Goal: Task Accomplishment & Management: Complete application form

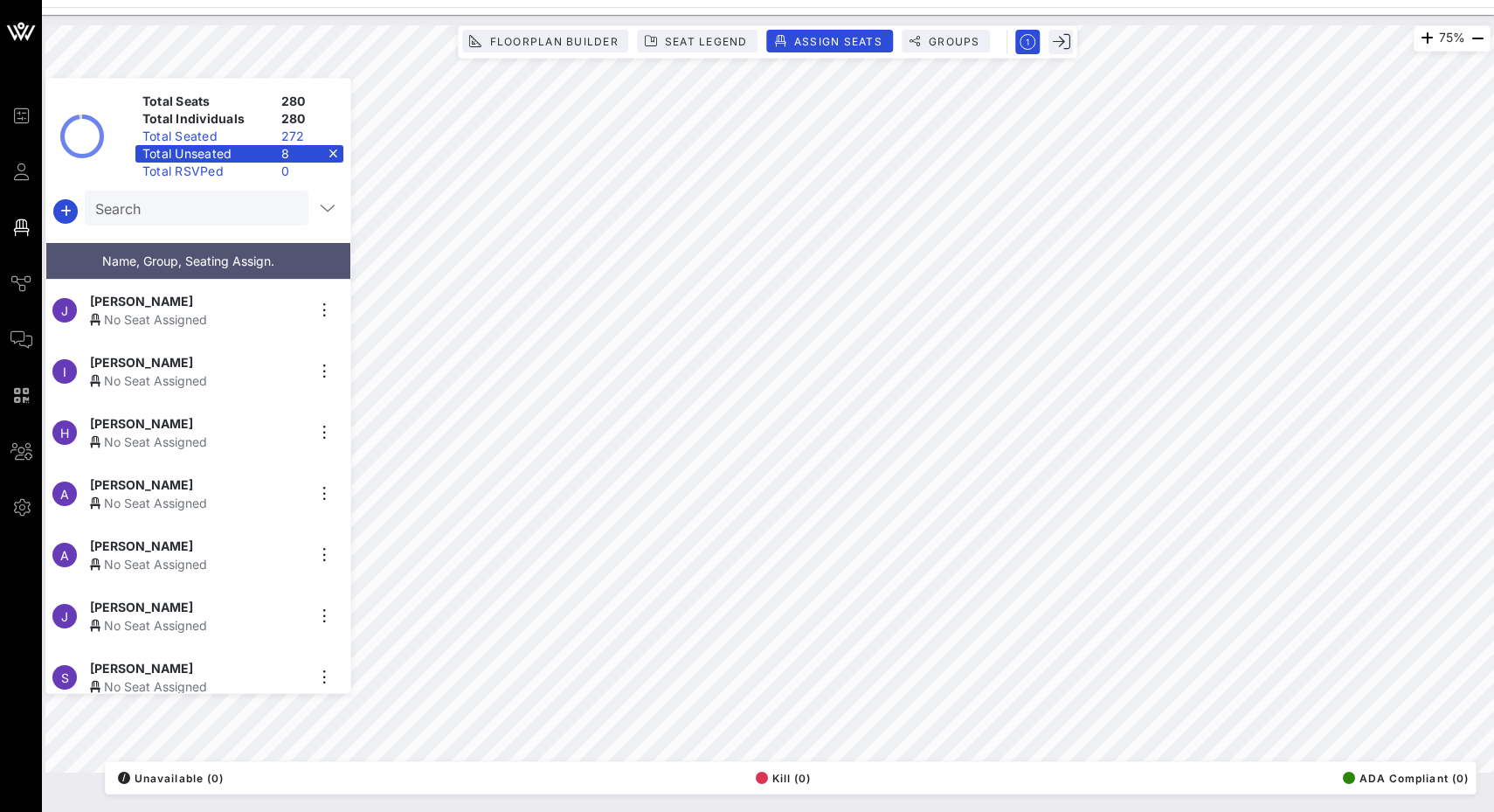
click at [212, 378] on div "No Seat Assigned" at bounding box center [197, 380] width 215 height 19
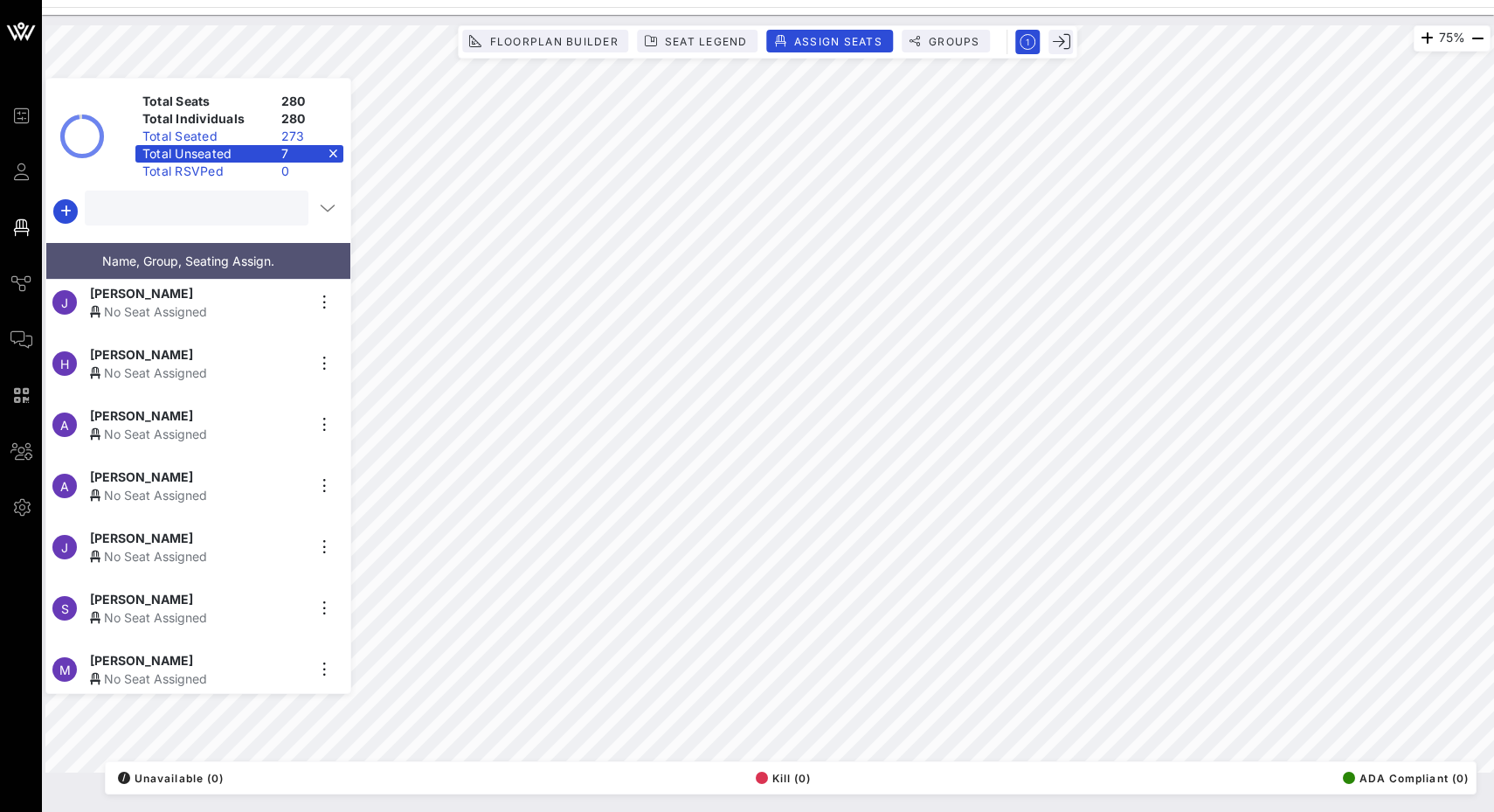
click at [159, 209] on input "text" at bounding box center [195, 207] width 199 height 22
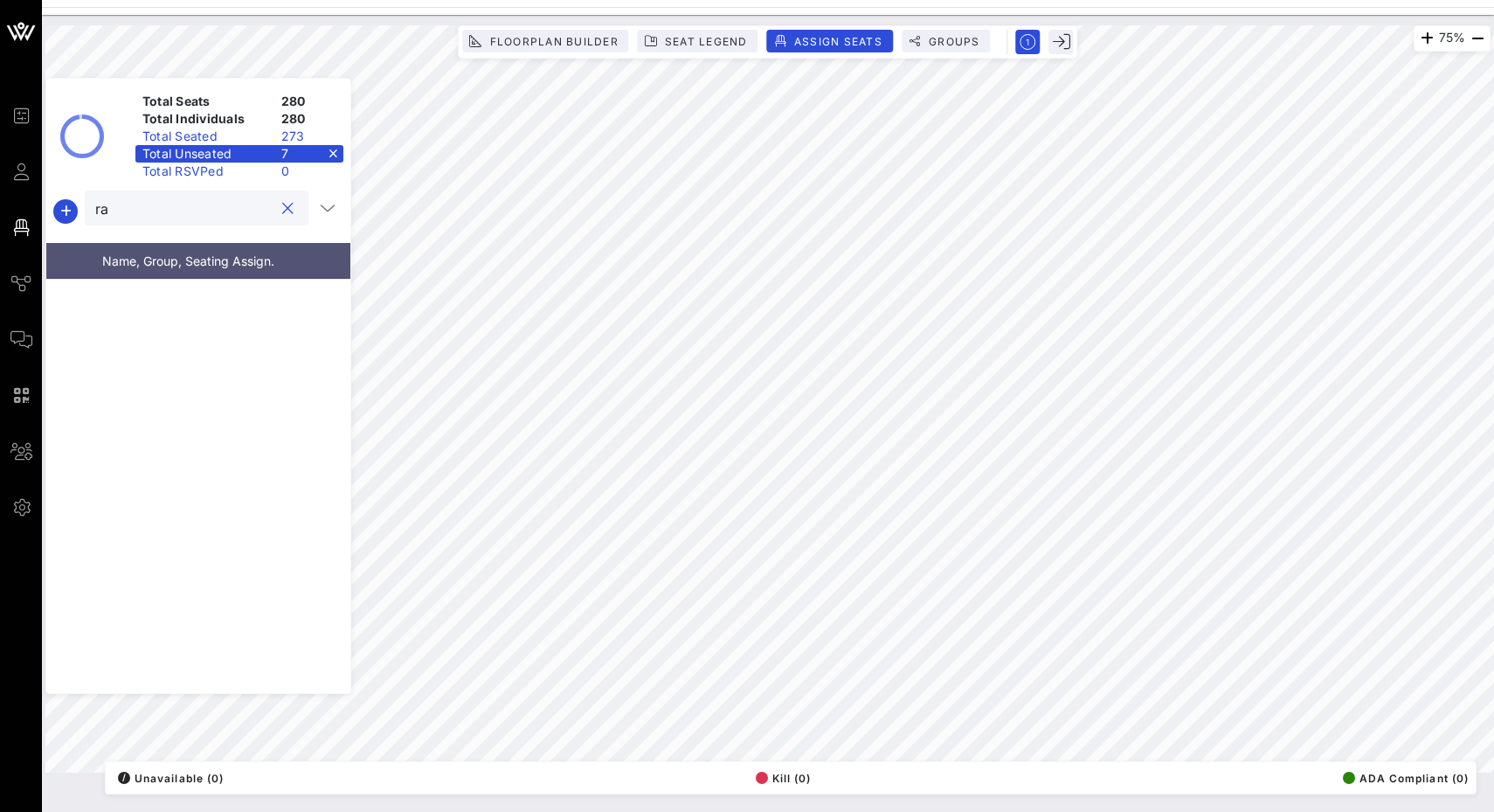
type input "r"
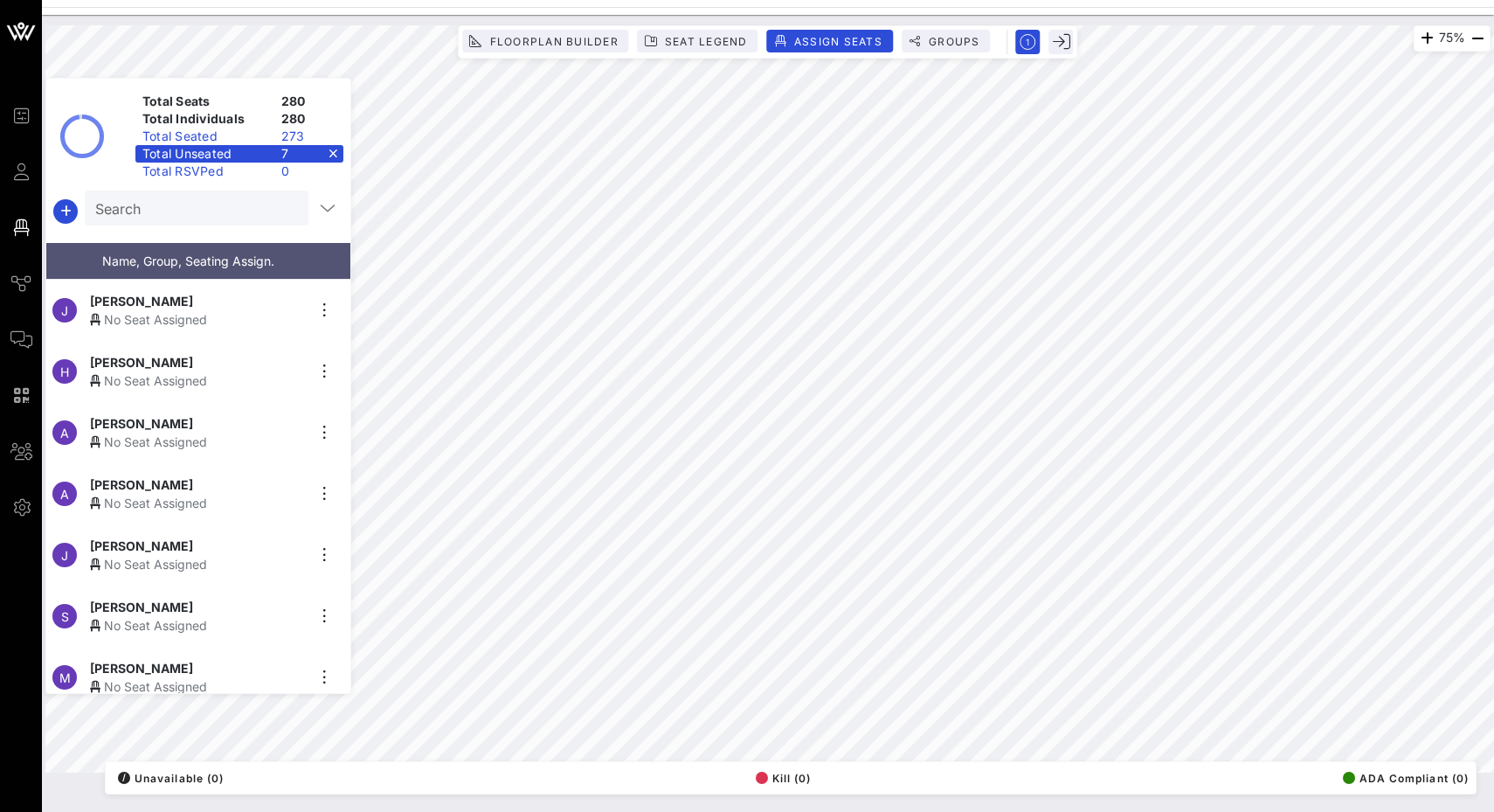
click at [330, 153] on div "Total Unseated 7" at bounding box center [239, 154] width 208 height 18
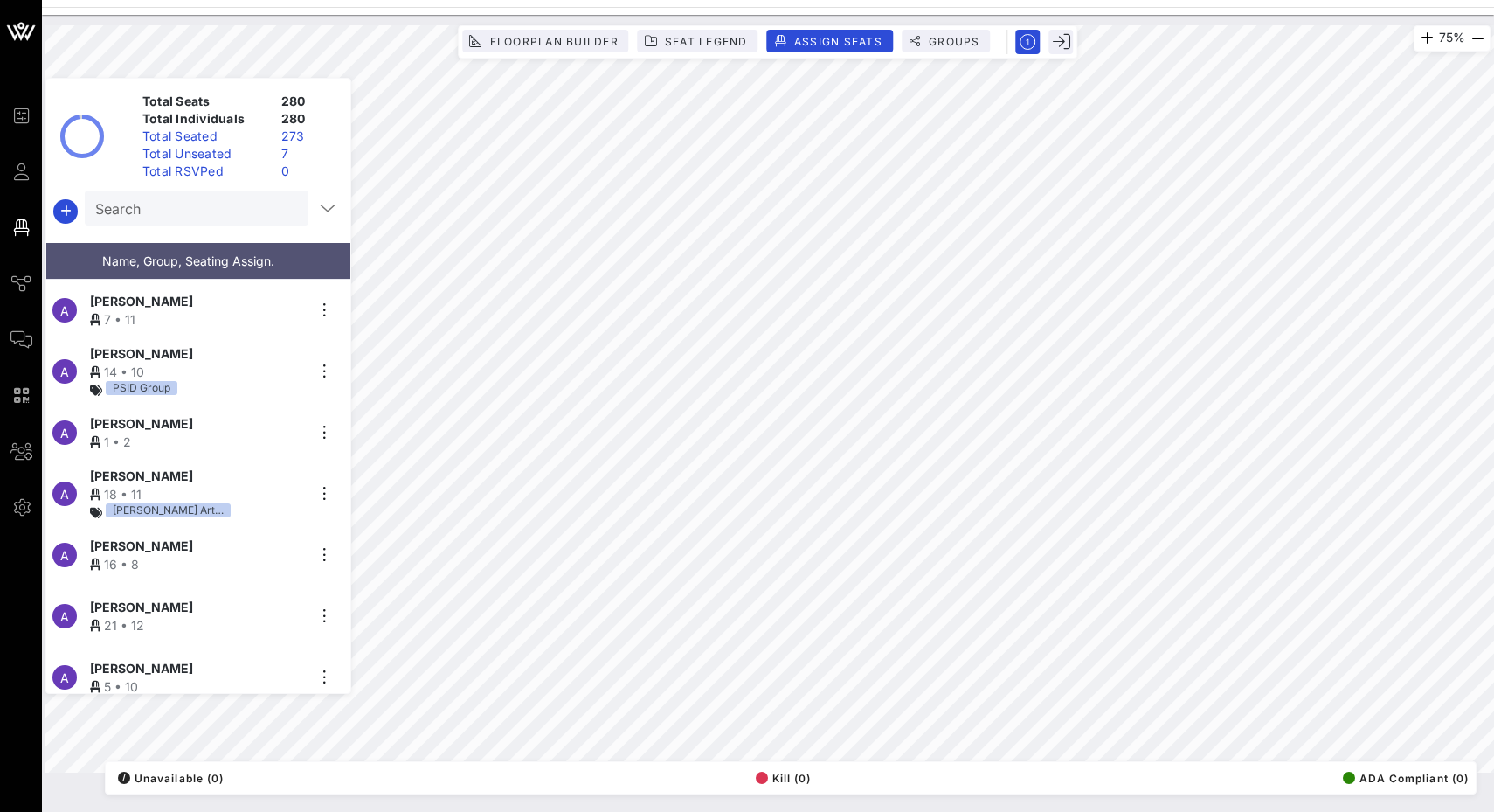
click at [237, 189] on div "Total Seats 280 Total Individuals 280 Total Seated 273 Total Unseated 7 Total R…" at bounding box center [198, 385] width 306 height 616
click at [229, 202] on input "Search" at bounding box center [195, 207] width 199 height 22
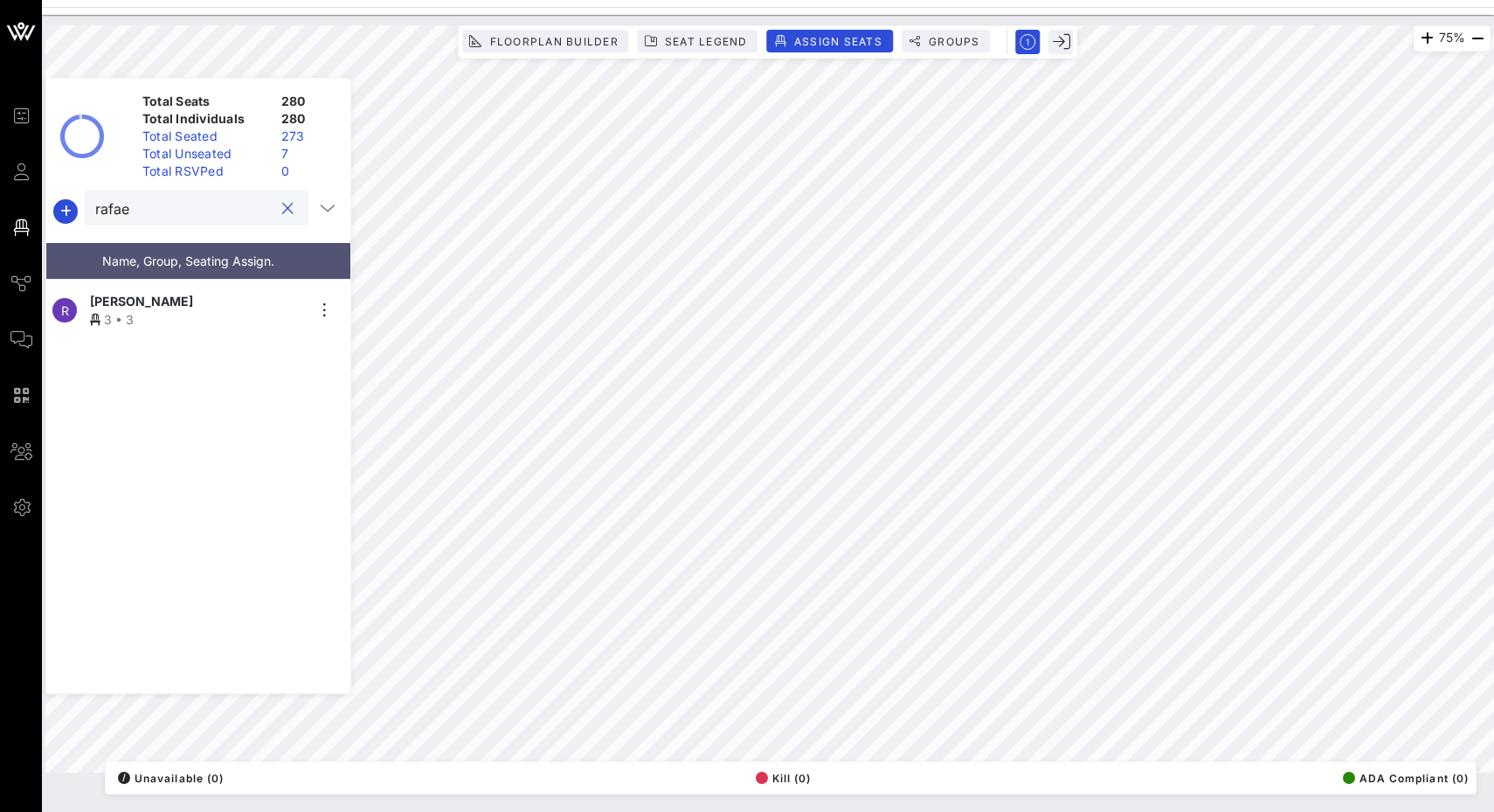
type input "rafae"
click at [226, 281] on div "R [PERSON_NAME] 3 • 3" at bounding box center [191, 310] width 290 height 62
click at [286, 209] on div at bounding box center [286, 208] width 21 height 21
click at [282, 203] on button "clear icon" at bounding box center [287, 209] width 12 height 18
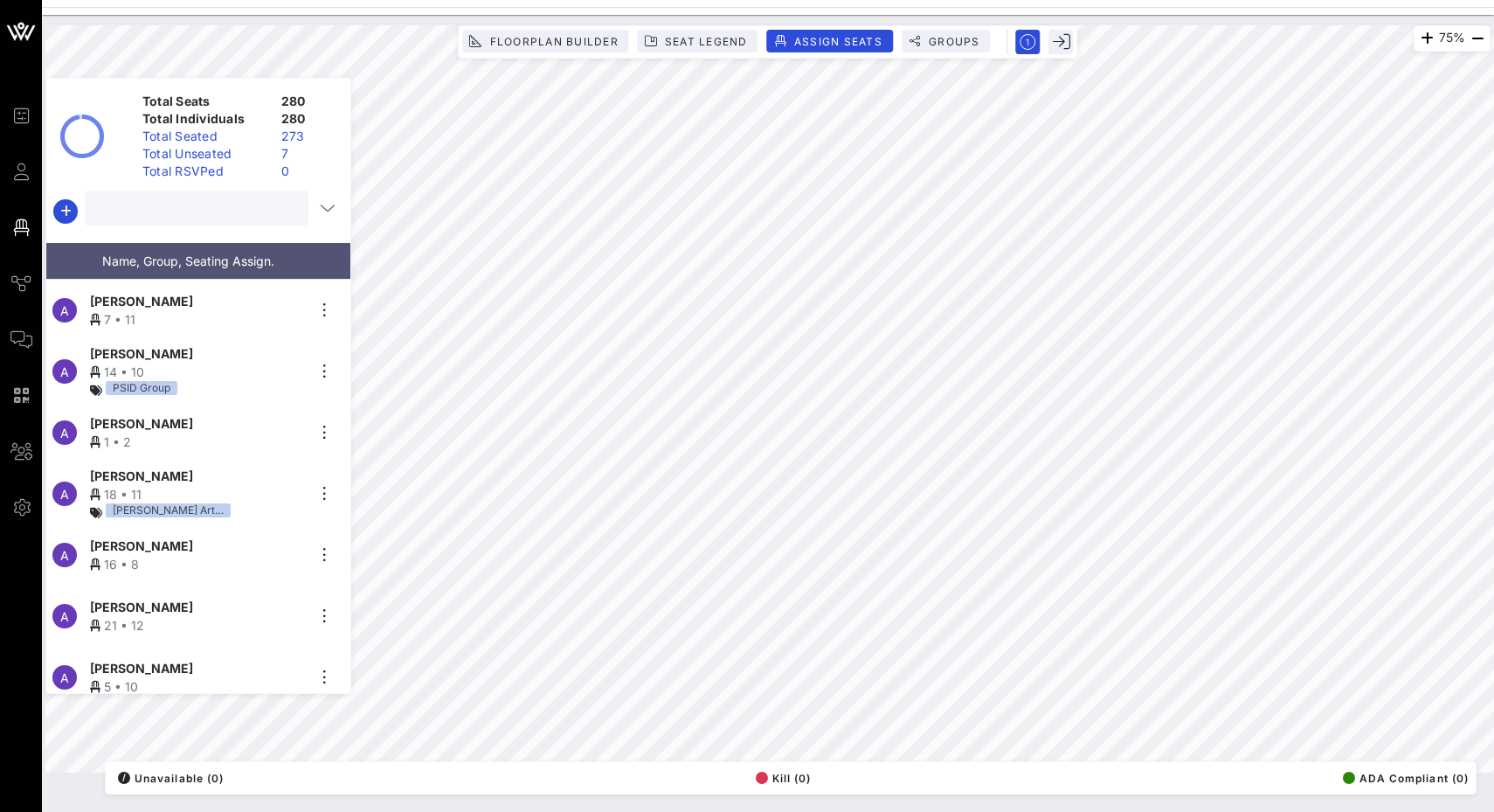
click at [245, 145] on div "Total Seats 280 Total Individuals 280 Total Seated 273 Total Unseated 7 Total R…" at bounding box center [239, 137] width 222 height 87
click at [245, 155] on div "Total Unseated" at bounding box center [205, 154] width 139 height 18
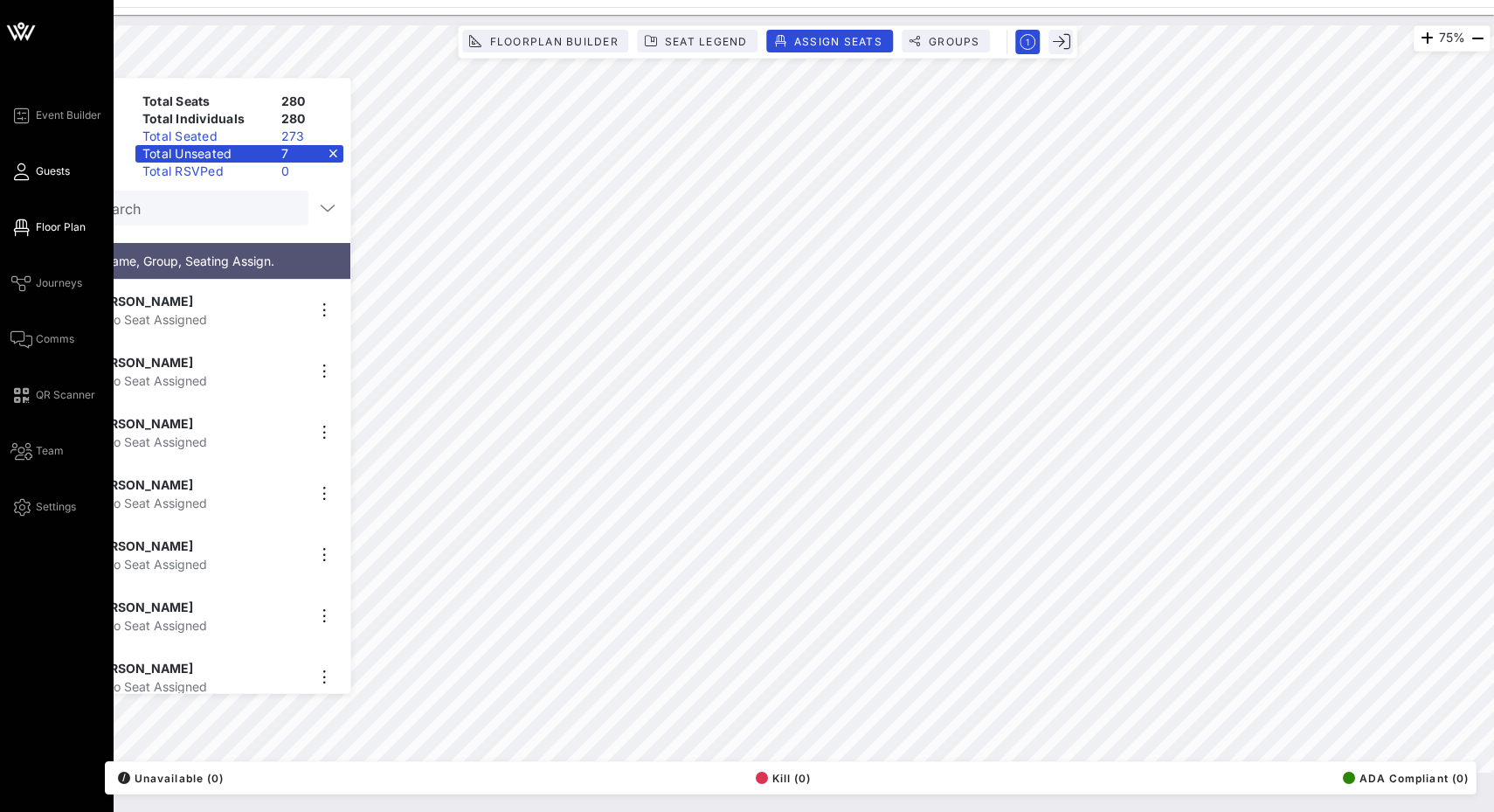
click at [22, 173] on icon at bounding box center [21, 171] width 21 height 3
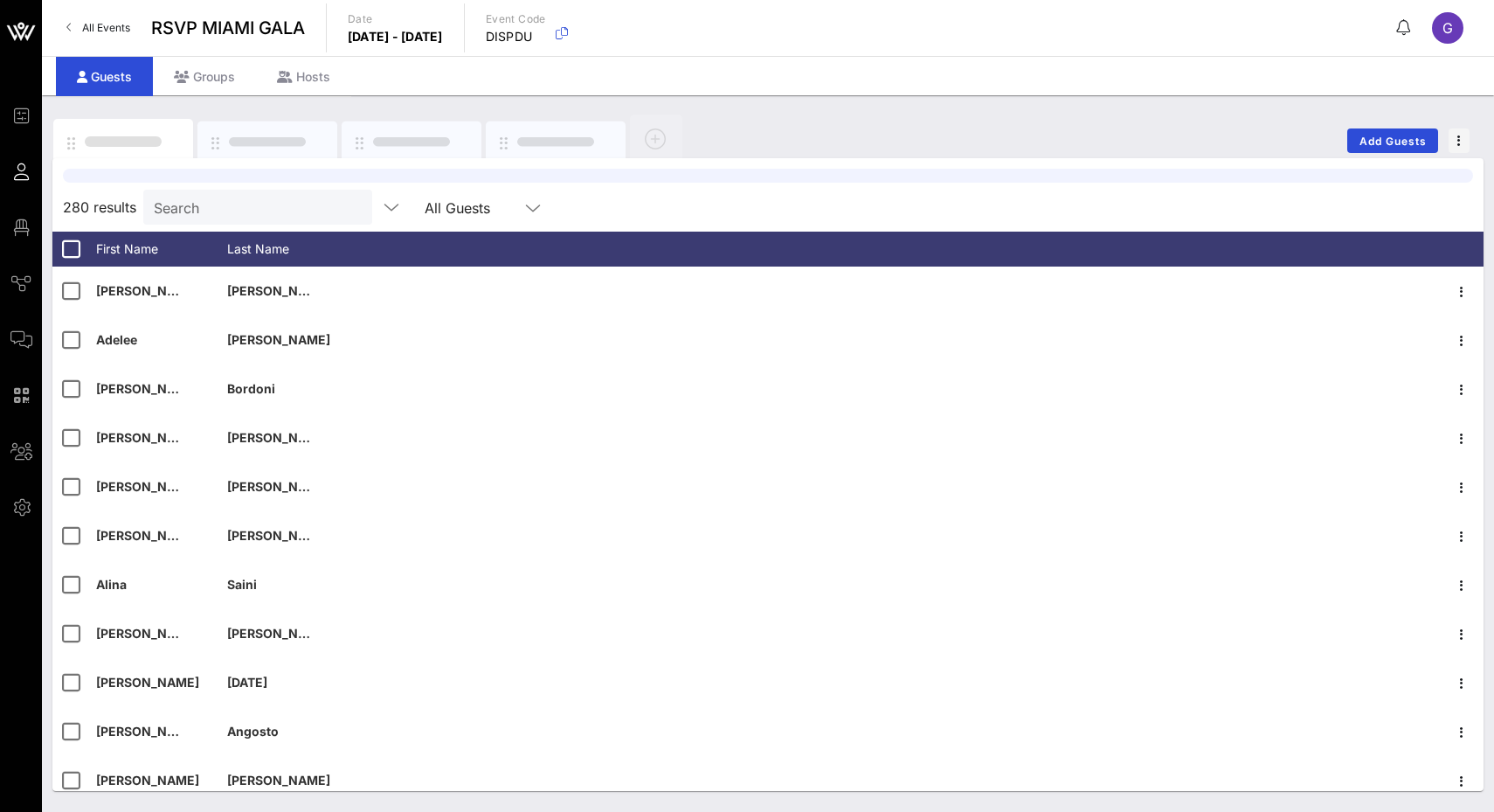
click at [167, 220] on div "280 results Search All Guests First Name Last Name [PERSON_NAME] [PERSON_NAME] …" at bounding box center [768, 474] width 1432 height 633
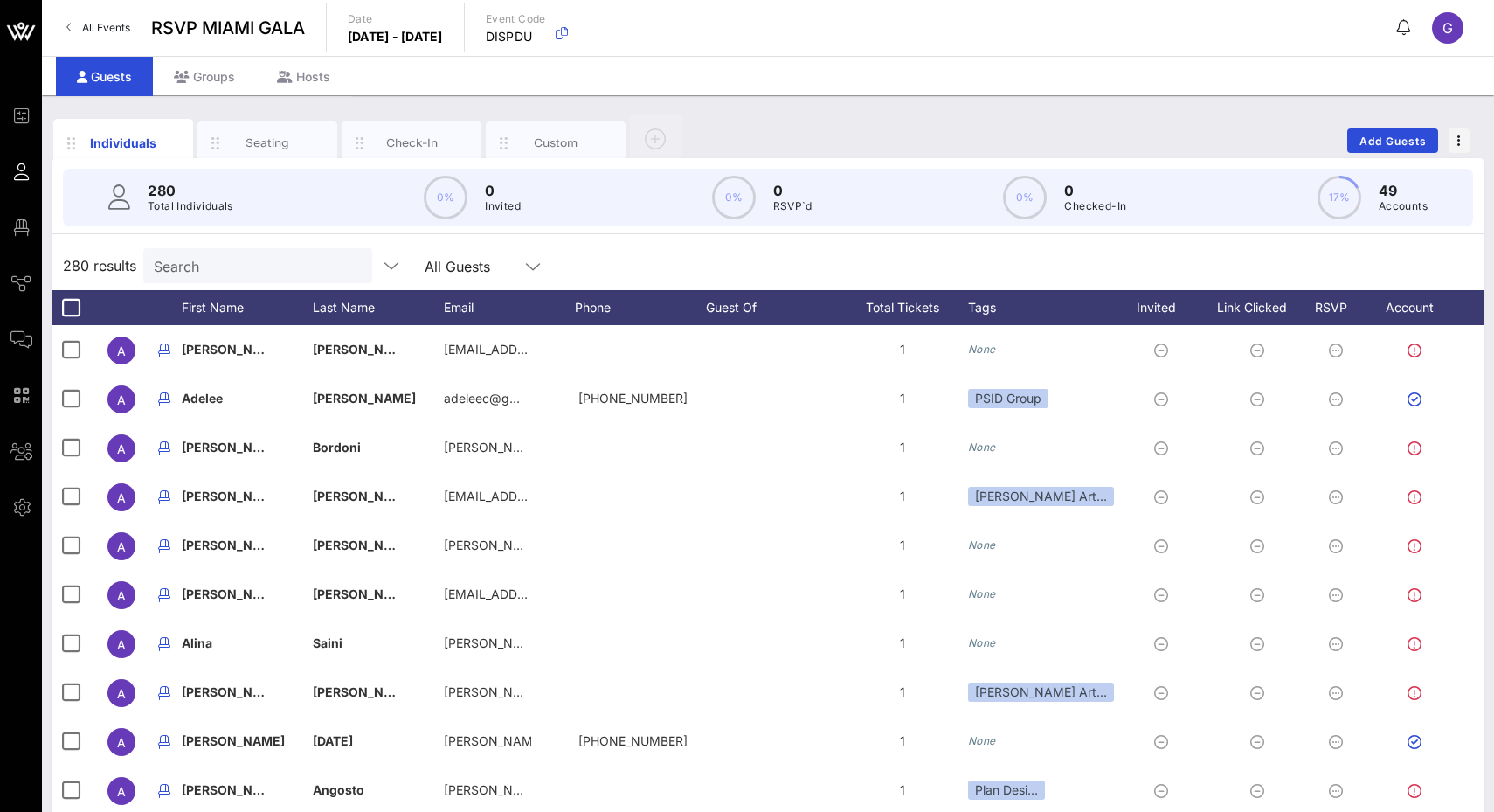
click at [207, 257] on input "Search" at bounding box center [255, 265] width 204 height 22
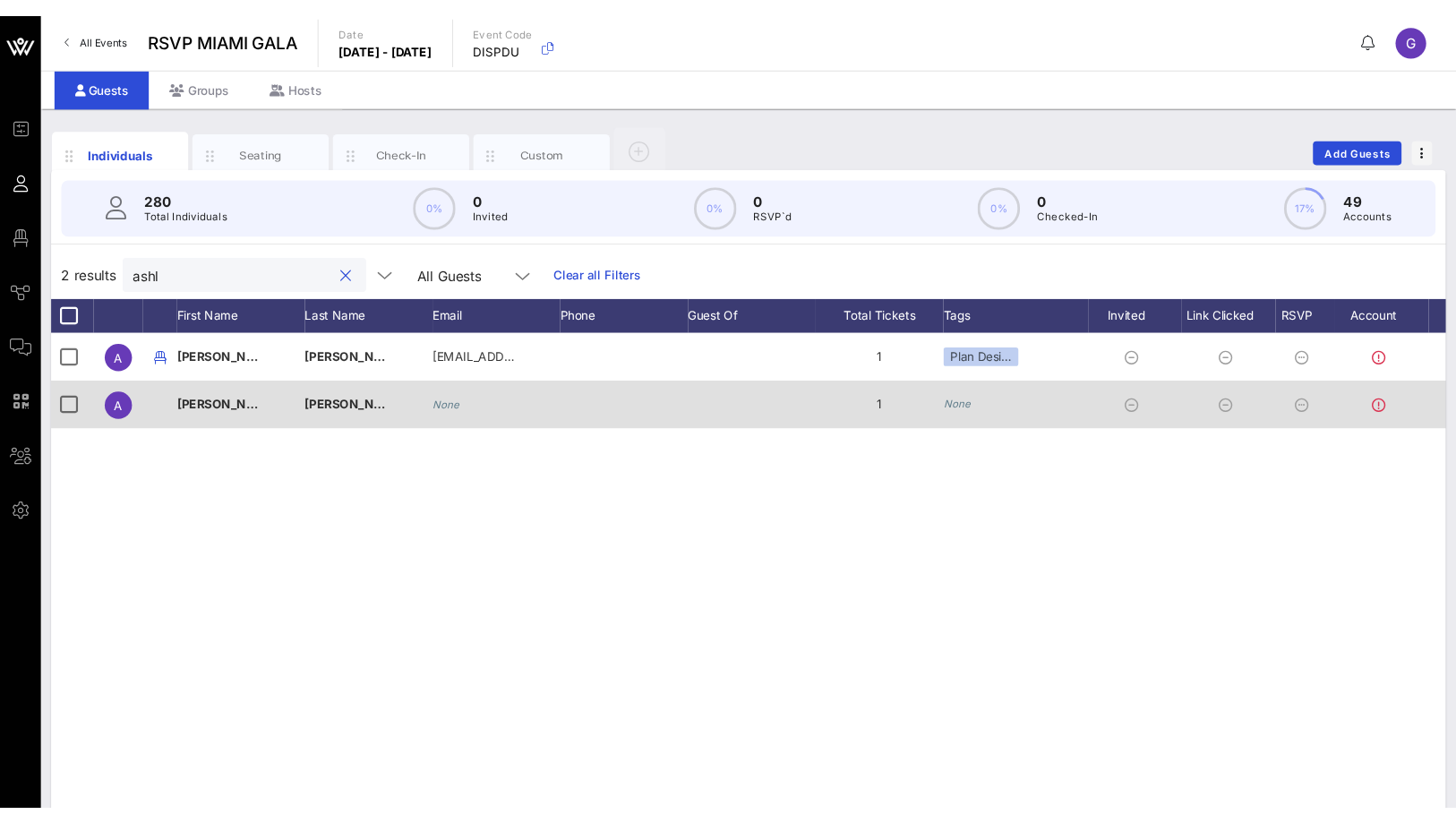
scroll to position [0, 27]
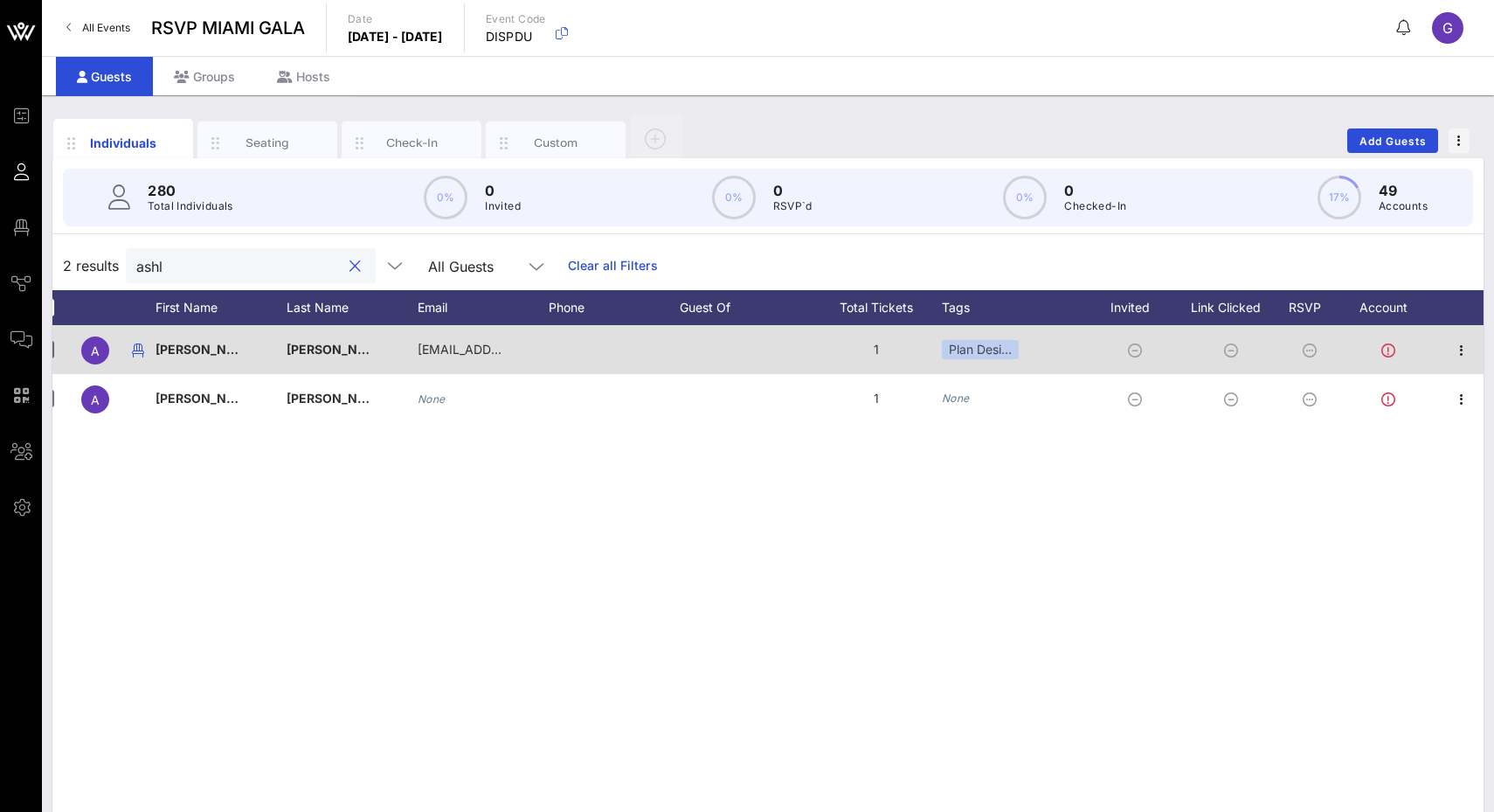
type input "ashl"
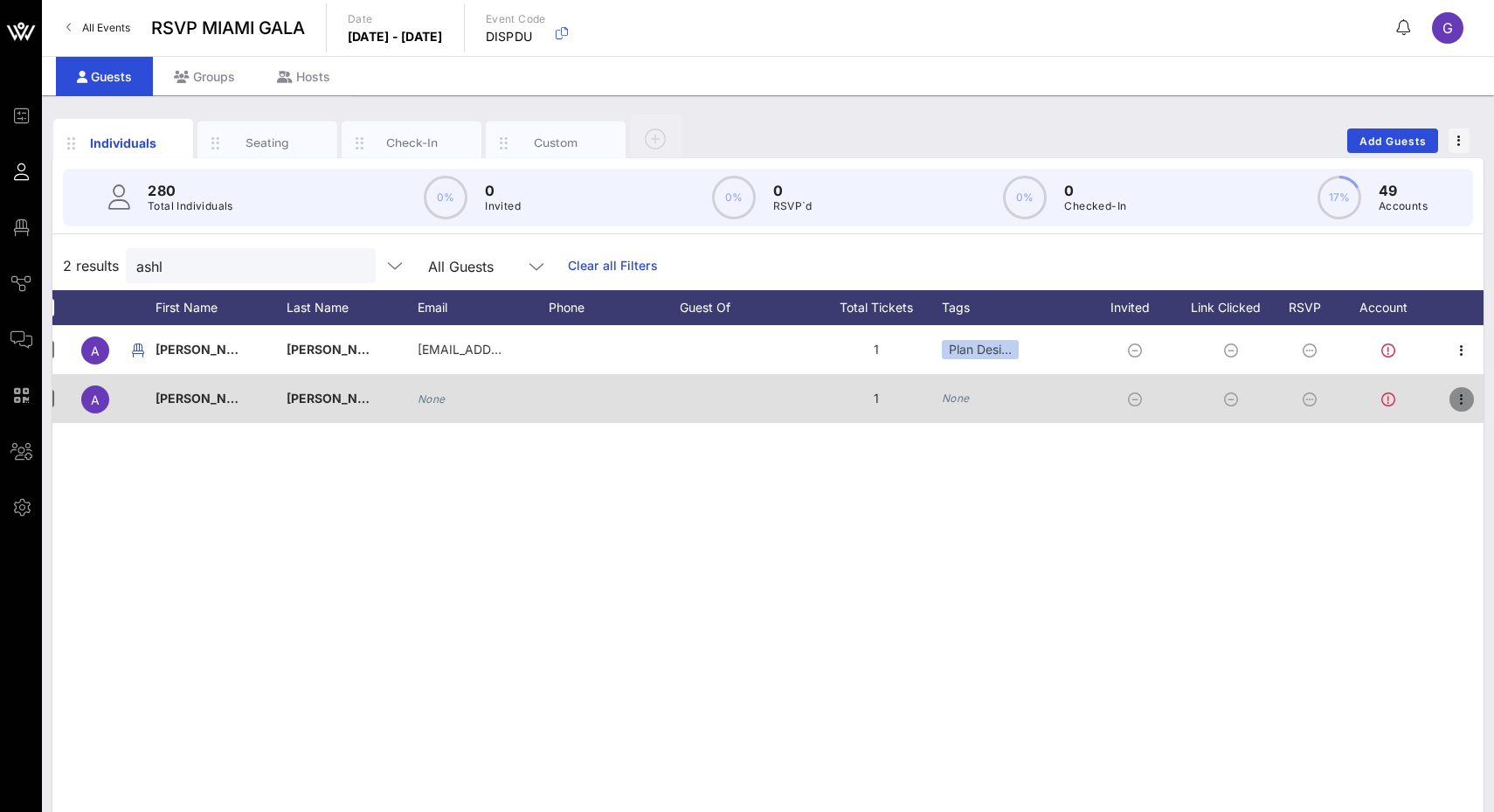
click at [1459, 398] on icon "button" at bounding box center [1461, 399] width 21 height 21
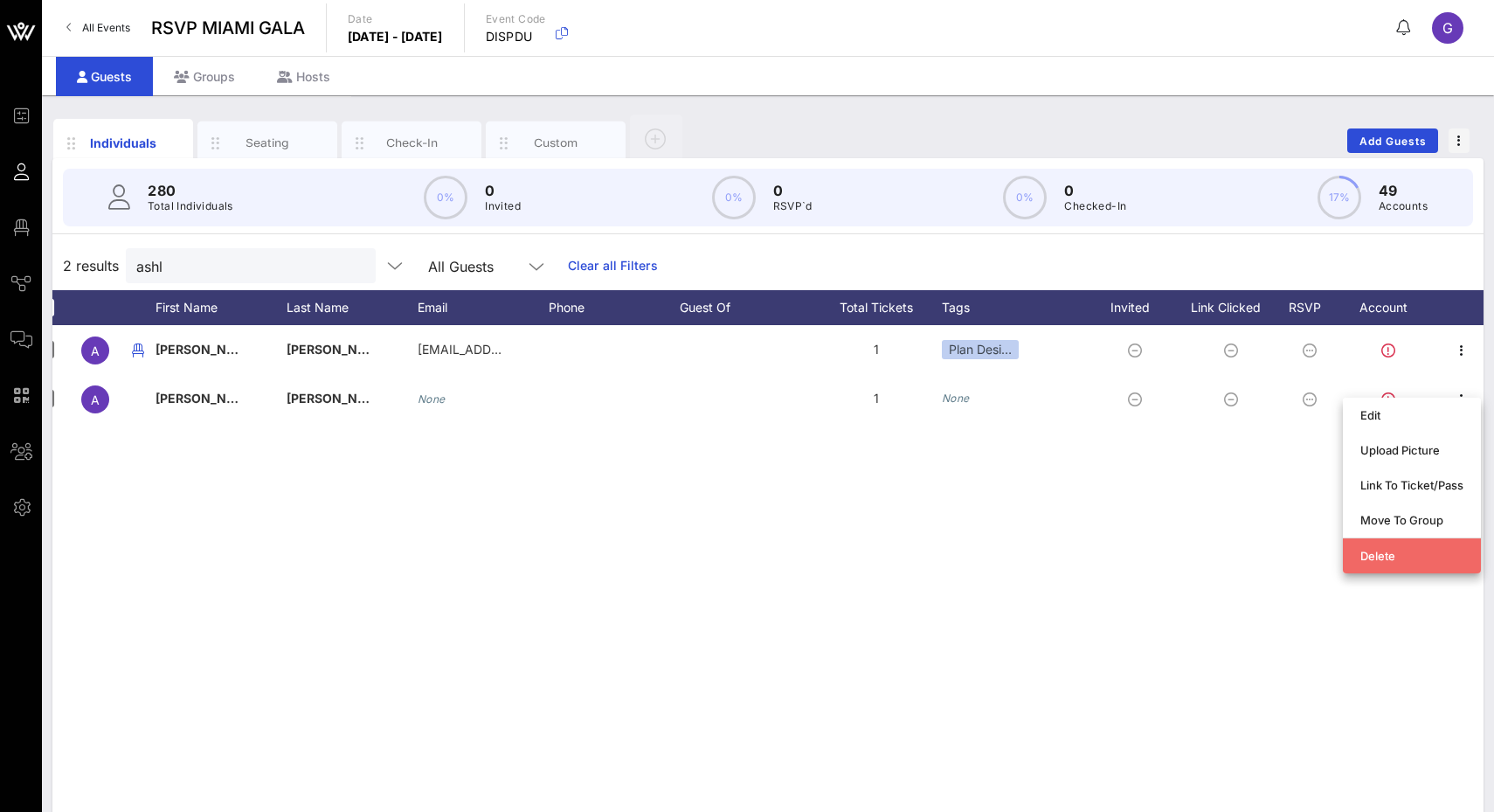
click at [1428, 559] on div "Delete" at bounding box center [1413, 556] width 104 height 14
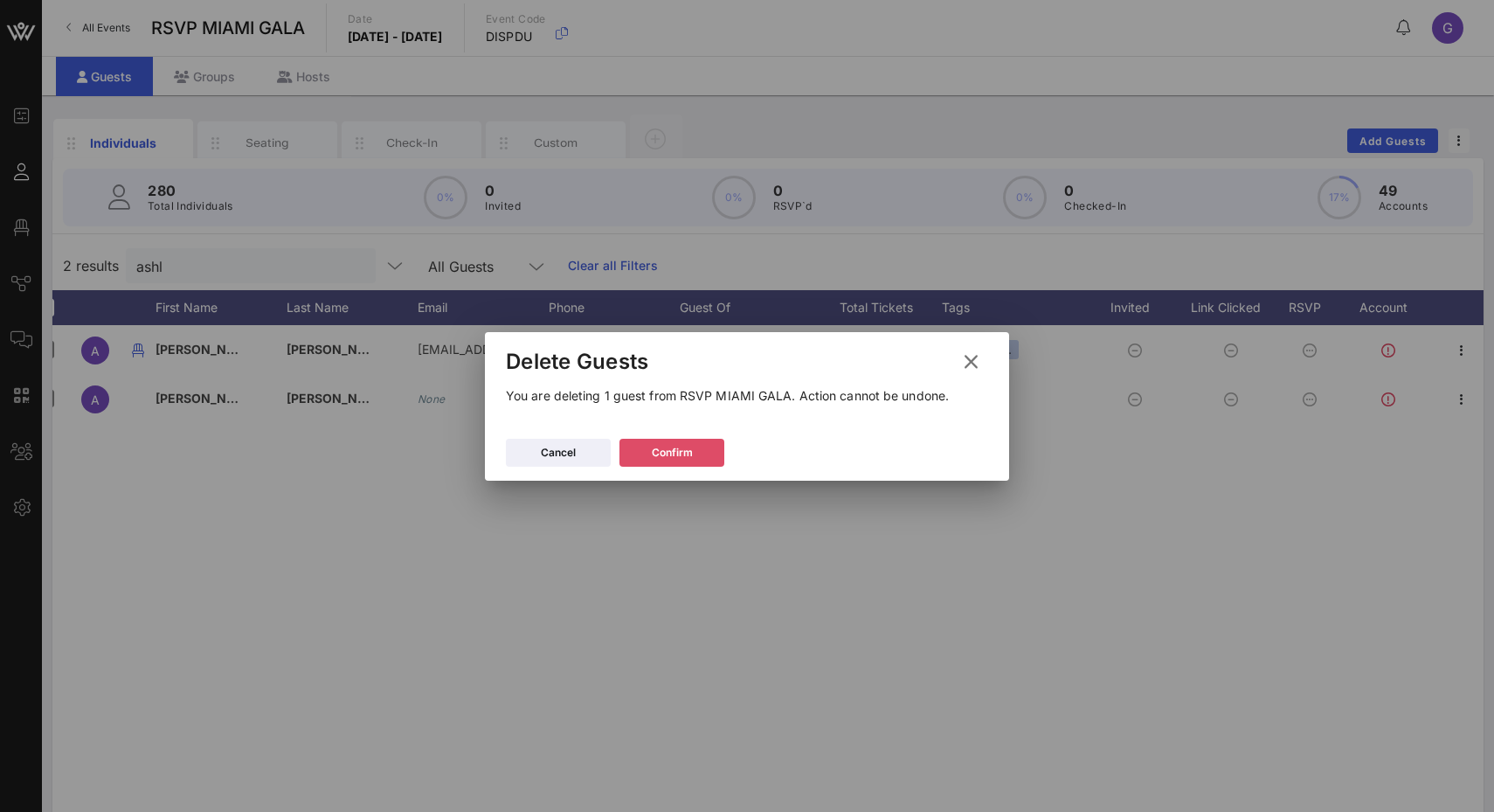
click at [668, 447] on icon at bounding box center [672, 452] width 12 height 11
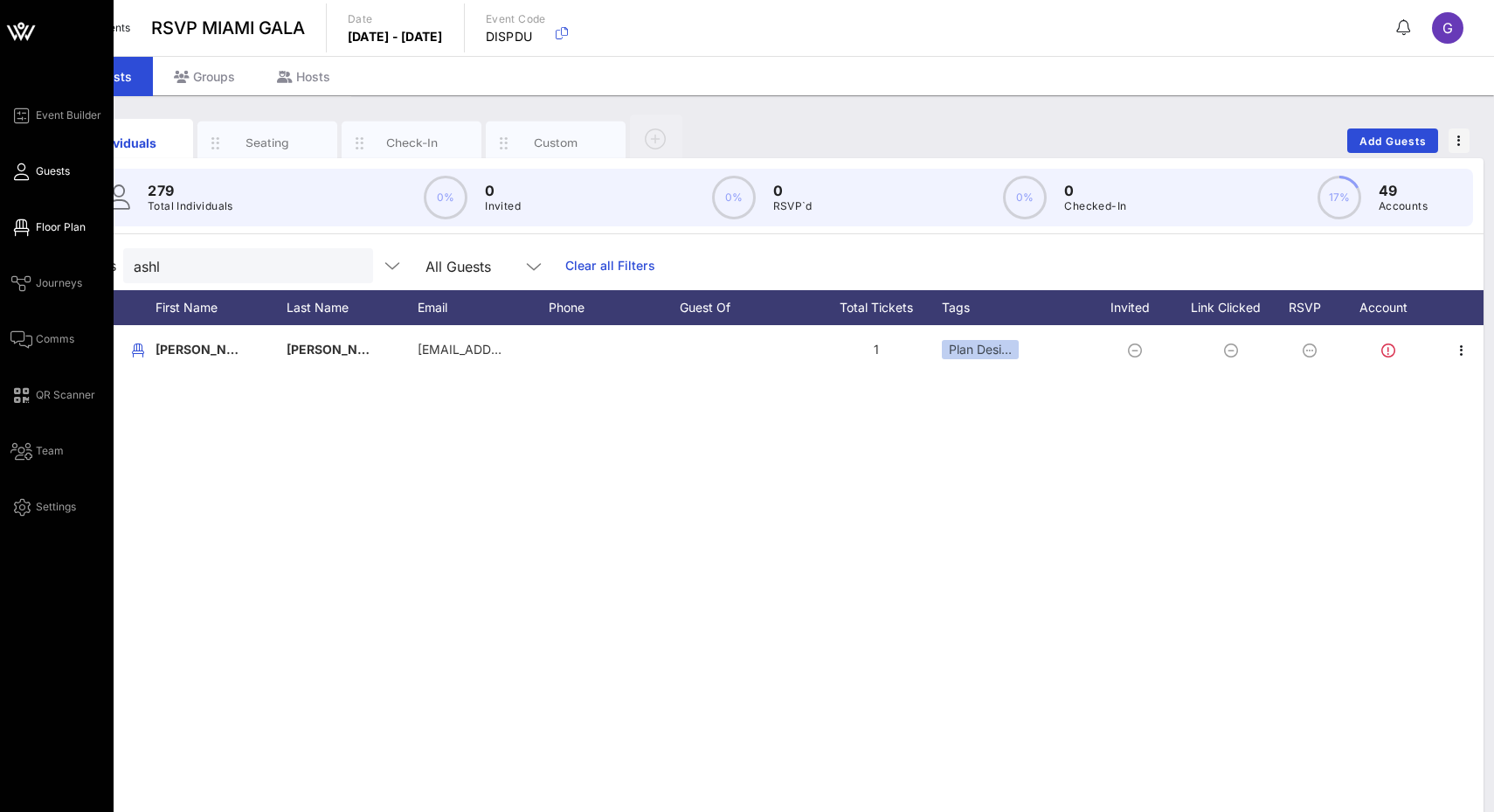
click at [21, 229] on icon at bounding box center [21, 228] width 21 height 3
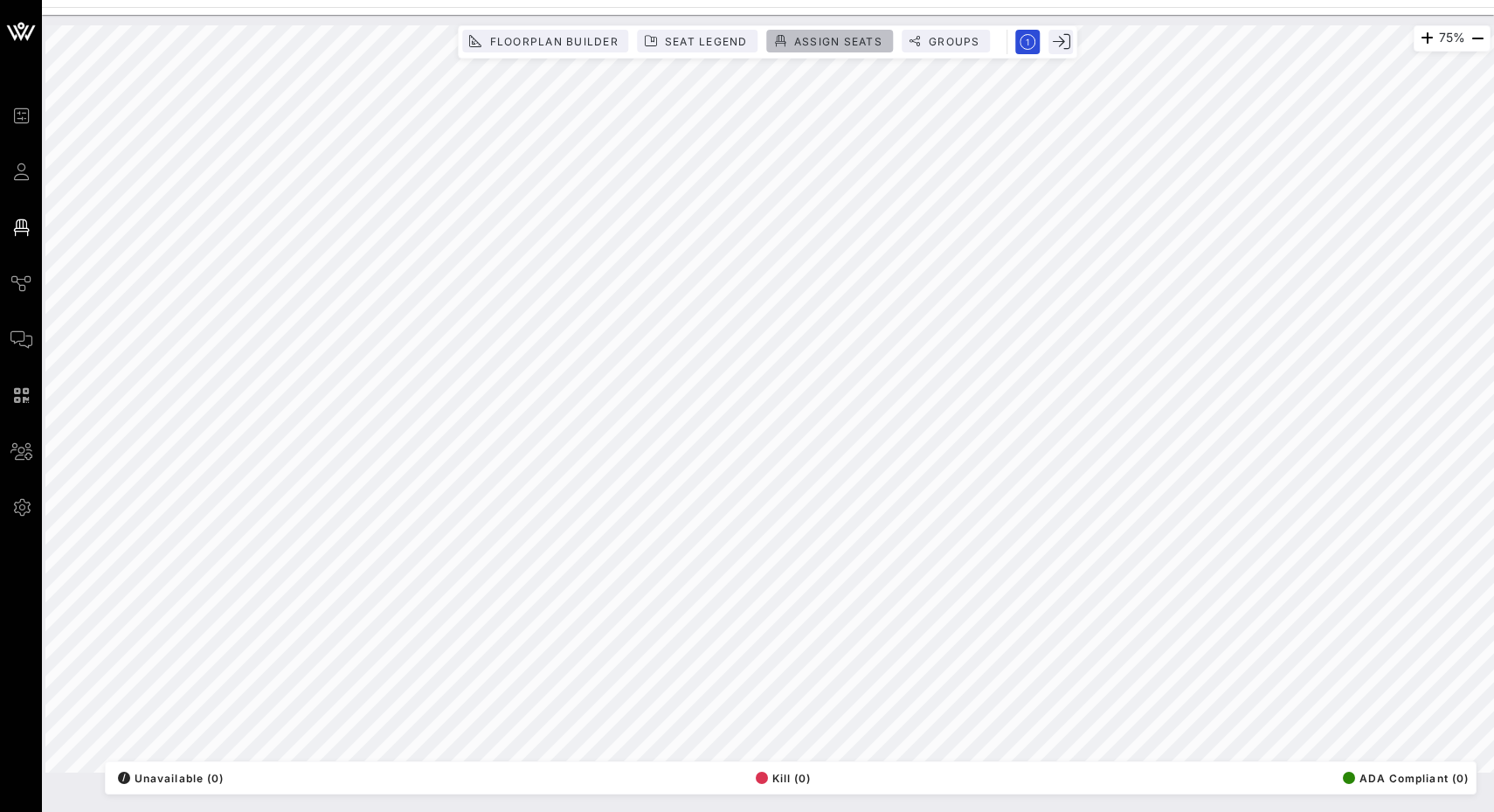
click at [809, 46] on span "Assign Seats" at bounding box center [838, 41] width 89 height 13
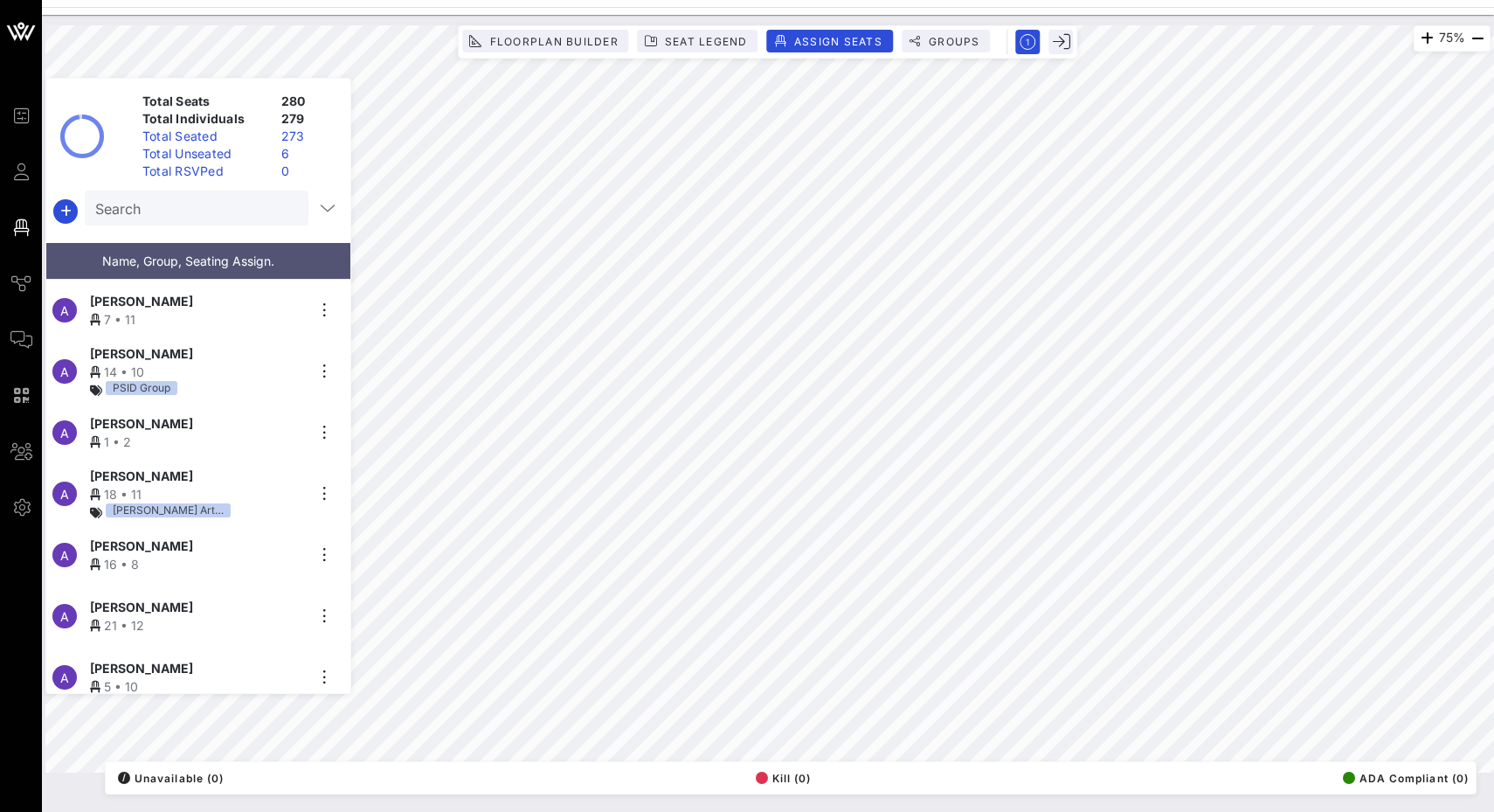
click at [202, 209] on input "Search" at bounding box center [195, 207] width 199 height 22
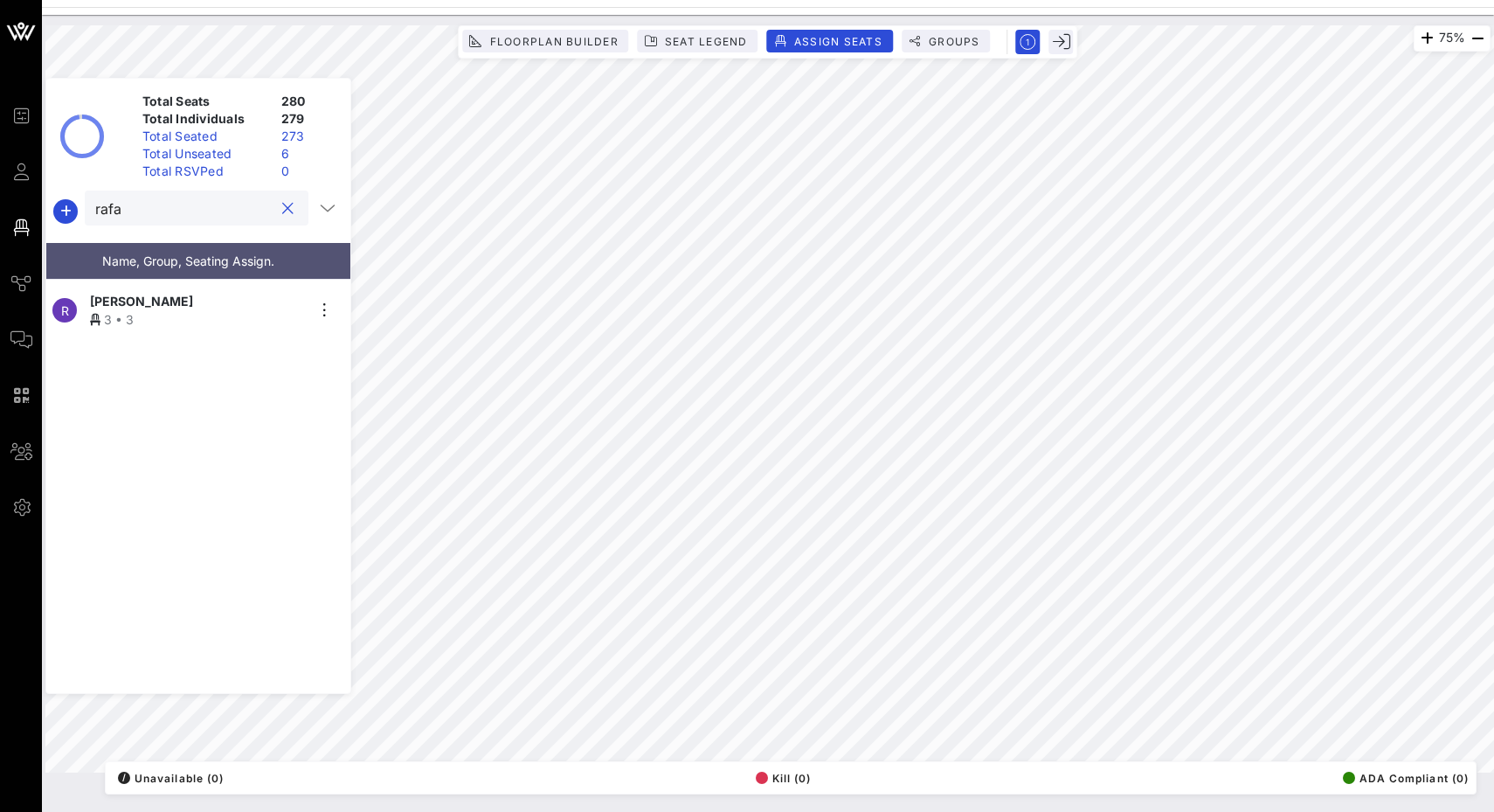
type input "rafa"
click at [178, 311] on div "3 • 3" at bounding box center [197, 319] width 215 height 19
click at [247, 344] on div "R [PERSON_NAME] 3 • 3" at bounding box center [198, 485] width 304 height 413
click at [290, 217] on div at bounding box center [285, 208] width 24 height 21
click at [282, 207] on button "clear icon" at bounding box center [287, 209] width 12 height 18
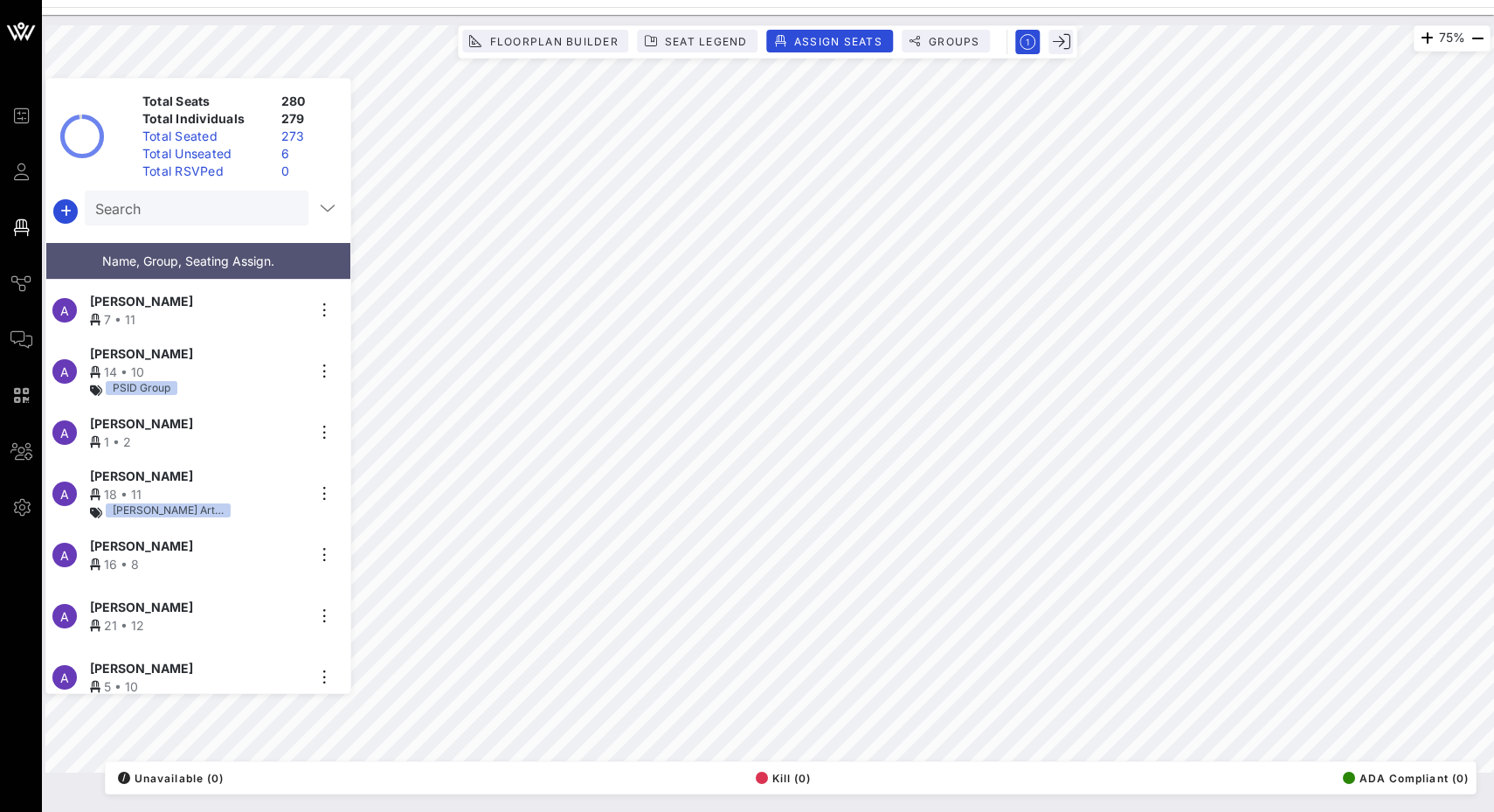
click at [249, 156] on div "Total Unseated" at bounding box center [205, 154] width 139 height 18
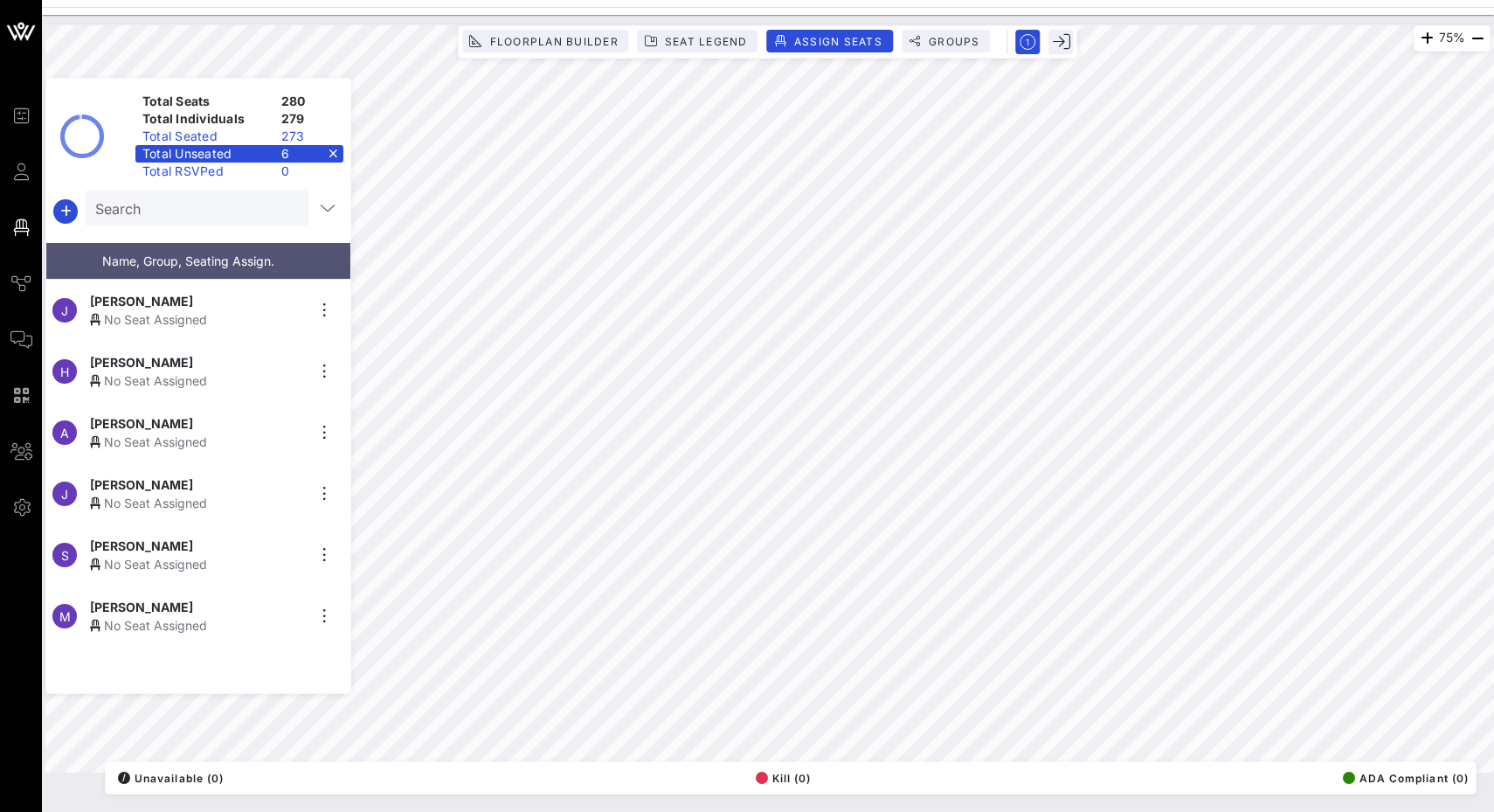
click at [195, 600] on div "[PERSON_NAME]" at bounding box center [197, 607] width 215 height 19
click at [334, 153] on div "Total Unseated 5" at bounding box center [239, 154] width 208 height 18
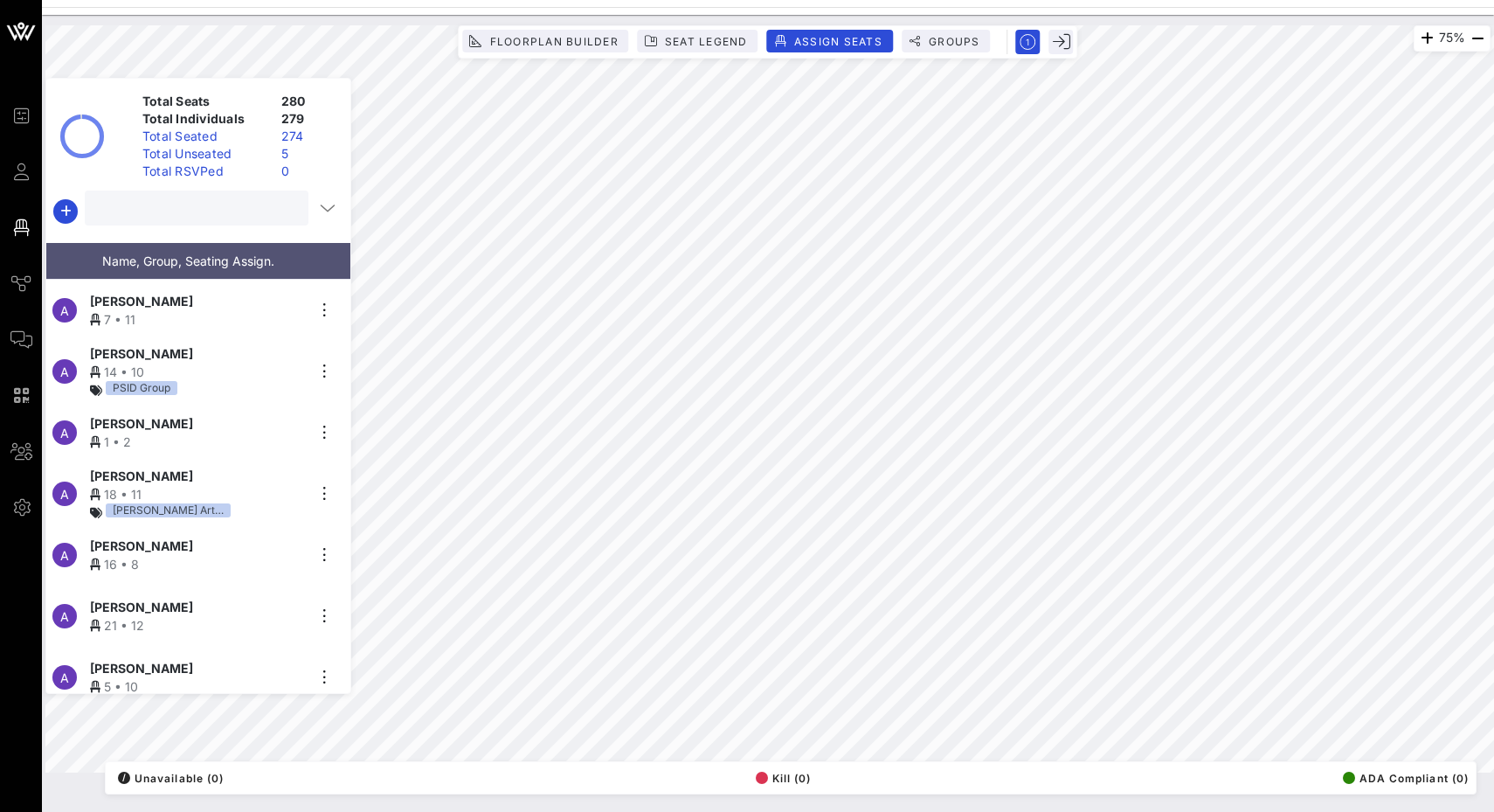
click at [223, 197] on input "text" at bounding box center [195, 207] width 199 height 22
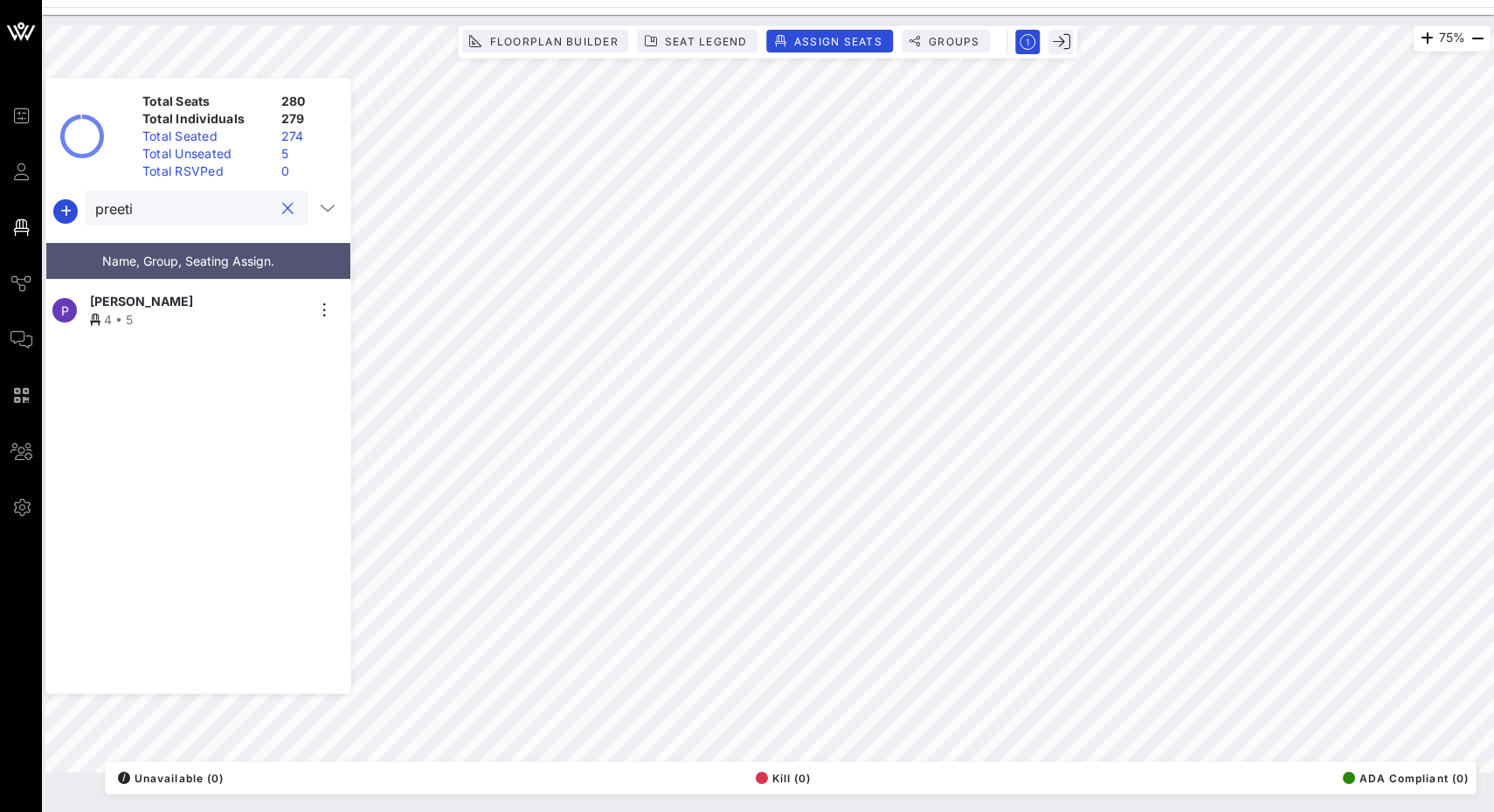
type input "preeti"
click at [182, 292] on span "[PERSON_NAME]" at bounding box center [142, 301] width 104 height 19
click at [282, 209] on button "clear icon" at bounding box center [287, 209] width 12 height 18
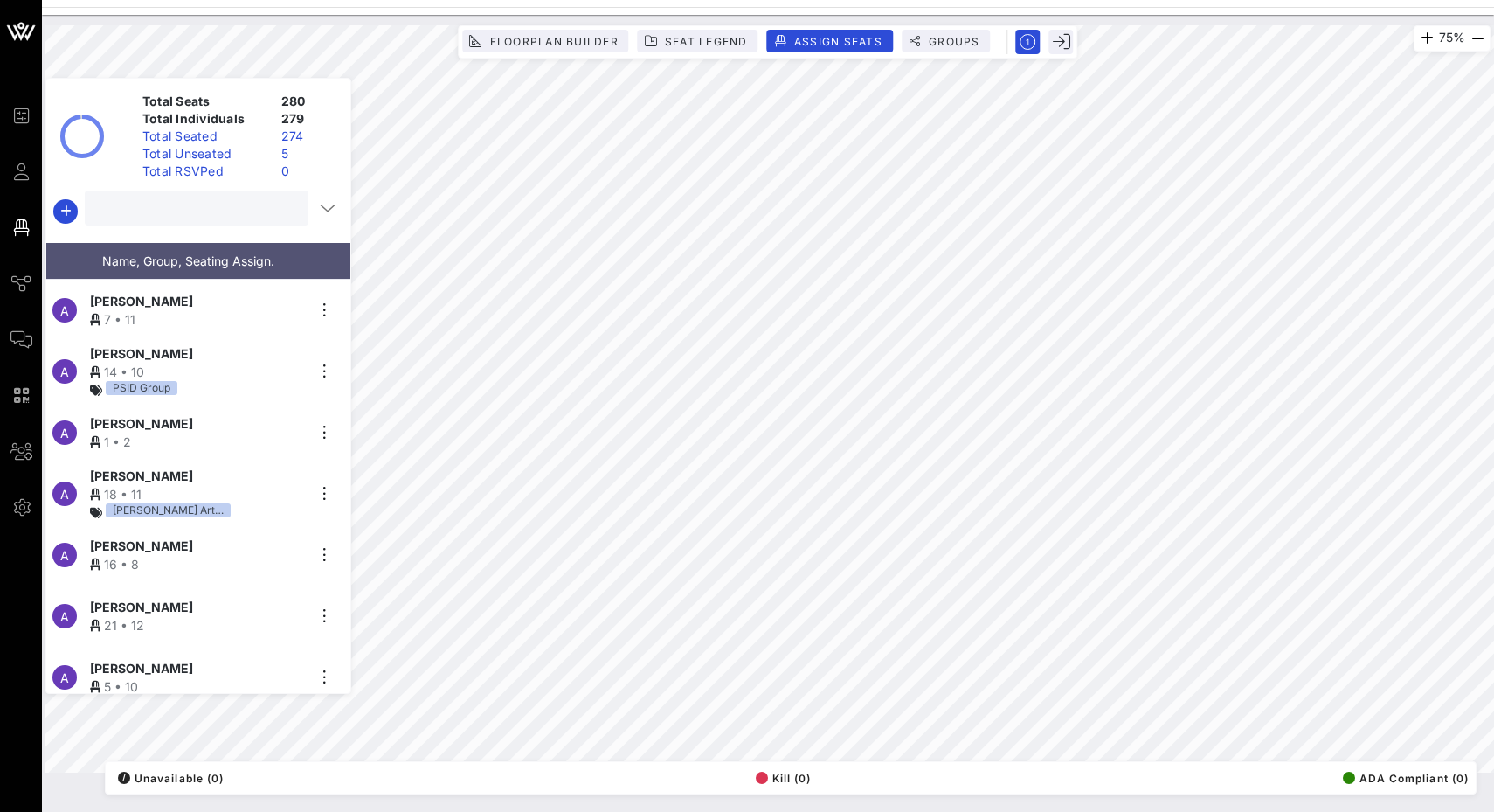
click at [267, 158] on div "Total Unseated" at bounding box center [205, 154] width 139 height 18
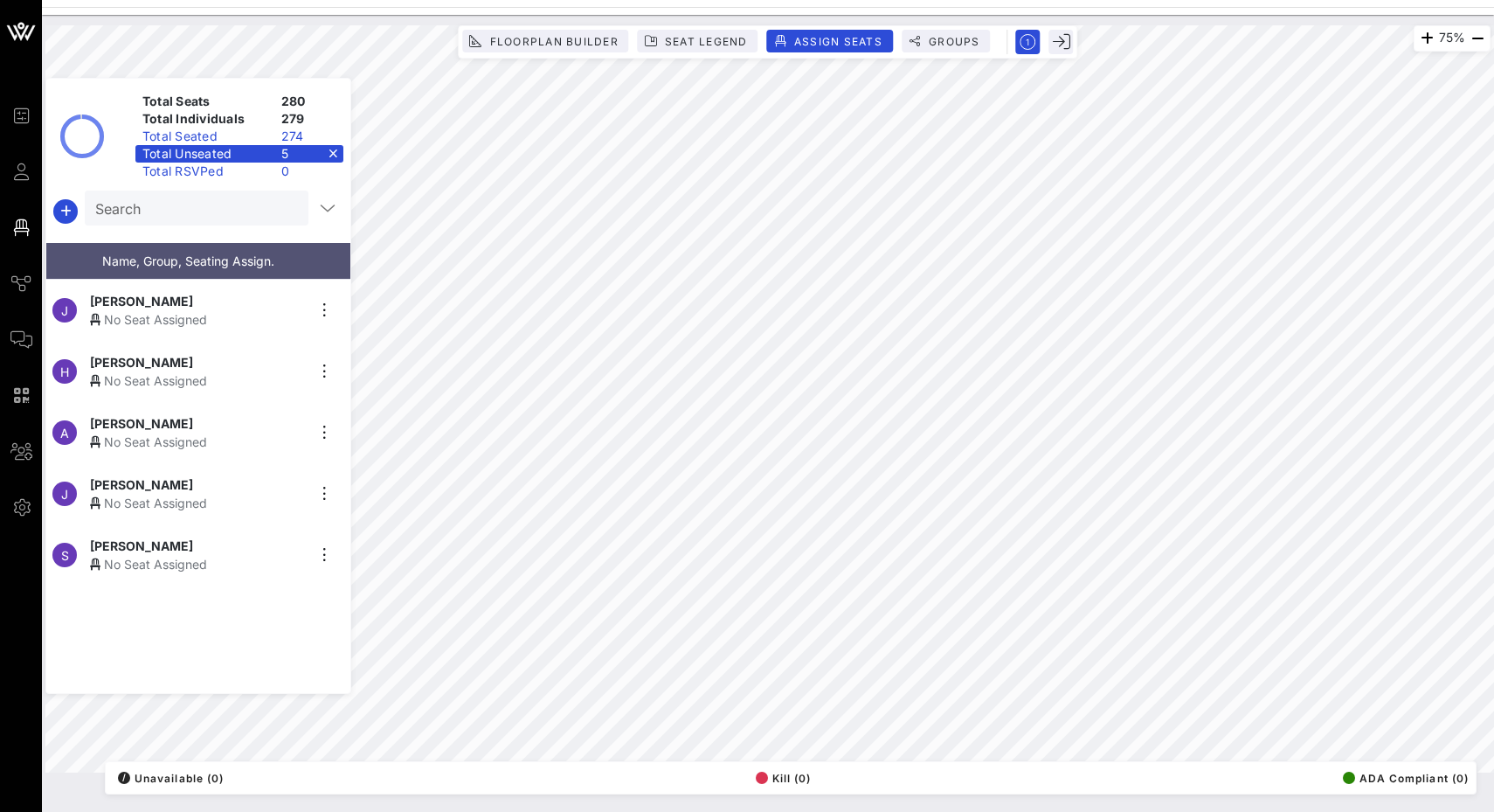
click at [183, 377] on div "No Seat Assigned" at bounding box center [197, 380] width 215 height 19
click at [212, 376] on div "No Seat Assigned" at bounding box center [197, 380] width 215 height 19
click at [174, 437] on div "No Seat Assigned" at bounding box center [197, 442] width 215 height 19
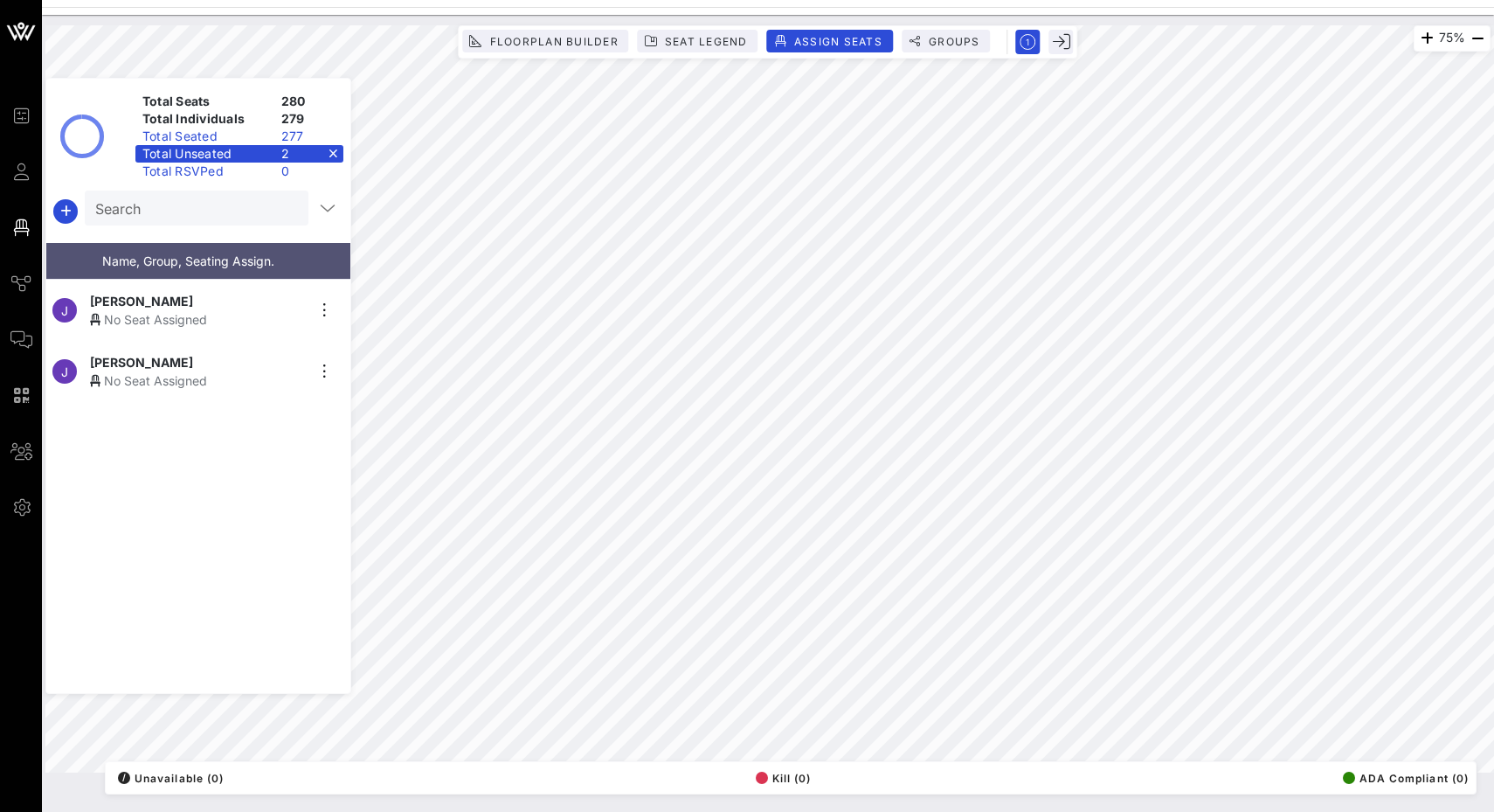
click at [206, 387] on div "J [PERSON_NAME] No Seat Assigned" at bounding box center [191, 371] width 290 height 62
click at [335, 145] on div "Total Unseated 1" at bounding box center [239, 154] width 208 height 18
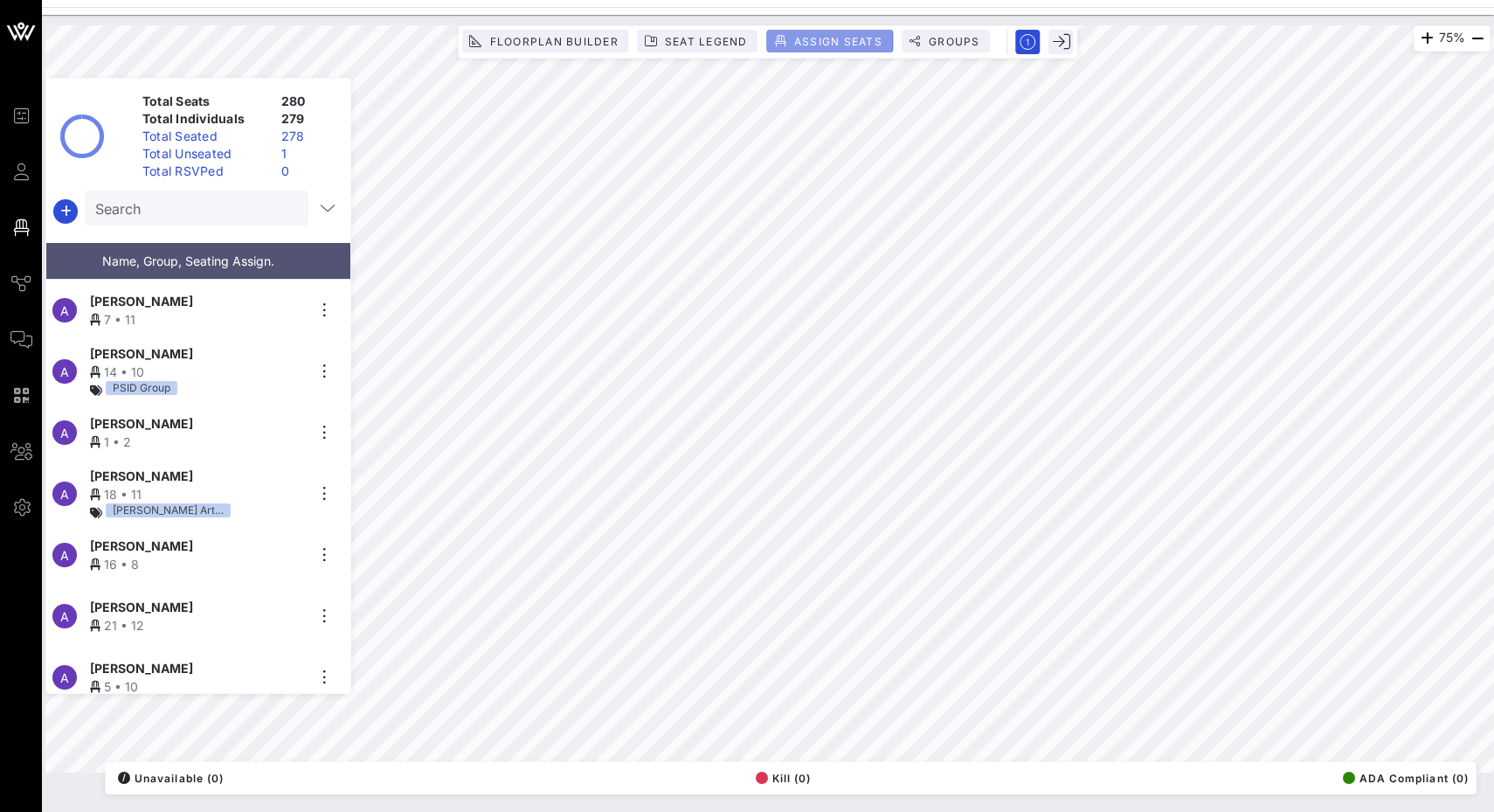
click at [793, 41] on span "Assign Seats" at bounding box center [838, 41] width 89 height 13
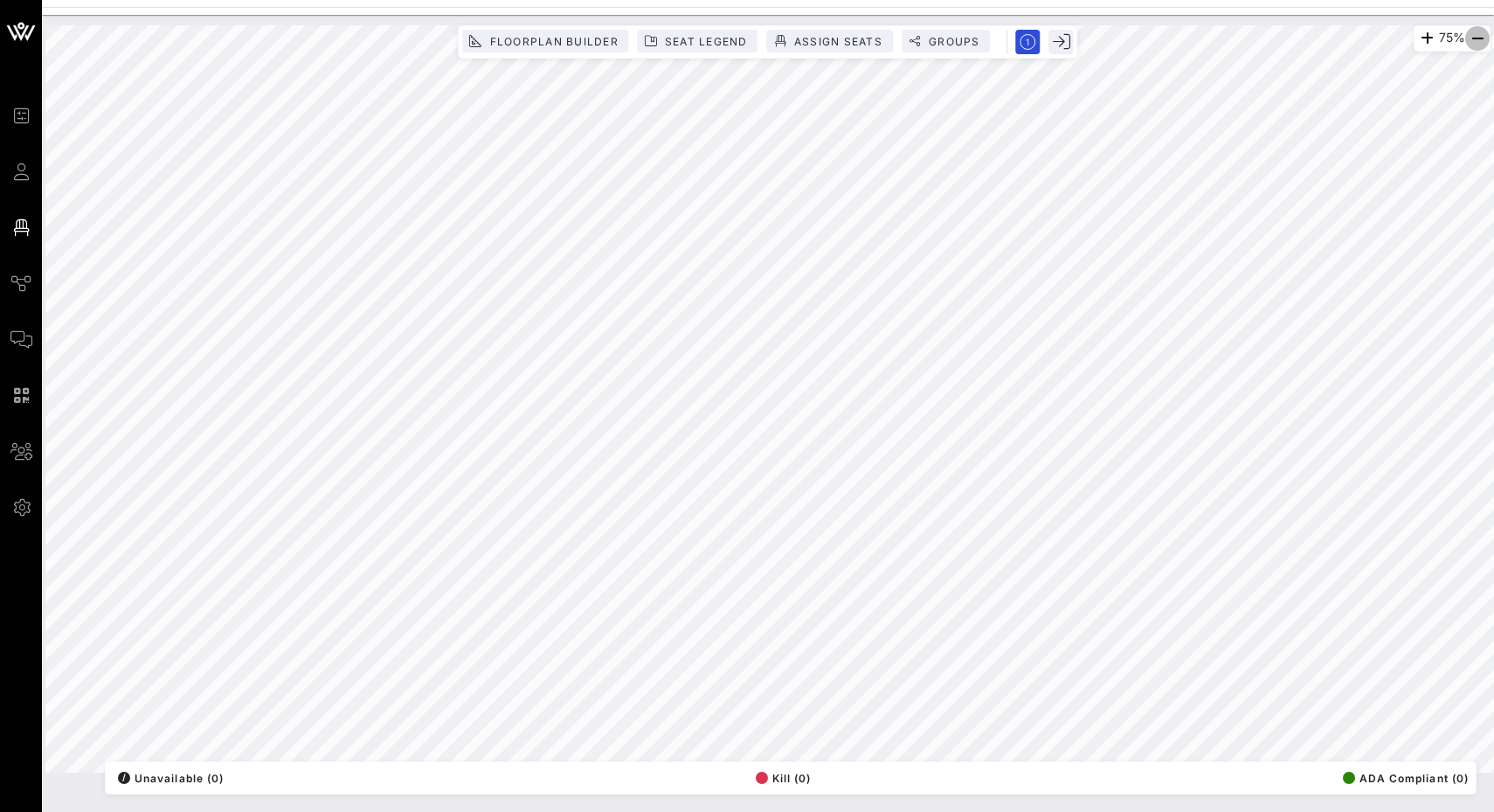
click at [1480, 34] on icon "button" at bounding box center [1477, 37] width 21 height 21
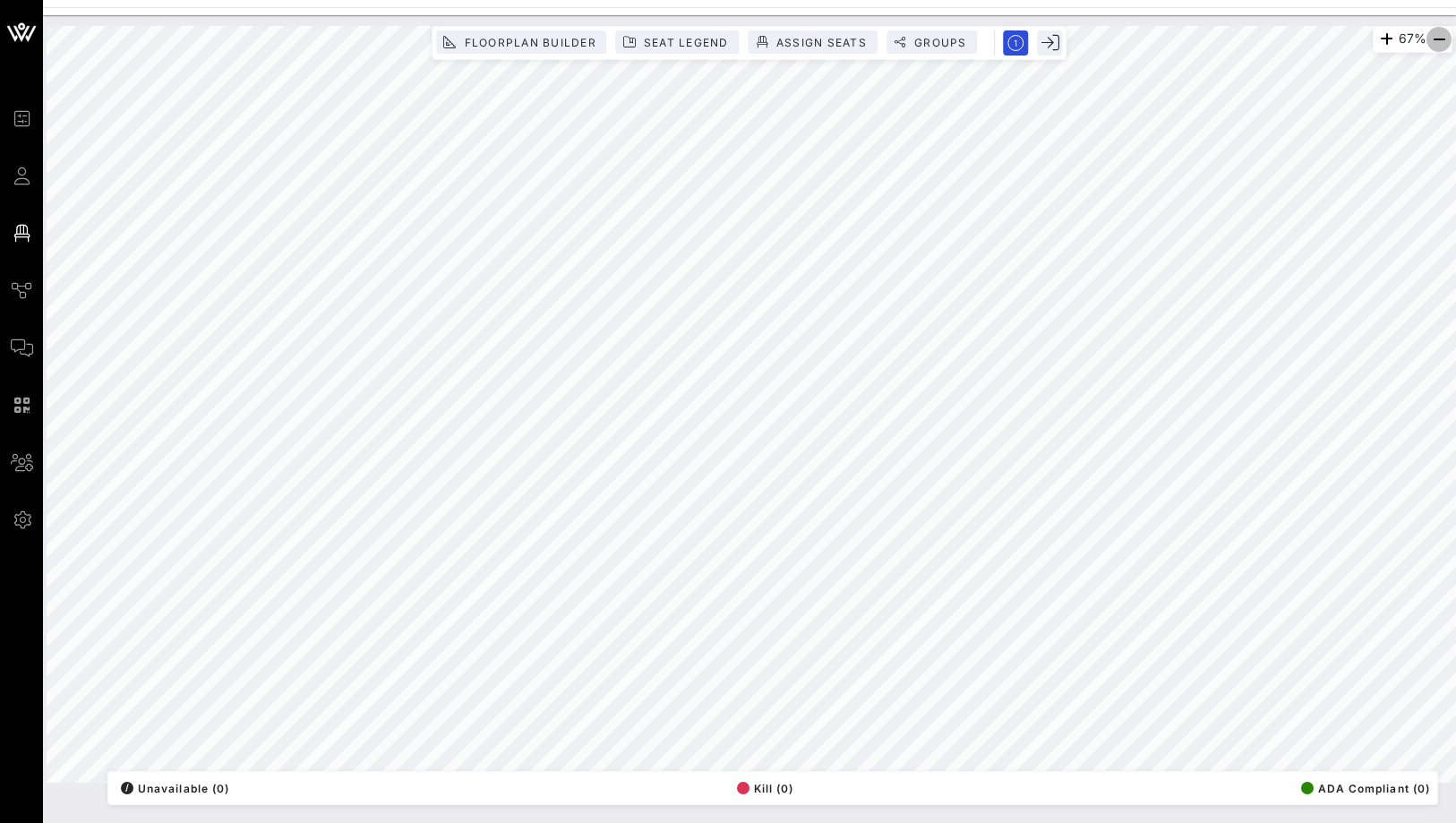
click at [1433, 37] on icon "button" at bounding box center [1439, 38] width 21 height 21
click at [1380, 37] on icon "button" at bounding box center [1386, 38] width 21 height 21
click at [1440, 46] on icon "button" at bounding box center [1439, 38] width 21 height 21
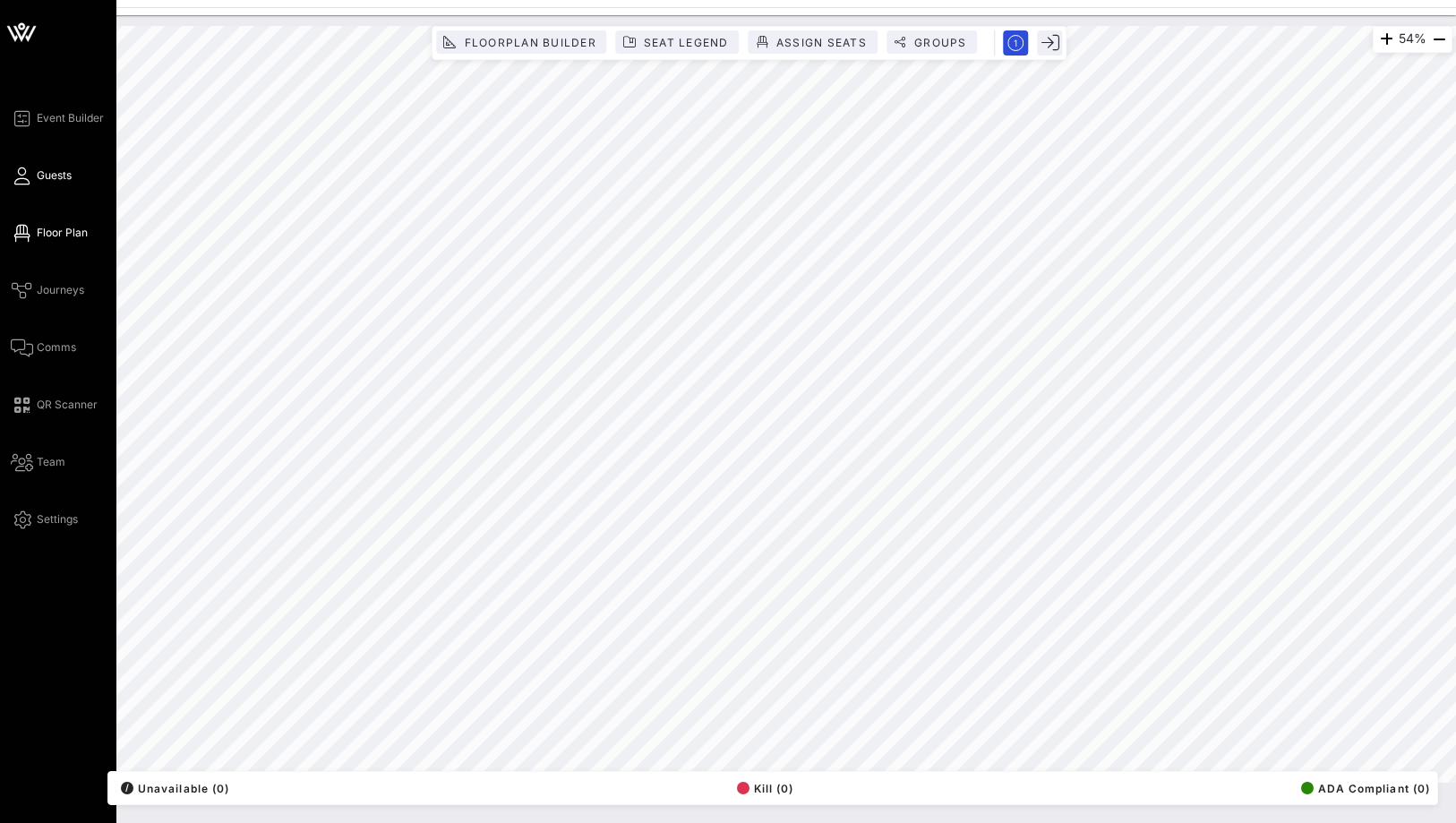
click at [44, 185] on link "Guests" at bounding box center [41, 175] width 61 height 21
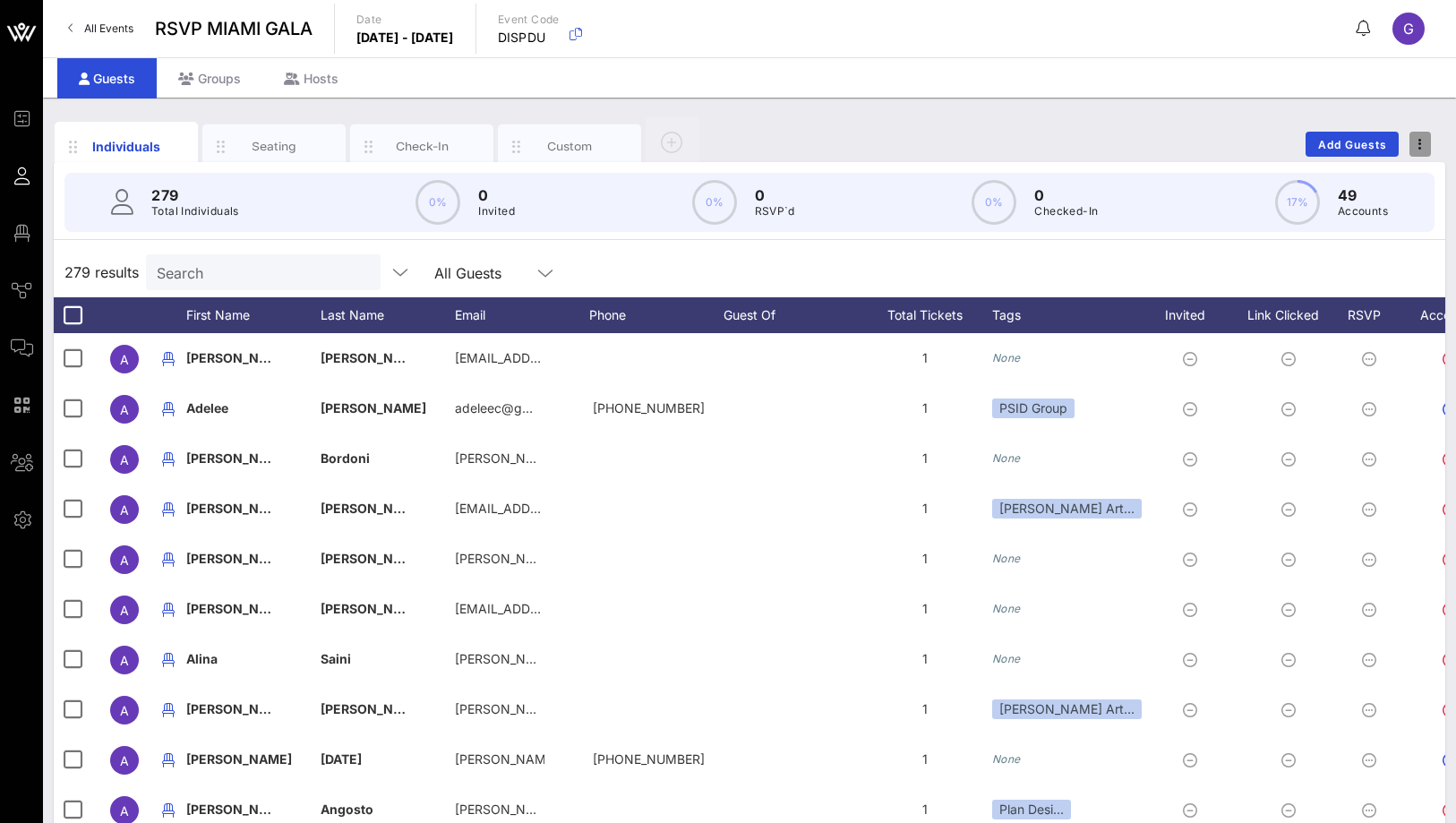
click at [1419, 141] on icon "button" at bounding box center [1420, 144] width 4 height 13
click at [1396, 180] on div "Export To CSV" at bounding box center [1387, 175] width 86 height 15
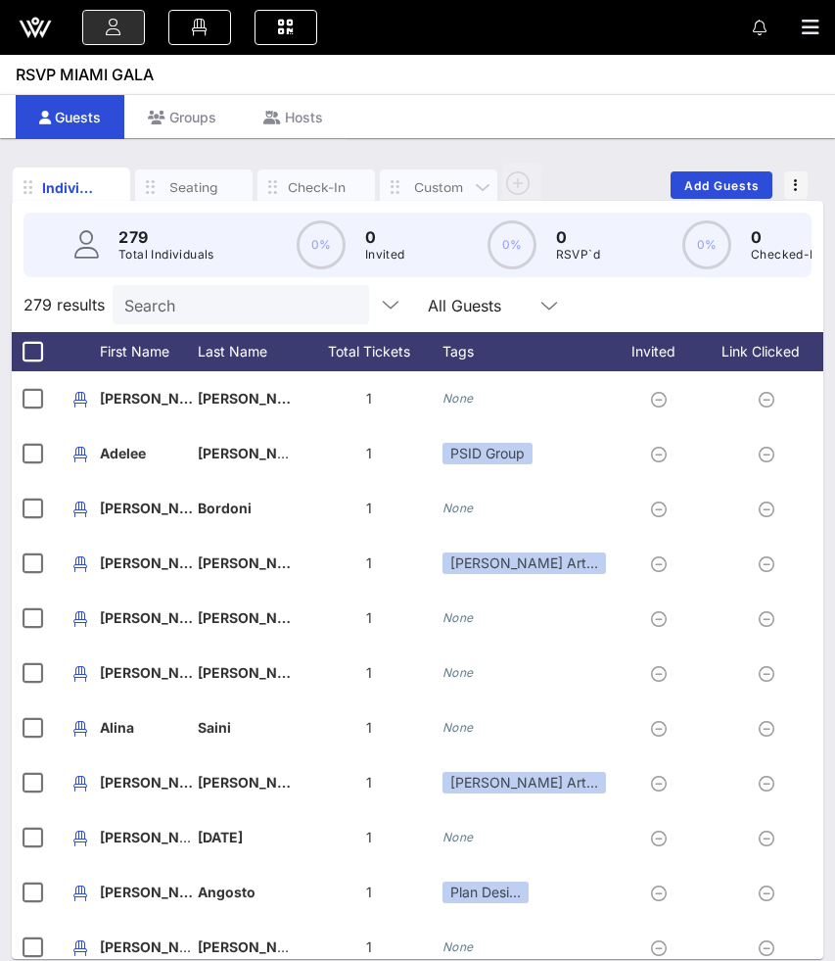
click at [434, 181] on div "Custom" at bounding box center [438, 187] width 59 height 19
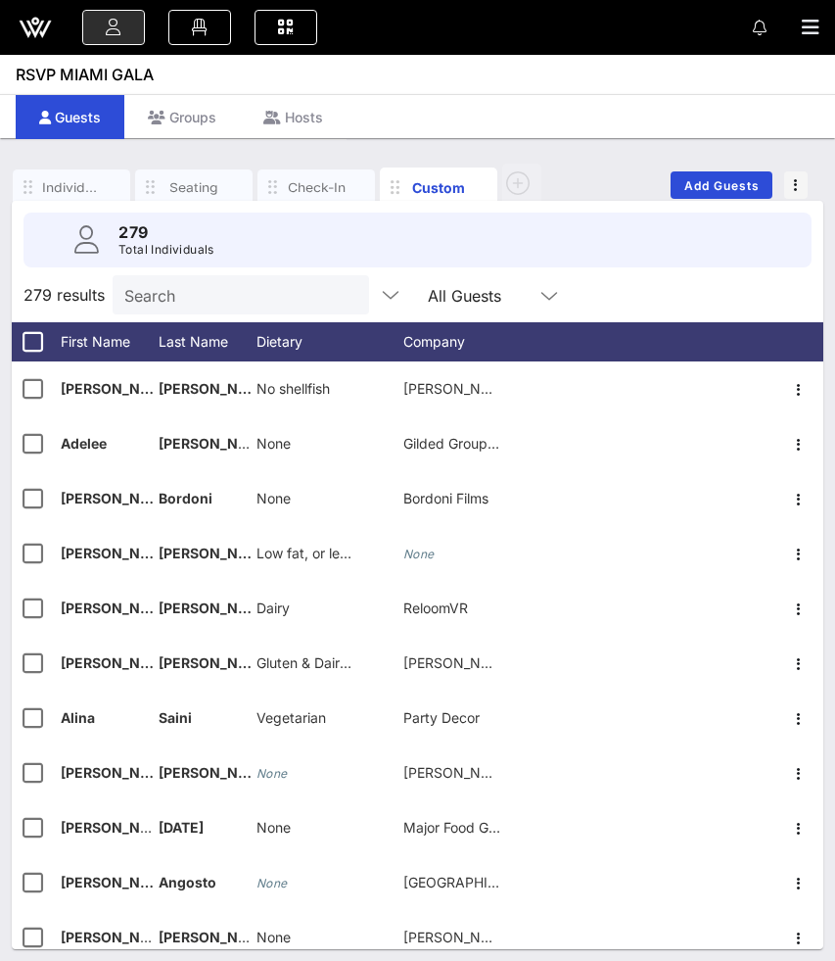
click at [179, 300] on input "Search" at bounding box center [238, 294] width 229 height 25
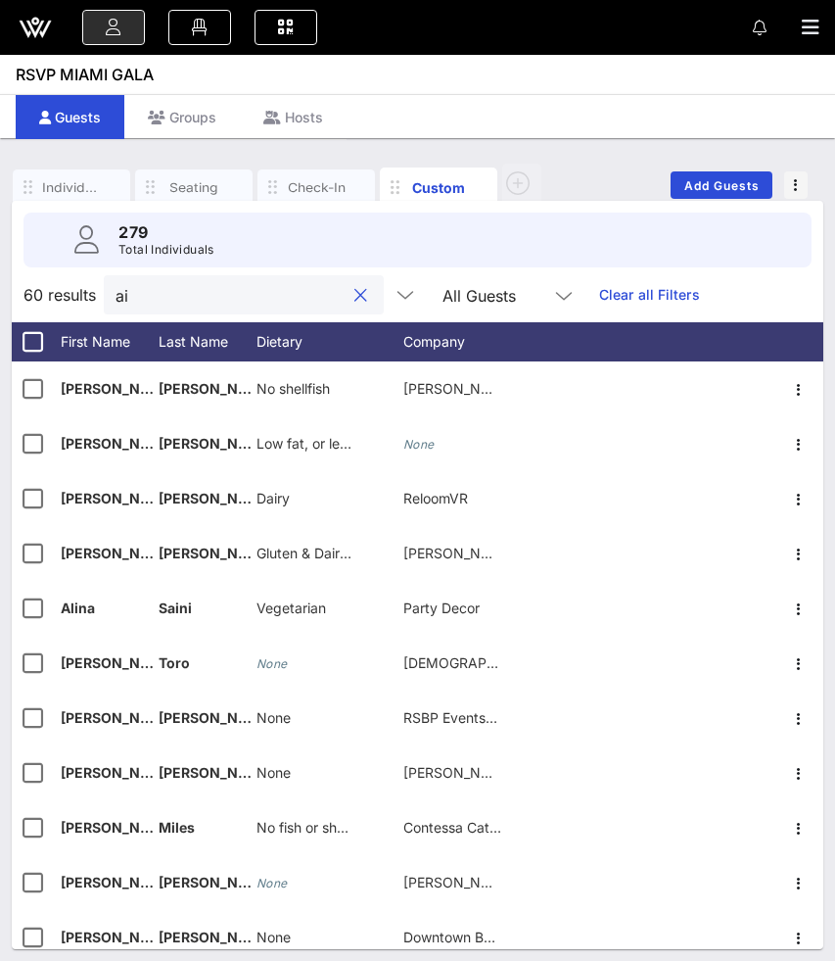
type input "aid"
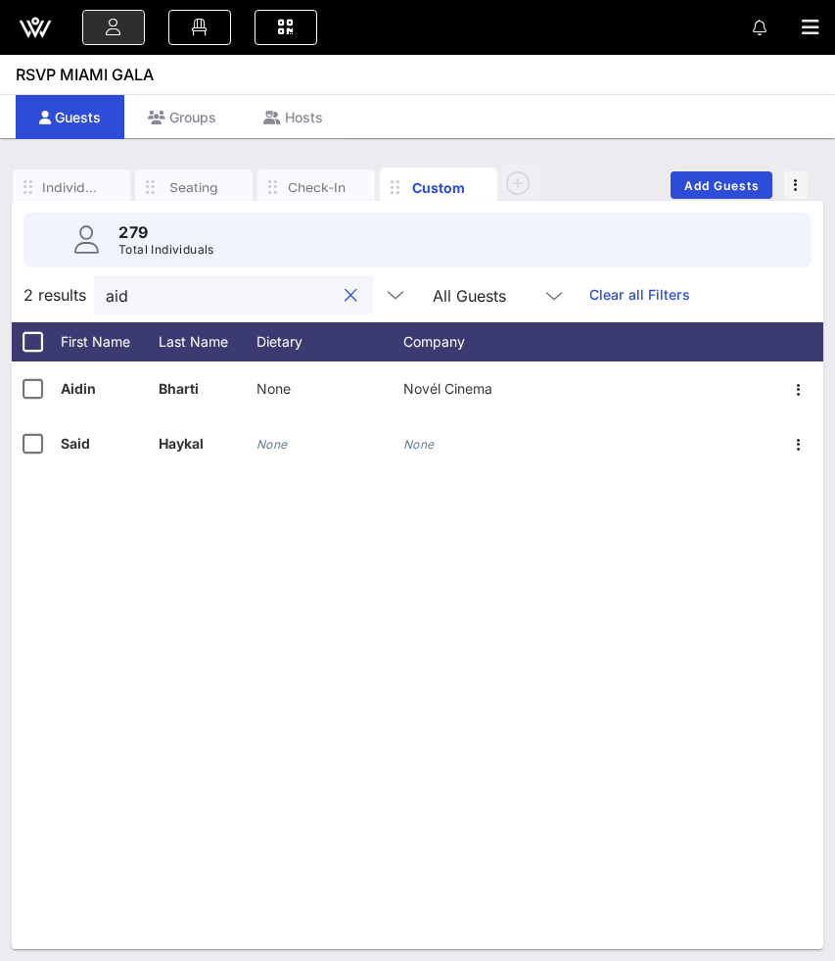
click at [345, 298] on button "clear icon" at bounding box center [351, 296] width 13 height 20
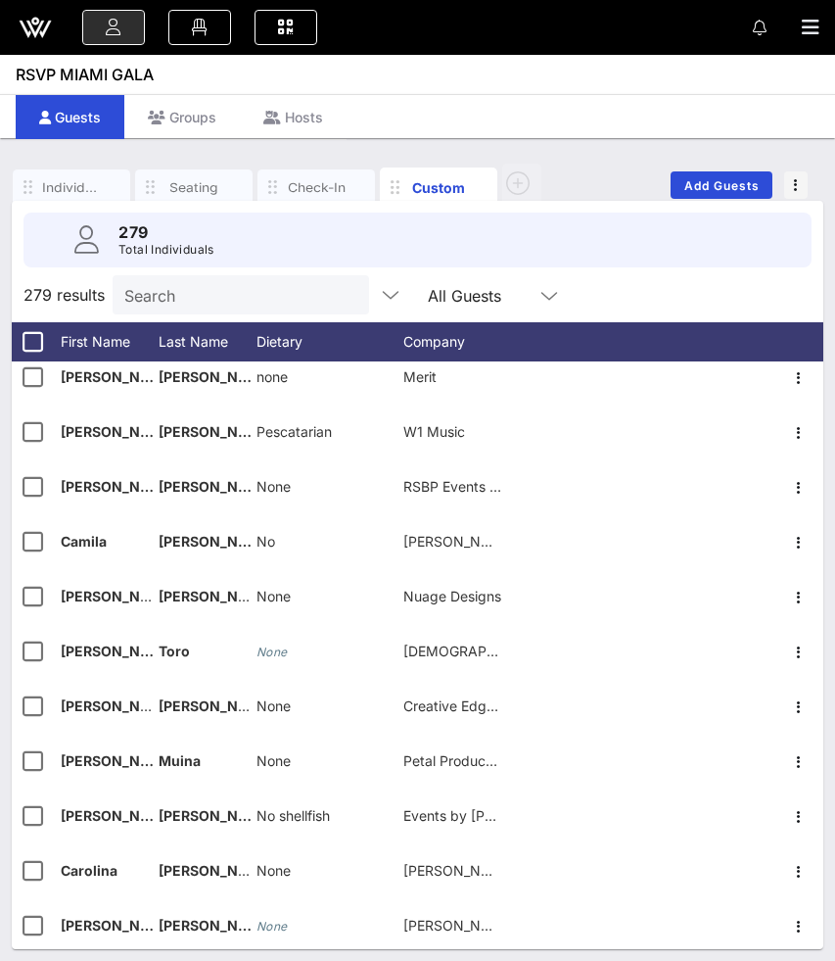
scroll to position [665, 0]
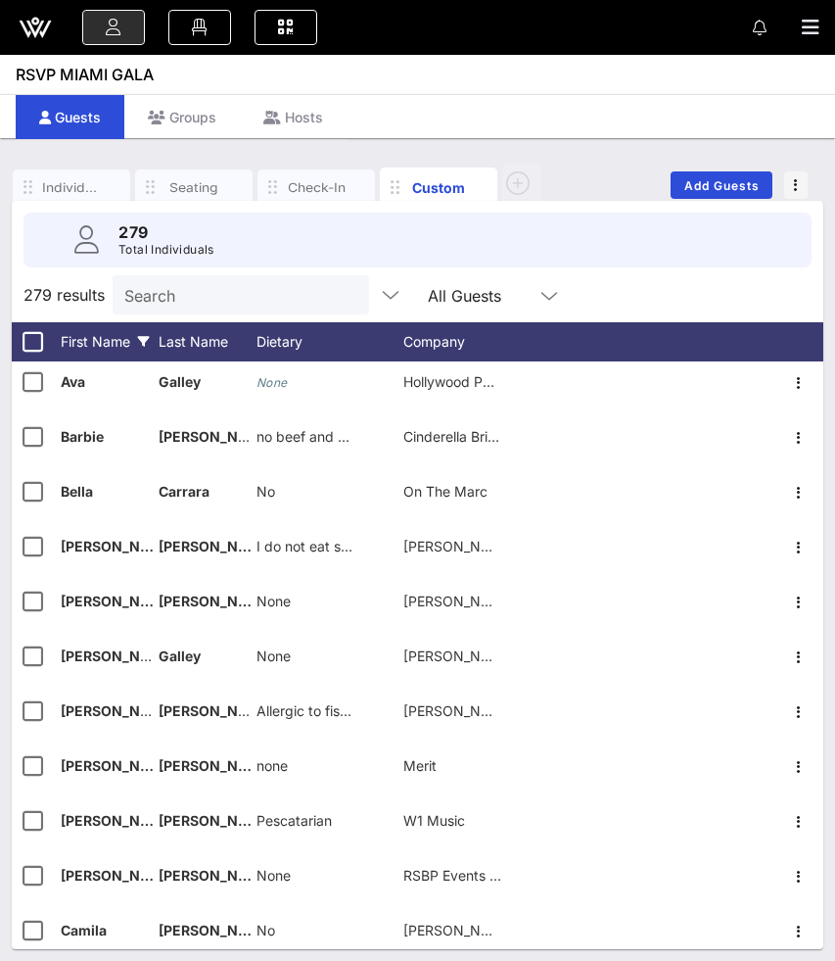
click at [114, 341] on div "First Name" at bounding box center [110, 341] width 98 height 39
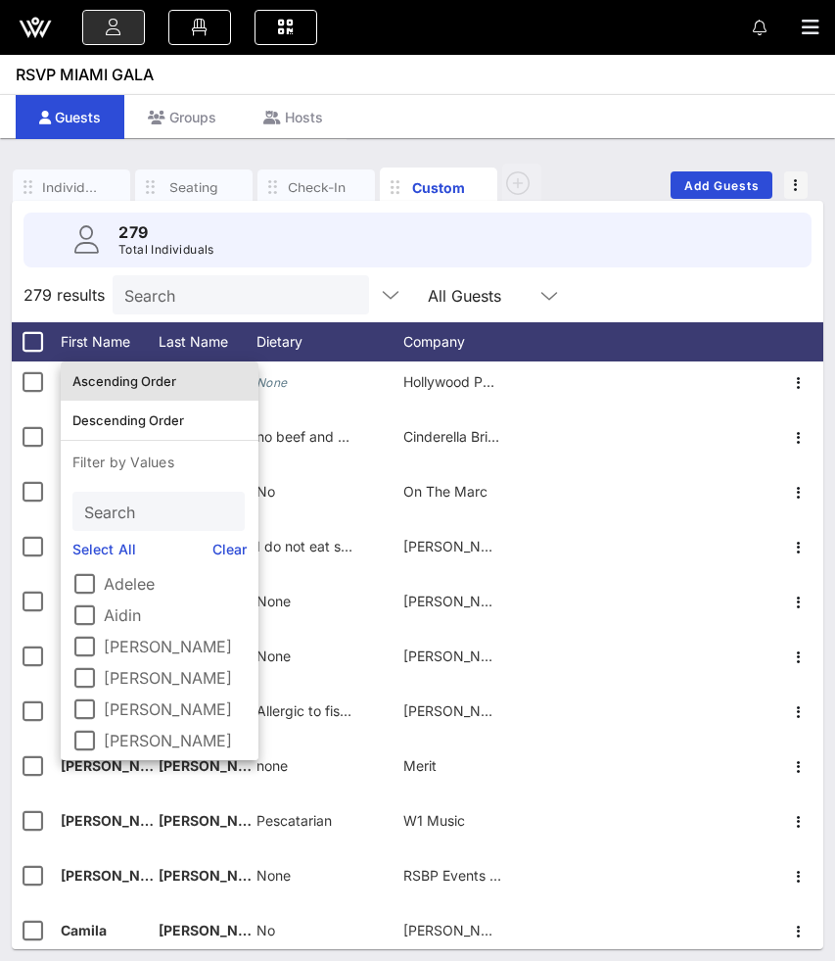
click at [130, 375] on div "Ascending Order" at bounding box center [159, 381] width 174 height 16
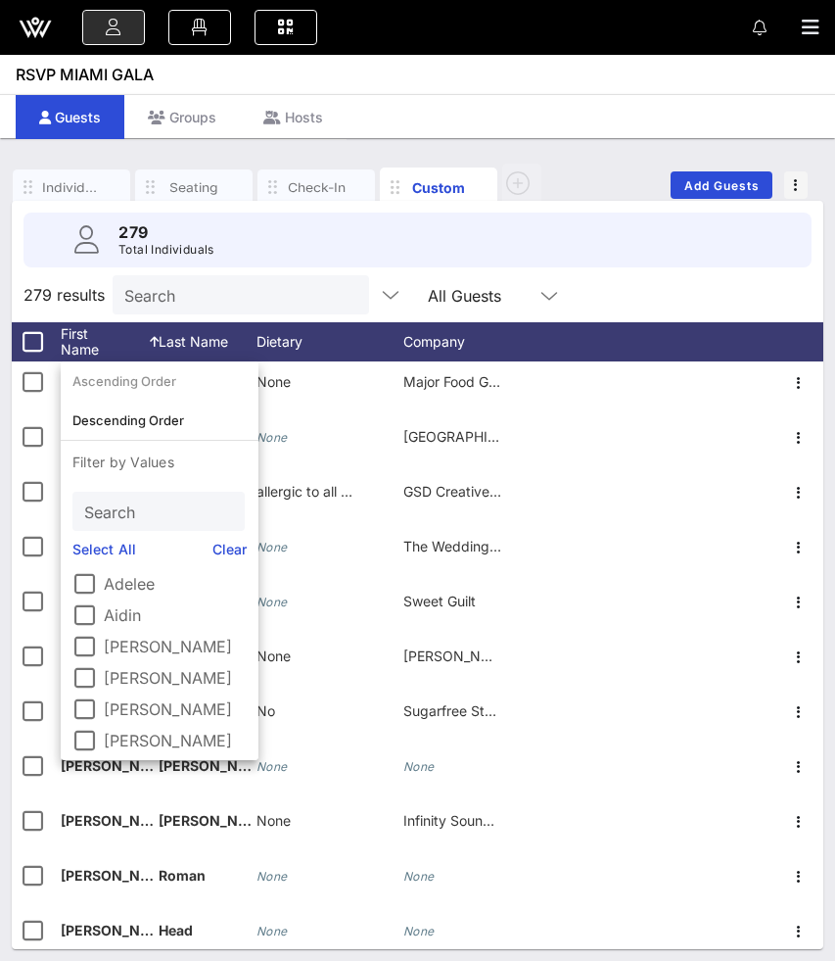
click at [602, 308] on div "279 results Search All Guests" at bounding box center [418, 294] width 812 height 55
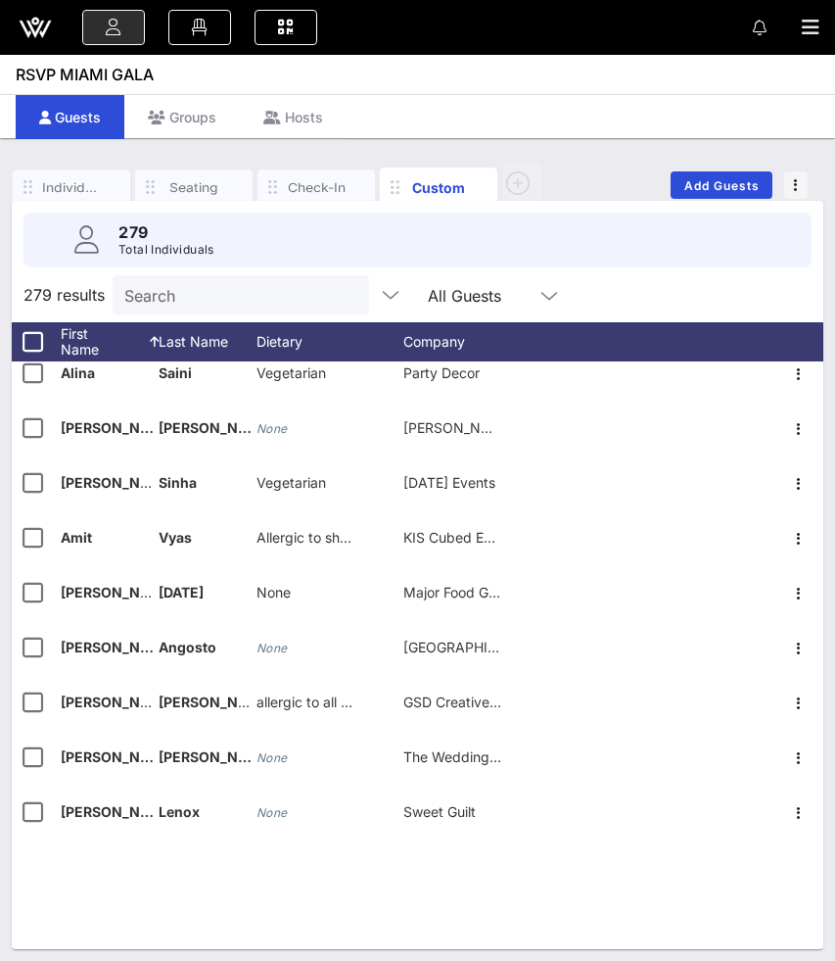
scroll to position [0, 0]
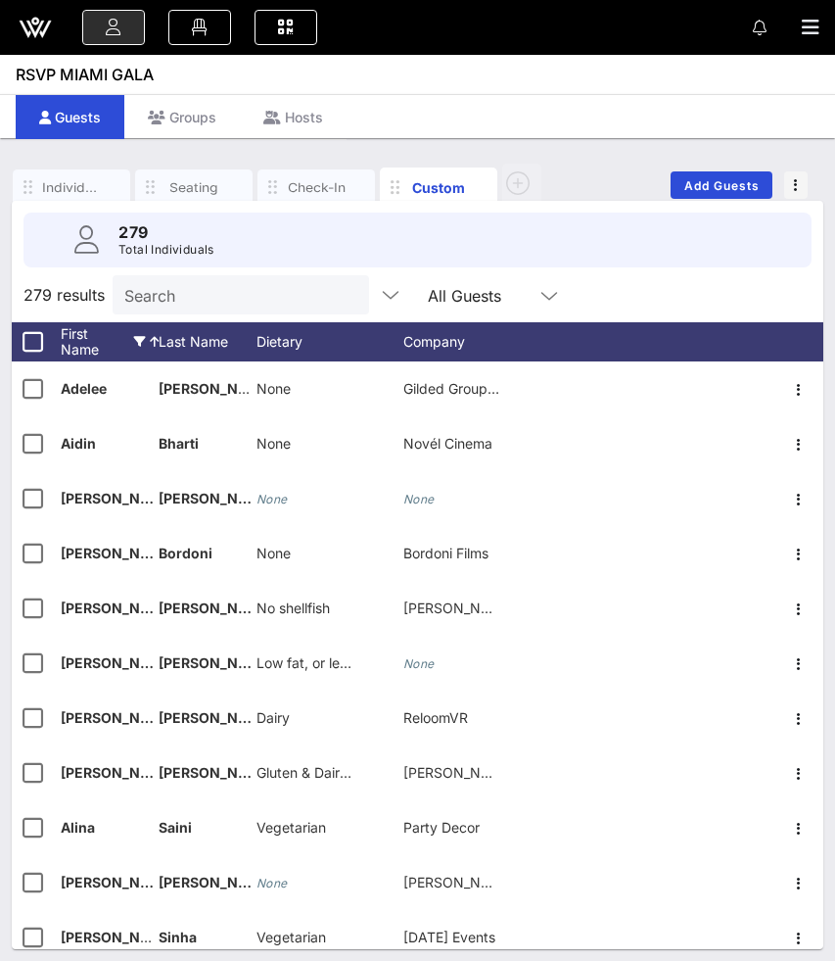
click at [107, 348] on div "First Name" at bounding box center [110, 341] width 98 height 39
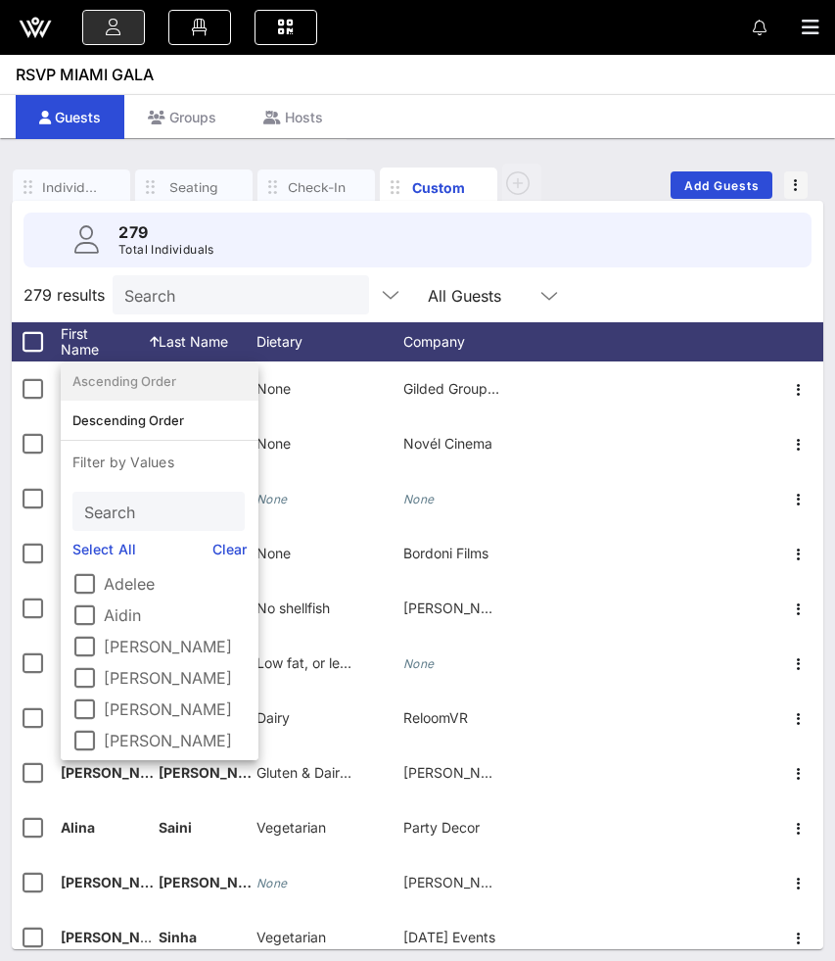
click at [133, 385] on div "Ascending Order" at bounding box center [159, 381] width 174 height 16
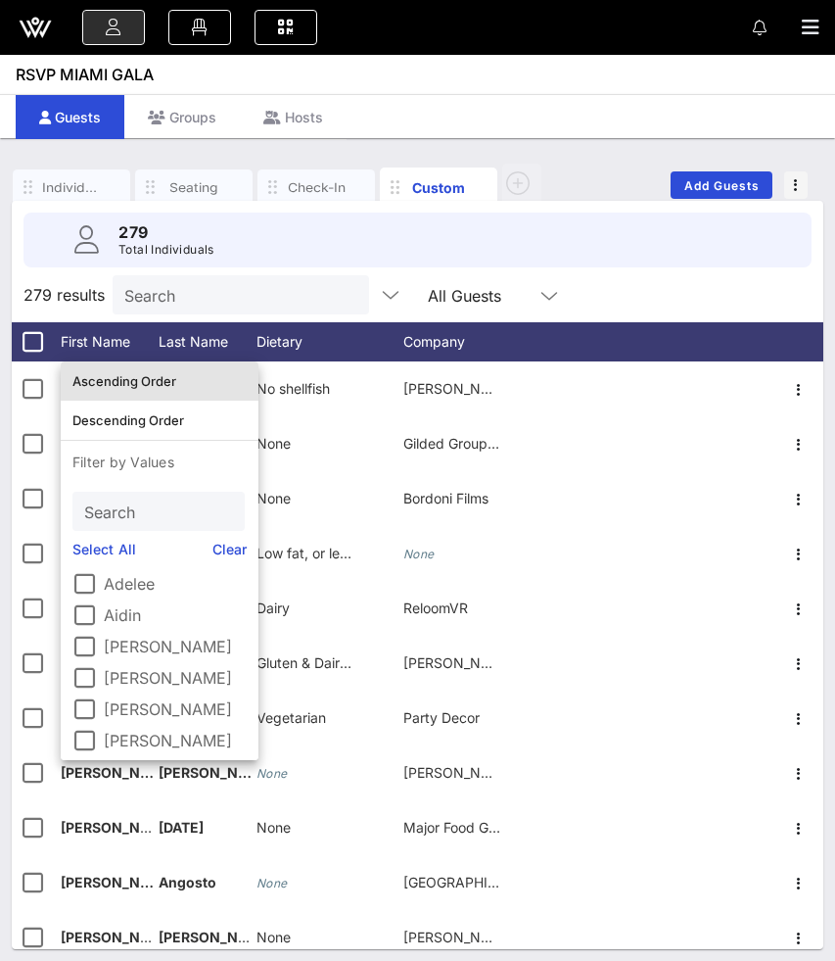
click at [133, 385] on div "Ascending Order" at bounding box center [159, 381] width 174 height 16
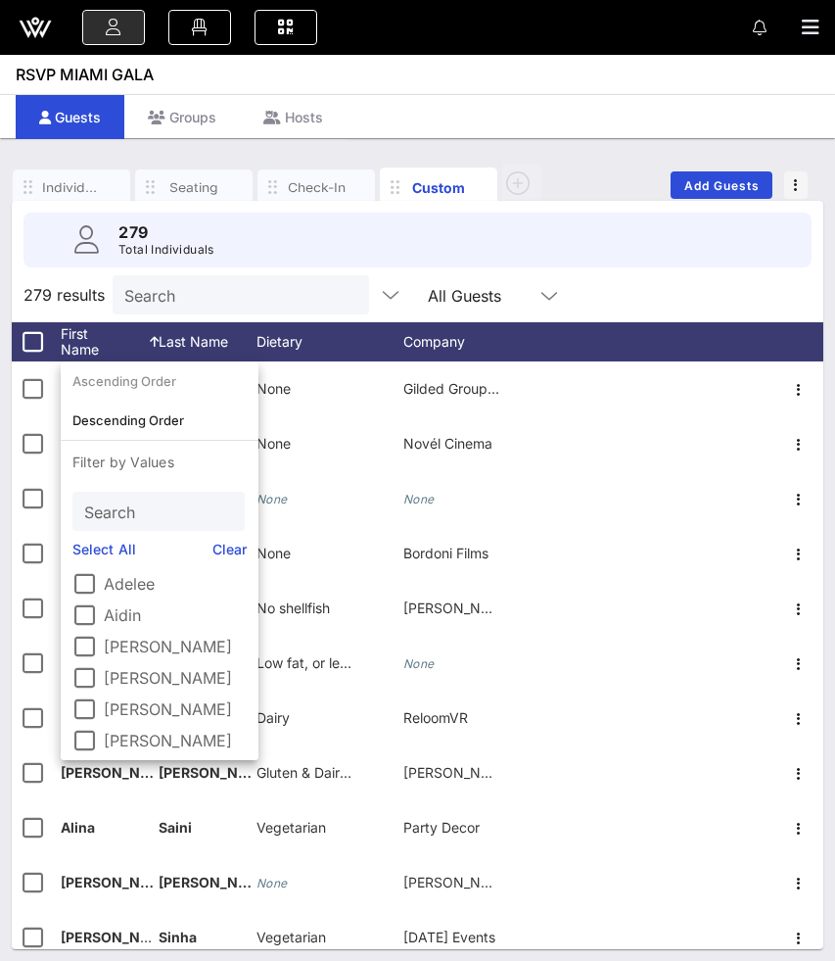
click at [662, 278] on div "279 Total Individuals" at bounding box center [417, 240] width 835 height 78
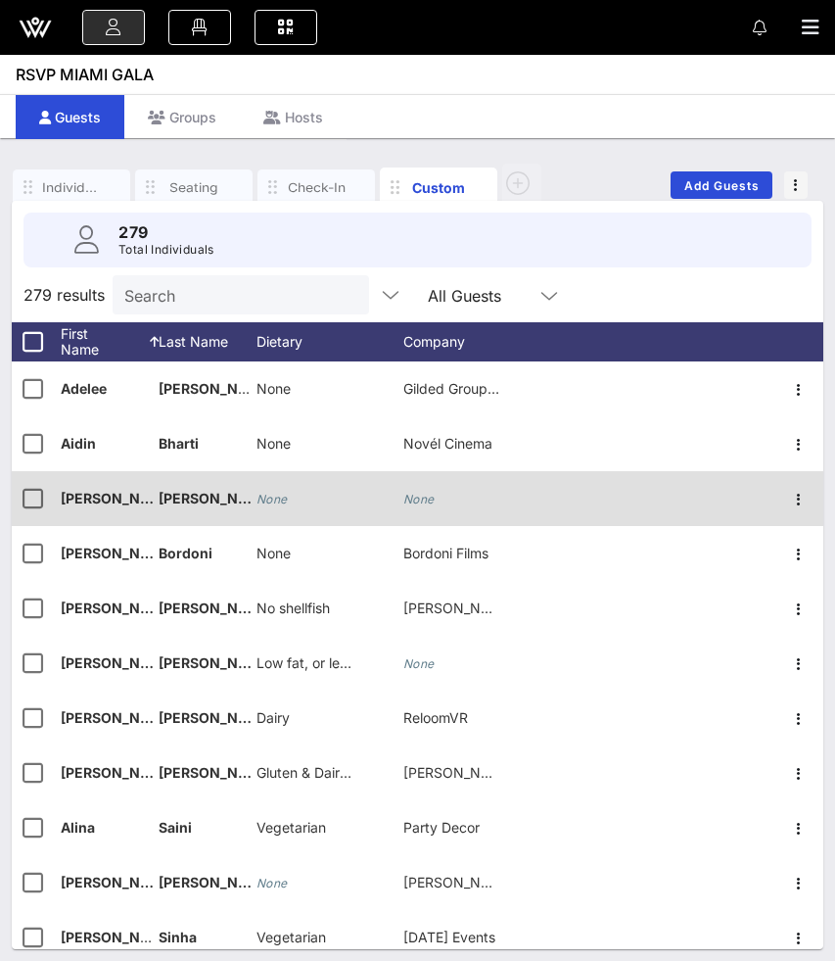
click at [266, 500] on icon "None" at bounding box center [272, 499] width 31 height 15
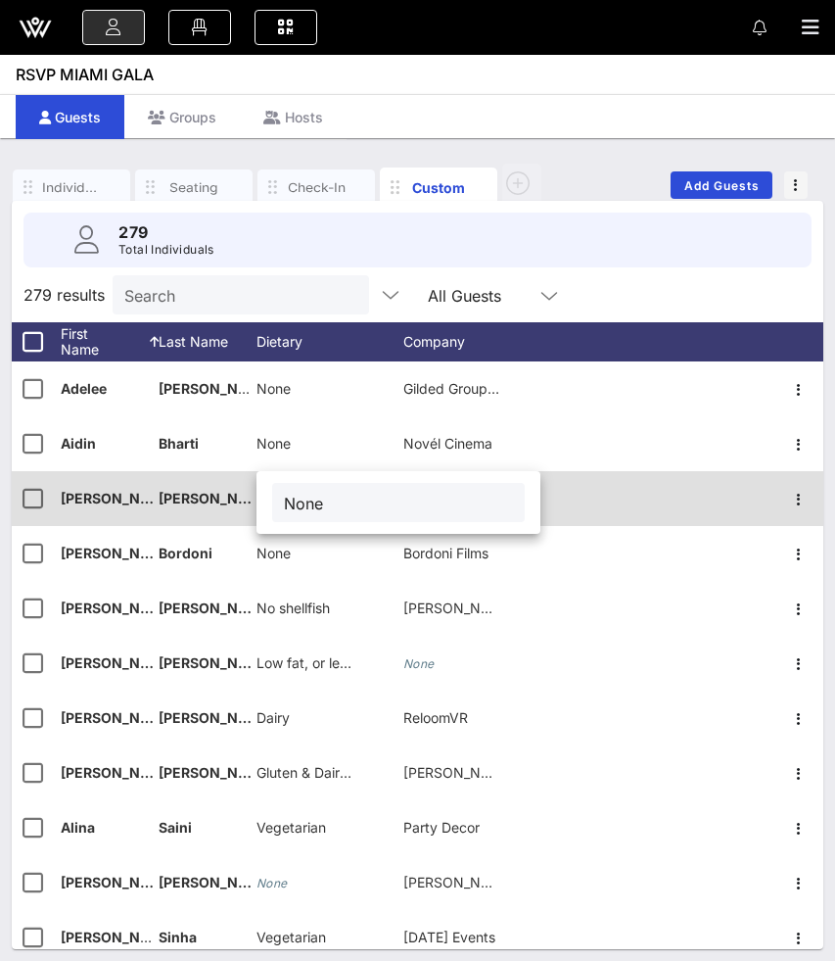
type input "None"
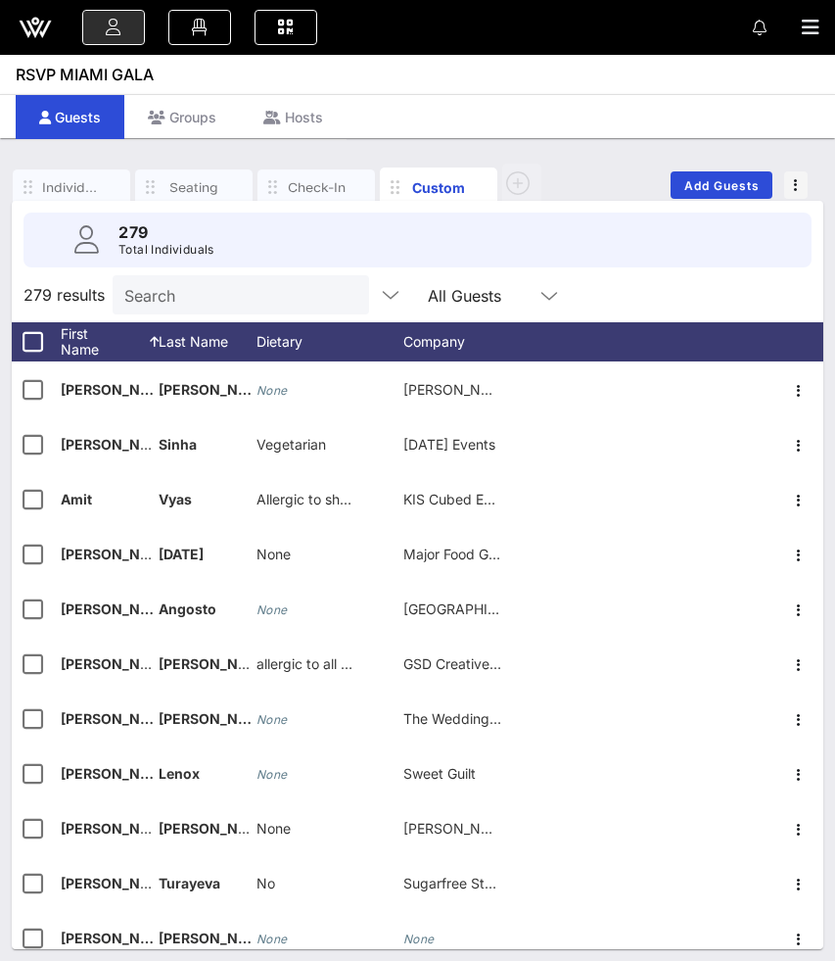
scroll to position [496, 0]
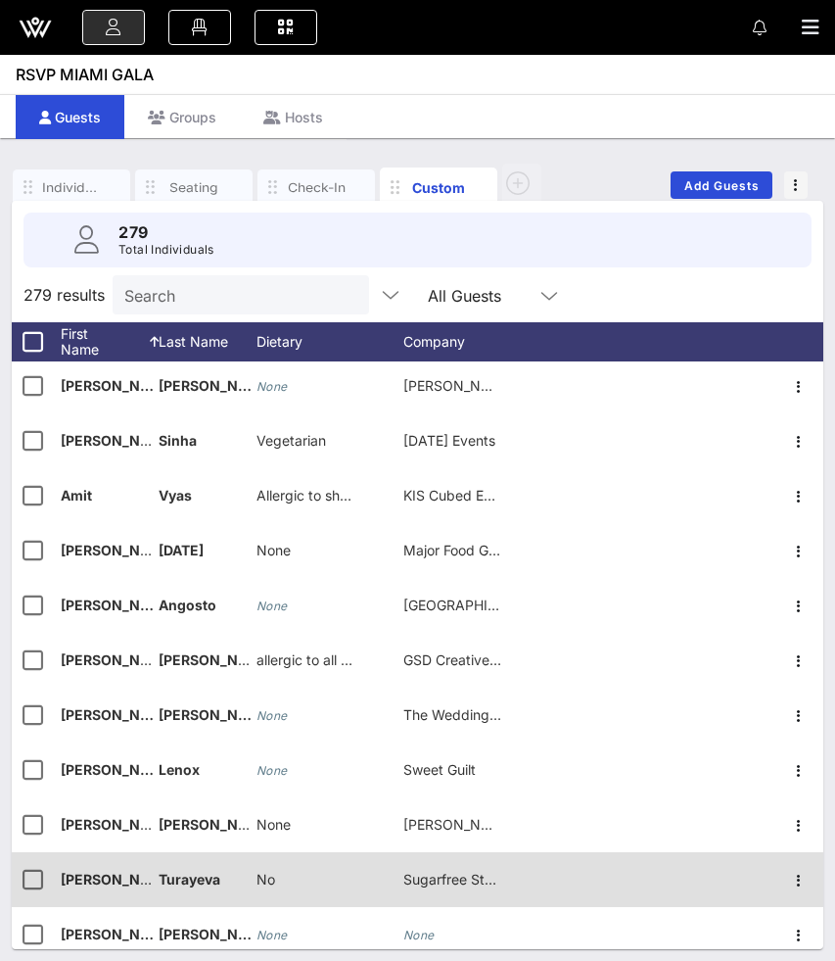
click at [268, 869] on div "No" at bounding box center [266, 879] width 19 height 55
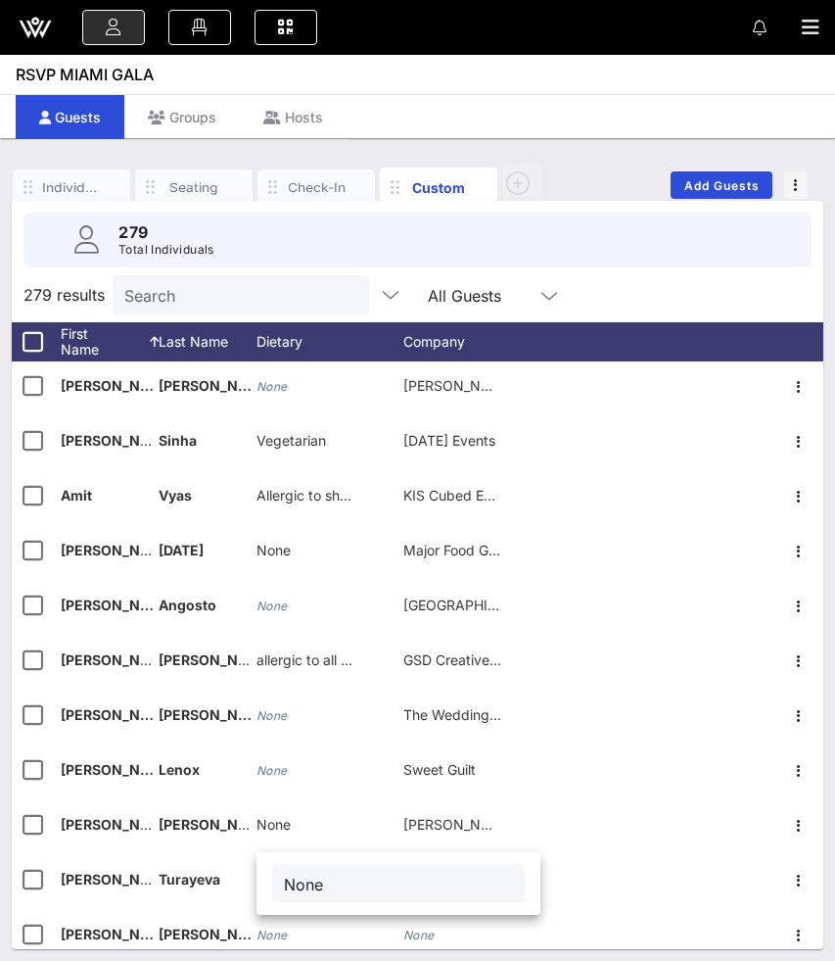
click at [307, 882] on input "None" at bounding box center [398, 882] width 229 height 25
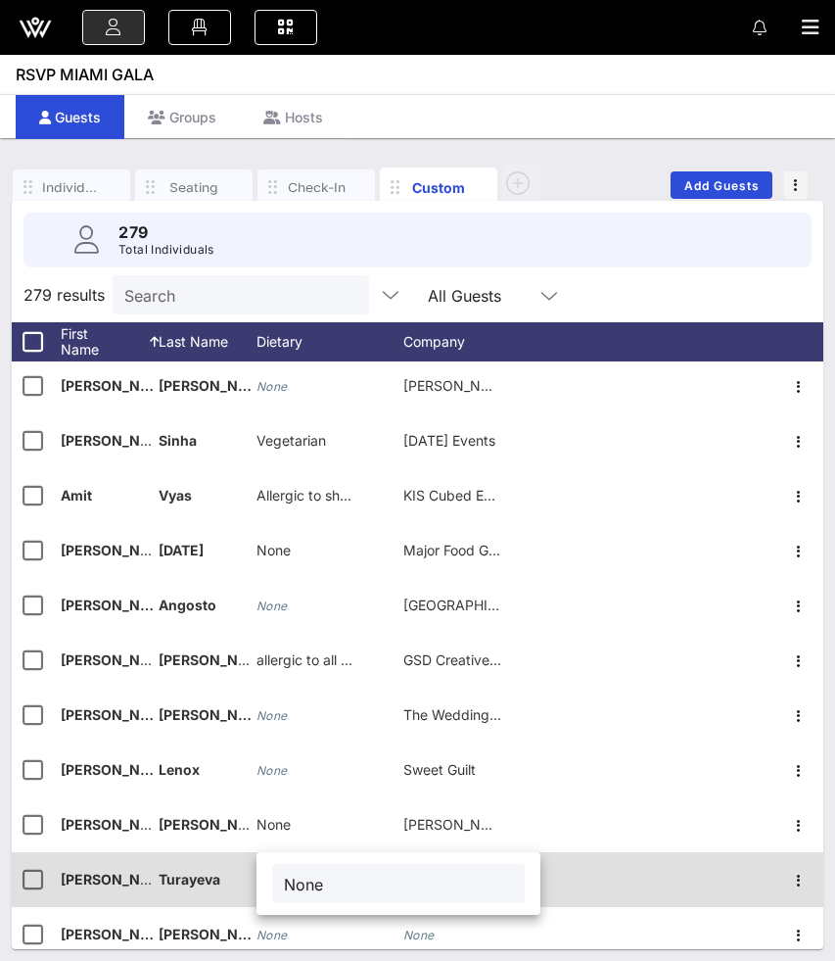
click at [226, 891] on div "Turayeva" at bounding box center [208, 879] width 98 height 55
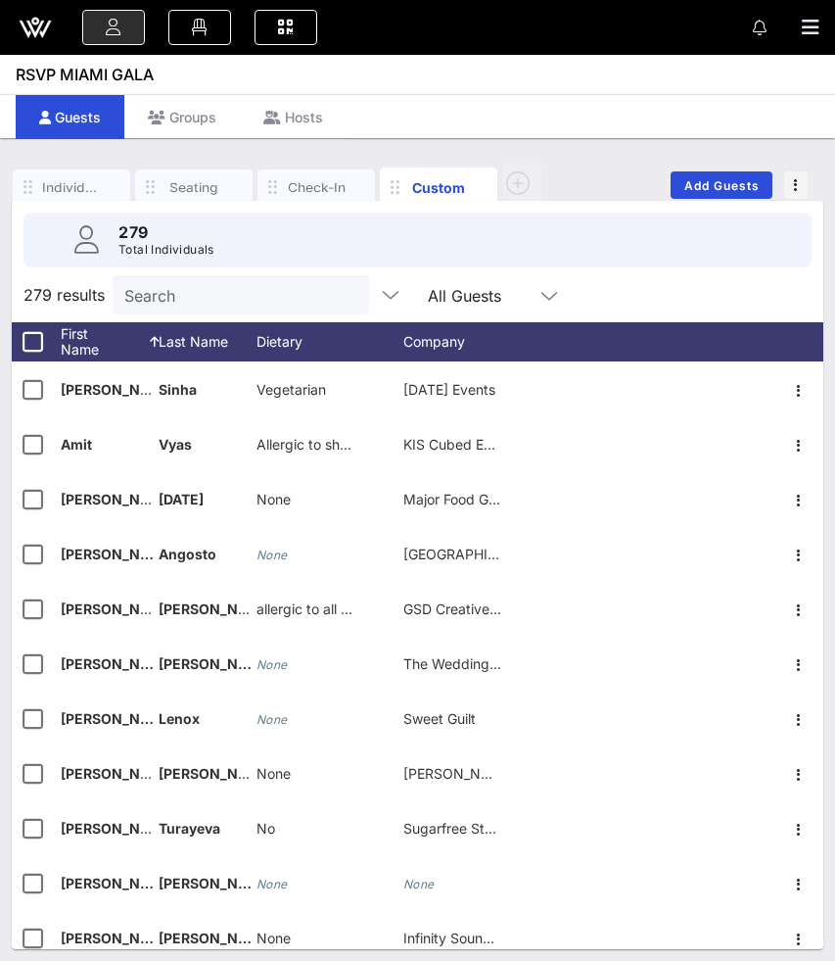
scroll to position [554, 0]
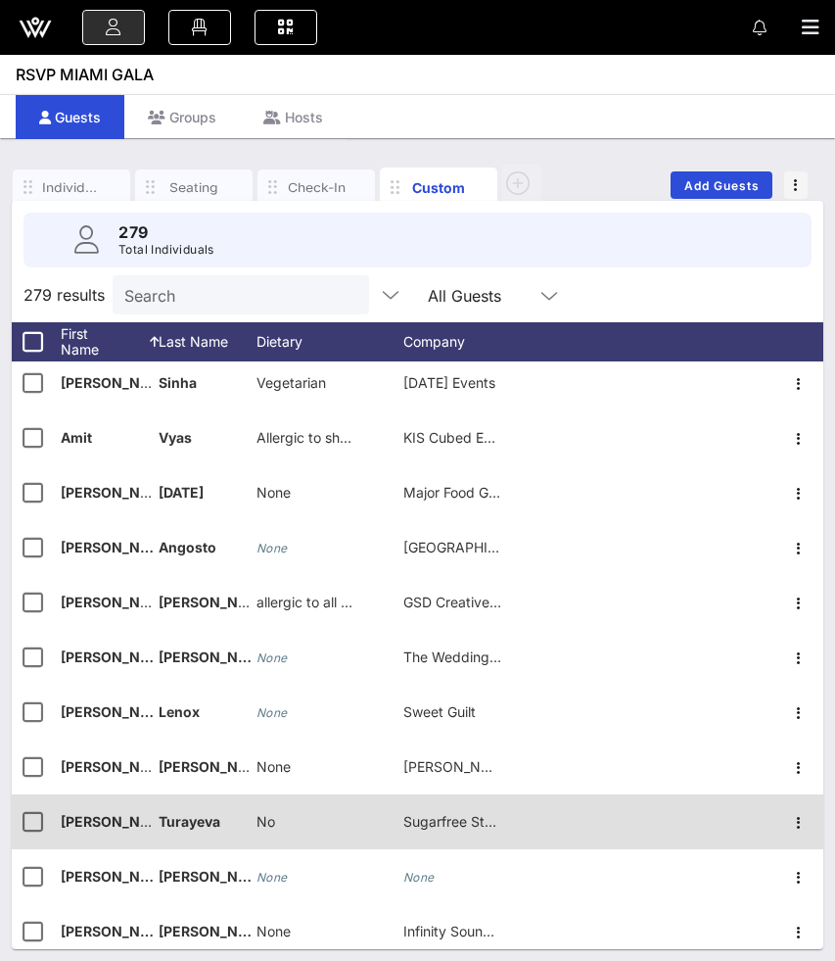
click at [270, 818] on span "No" at bounding box center [266, 821] width 19 height 17
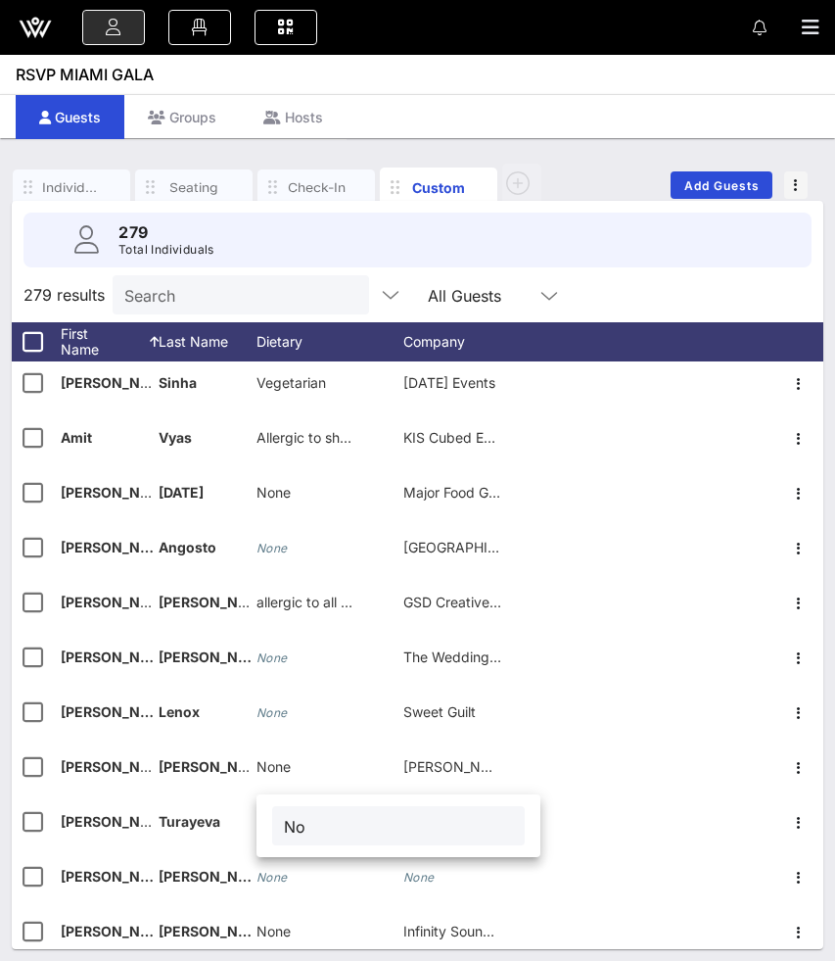
click at [272, 823] on div "No" at bounding box center [398, 825] width 253 height 39
paste input "None"
type input "N"
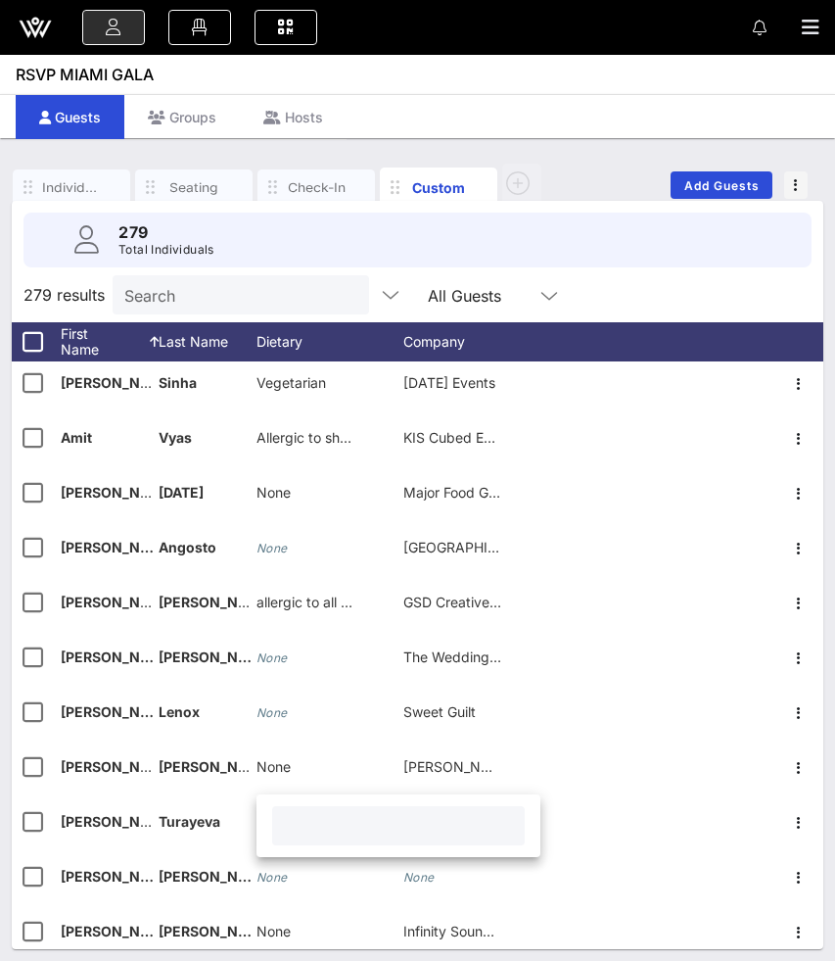
type input "v"
paste input "None"
type input "None"
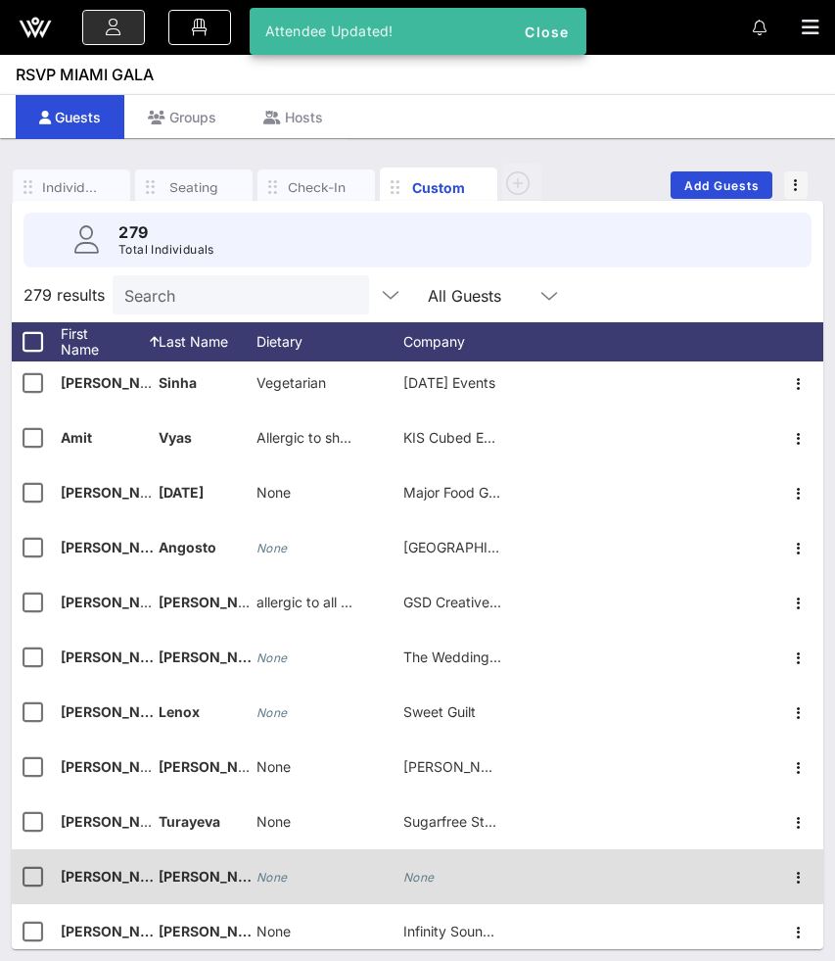
click at [277, 874] on icon "None" at bounding box center [272, 876] width 31 height 15
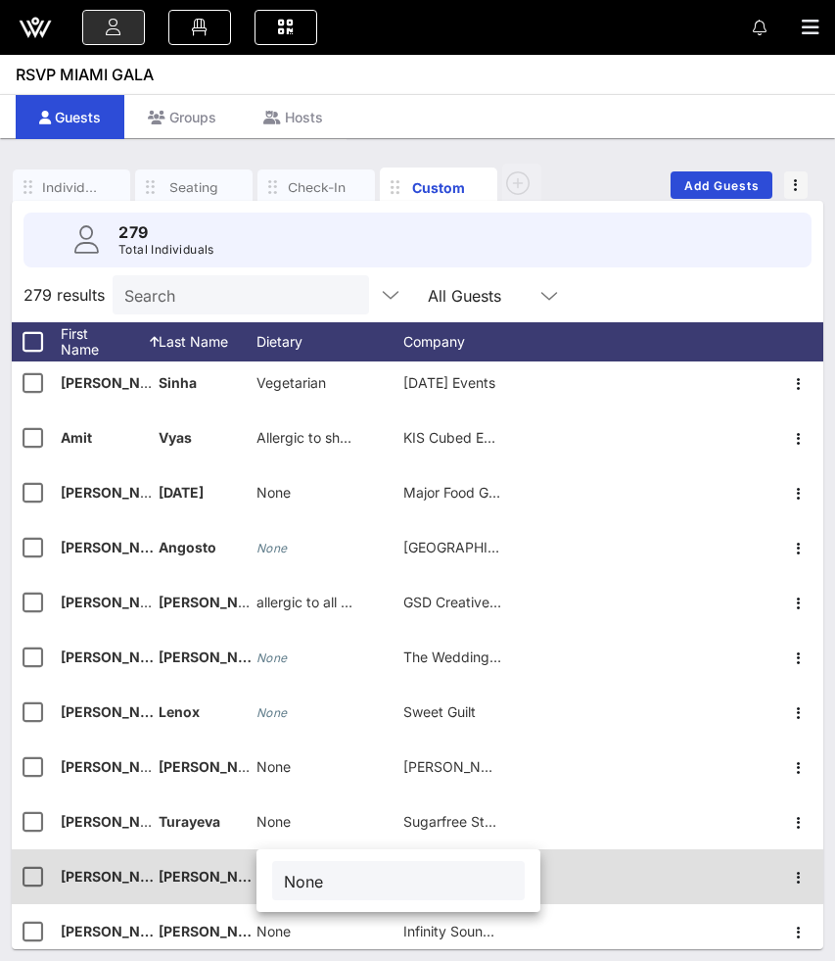
type input "None"
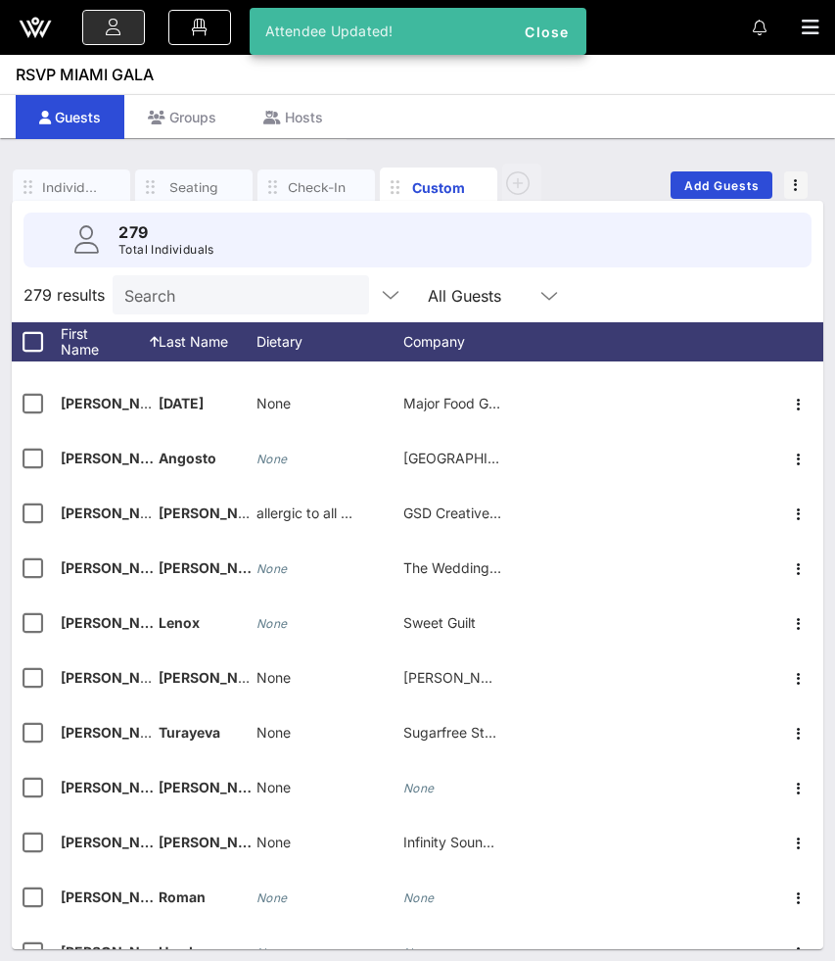
scroll to position [652, 0]
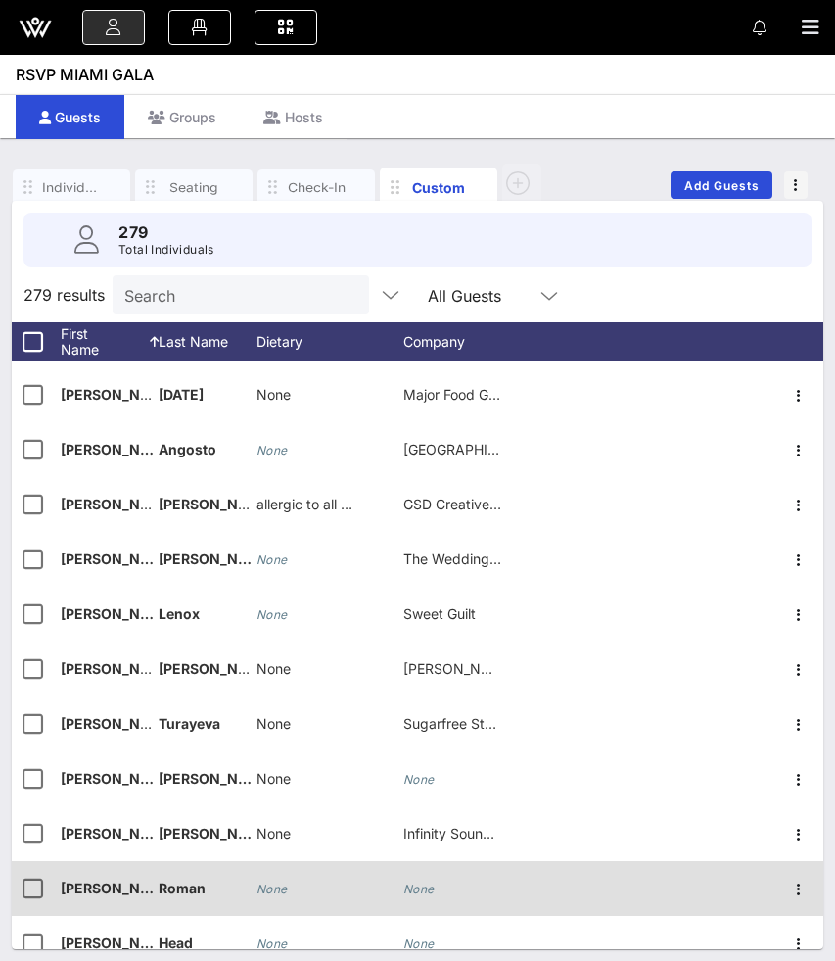
click at [274, 888] on icon "None" at bounding box center [272, 888] width 31 height 15
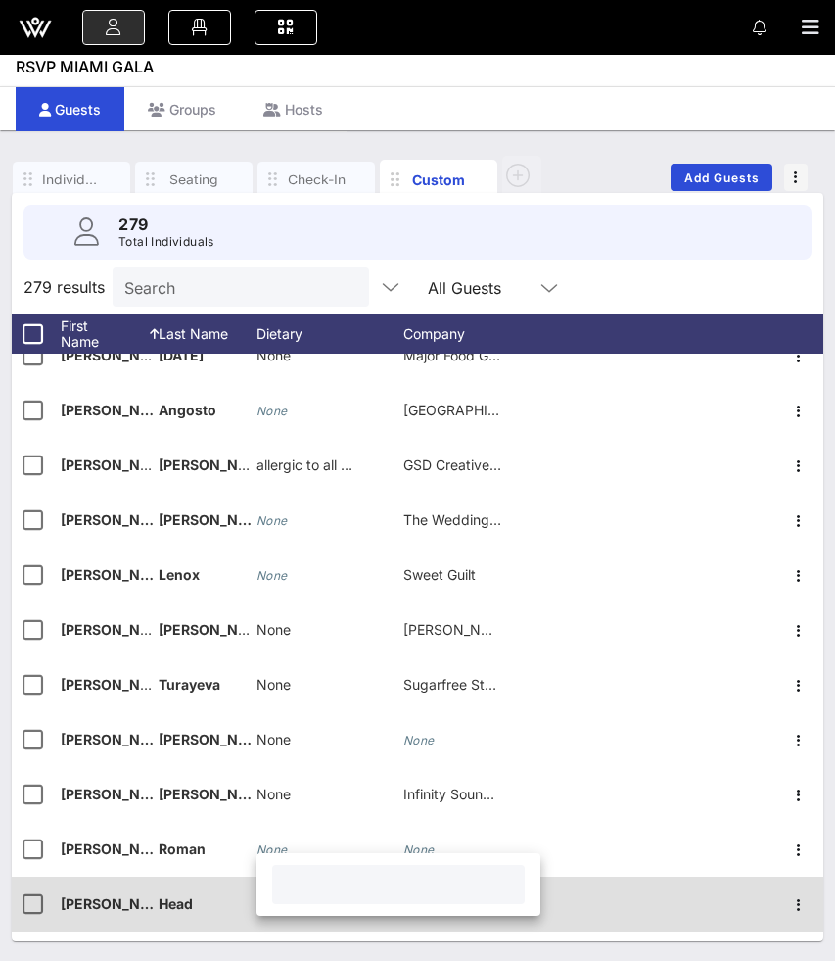
scroll to position [688, 0]
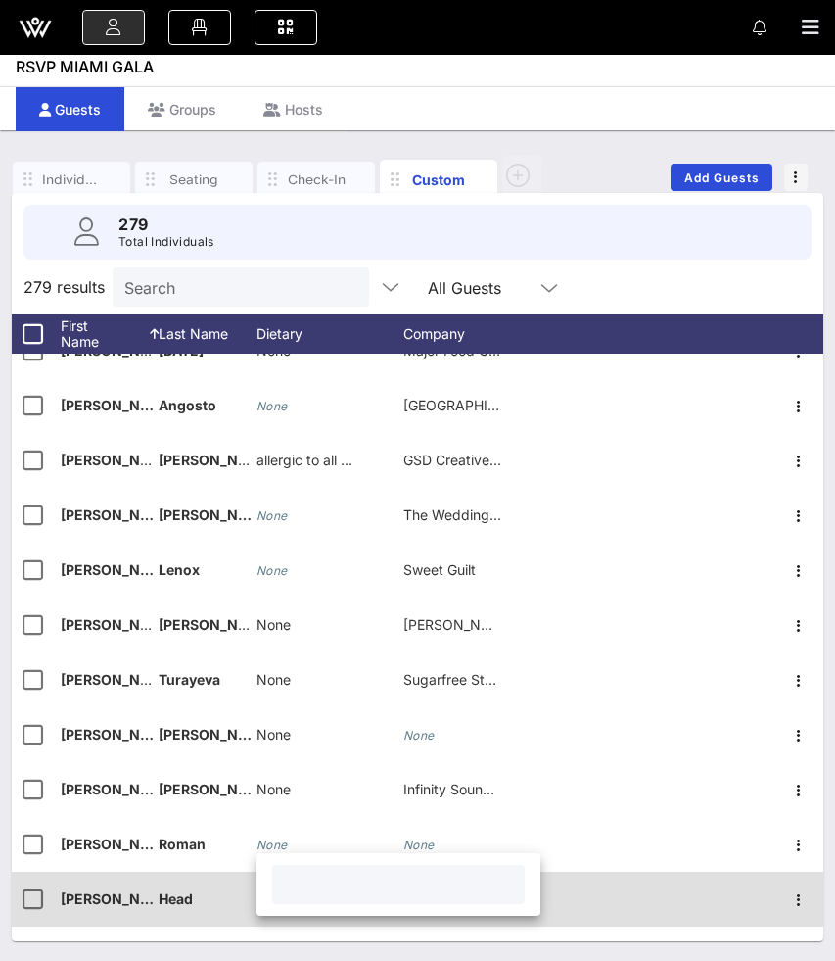
click at [216, 901] on div "Head" at bounding box center [208, 909] width 98 height 77
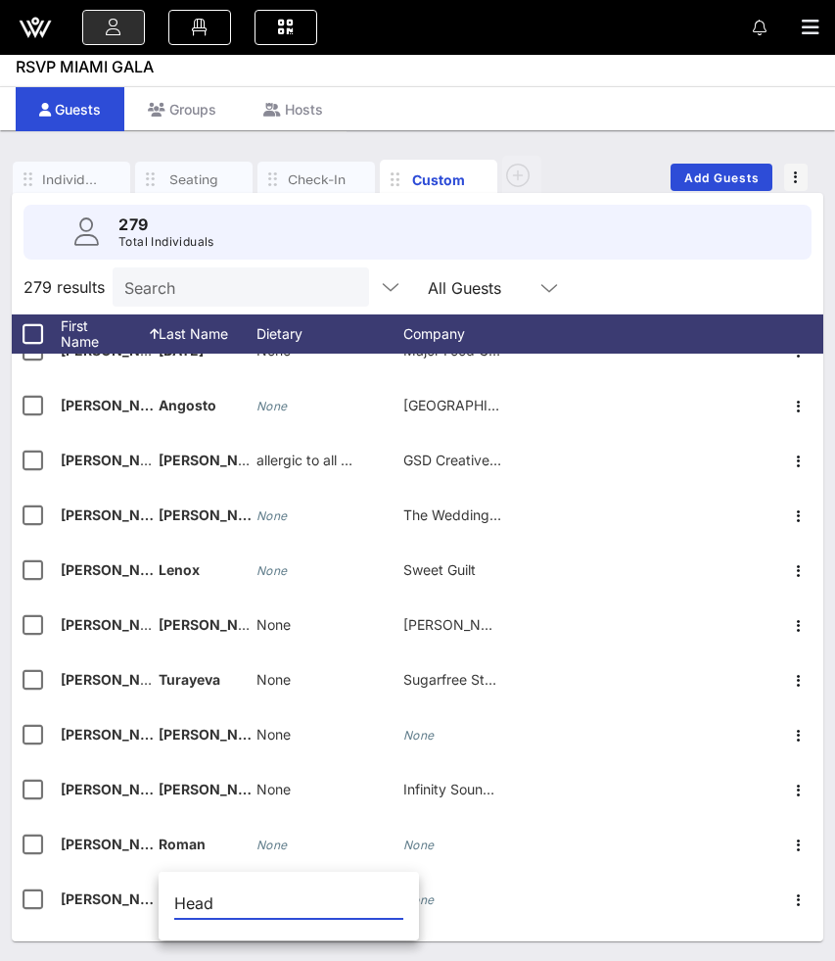
click at [277, 900] on input "Head" at bounding box center [288, 902] width 229 height 31
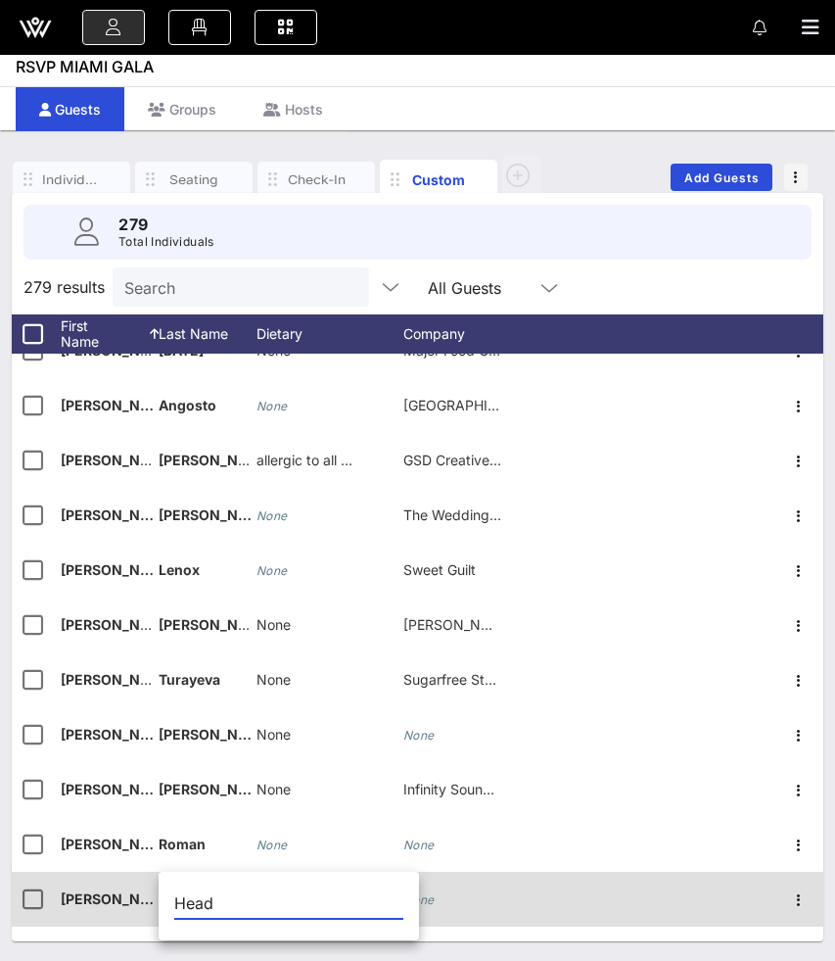
click at [428, 892] on icon "None" at bounding box center [418, 899] width 31 height 15
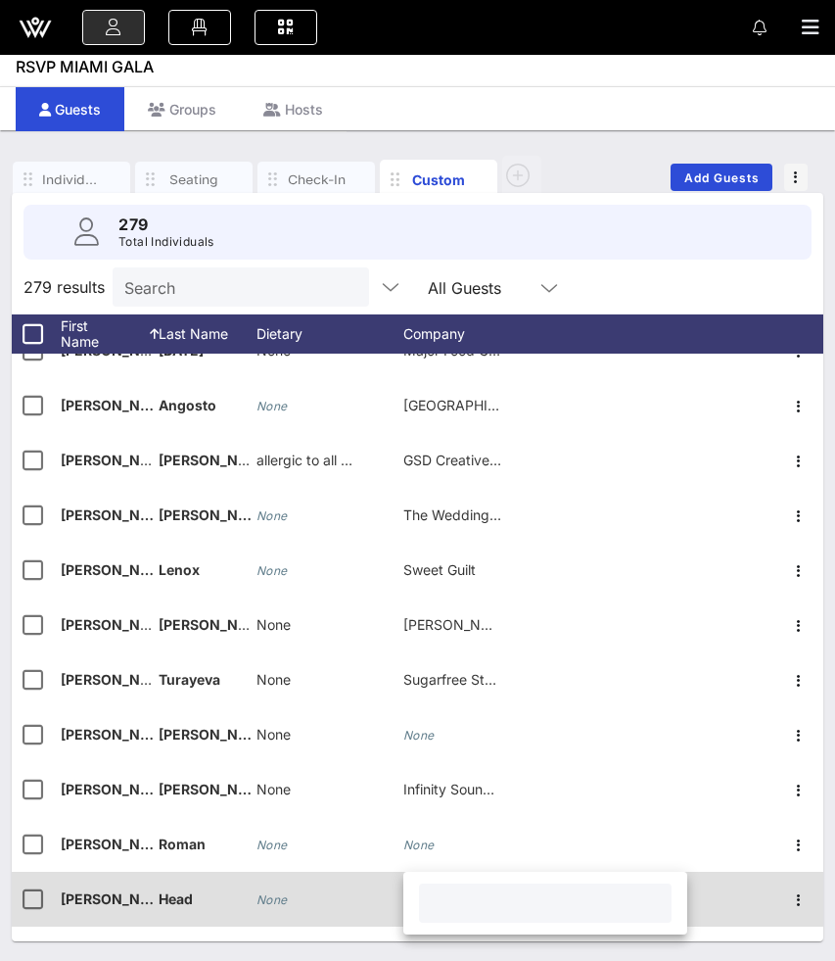
click at [292, 903] on div "None" at bounding box center [330, 909] width 147 height 77
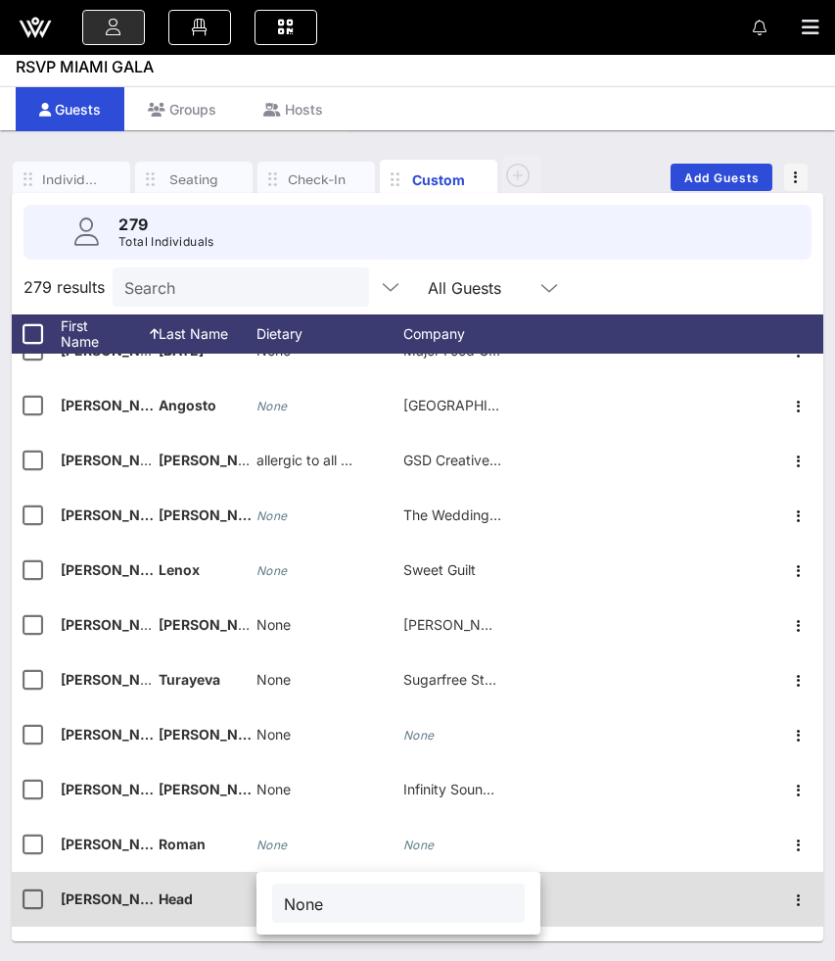
type input "None"
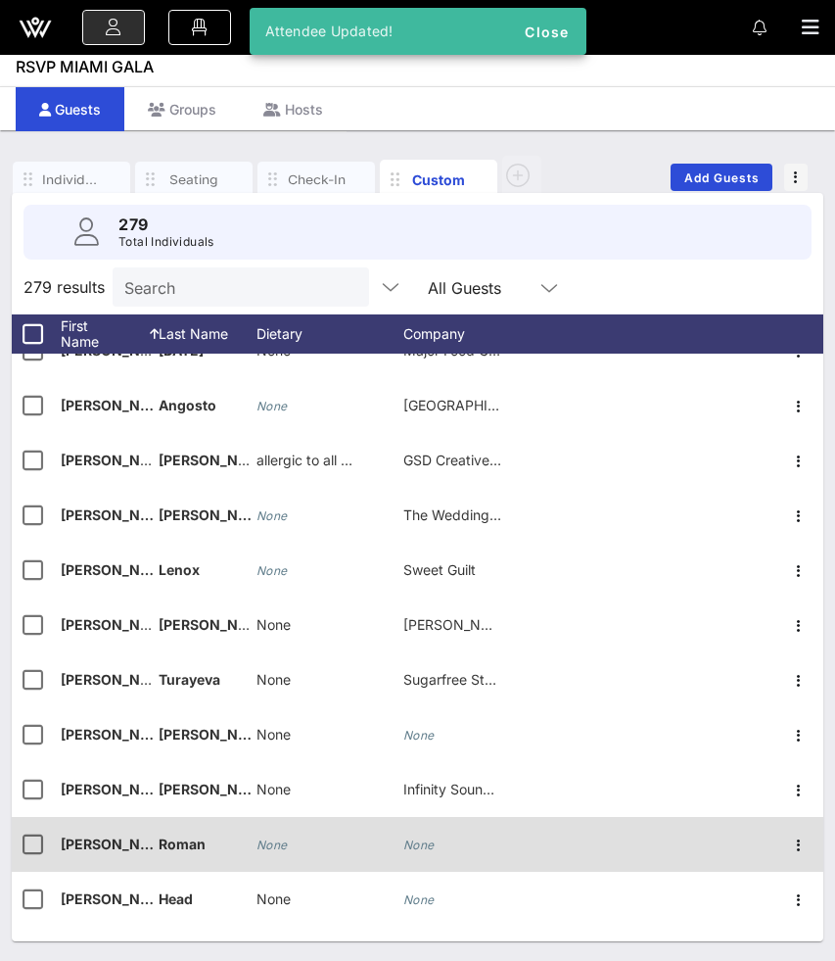
click at [264, 837] on icon "None" at bounding box center [272, 844] width 31 height 15
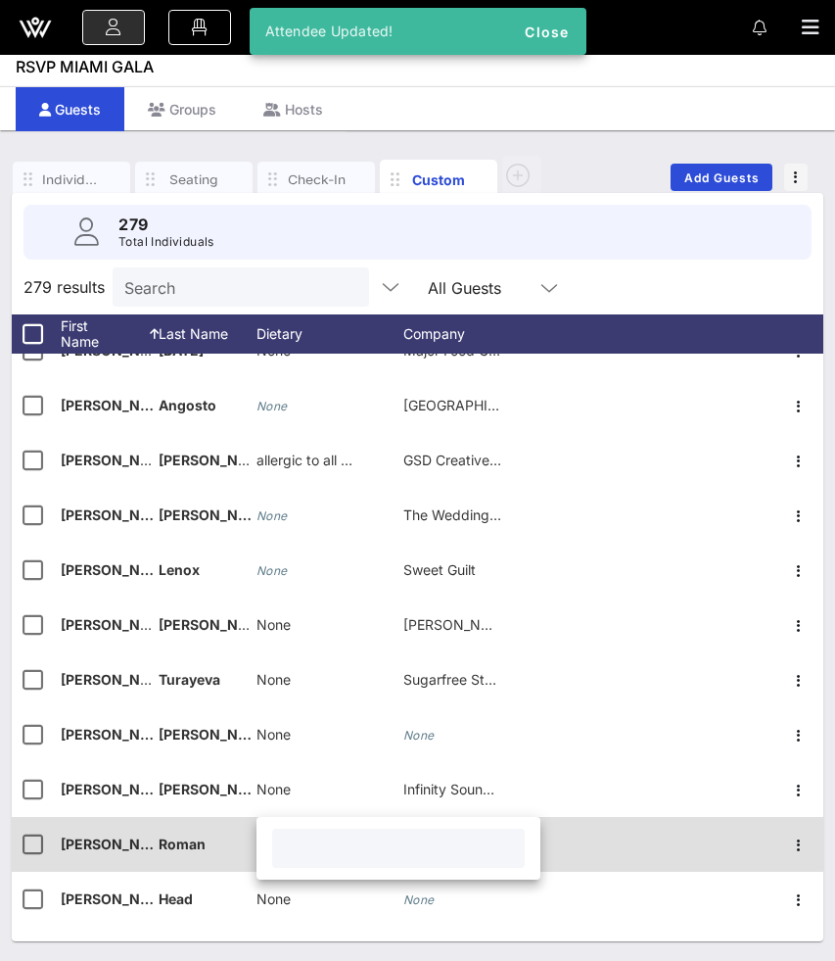
paste input "None"
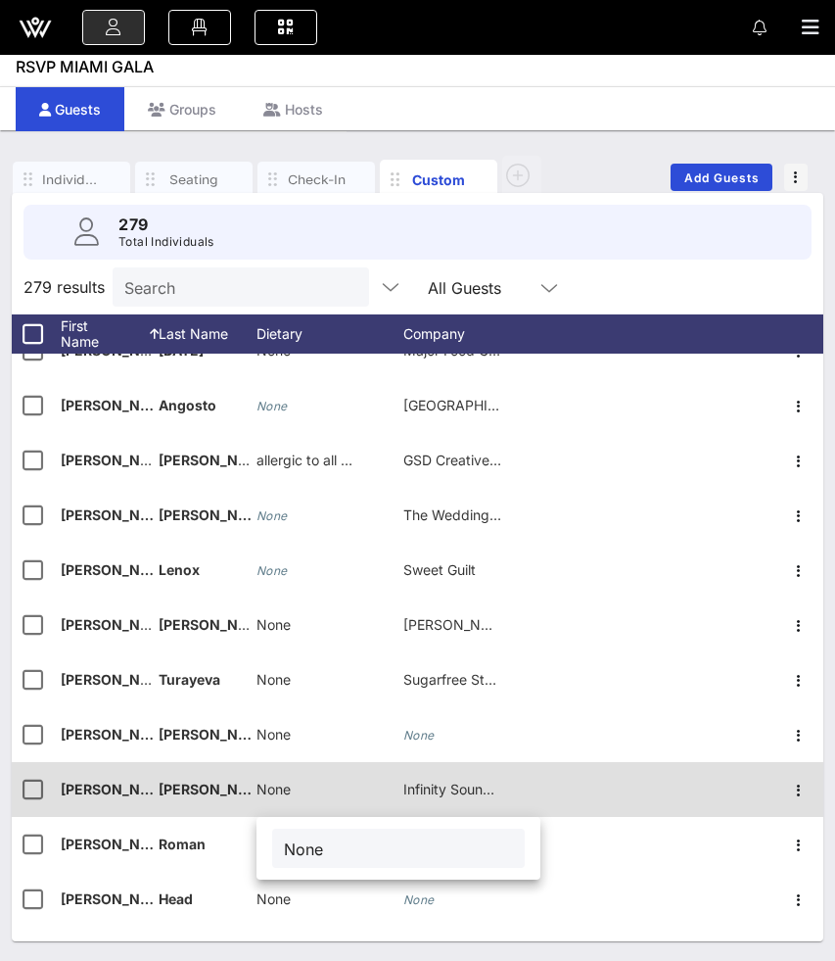
type input "None"
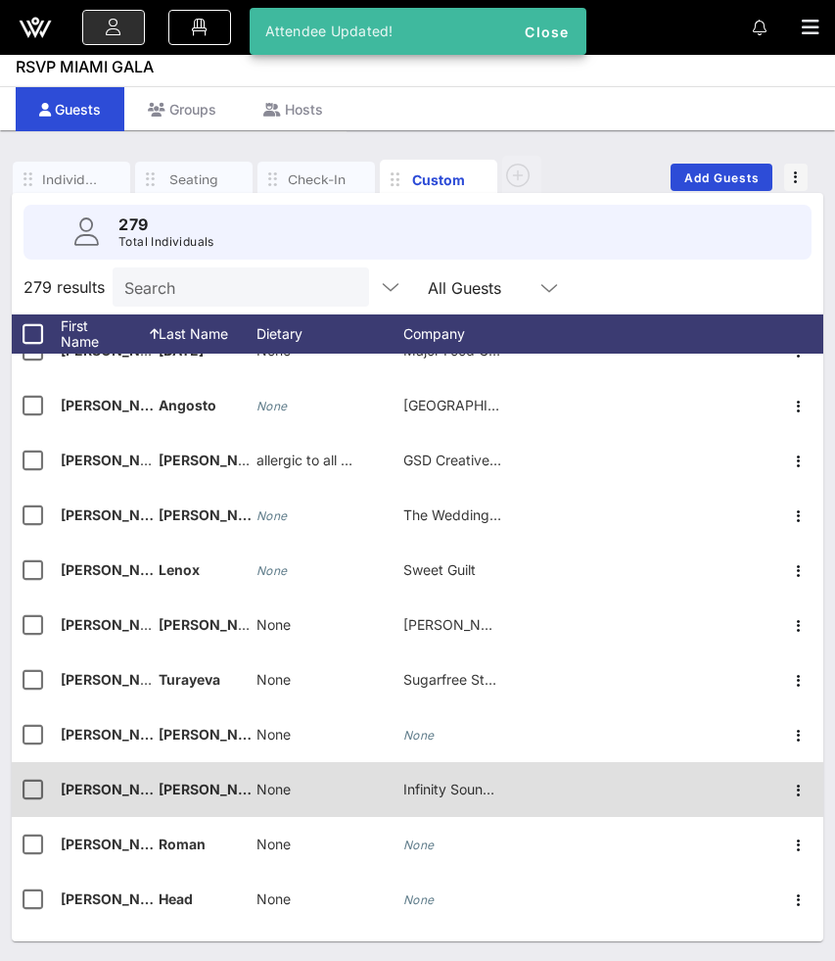
click at [281, 786] on span "None" at bounding box center [274, 788] width 34 height 17
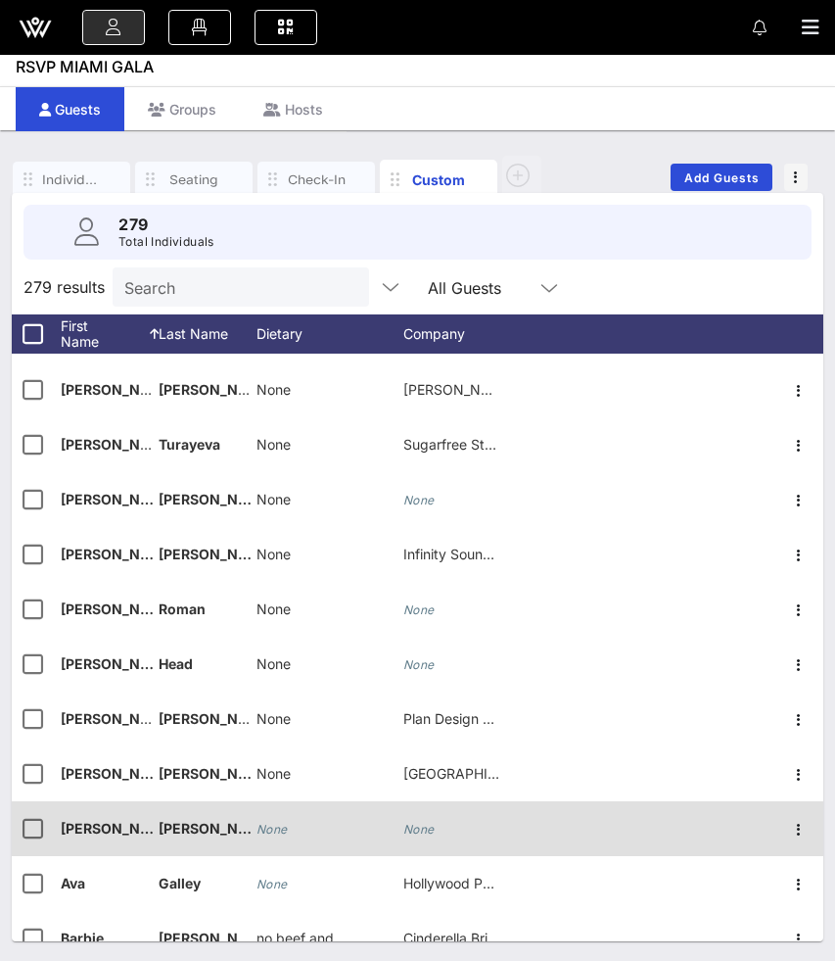
scroll to position [936, 0]
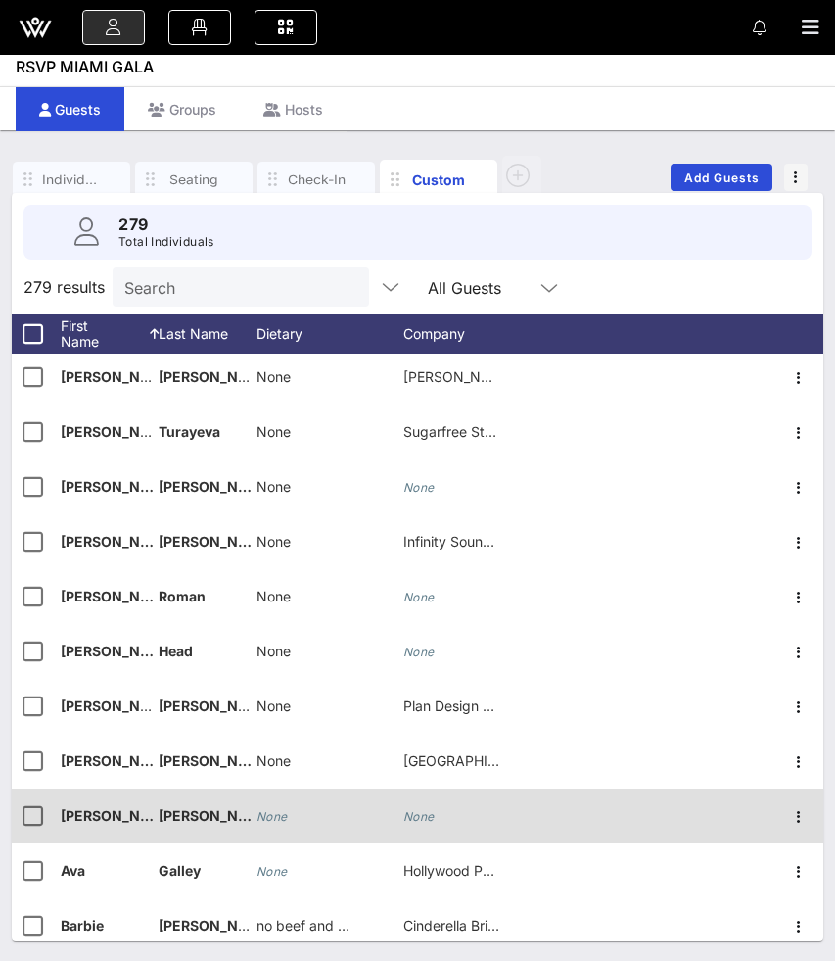
click at [277, 815] on icon "None" at bounding box center [272, 816] width 31 height 15
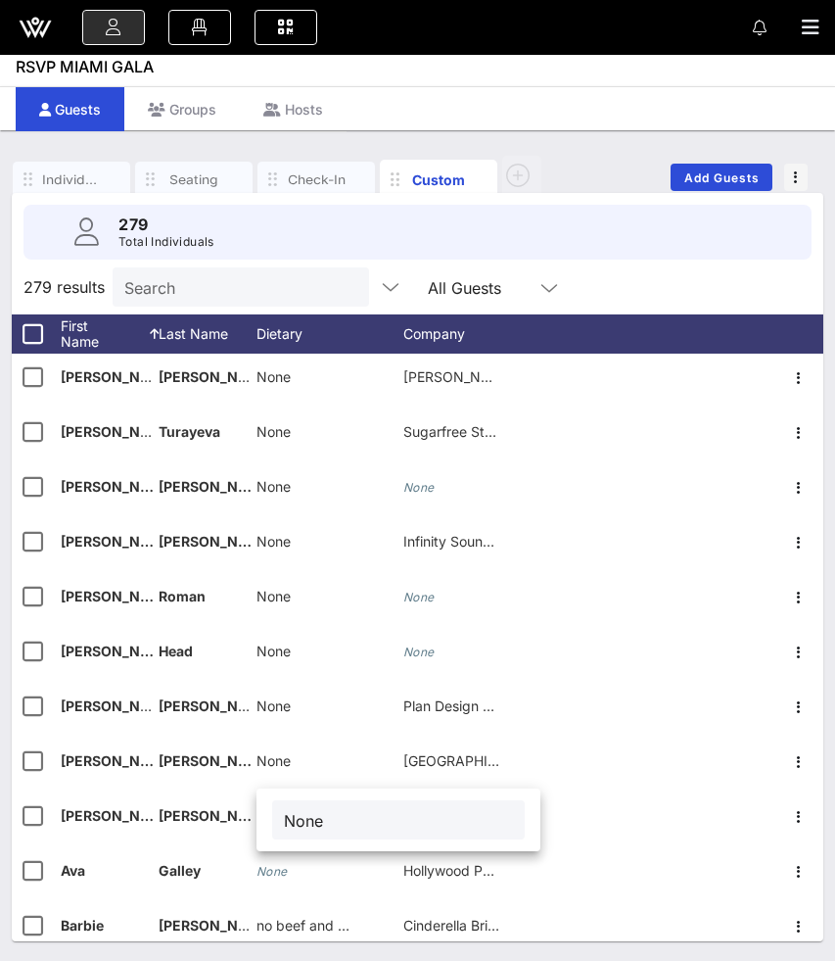
type input "None"
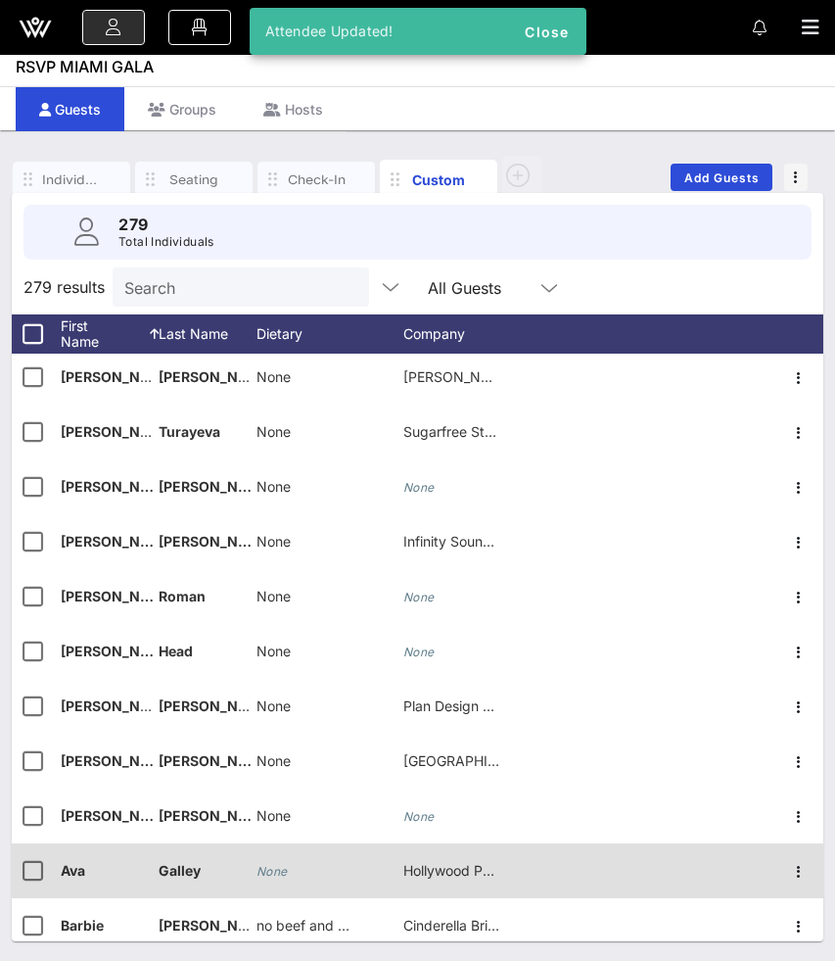
click at [277, 867] on icon "None" at bounding box center [272, 871] width 31 height 15
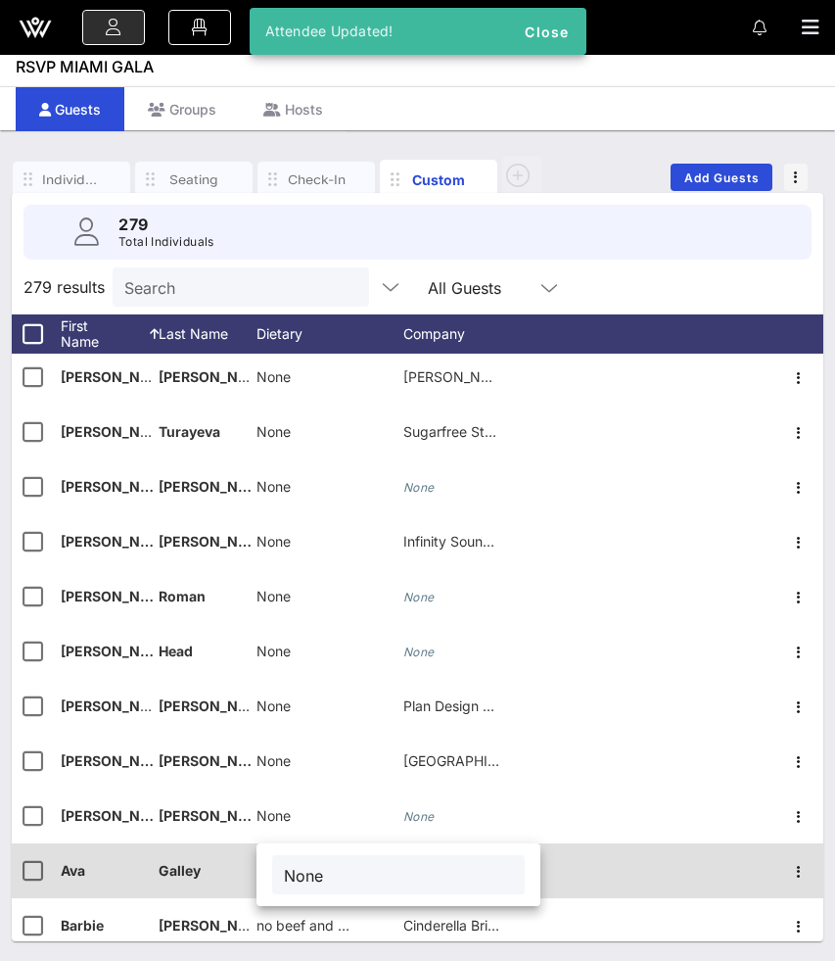
type input "None"
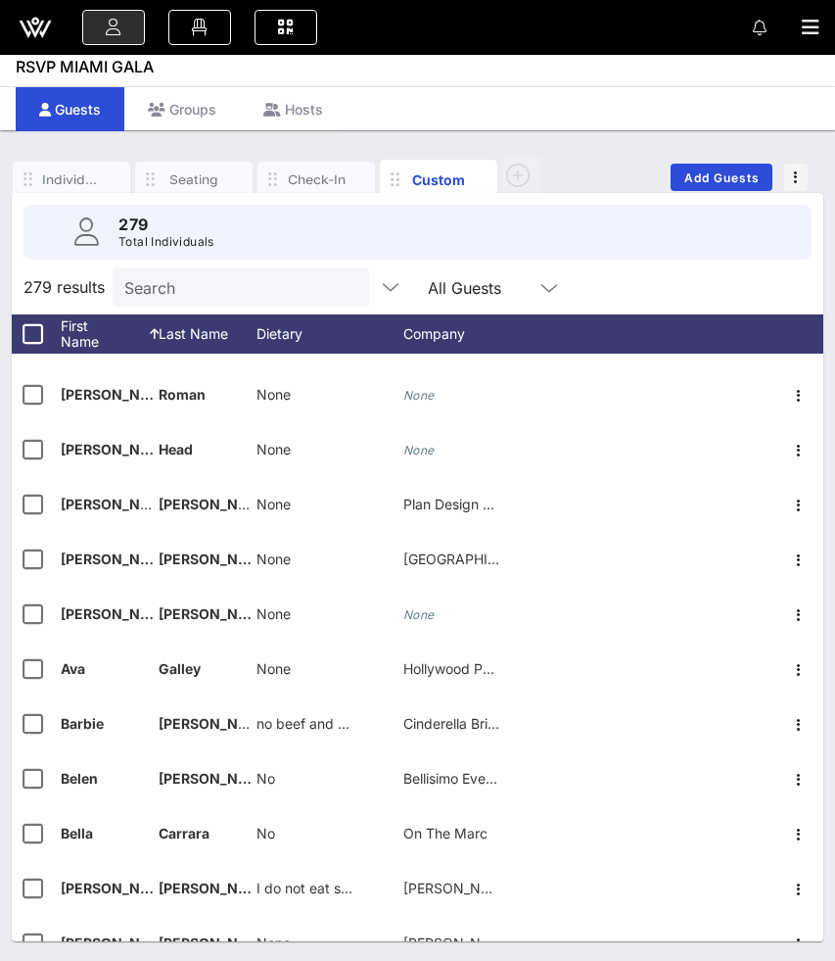
scroll to position [1141, 0]
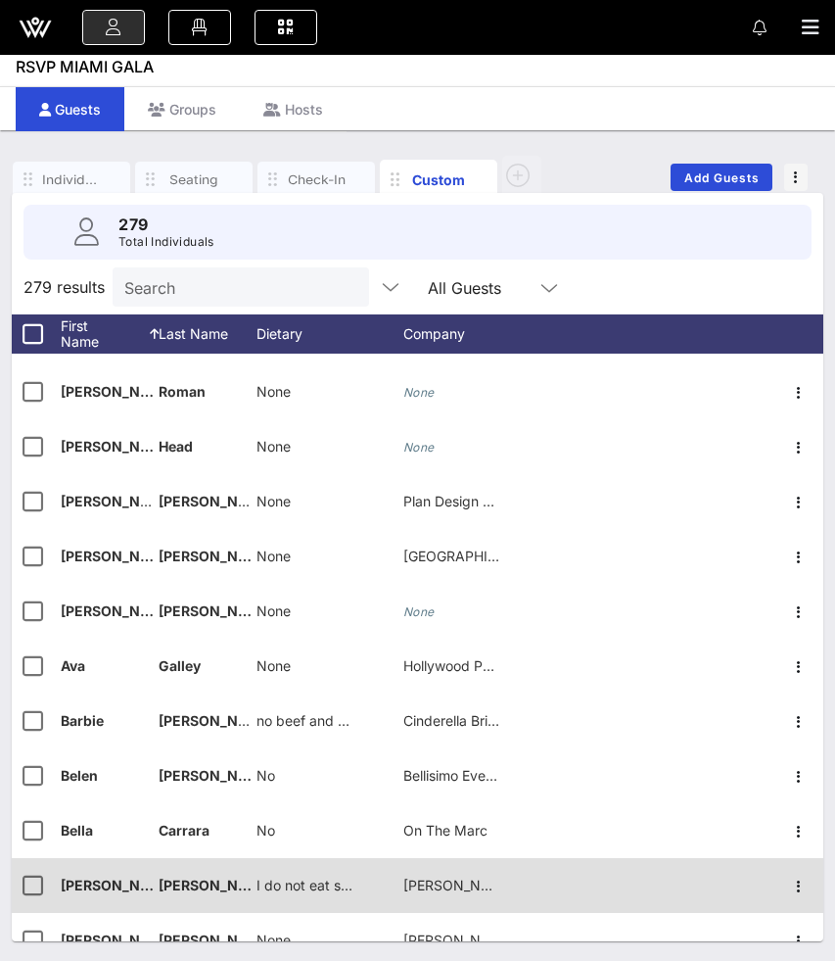
click at [306, 885] on span "I do not eat seafood in any form" at bounding box center [359, 884] width 205 height 17
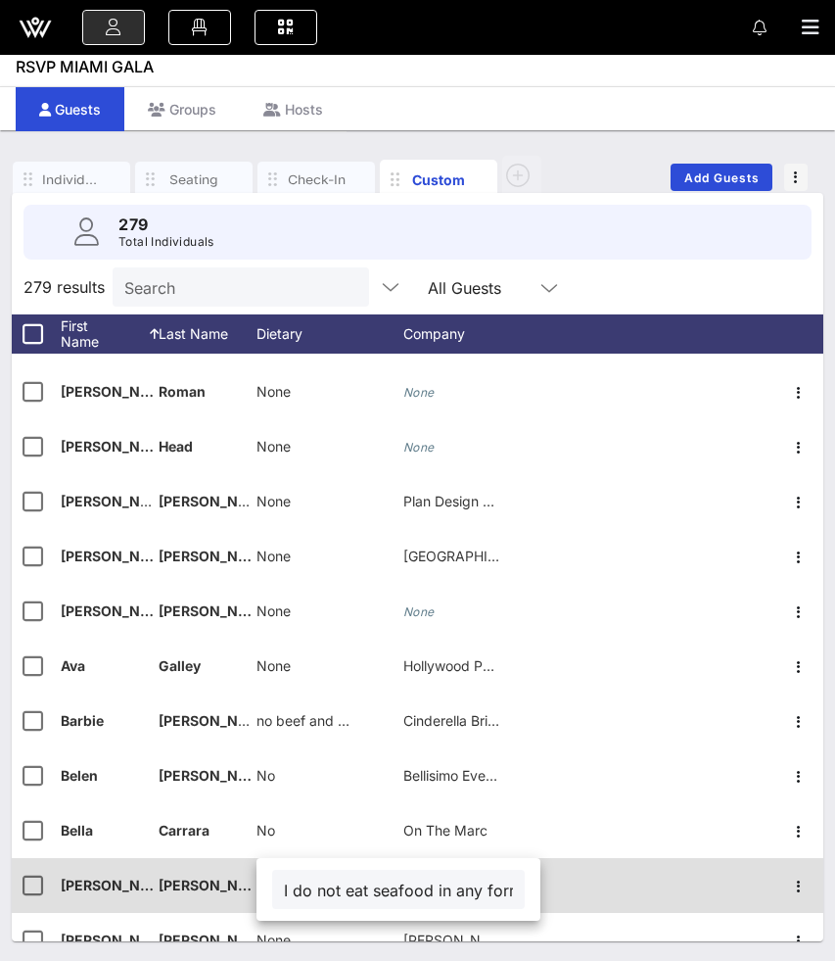
scroll to position [0, 58]
click at [306, 885] on input "I do not eat seafood in any form" at bounding box center [398, 888] width 229 height 25
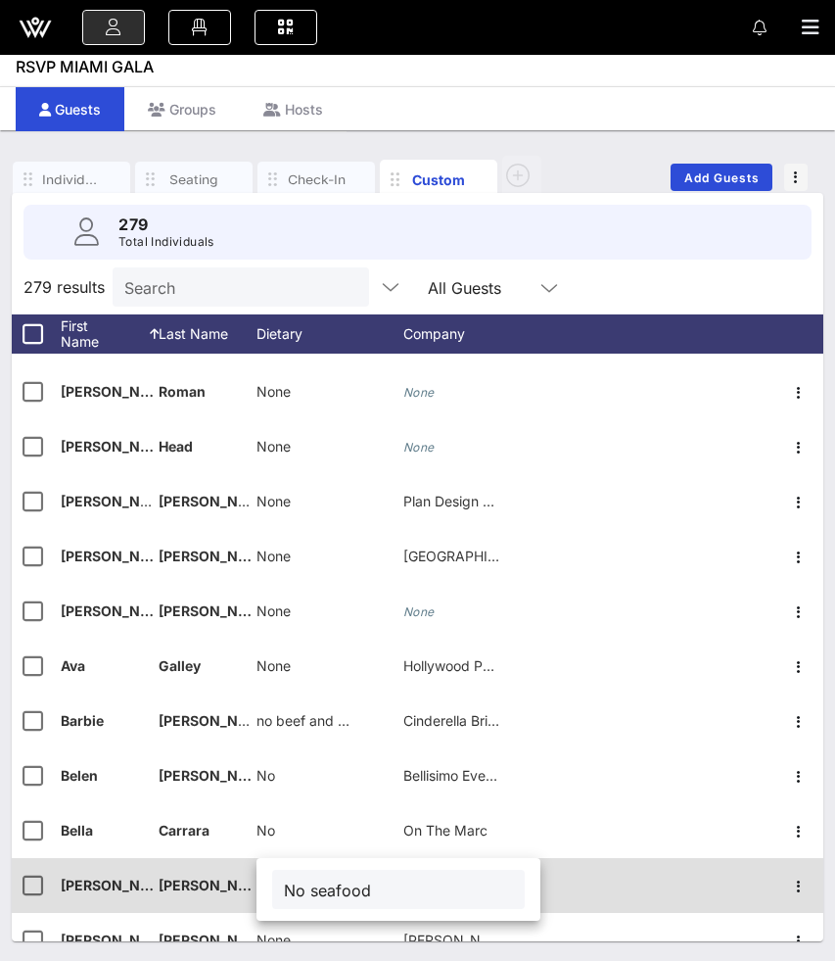
type input "No seafood"
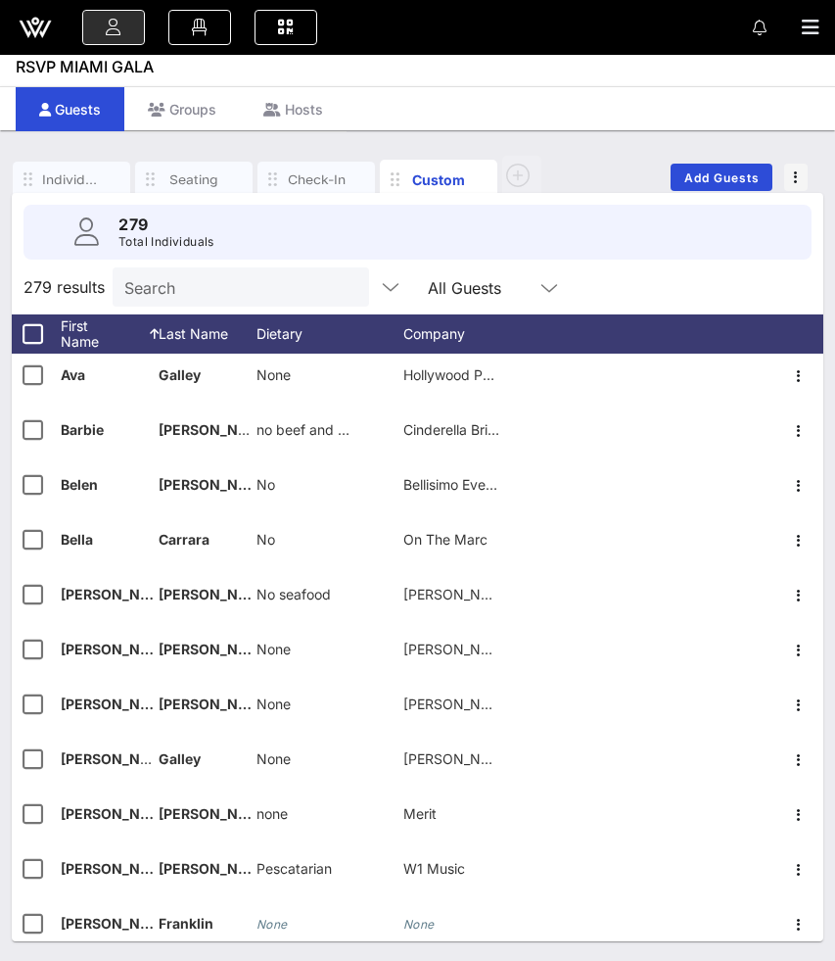
scroll to position [1434, 0]
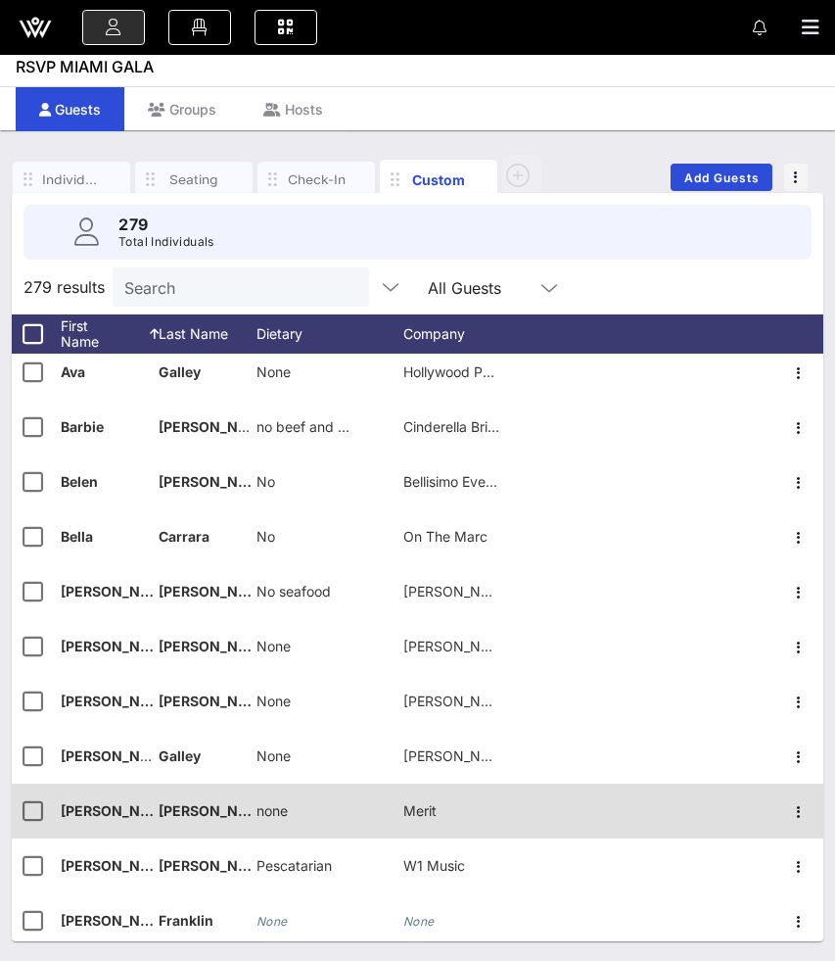
click at [274, 812] on span "none" at bounding box center [272, 810] width 31 height 17
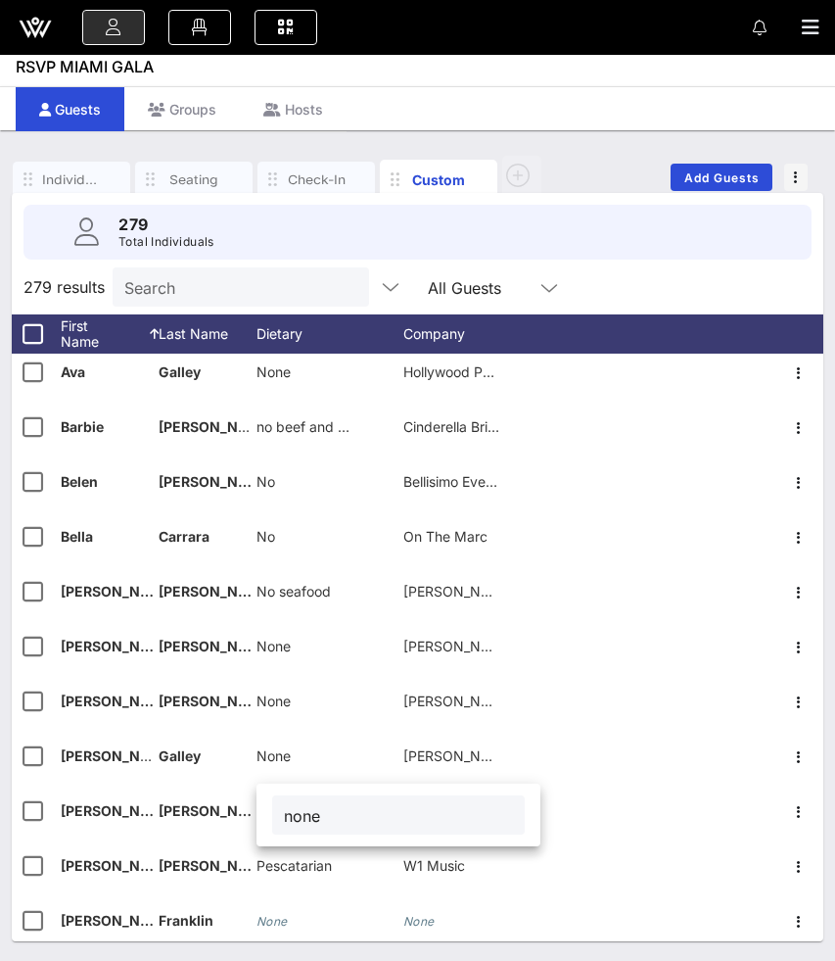
click at [294, 817] on input "none" at bounding box center [398, 814] width 229 height 25
type input "None"
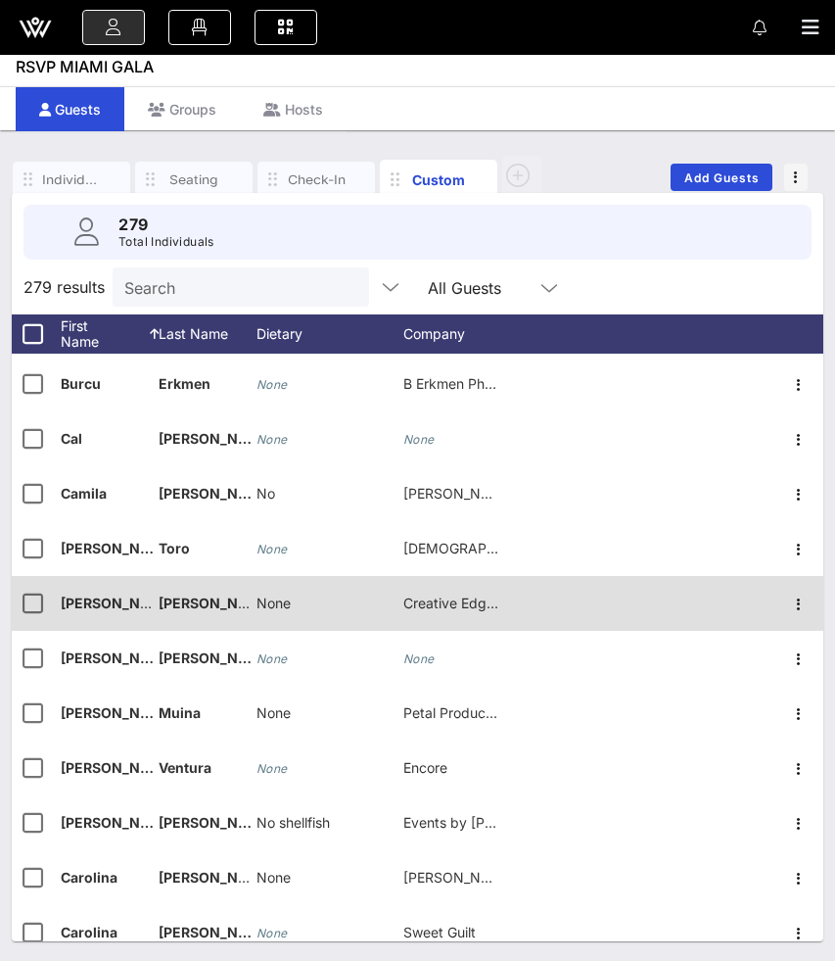
scroll to position [2078, 0]
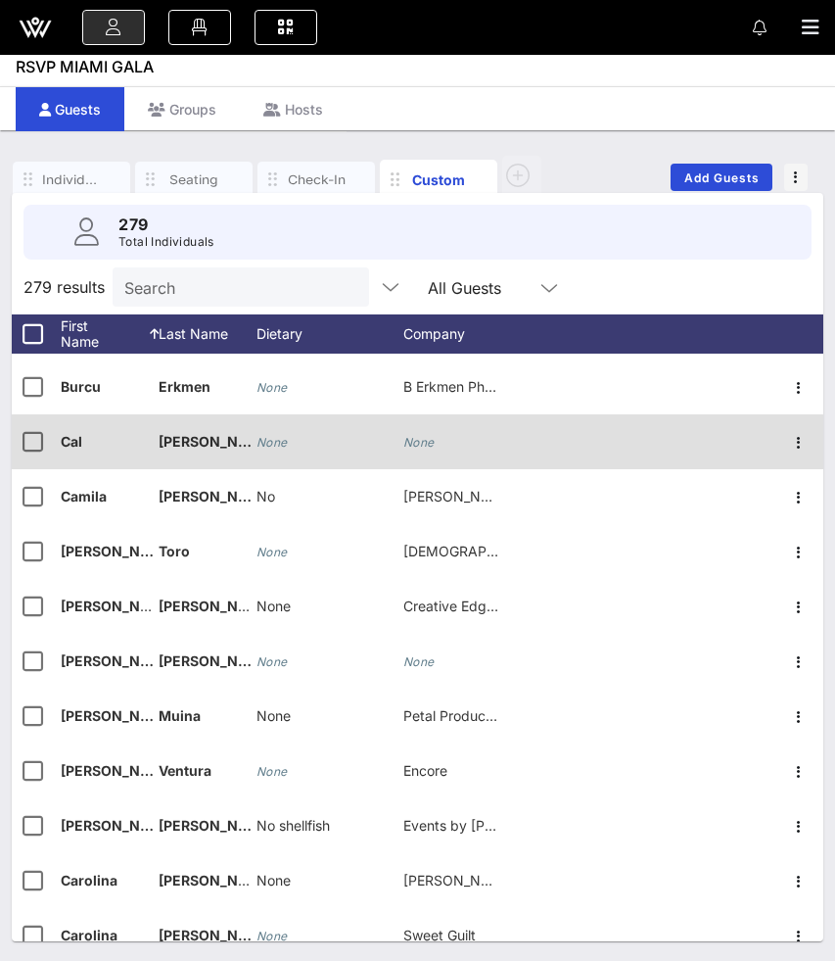
click at [270, 436] on icon "None" at bounding box center [272, 442] width 31 height 15
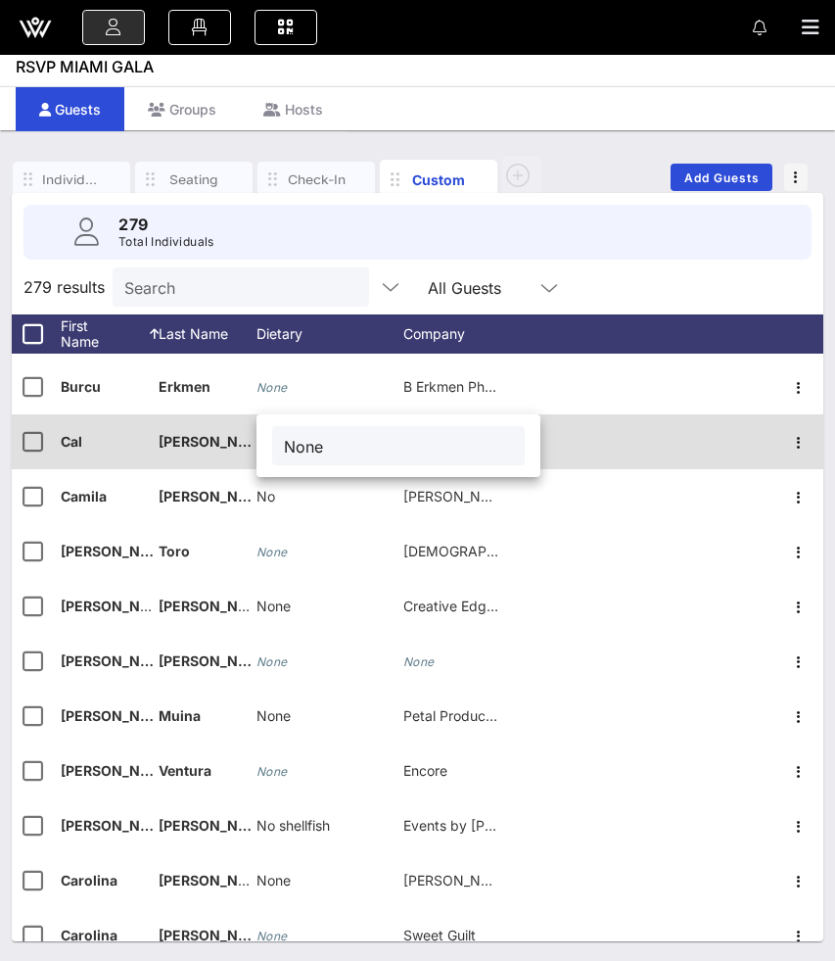
type input "None"
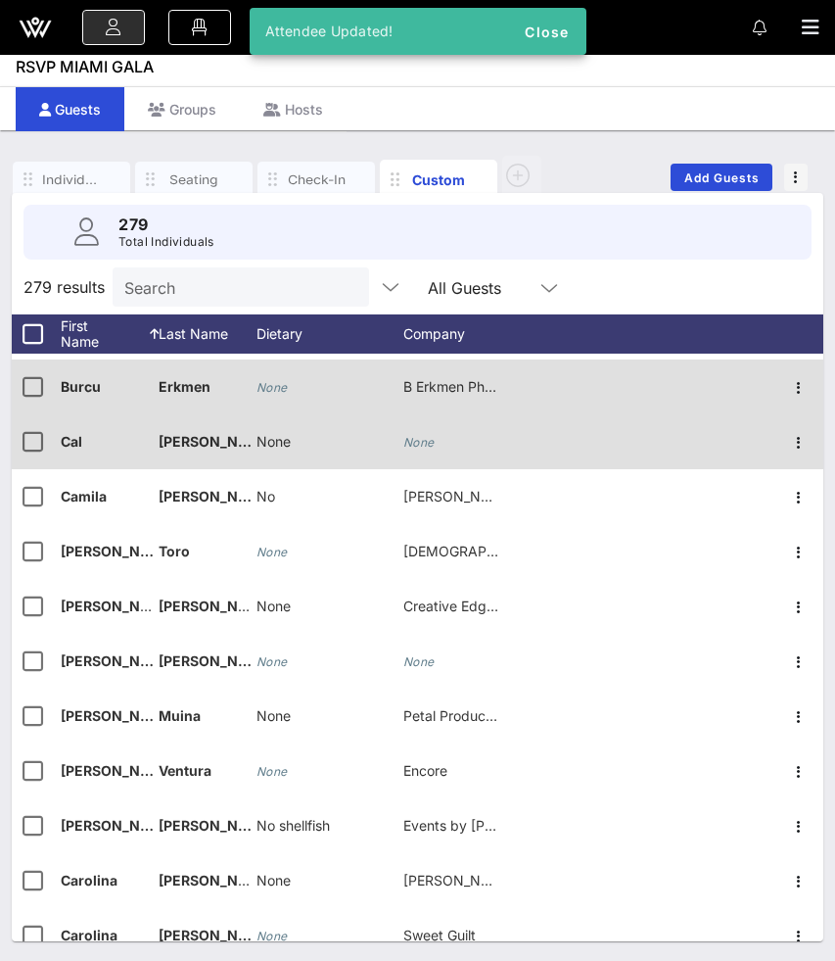
click at [269, 391] on icon "None" at bounding box center [272, 387] width 31 height 15
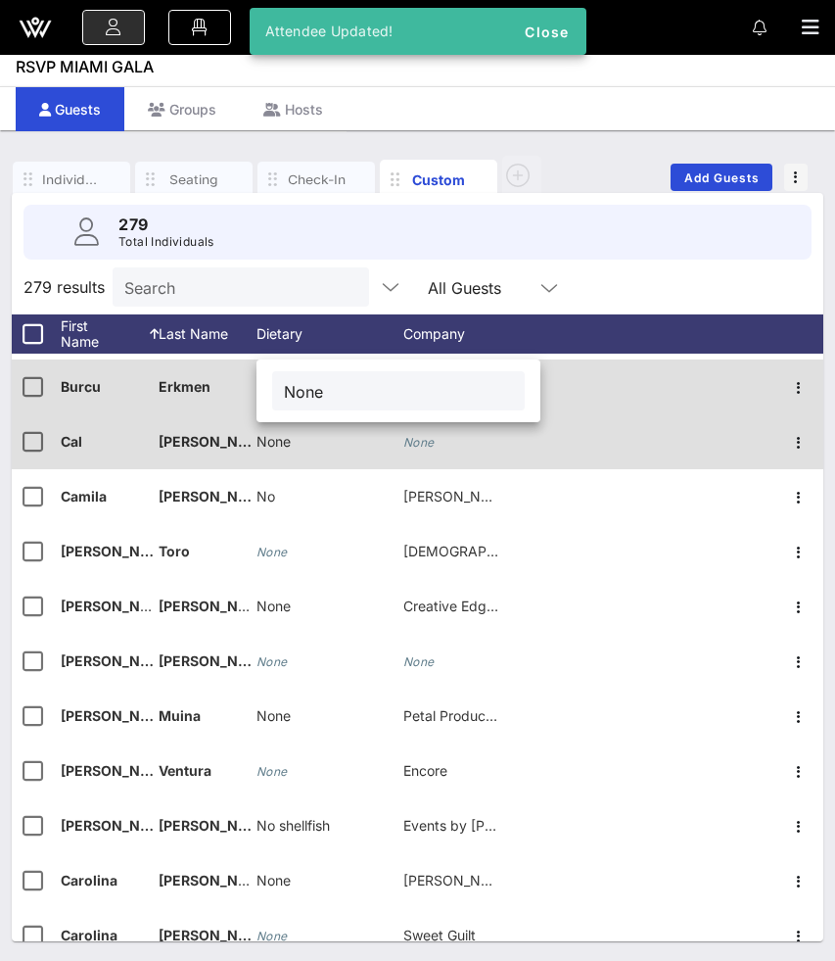
type input "None"
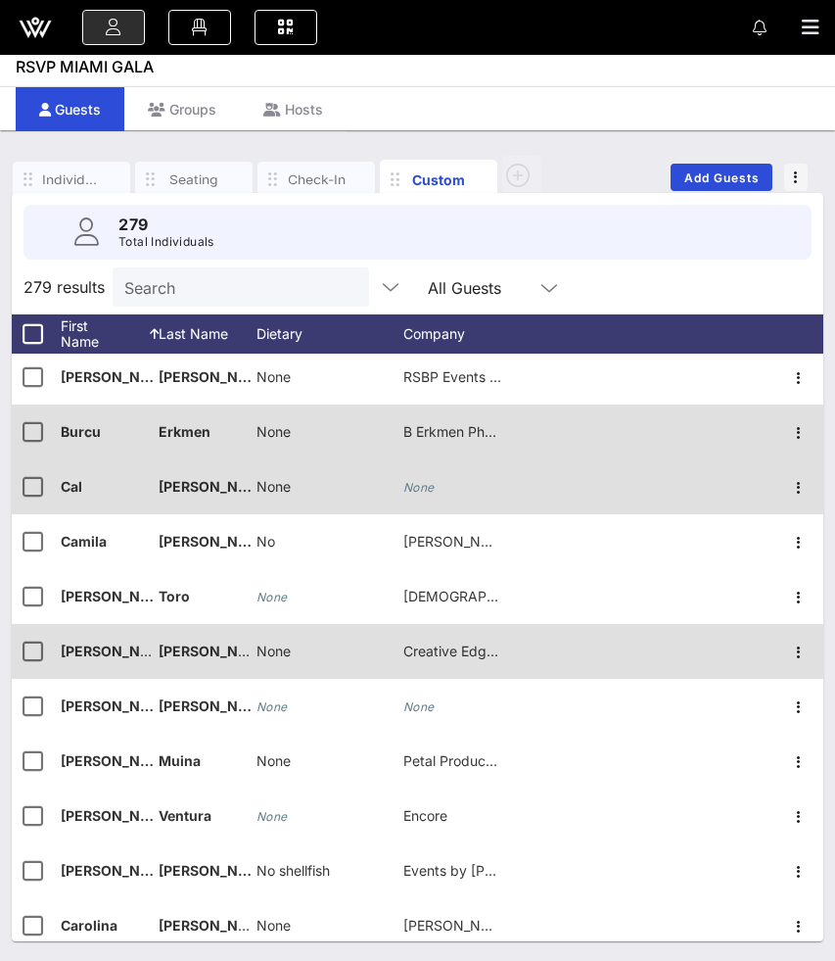
scroll to position [2017, 0]
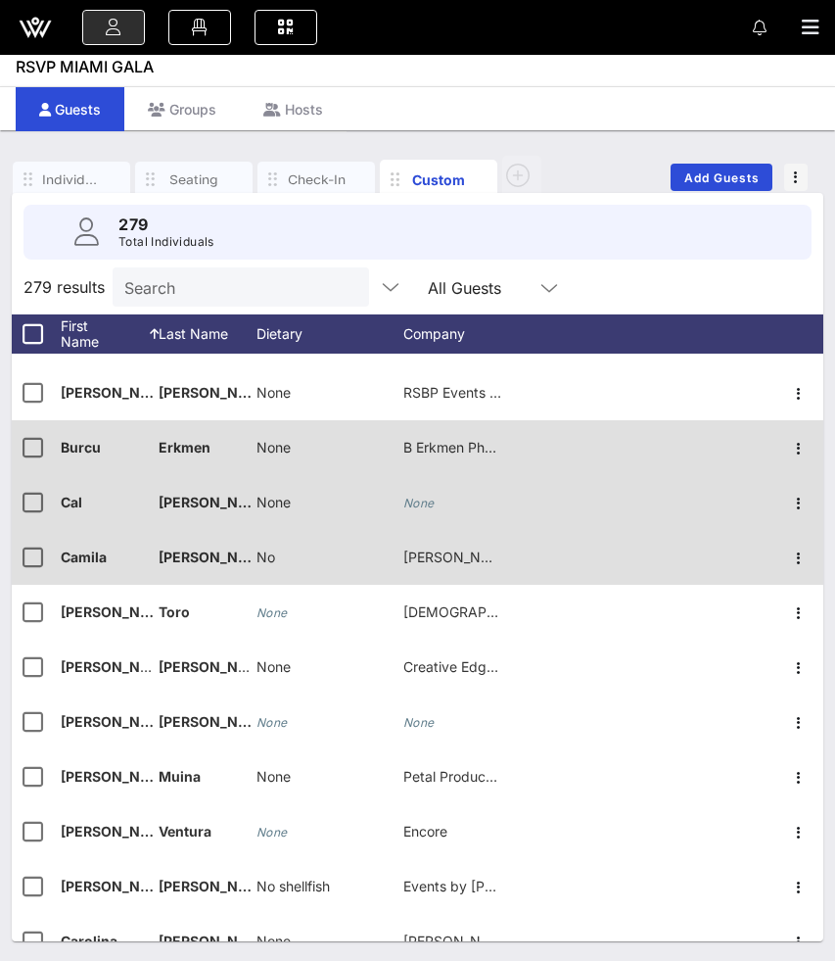
click at [270, 556] on span "No" at bounding box center [266, 556] width 19 height 17
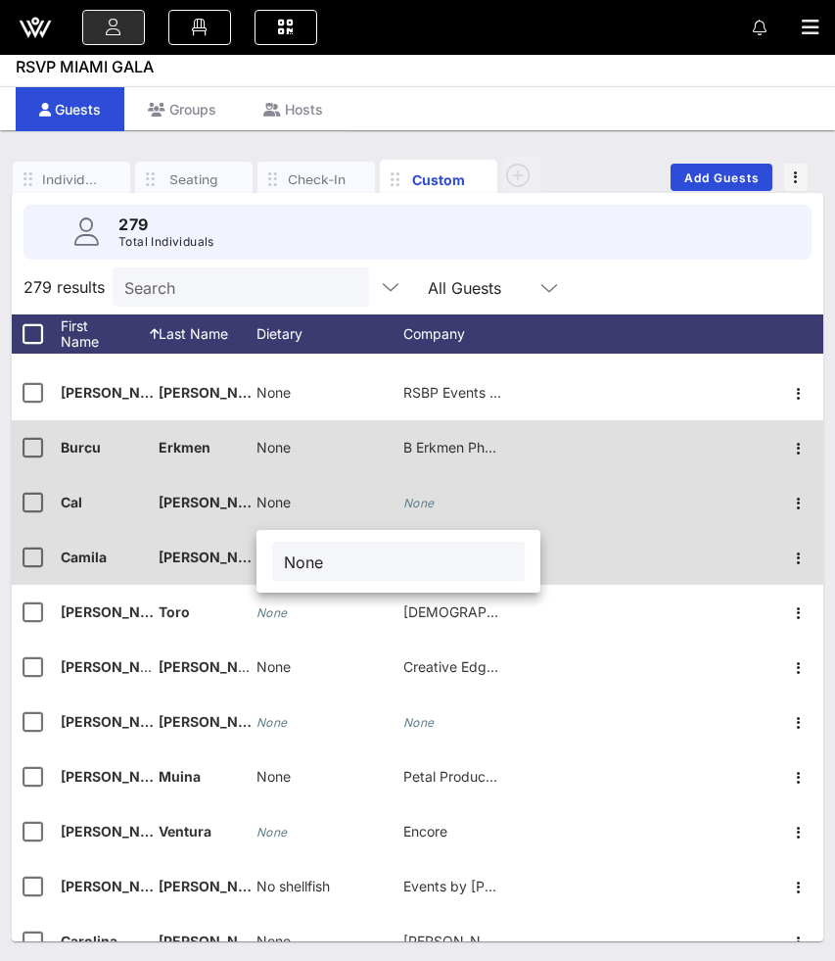
type input "None"
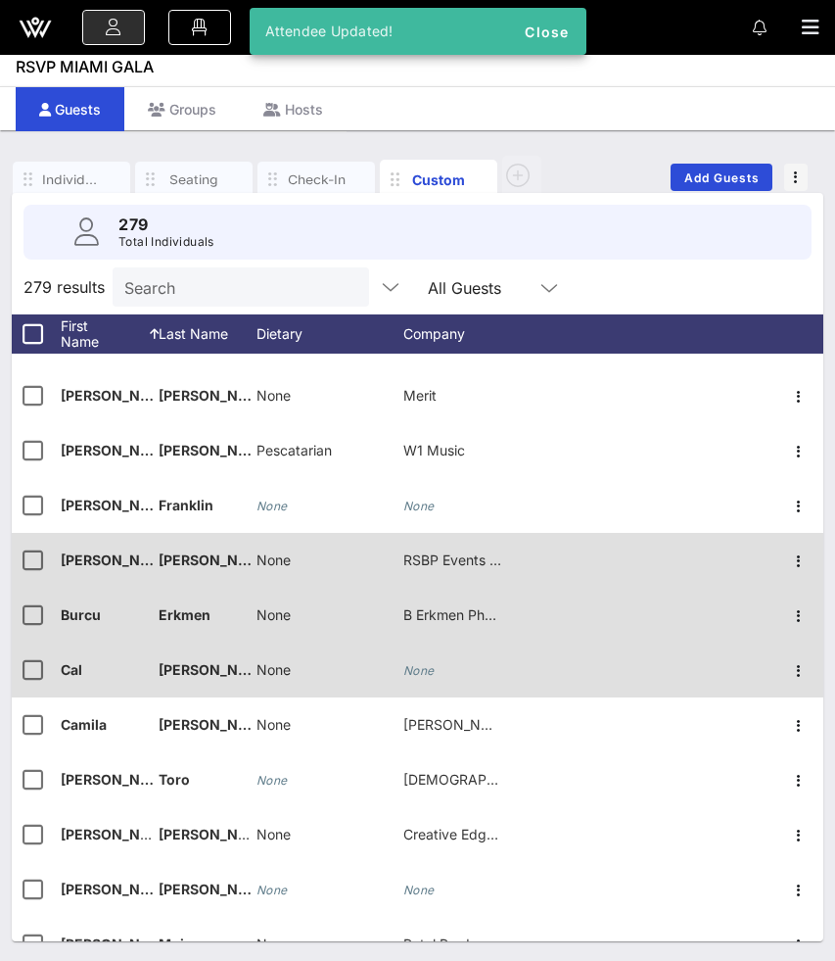
scroll to position [1852, 0]
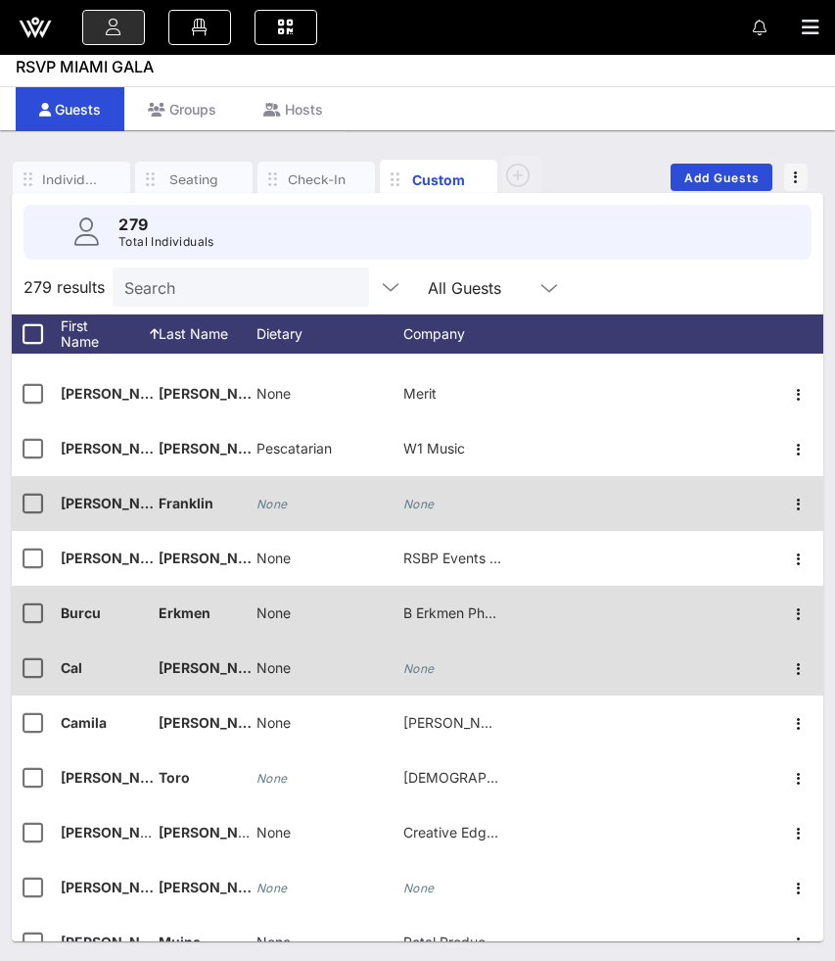
click at [267, 520] on div "None" at bounding box center [272, 503] width 31 height 55
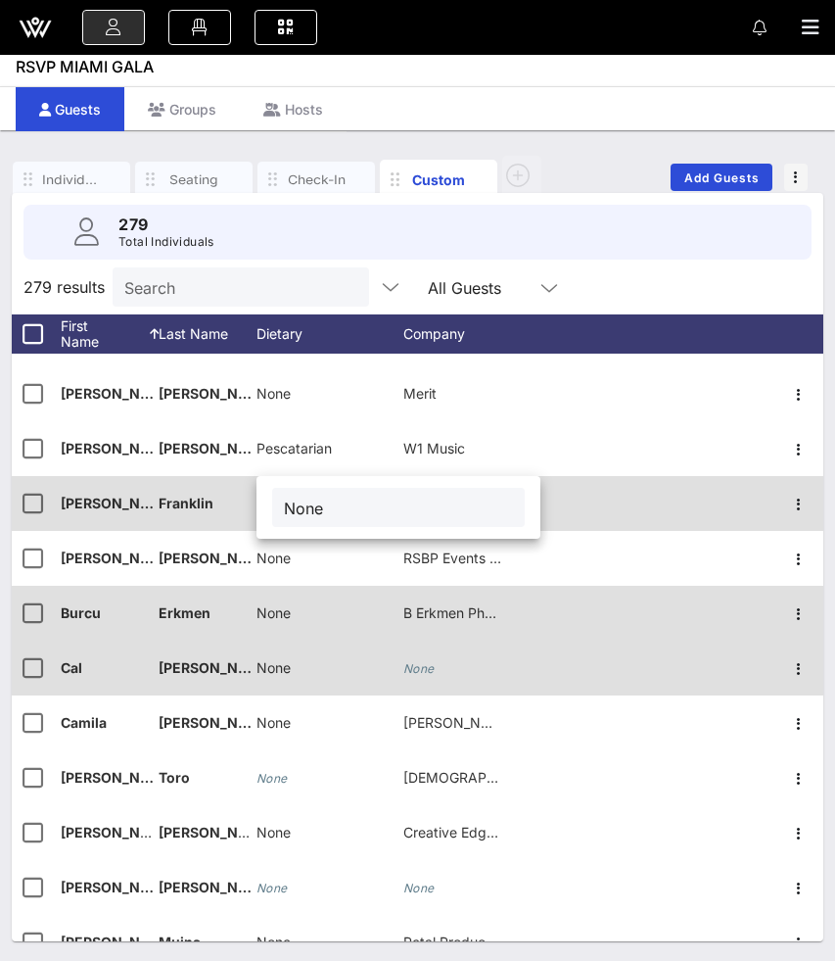
type input "None"
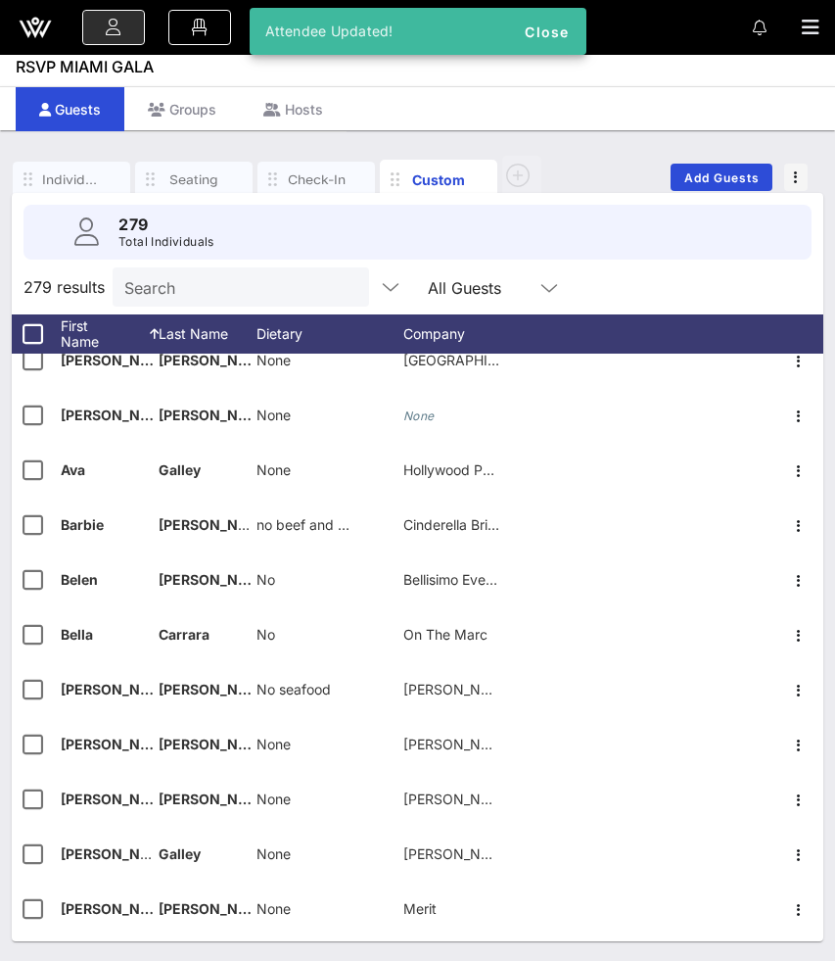
scroll to position [1339, 0]
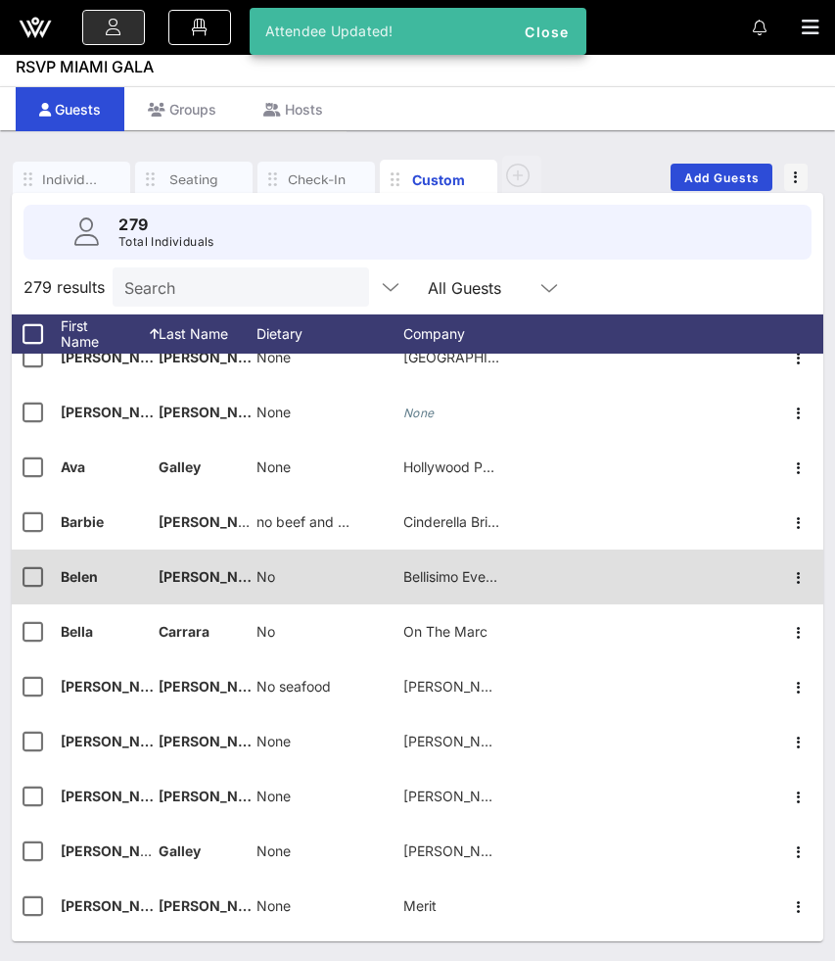
click at [262, 579] on span "No" at bounding box center [266, 576] width 19 height 17
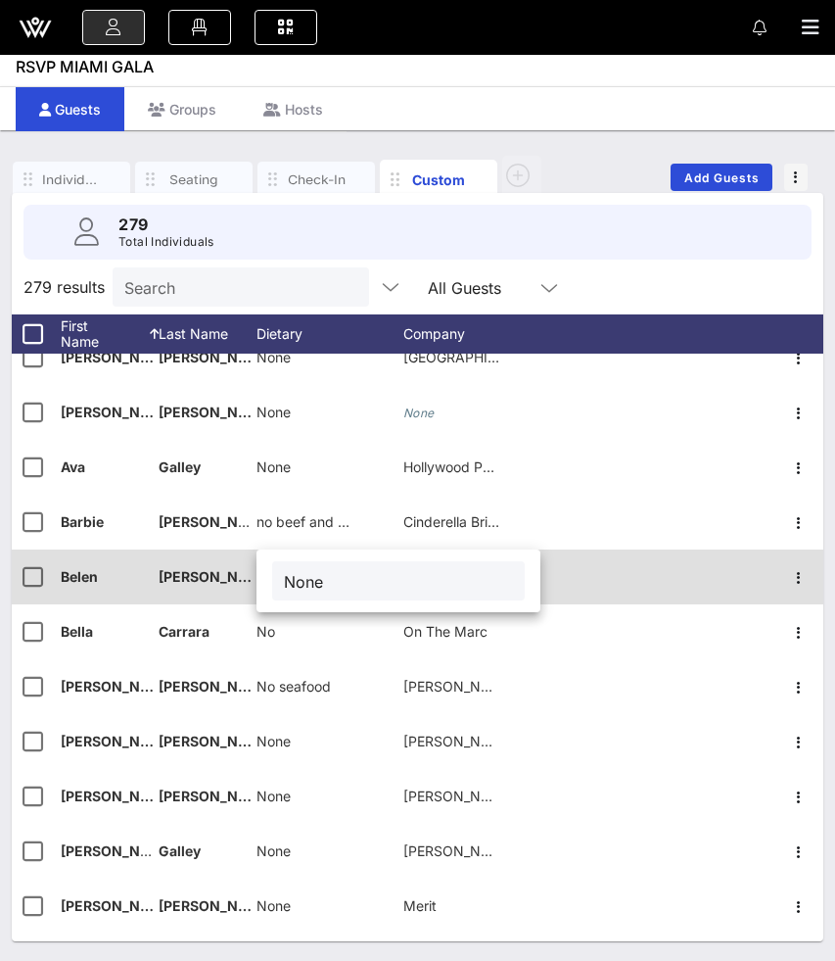
type input "None"
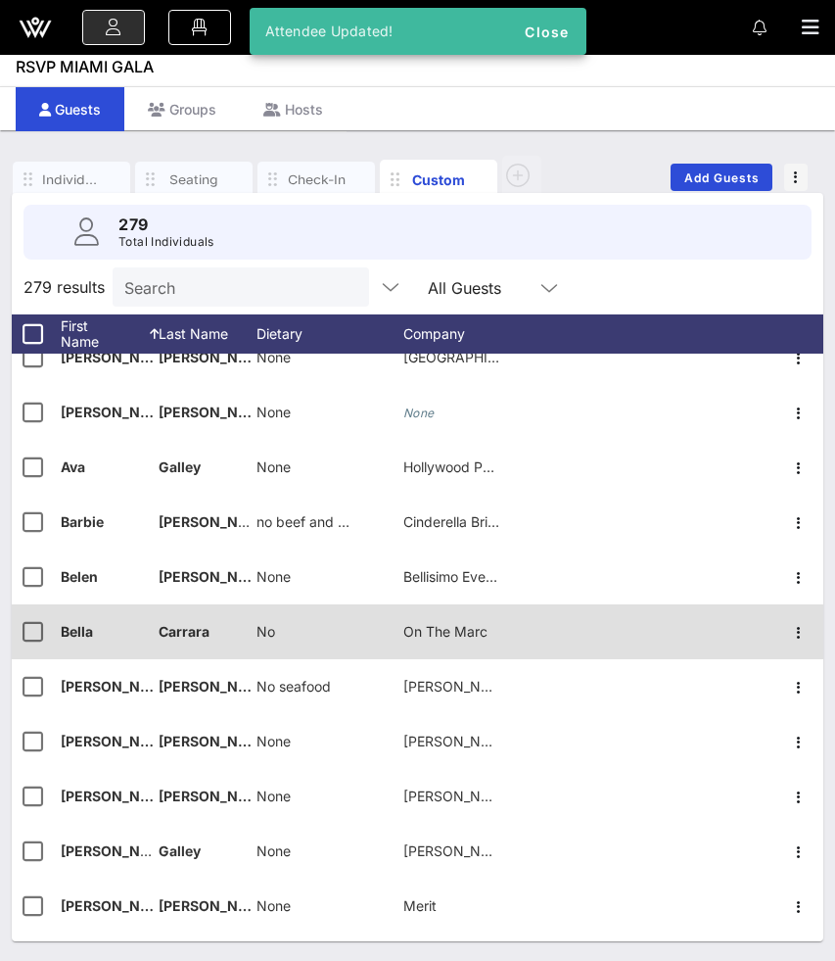
click at [273, 631] on span "No" at bounding box center [266, 631] width 19 height 17
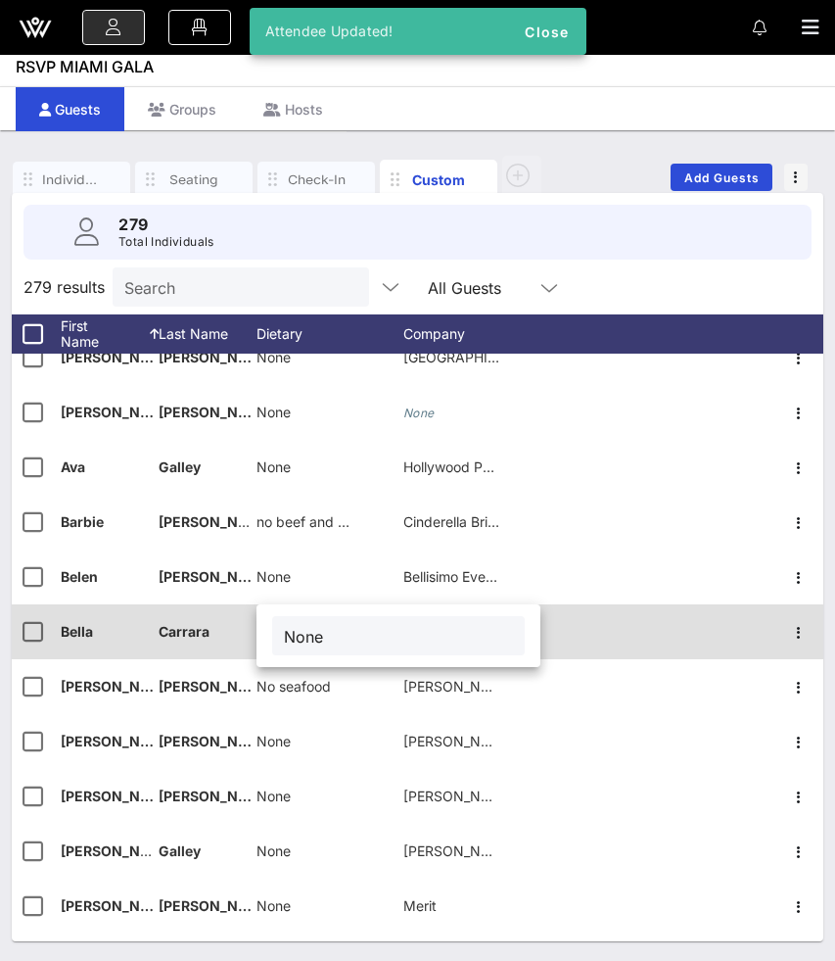
type input "None"
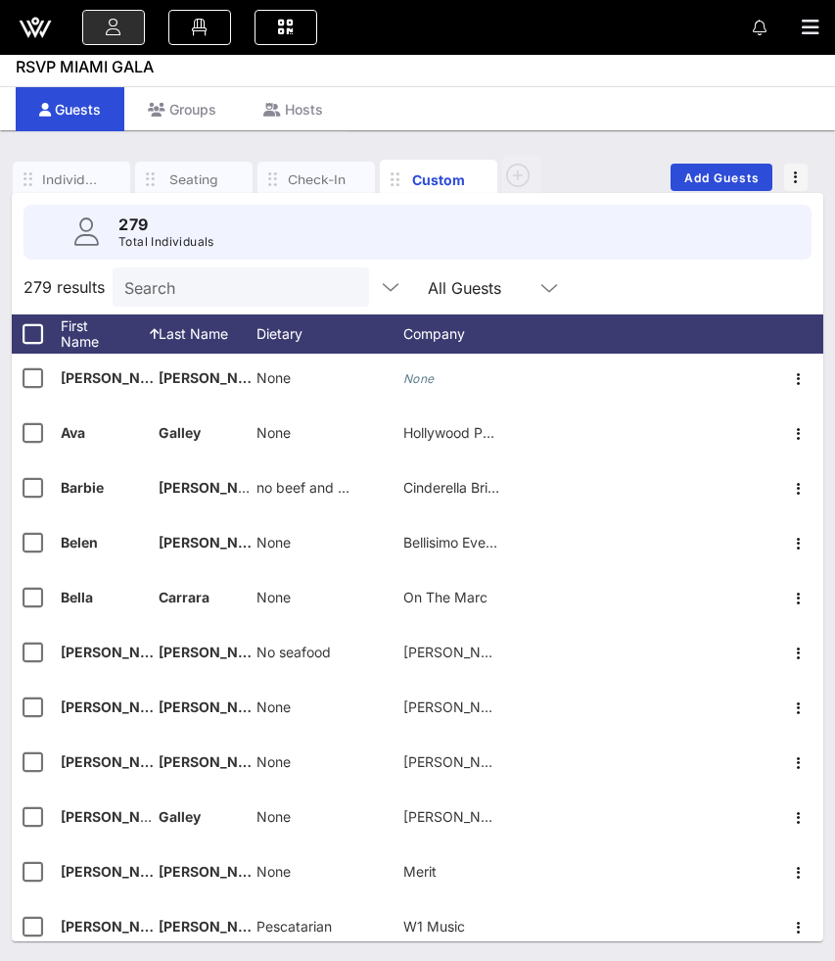
scroll to position [1377, 0]
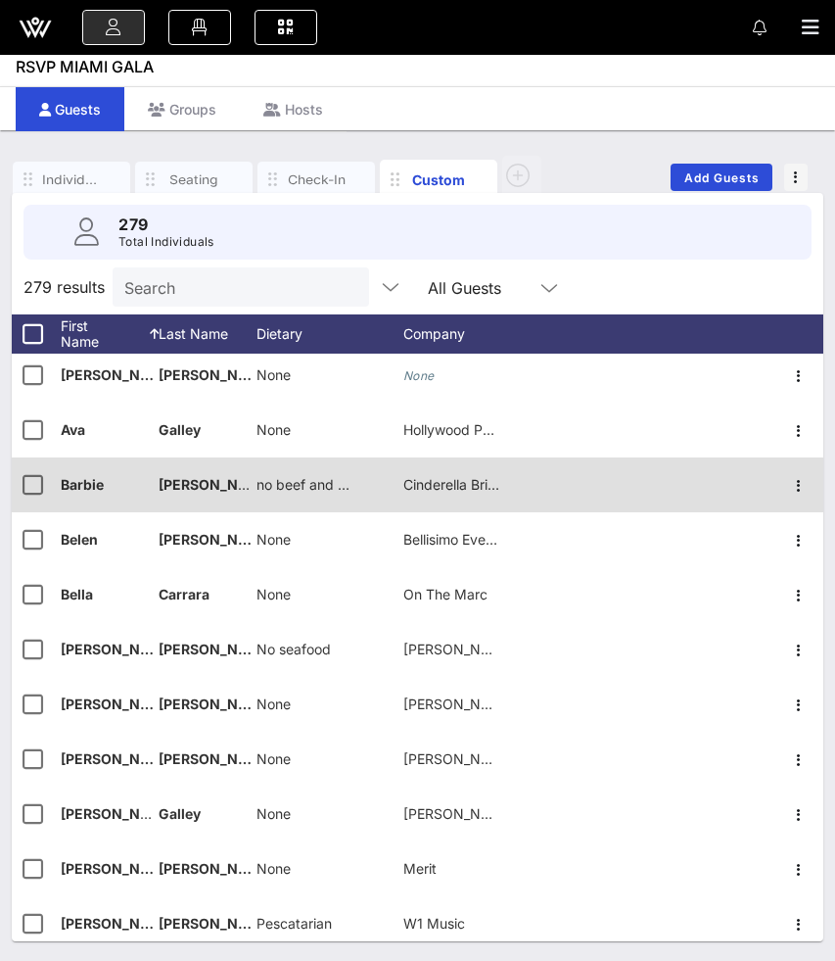
click at [270, 482] on span "no beef and pork" at bounding box center [312, 484] width 111 height 17
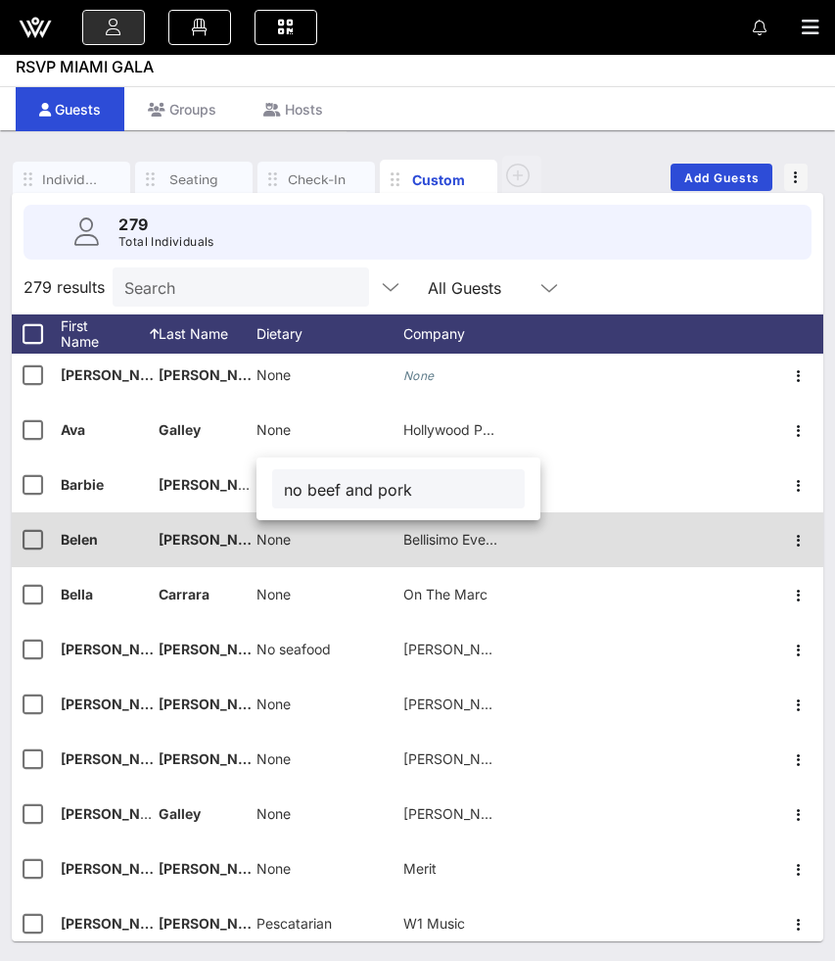
drag, startPoint x: 290, startPoint y: 490, endPoint x: 290, endPoint y: 563, distance: 73.4
click at [290, 492] on input "no beef and pork" at bounding box center [398, 488] width 229 height 25
type input "No beef and pork"
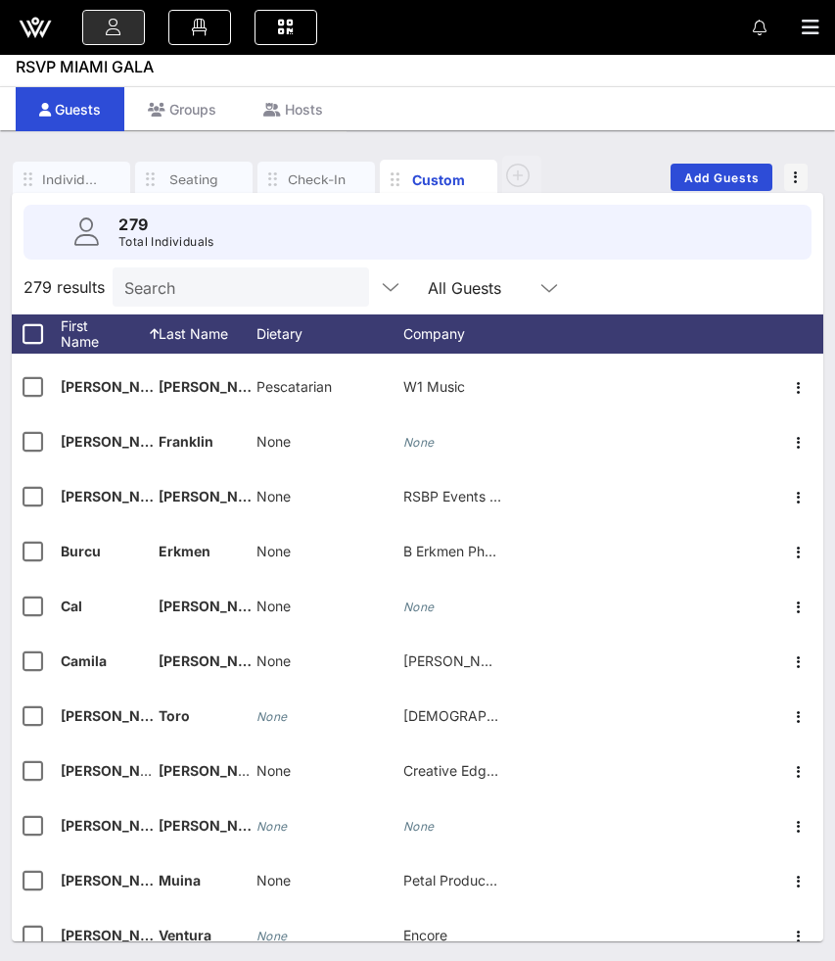
scroll to position [1922, 0]
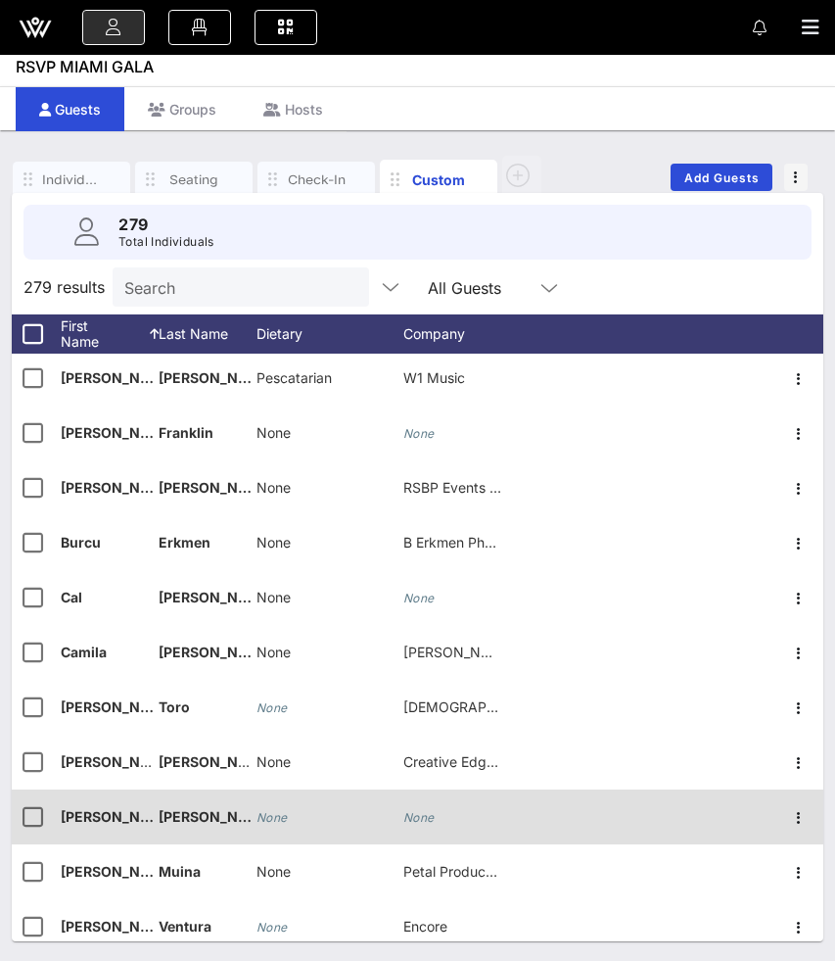
click at [268, 809] on div "None" at bounding box center [272, 816] width 31 height 55
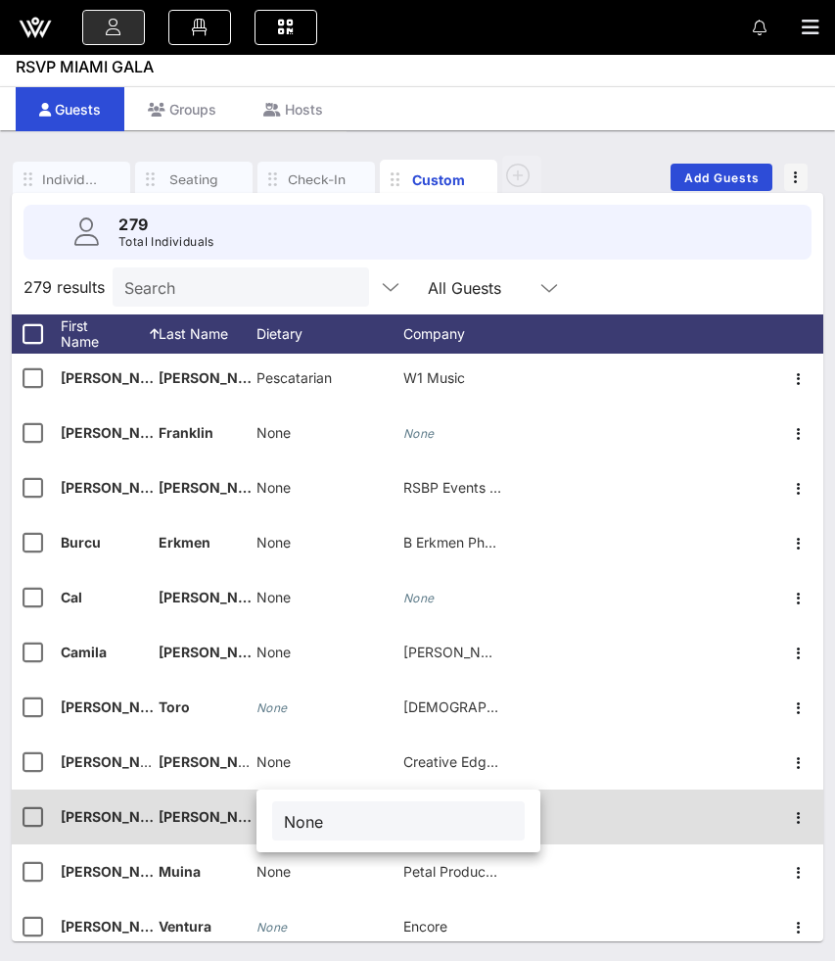
type input "None"
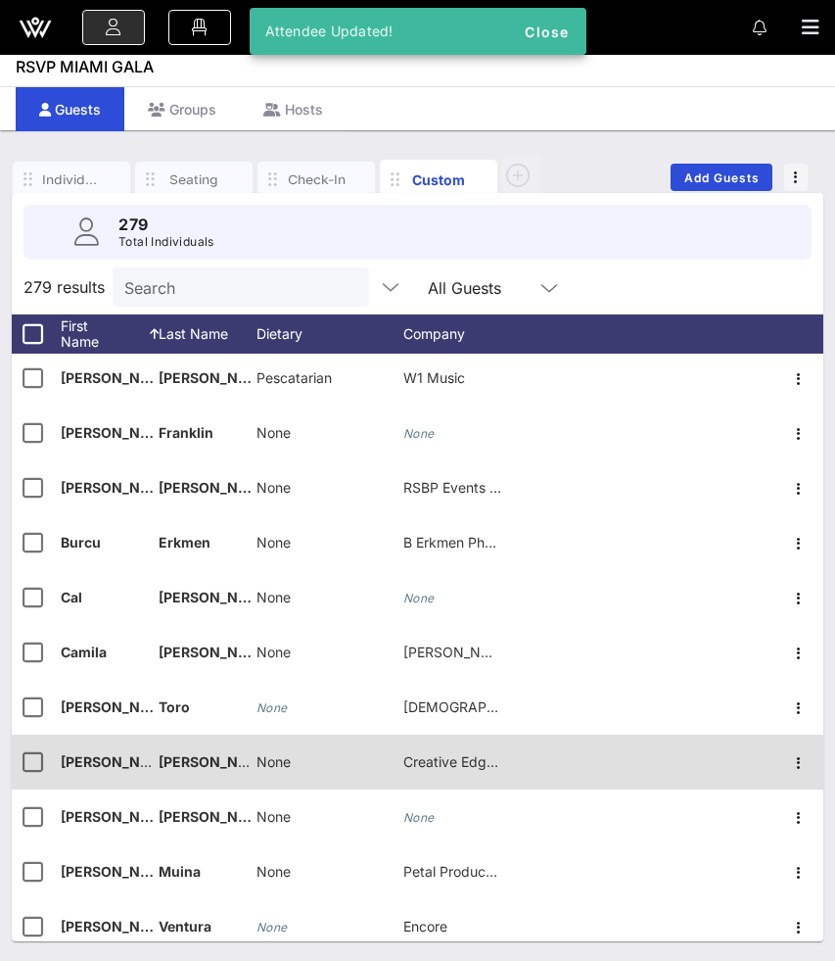
click at [269, 768] on span "None" at bounding box center [274, 761] width 34 height 17
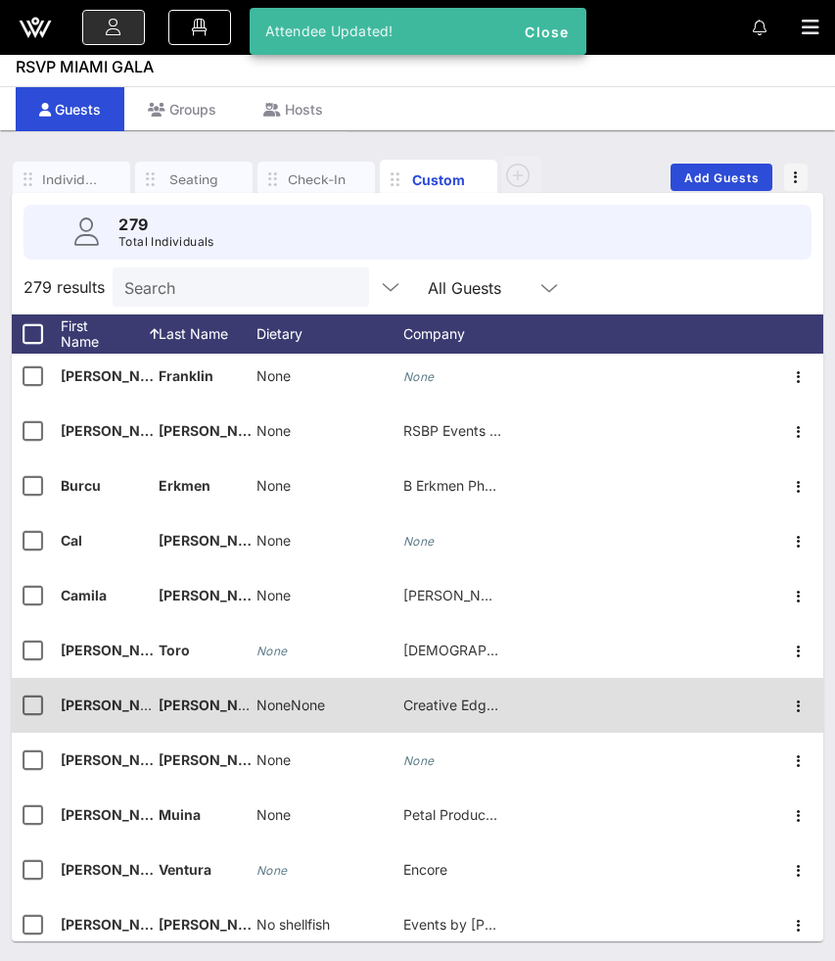
click at [276, 712] on span "NoneNone" at bounding box center [291, 704] width 69 height 17
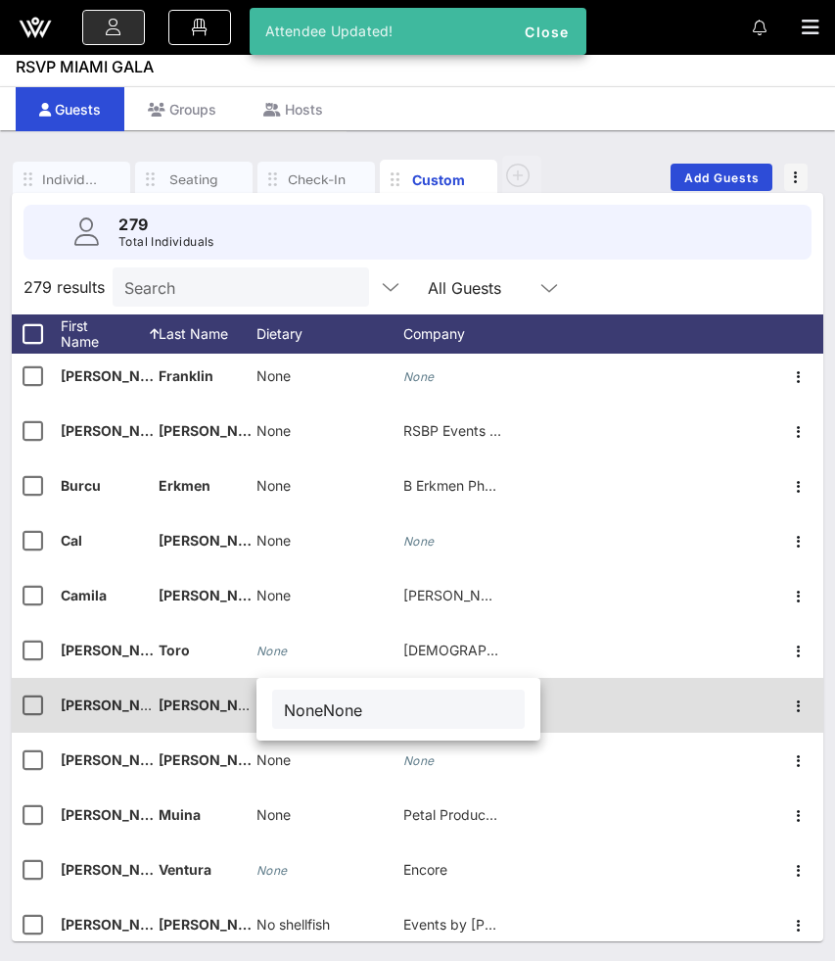
click at [276, 712] on div "NoneNone" at bounding box center [399, 709] width 284 height 63
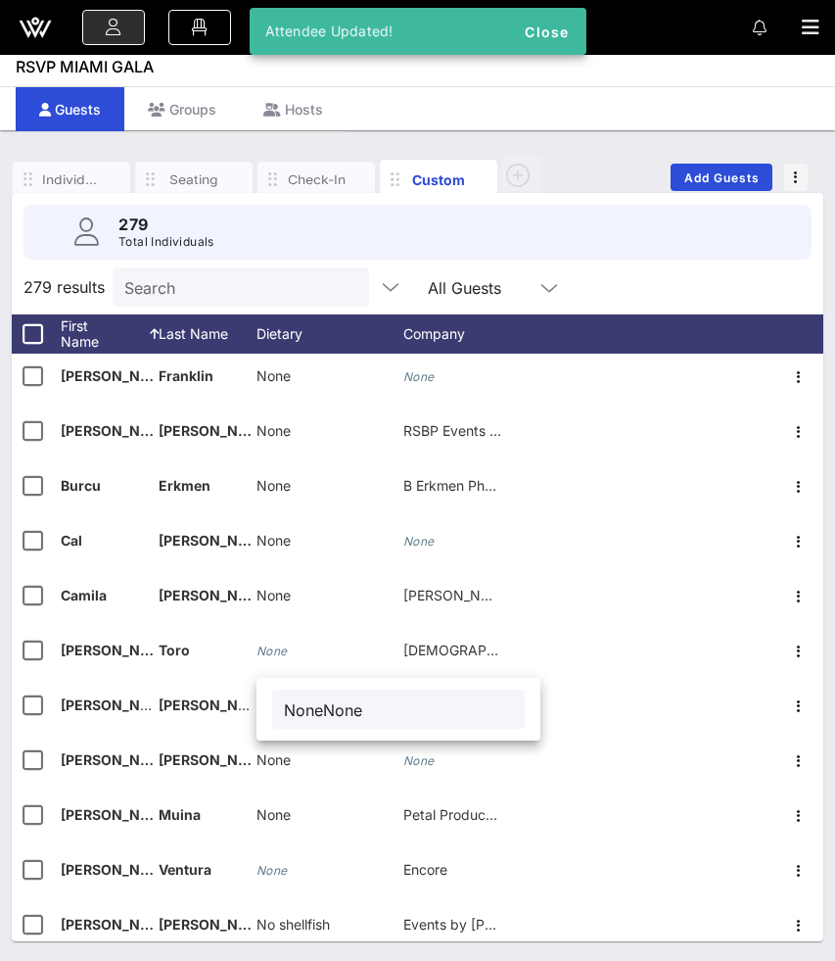
drag, startPoint x: 324, startPoint y: 709, endPoint x: 265, endPoint y: 708, distance: 58.8
click at [266, 708] on div "NoneNone" at bounding box center [399, 709] width 284 height 63
type input "None"
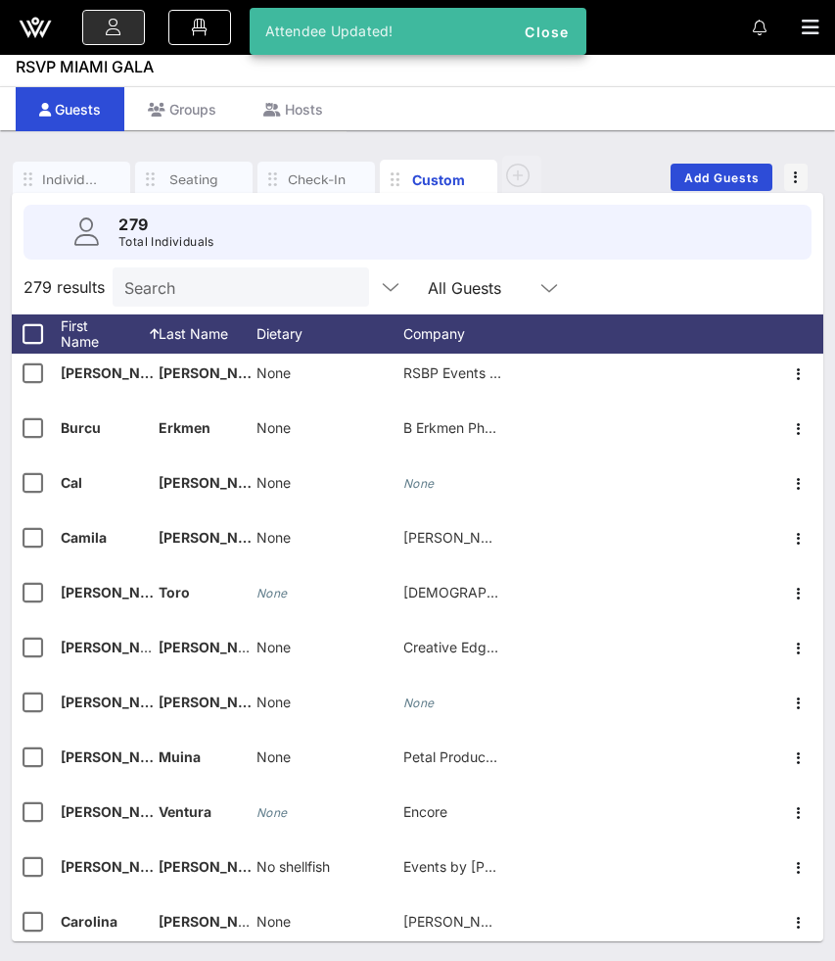
scroll to position [2038, 0]
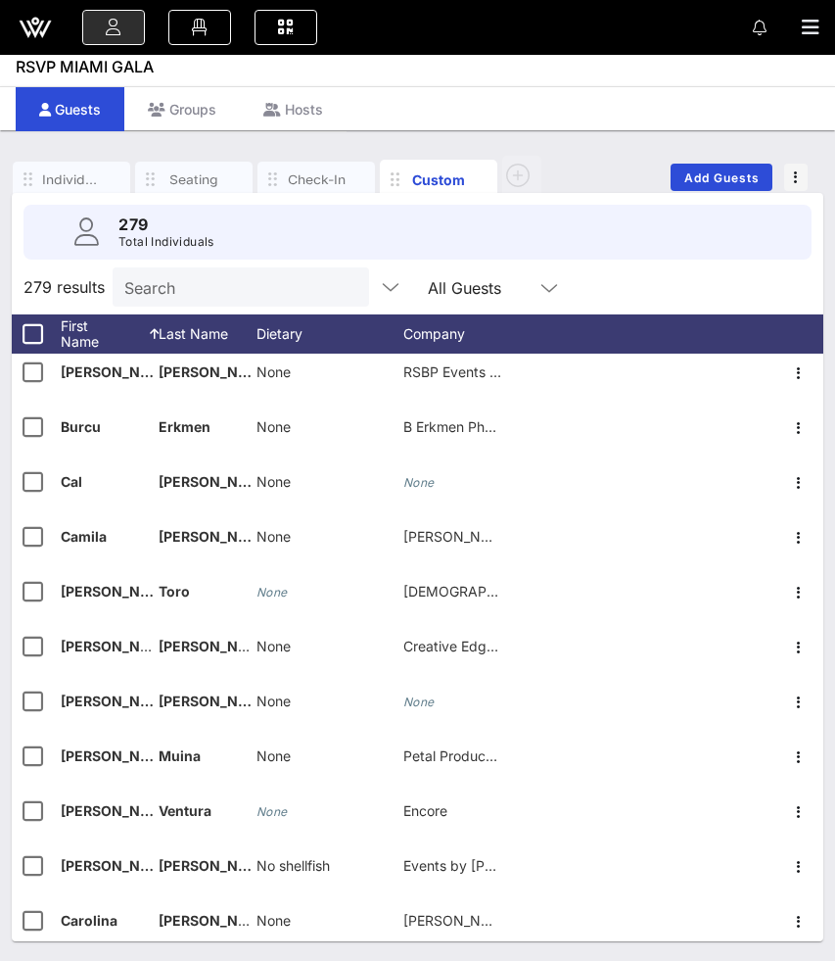
click at [162, 292] on input "Search" at bounding box center [238, 286] width 229 height 25
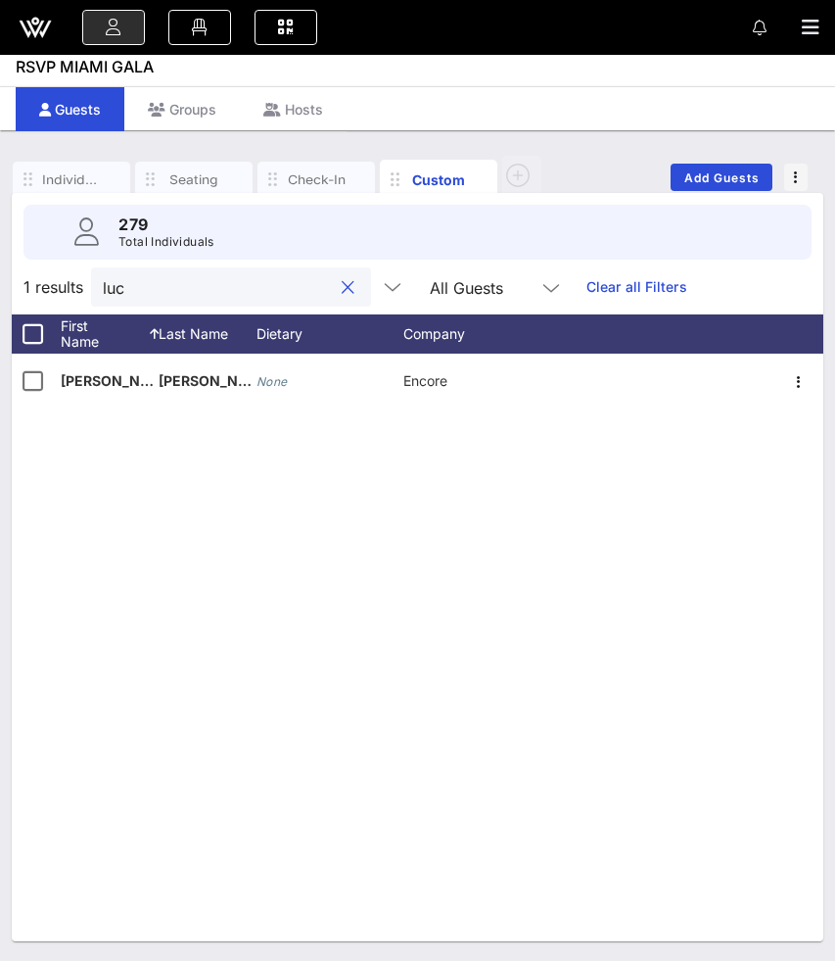
scroll to position [0, 0]
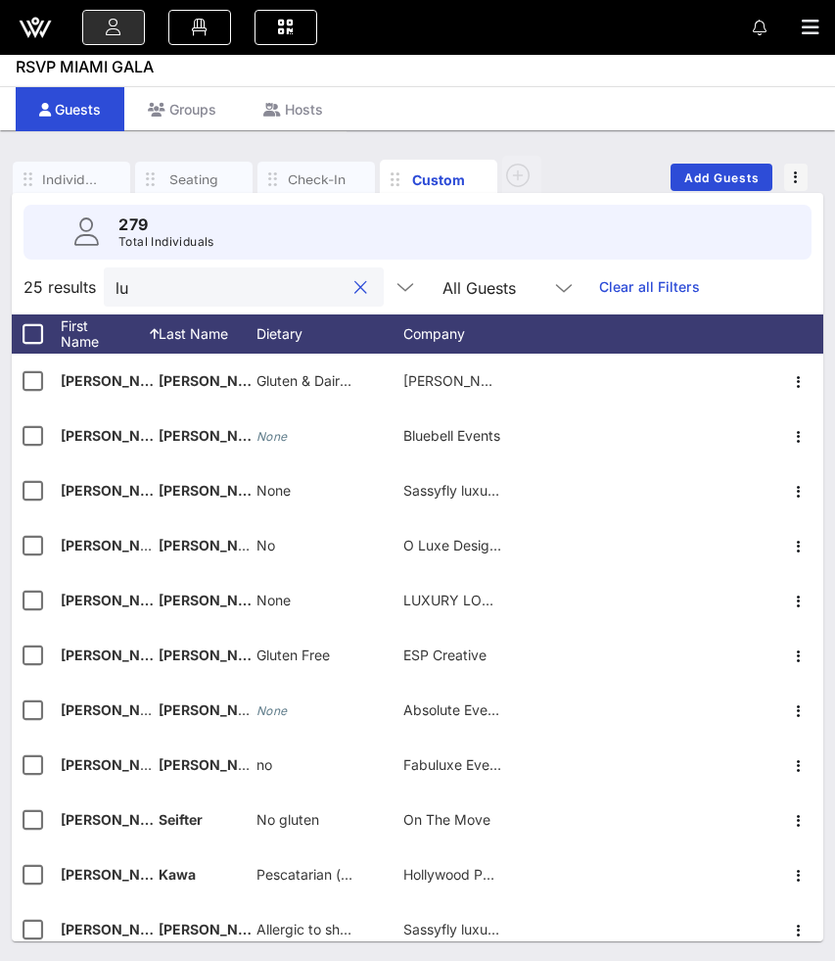
type input "l"
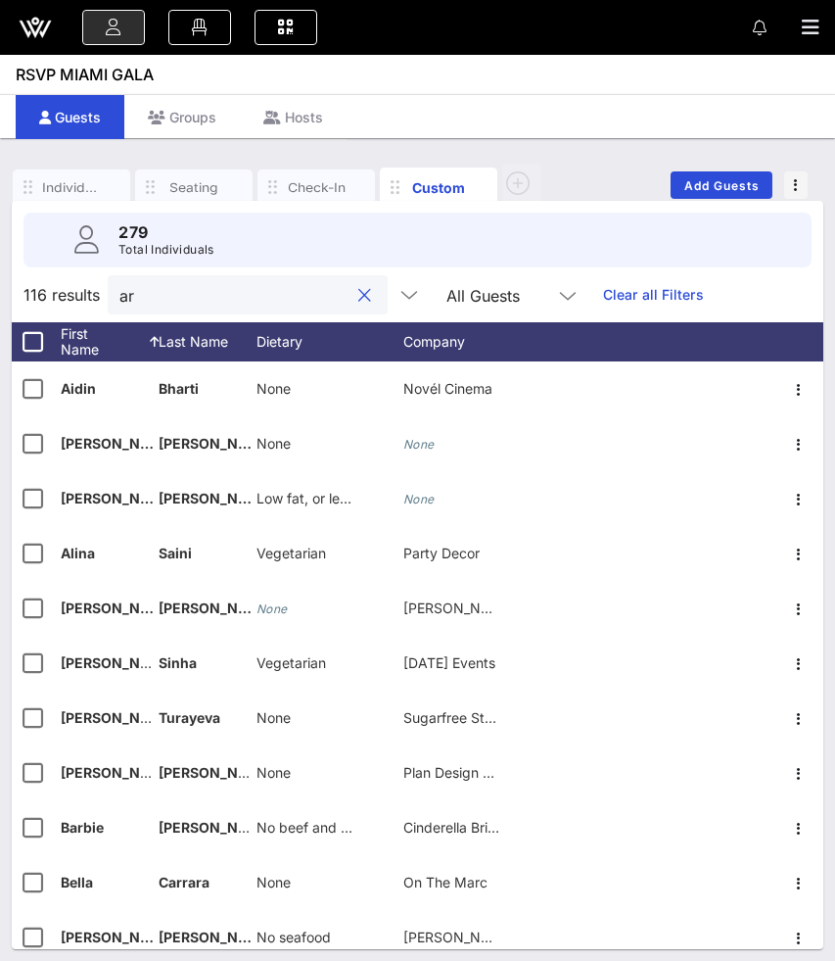
type input "a"
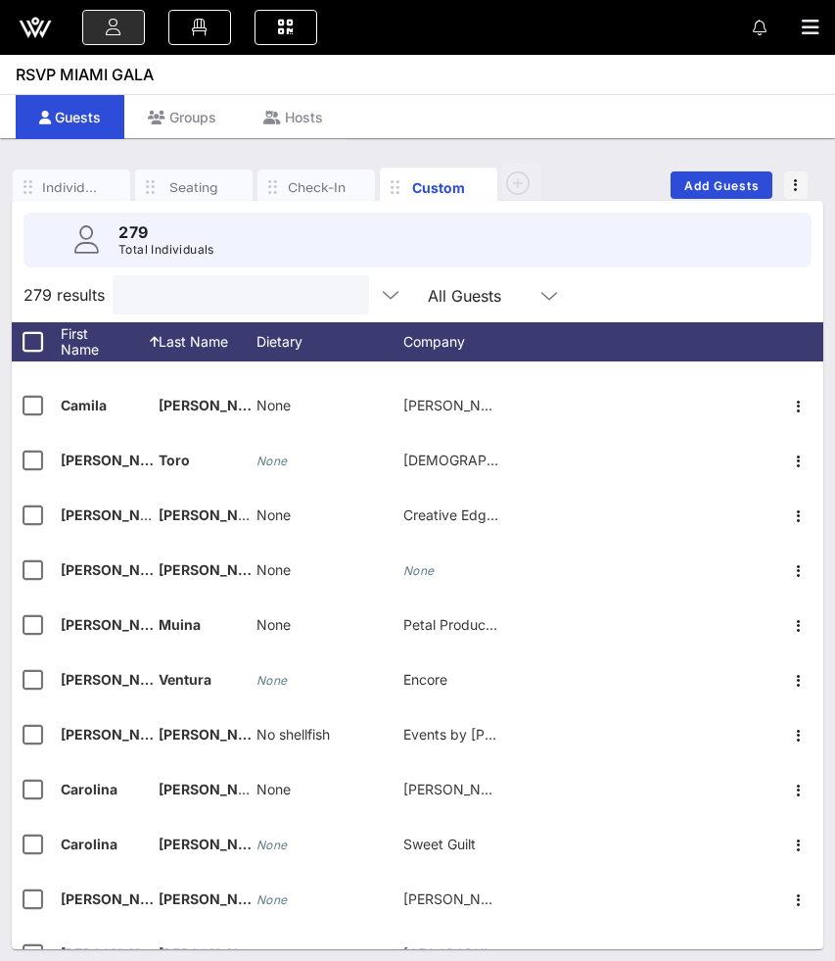
scroll to position [2188, 0]
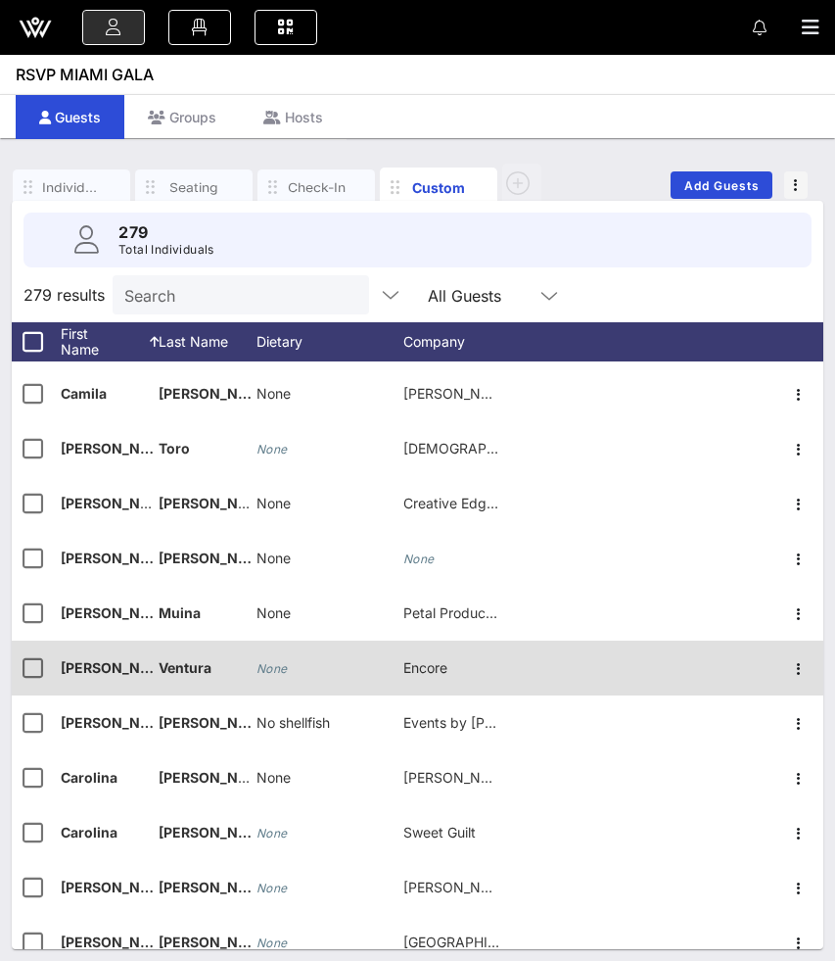
click at [91, 666] on span "[PERSON_NAME]" at bounding box center [119, 667] width 116 height 17
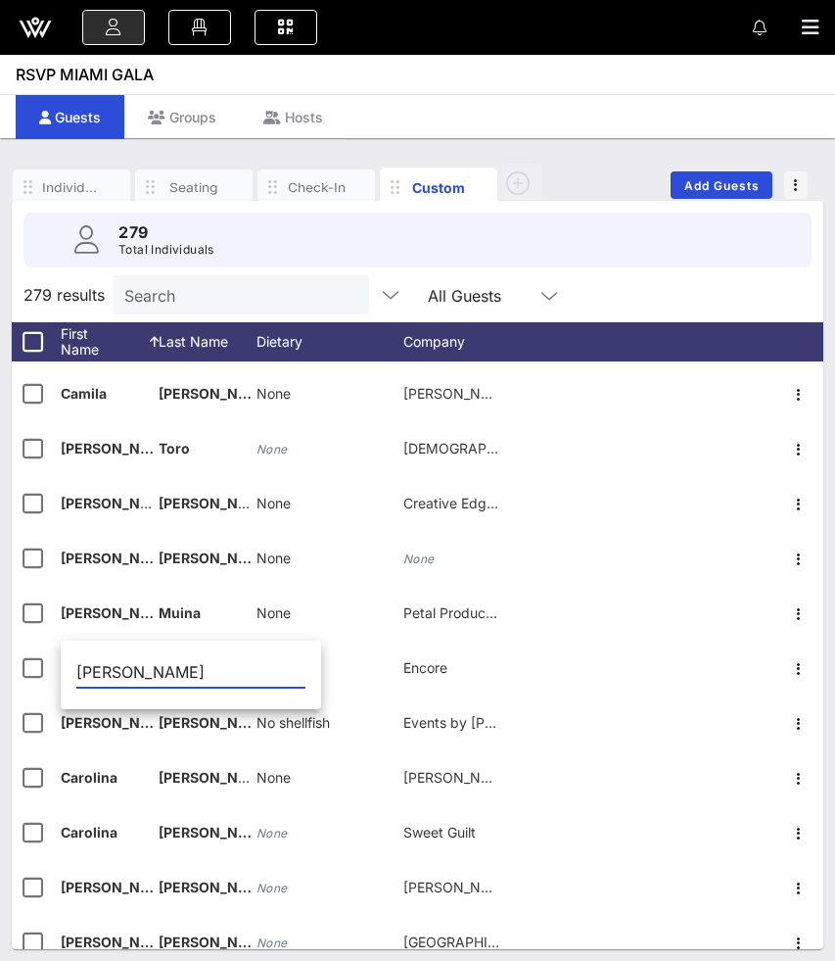
click at [100, 671] on input "[PERSON_NAME]" at bounding box center [190, 671] width 229 height 31
type input "[PERSON_NAME]"
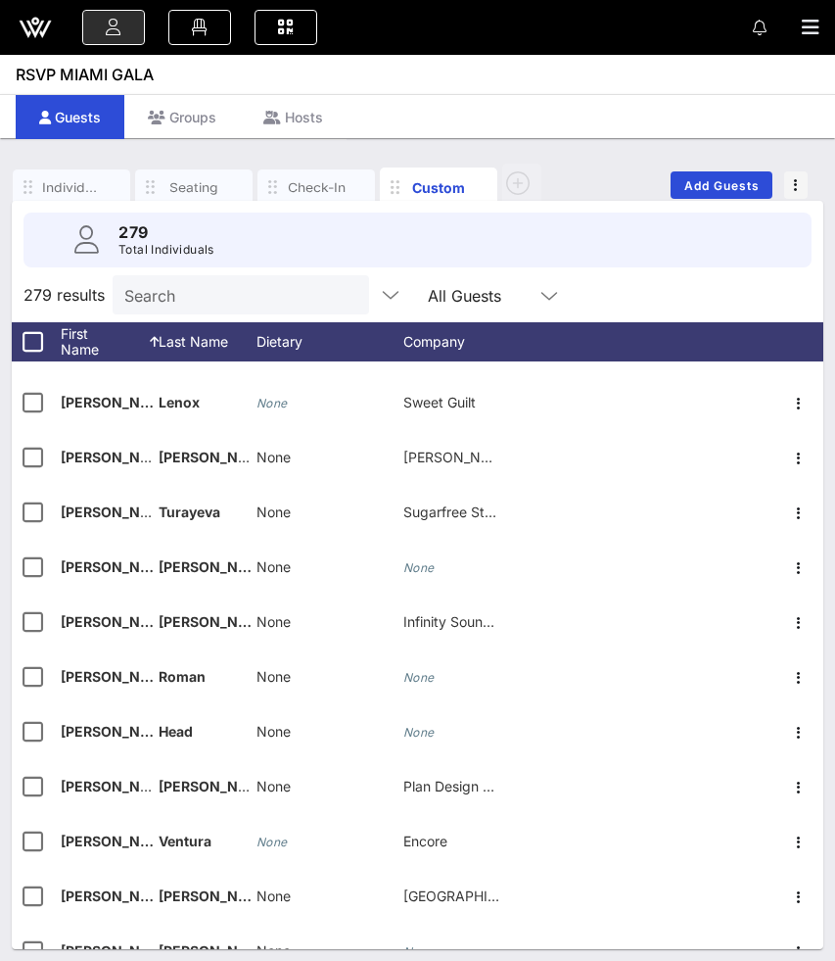
scroll to position [904, 0]
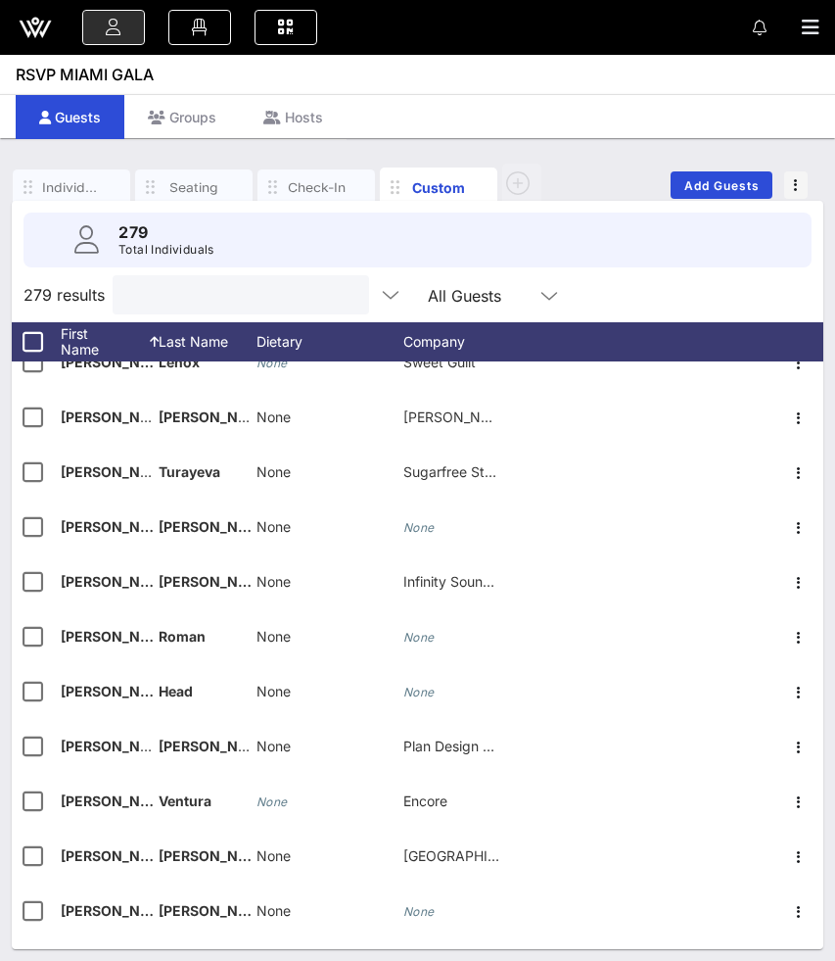
click at [145, 298] on input "text" at bounding box center [238, 294] width 229 height 25
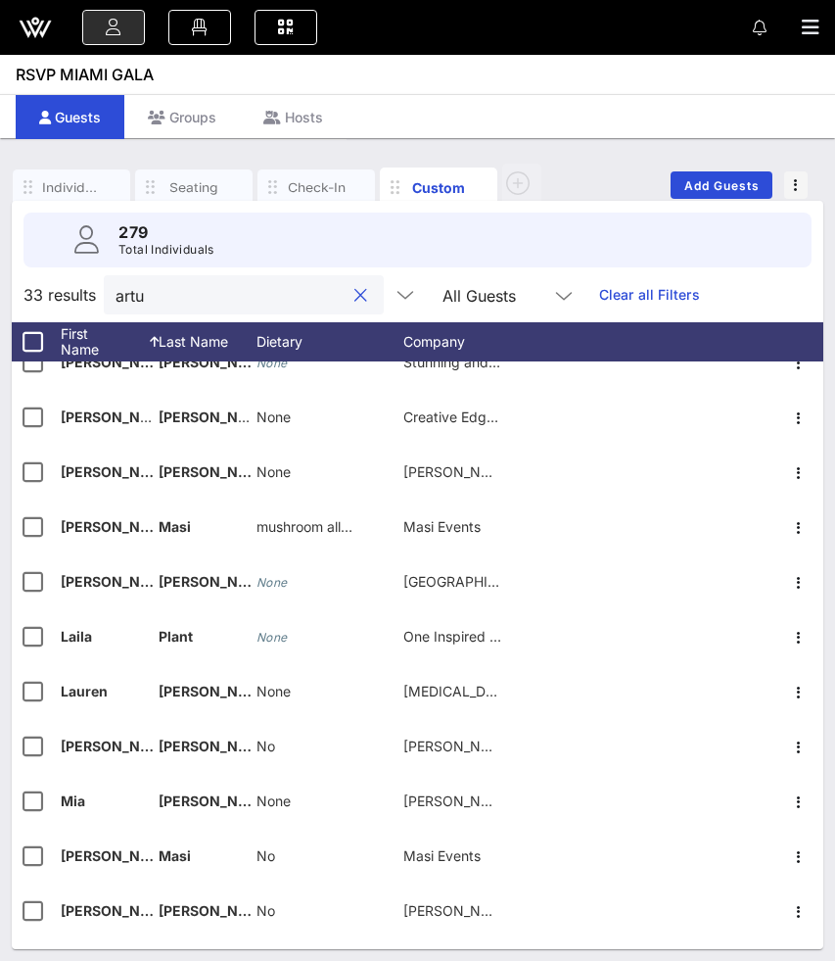
scroll to position [0, 0]
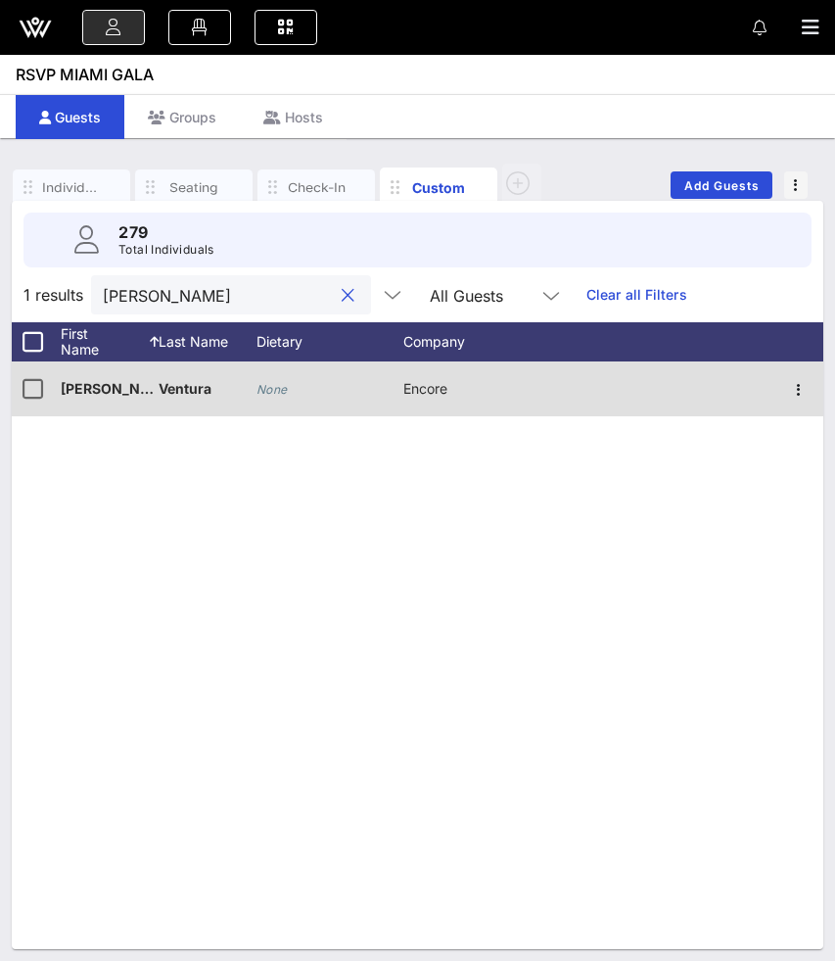
type input "[PERSON_NAME]"
click at [197, 399] on div "Ventura" at bounding box center [185, 388] width 53 height 55
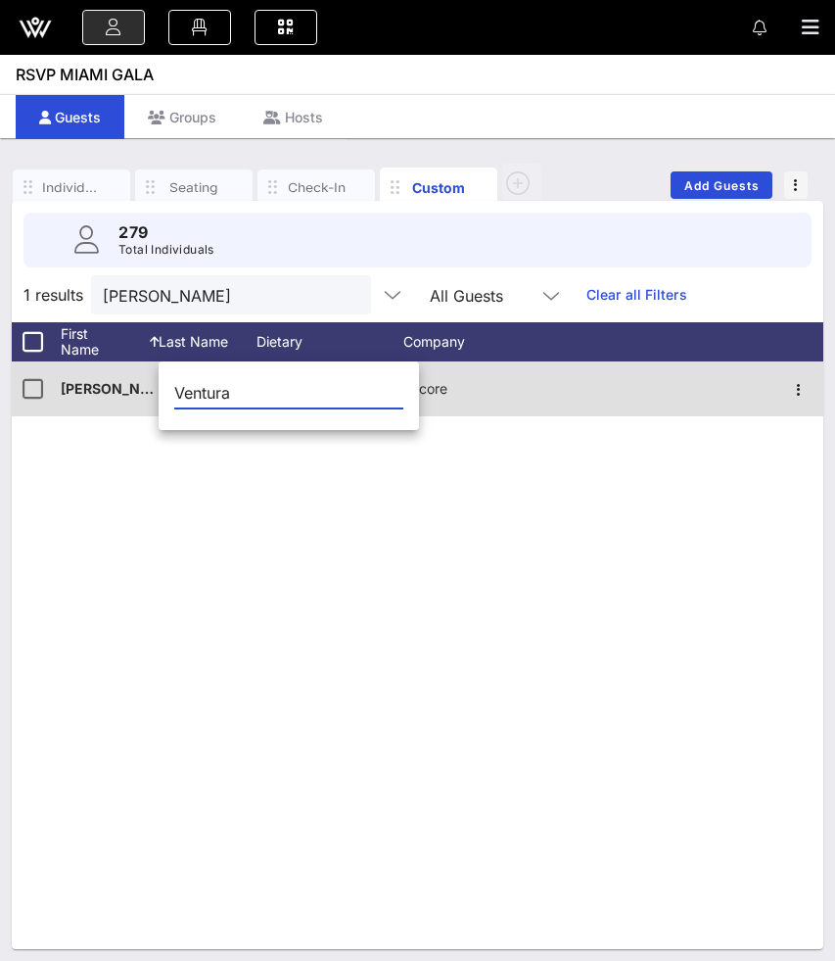
click at [197, 399] on input "Ventura" at bounding box center [288, 392] width 229 height 31
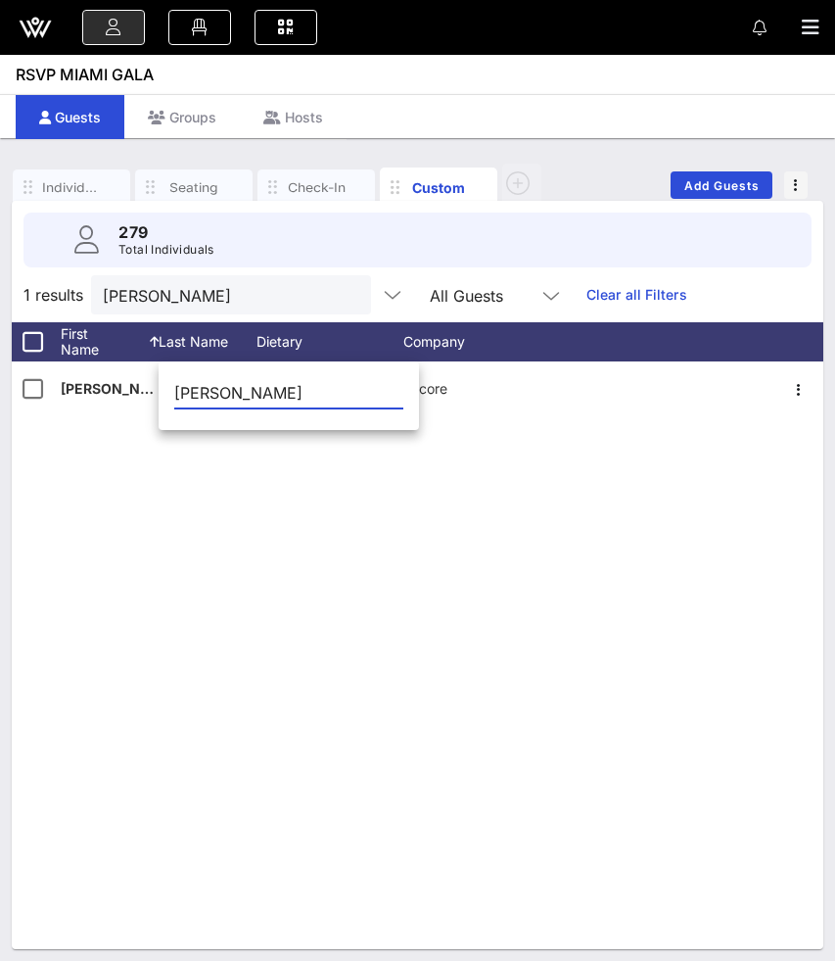
type input "[PERSON_NAME]"
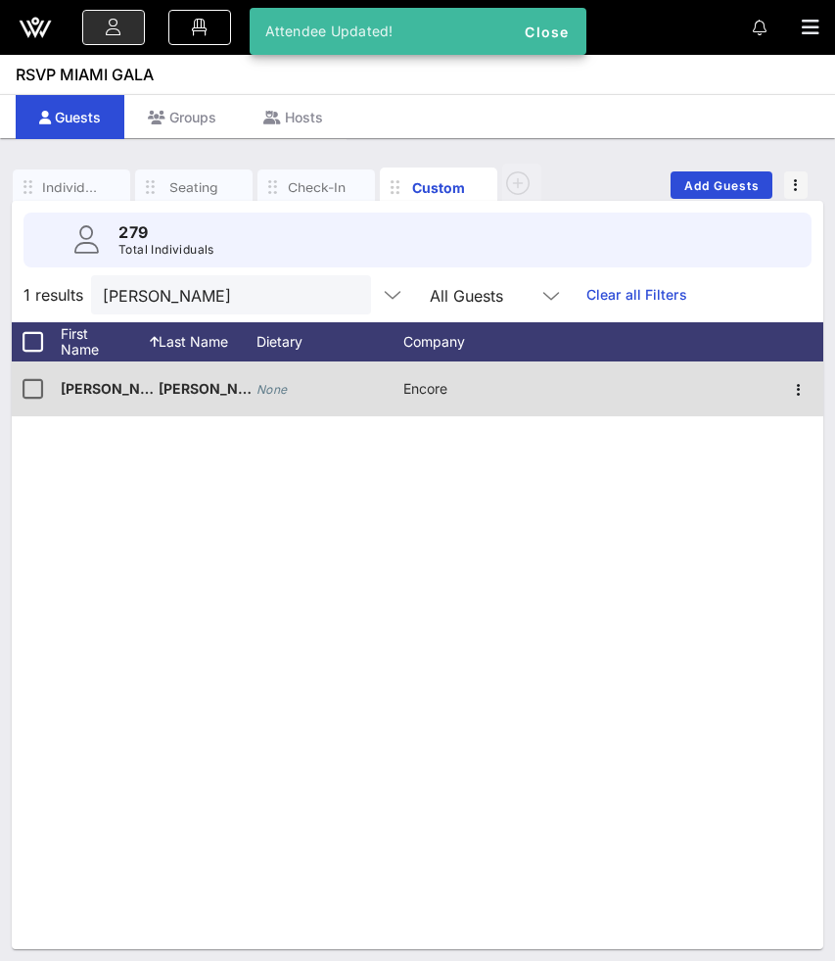
click at [282, 389] on icon "None" at bounding box center [272, 389] width 31 height 15
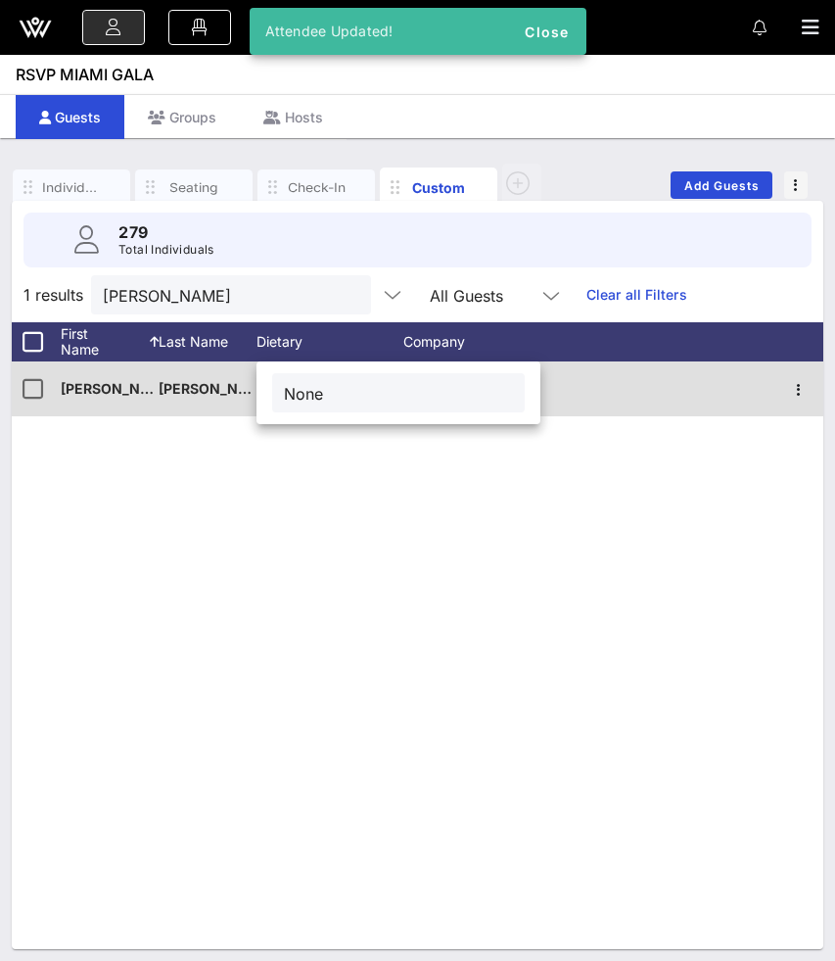
type input "None"
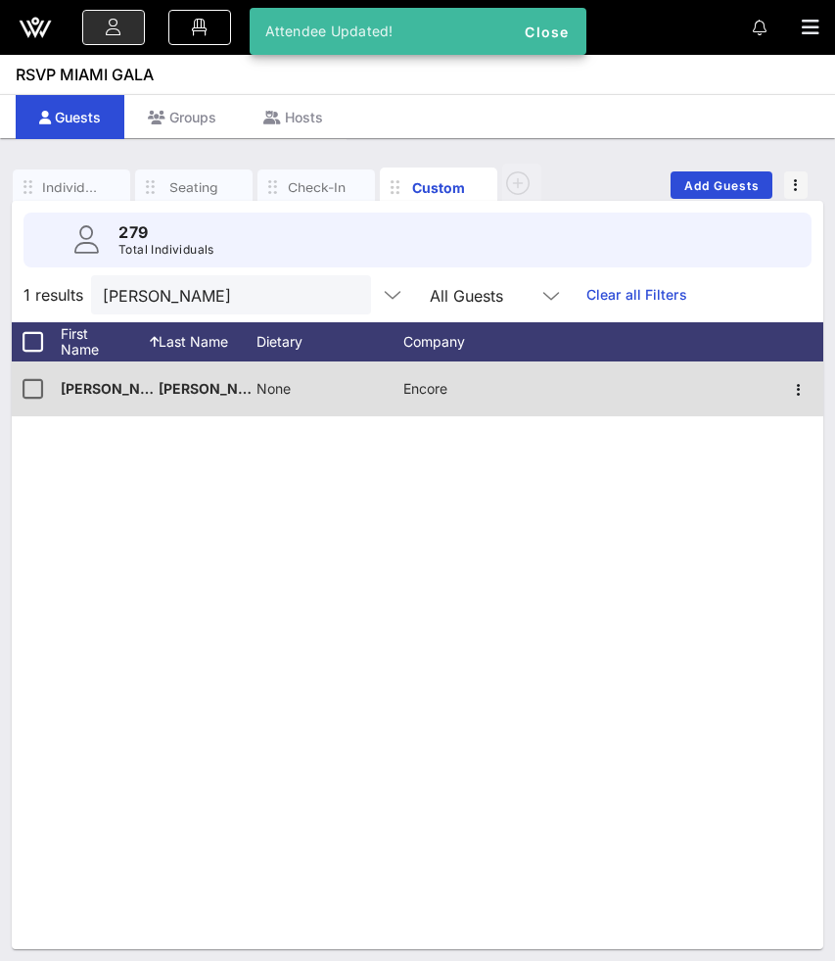
click at [342, 303] on button "clear icon" at bounding box center [348, 296] width 13 height 20
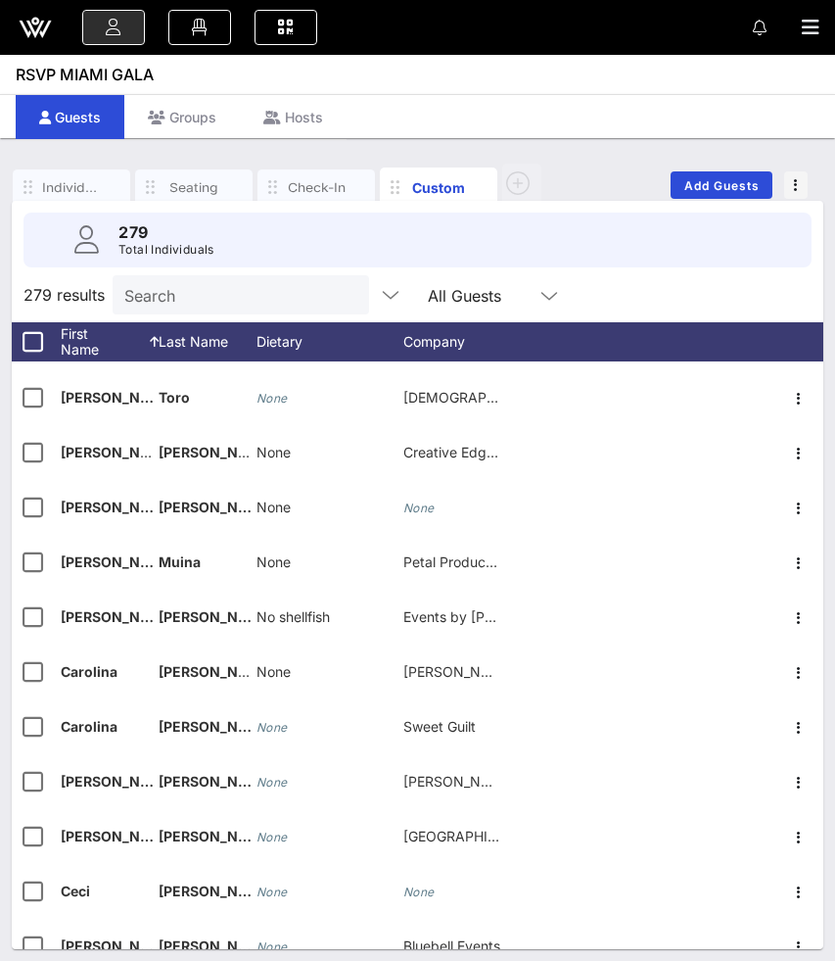
scroll to position [2314, 0]
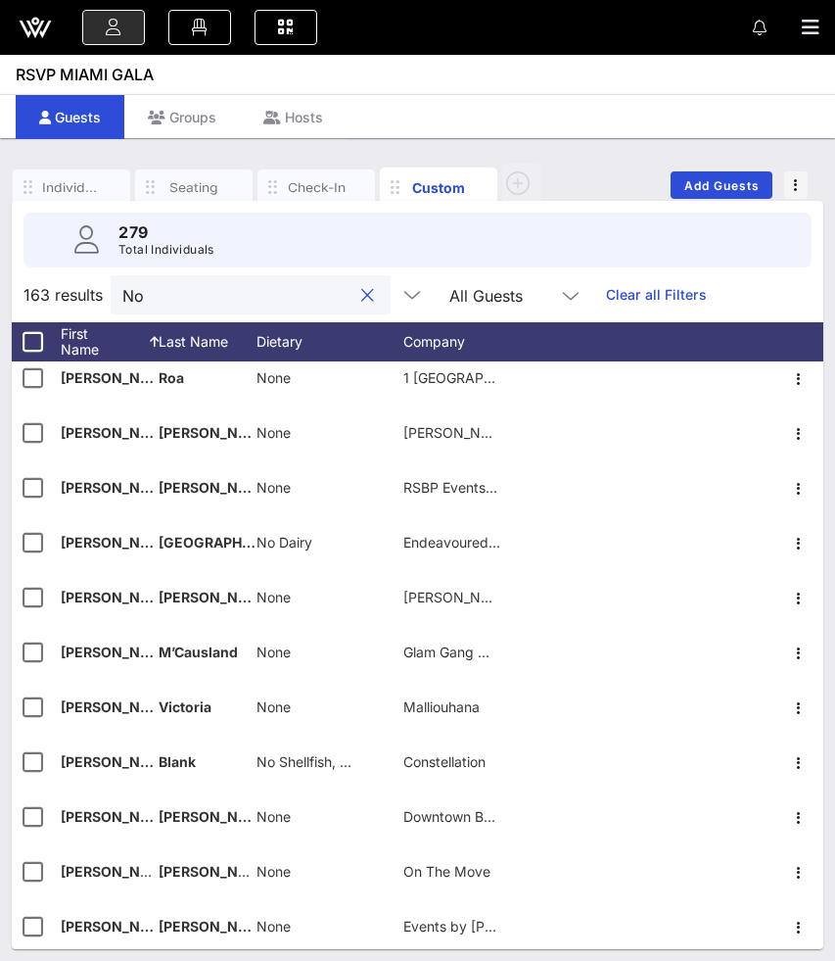
type input "N"
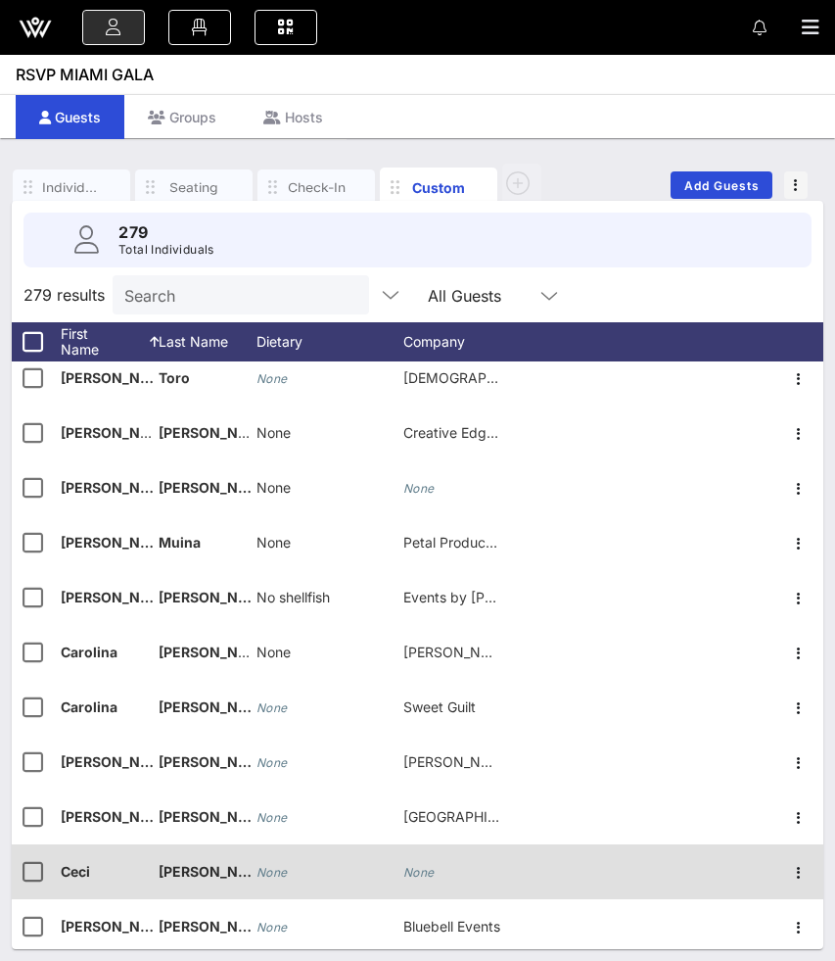
click at [271, 865] on icon "None" at bounding box center [272, 872] width 31 height 15
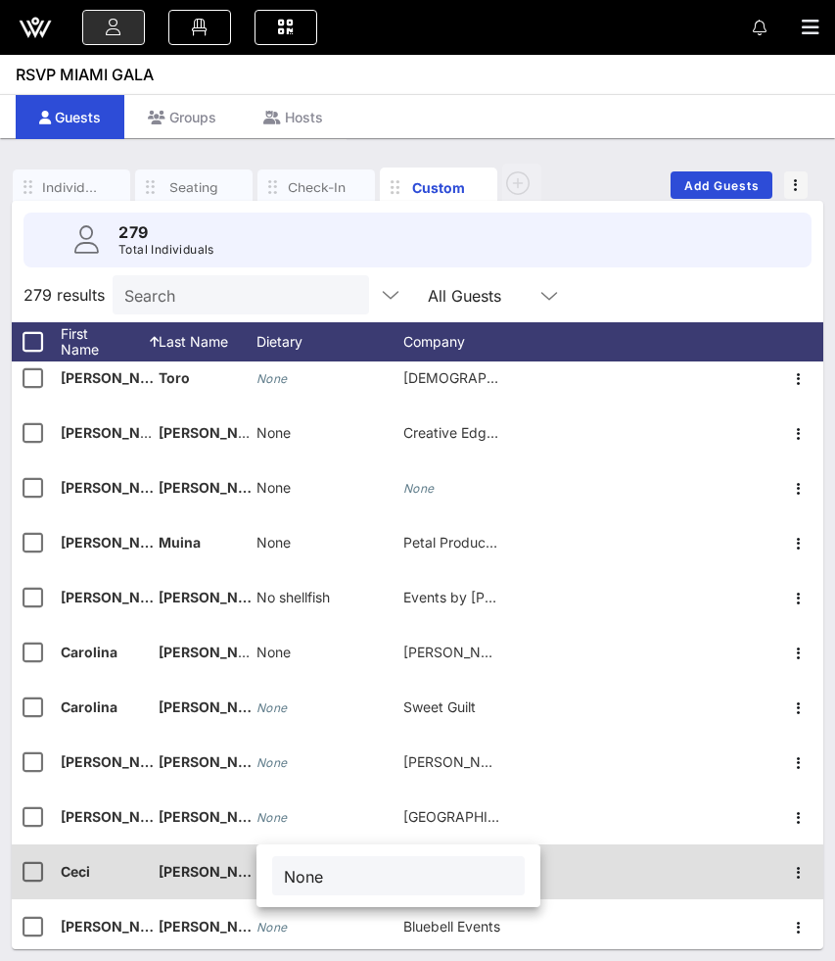
type input "None"
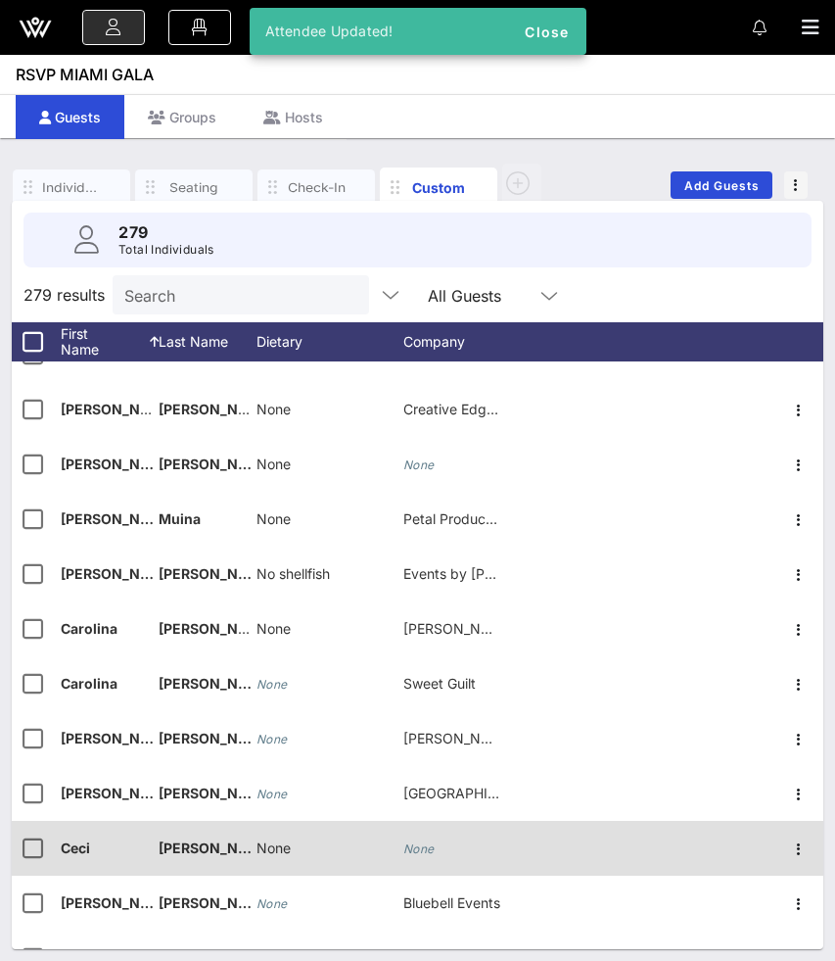
scroll to position [2343, 0]
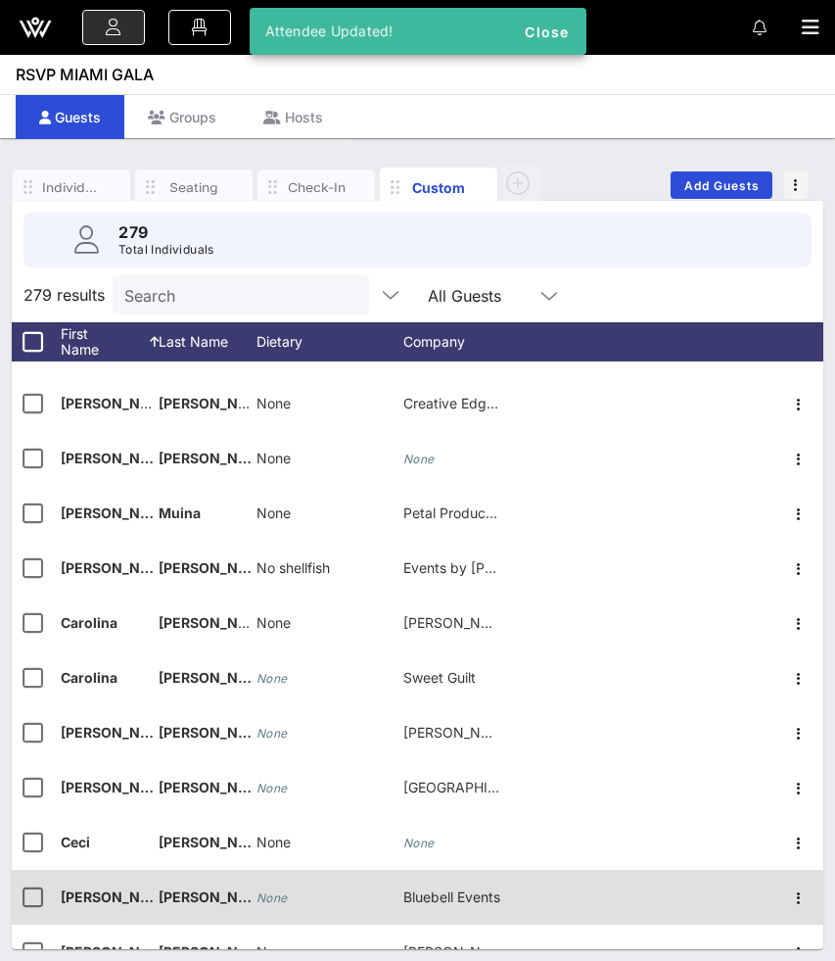
click at [273, 896] on icon "None" at bounding box center [272, 897] width 31 height 15
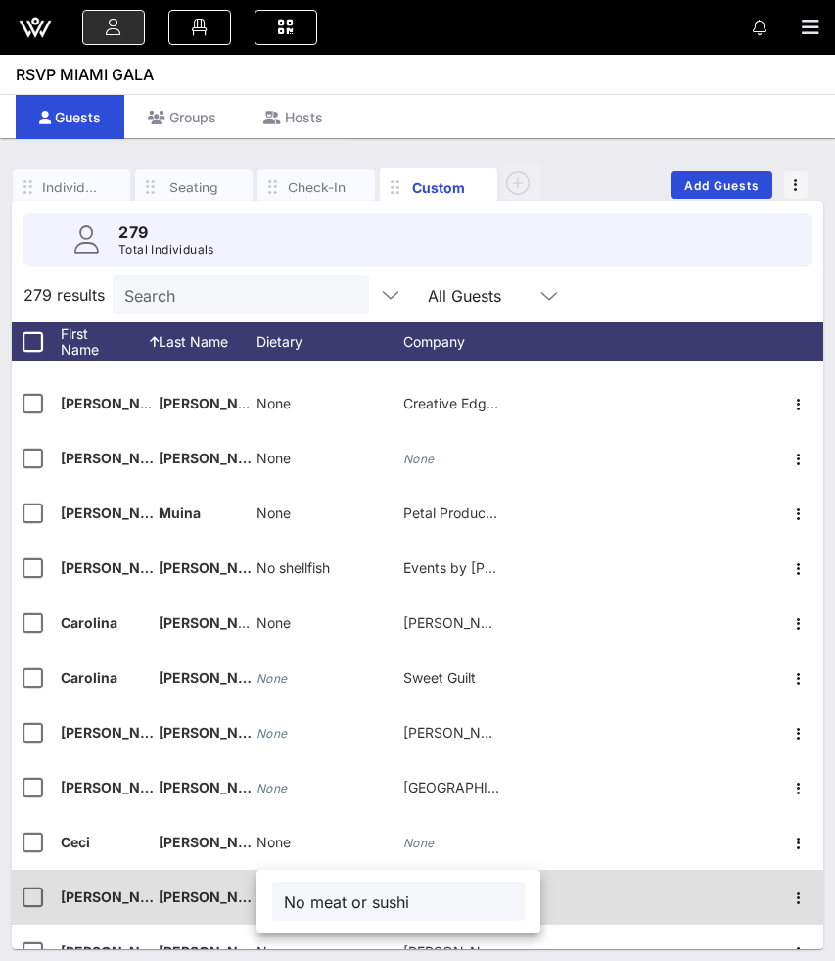
type input "No meat or sushi"
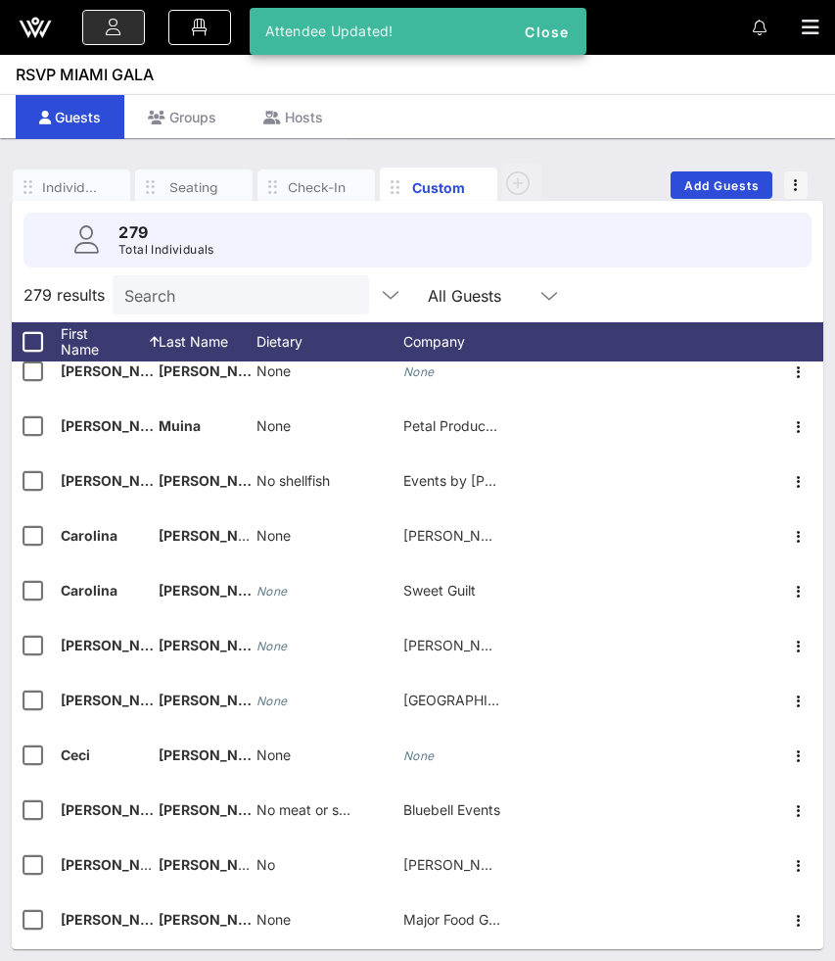
scroll to position [2438, 0]
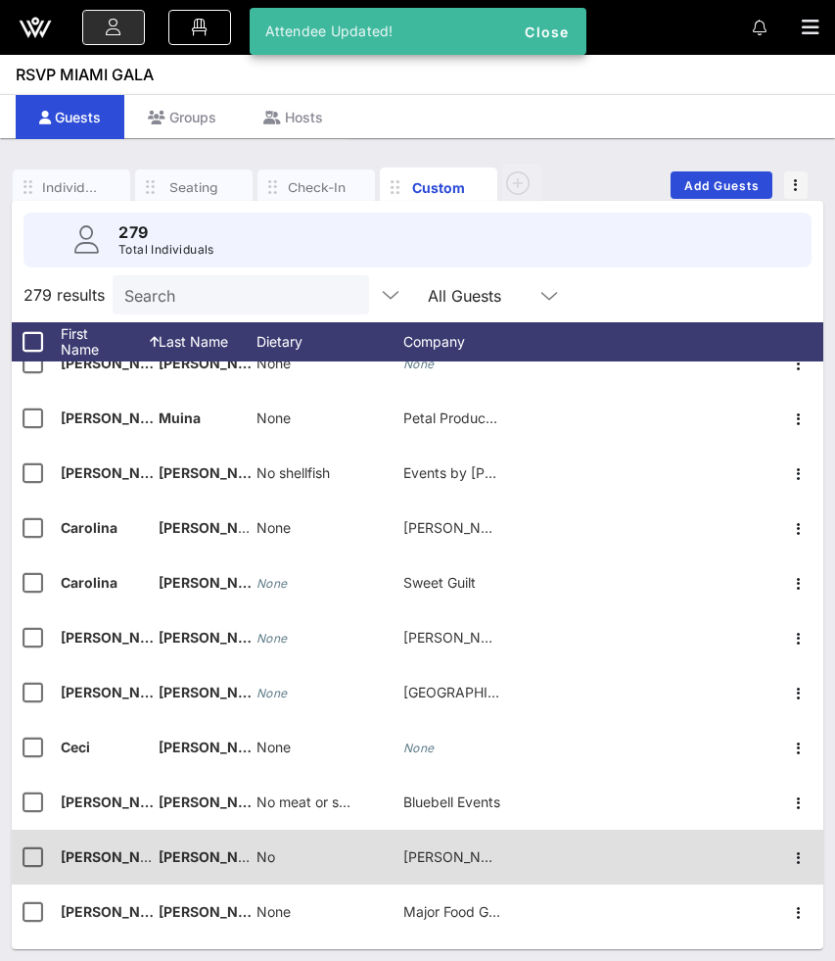
click at [275, 868] on div "No" at bounding box center [330, 867] width 147 height 77
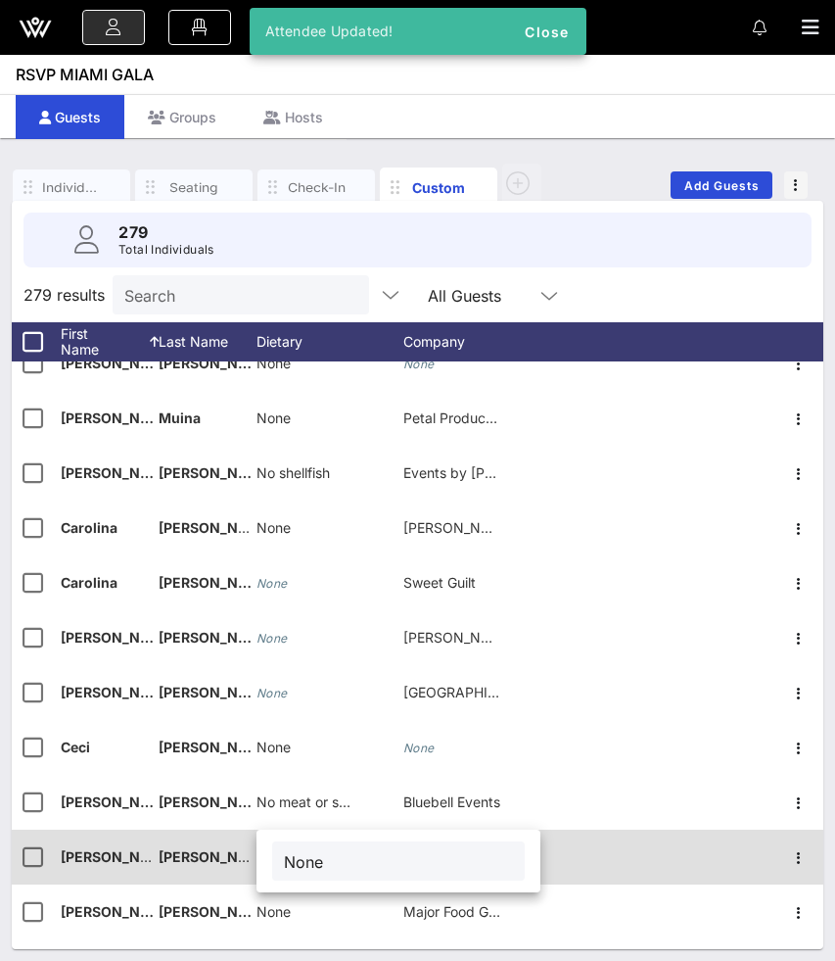
type input "None"
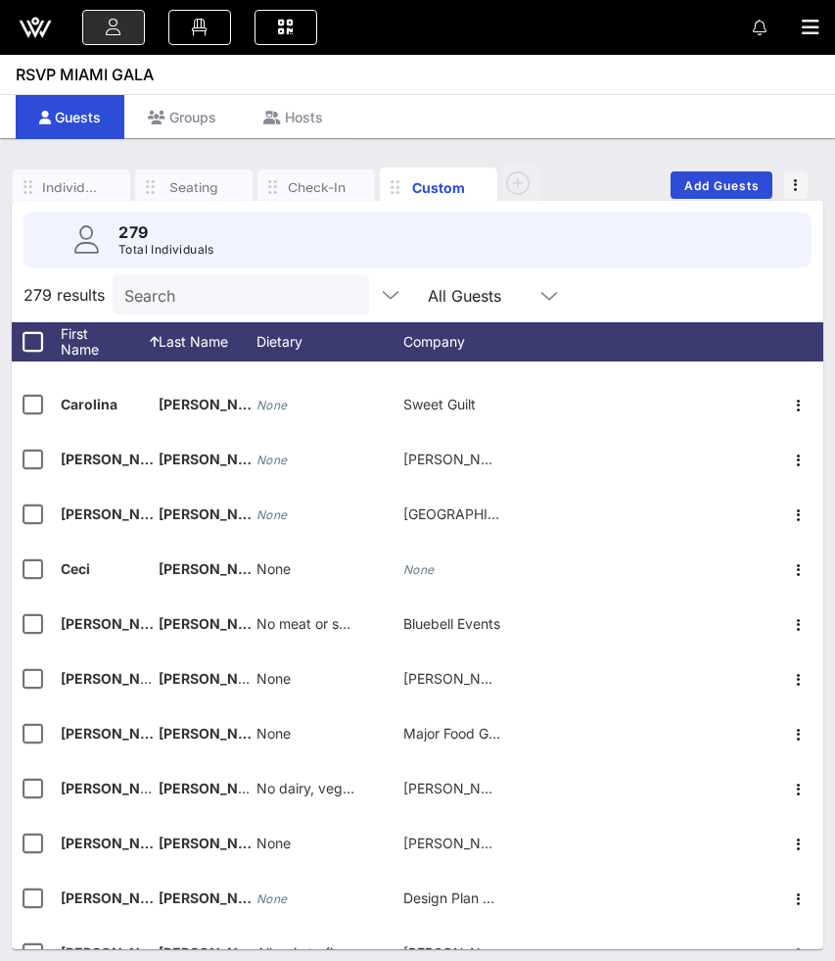
scroll to position [2618, 0]
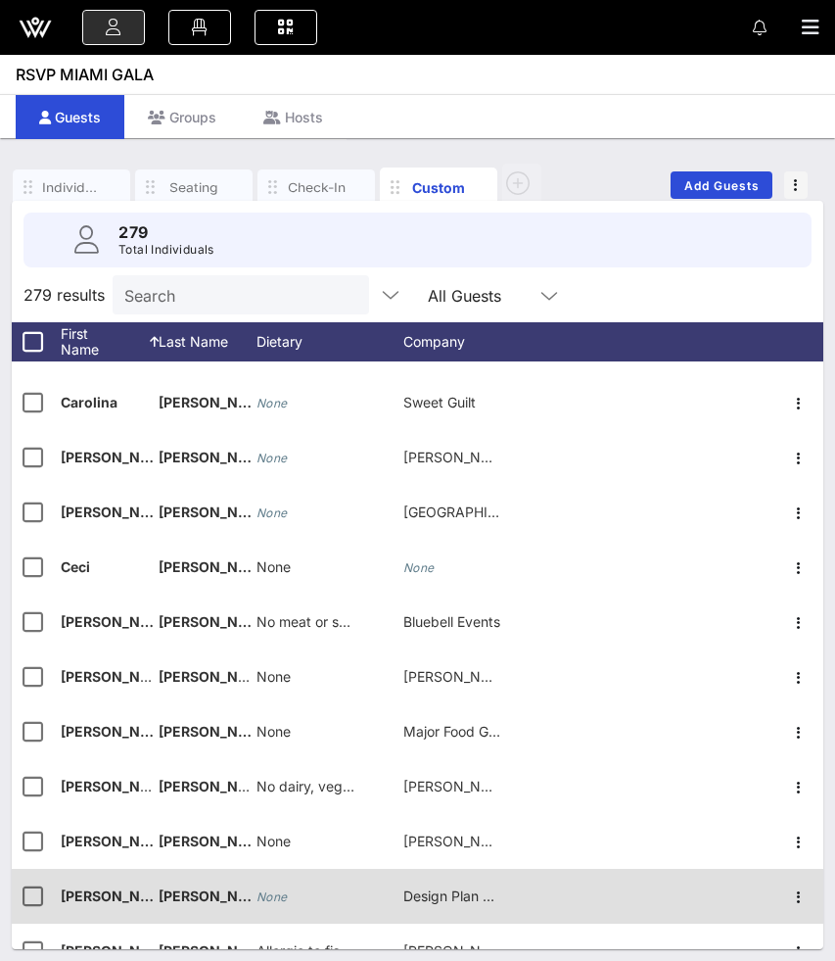
click at [274, 896] on icon "None" at bounding box center [272, 896] width 31 height 15
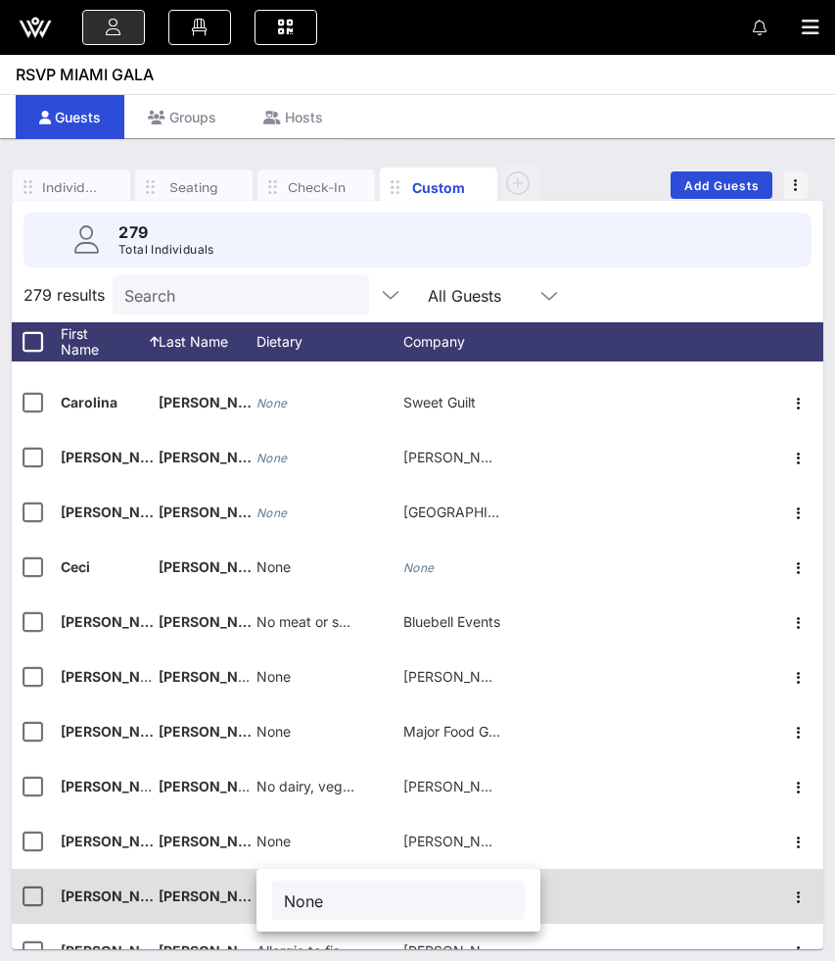
type input "None"
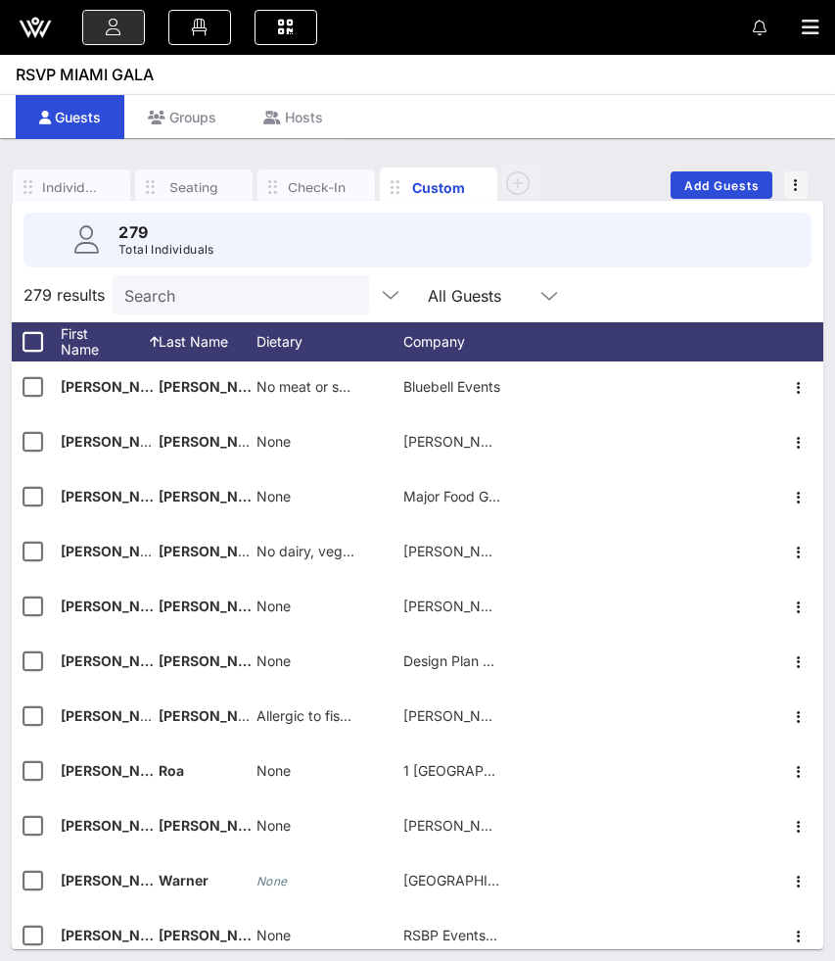
scroll to position [2860, 0]
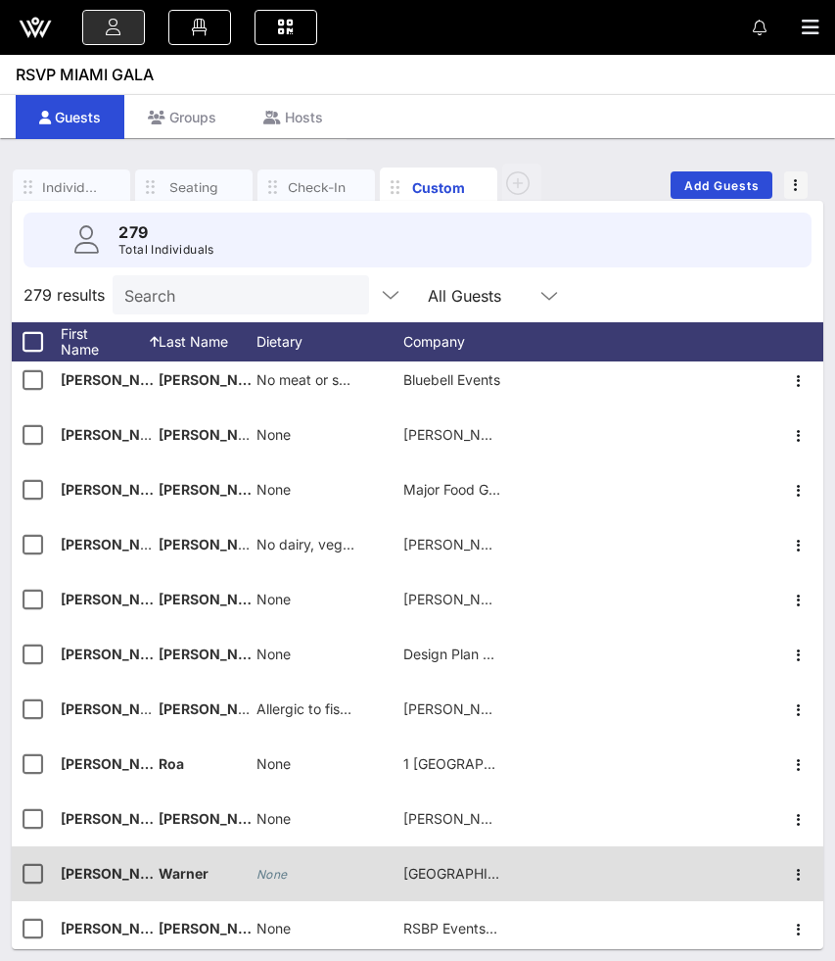
click at [275, 874] on icon "None" at bounding box center [272, 874] width 31 height 15
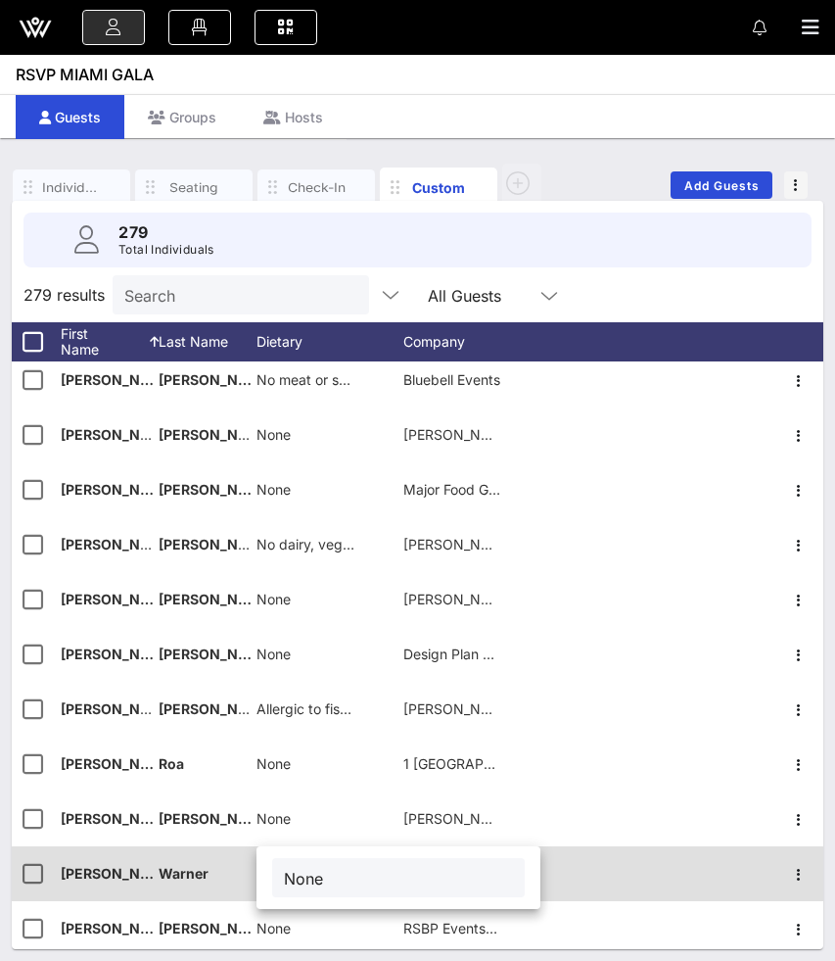
type input "None"
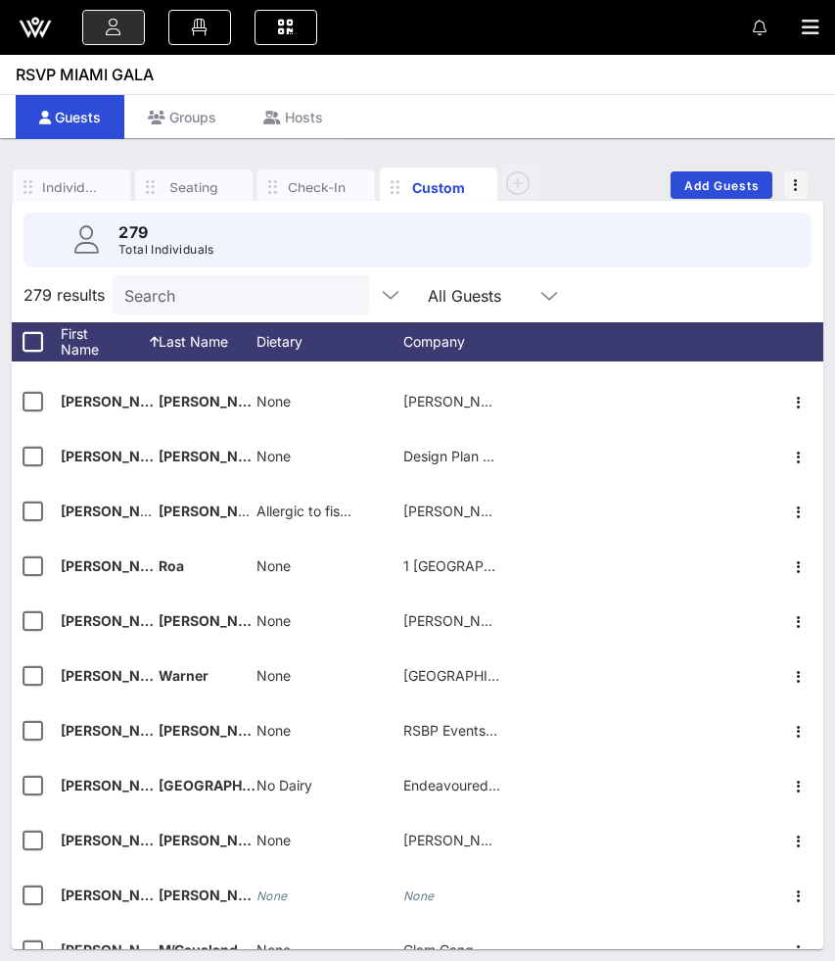
scroll to position [3075, 0]
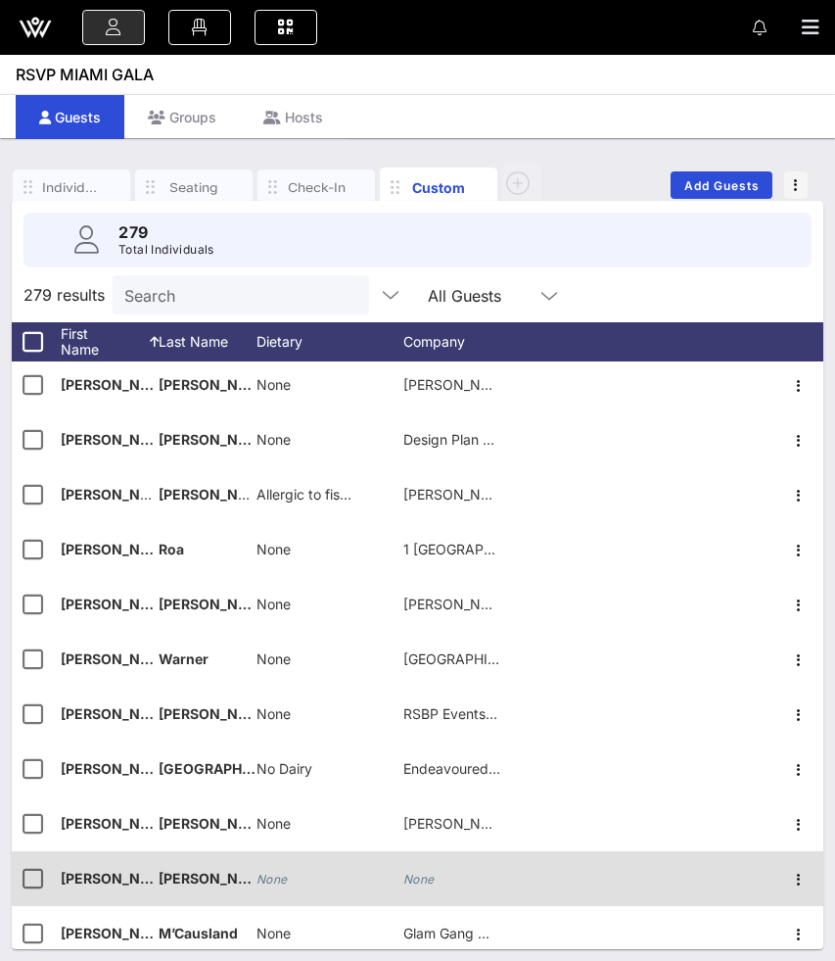
click at [277, 880] on icon "None" at bounding box center [272, 878] width 31 height 15
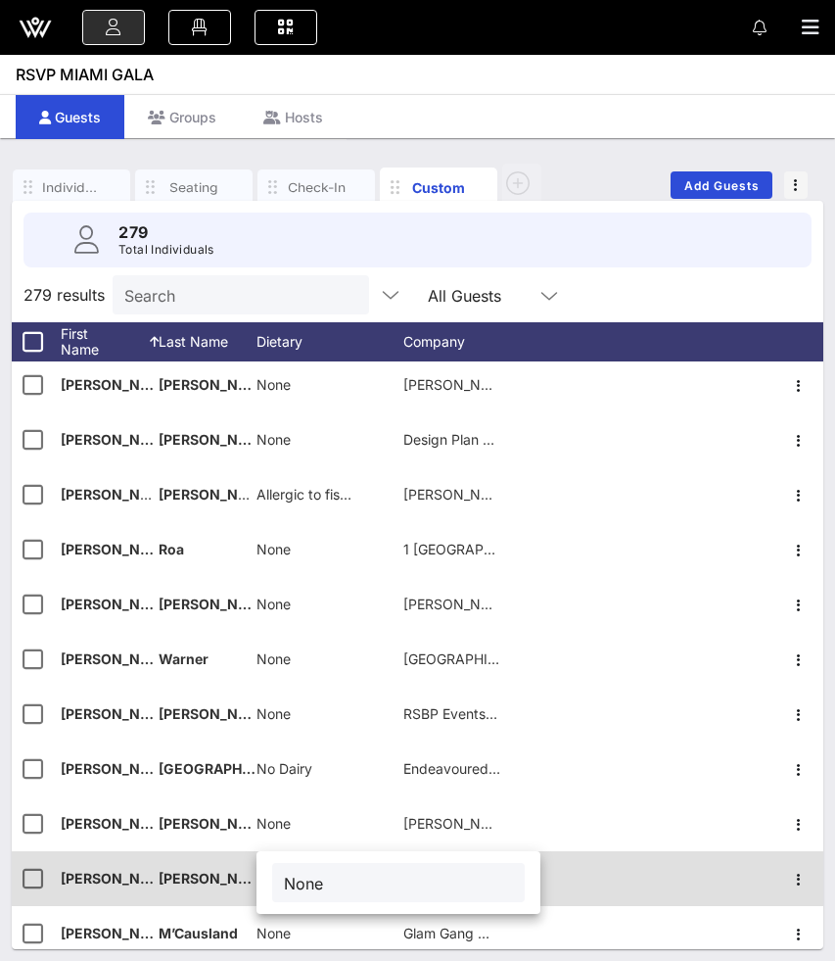
type input "None"
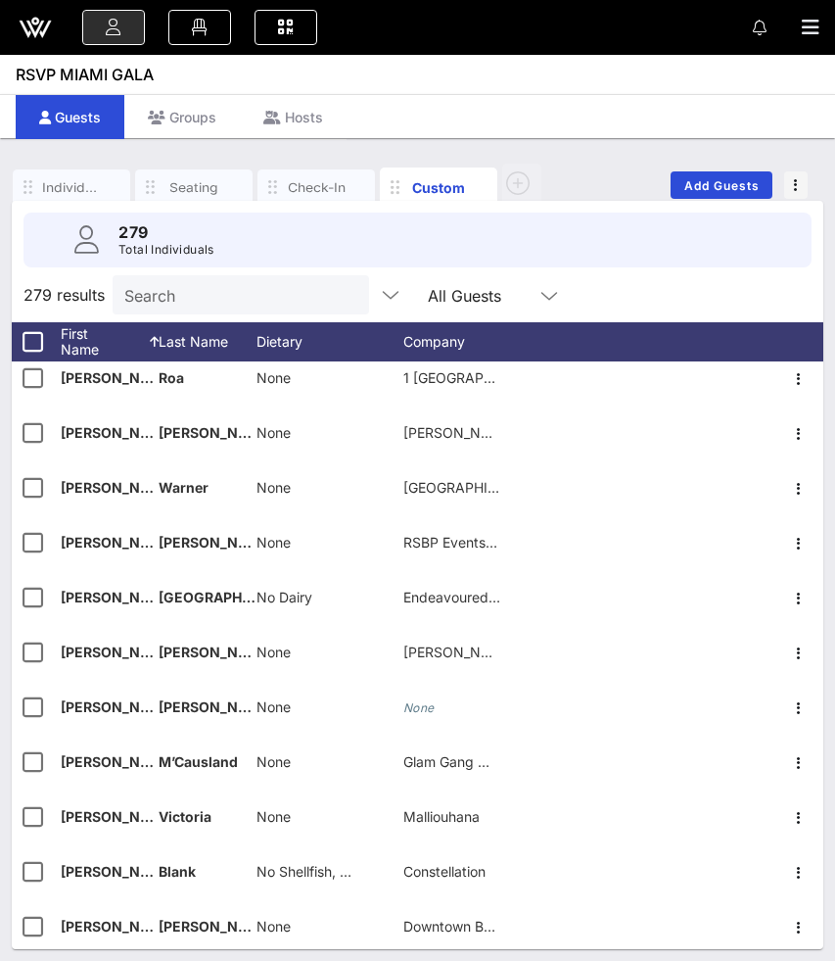
scroll to position [3257, 0]
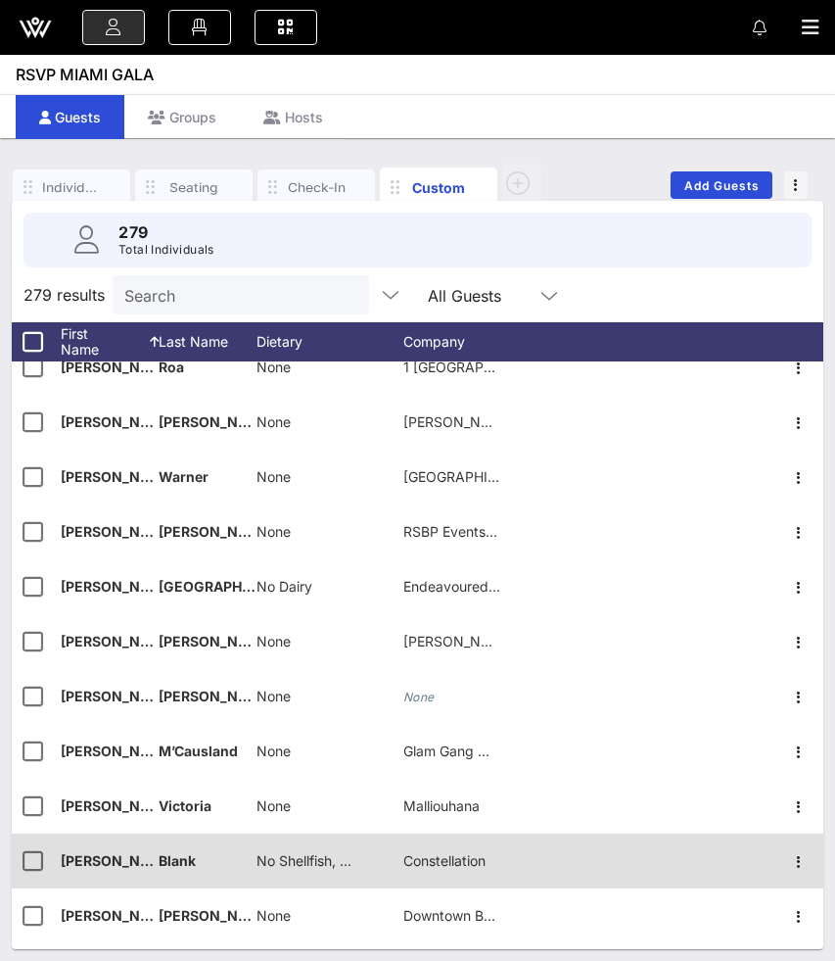
click at [282, 853] on span "No Shellfish, No Meat, No Chicken" at bounding box center [367, 860] width 221 height 17
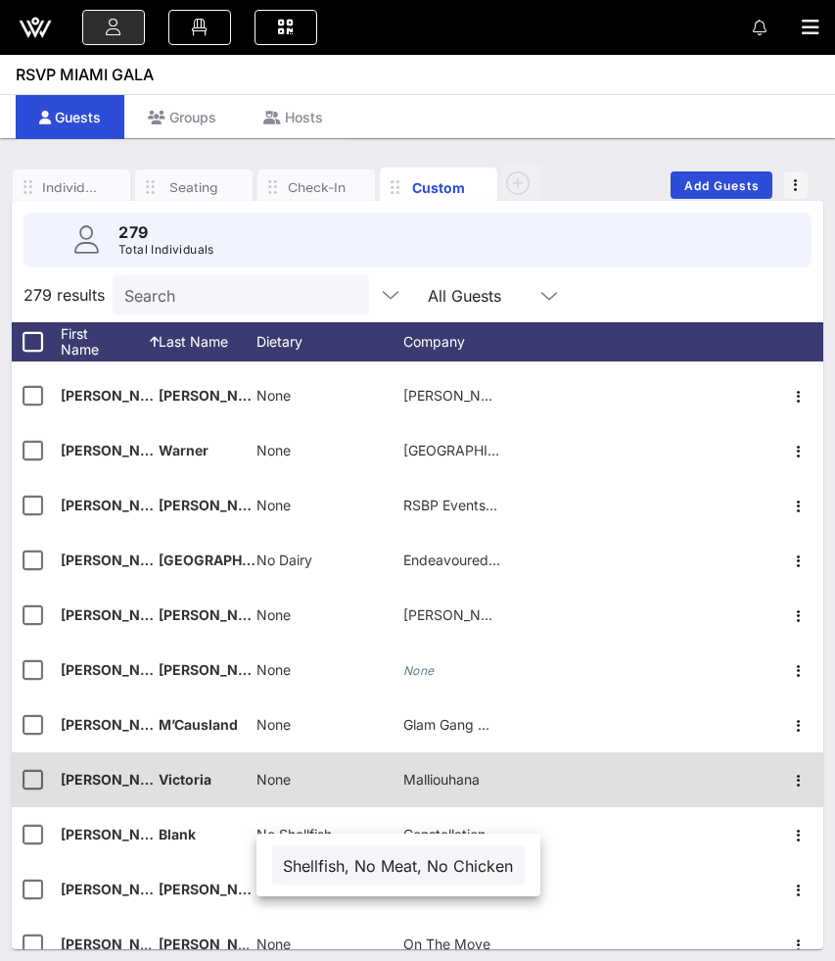
scroll to position [3291, 0]
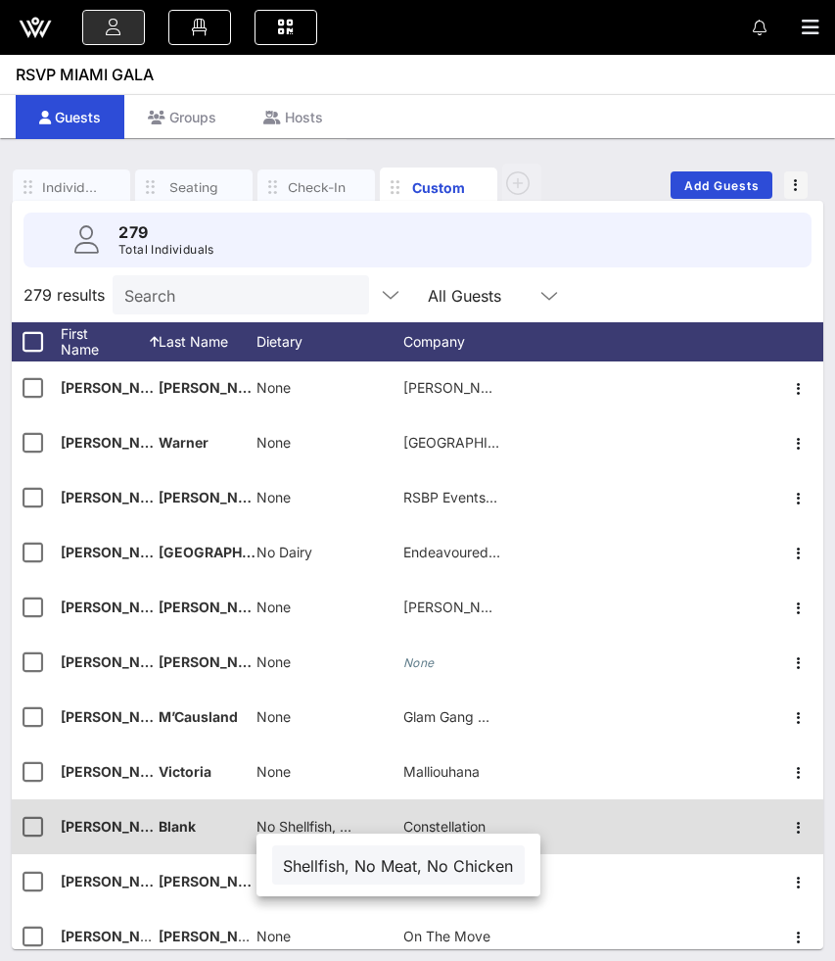
click at [223, 816] on div "Blank" at bounding box center [208, 837] width 98 height 77
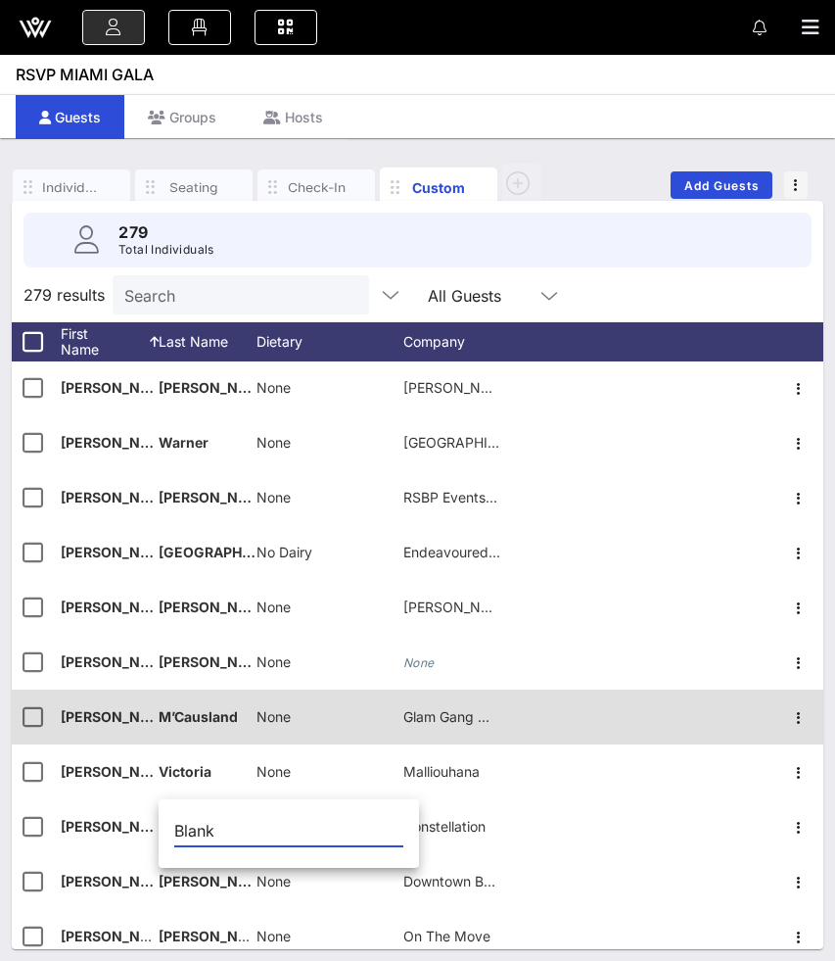
click at [500, 742] on div "Glam Gang Miami" at bounding box center [452, 716] width 98 height 55
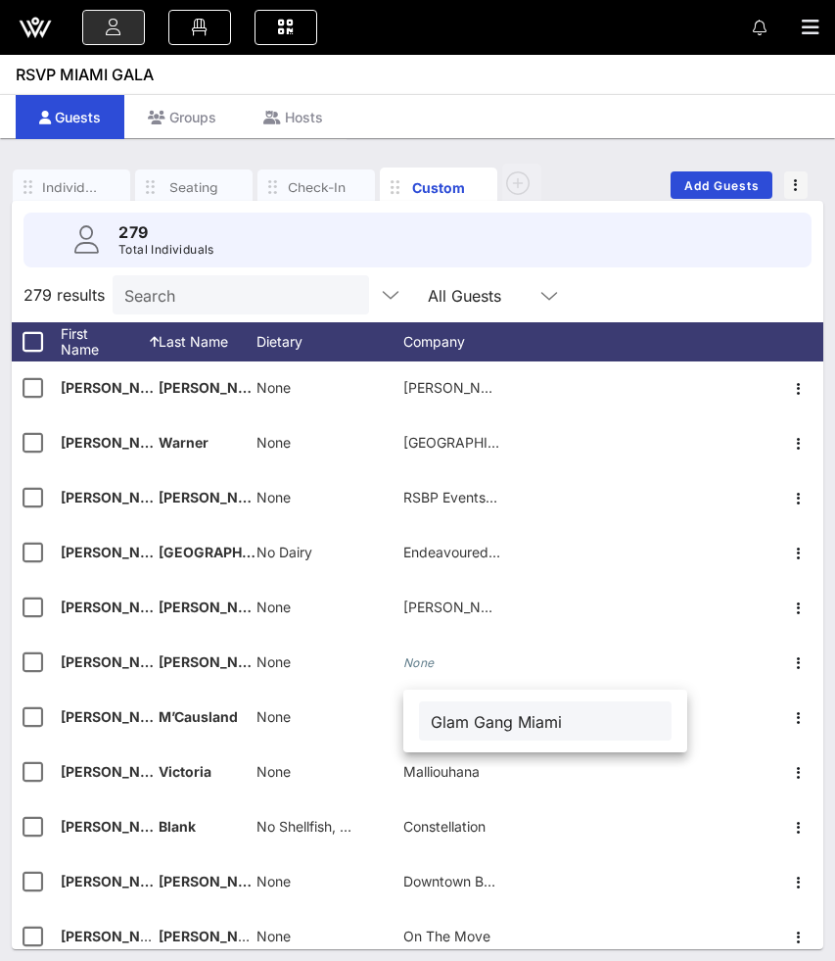
click at [565, 282] on div "279 results Search All Guests" at bounding box center [418, 294] width 812 height 55
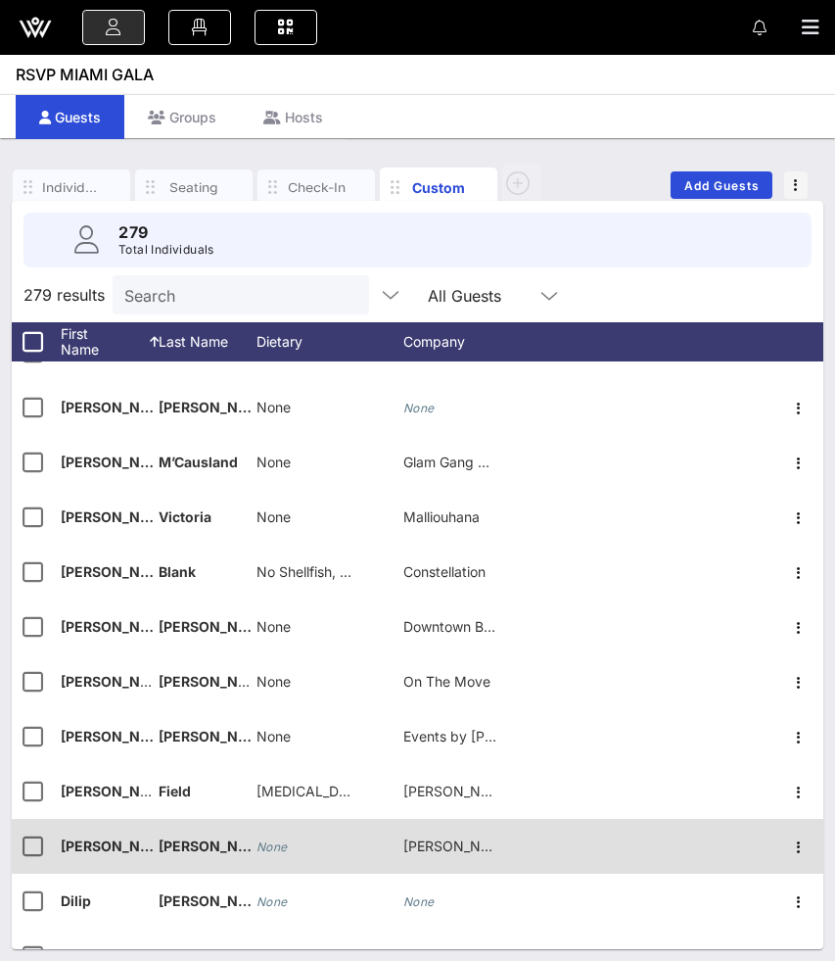
scroll to position [3566, 0]
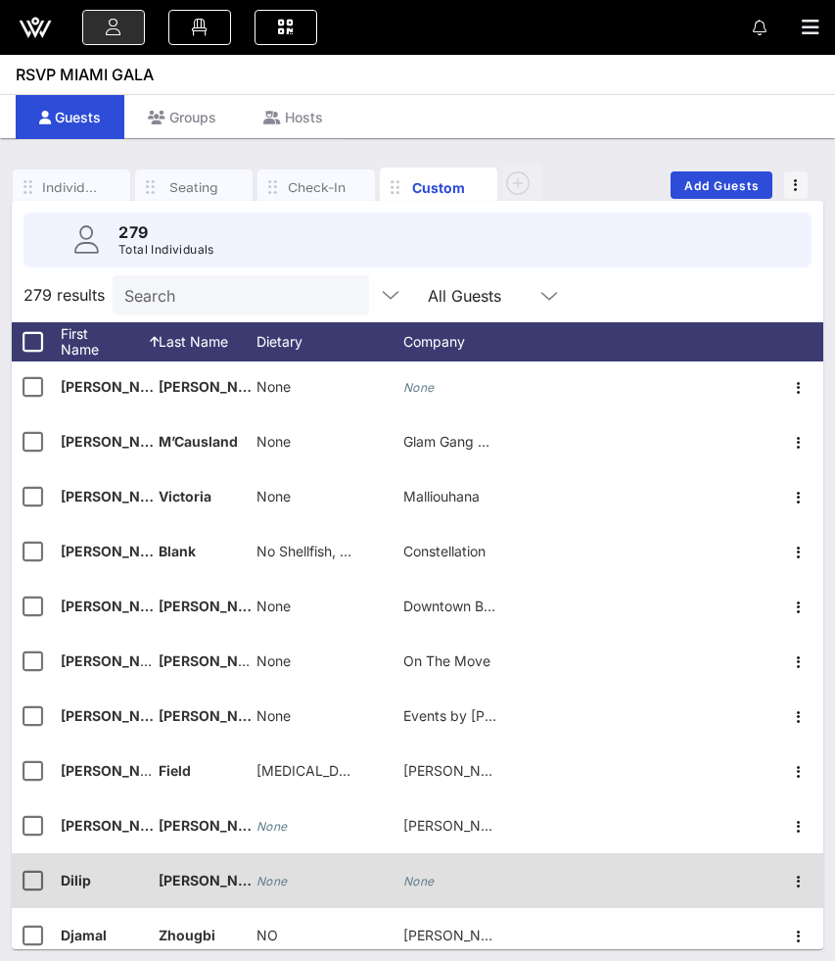
click at [280, 873] on div "None" at bounding box center [272, 880] width 31 height 55
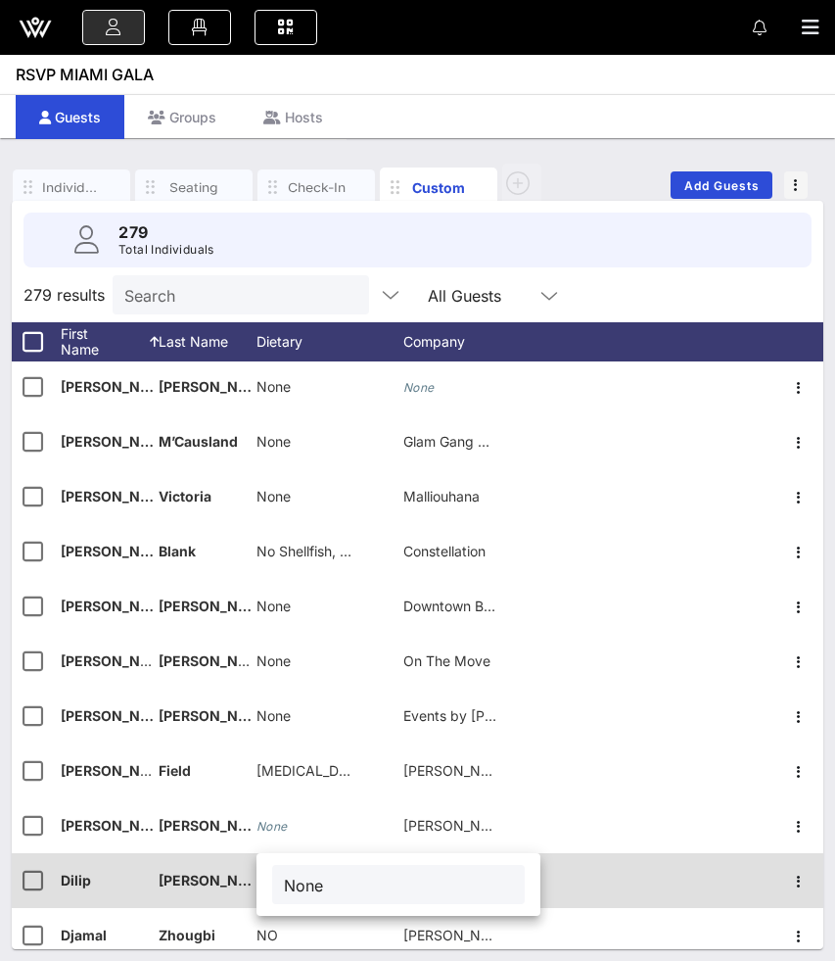
type input "None"
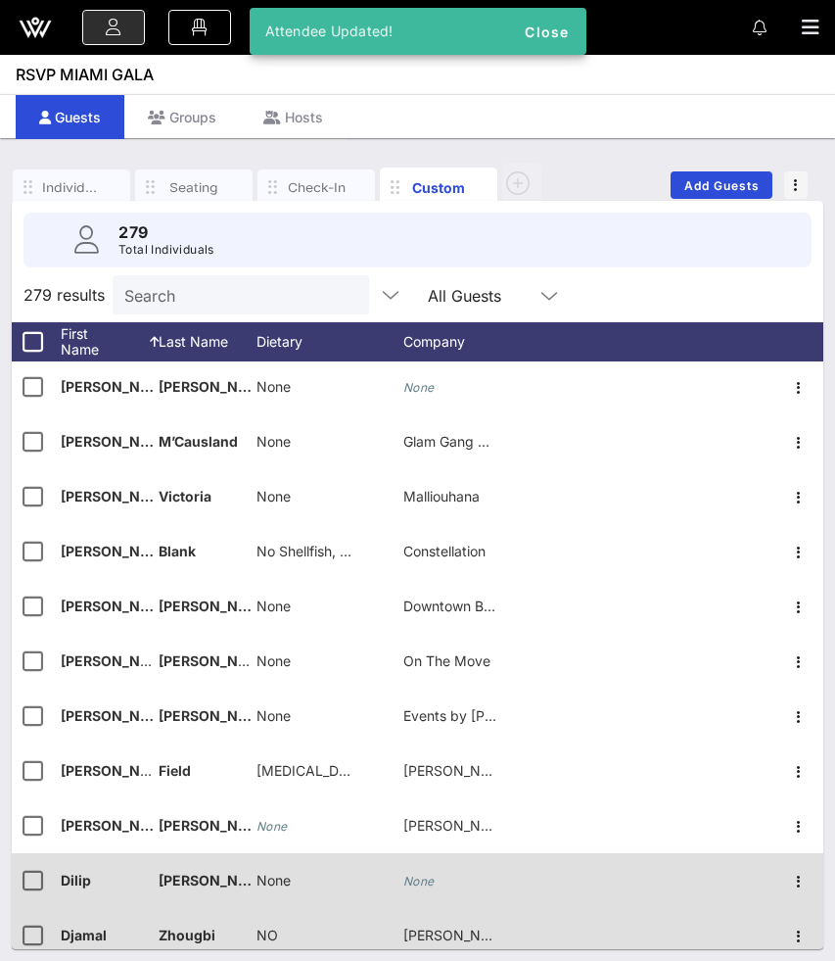
click at [276, 922] on div "NO" at bounding box center [268, 935] width 22 height 55
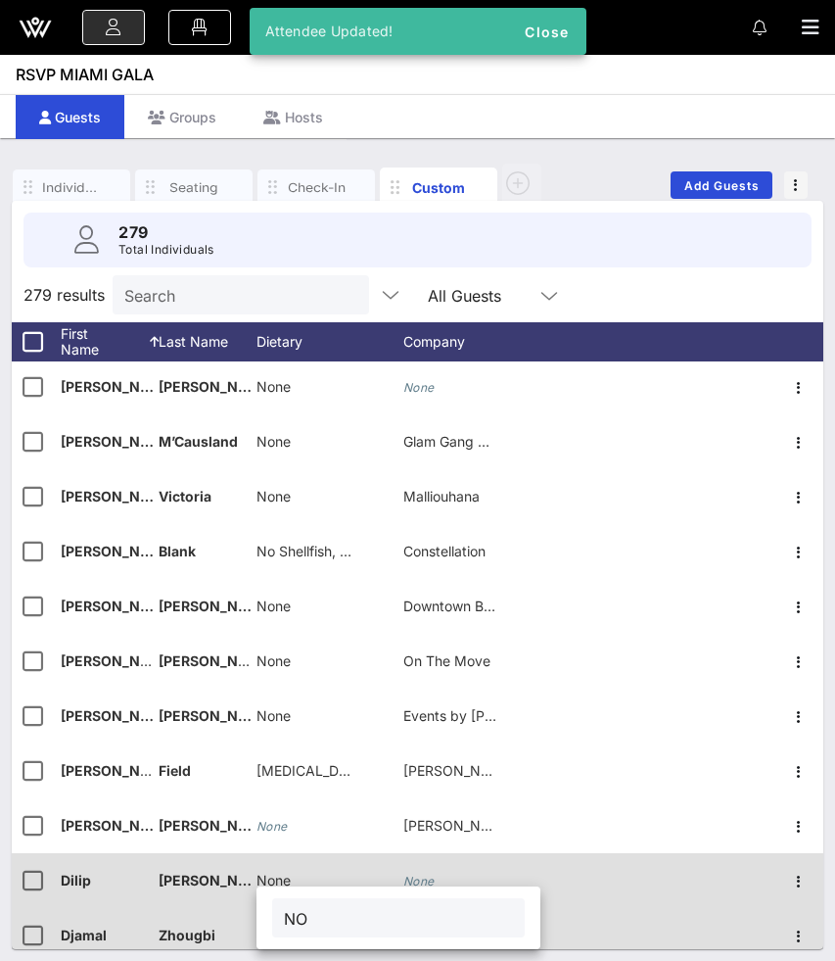
type input "N"
type input "None"
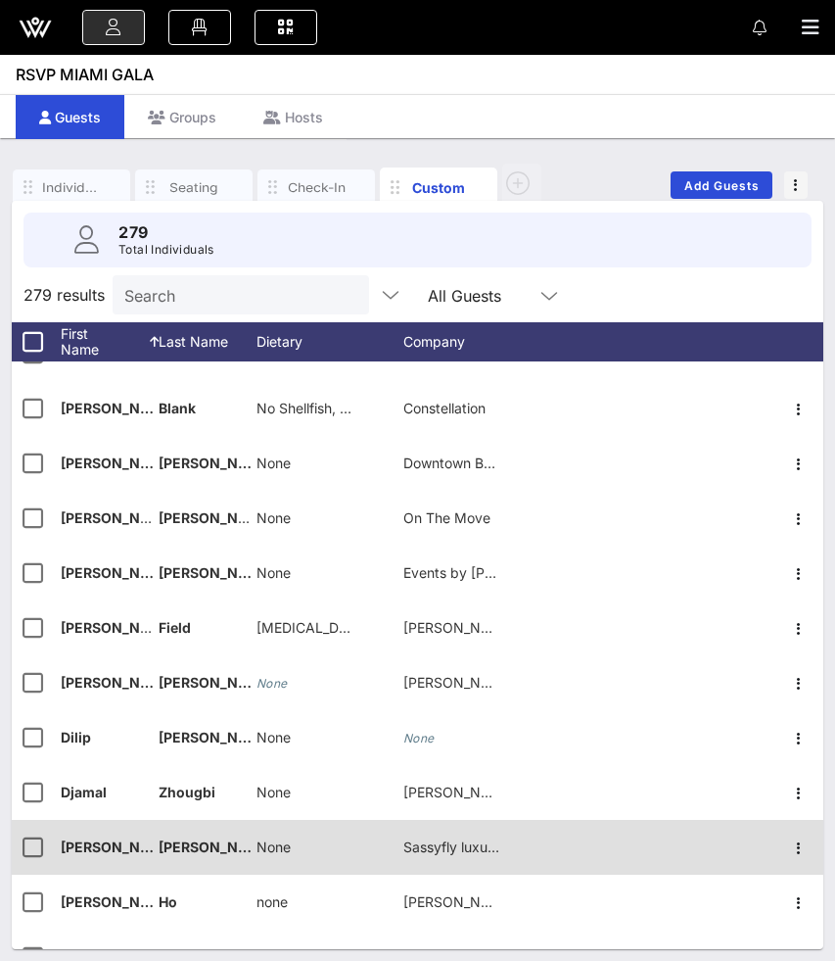
scroll to position [3710, 0]
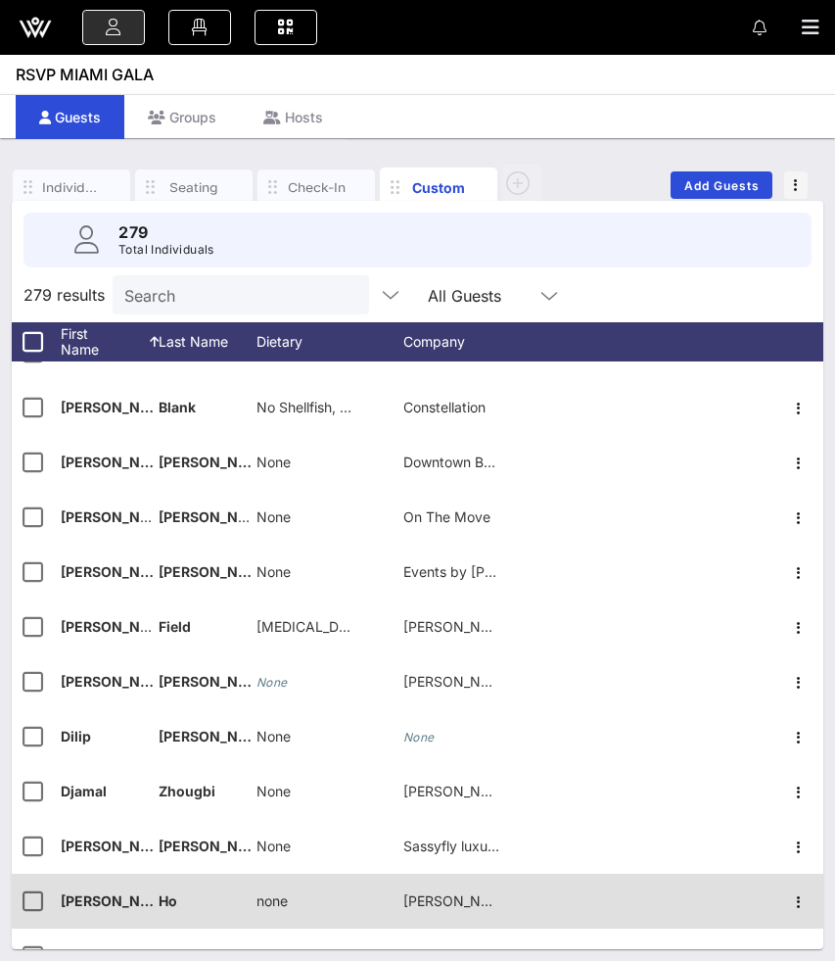
click at [275, 904] on span "none" at bounding box center [272, 900] width 31 height 17
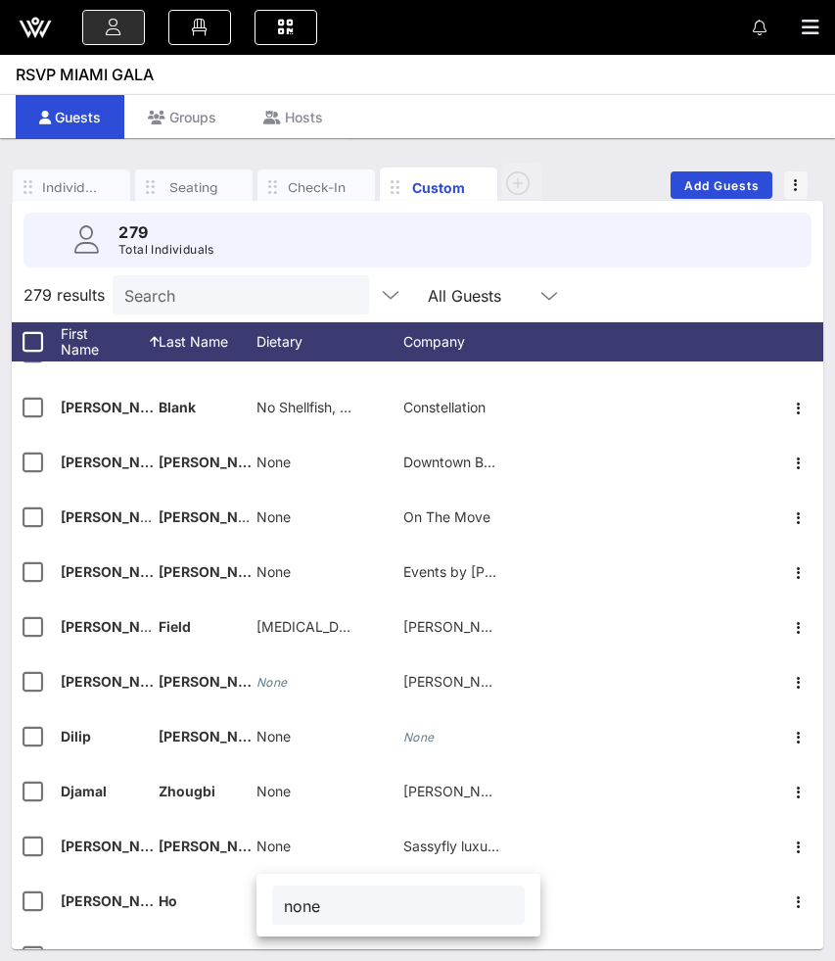
click at [295, 904] on input "none" at bounding box center [398, 904] width 229 height 25
type input "None"
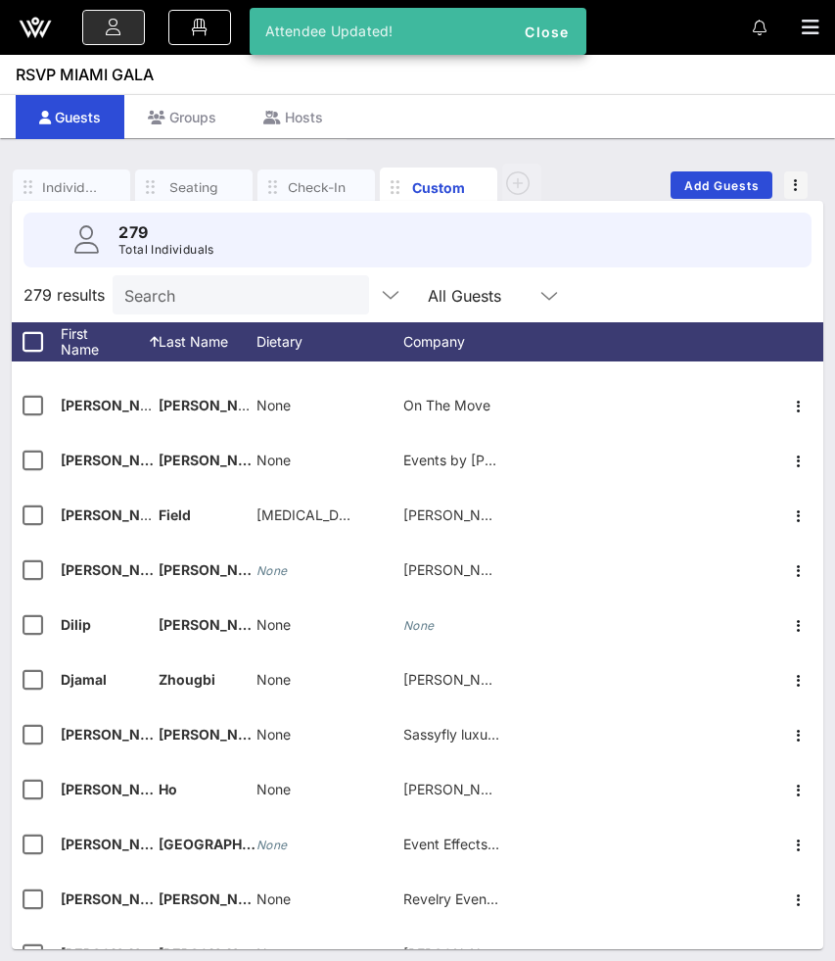
scroll to position [3821, 0]
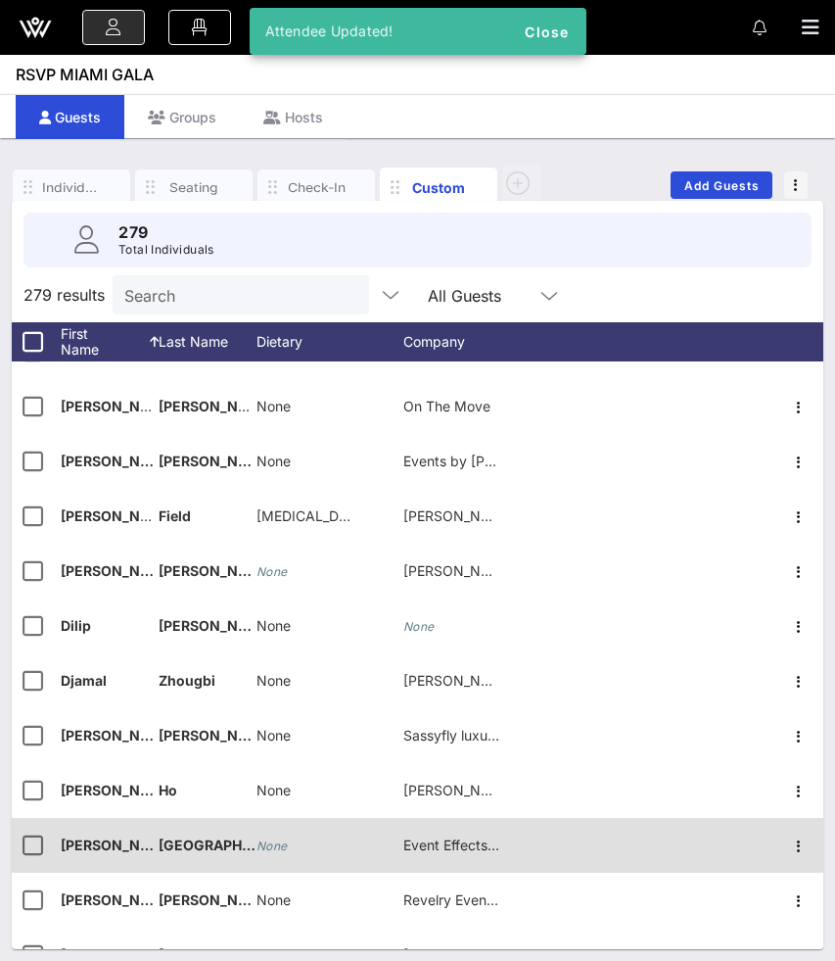
click at [285, 850] on icon "None" at bounding box center [272, 845] width 31 height 15
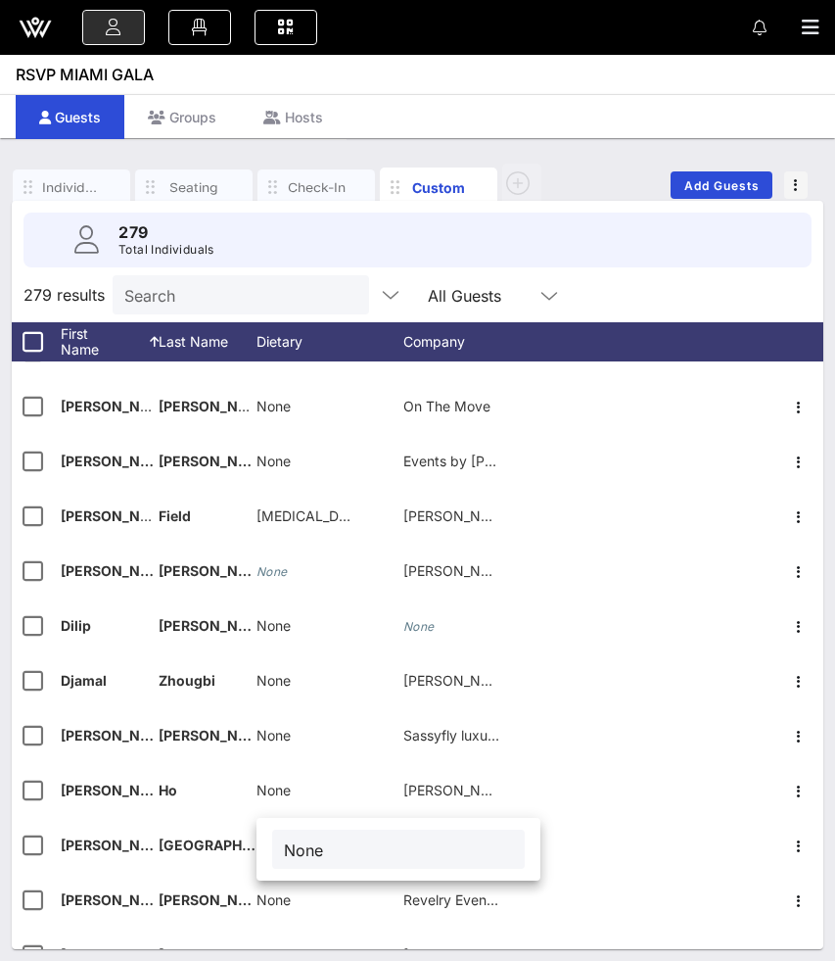
type input "None"
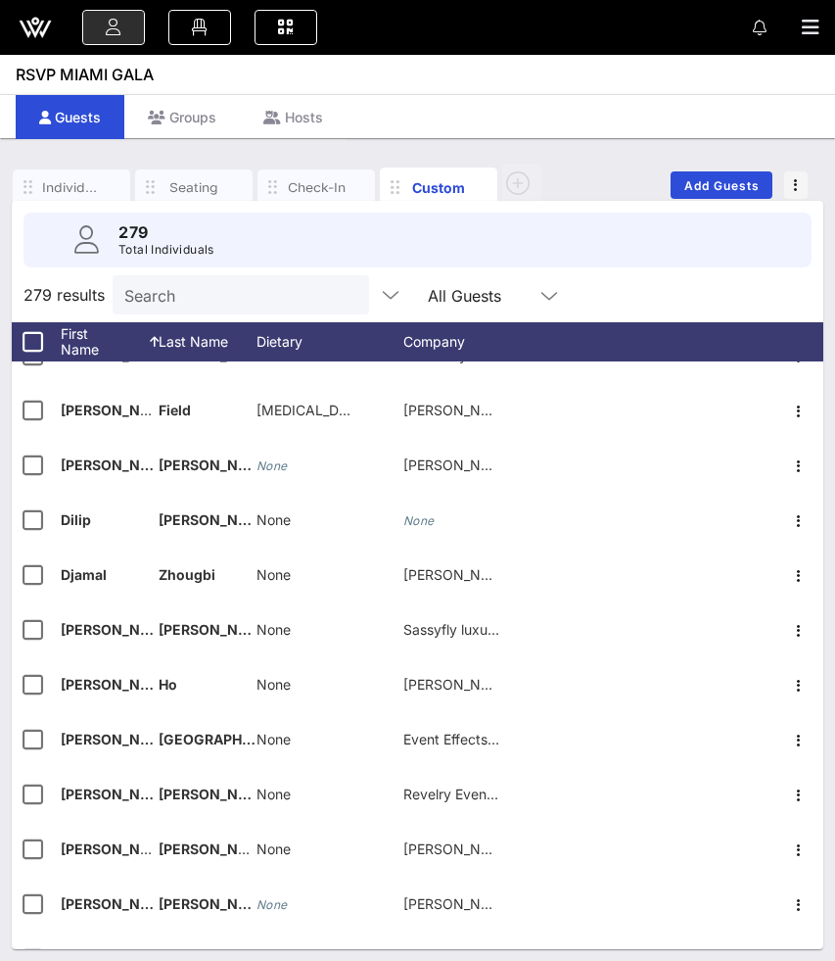
scroll to position [3954, 0]
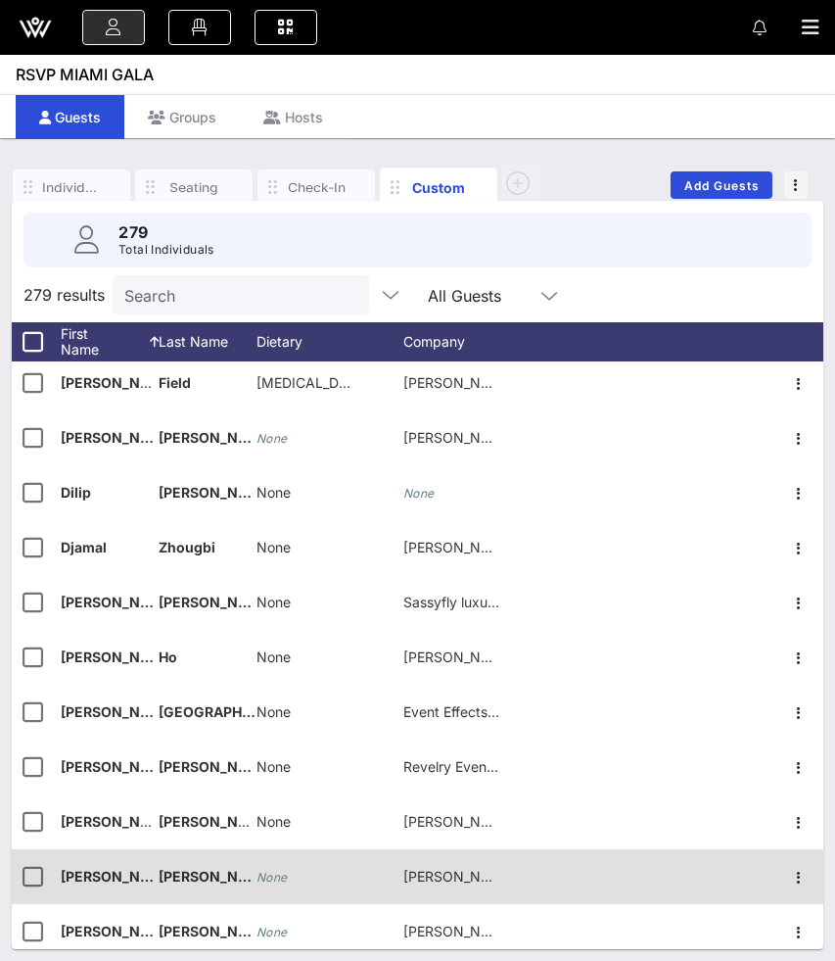
click at [276, 874] on icon "None" at bounding box center [272, 876] width 31 height 15
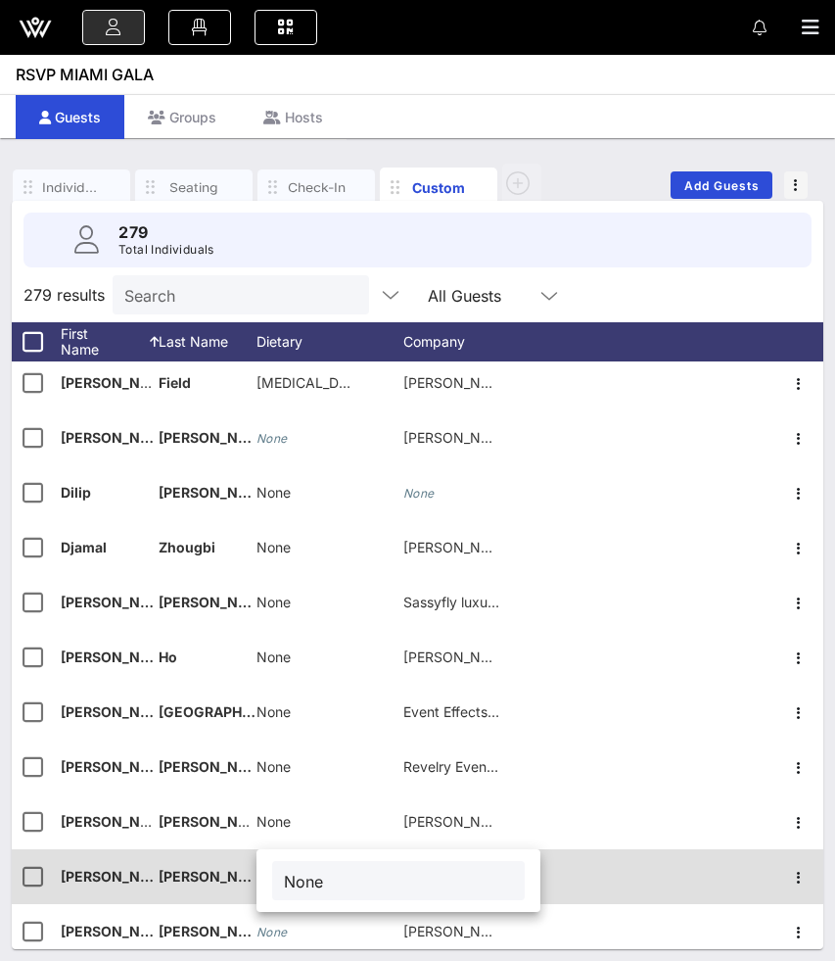
type input "None"
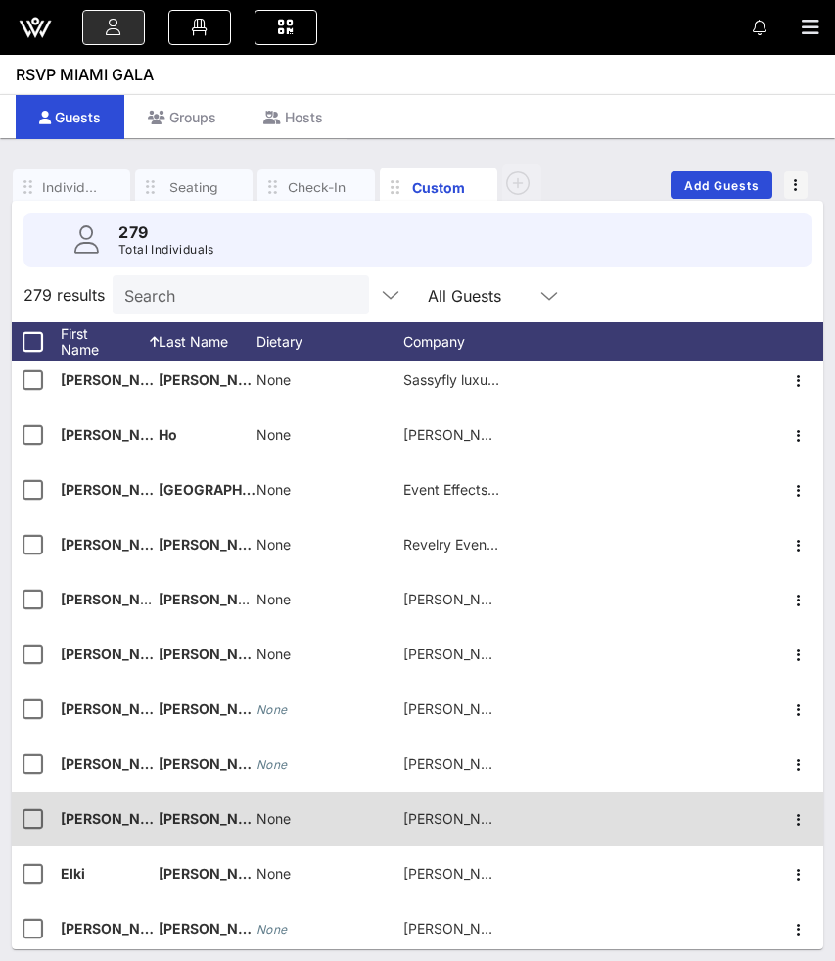
scroll to position [4208, 0]
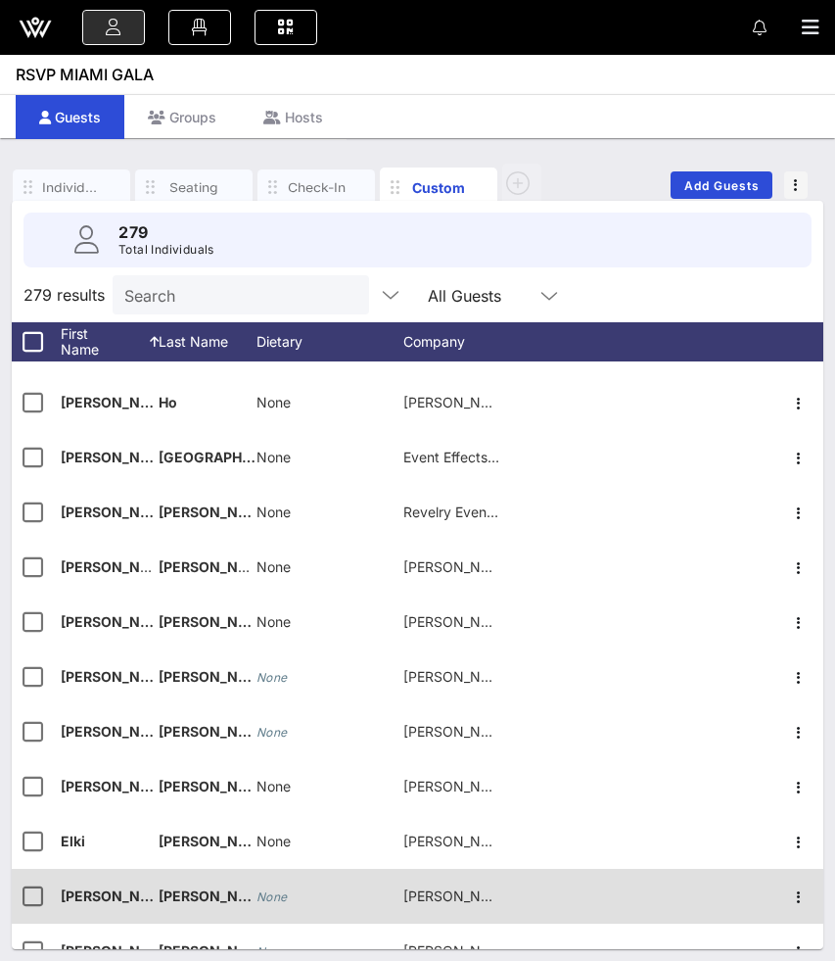
click at [284, 892] on icon "None" at bounding box center [272, 896] width 31 height 15
paste input "None"
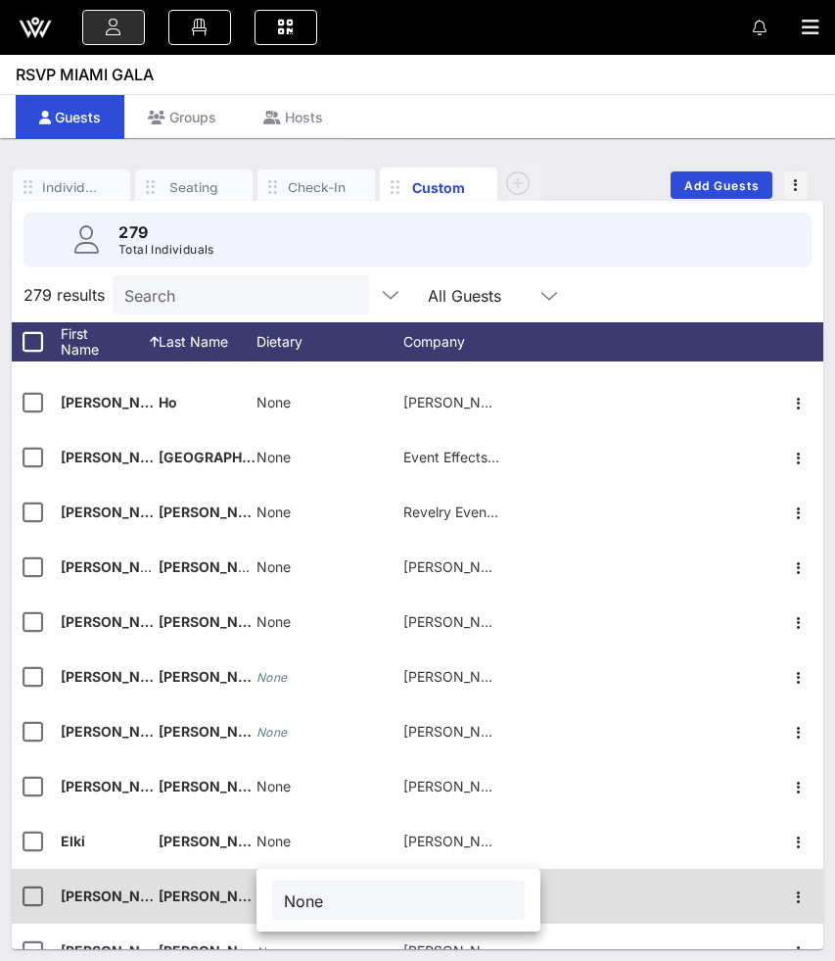
type input "None"
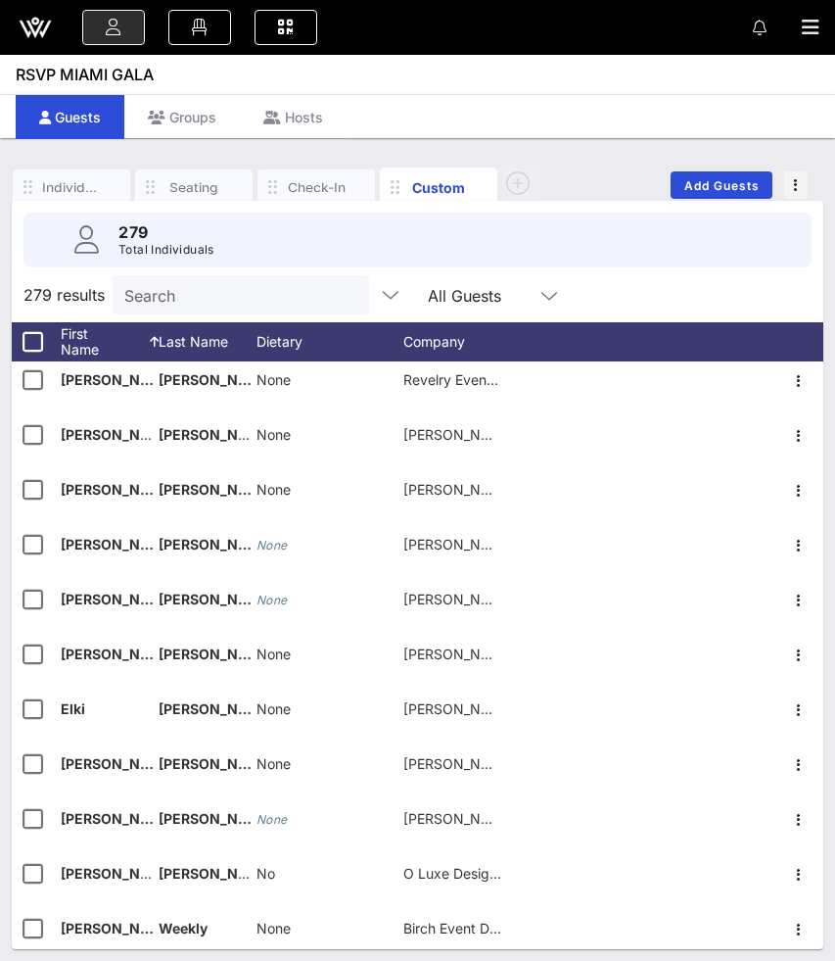
scroll to position [4357, 0]
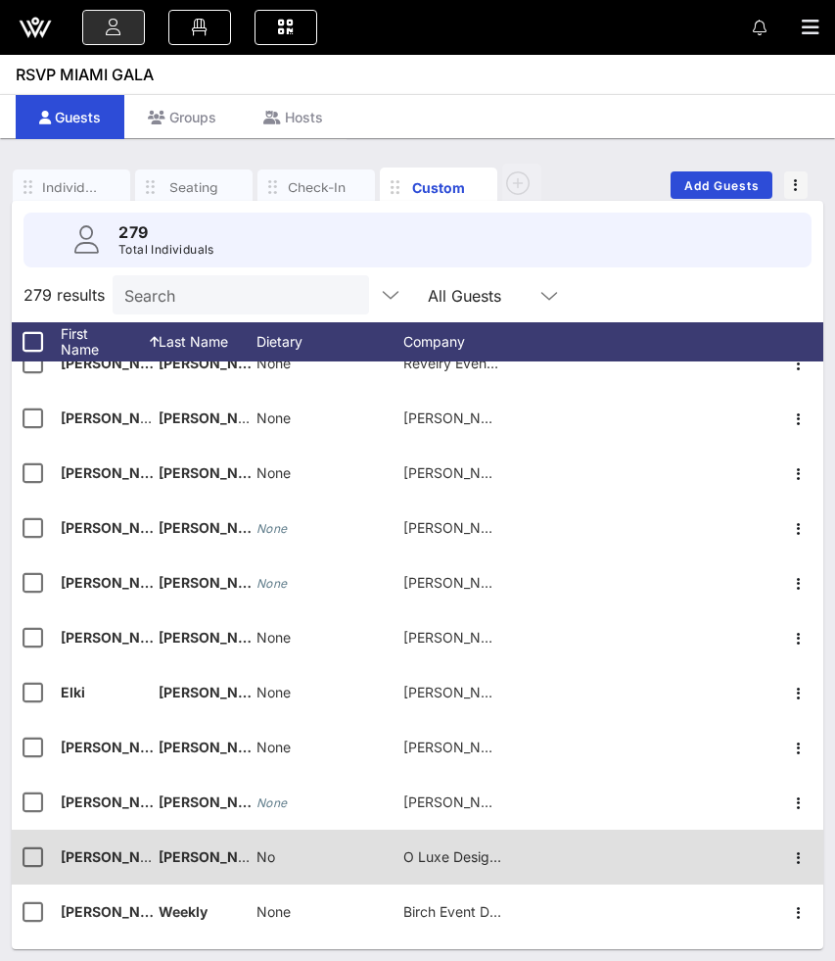
click at [267, 858] on span "No" at bounding box center [266, 856] width 19 height 17
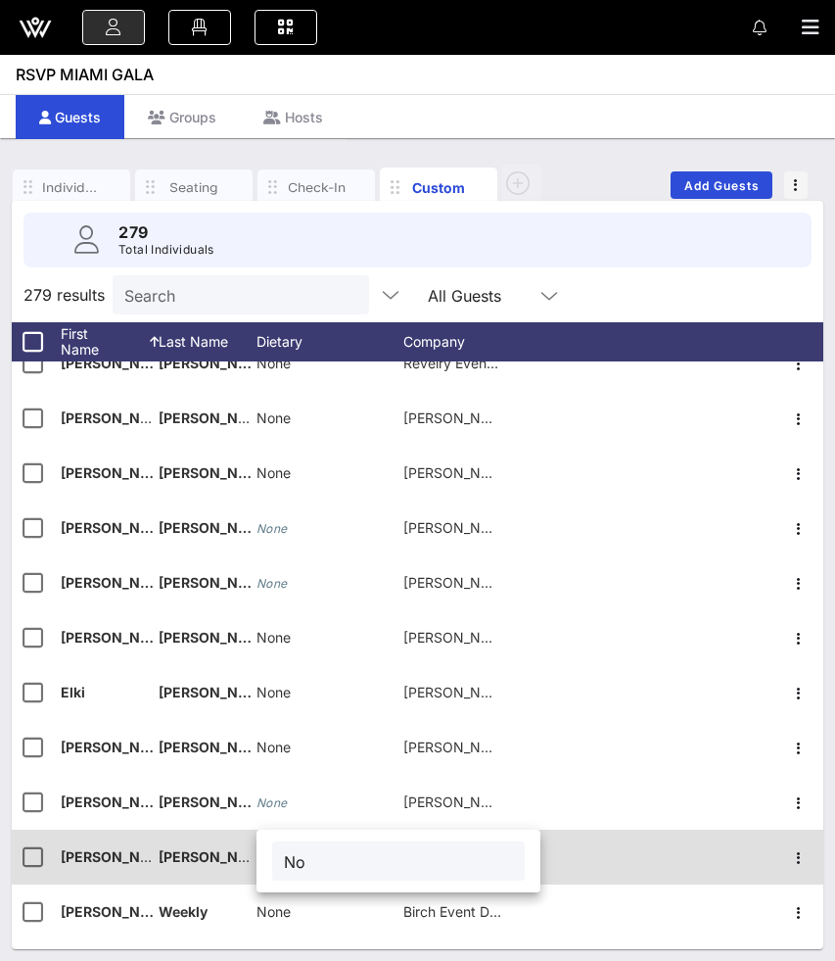
type input "N"
type input "None"
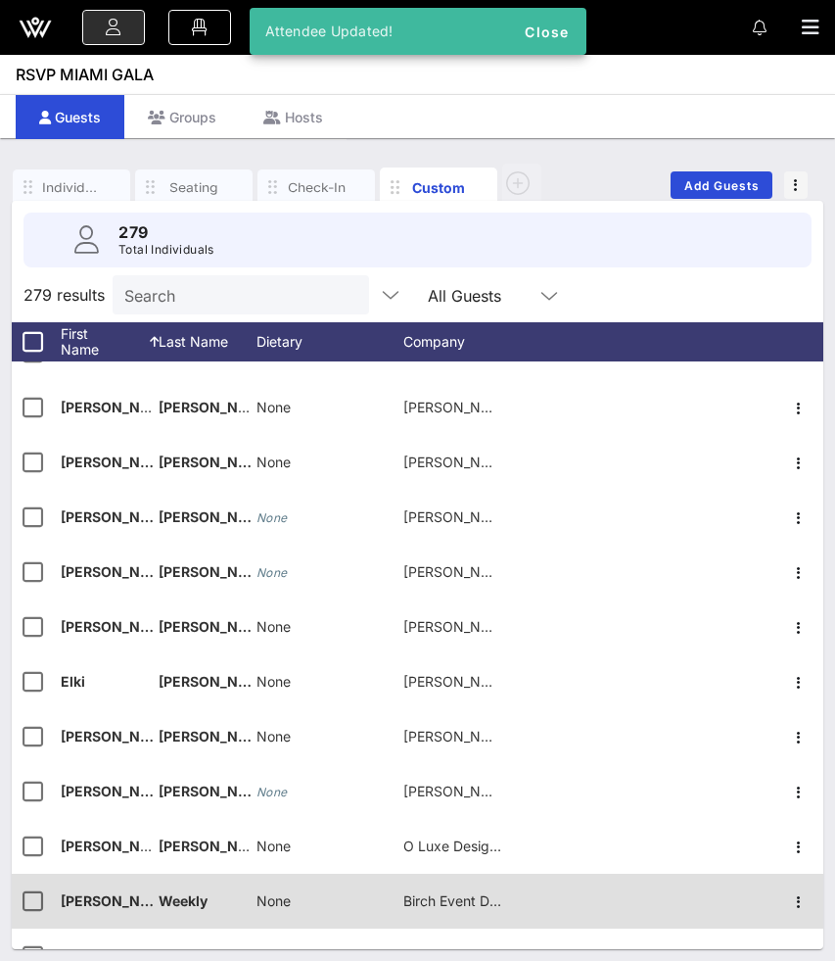
scroll to position [4370, 0]
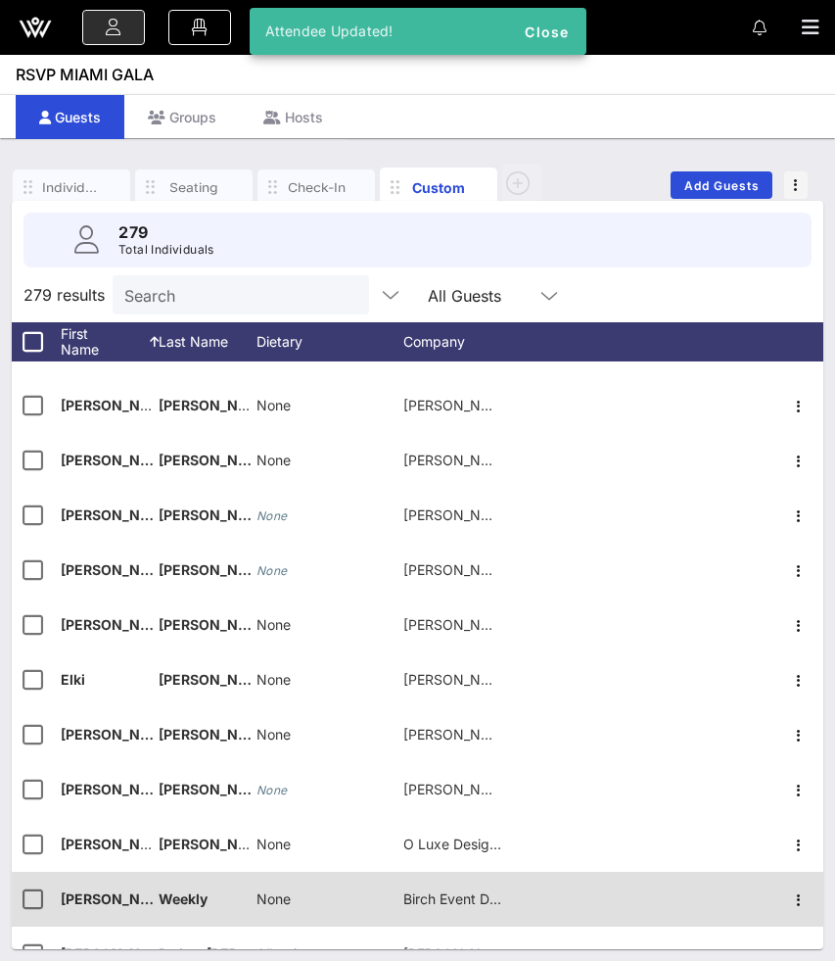
click at [263, 886] on div "None" at bounding box center [274, 898] width 34 height 55
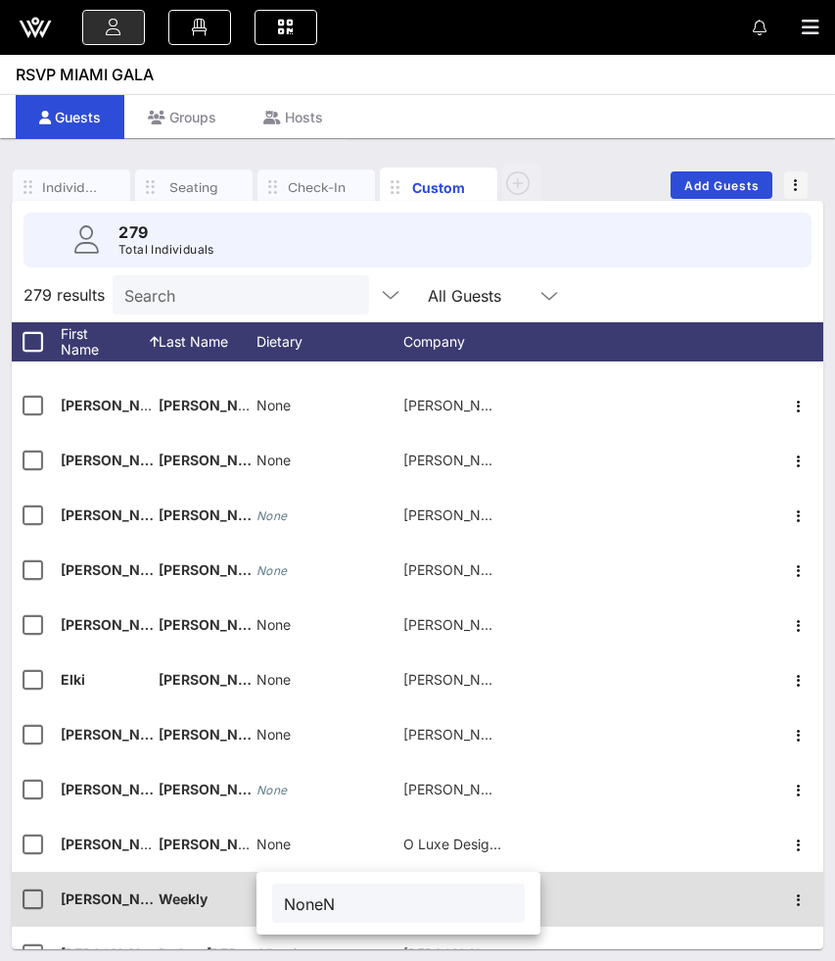
type input "None"
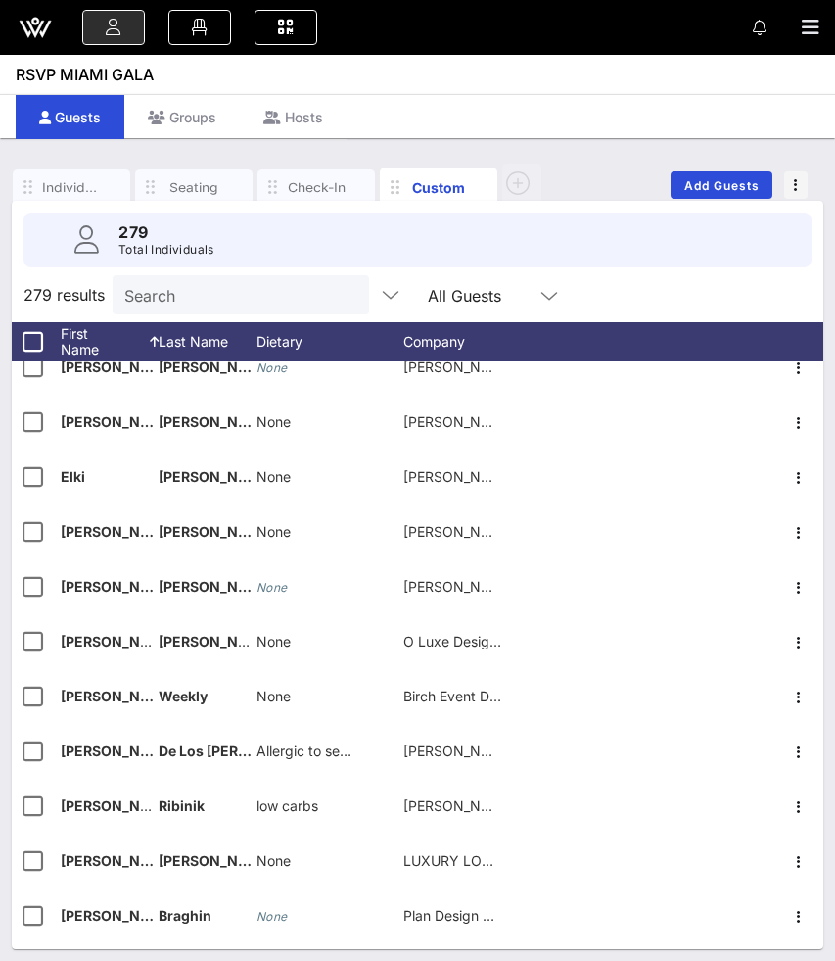
scroll to position [4577, 0]
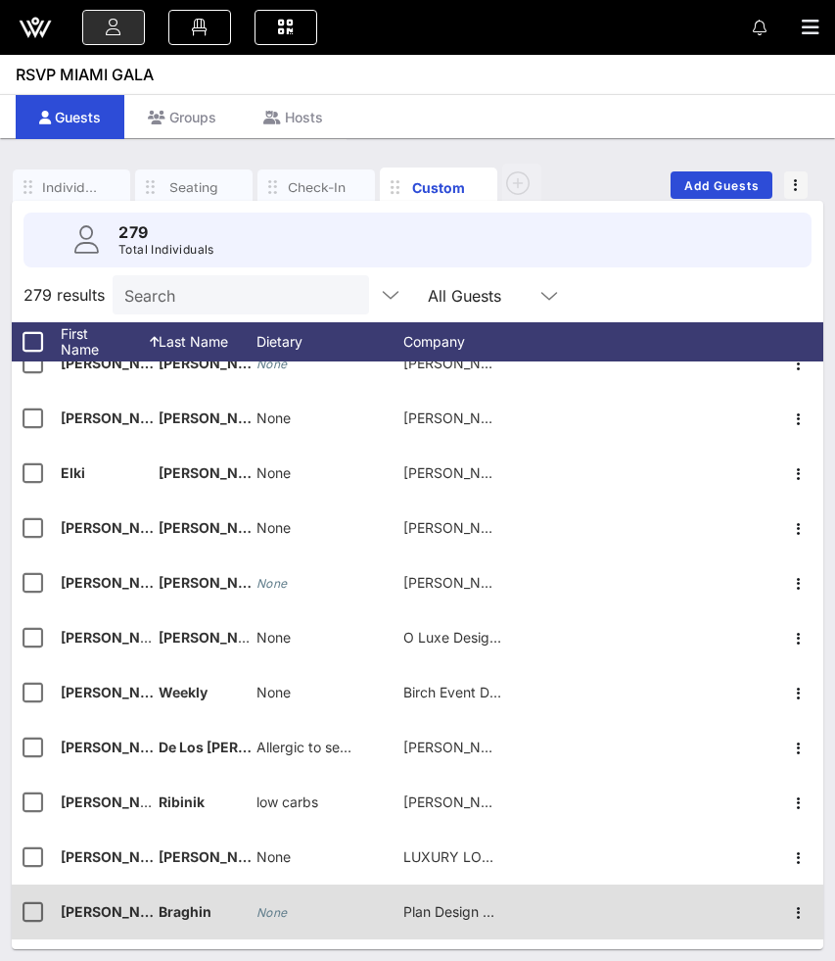
click at [276, 916] on icon "None" at bounding box center [272, 912] width 31 height 15
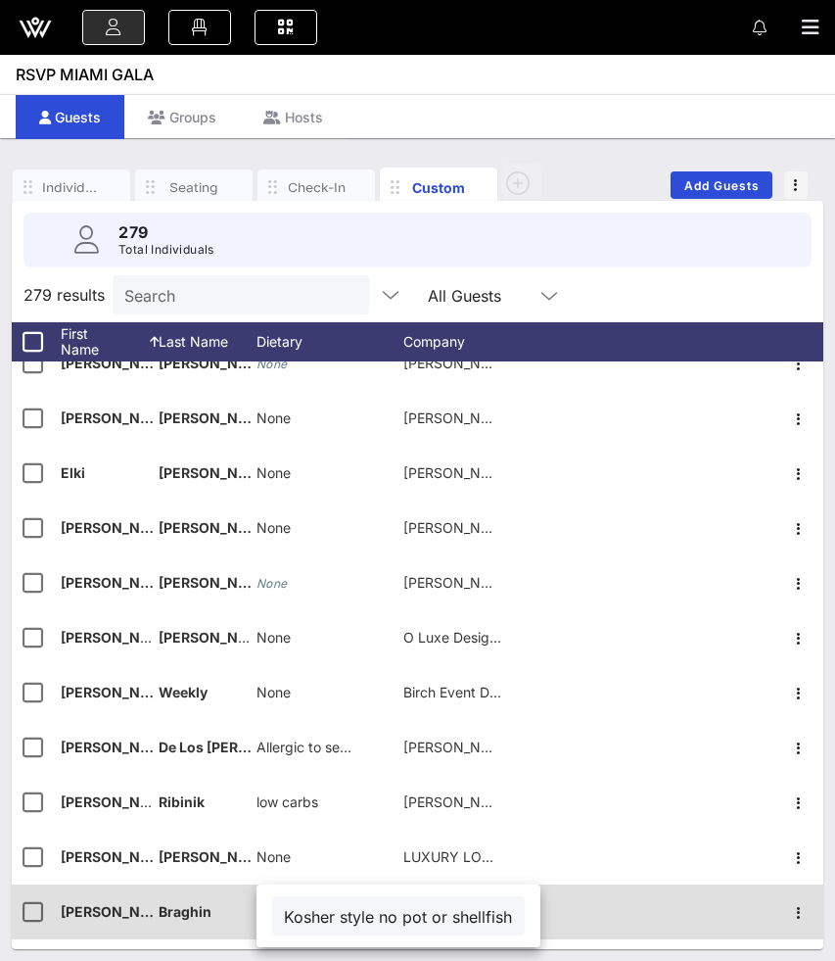
scroll to position [0, 352]
type input "Kosher style no pot or shellfish no meat after milk. Yes non kosher meat"
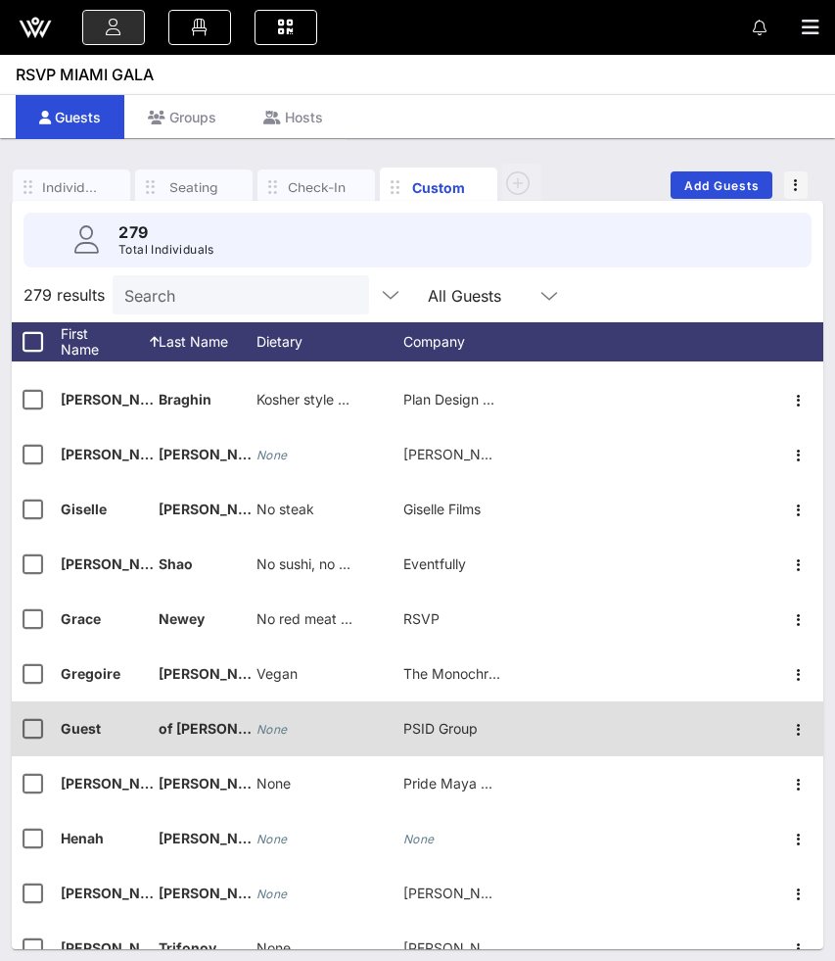
scroll to position [5086, 0]
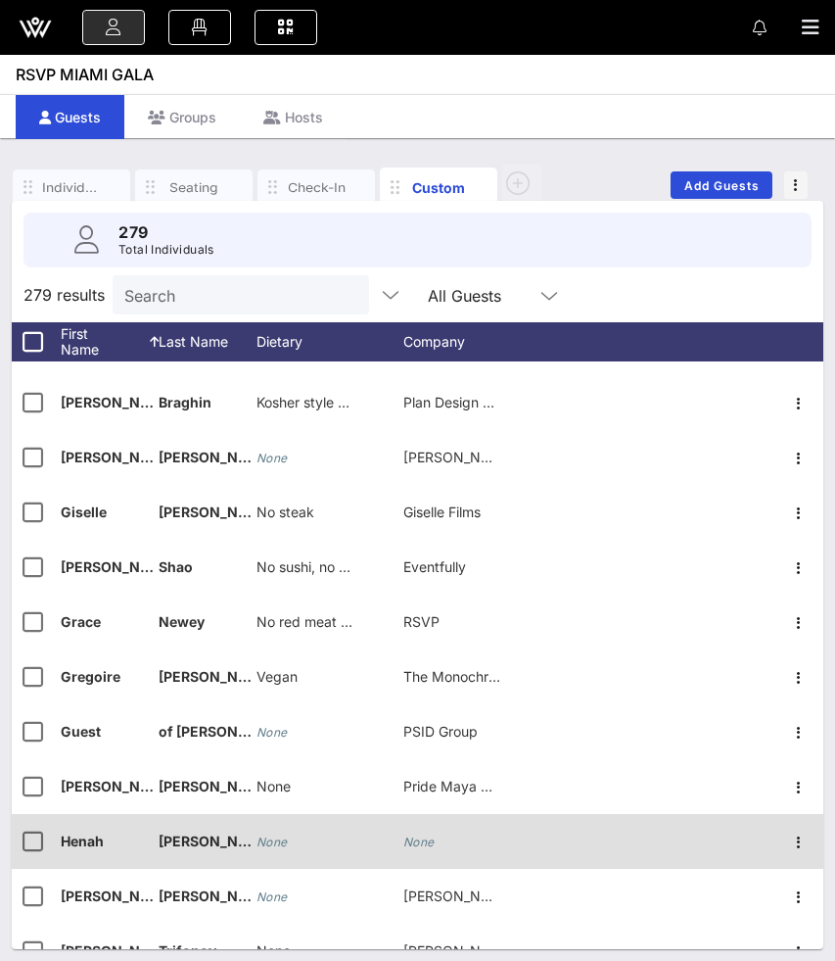
click at [280, 841] on icon "None" at bounding box center [272, 841] width 31 height 15
paste input "None"
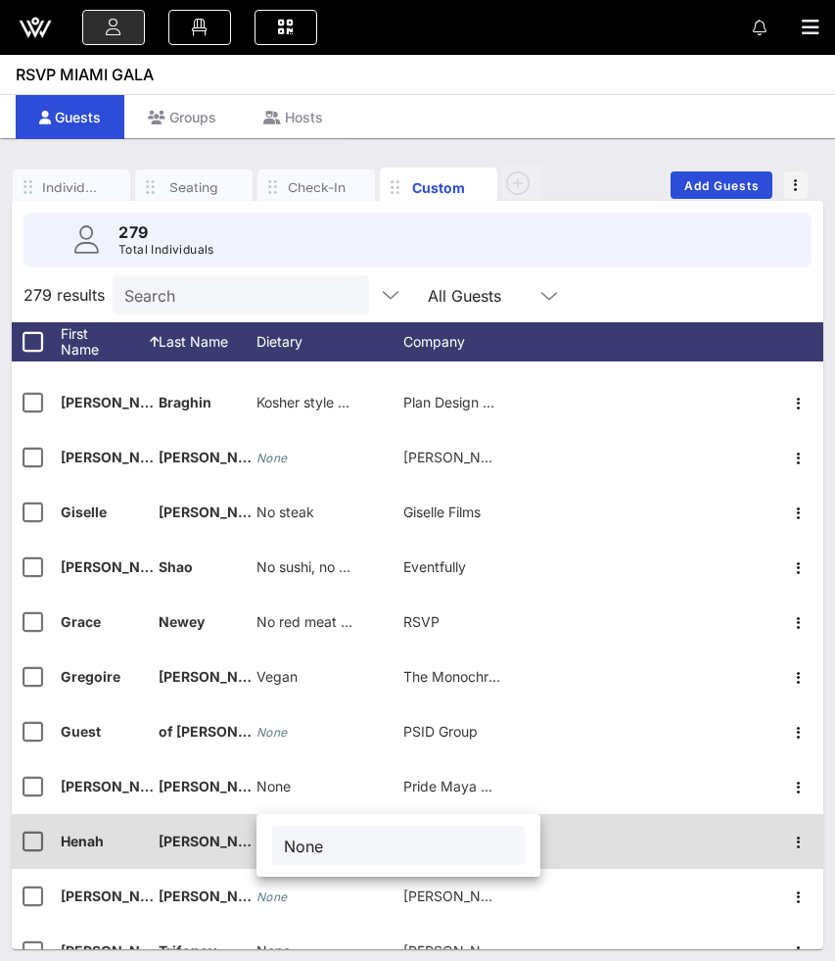
scroll to position [8, 0]
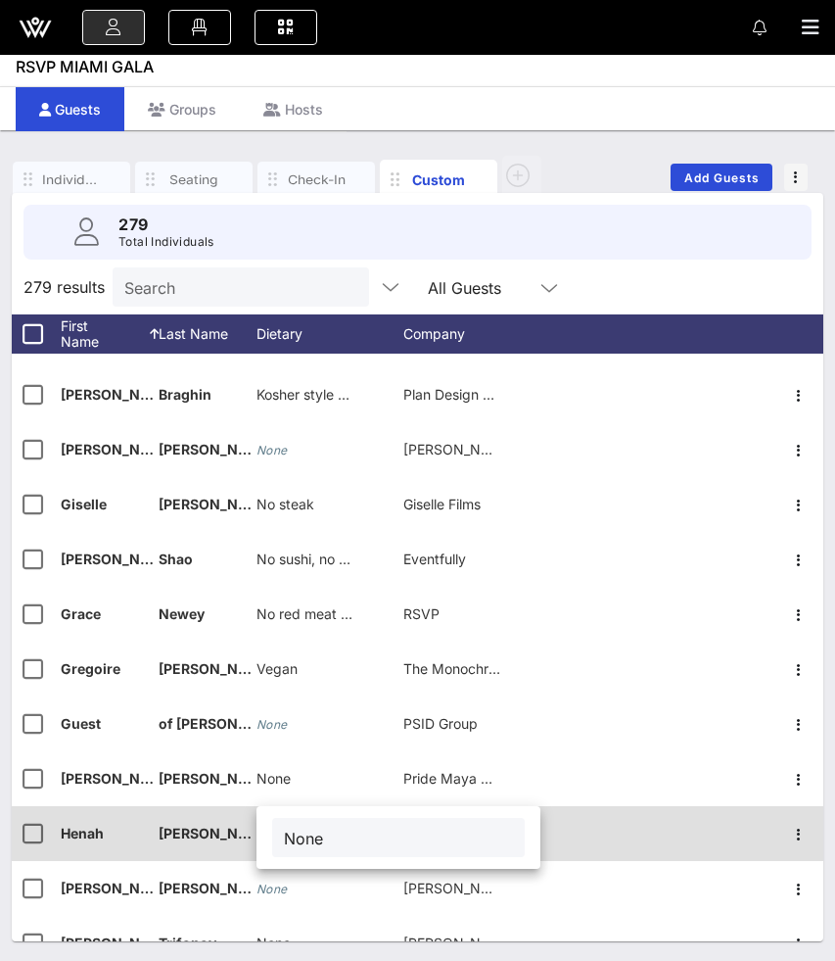
type input "None"
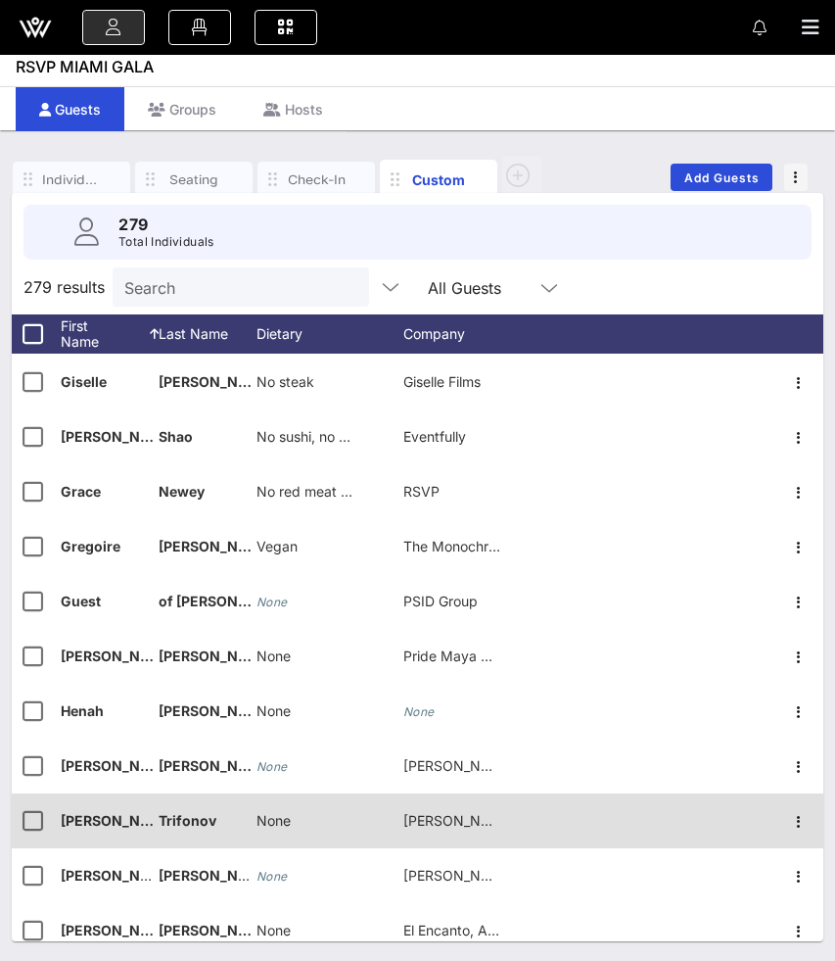
scroll to position [5206, 0]
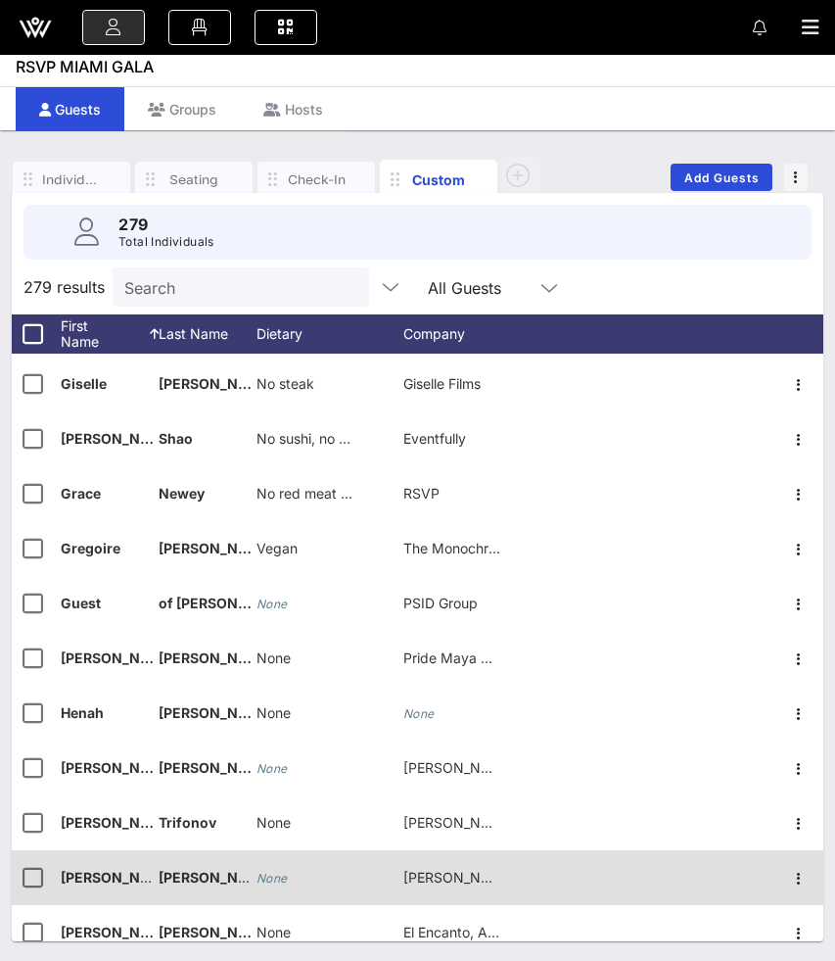
click at [278, 872] on icon "None" at bounding box center [272, 877] width 31 height 15
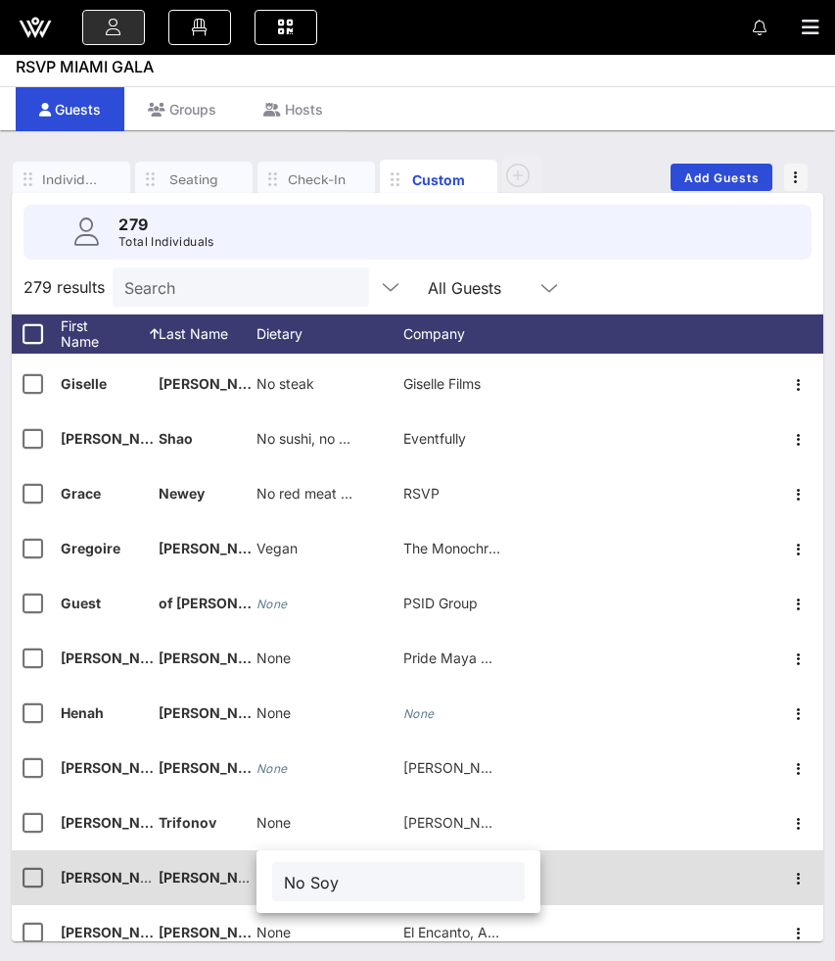
type input "No Soy"
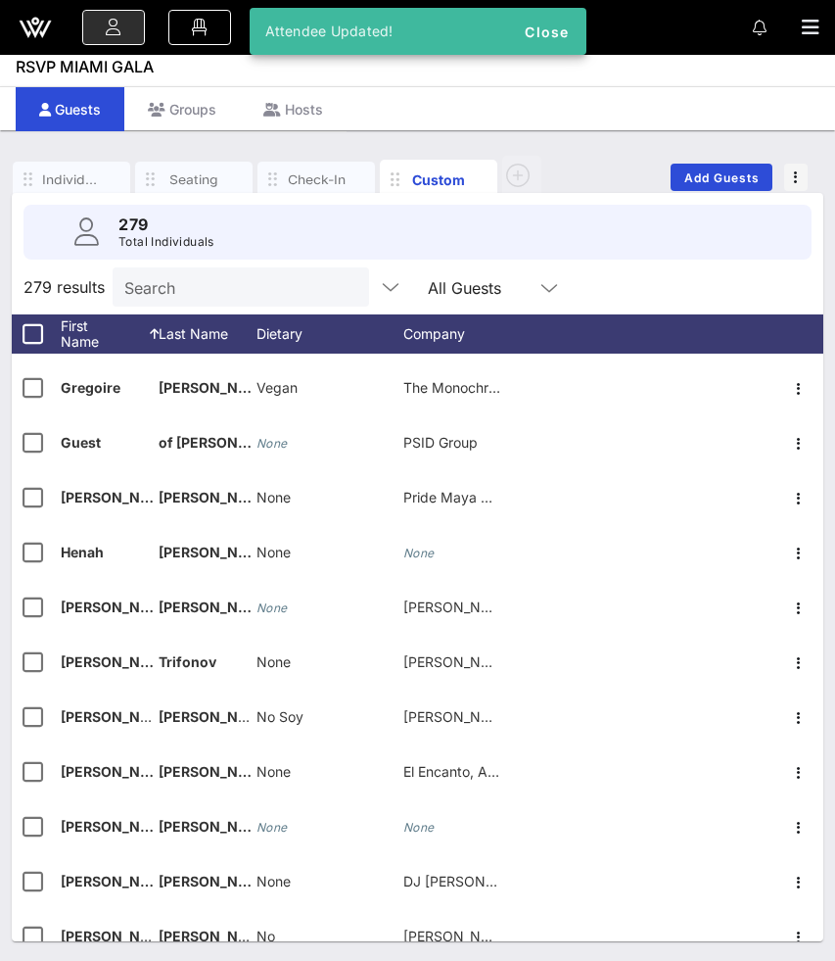
scroll to position [5371, 0]
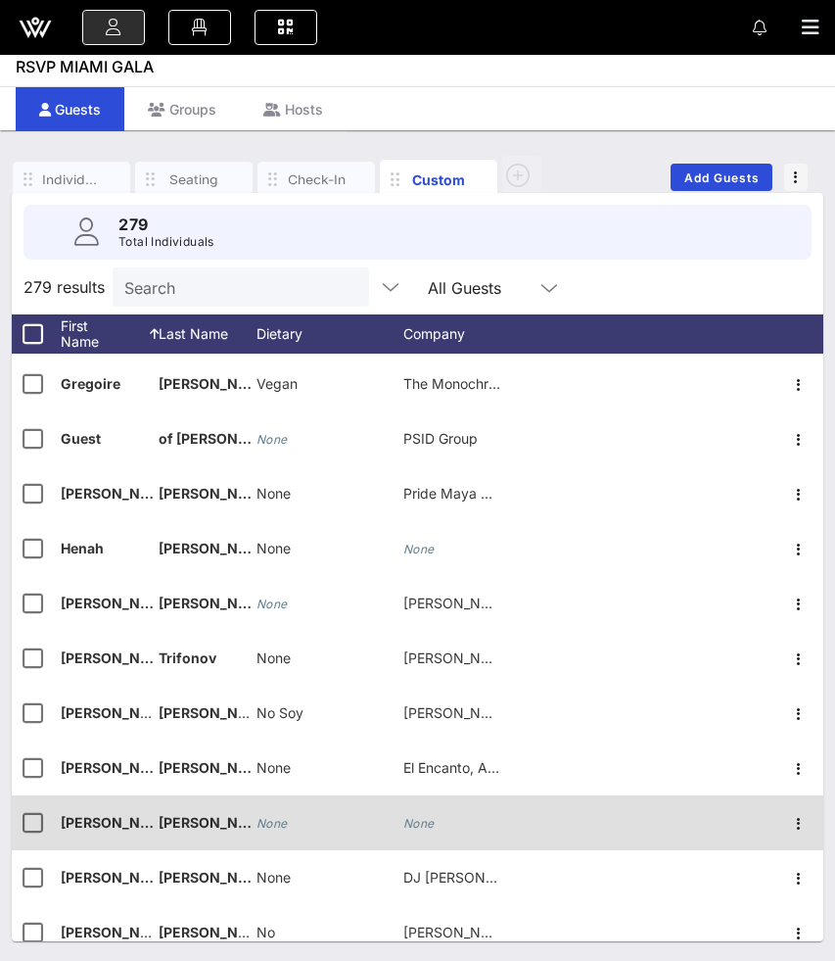
click at [271, 816] on icon "None" at bounding box center [272, 823] width 31 height 15
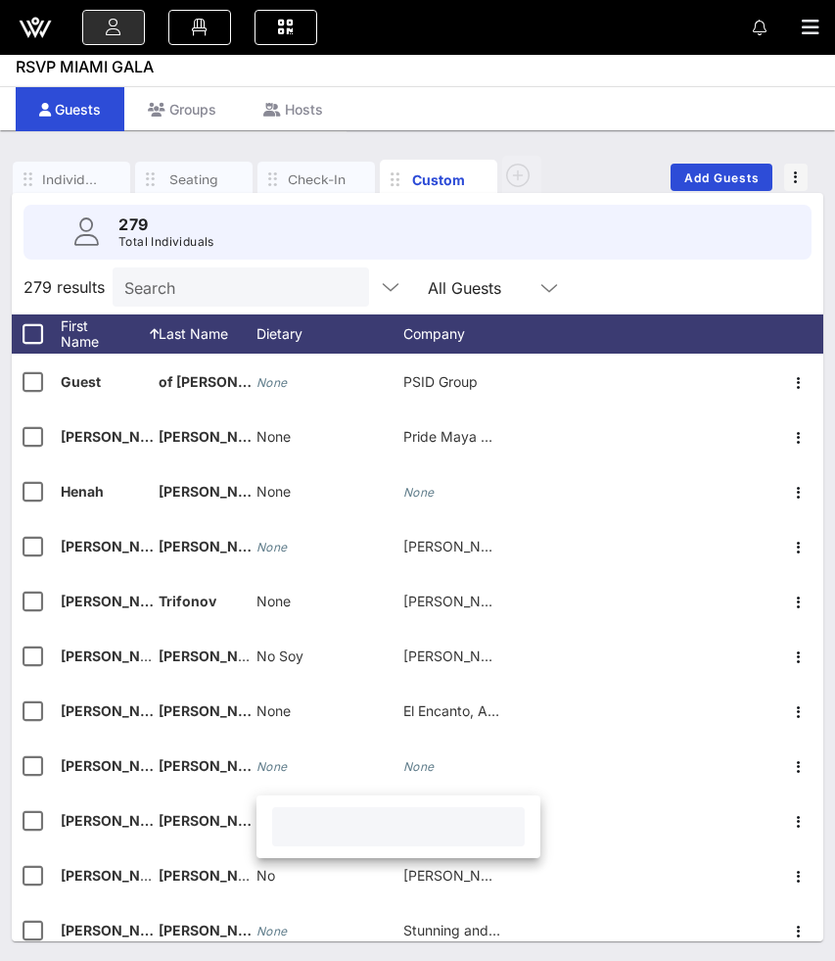
scroll to position [5428, 0]
click at [570, 300] on div "279 results Search All Guests" at bounding box center [418, 286] width 812 height 55
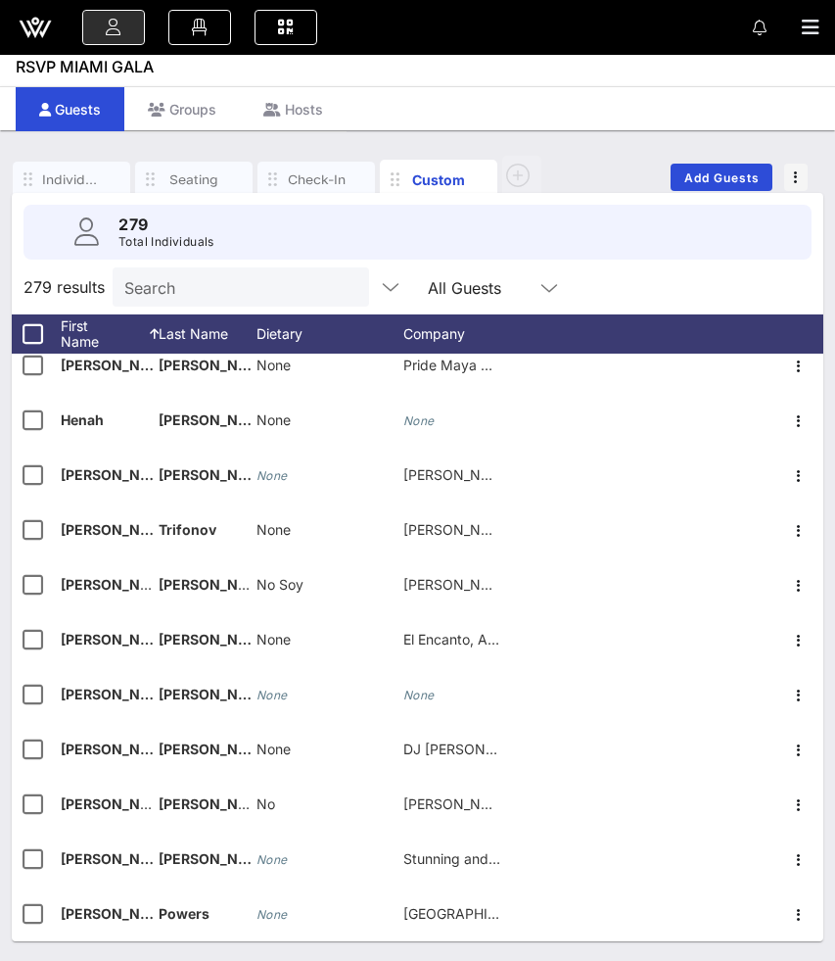
scroll to position [5497, 0]
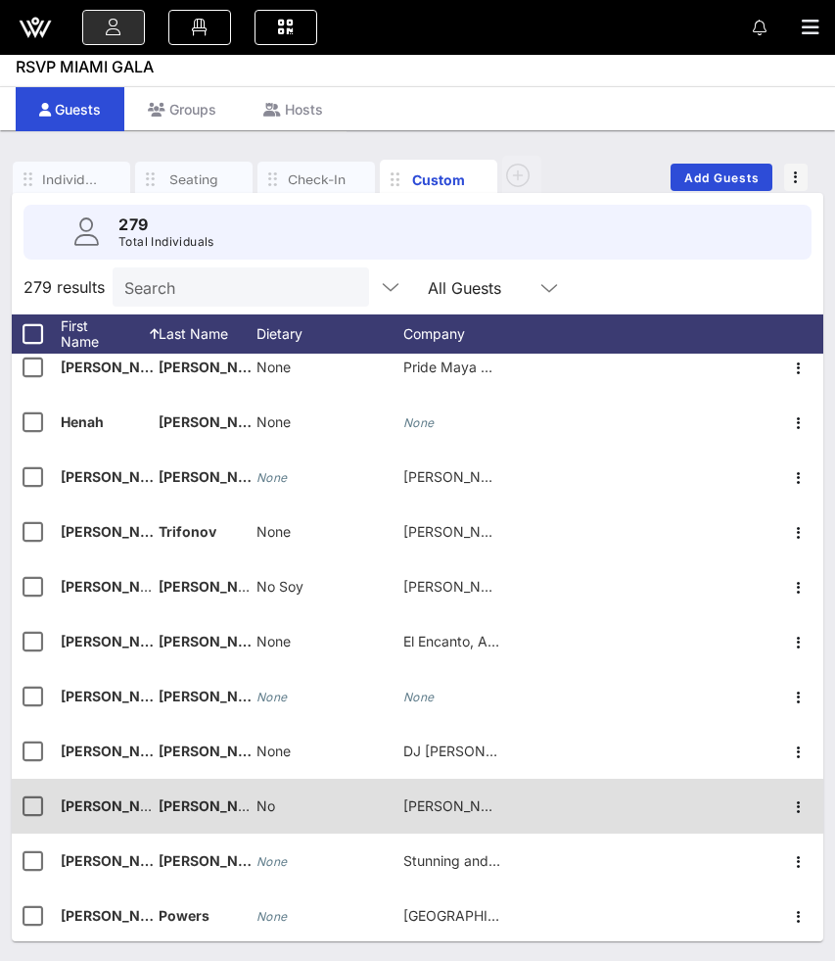
click at [268, 814] on span "No" at bounding box center [266, 805] width 19 height 17
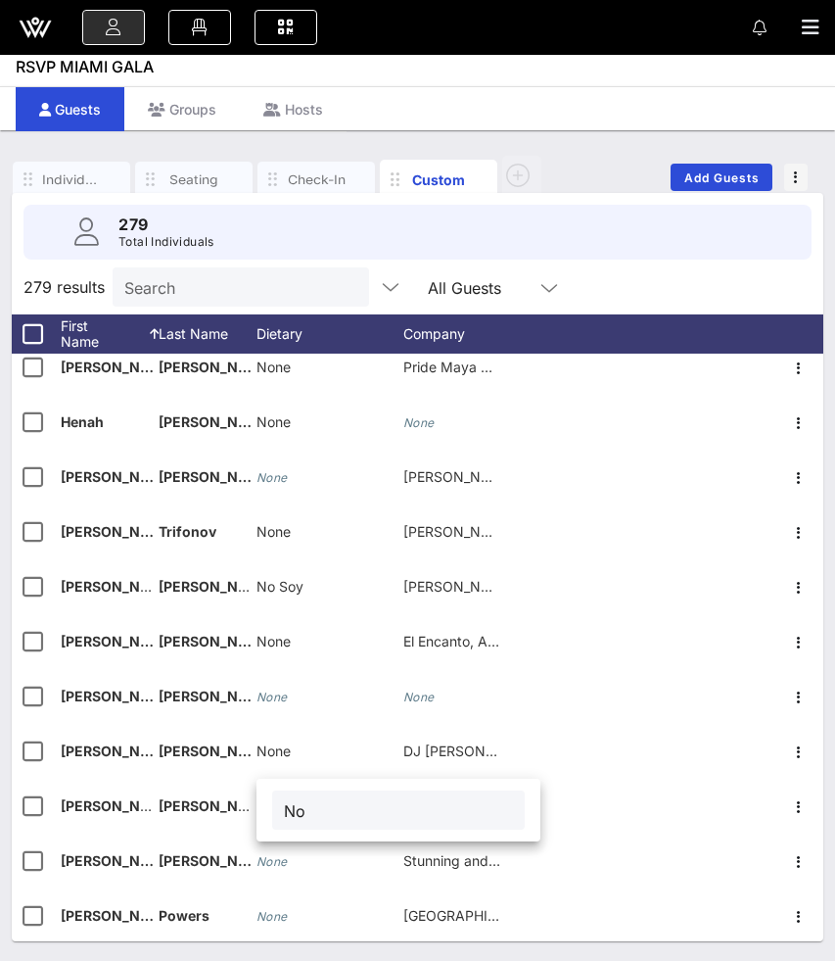
type input "N"
type input "None"
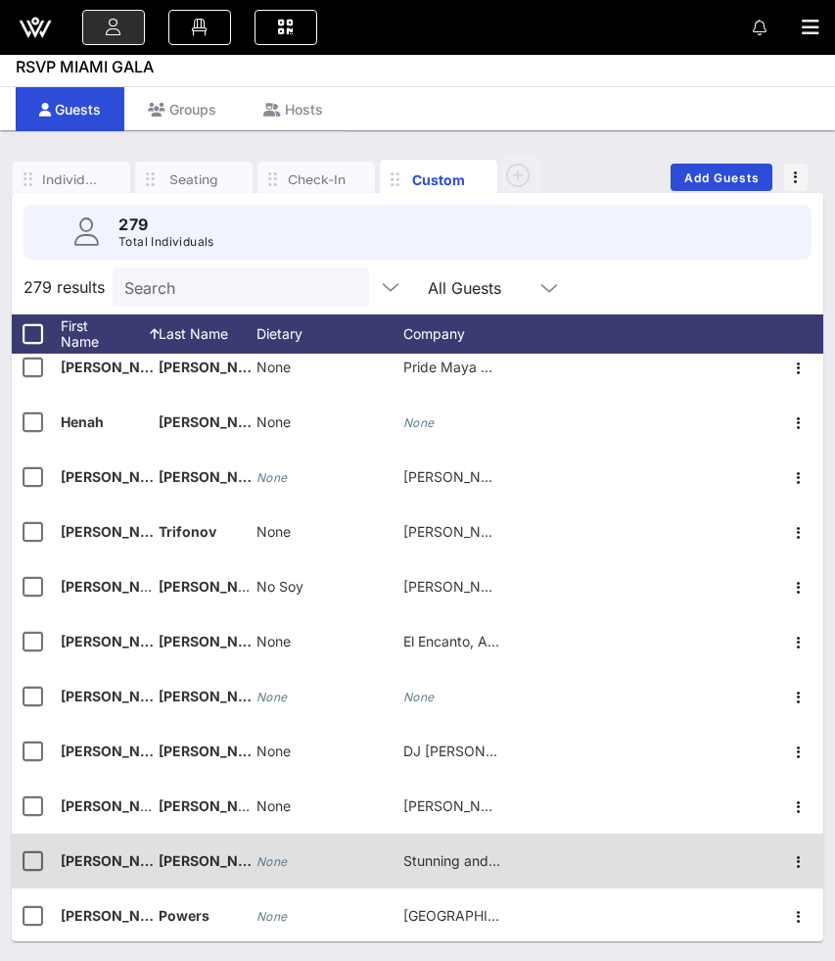
click at [281, 863] on icon "None" at bounding box center [272, 861] width 31 height 15
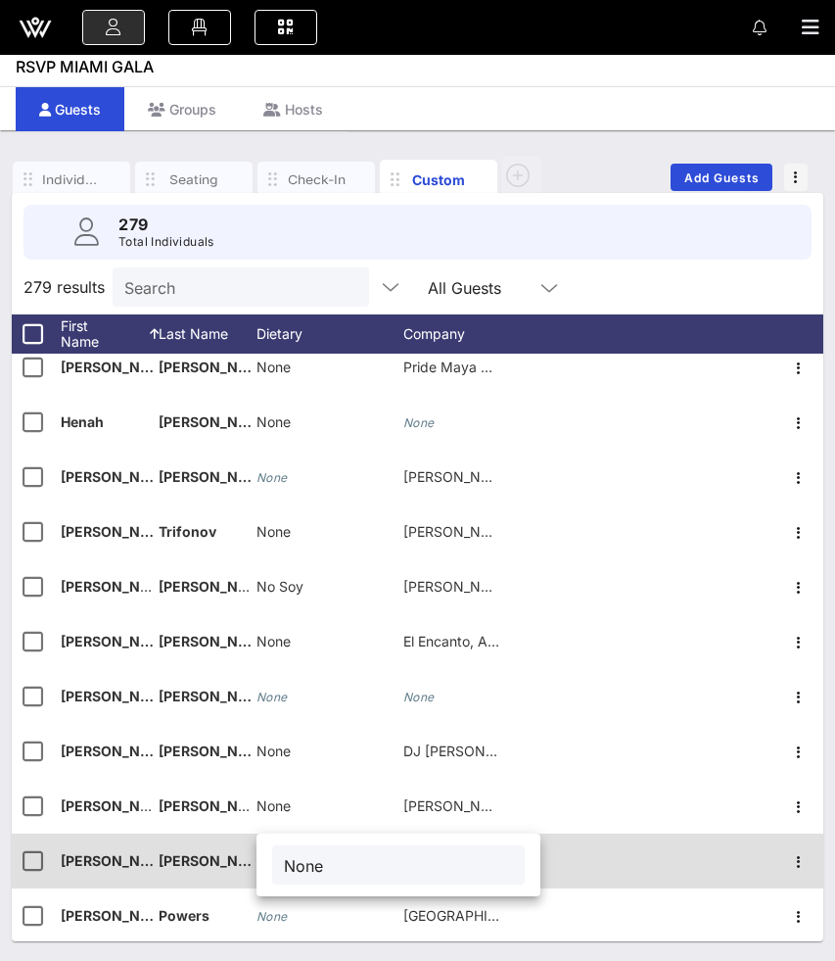
type input "None"
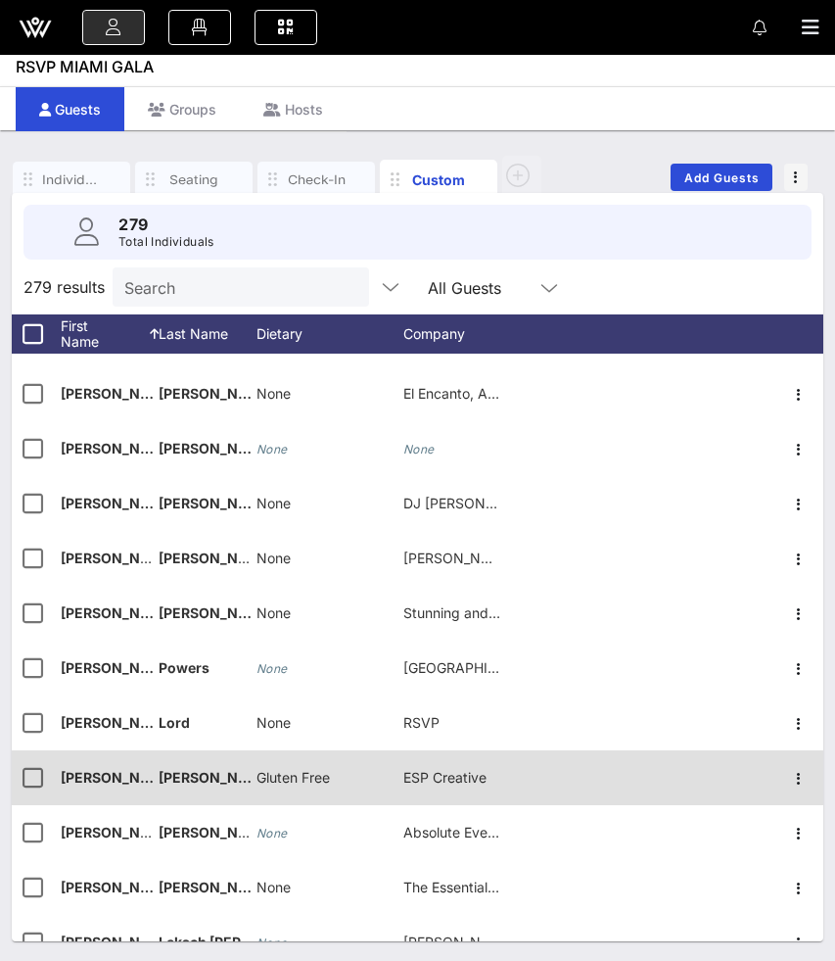
scroll to position [5747, 0]
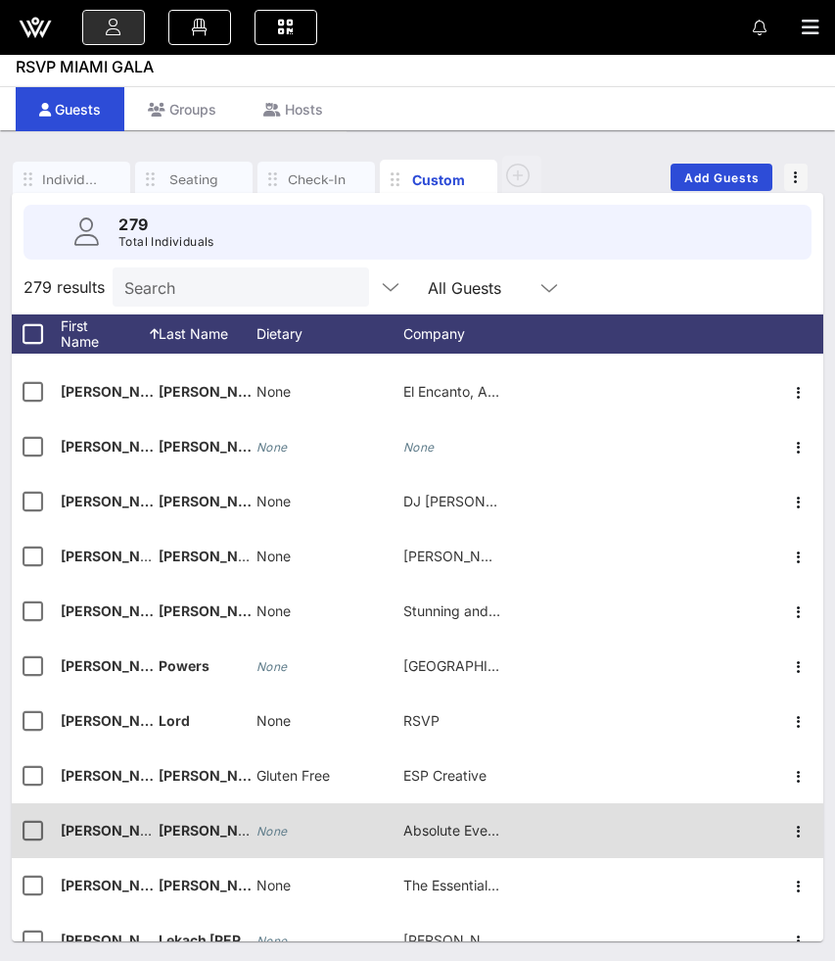
click at [275, 832] on icon "None" at bounding box center [272, 830] width 31 height 15
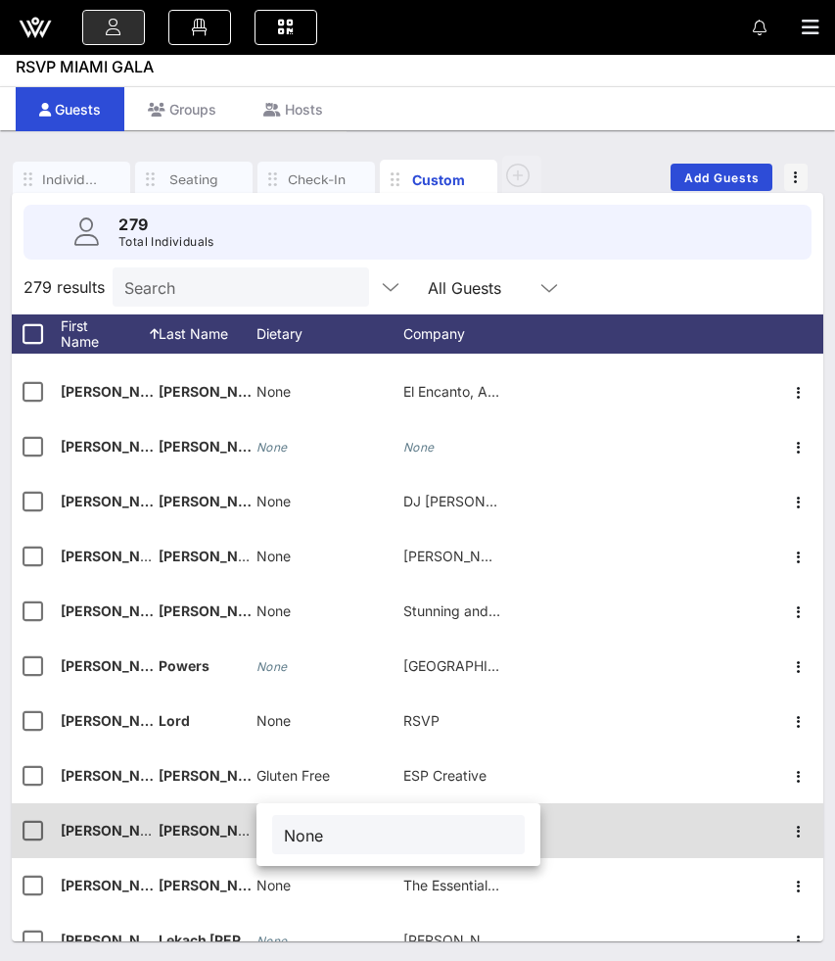
type input "None"
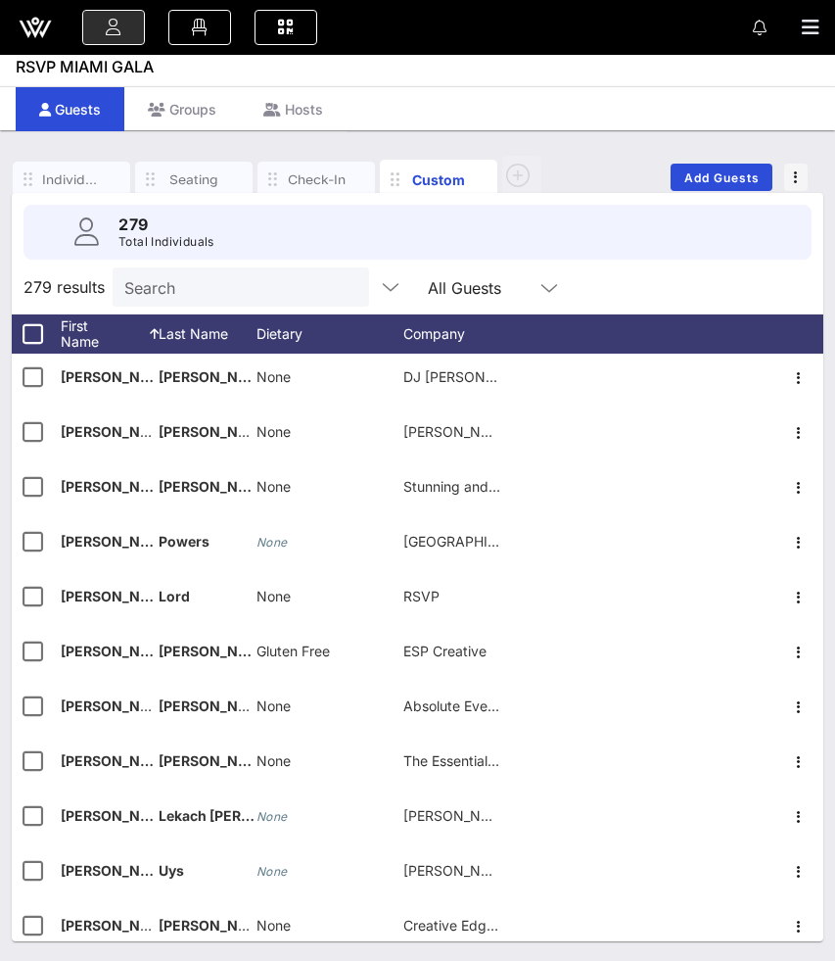
scroll to position [5870, 0]
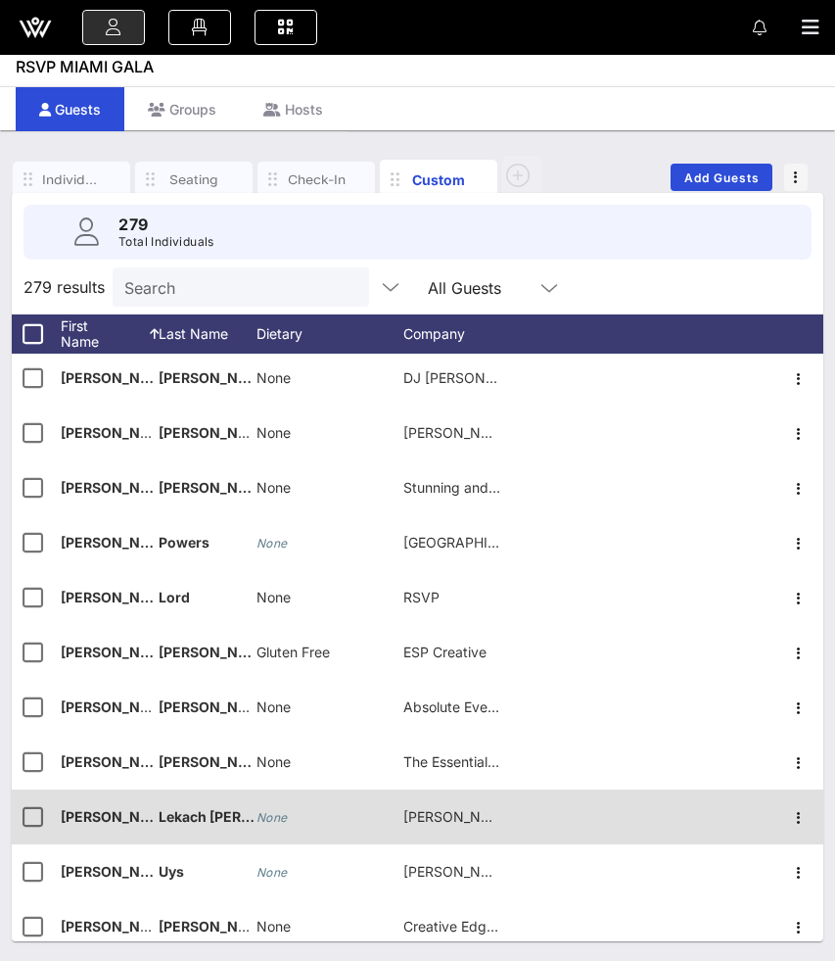
click at [280, 814] on icon "None" at bounding box center [272, 817] width 31 height 15
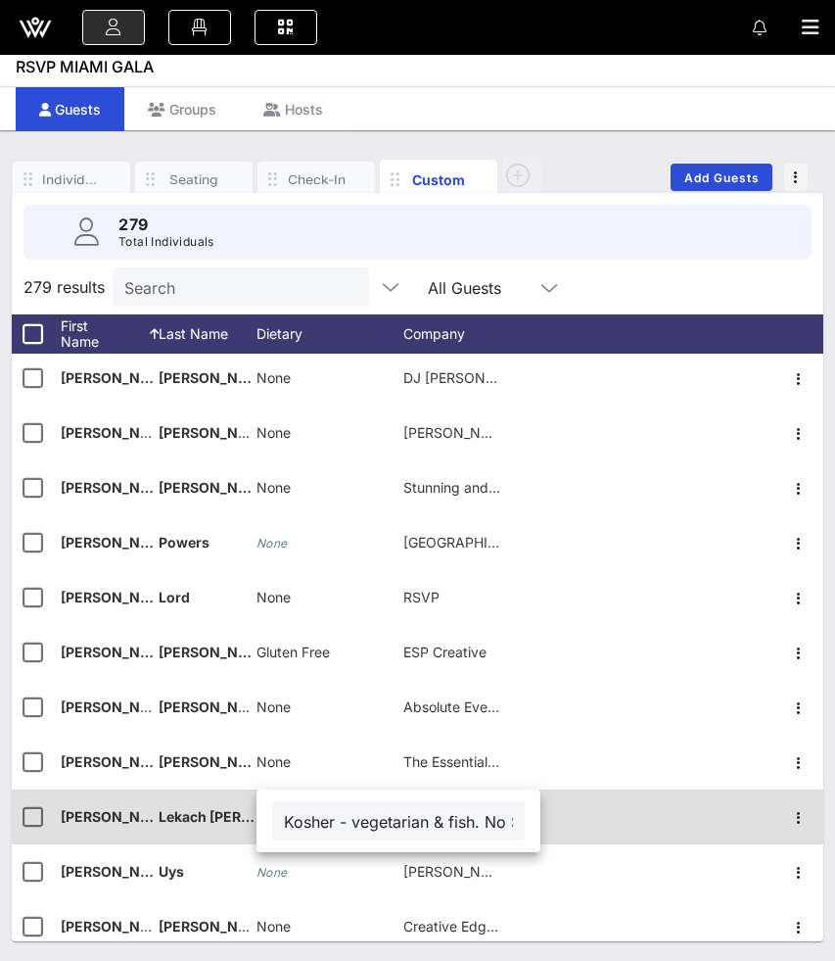
scroll to position [0, 120]
type input "Kosher - vegetarian & fish. No Shellfish."
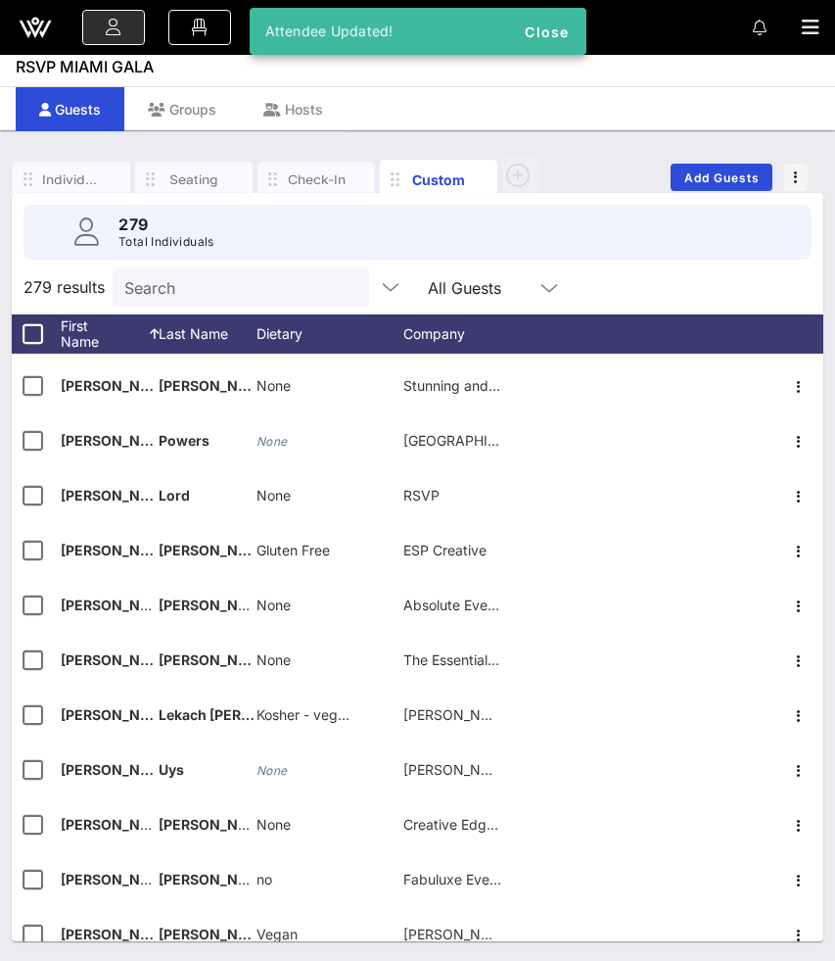
scroll to position [5982, 0]
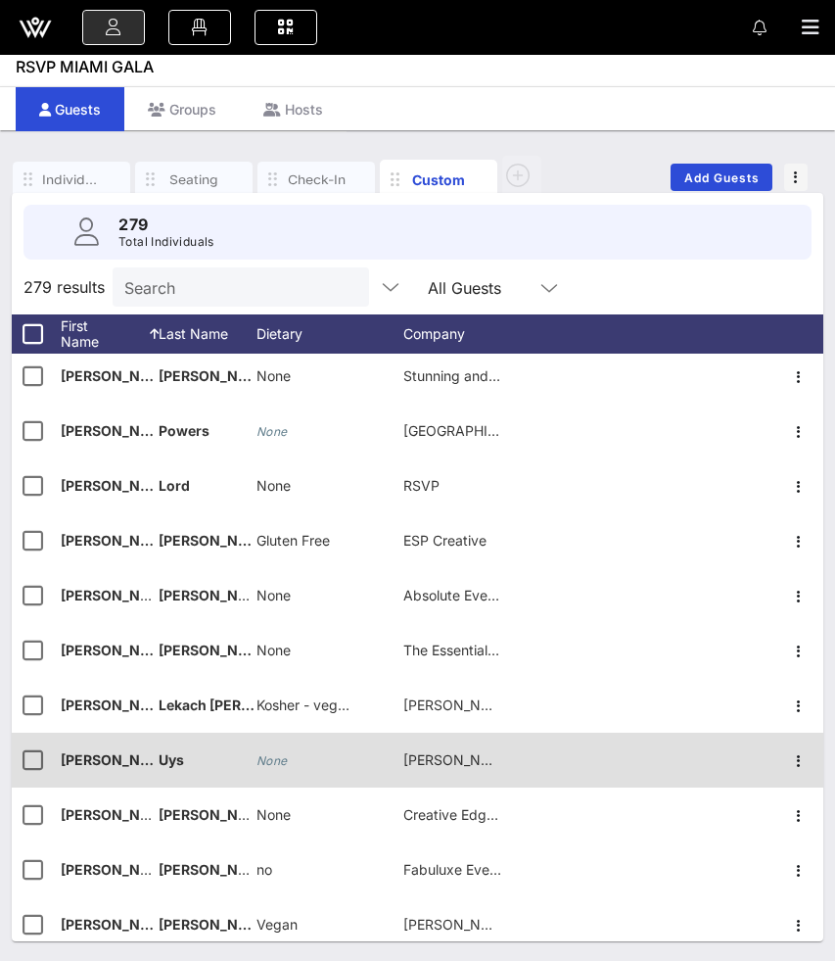
click at [279, 758] on icon "None" at bounding box center [272, 760] width 31 height 15
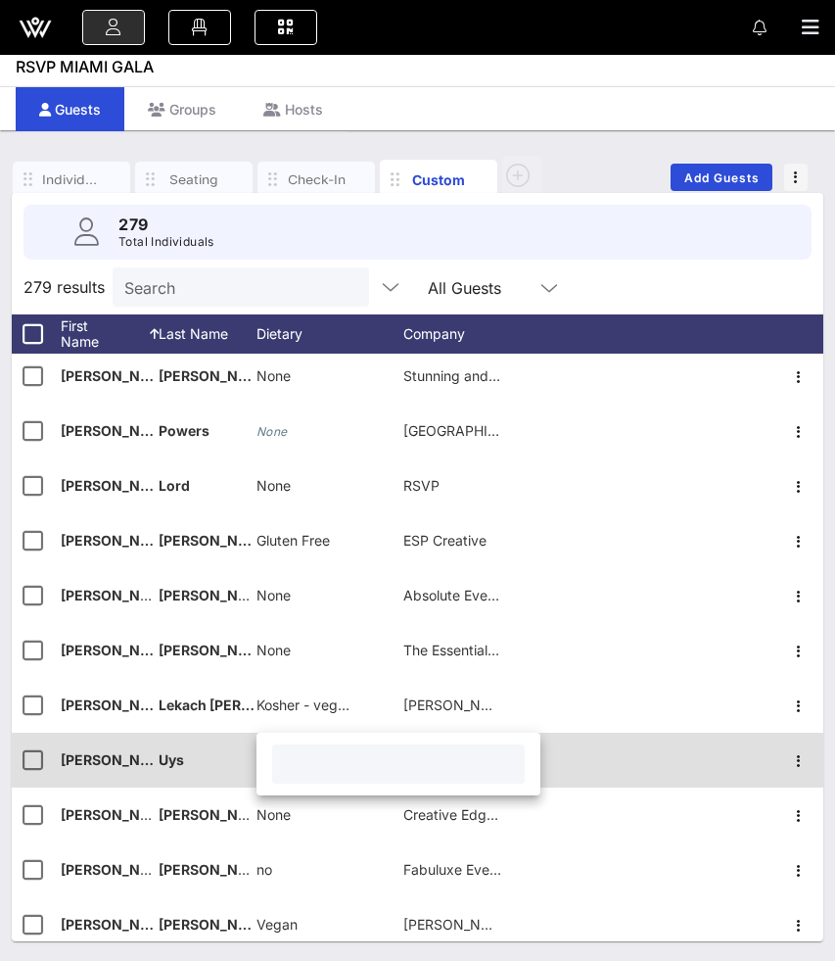
paste input "None"
type input "None"
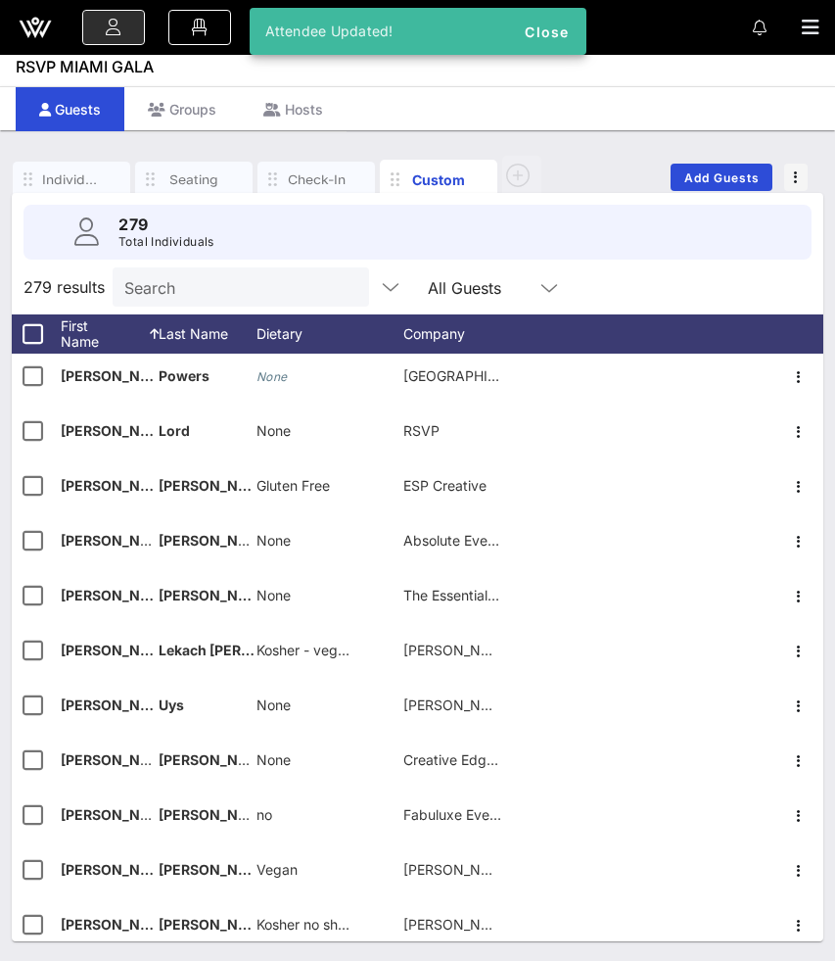
scroll to position [6039, 0]
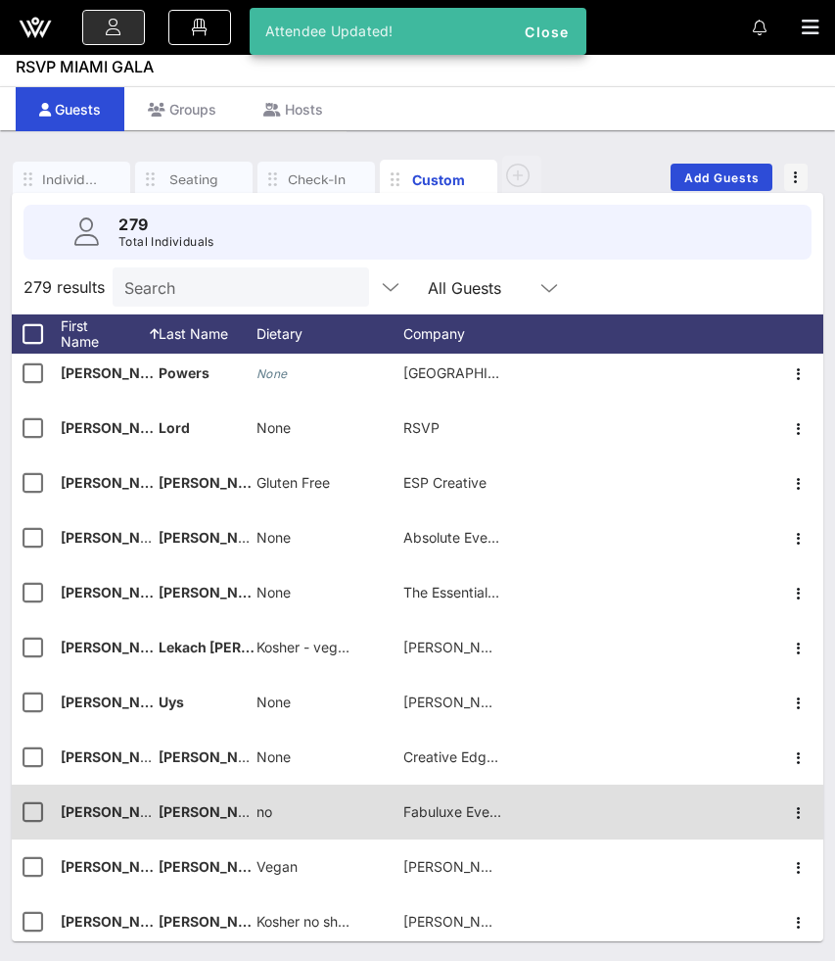
click at [264, 810] on span "no" at bounding box center [265, 811] width 16 height 17
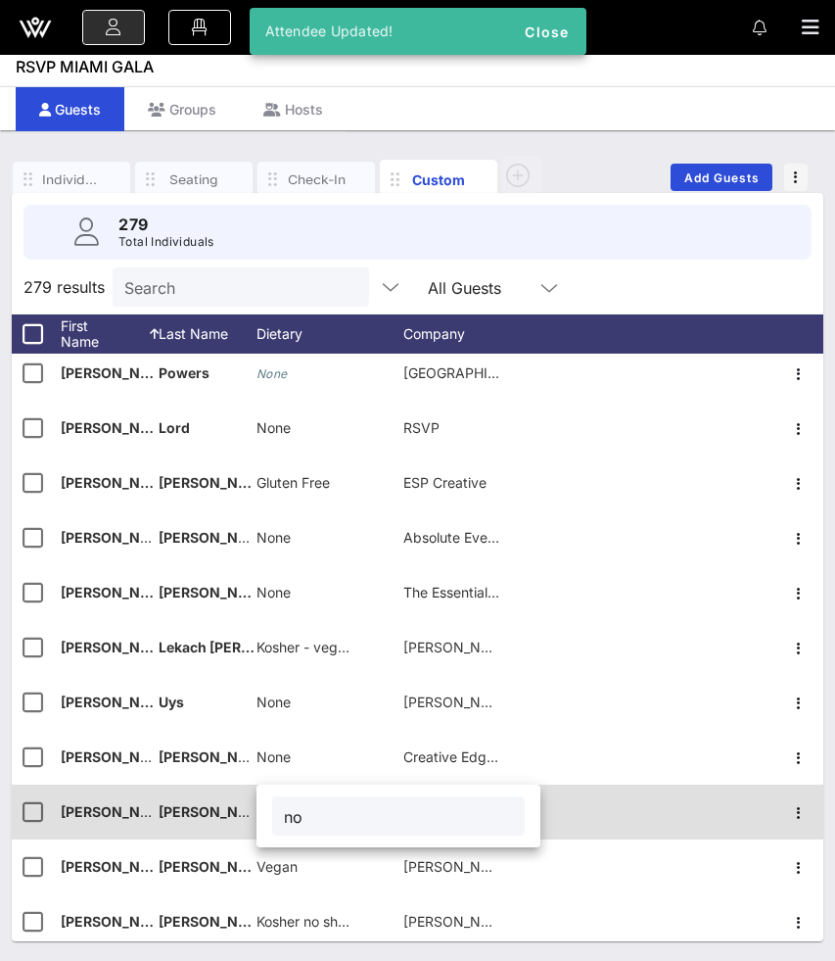
type input "n"
type input "None"
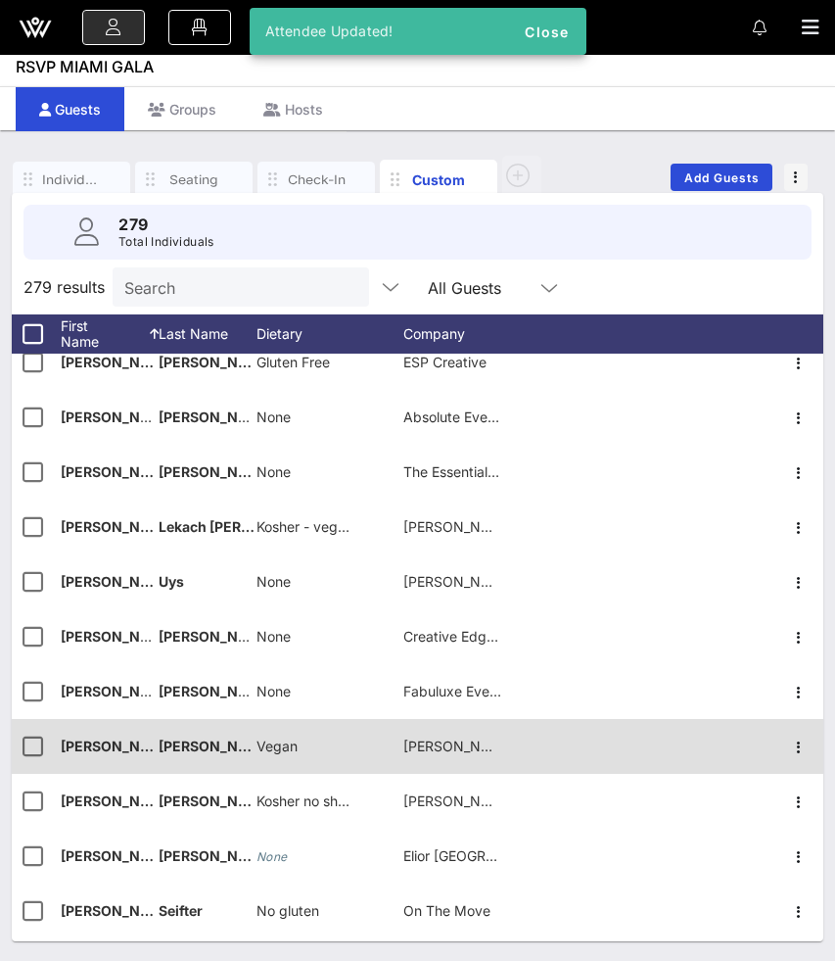
scroll to position [6173, 0]
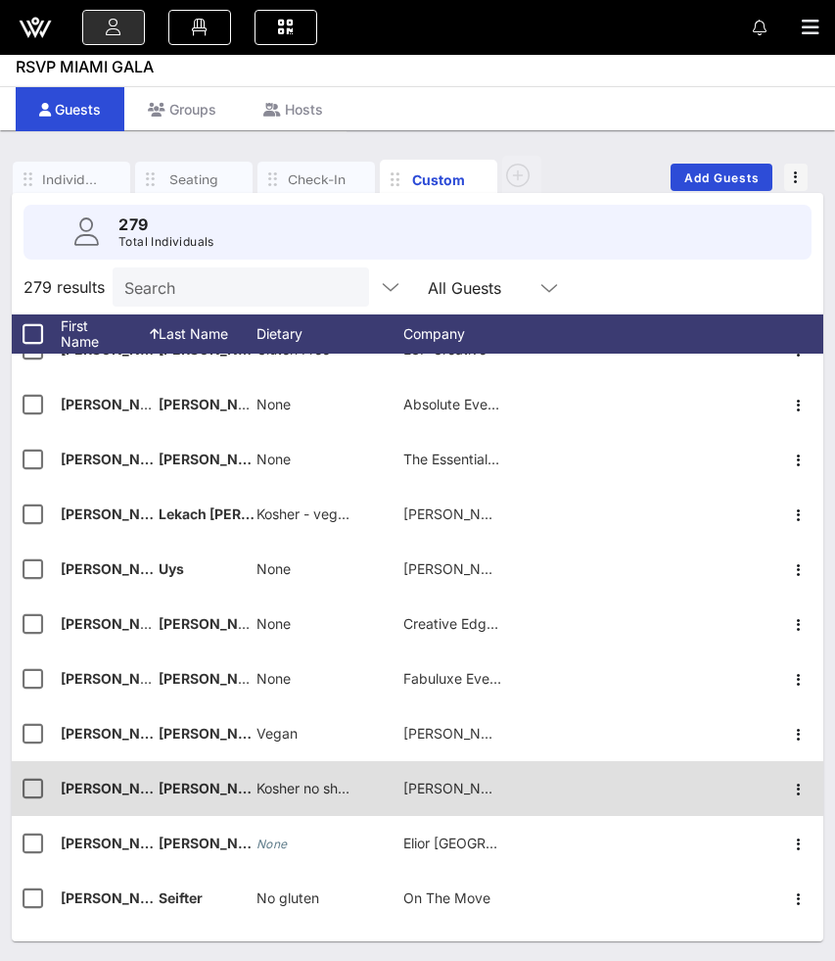
click at [302, 788] on span "Kosher no shellfish, good with vegetarian & fish" at bounding box center [407, 787] width 301 height 17
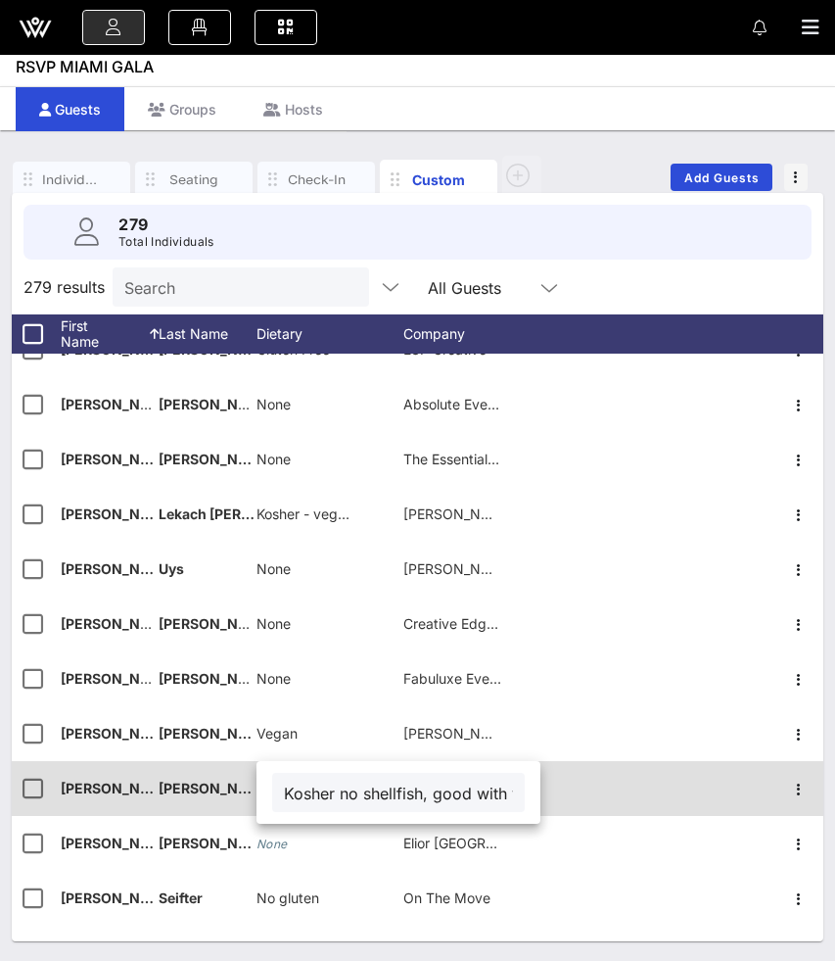
scroll to position [0, 173]
click at [302, 788] on input "Kosher no shellfish, good with vegetarian & fish" at bounding box center [398, 791] width 229 height 25
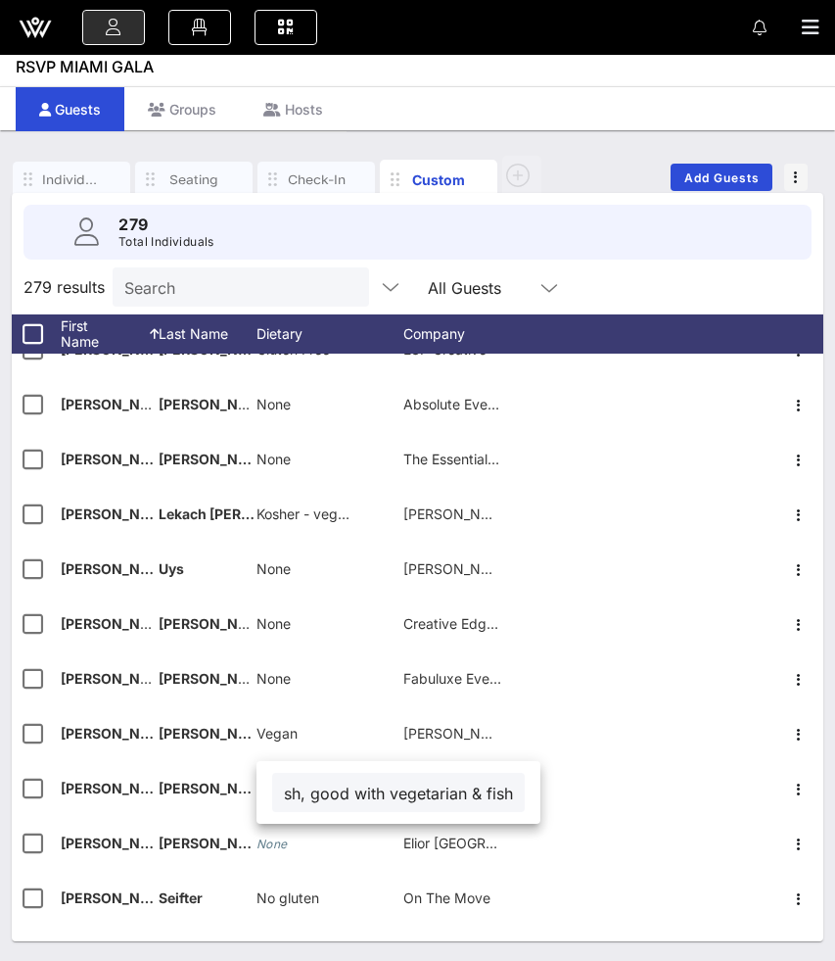
click at [304, 789] on input "Kosher no shellfish, good with vegetarian & fish" at bounding box center [398, 791] width 229 height 25
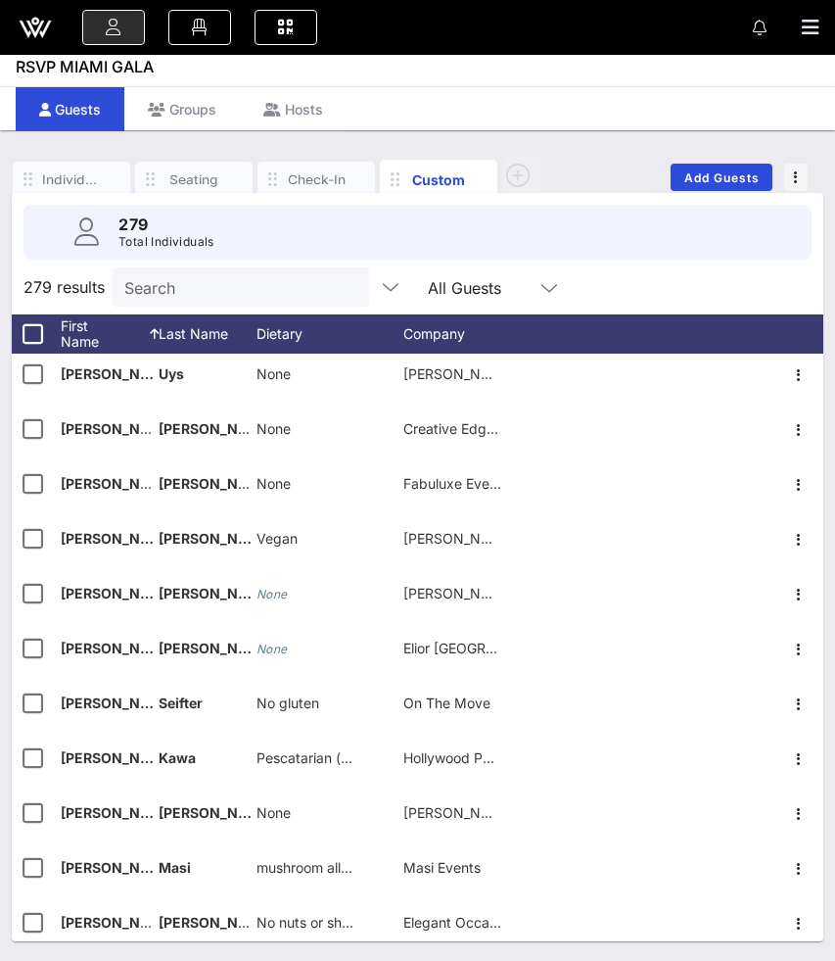
scroll to position [6368, 0]
click at [191, 292] on input "text" at bounding box center [238, 286] width 229 height 25
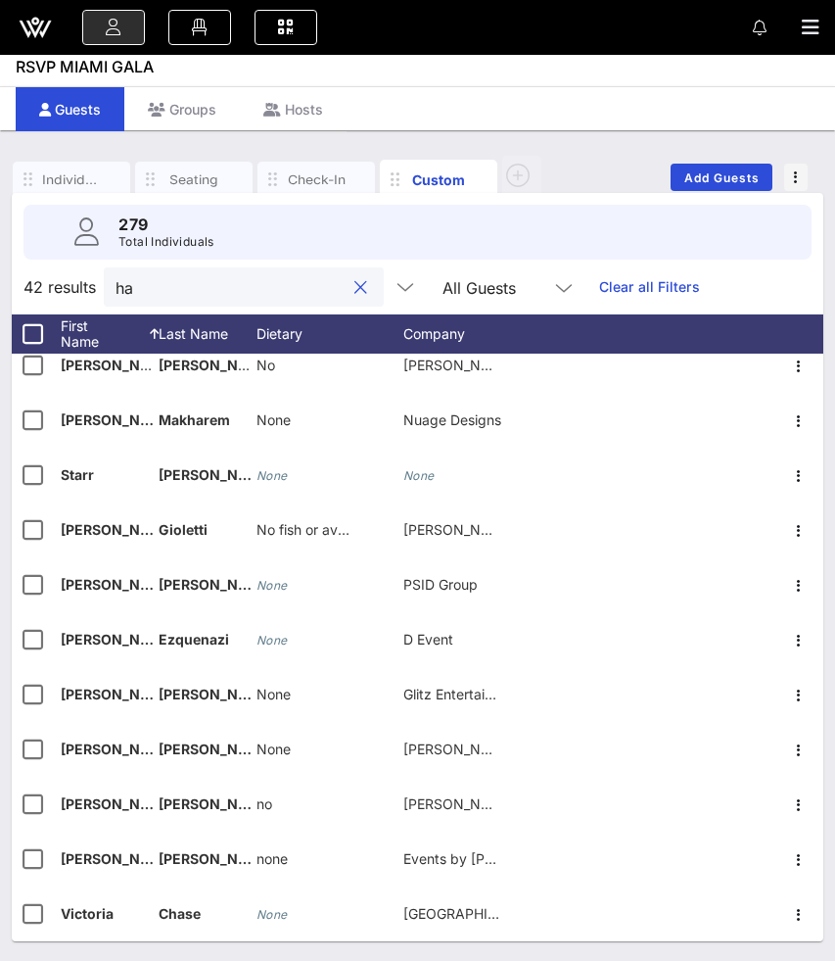
scroll to position [0, 0]
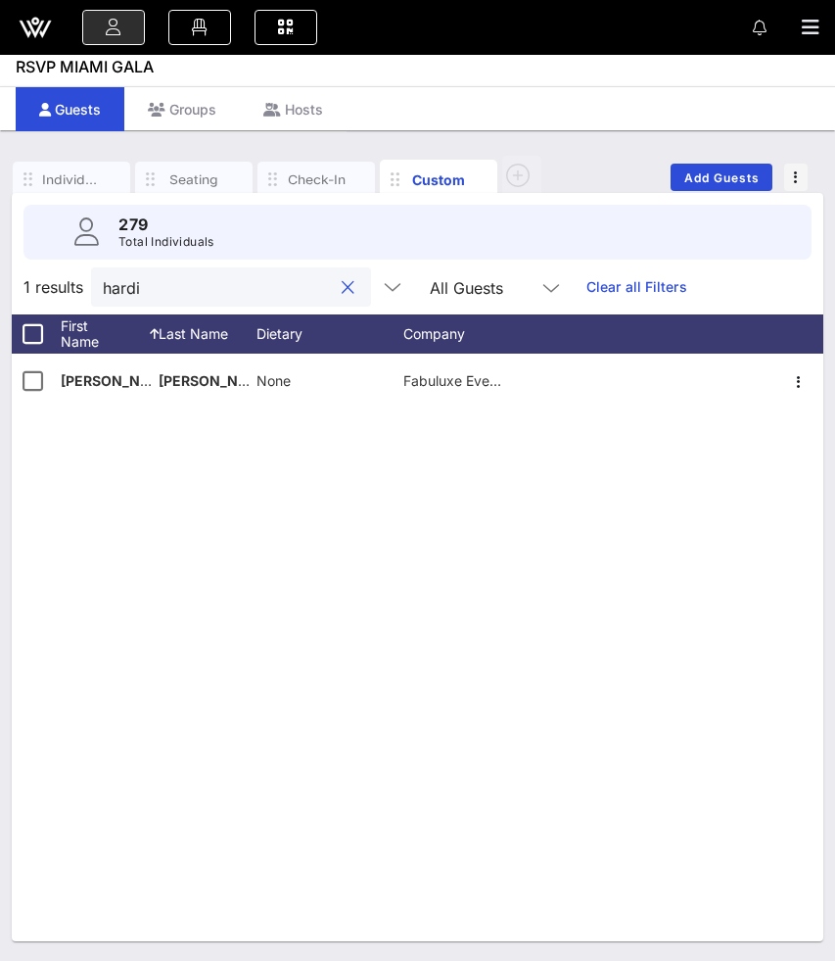
type input "hardim"
click at [342, 291] on button "clear icon" at bounding box center [348, 288] width 13 height 20
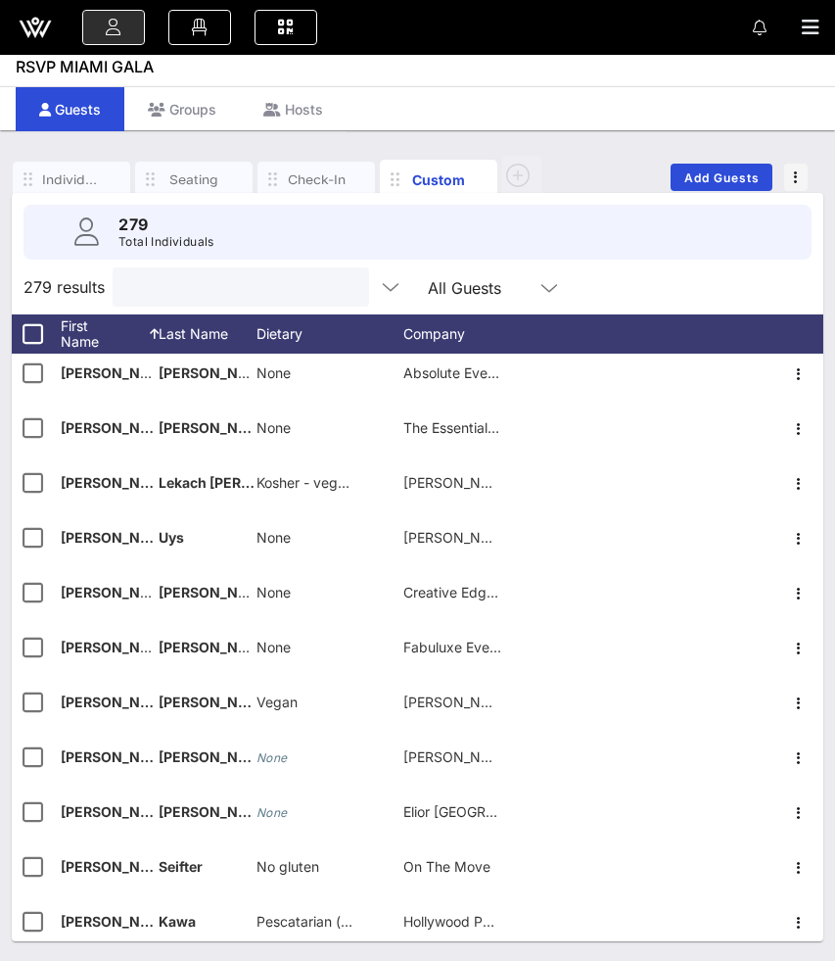
scroll to position [6205, 0]
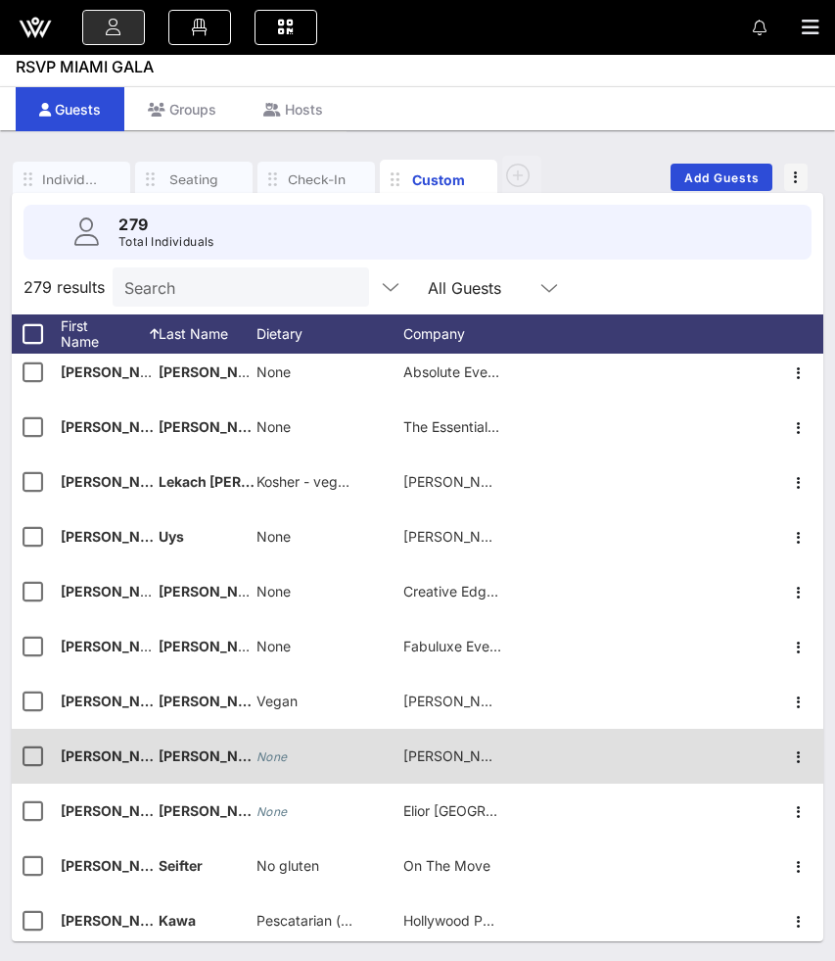
click at [280, 747] on div "None" at bounding box center [272, 755] width 31 height 55
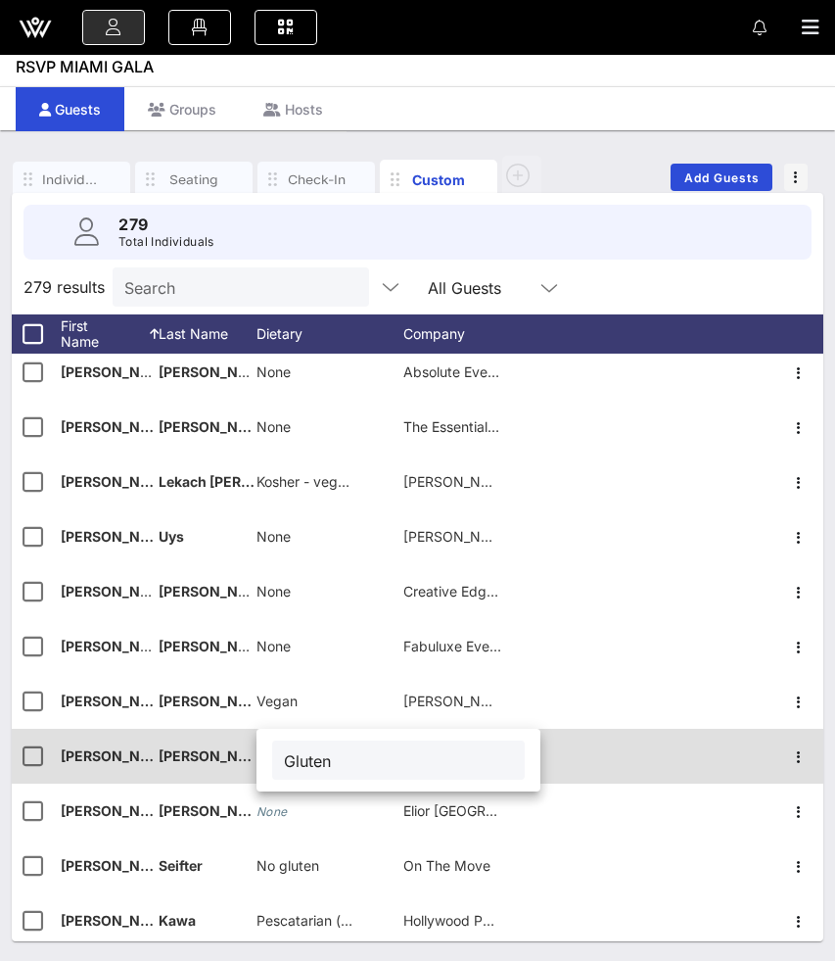
type input "Gluten"
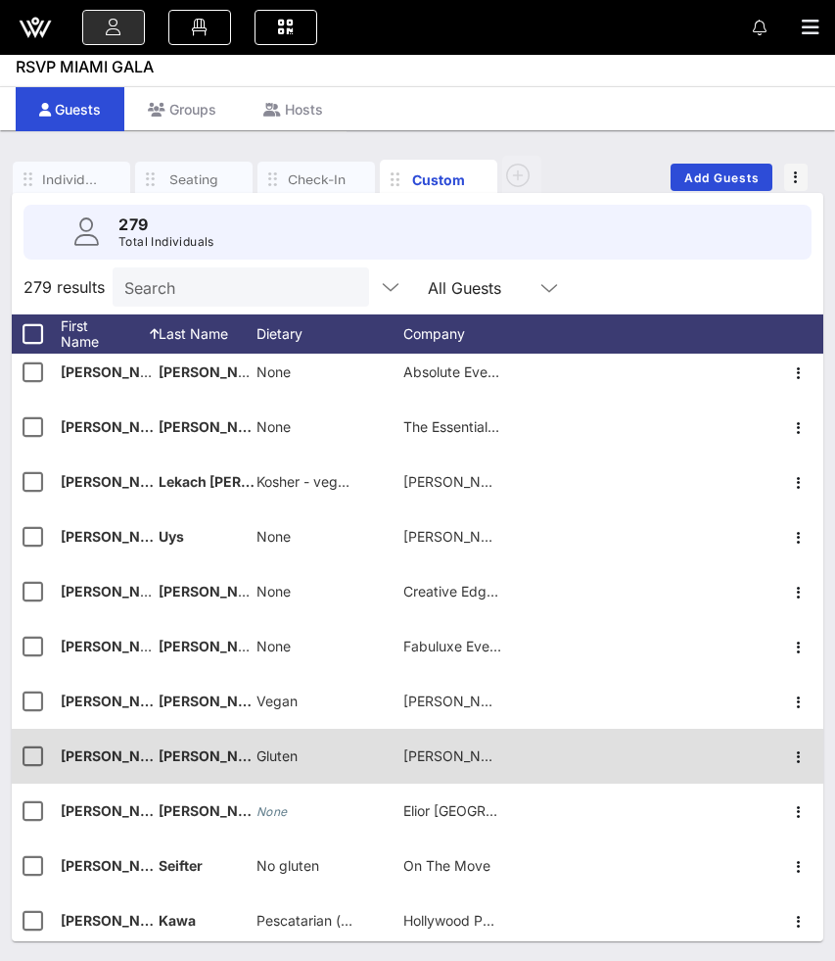
click at [277, 747] on span "Gluten" at bounding box center [277, 755] width 41 height 17
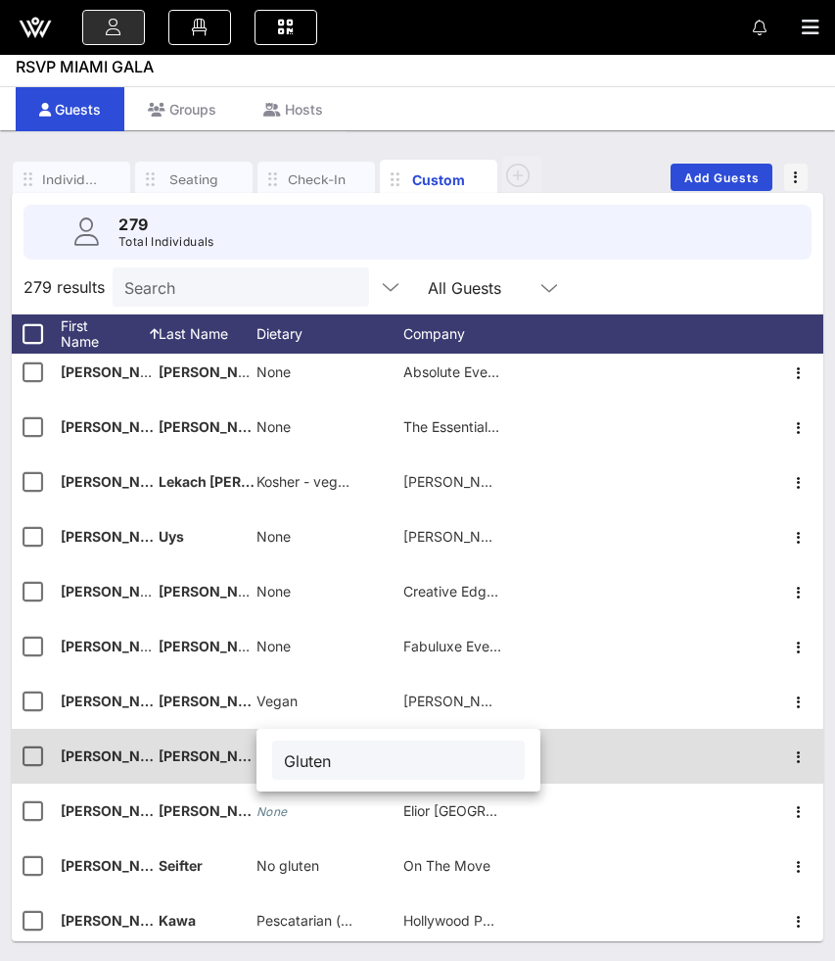
click at [277, 747] on div "Gluten" at bounding box center [399, 759] width 284 height 63
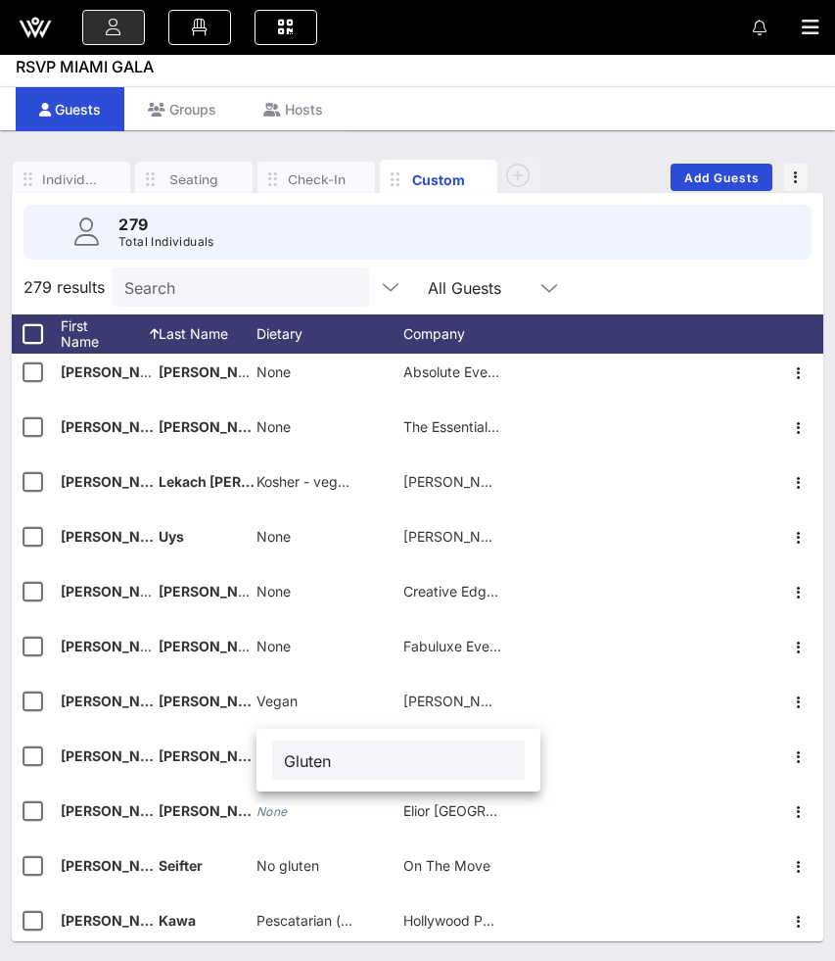
click at [308, 762] on input "Gluten" at bounding box center [398, 759] width 229 height 25
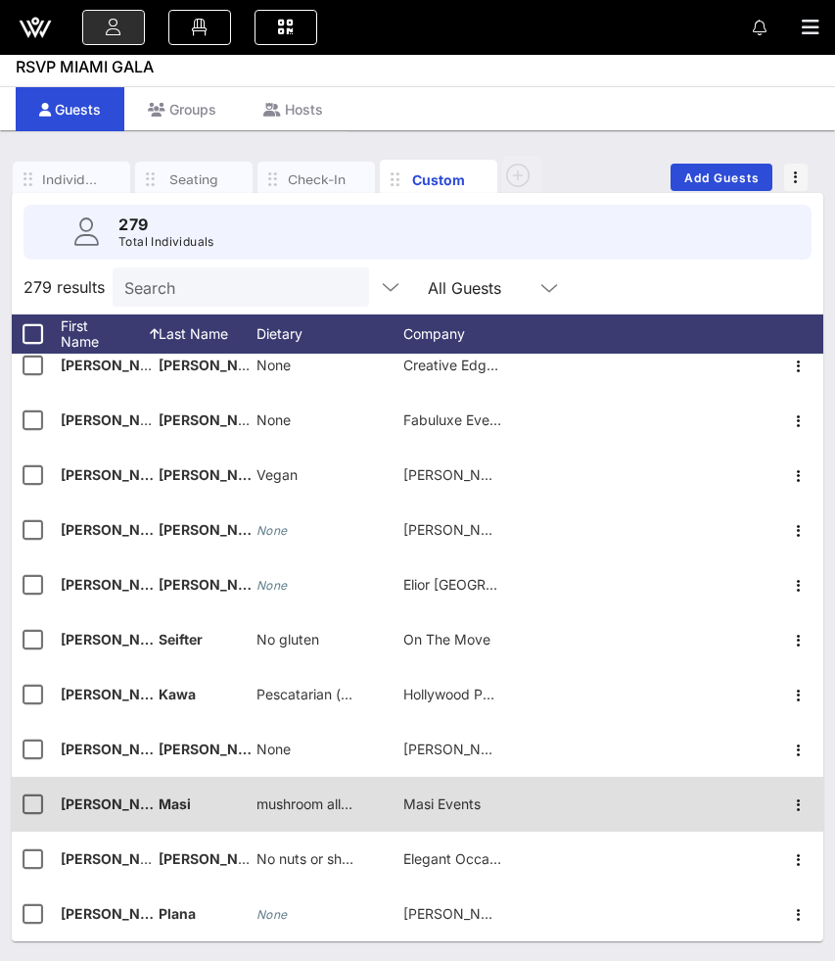
scroll to position [6434, 0]
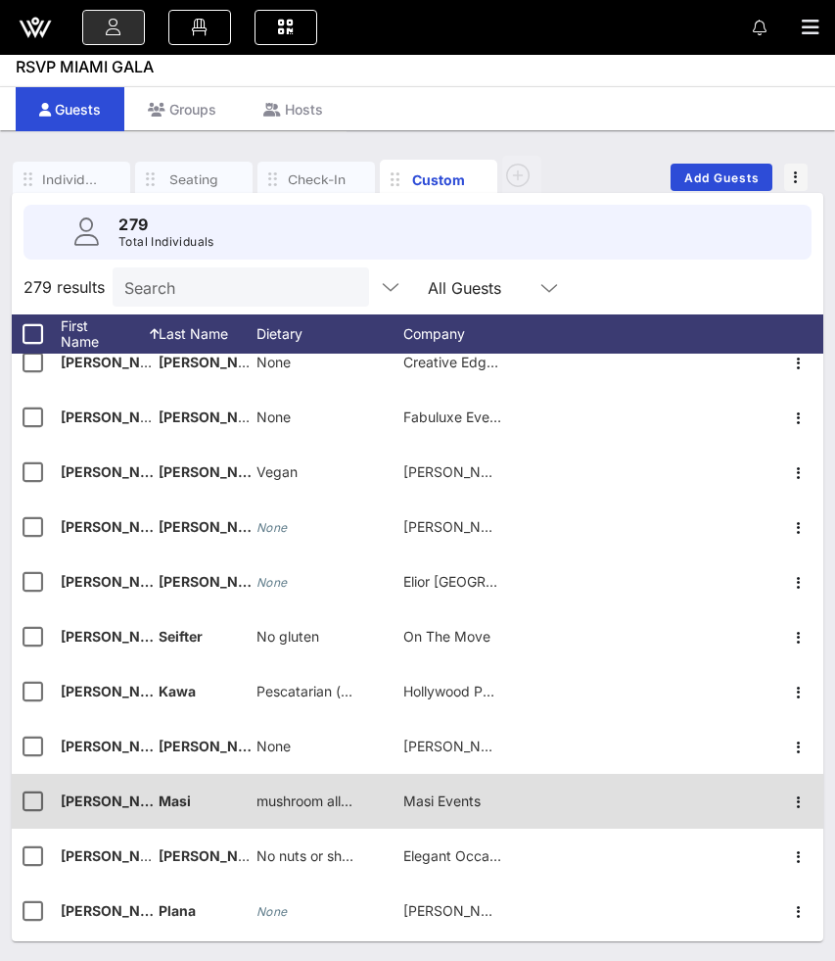
click at [278, 806] on span "mushroom allergy (truffle is okay)" at bounding box center [363, 800] width 213 height 17
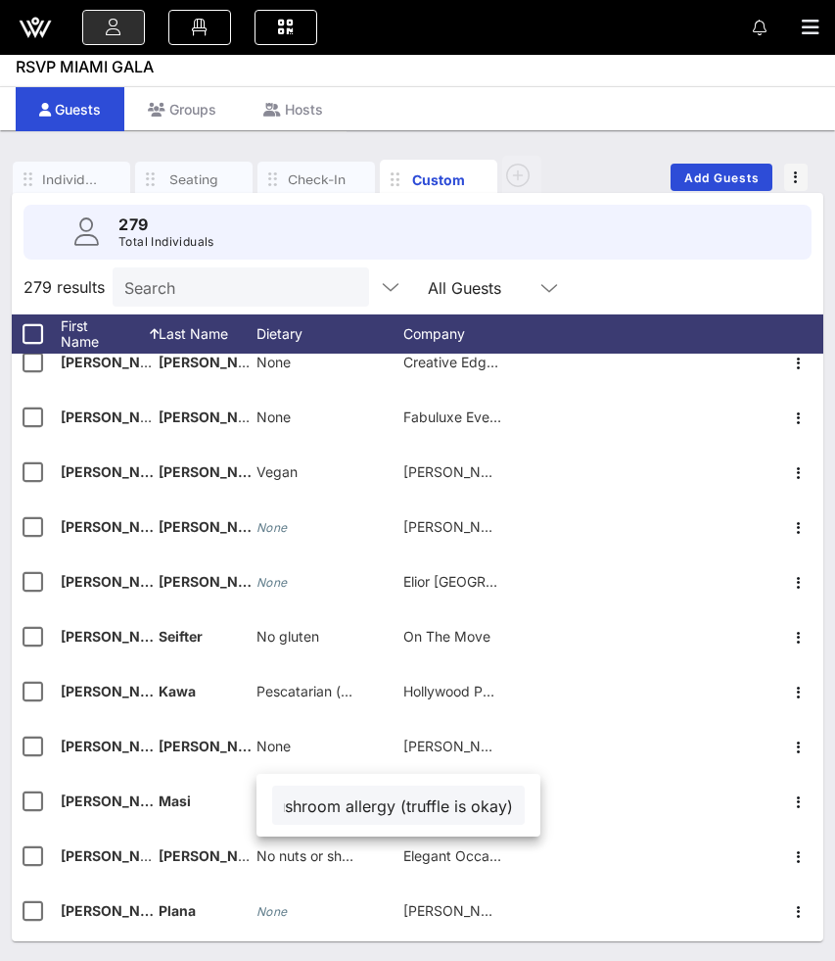
scroll to position [0, 0]
click at [296, 806] on input "mushroom allergy (truffle is okay)" at bounding box center [398, 804] width 229 height 25
type input "Mushroom allergy (truffle is okay)"
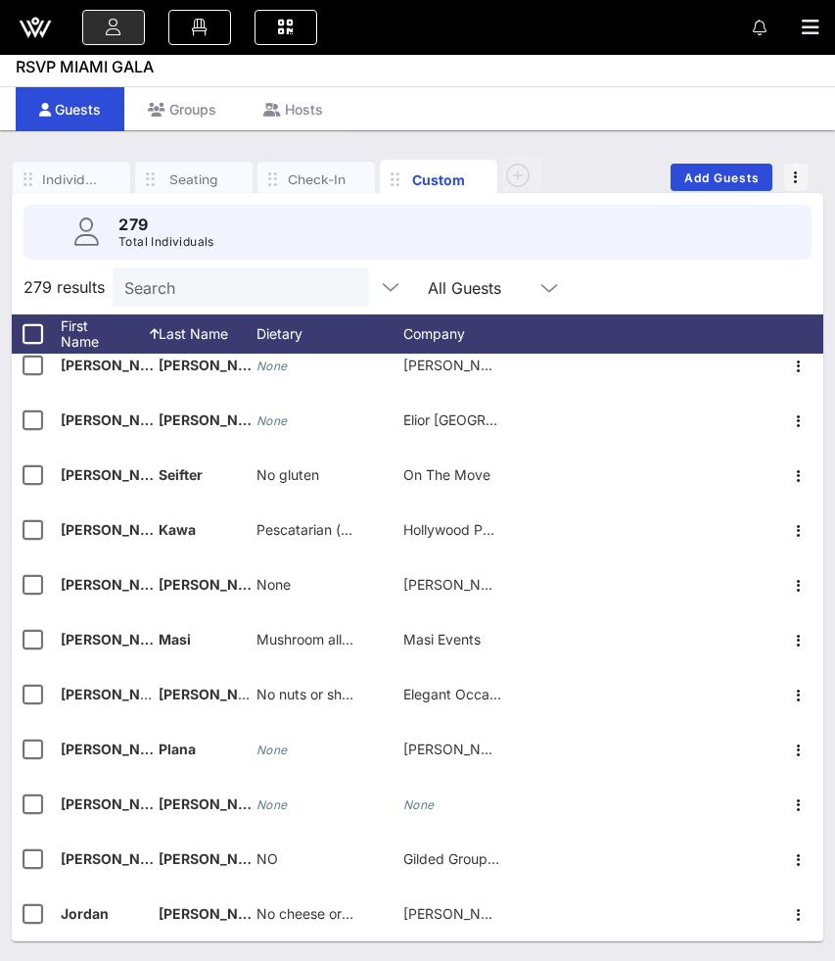
scroll to position [6605, 0]
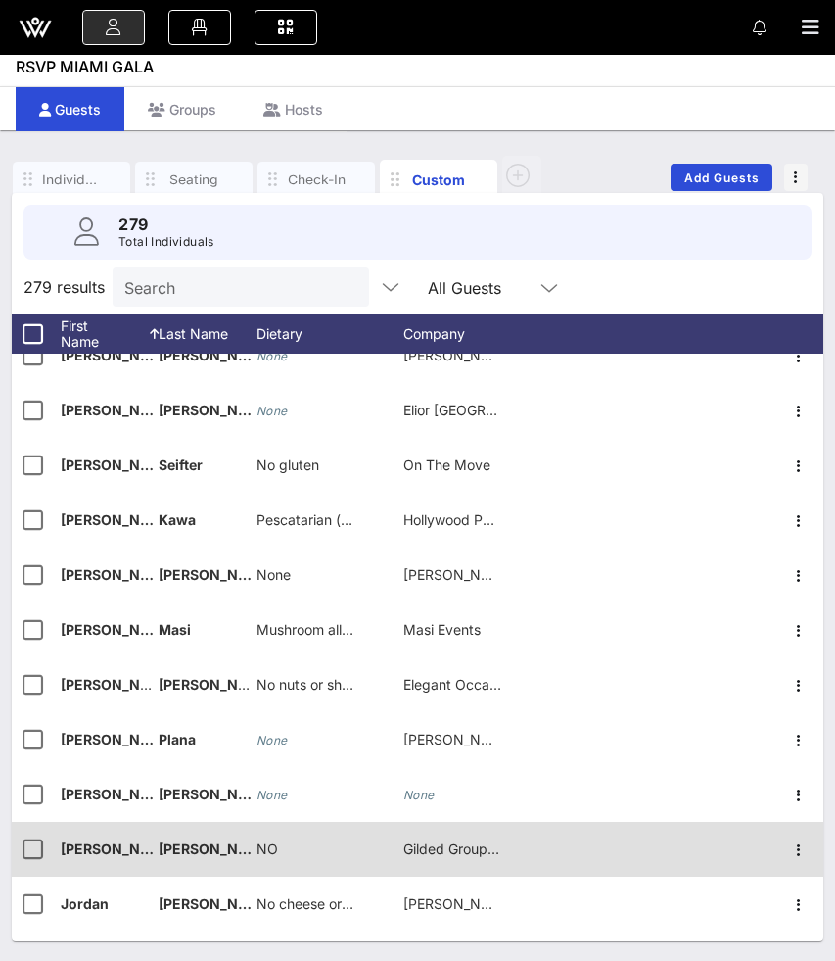
click at [297, 845] on div "NO" at bounding box center [330, 860] width 147 height 77
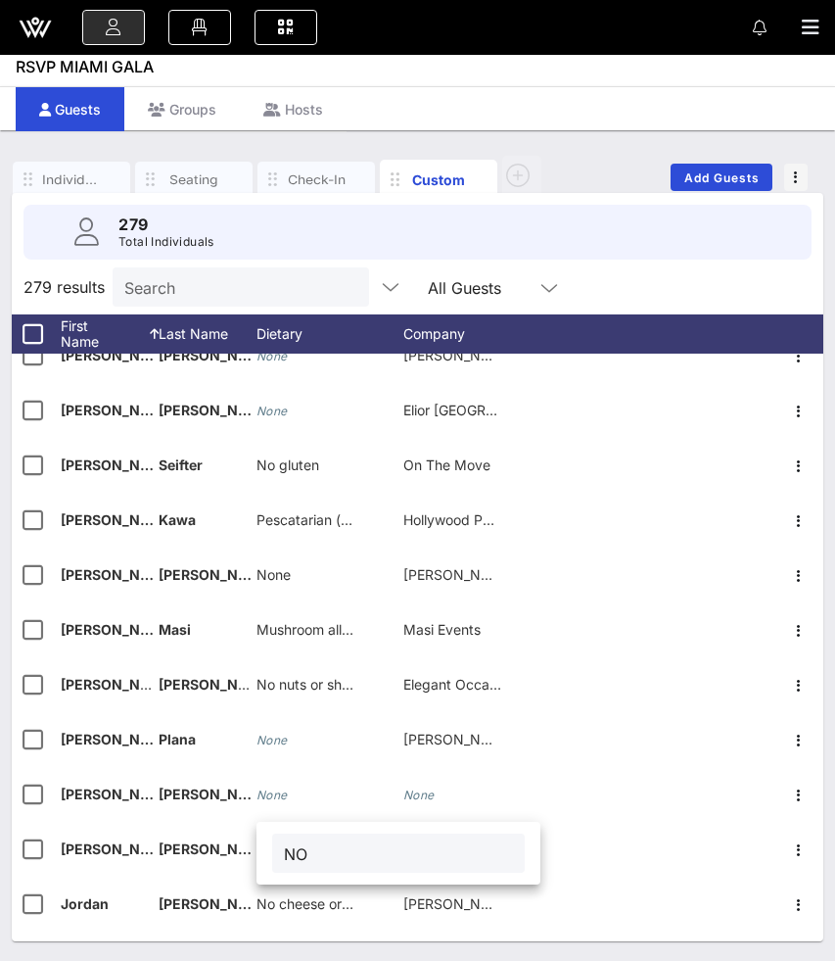
type input "N"
type input "None"
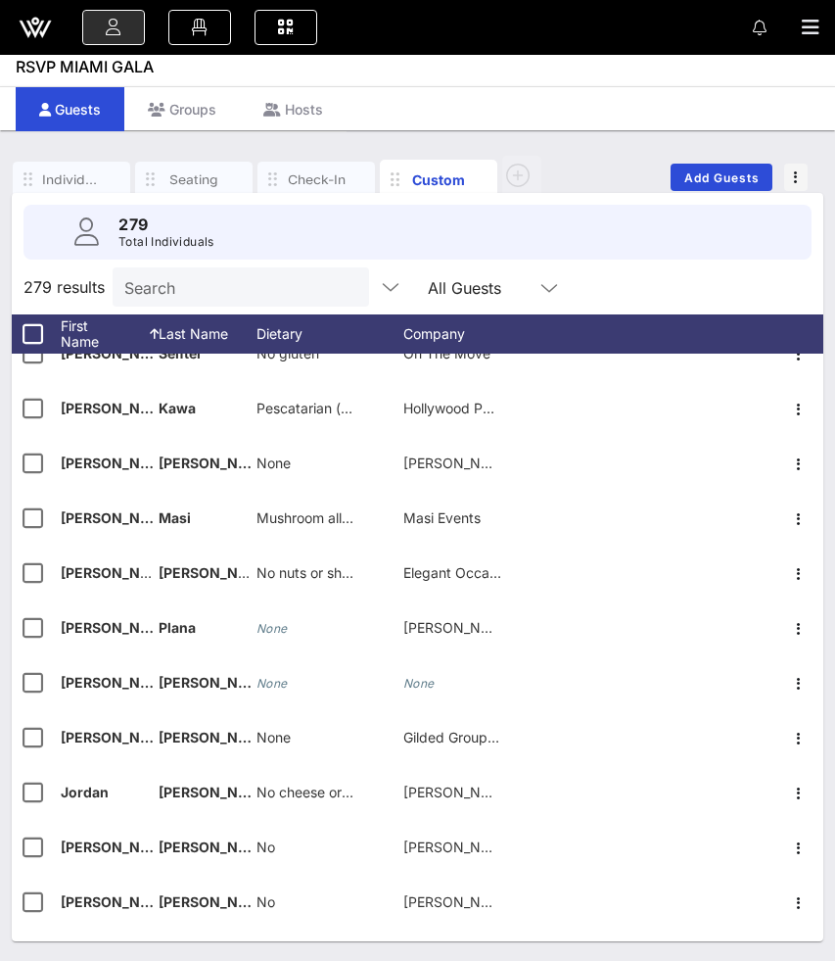
scroll to position [6775, 0]
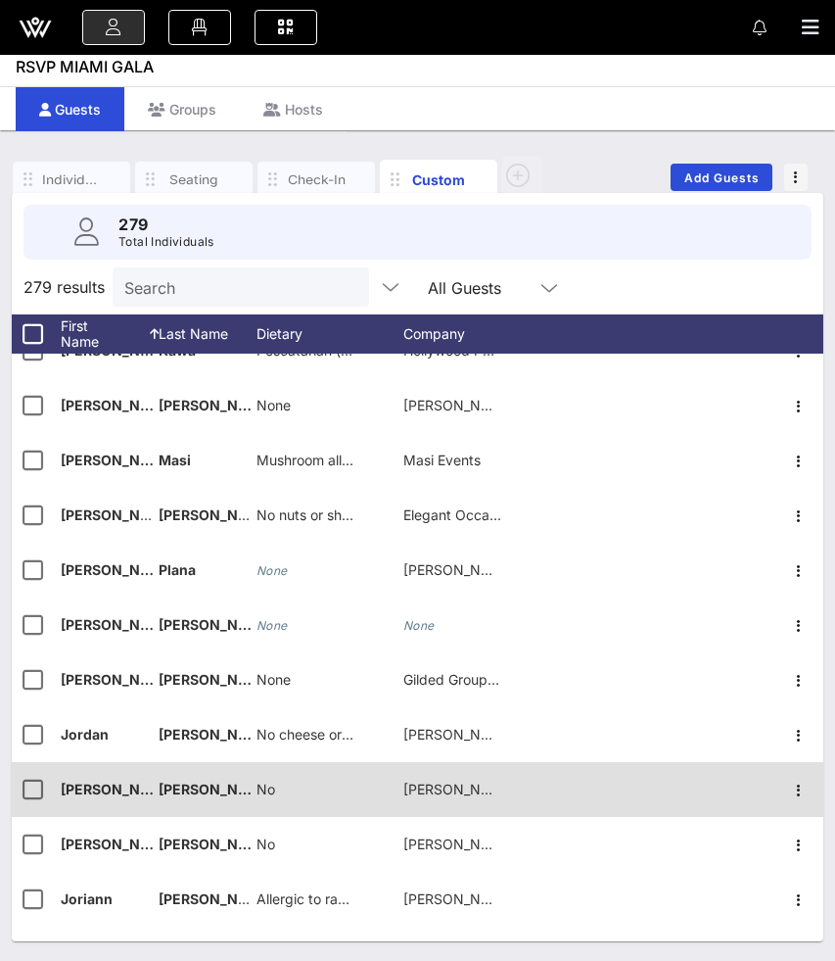
click at [264, 783] on span "No" at bounding box center [266, 788] width 19 height 17
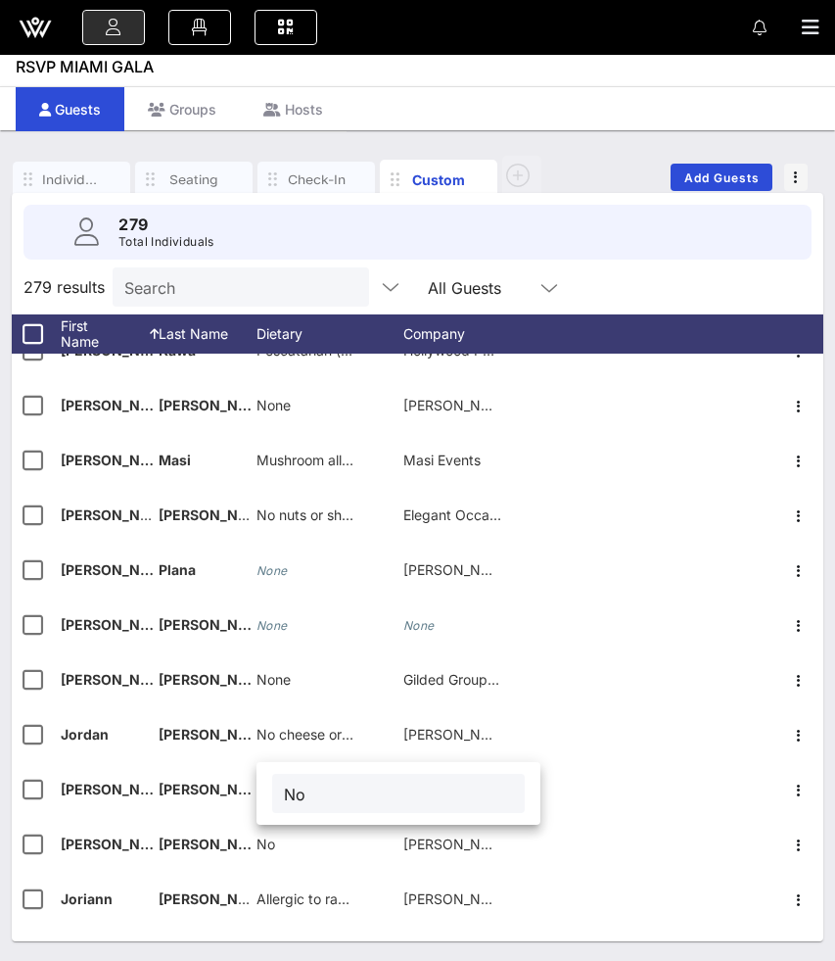
click at [268, 783] on div "No" at bounding box center [399, 793] width 284 height 63
click at [319, 797] on input "No" at bounding box center [398, 792] width 229 height 25
paste input "ne"
type input "None"
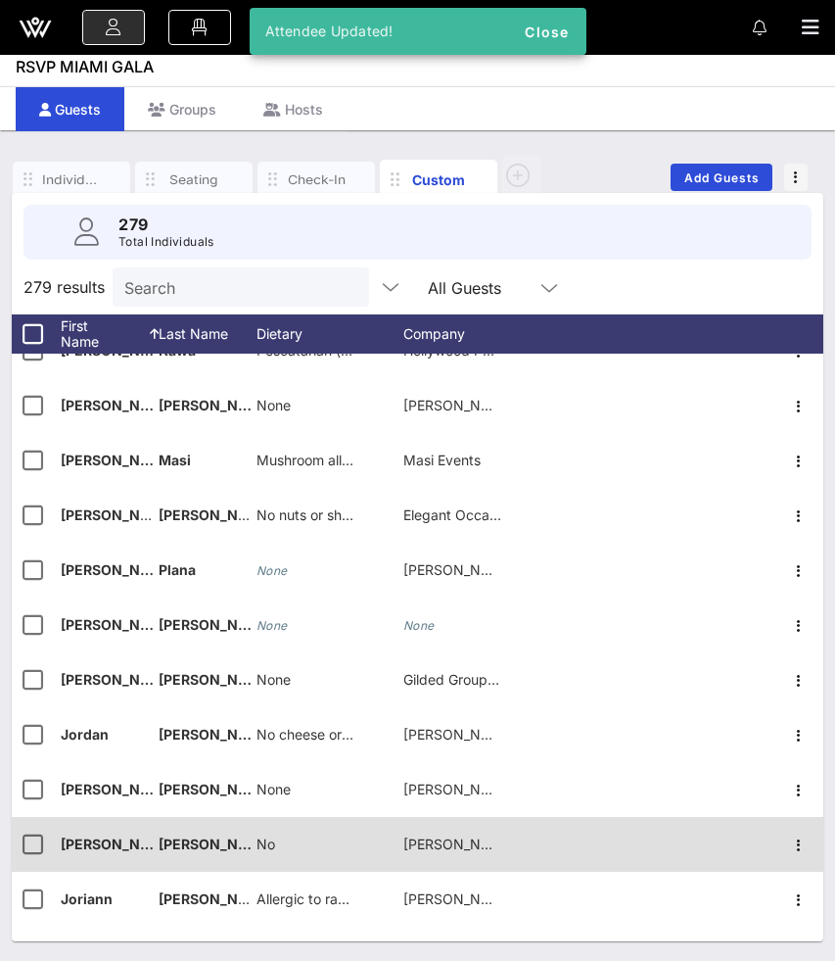
click at [286, 838] on div "No" at bounding box center [330, 855] width 147 height 77
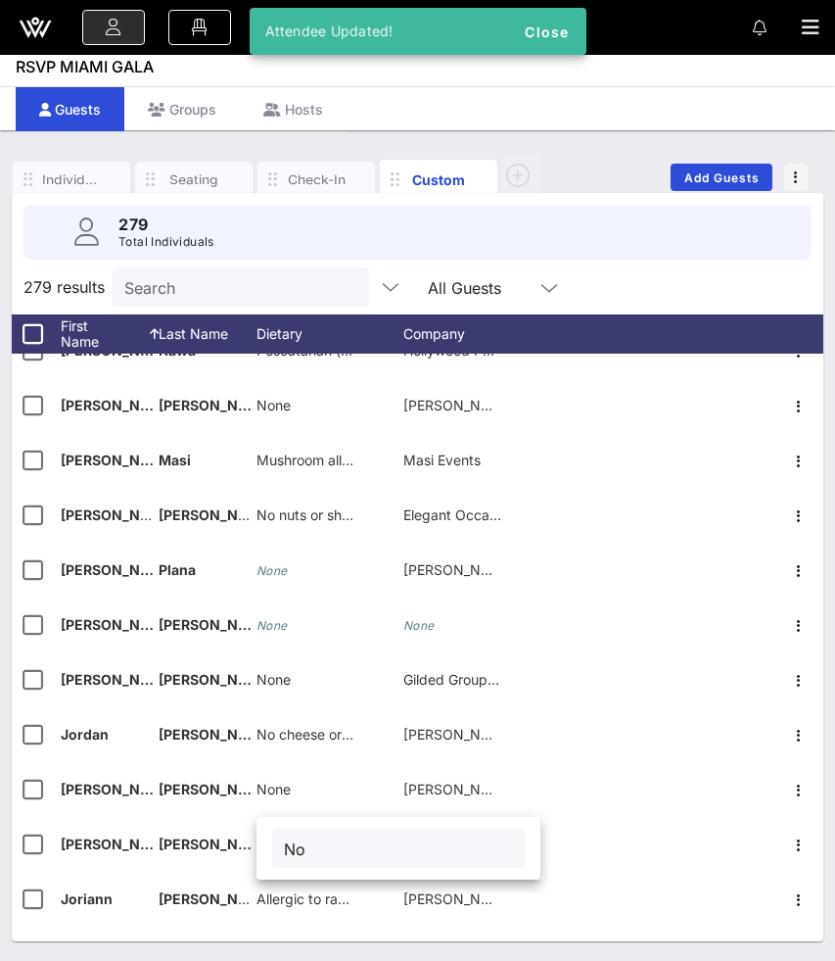
click at [329, 856] on input "No" at bounding box center [398, 847] width 229 height 25
paste input "ne"
type input "None"
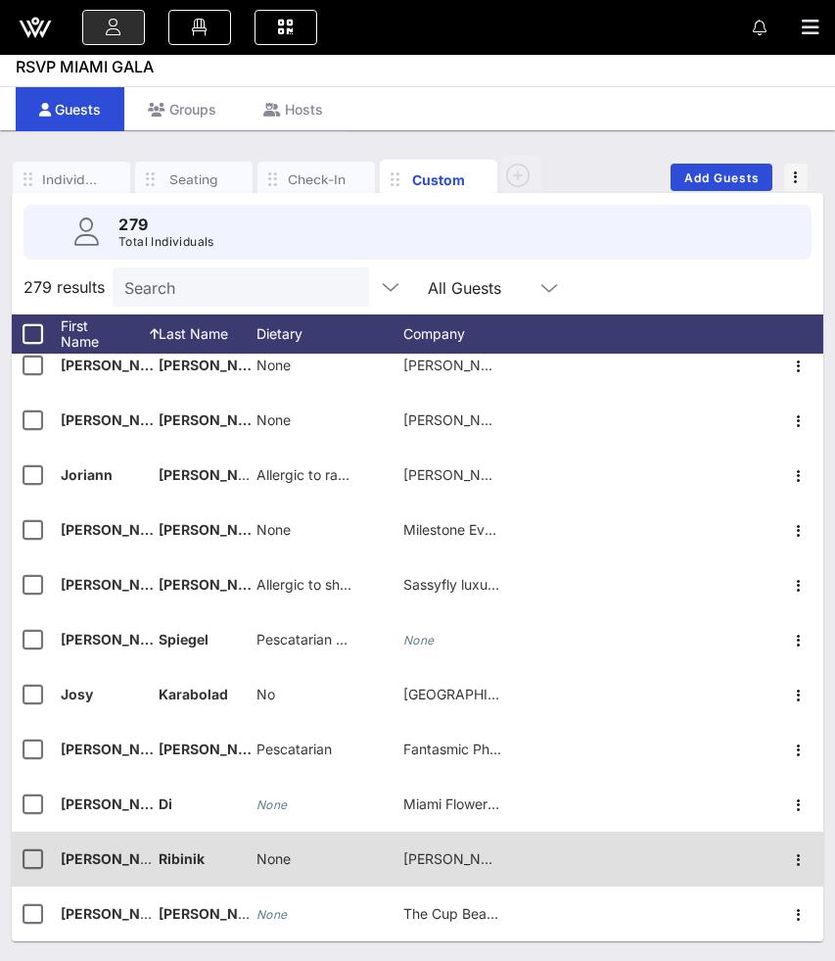
scroll to position [7193, 0]
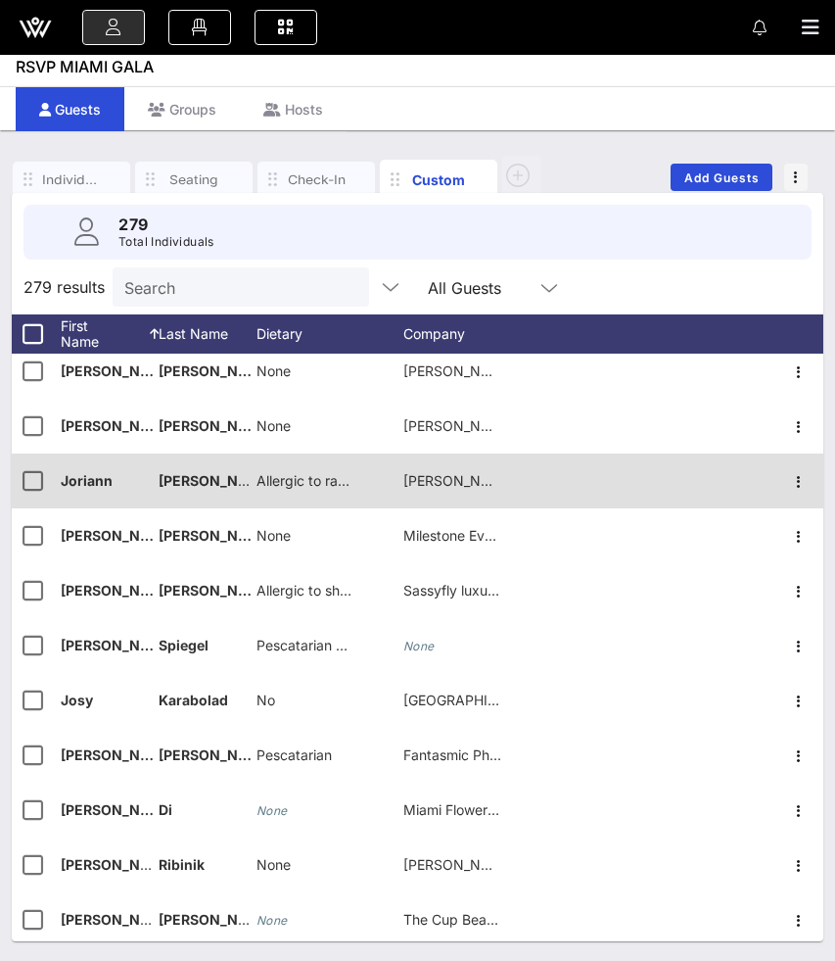
click at [292, 478] on span "Allergic to raw tuna and bell peppers" at bounding box center [375, 480] width 237 height 17
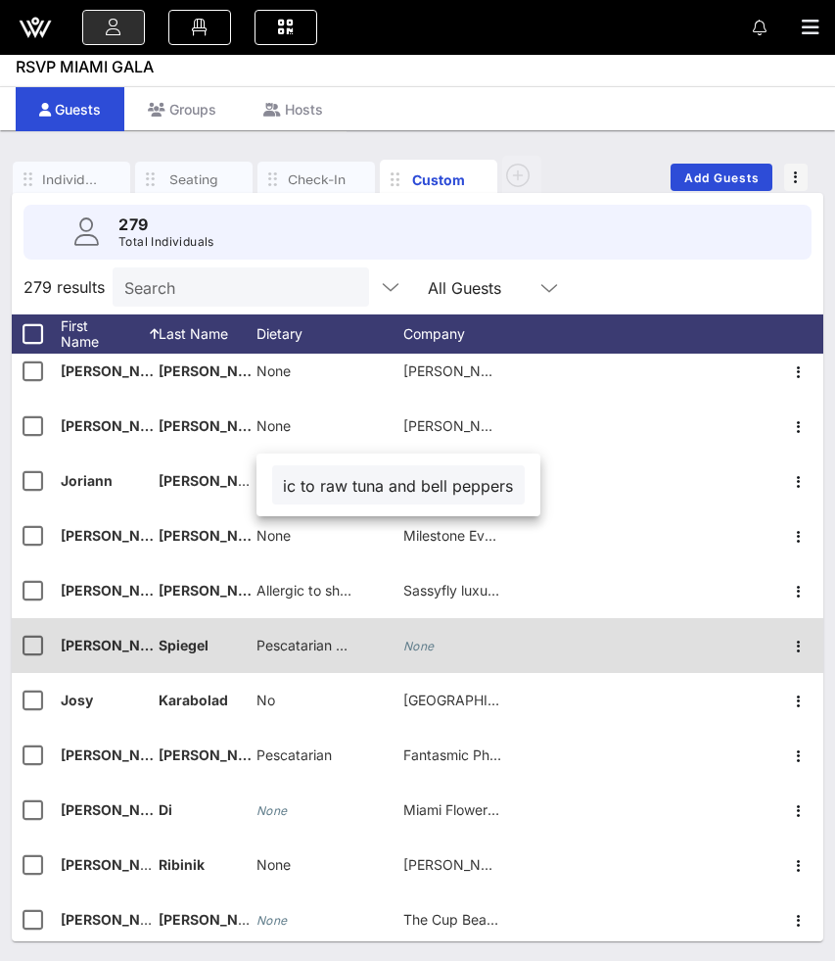
click at [289, 639] on span "Pescatarian and shellfish allergy" at bounding box center [360, 644] width 206 height 17
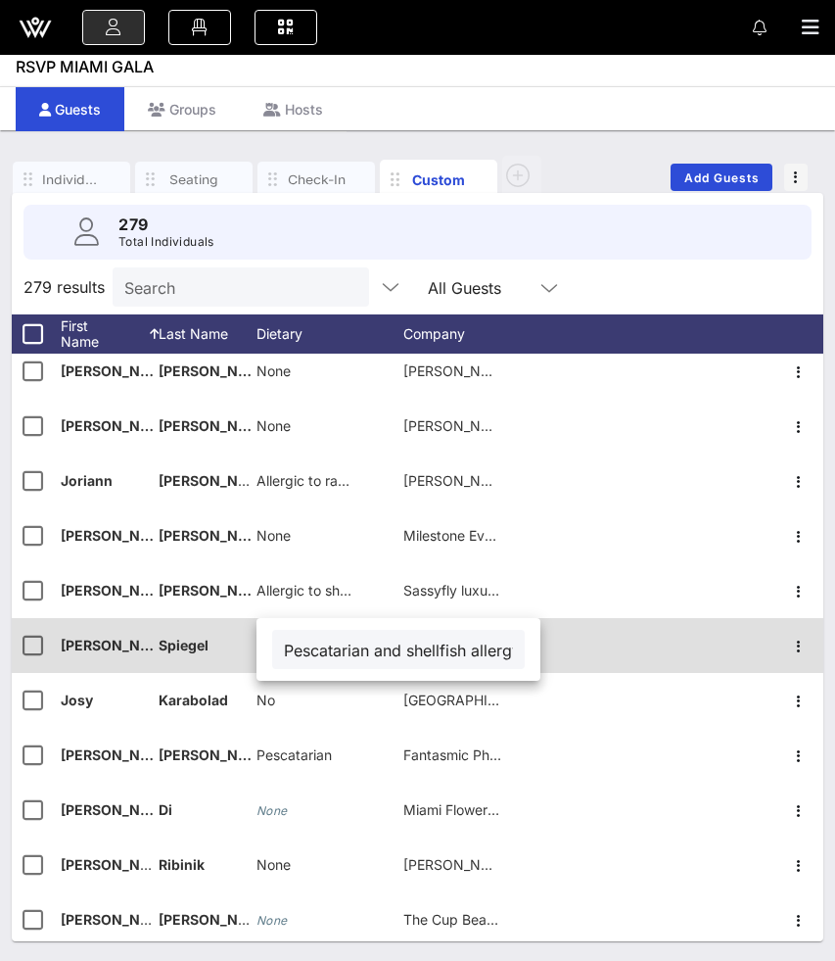
scroll to position [0, 61]
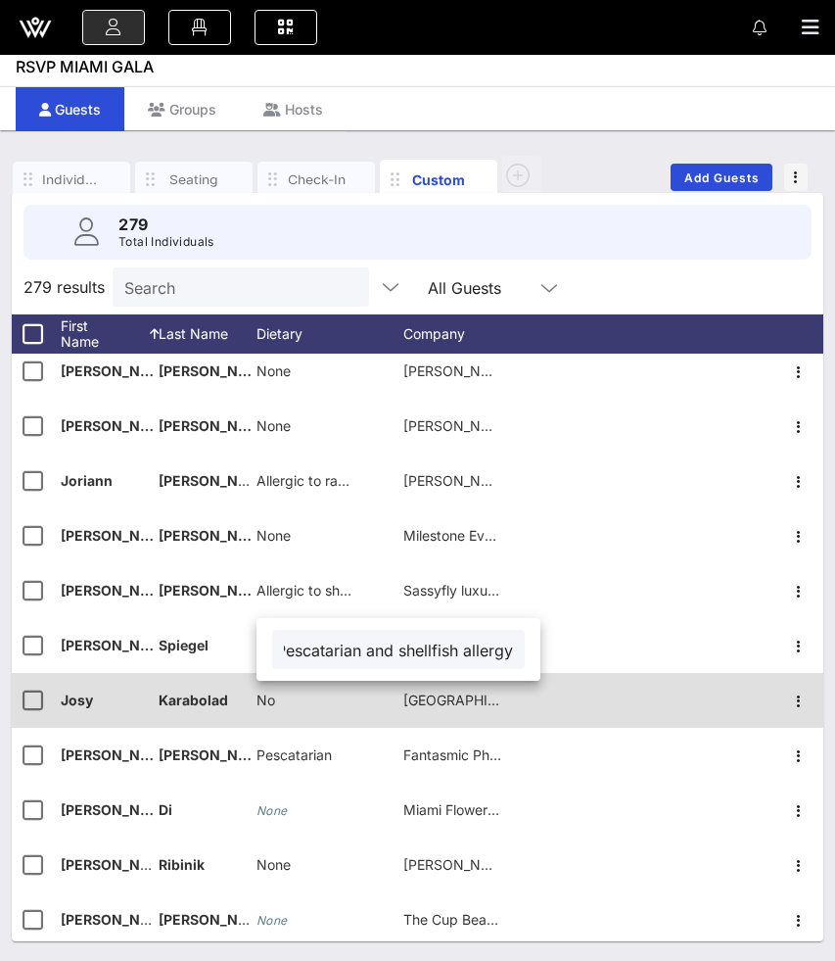
click at [293, 701] on div "No" at bounding box center [330, 711] width 147 height 77
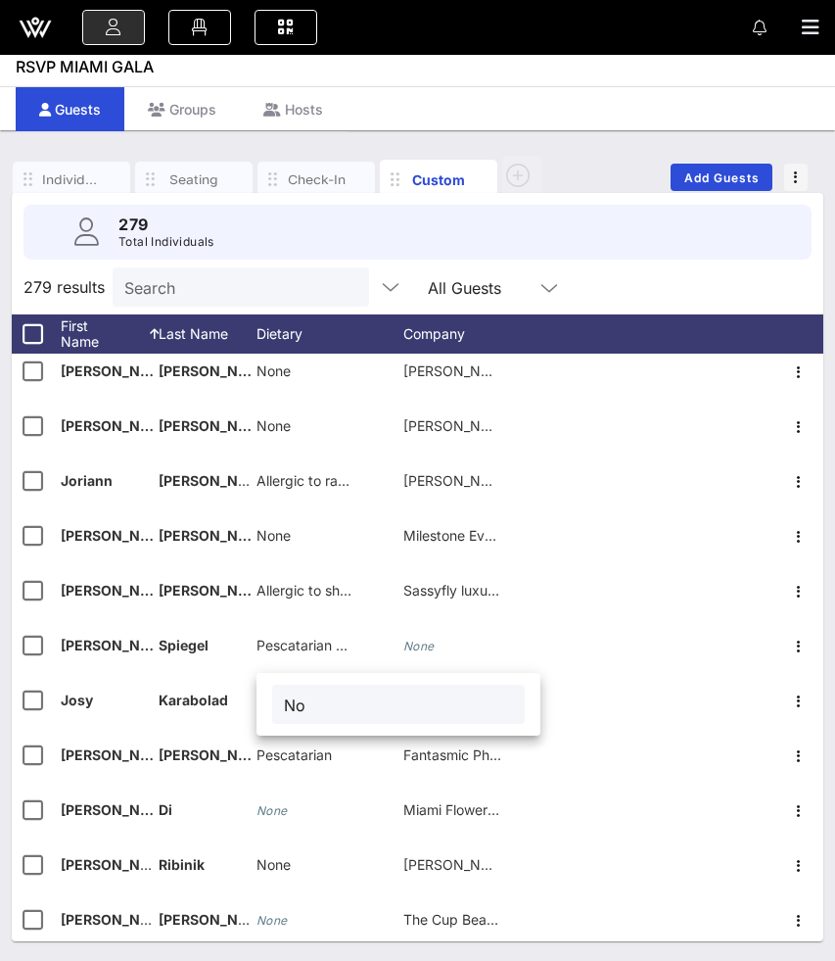
type input "N"
type input "None"
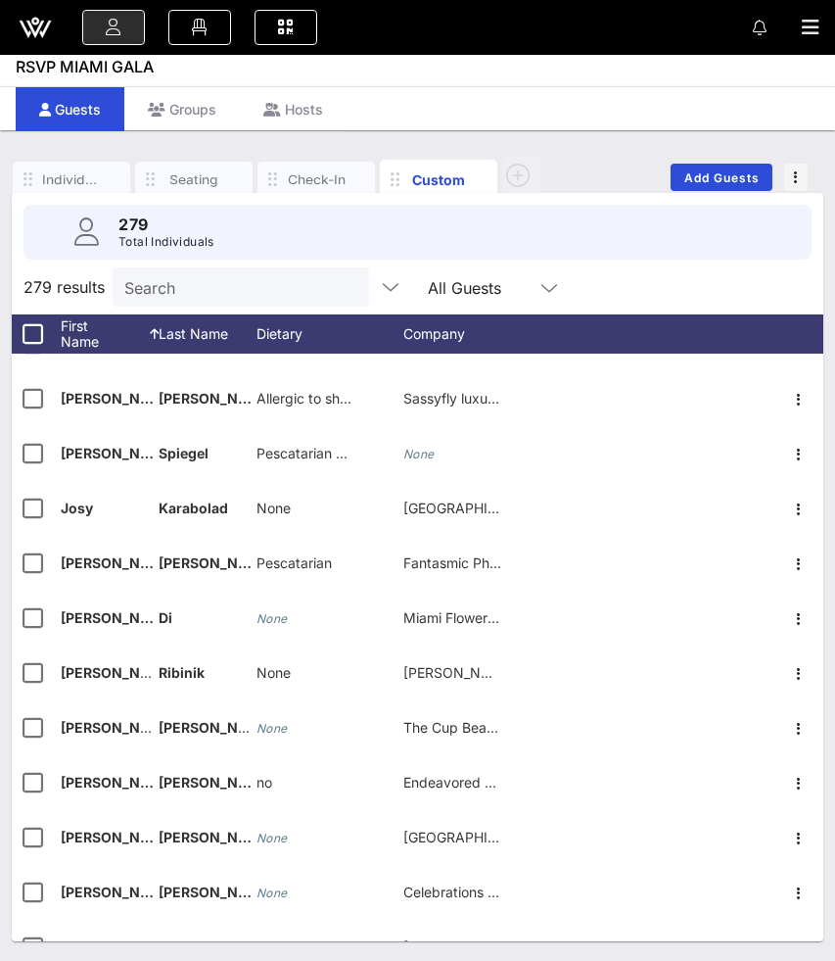
scroll to position [7383, 0]
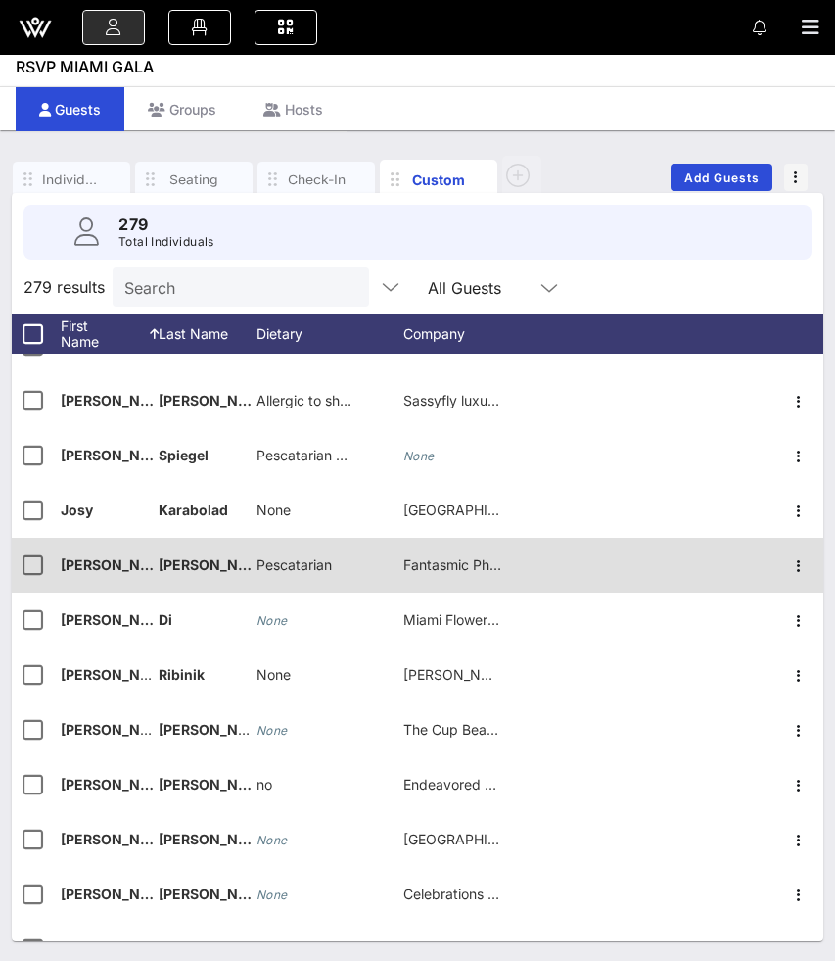
click at [206, 565] on span "[PERSON_NAME] (Barbie +1)" at bounding box center [254, 564] width 190 height 17
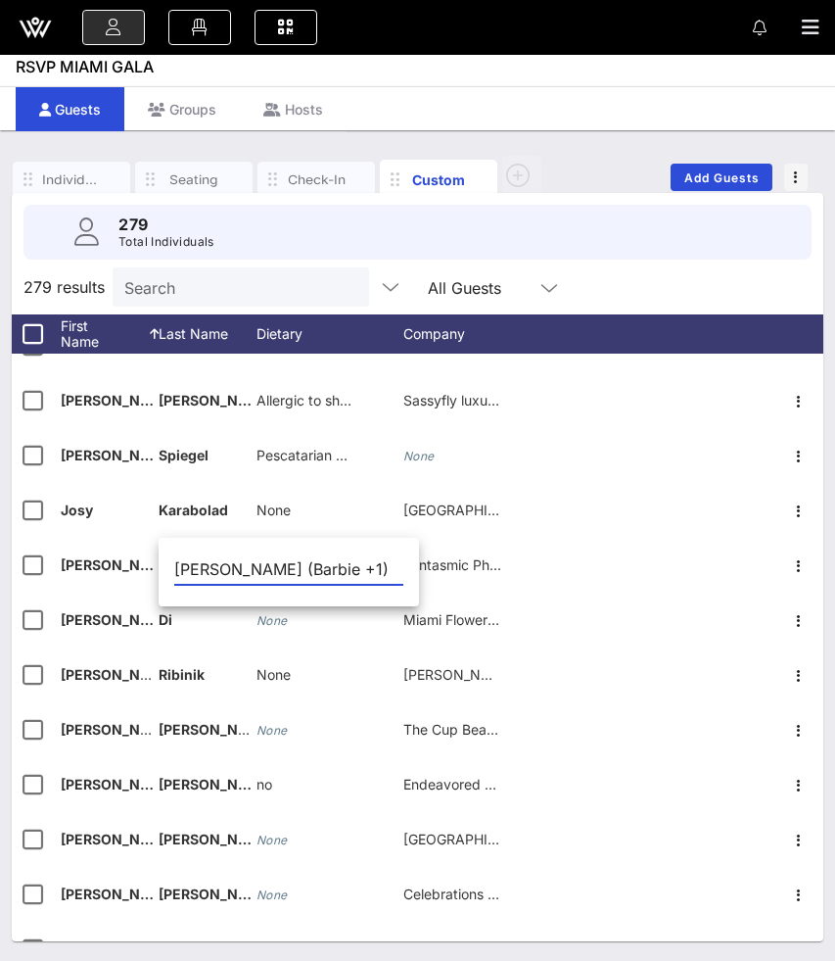
drag, startPoint x: 321, startPoint y: 567, endPoint x: 237, endPoint y: 574, distance: 84.5
click at [237, 574] on input "[PERSON_NAME] (Barbie +1)" at bounding box center [288, 568] width 229 height 31
type input "Ivanova"
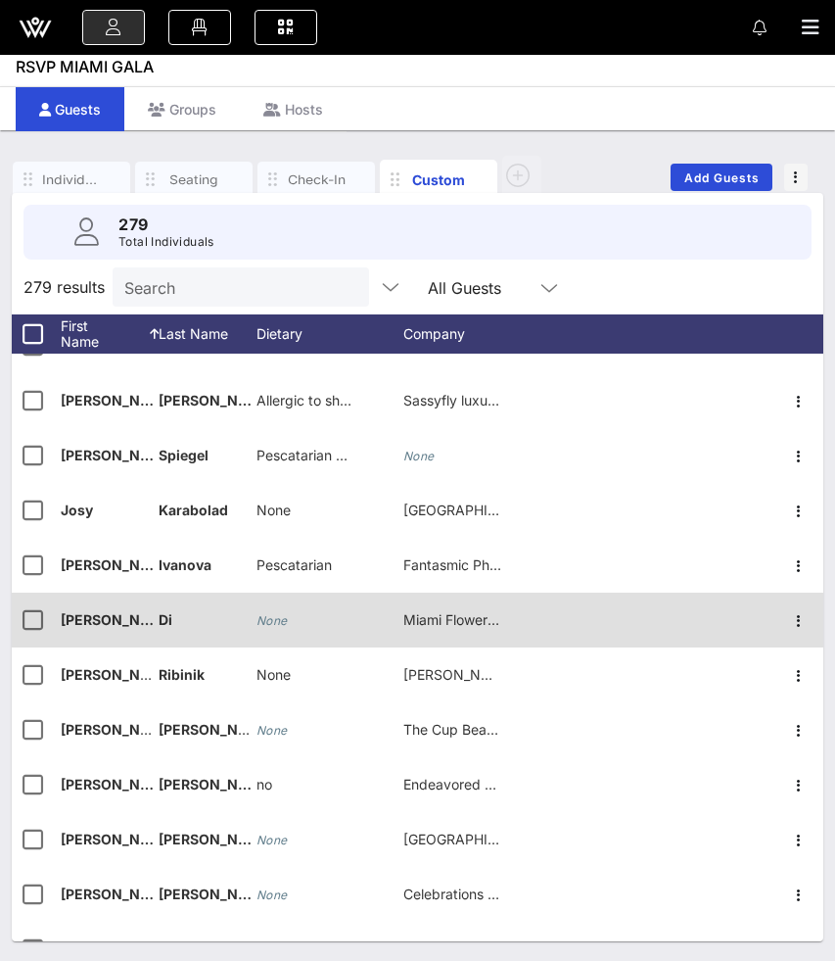
click at [279, 620] on icon "None" at bounding box center [272, 620] width 31 height 15
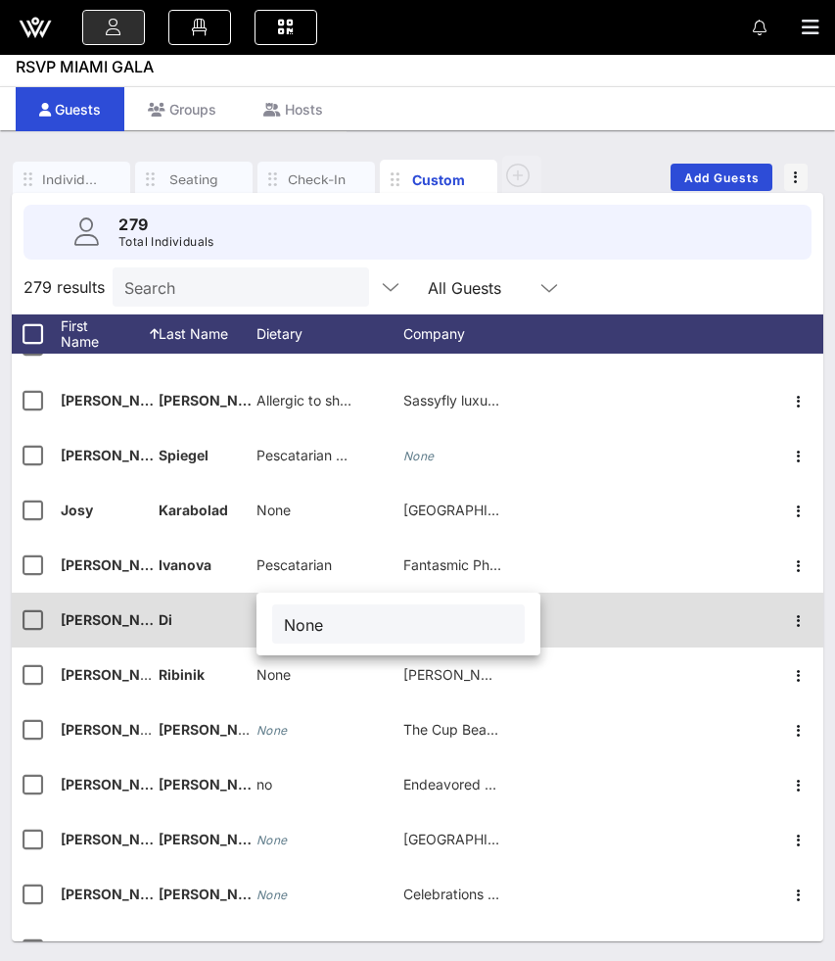
type input "None"
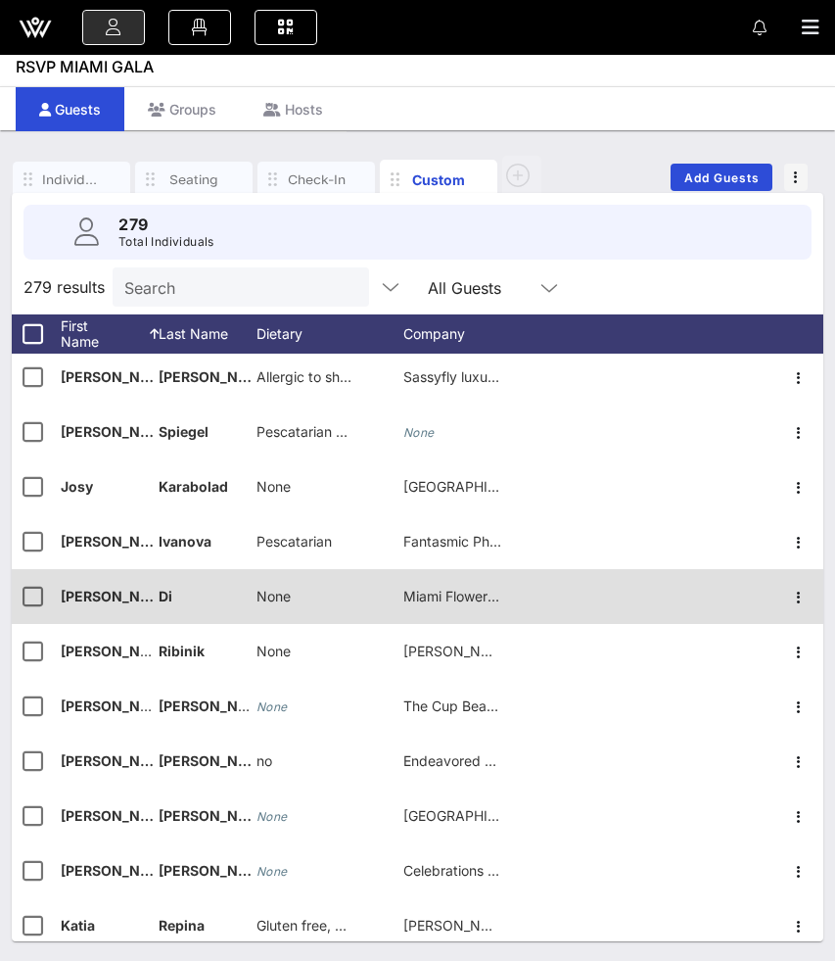
scroll to position [7412, 0]
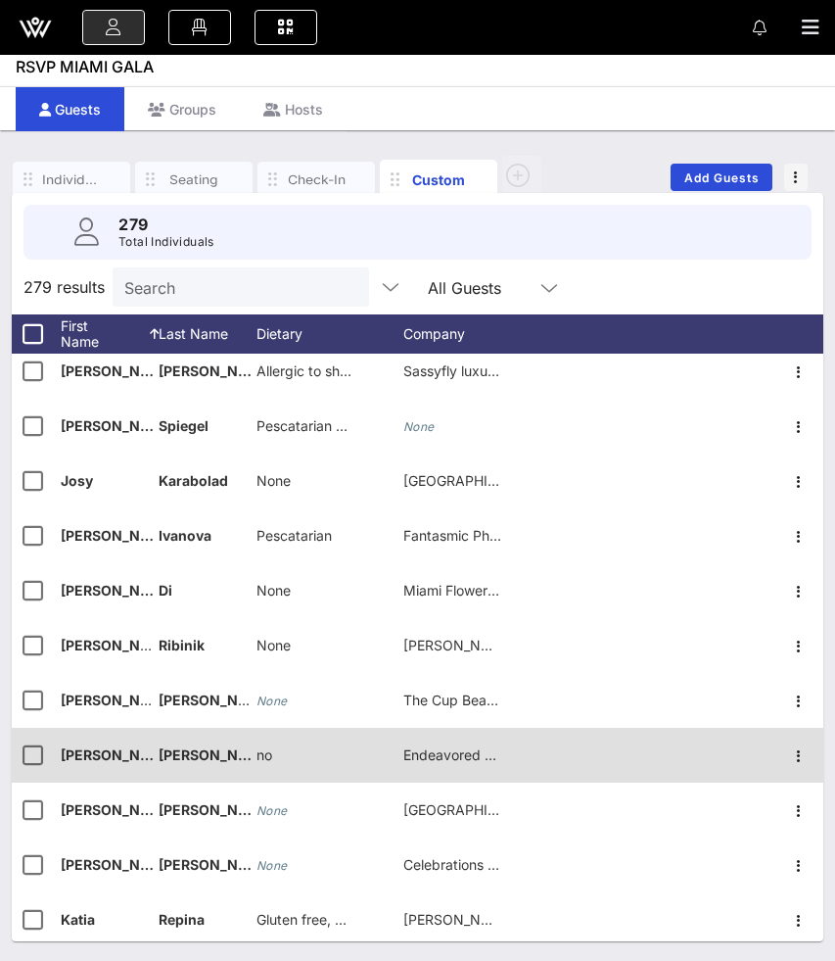
click at [265, 751] on span "no" at bounding box center [265, 754] width 16 height 17
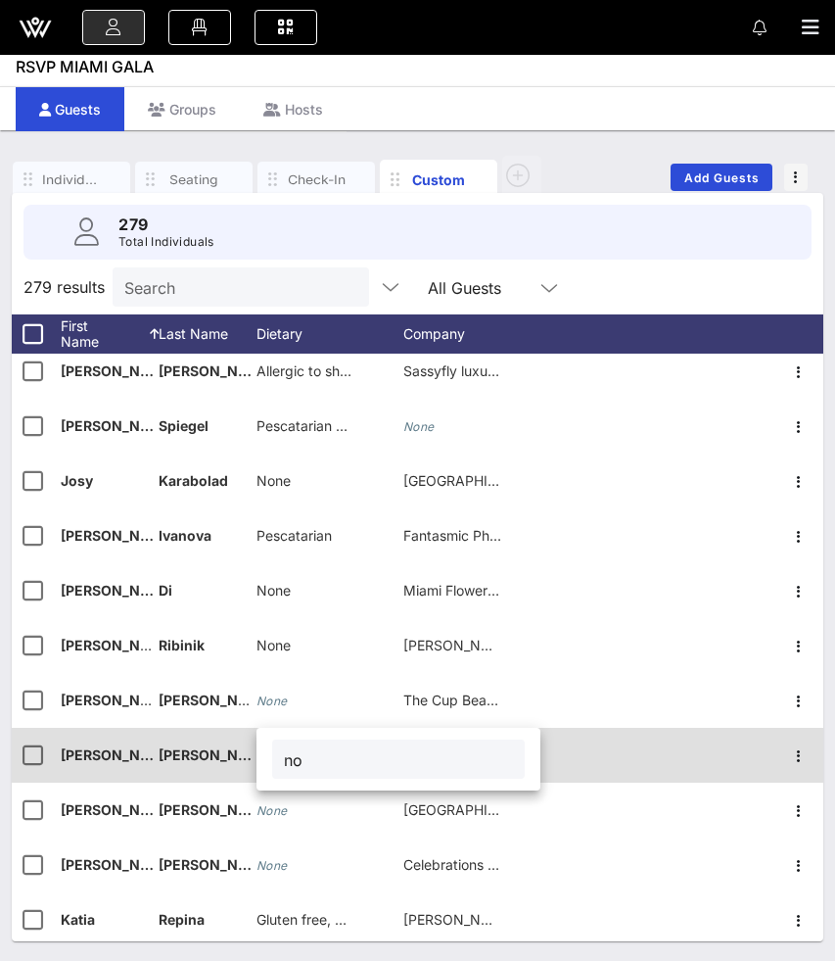
type input "n"
type input "None"
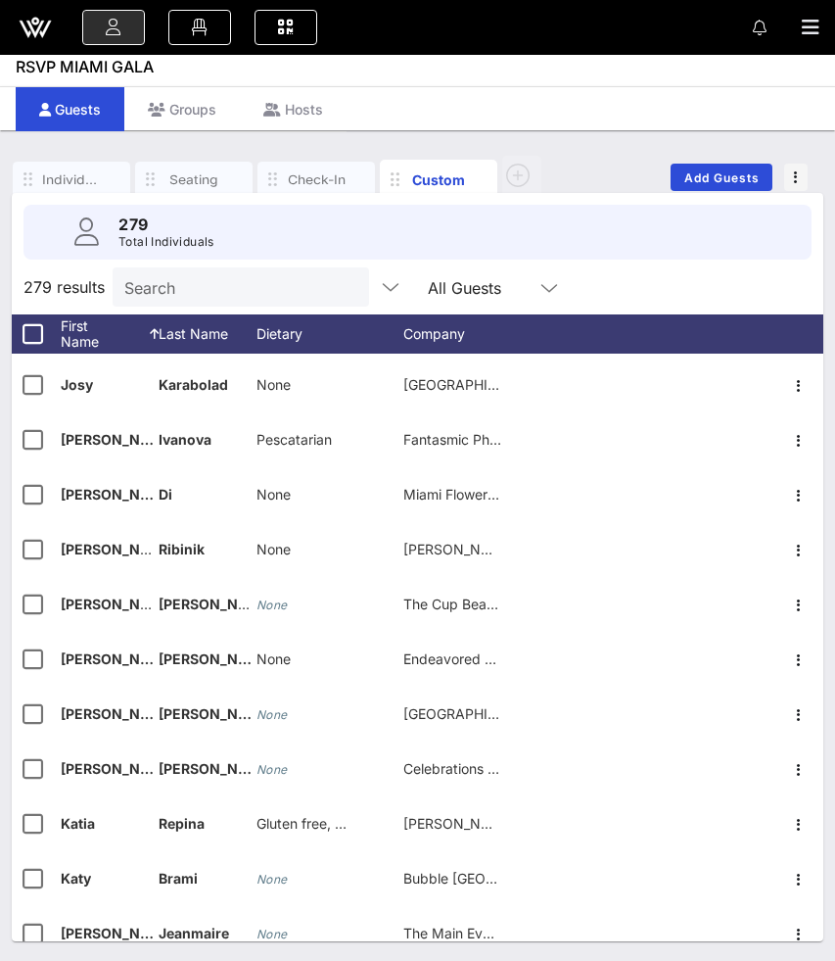
scroll to position [7513, 0]
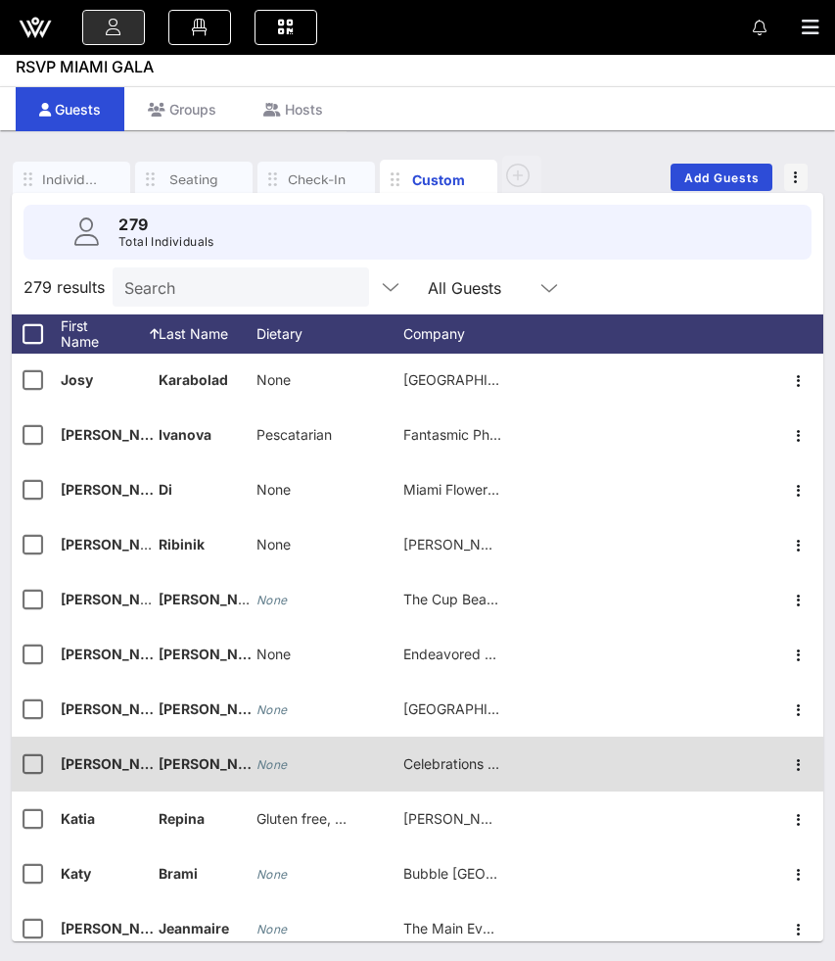
click at [274, 766] on icon "None" at bounding box center [272, 764] width 31 height 15
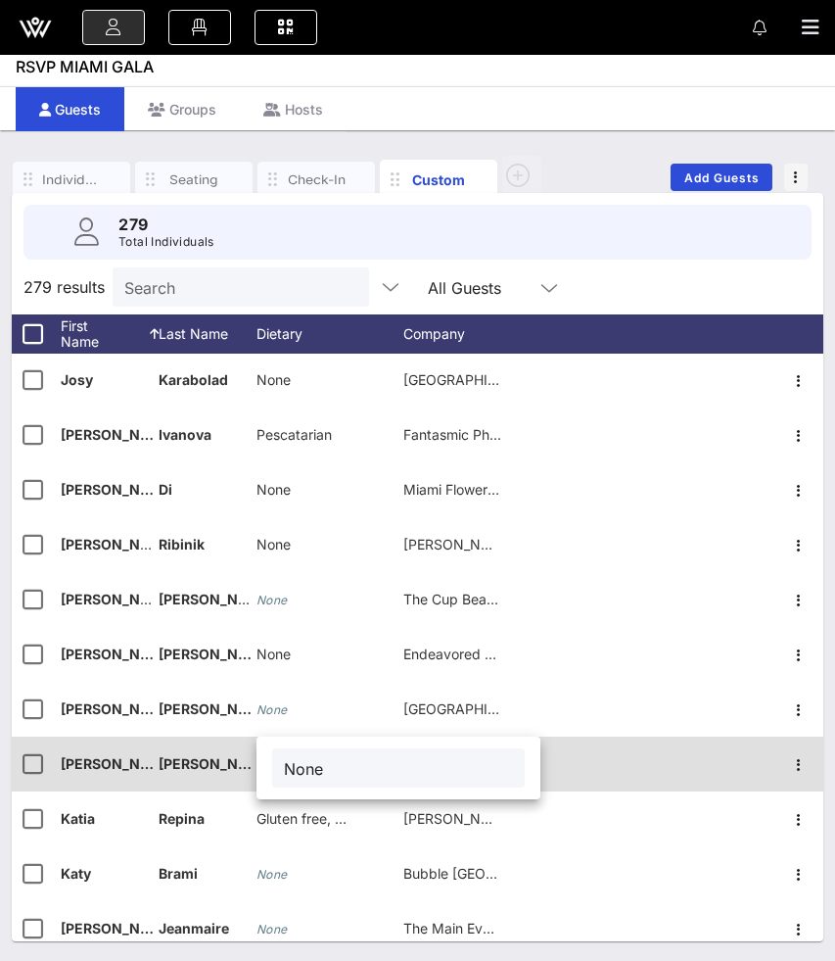
type input "None"
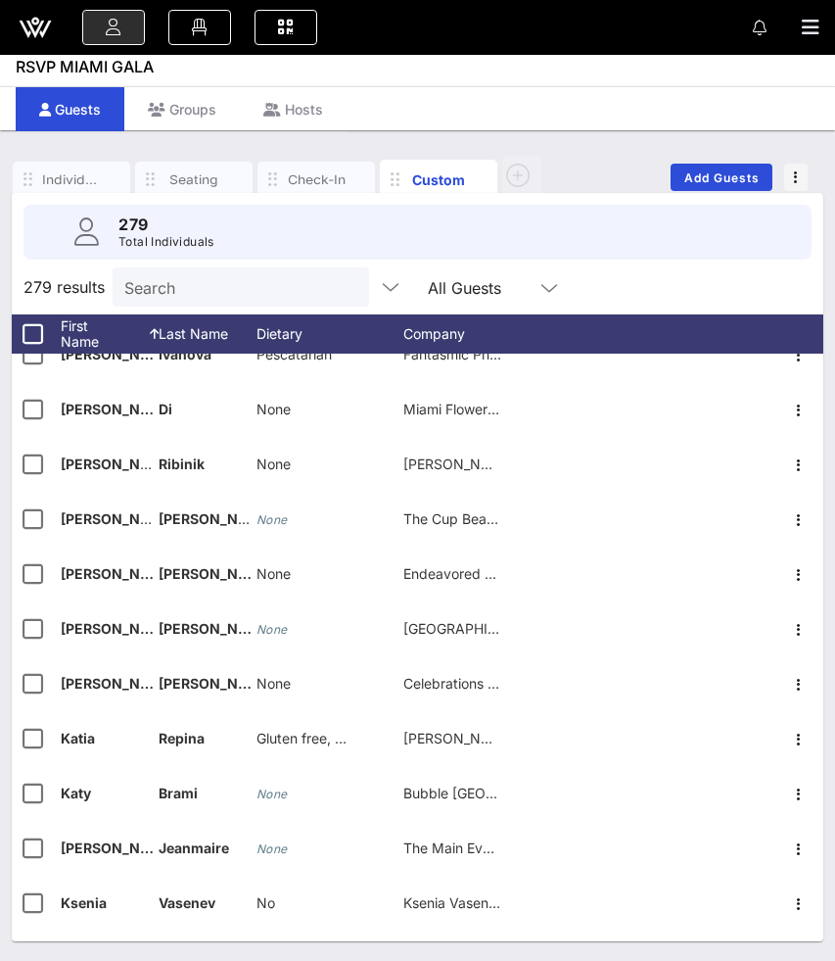
scroll to position [7601, 0]
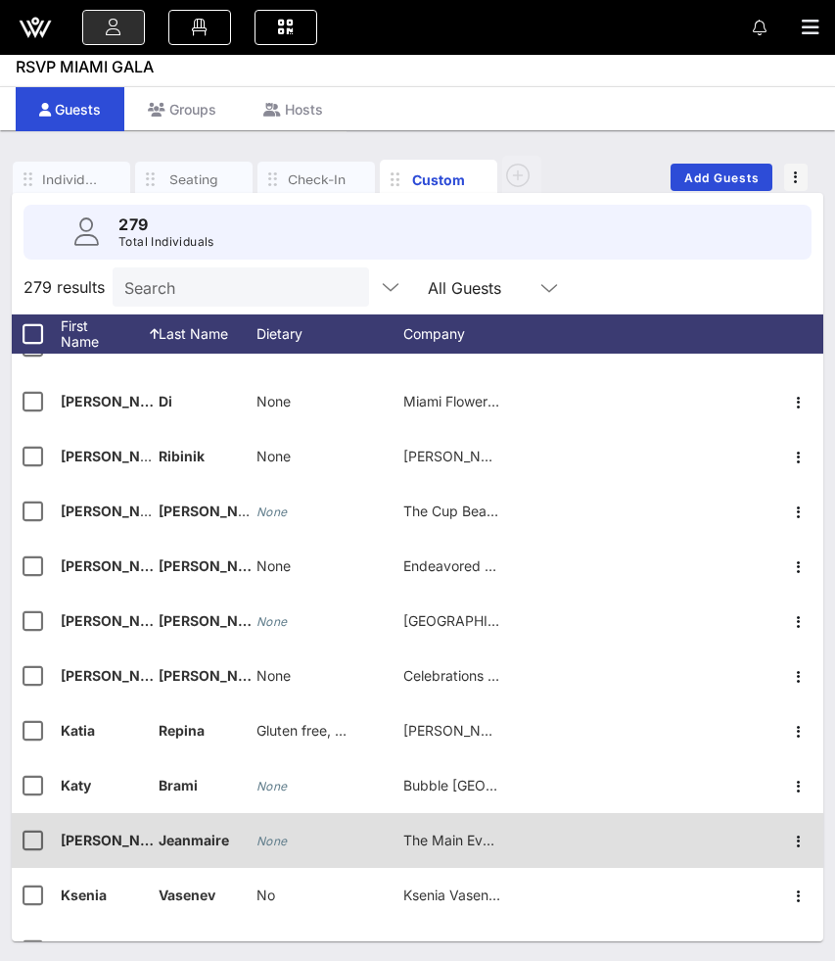
click at [281, 836] on icon "None" at bounding box center [272, 840] width 31 height 15
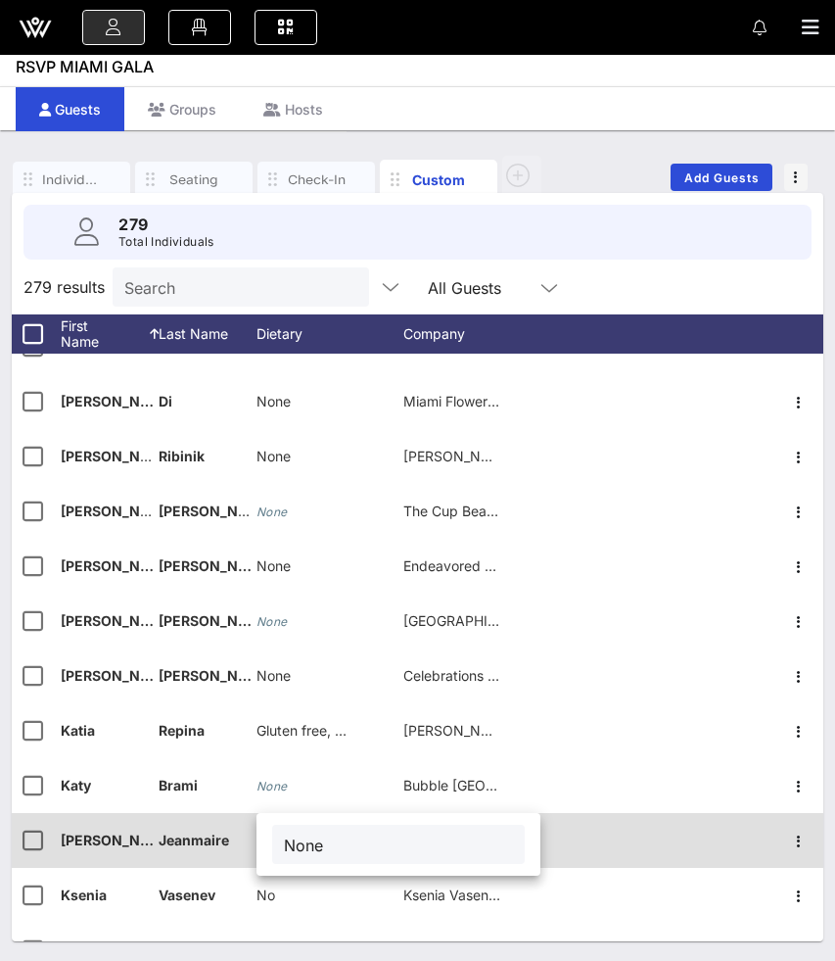
type input "None"
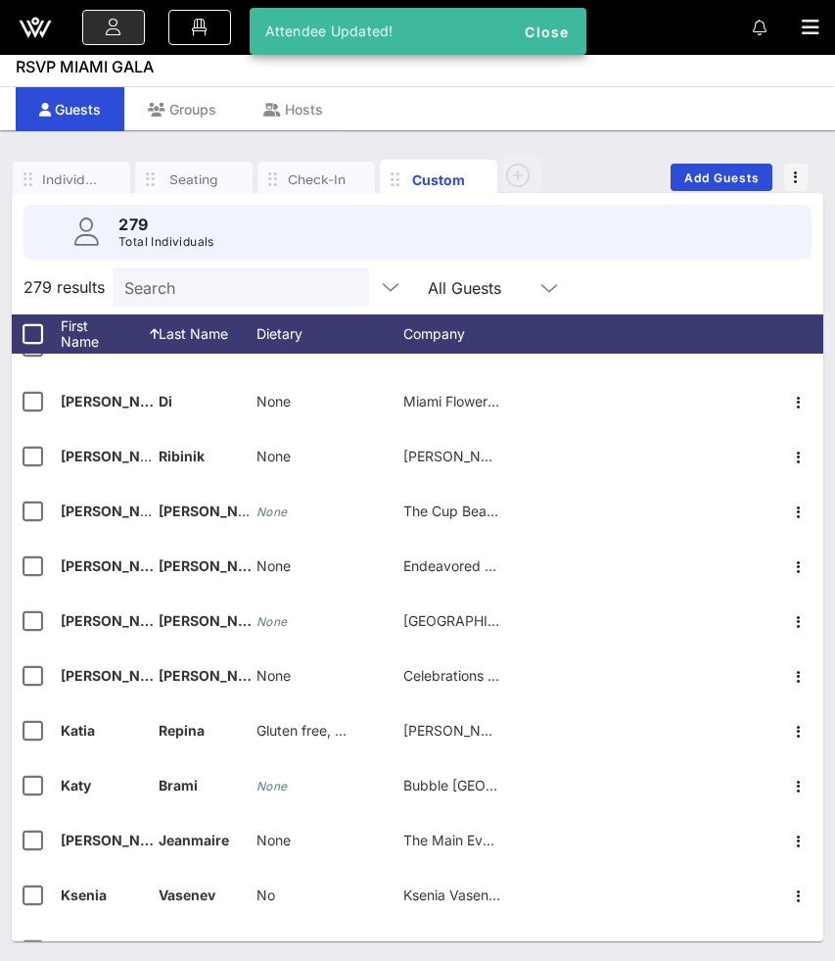
scroll to position [7669, 0]
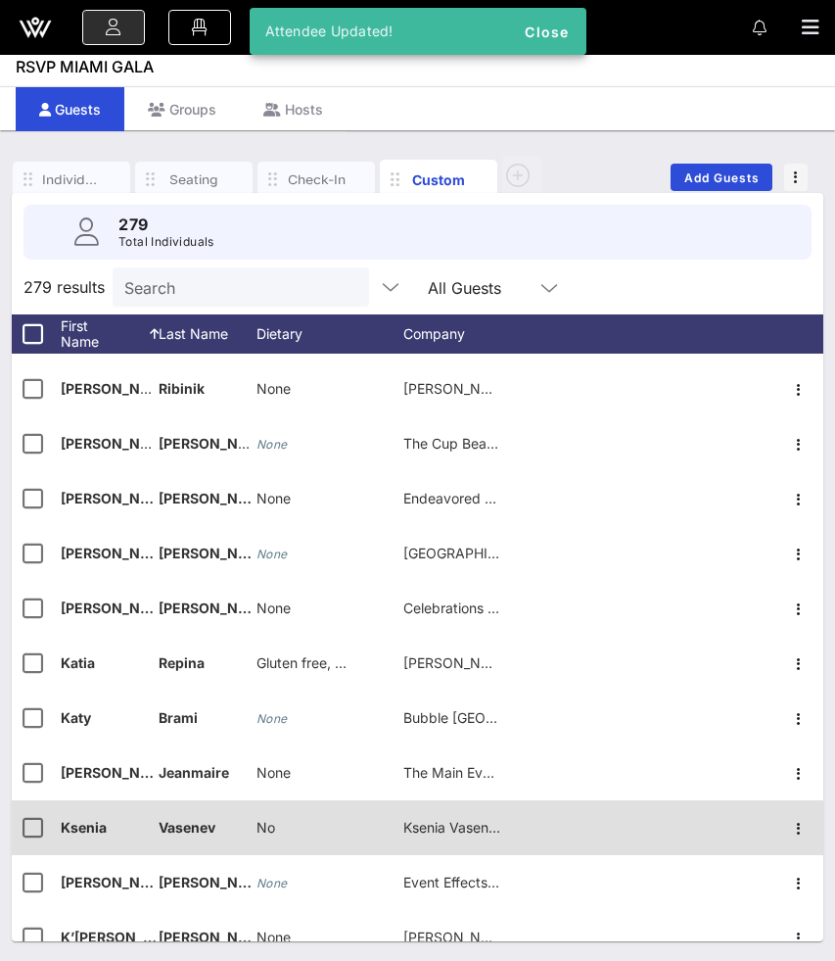
click at [272, 824] on span "No" at bounding box center [266, 827] width 19 height 17
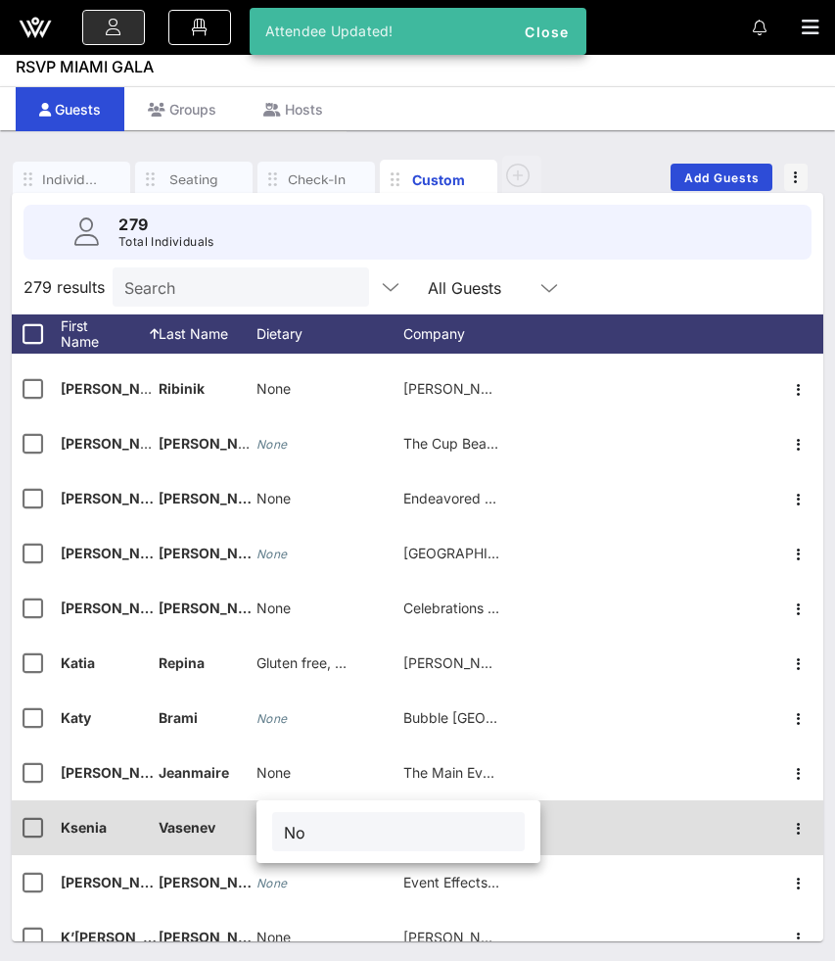
type input "N"
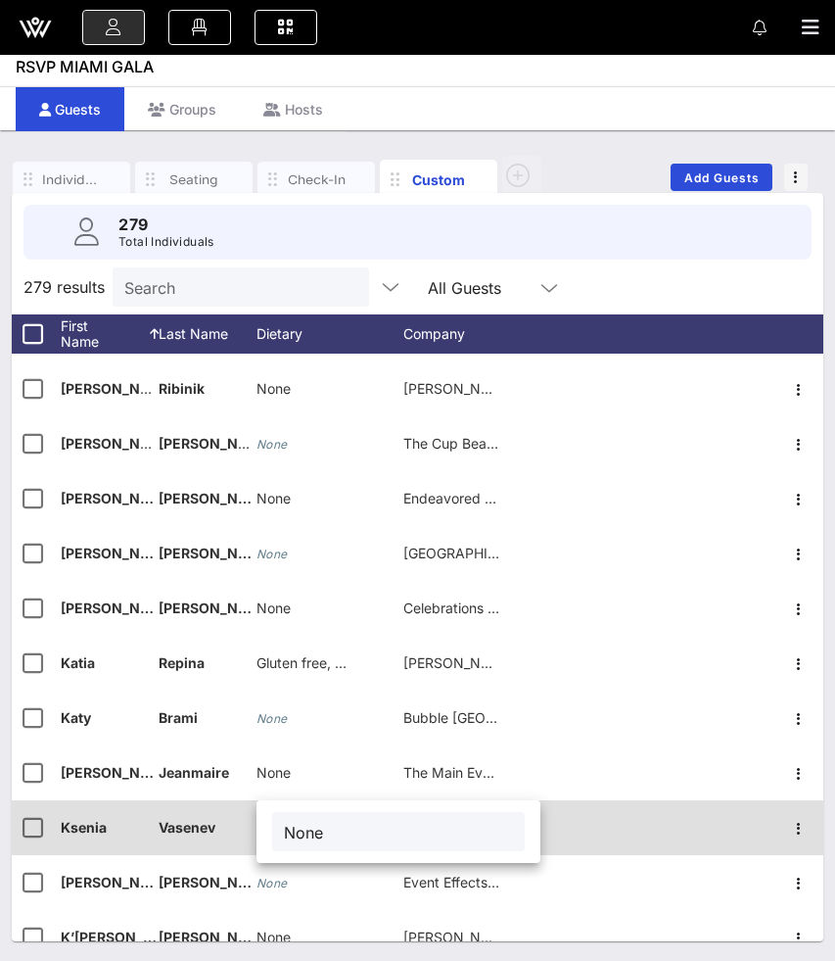
type input "None"
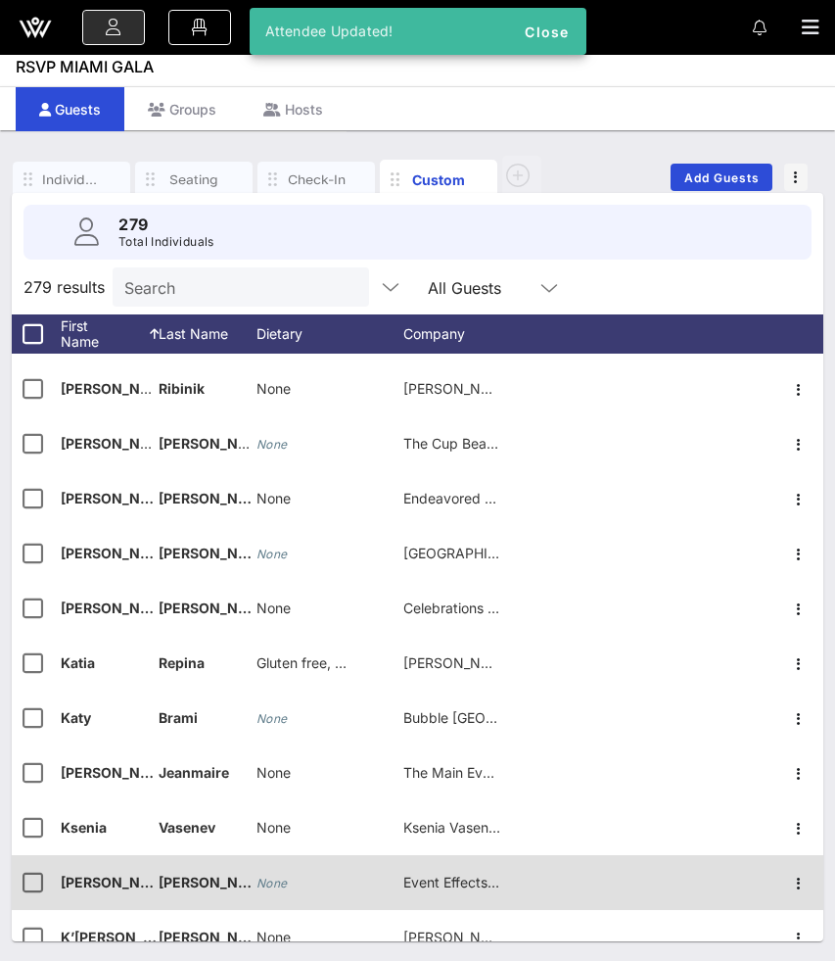
click at [268, 889] on icon "None" at bounding box center [272, 882] width 31 height 15
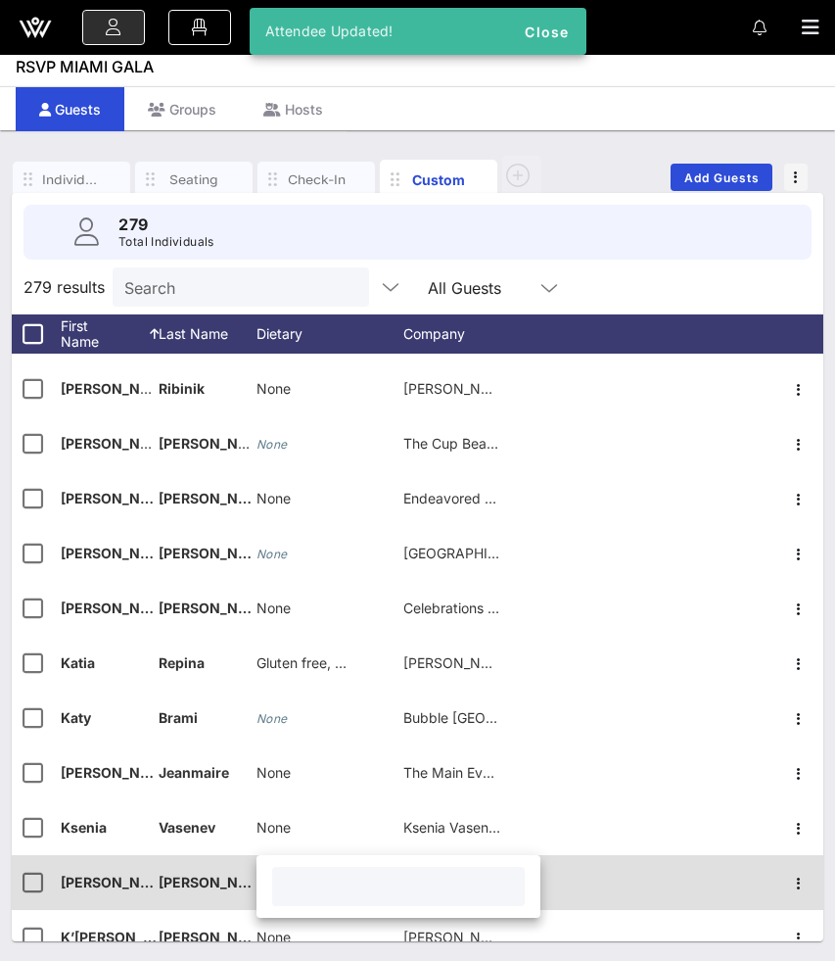
paste input "None"
type input "None"
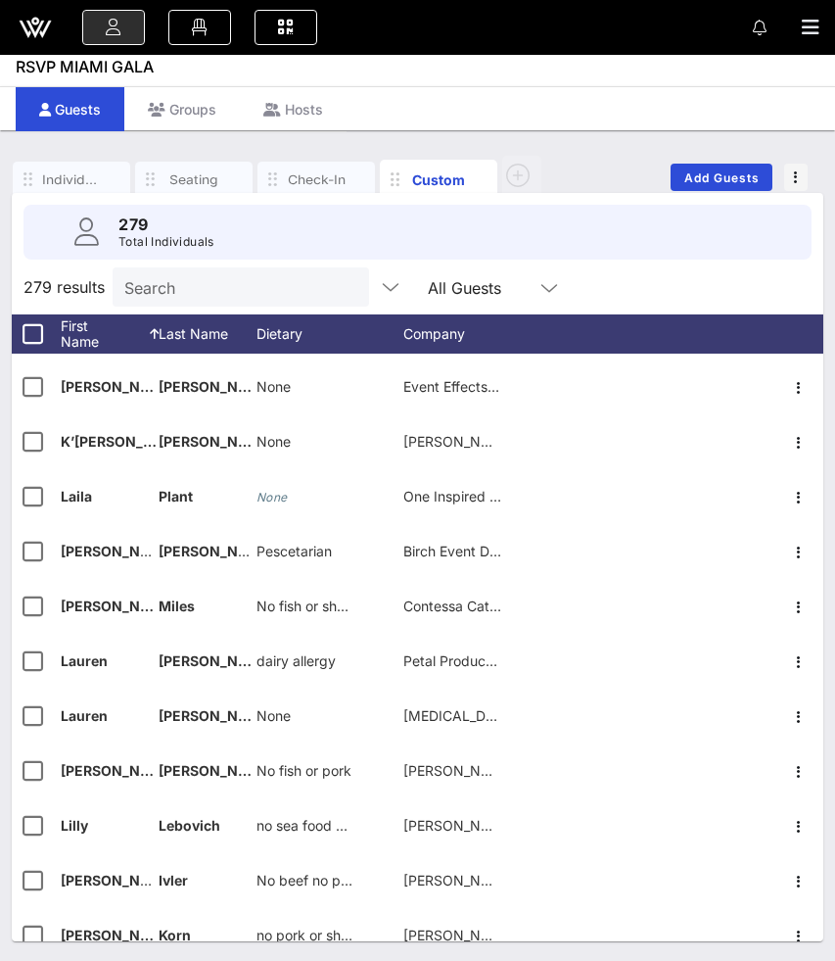
scroll to position [8171, 0]
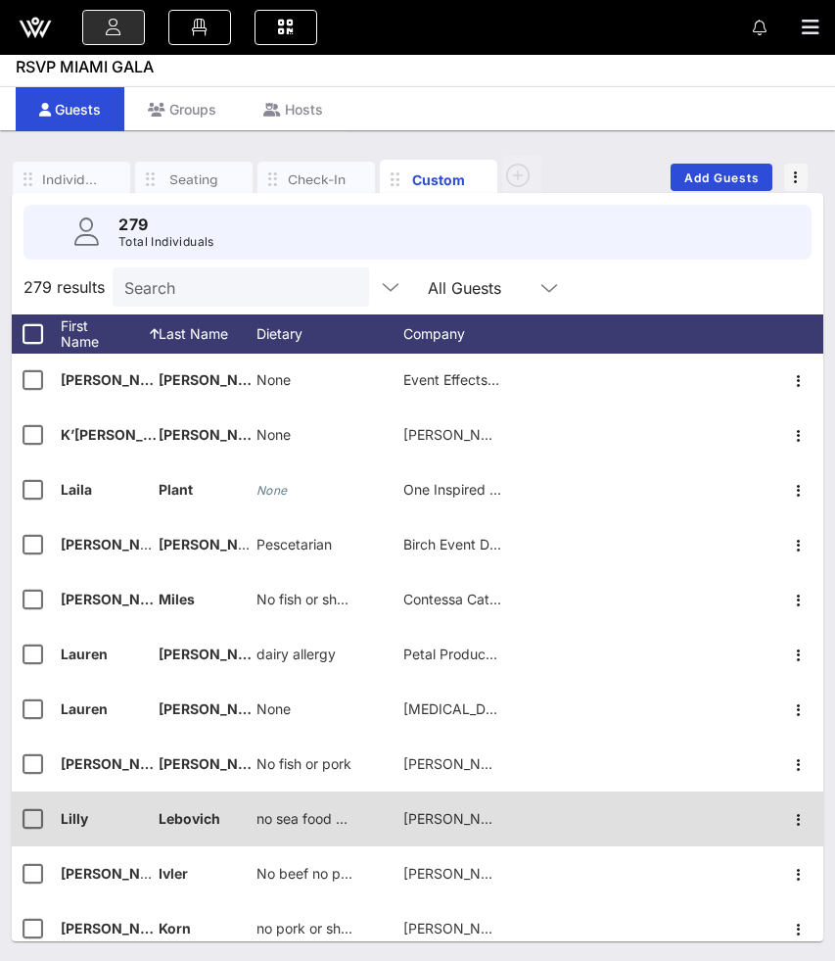
click at [301, 816] on span "no sea food or Meat" at bounding box center [321, 818] width 129 height 17
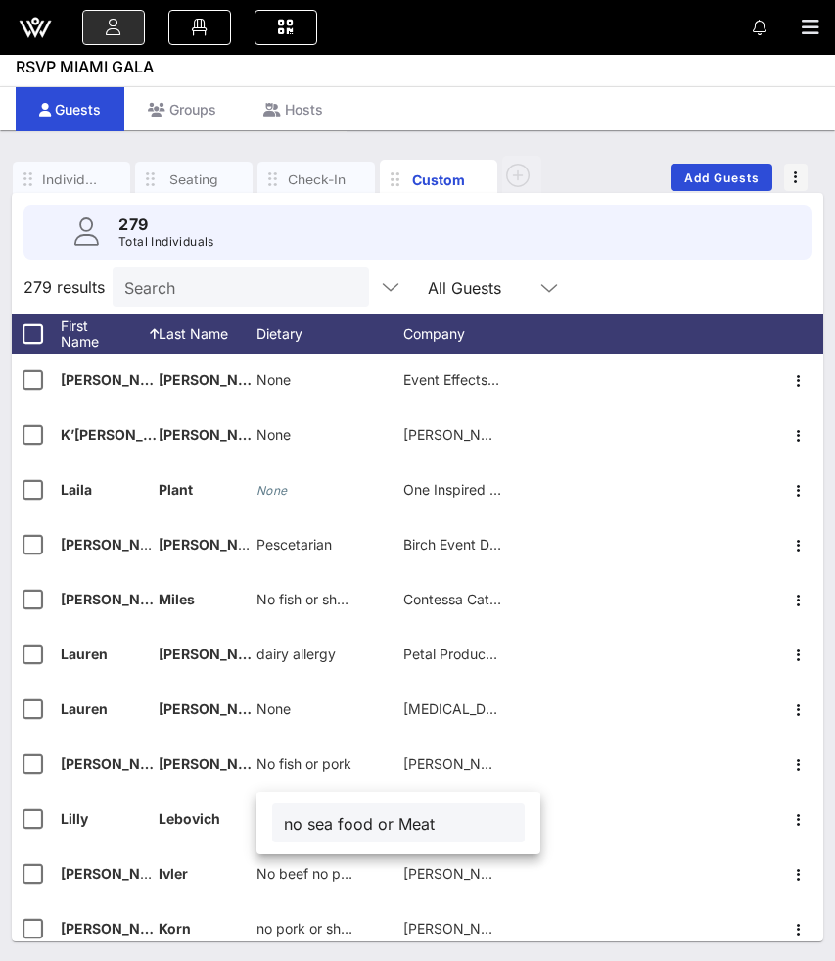
click at [294, 822] on input "no sea food or Meat" at bounding box center [398, 822] width 229 height 25
type input "No sea food or Meat"
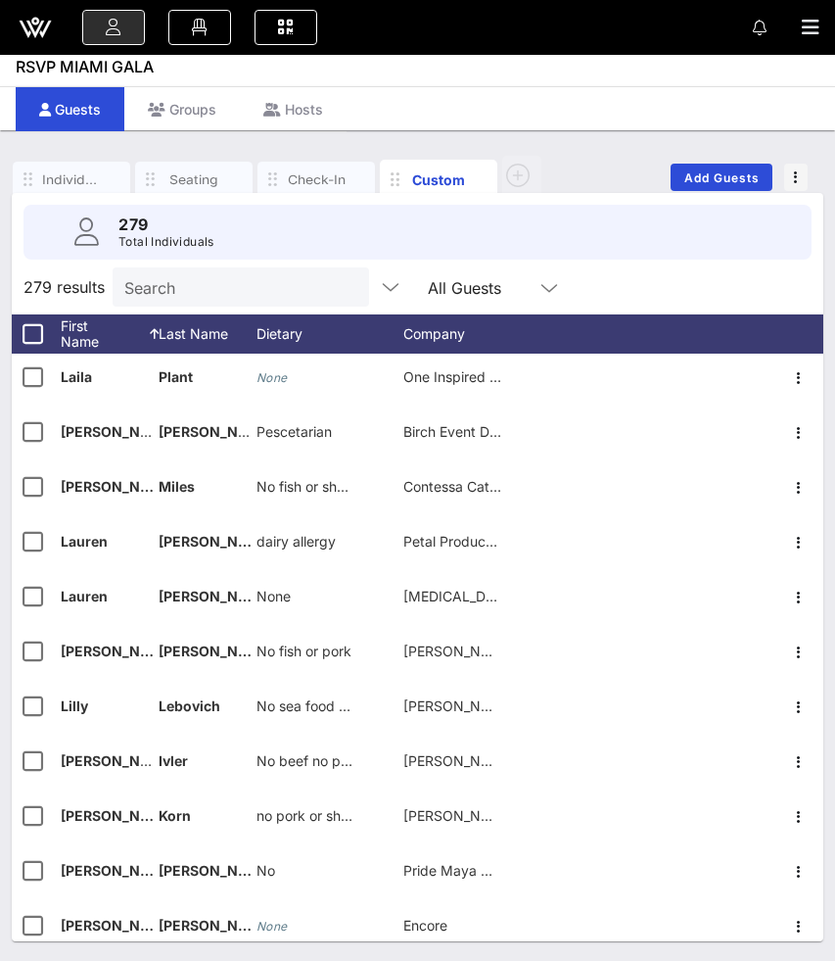
scroll to position [8286, 0]
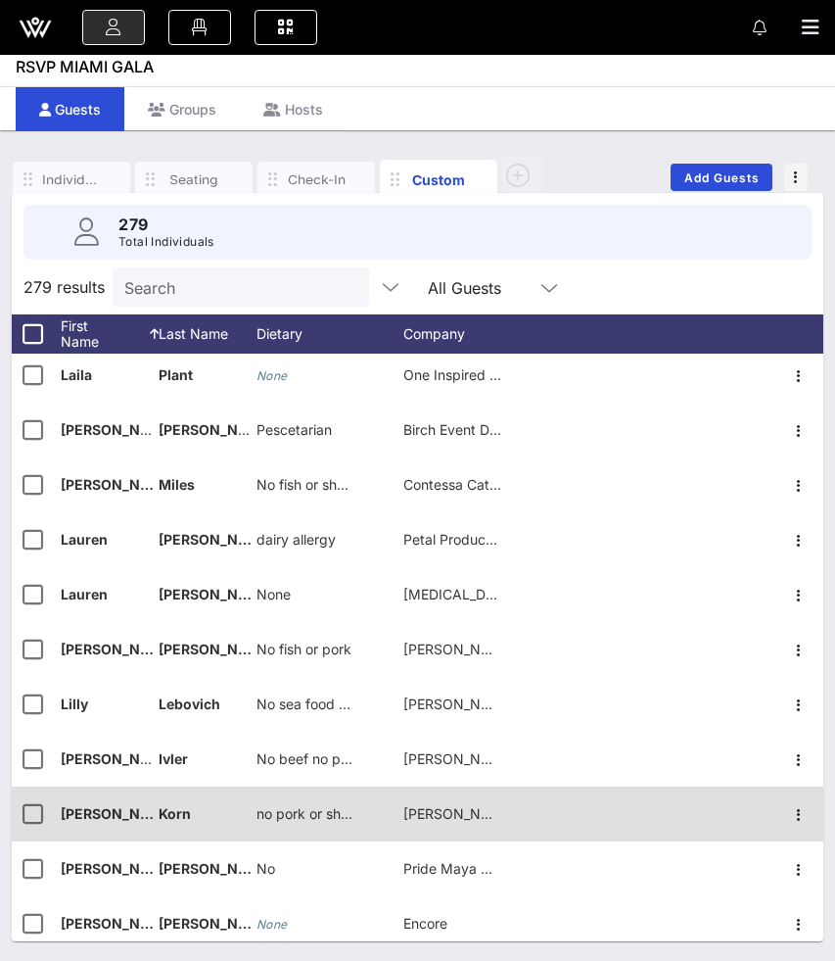
click at [272, 808] on span "no pork or shellfish" at bounding box center [317, 813] width 120 height 17
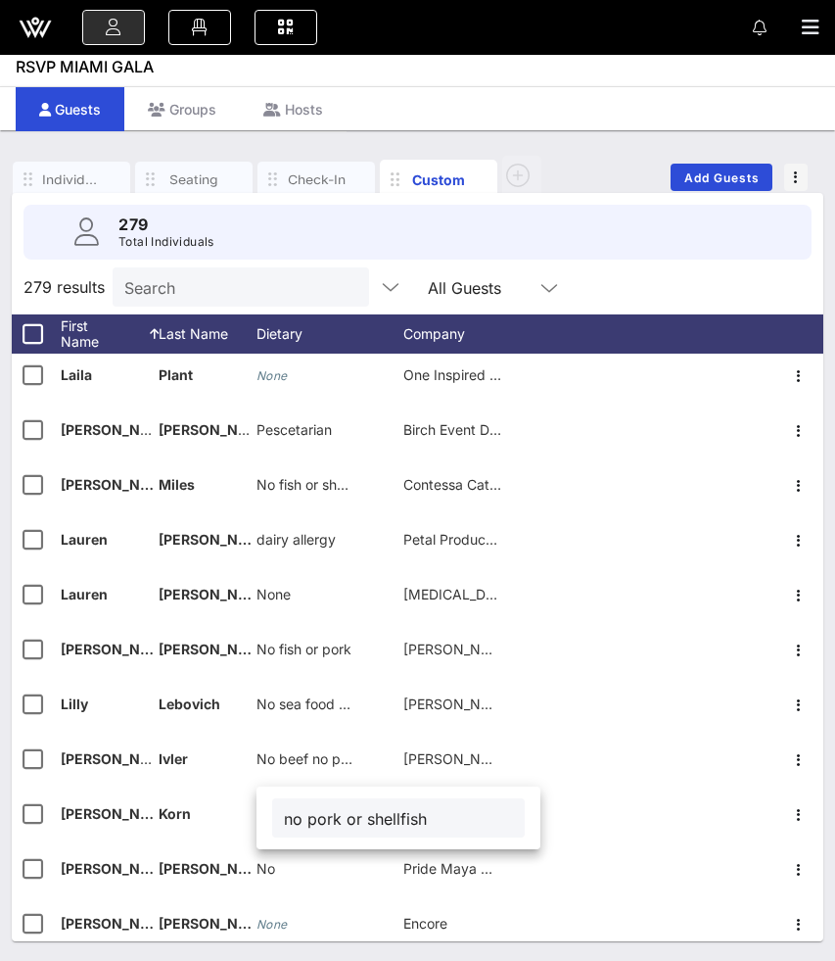
click at [296, 818] on input "no pork or shellfish" at bounding box center [398, 817] width 229 height 25
type input "No pork or shellfish"
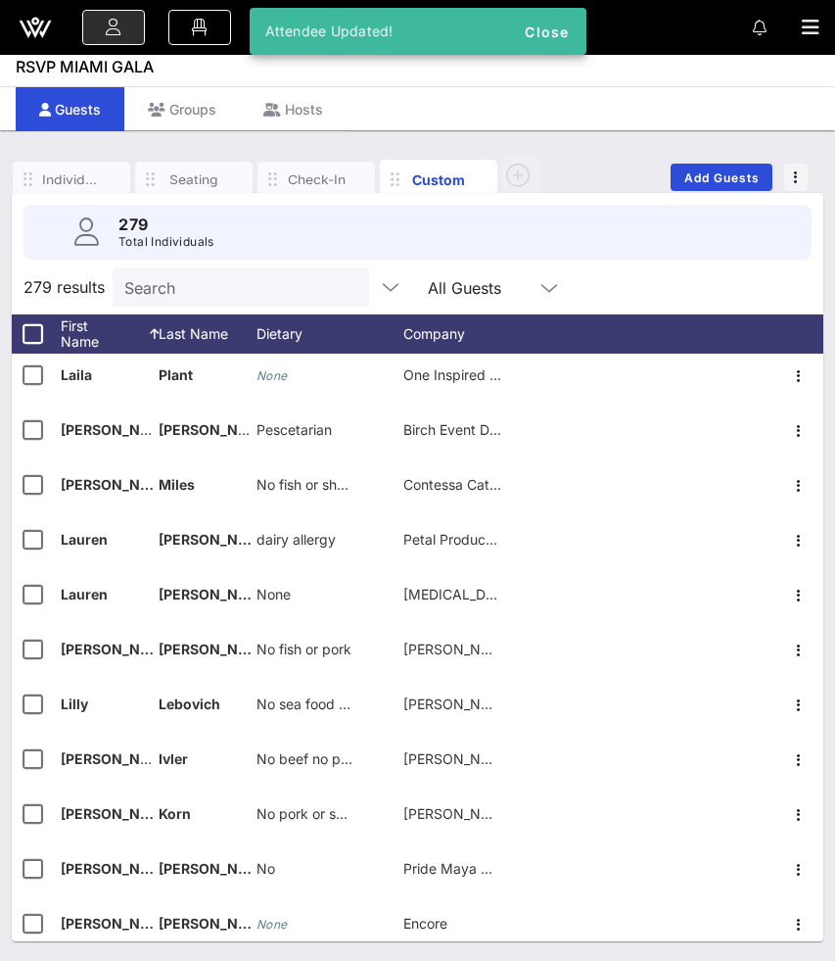
scroll to position [8345, 0]
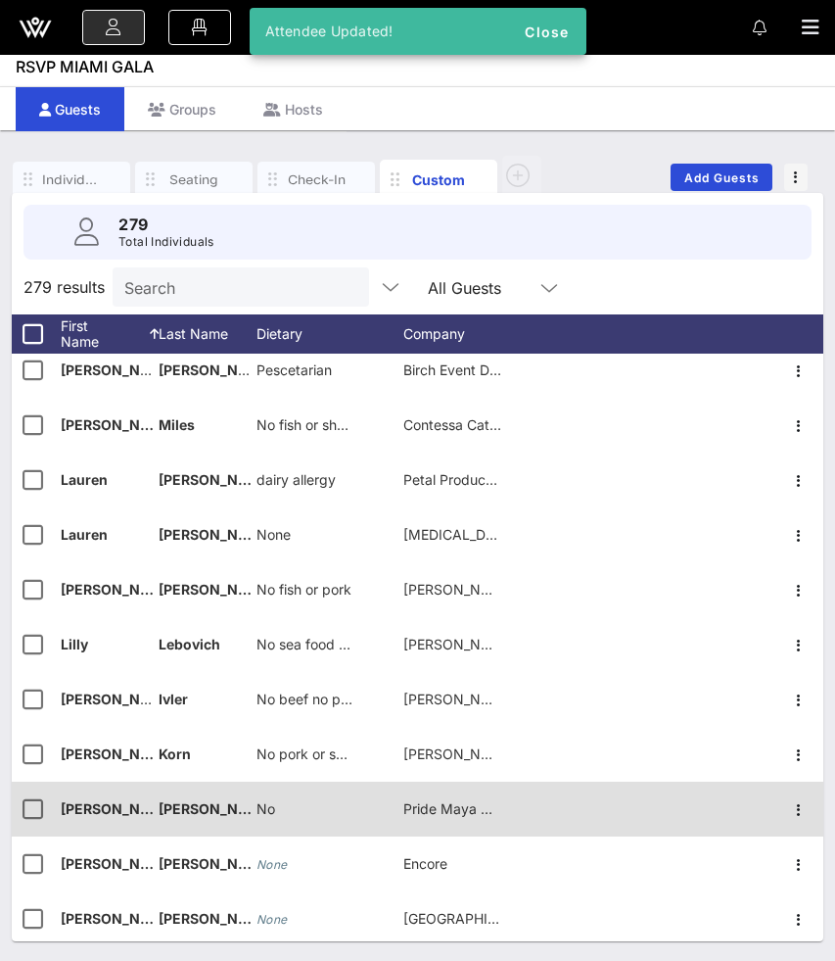
click at [296, 796] on div "No" at bounding box center [330, 819] width 147 height 77
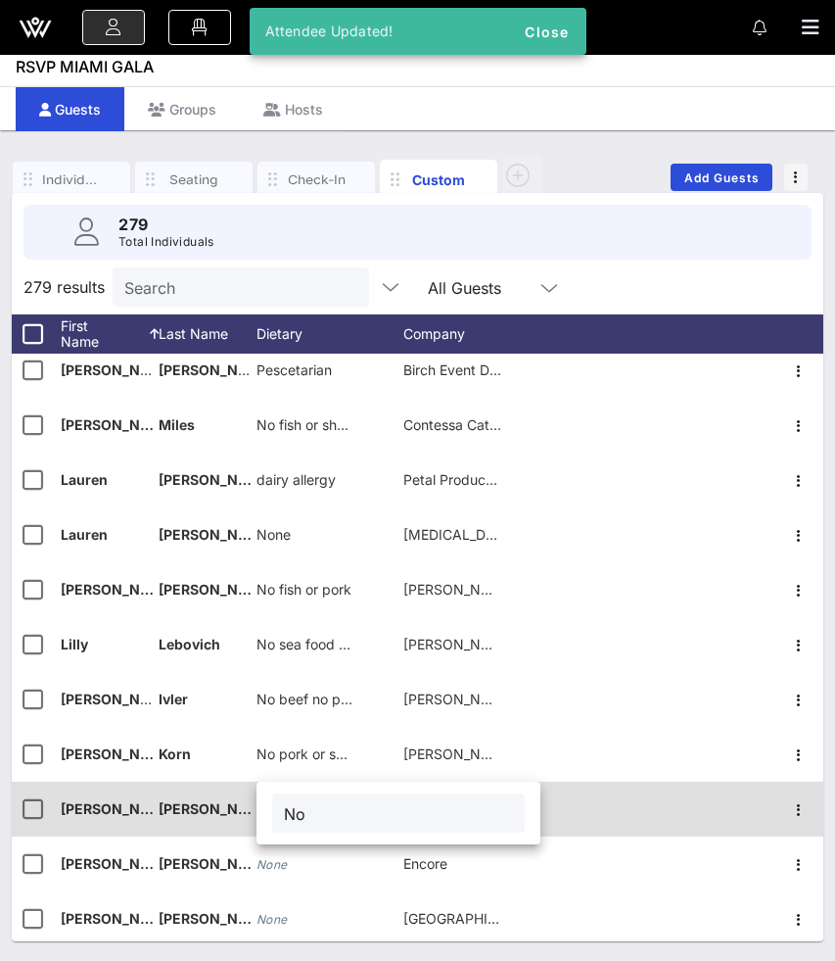
type input "N"
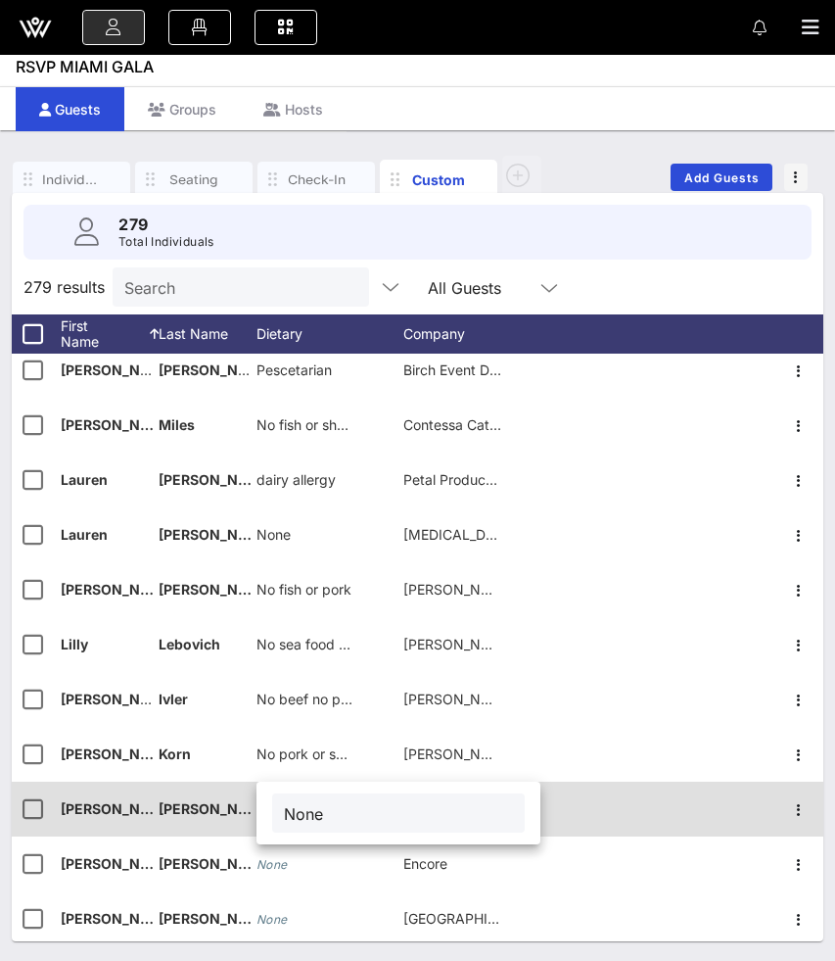
type input "None"
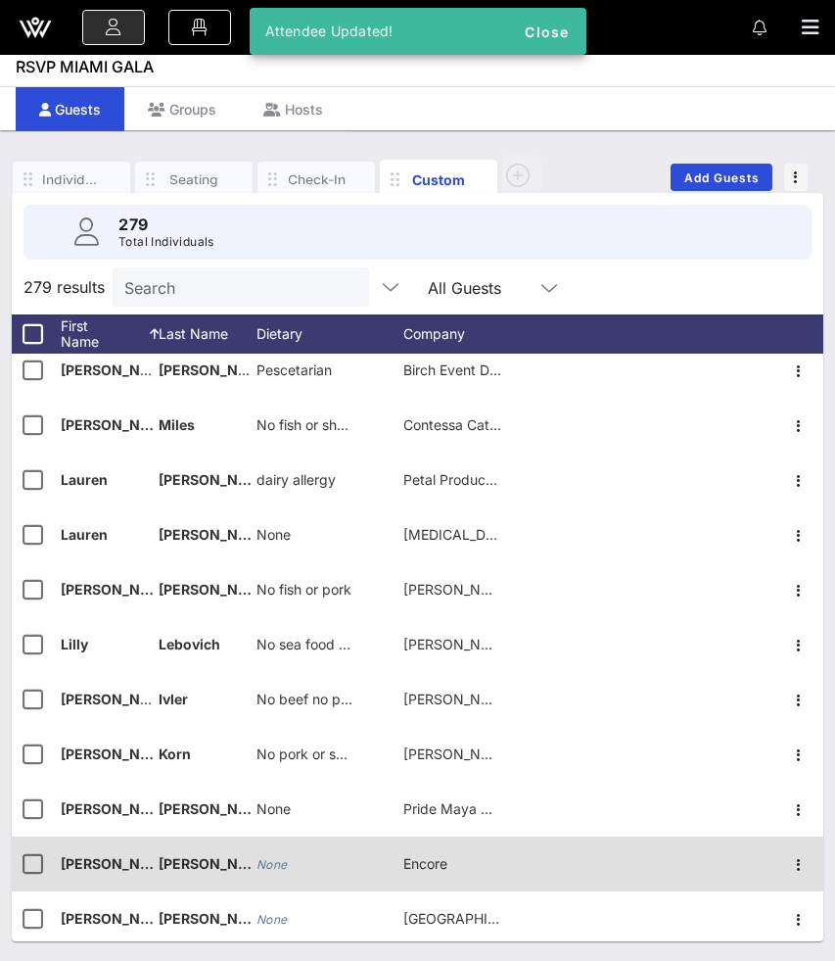
click at [279, 864] on icon "None" at bounding box center [272, 864] width 31 height 15
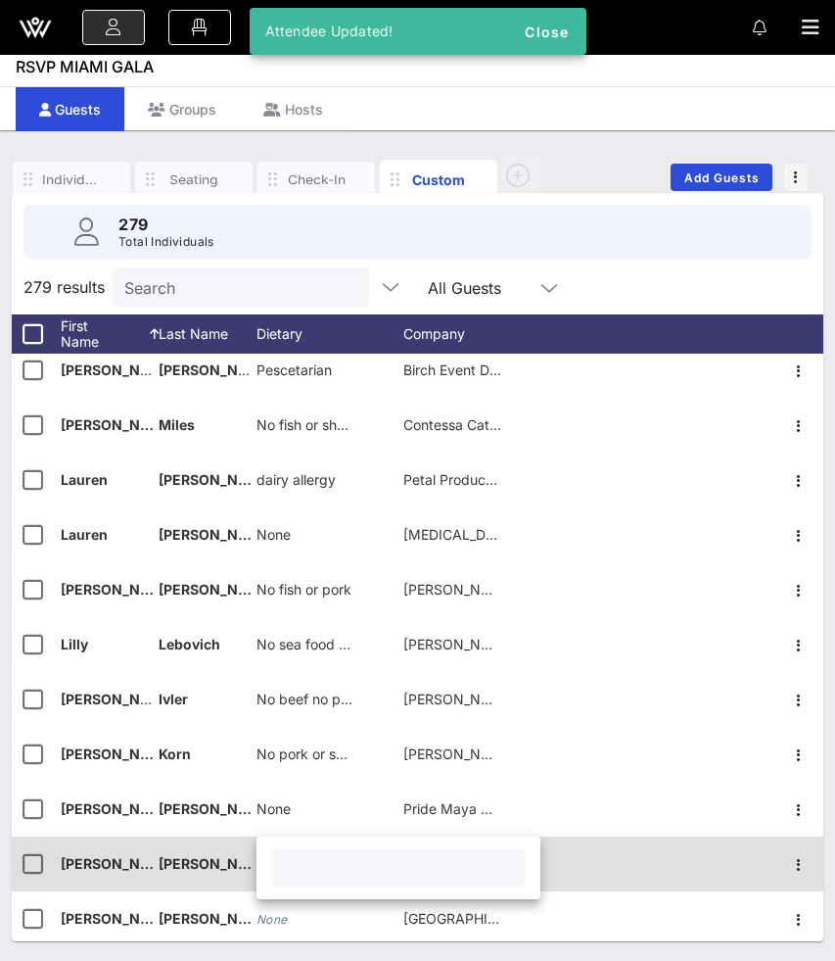
paste input "None"
type input "None"
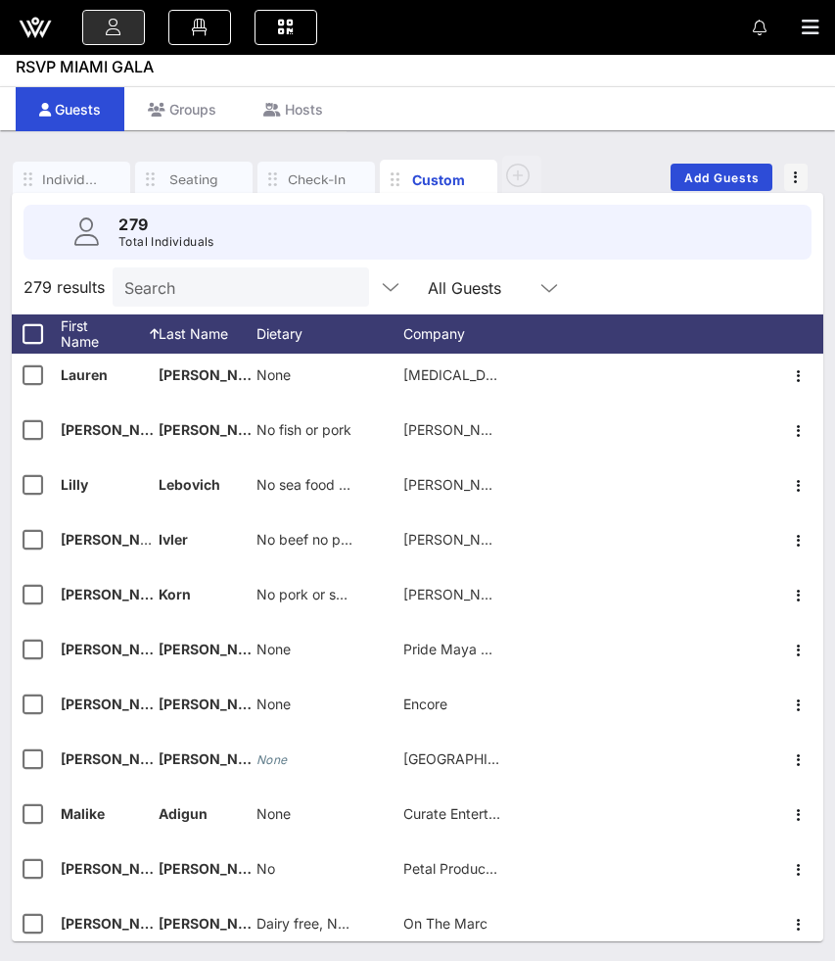
scroll to position [8513, 0]
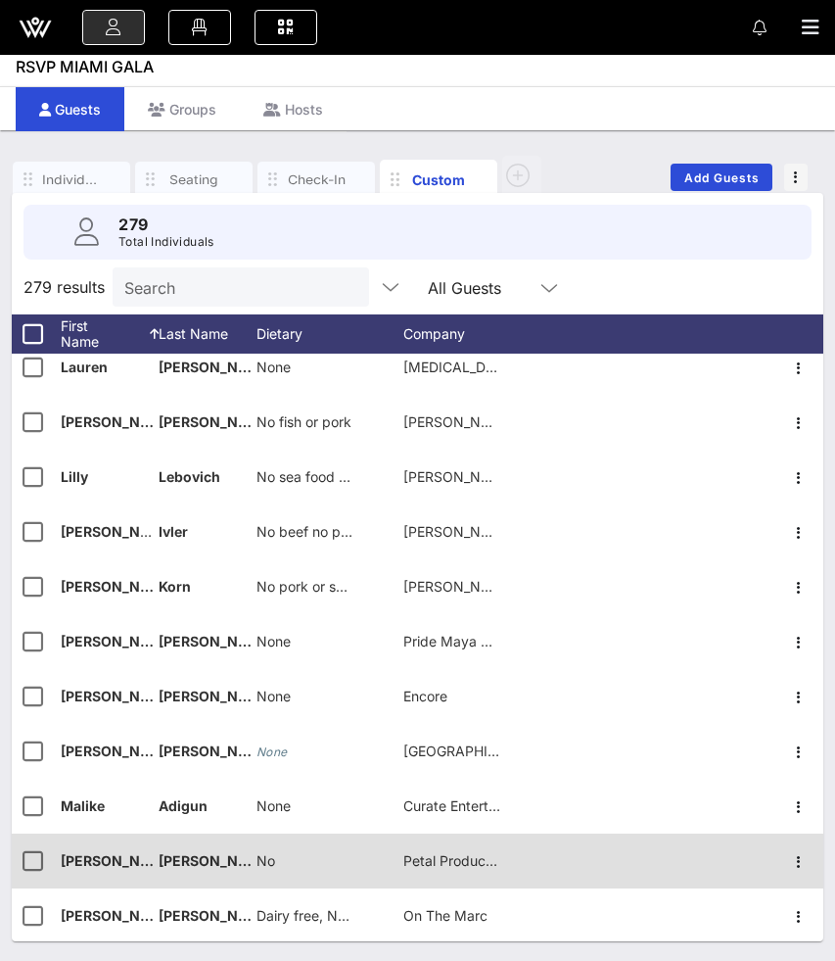
click at [270, 861] on span "No" at bounding box center [266, 860] width 19 height 17
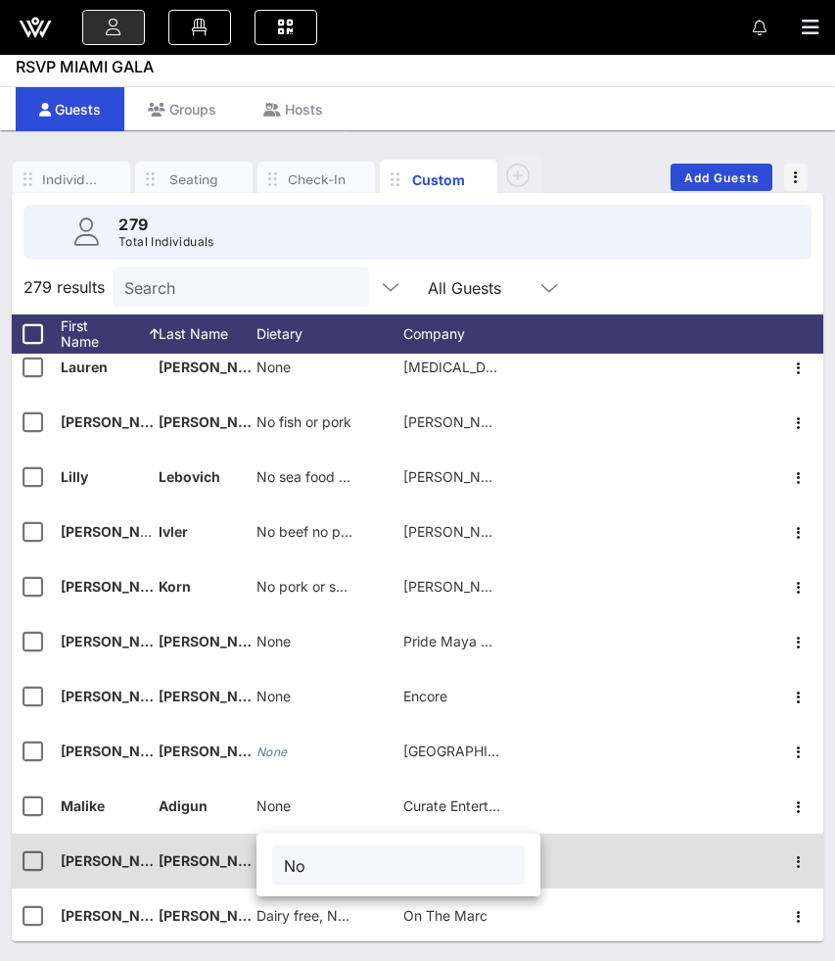
type input "N"
type input "None"
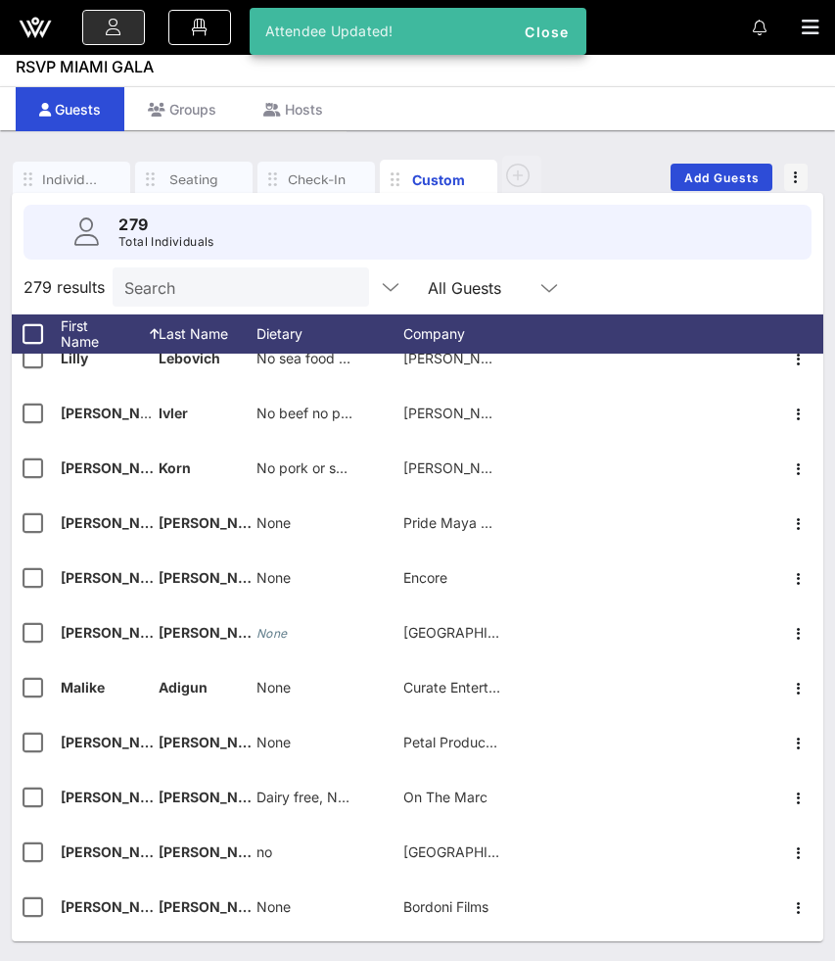
scroll to position [8632, 0]
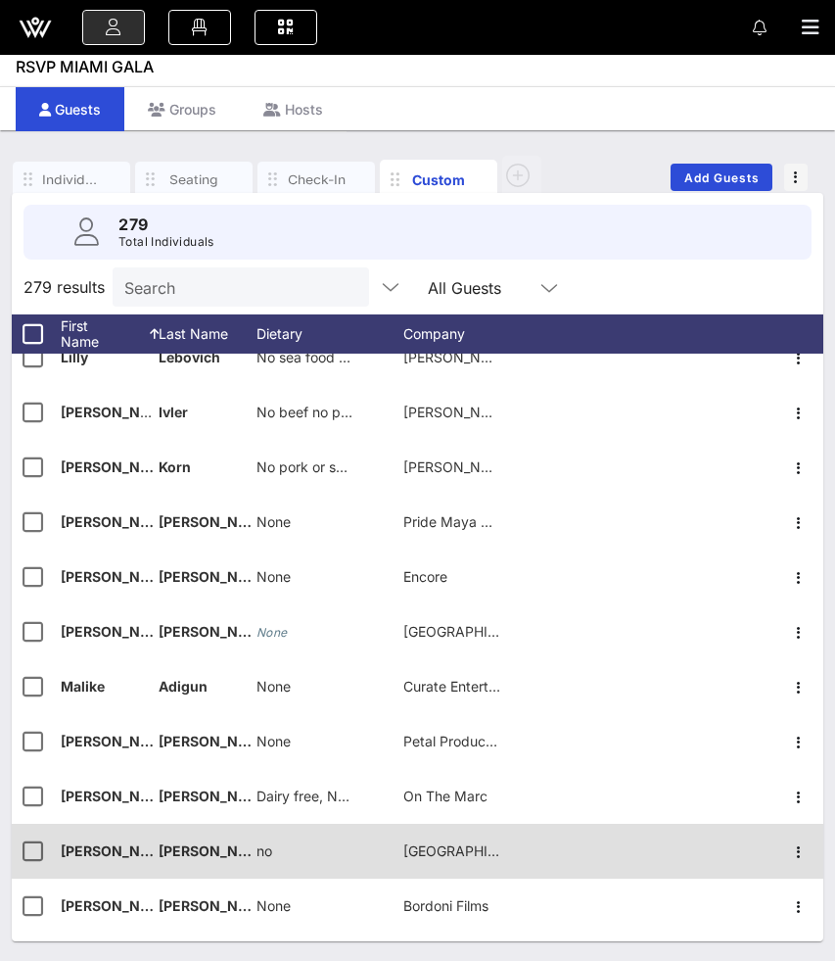
click at [270, 851] on span "no" at bounding box center [265, 850] width 16 height 17
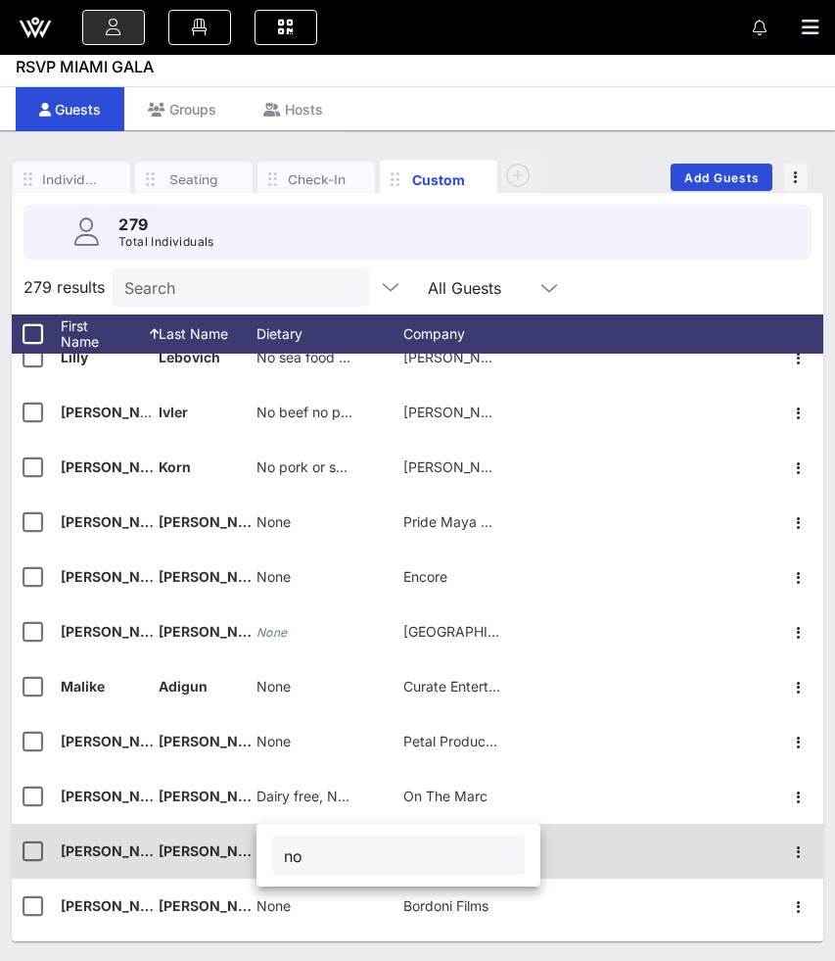
type input "n"
type input "None"
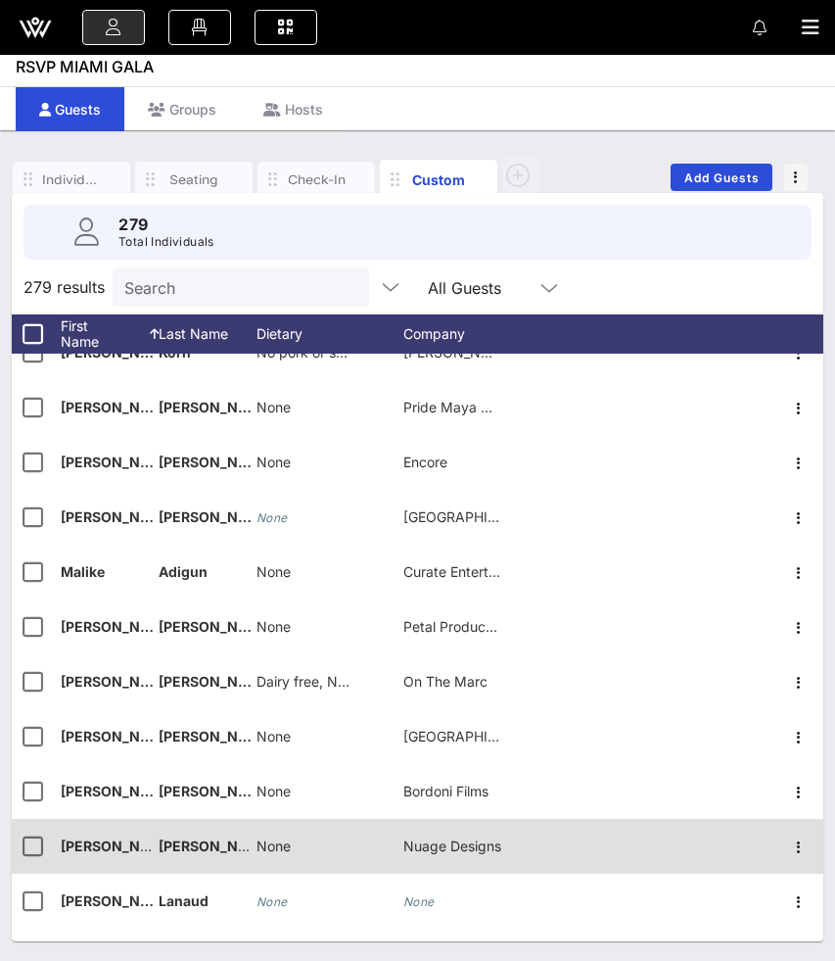
scroll to position [8751, 0]
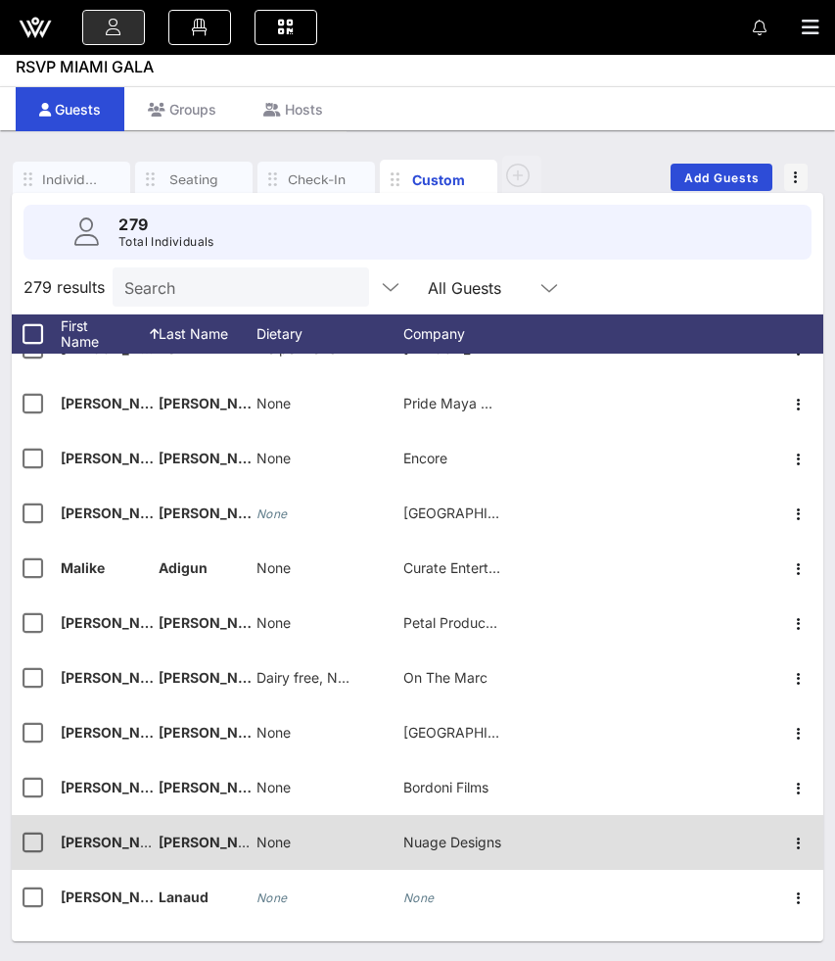
click at [274, 837] on span "None" at bounding box center [274, 841] width 34 height 17
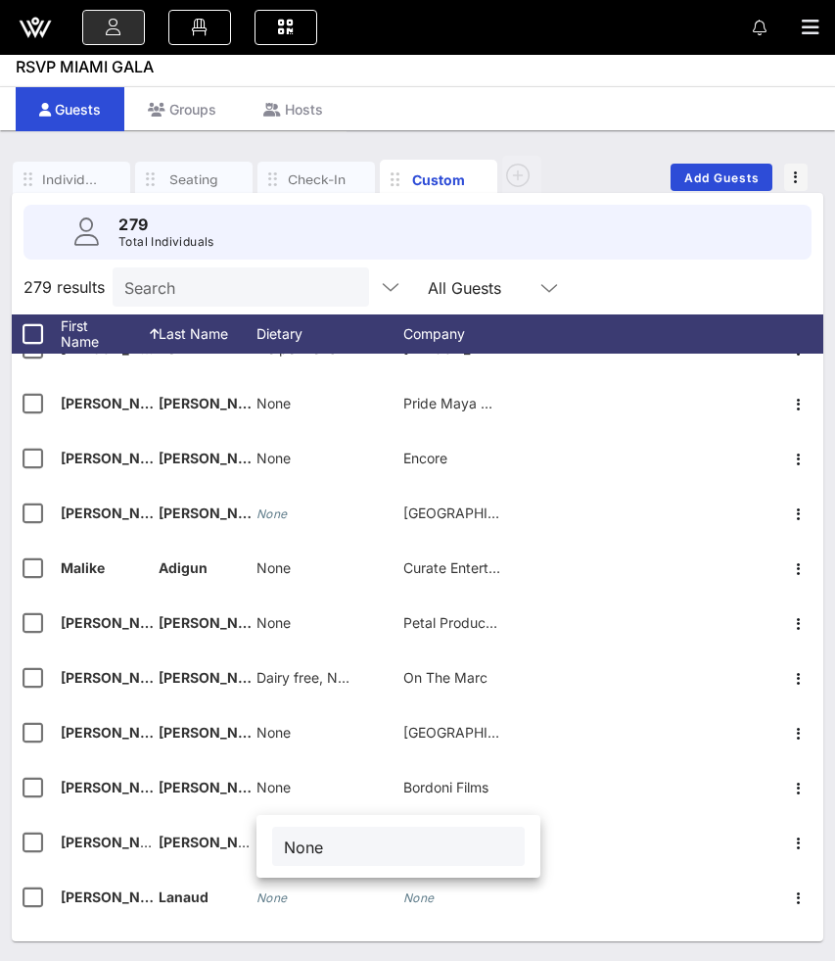
click at [624, 285] on div "279 results Search All Guests" at bounding box center [418, 286] width 812 height 55
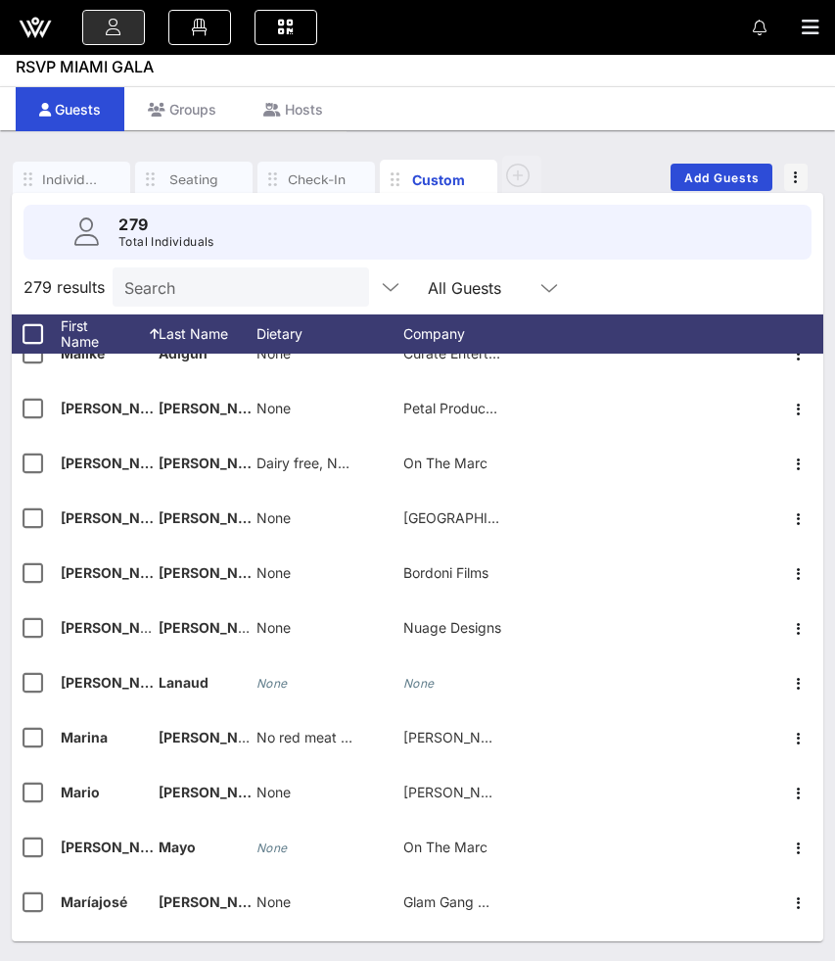
scroll to position [8967, 0]
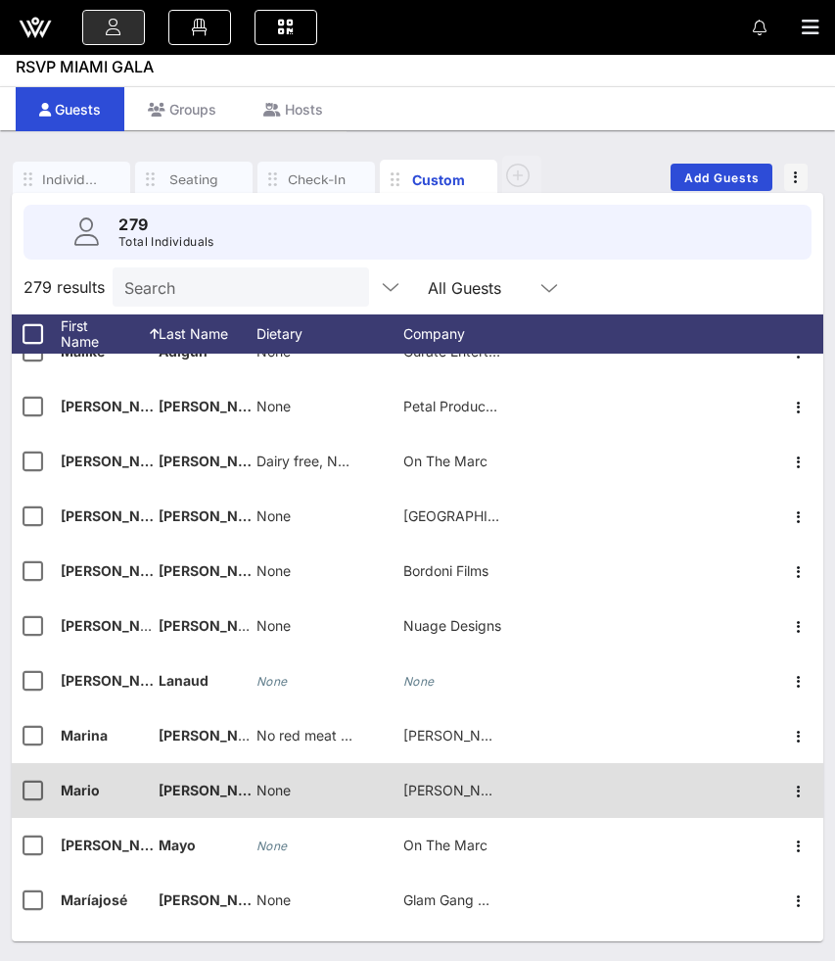
click at [215, 789] on span "[PERSON_NAME] ([PERSON_NAME] +1)" at bounding box center [290, 789] width 262 height 17
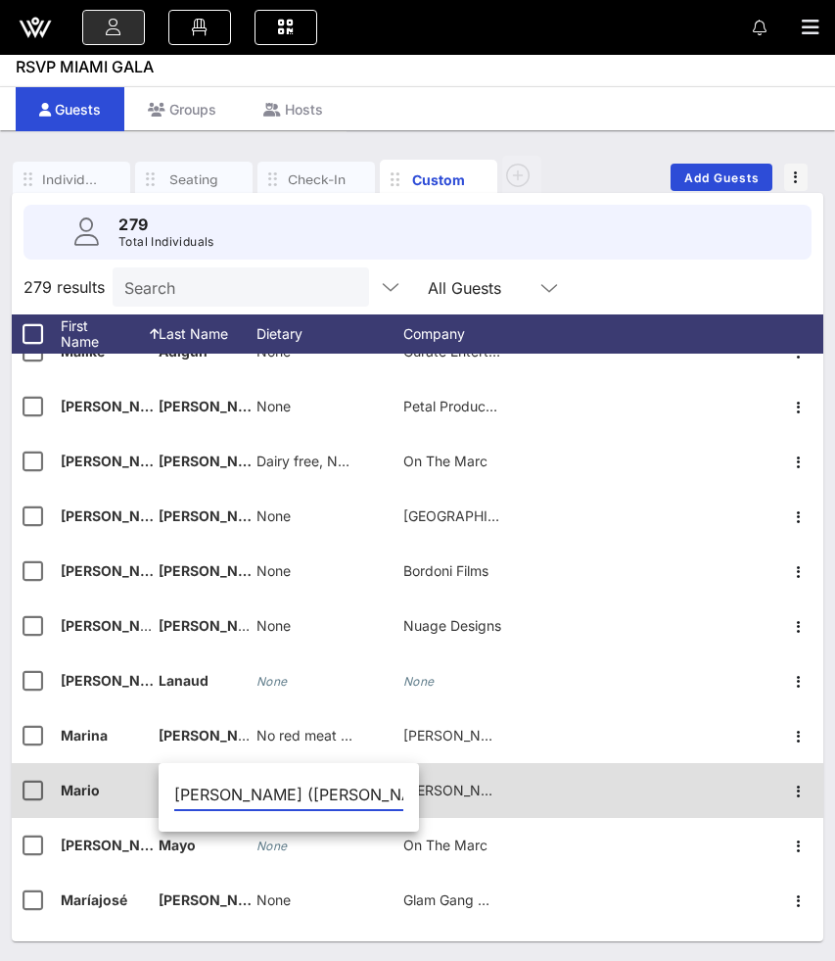
scroll to position [0, 15]
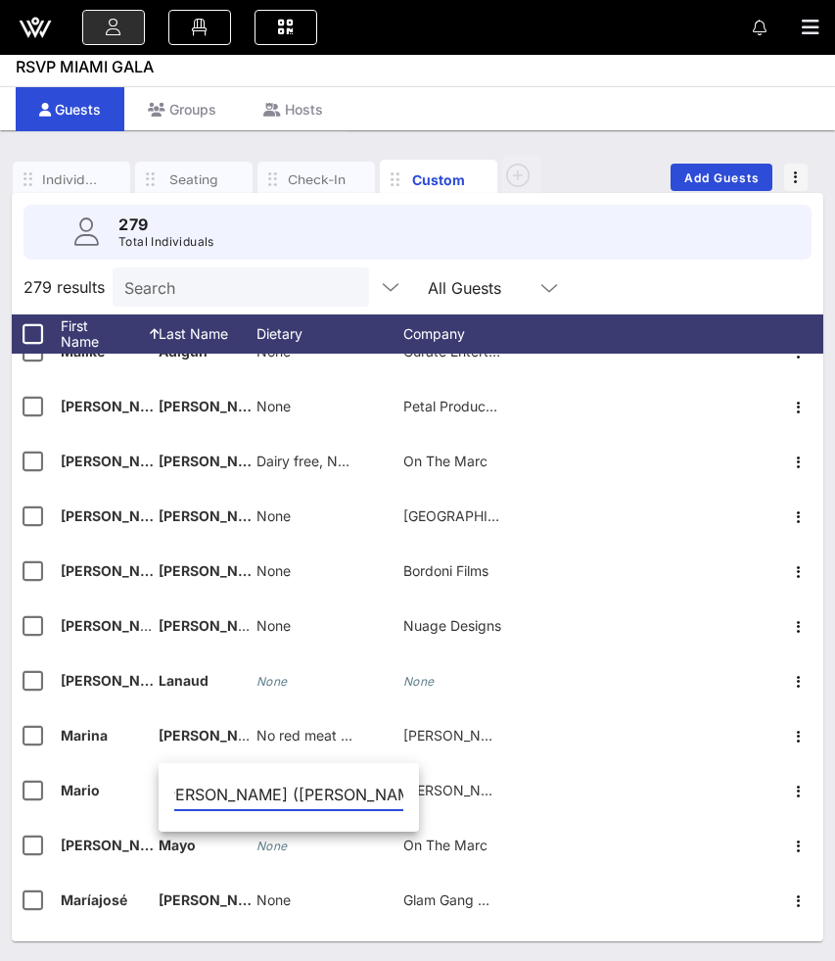
drag, startPoint x: 215, startPoint y: 792, endPoint x: 361, endPoint y: 799, distance: 146.1
click at [361, 799] on div "[PERSON_NAME] ([PERSON_NAME] +1)" at bounding box center [289, 799] width 260 height 65
type input "[PERSON_NAME]"
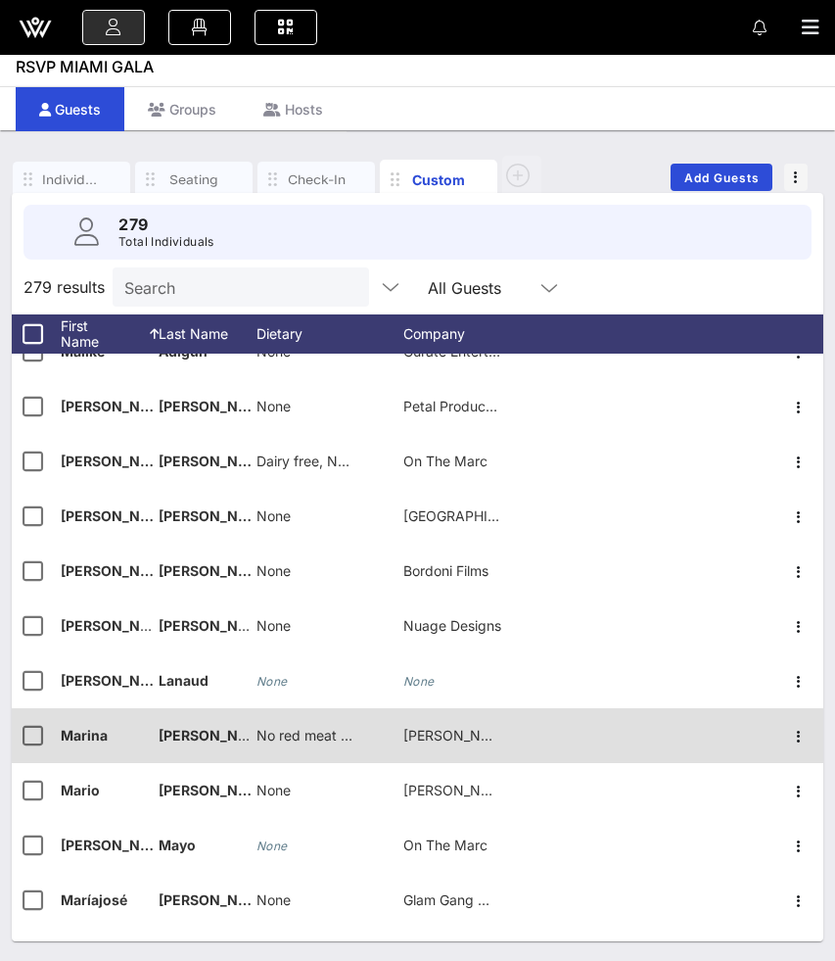
scroll to position [8998, 0]
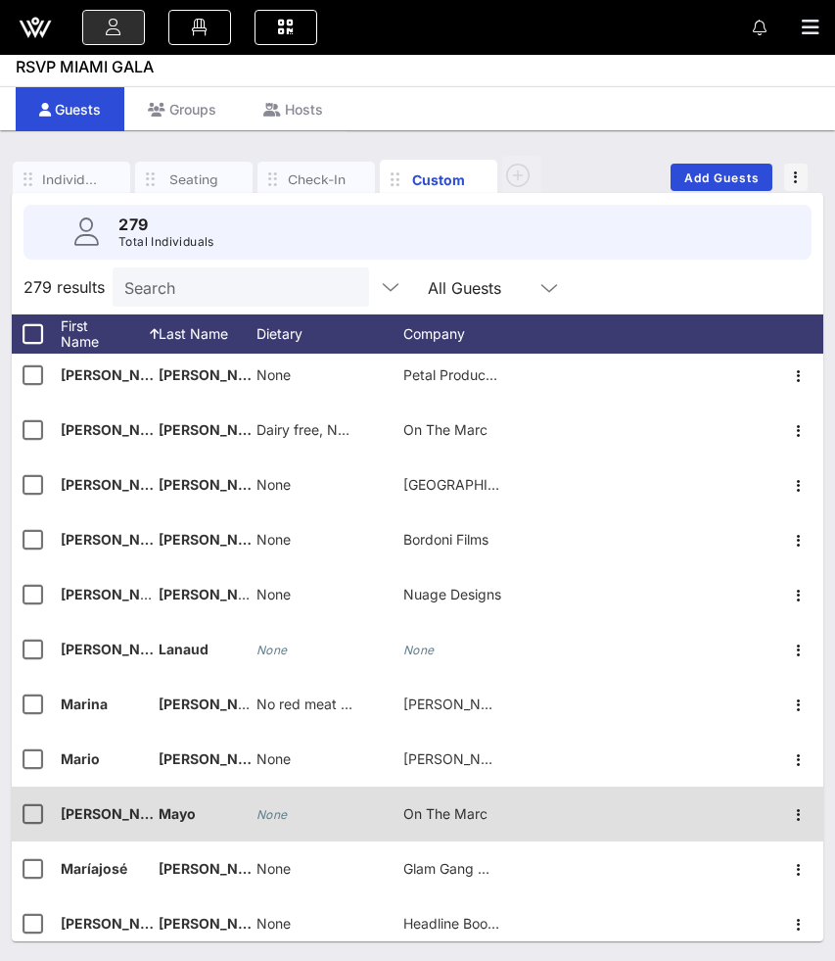
click at [278, 806] on div "None" at bounding box center [272, 813] width 31 height 55
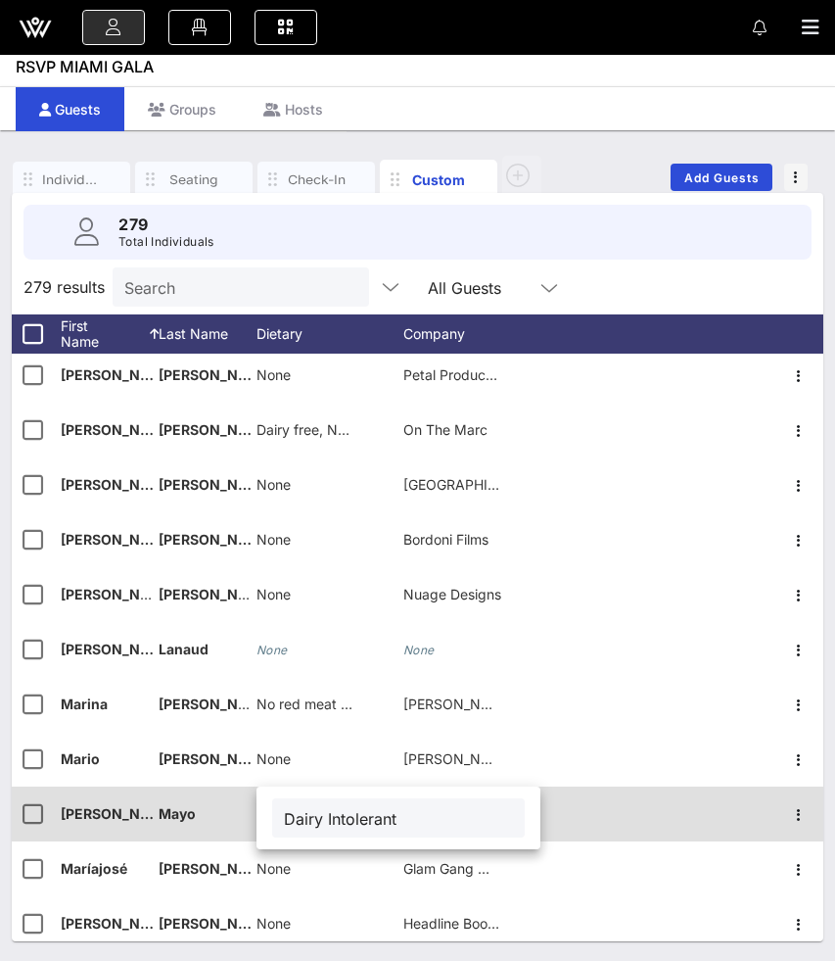
type input "Dairy Intolerant"
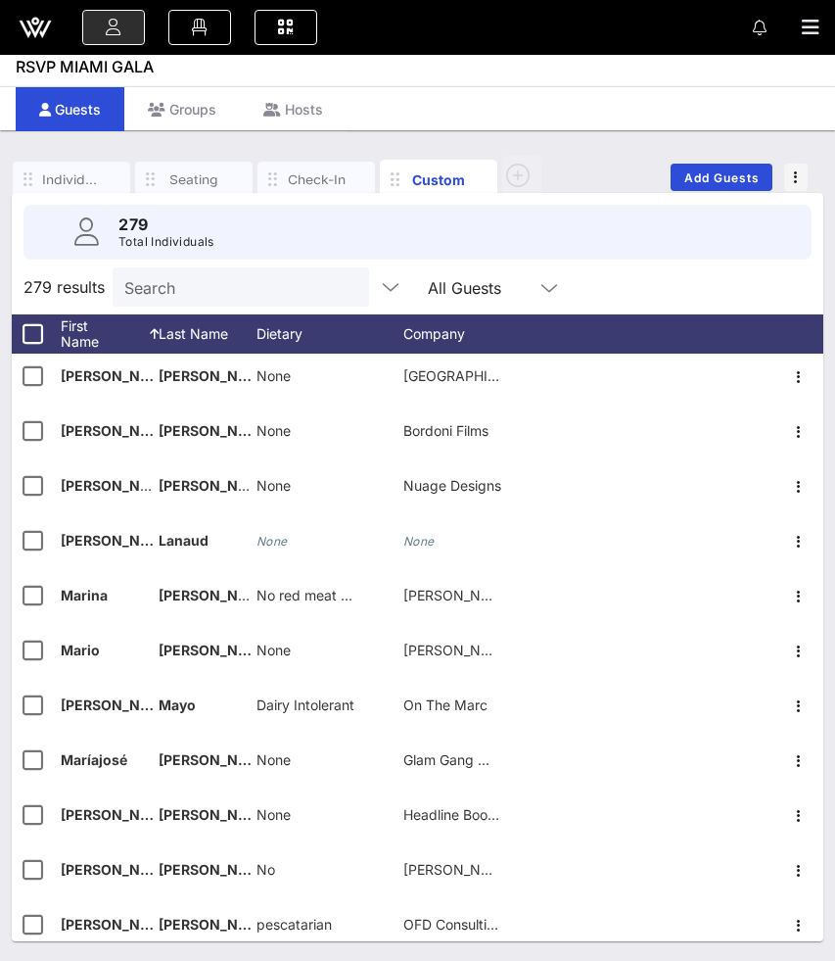
scroll to position [9109, 0]
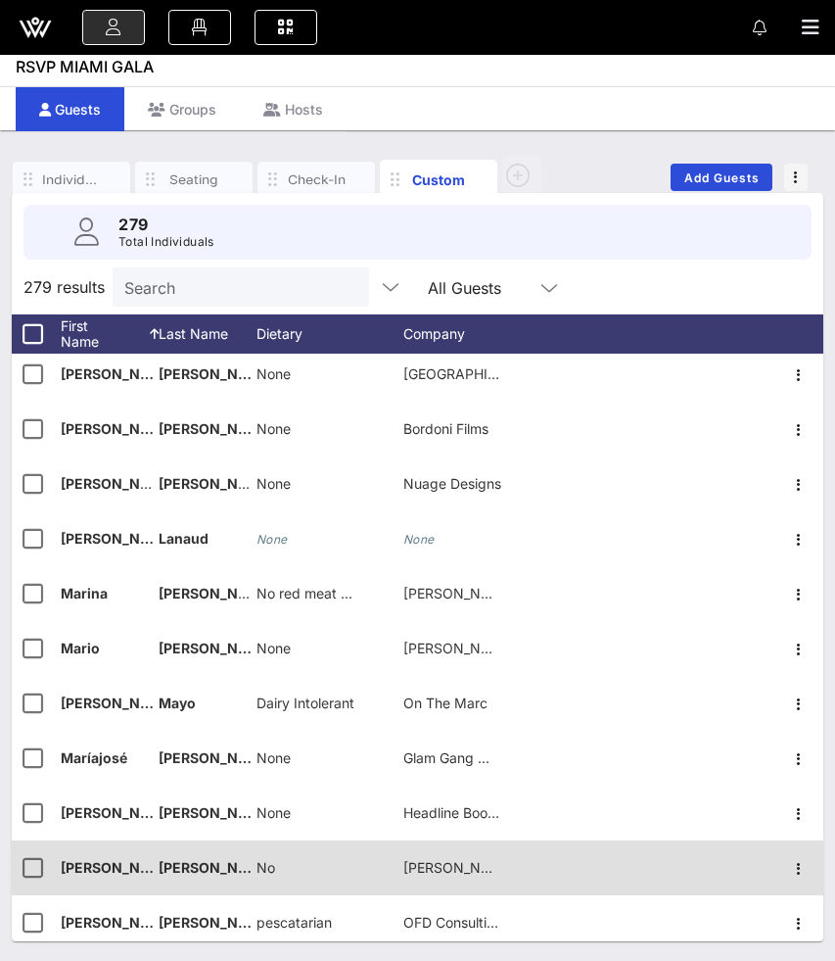
click at [267, 864] on span "No" at bounding box center [266, 867] width 19 height 17
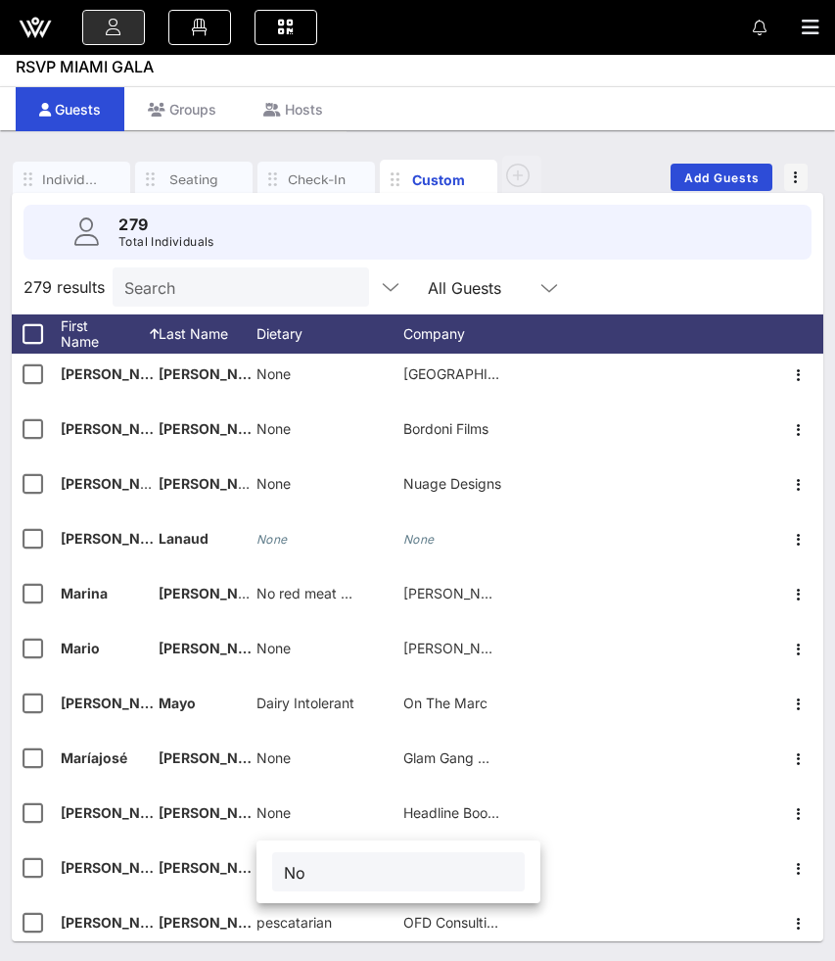
click at [287, 866] on input "No" at bounding box center [398, 871] width 229 height 25
type input "None"
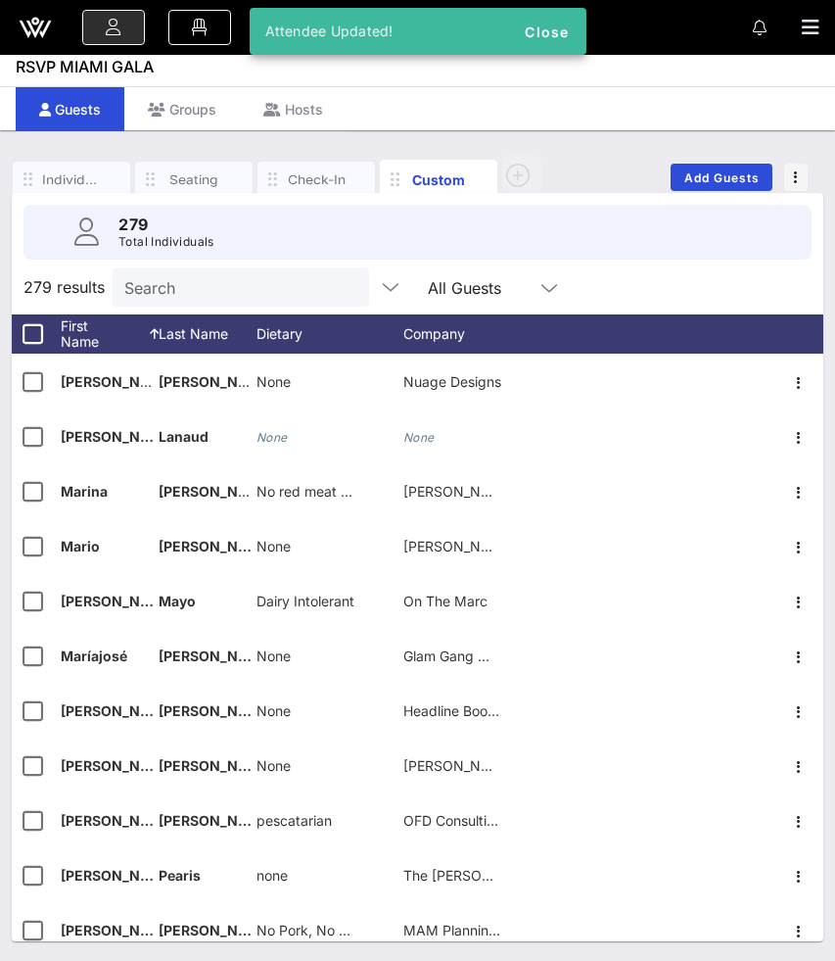
scroll to position [9223, 0]
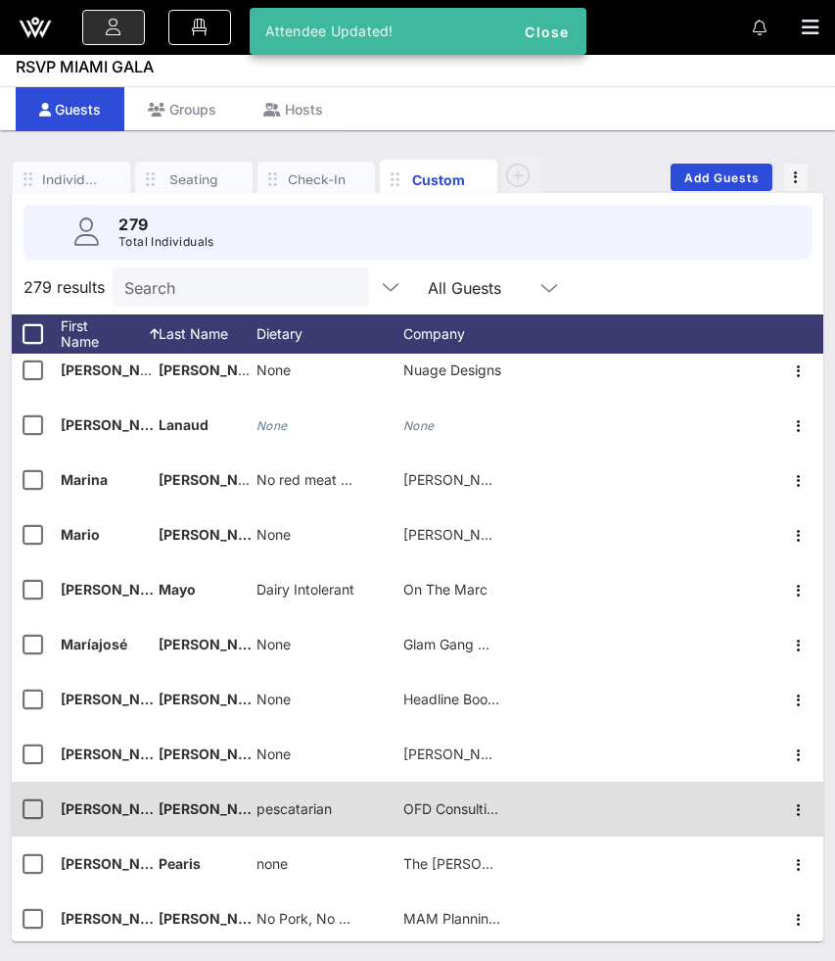
click at [259, 811] on span "pescatarian" at bounding box center [294, 808] width 75 height 17
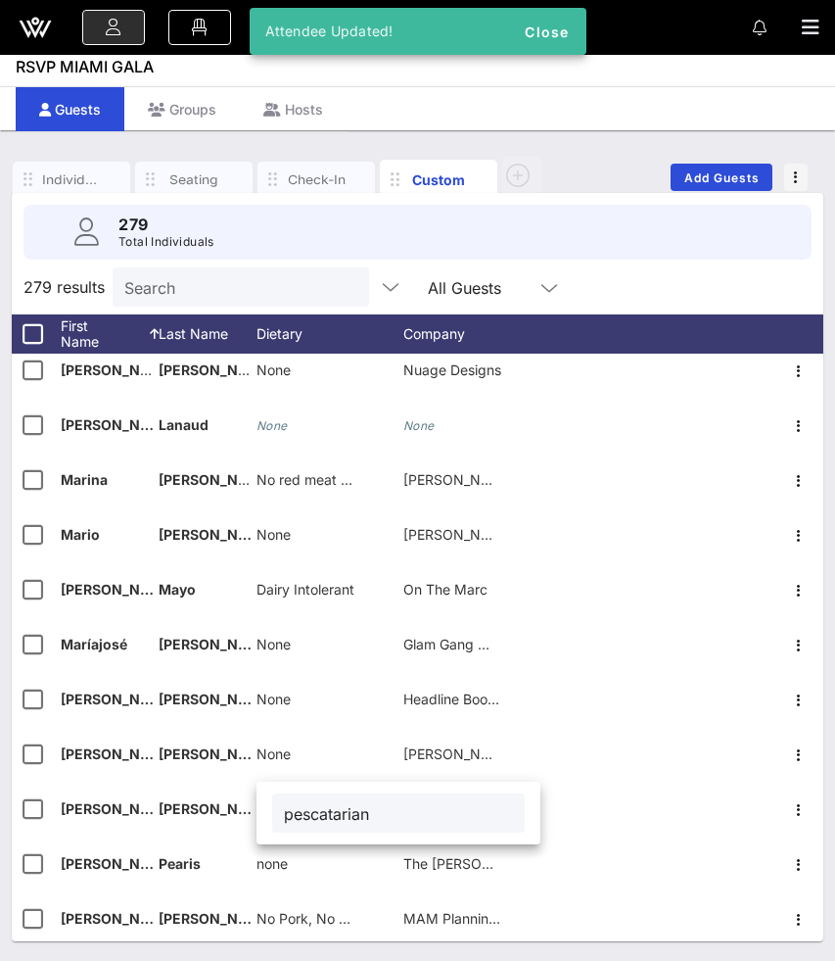
click at [293, 814] on input "pescatarian" at bounding box center [398, 812] width 229 height 25
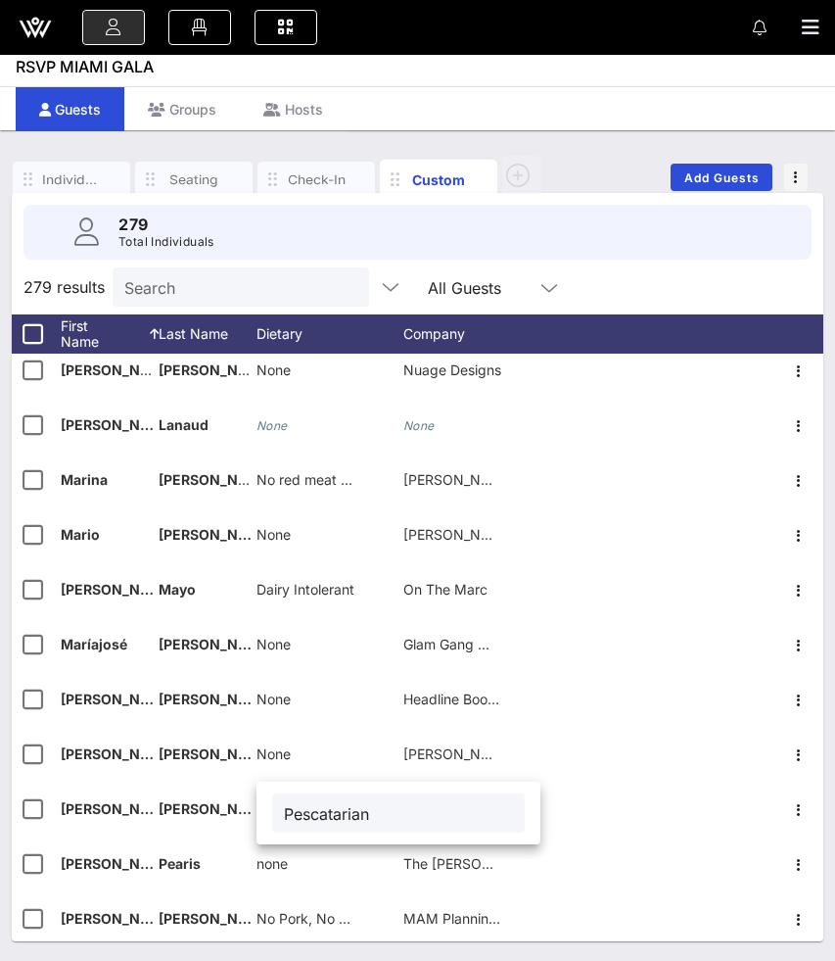
type input "Pescatarian"
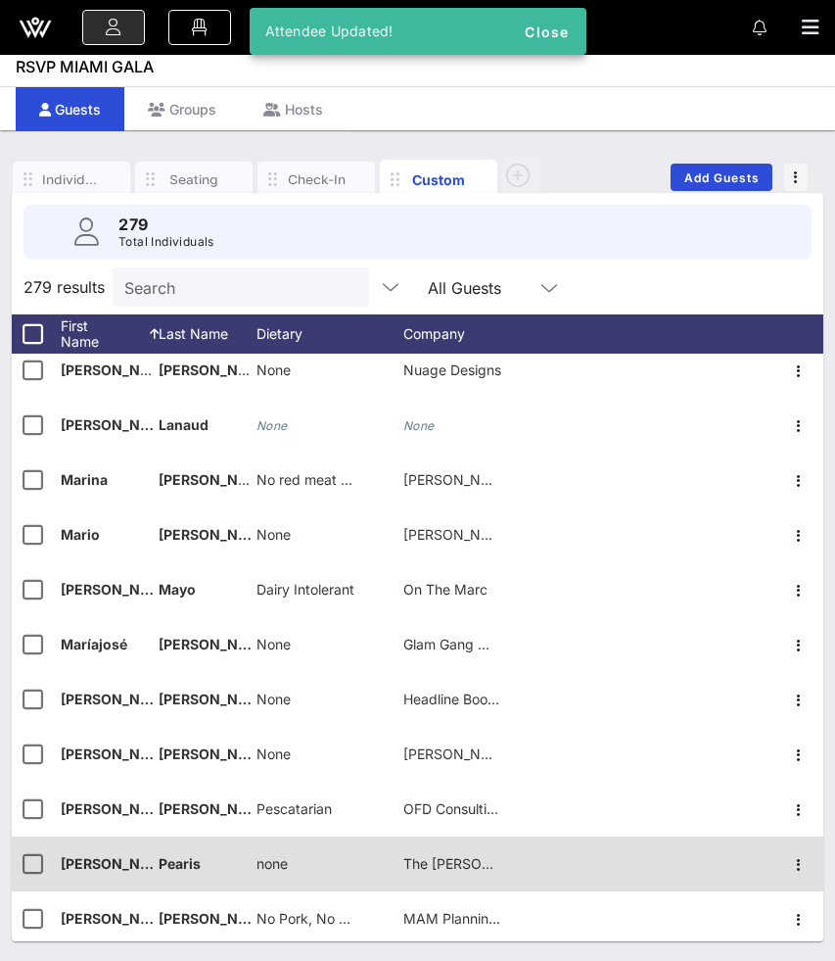
click at [274, 860] on span "none" at bounding box center [272, 863] width 31 height 17
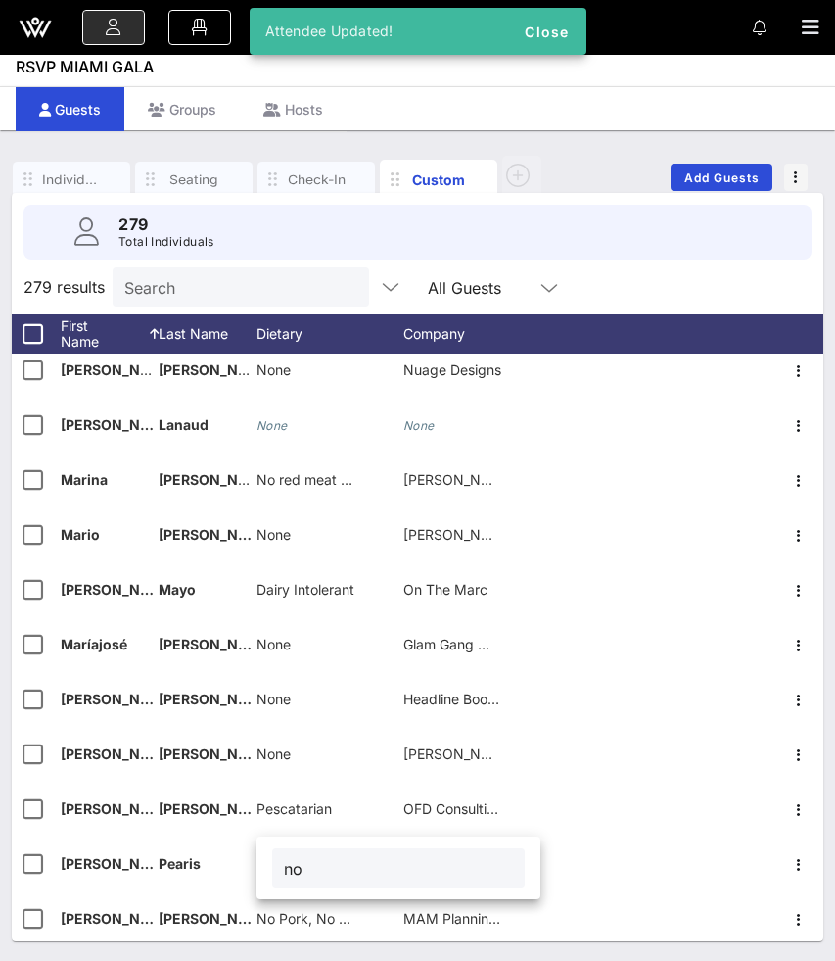
type input "n"
type input "None"
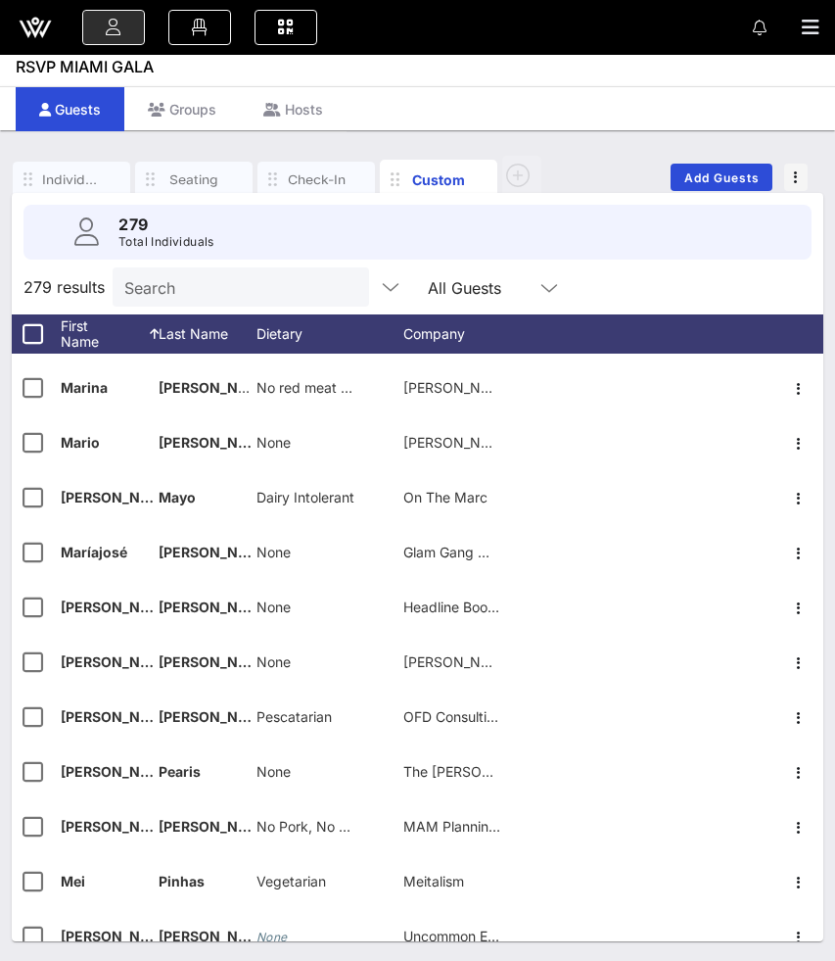
scroll to position [9323, 0]
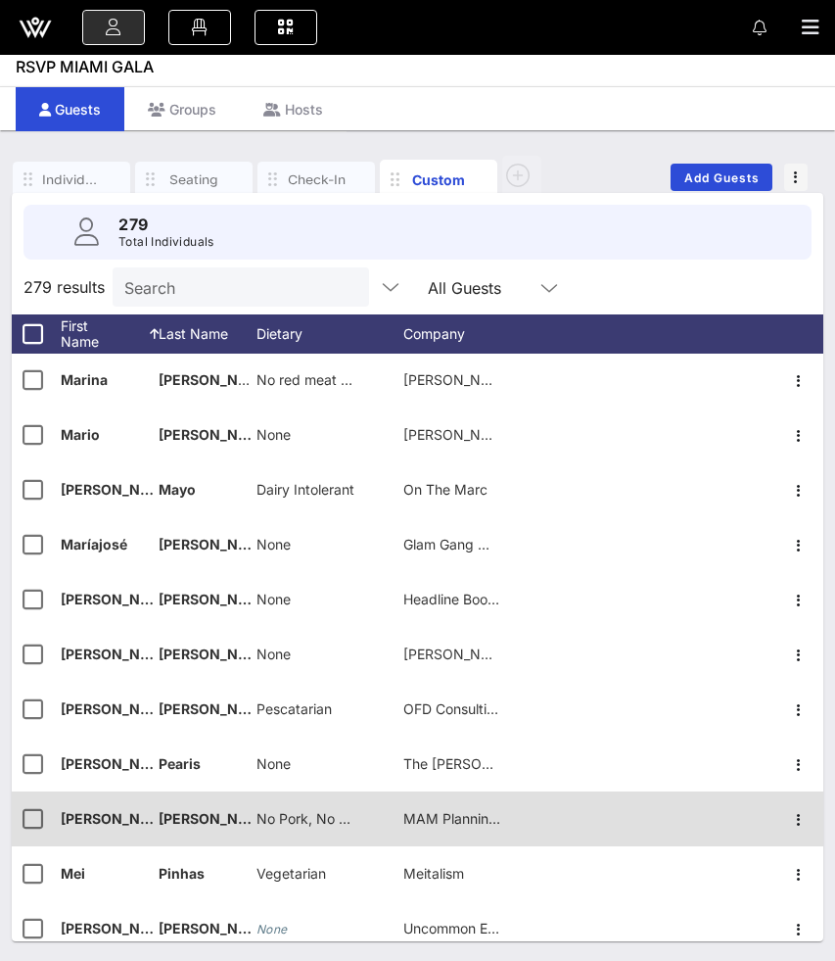
click at [277, 820] on span "No Pork, No Red Meat, No Seafood, No Tofu - Chicken or Veg only" at bounding box center [472, 818] width 430 height 17
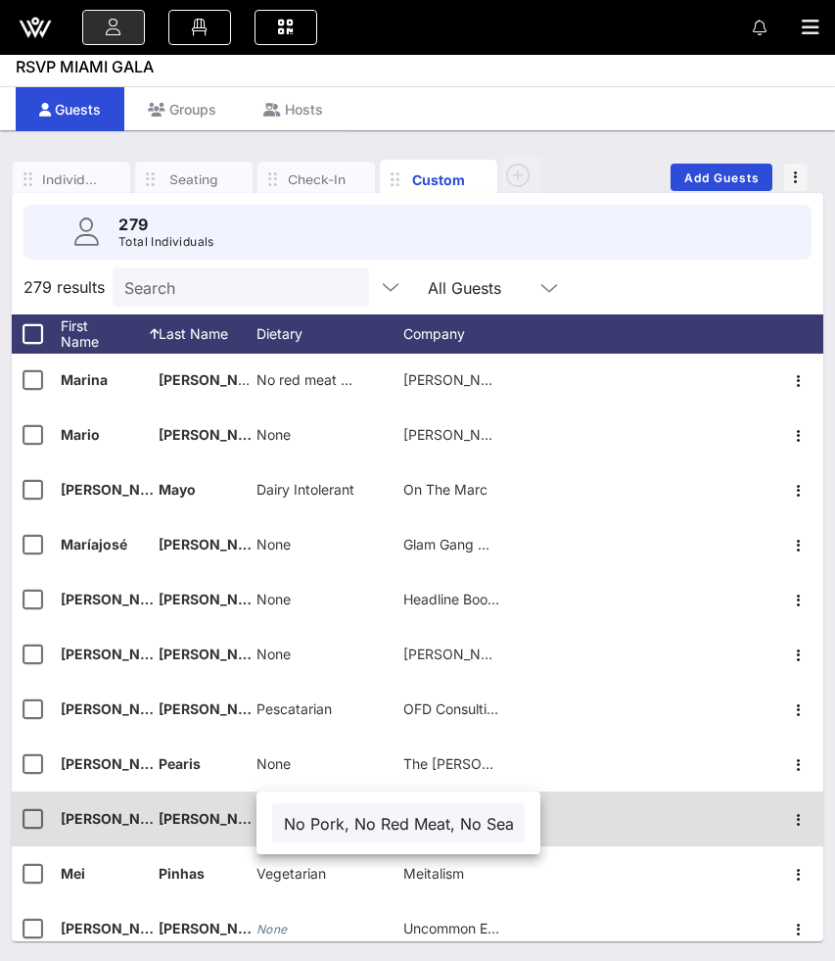
scroll to position [0, 315]
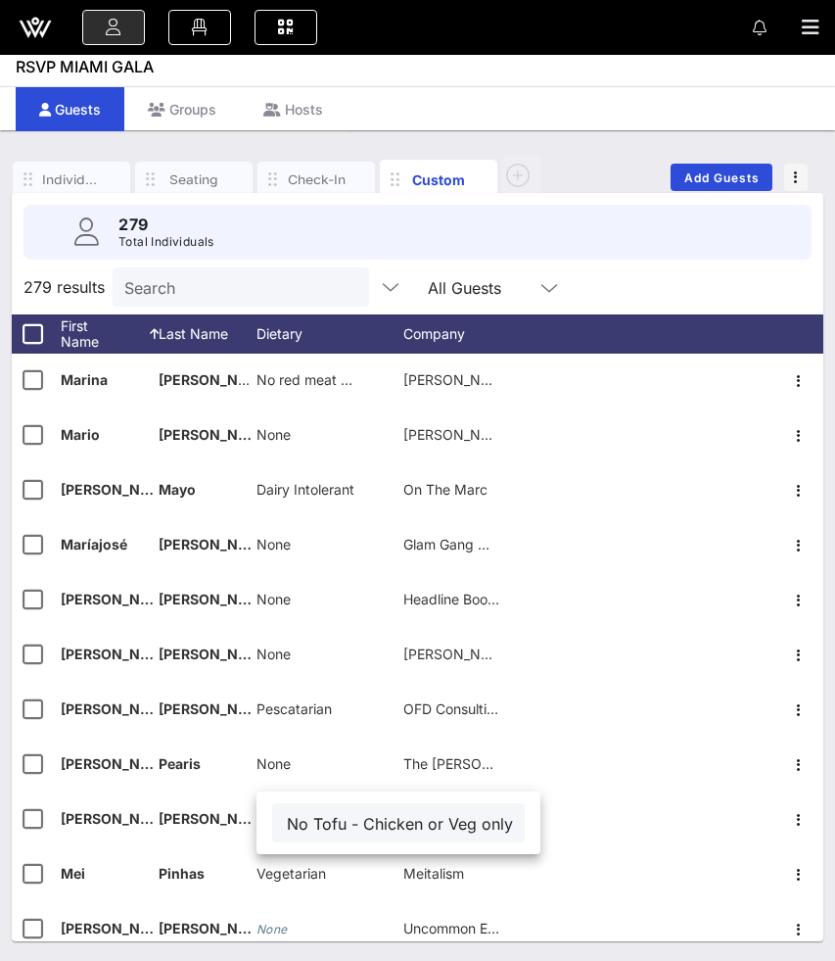
click at [421, 817] on input "No Pork, No Red Meat, No Seafood, No Tofu - Chicken or Veg only" at bounding box center [398, 822] width 229 height 25
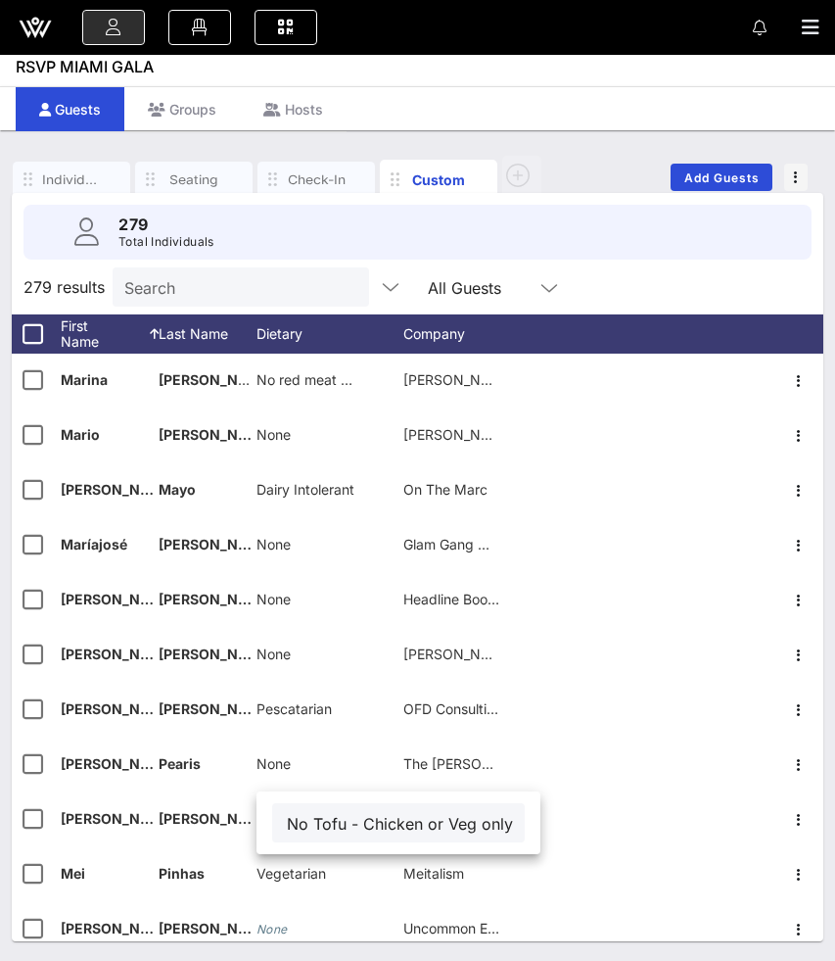
type input "No Pork, No Red Meat, No Seafood, No Tofu - Chicken or Veg only"
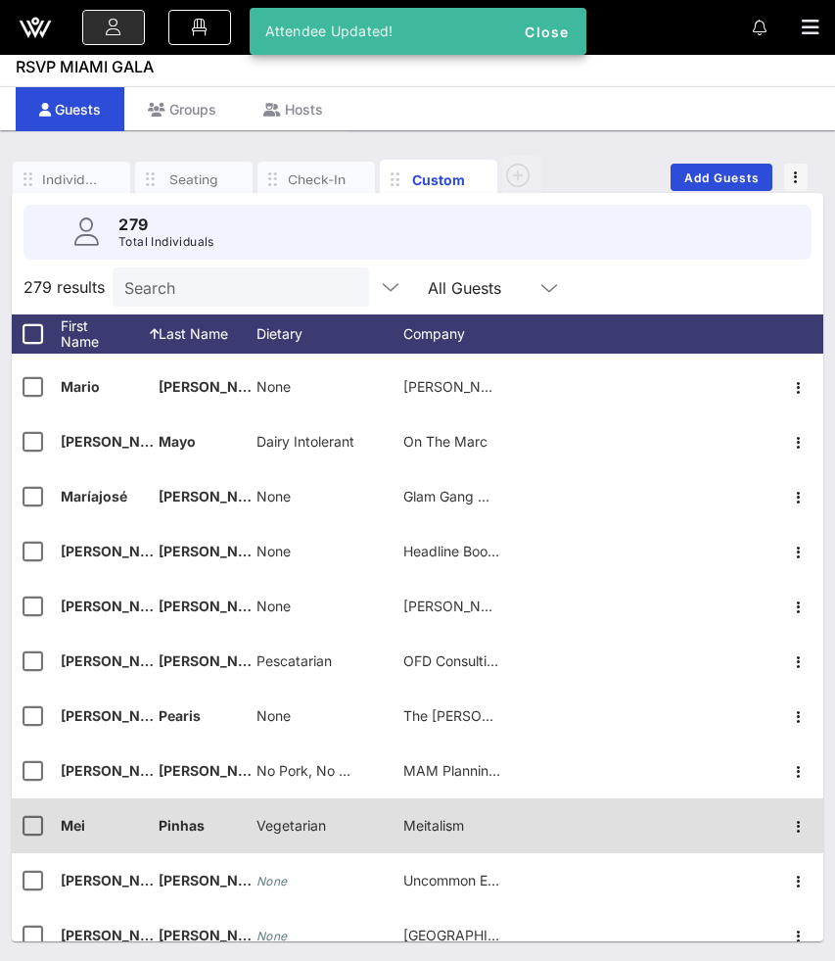
scroll to position [9374, 0]
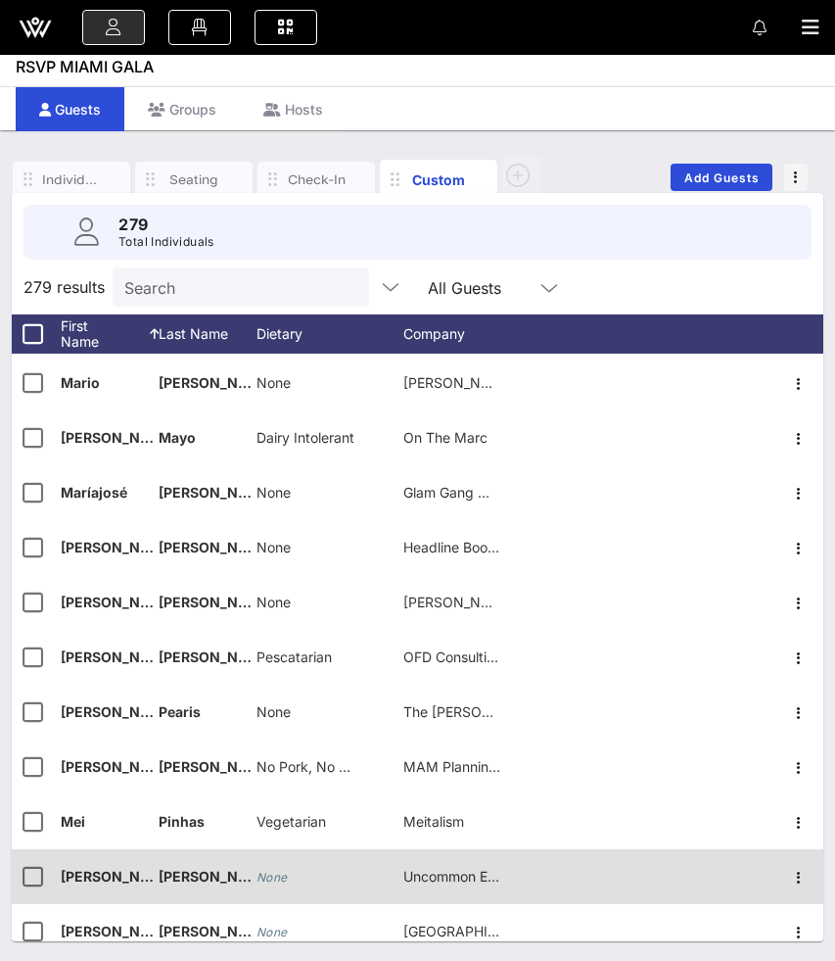
click at [277, 872] on icon "None" at bounding box center [272, 876] width 31 height 15
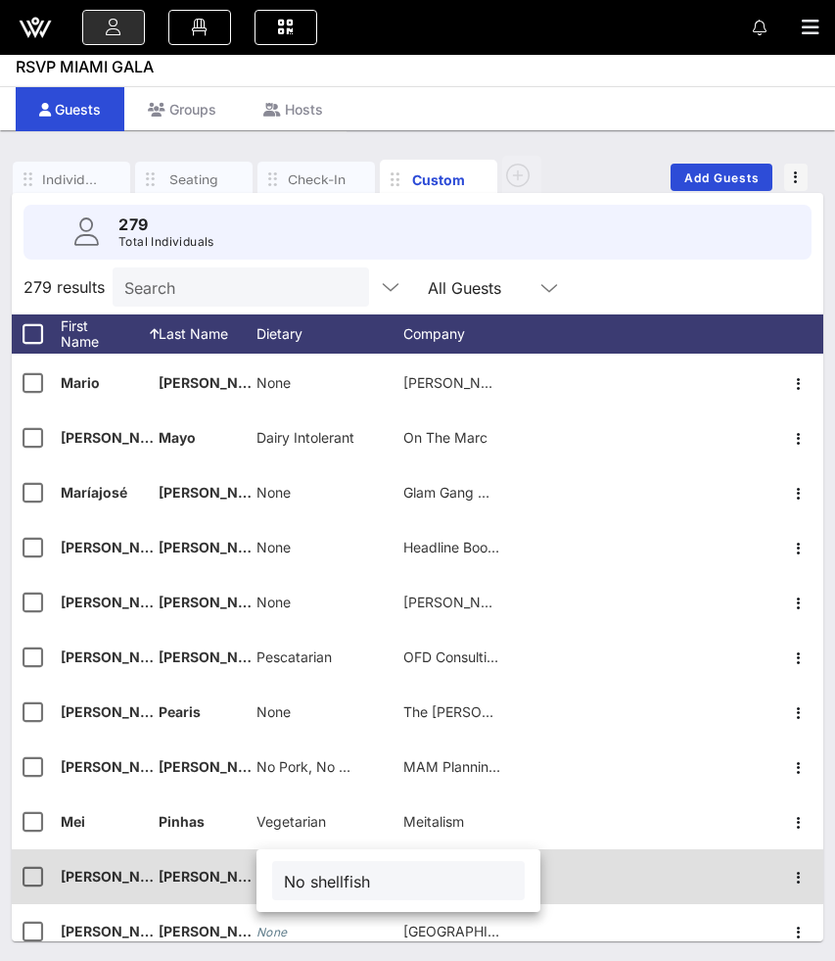
type input "No shellfish"
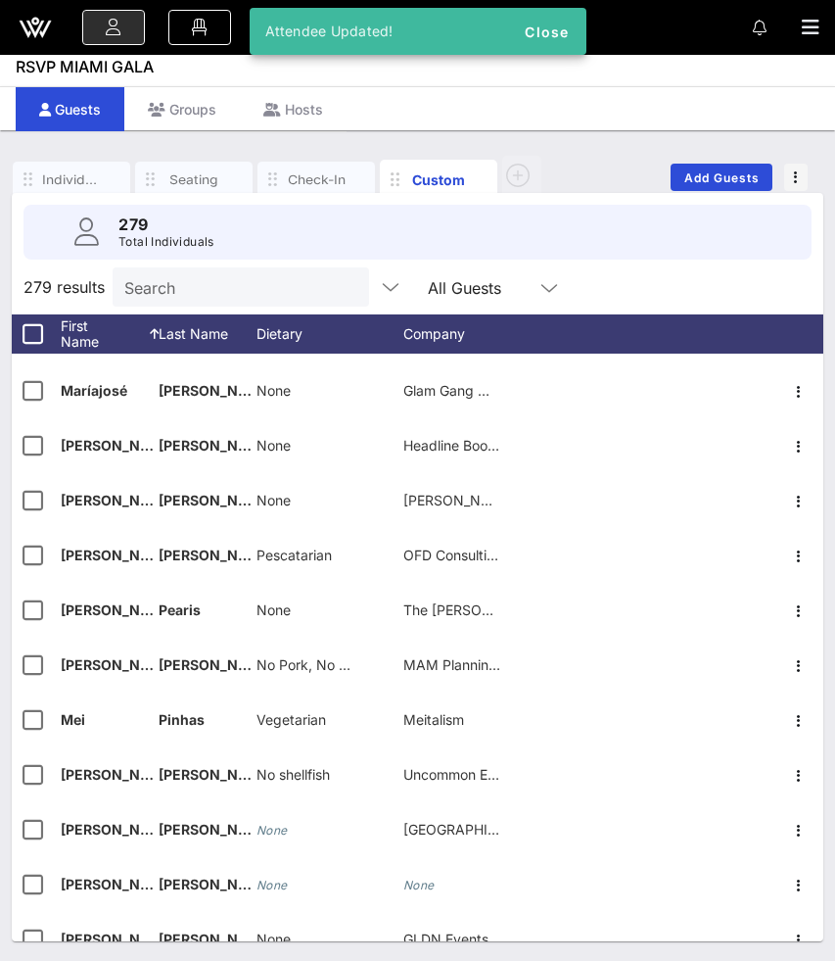
scroll to position [9478, 0]
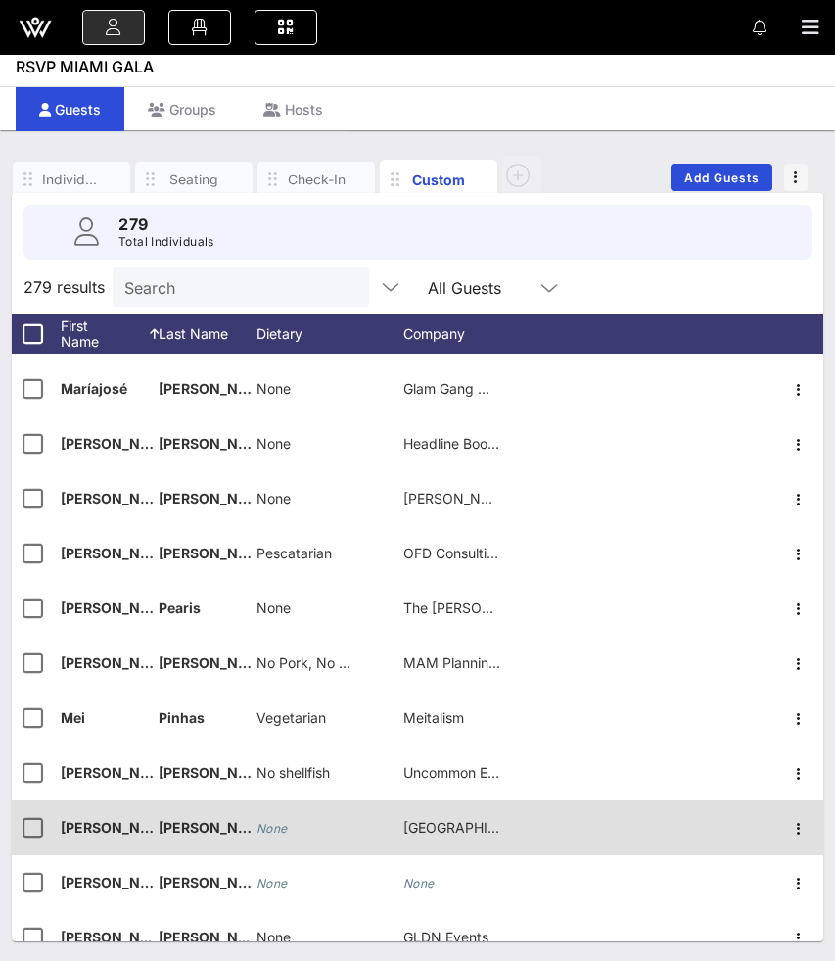
click at [284, 828] on icon "None" at bounding box center [272, 828] width 31 height 15
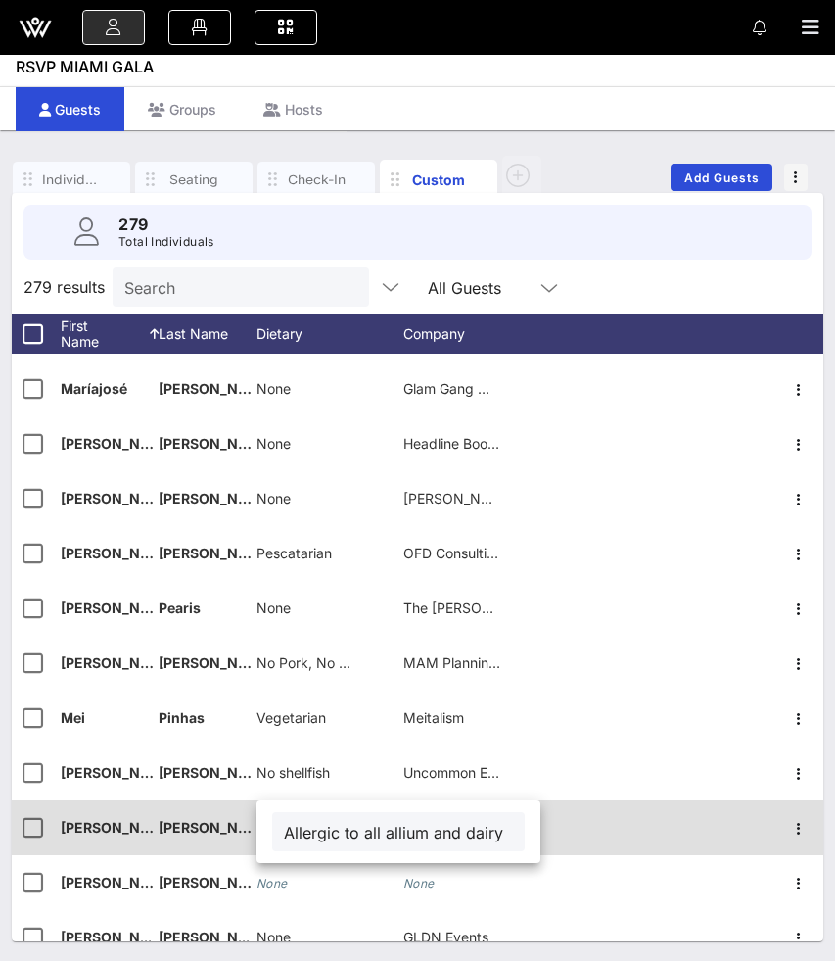
scroll to position [0, 38]
type input "Allergic to all allium and dairy"
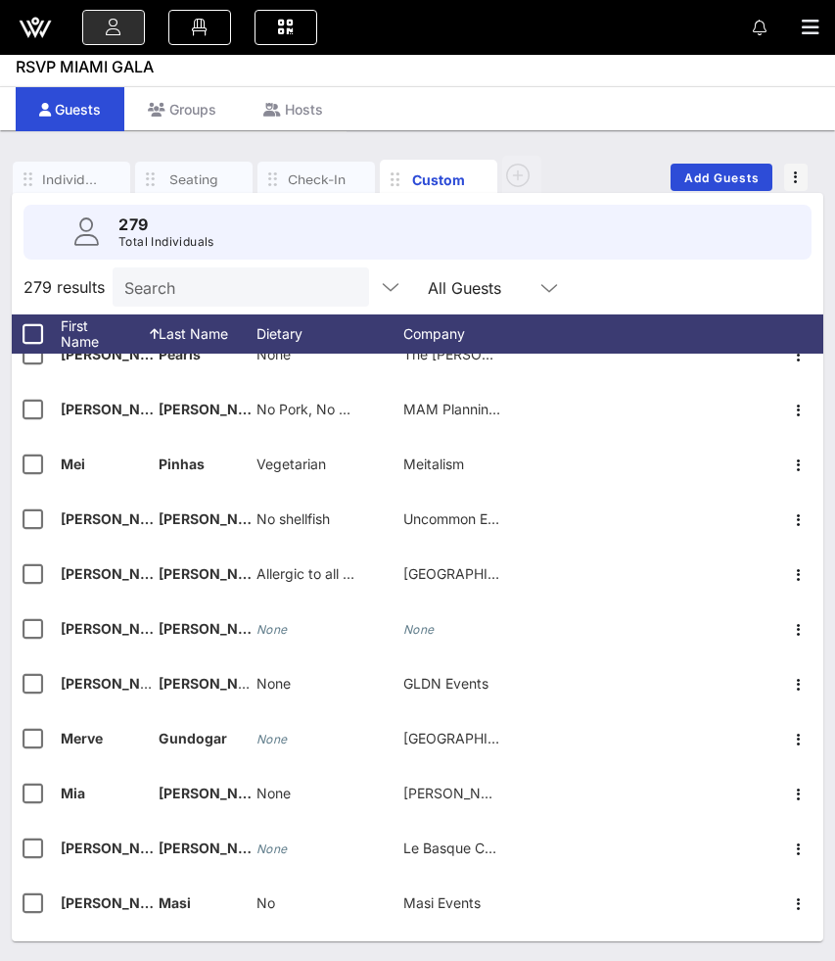
scroll to position [9738, 0]
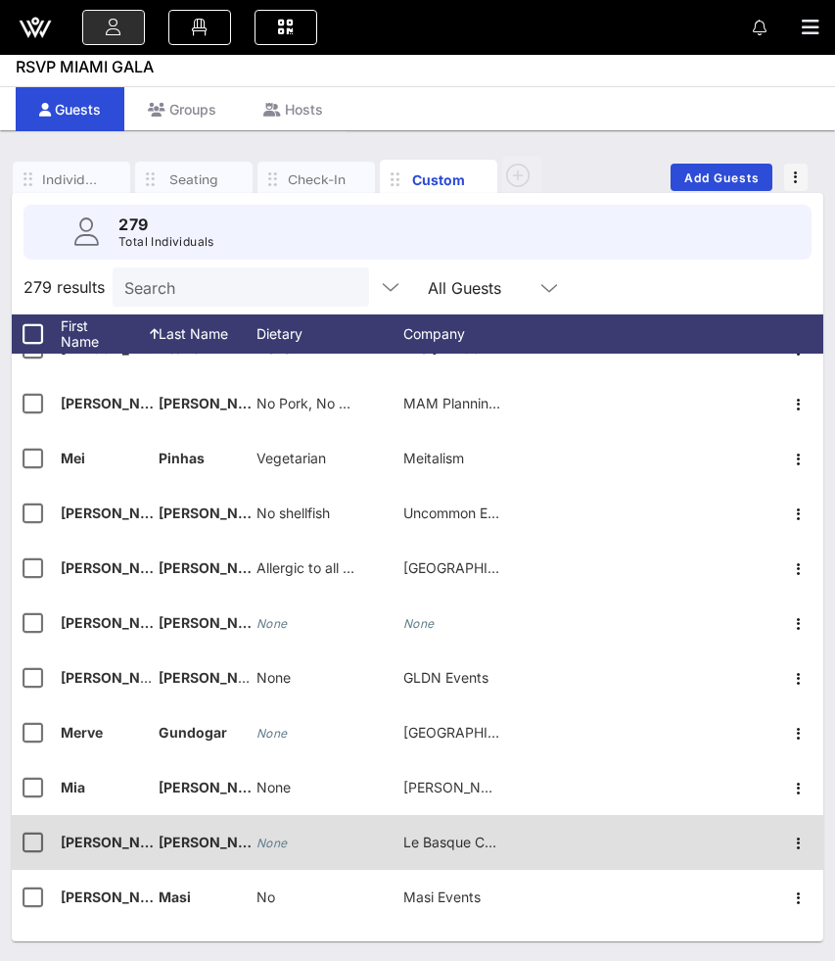
click at [276, 840] on icon "None" at bounding box center [272, 842] width 31 height 15
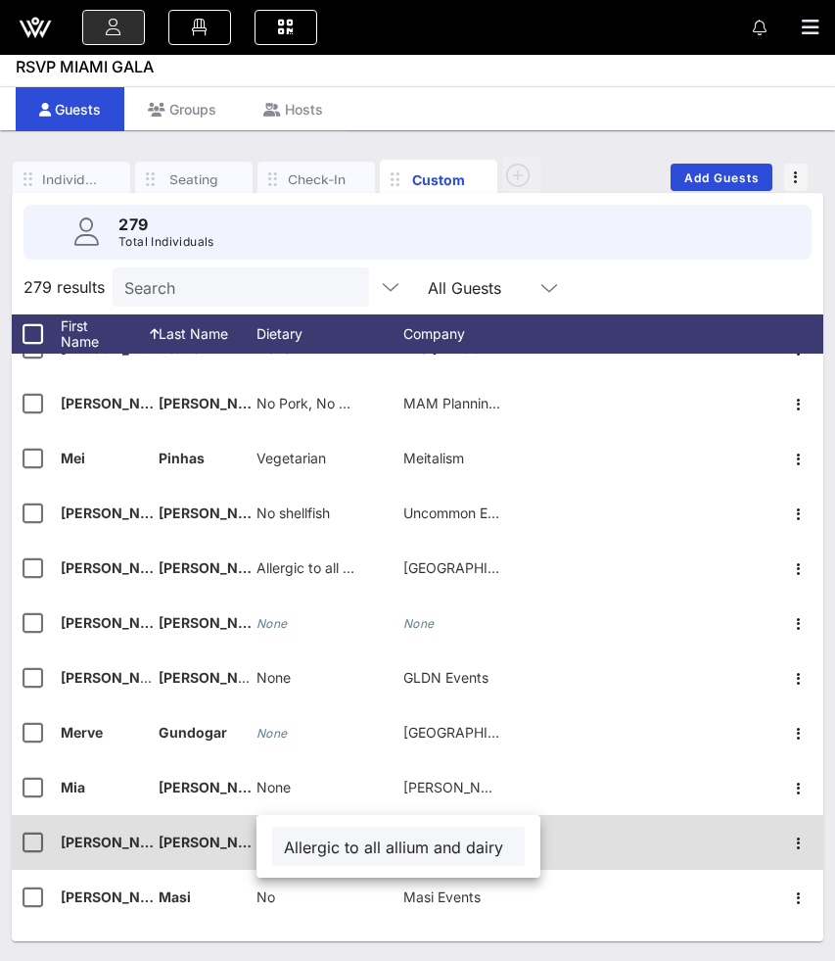
scroll to position [0, 38]
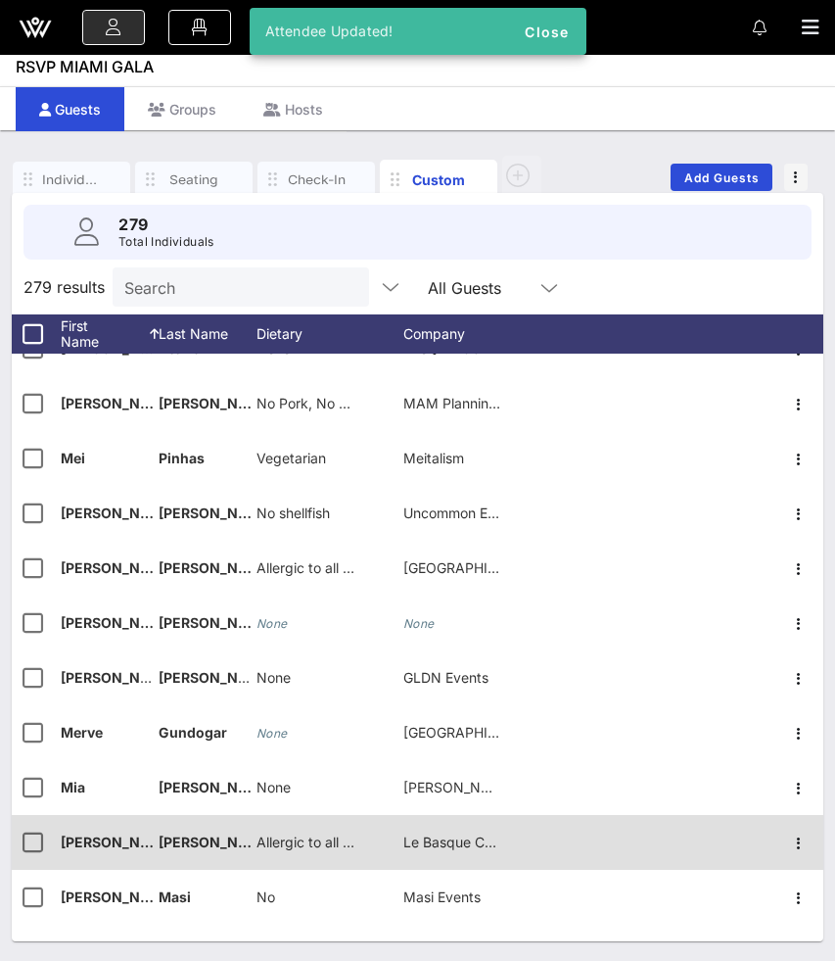
click at [288, 843] on span "Allergic to all allium and dairy" at bounding box center [350, 841] width 187 height 17
click at [288, 843] on div "Allergic to all allium and dairy" at bounding box center [413, 845] width 253 height 39
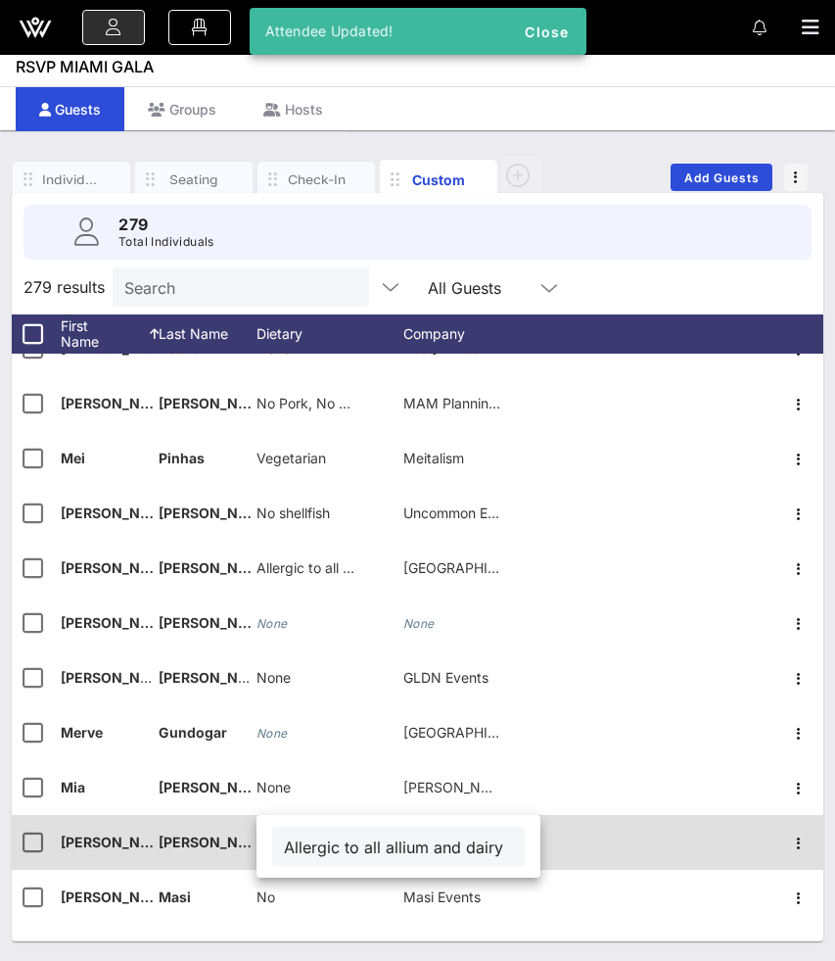
click at [288, 843] on input "Allergic to all allium and dairy" at bounding box center [398, 845] width 229 height 25
type input "None"
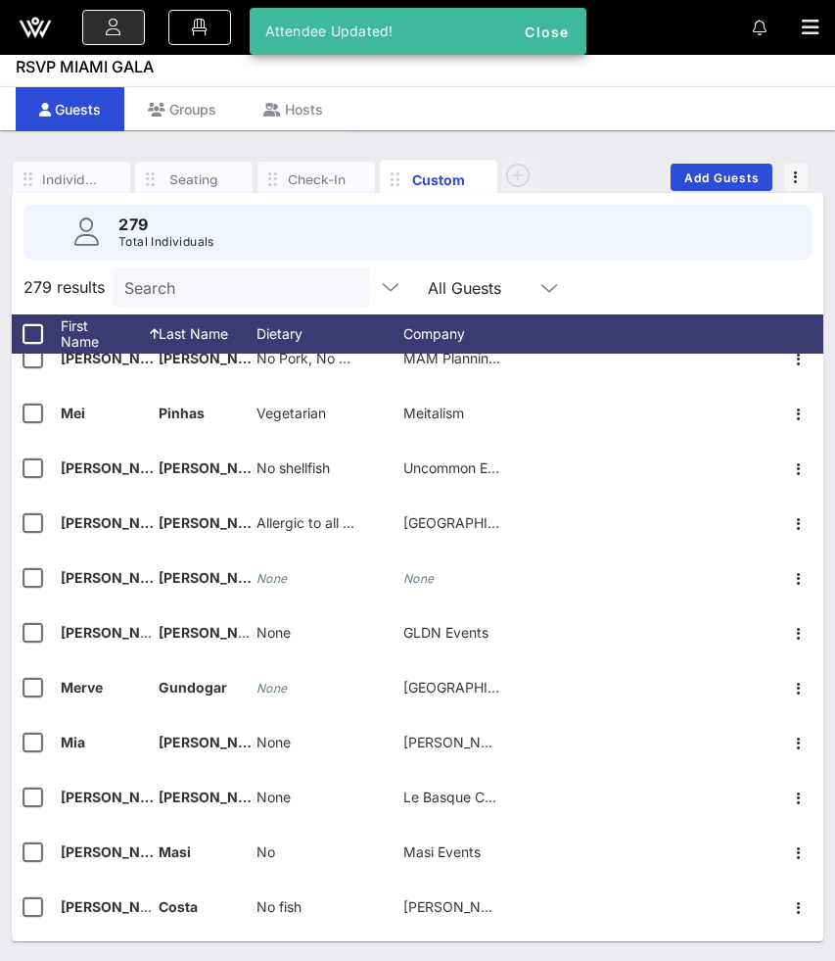
scroll to position [9789, 0]
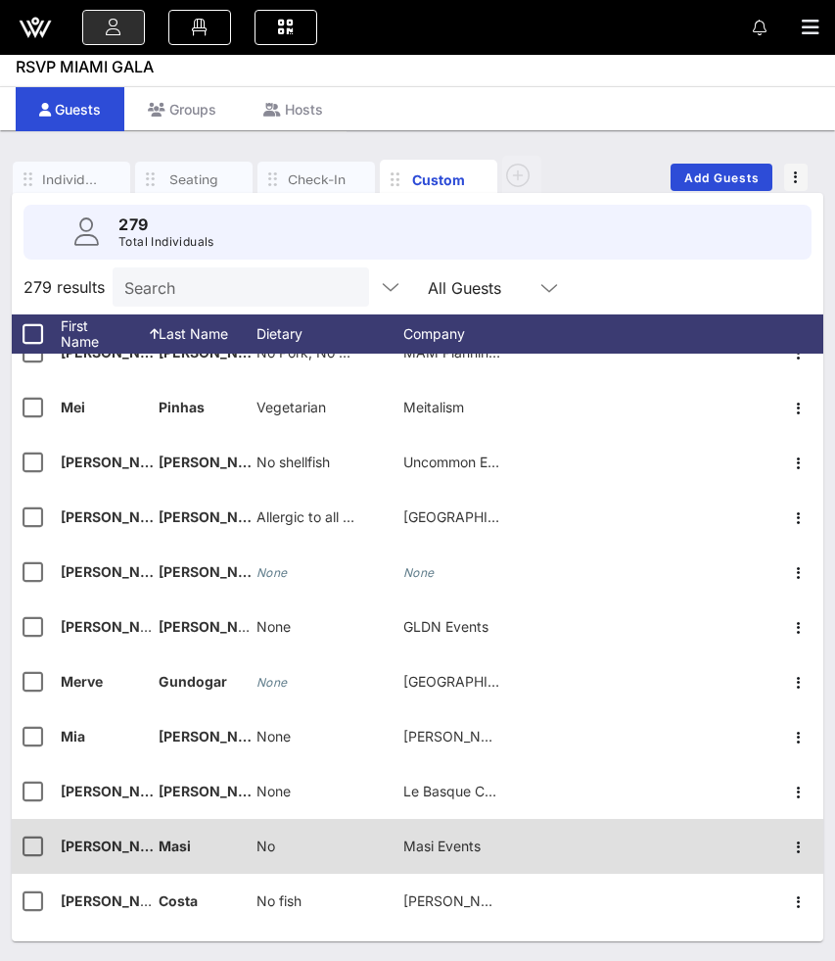
click at [281, 842] on div "No" at bounding box center [330, 857] width 147 height 77
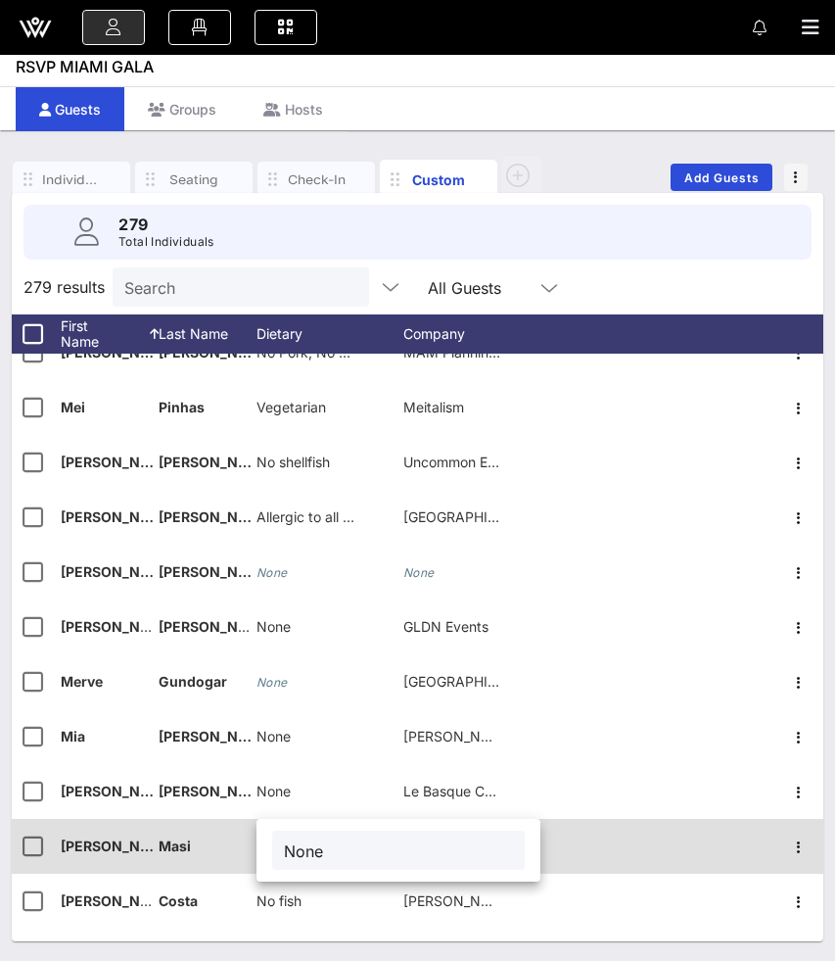
type input "None"
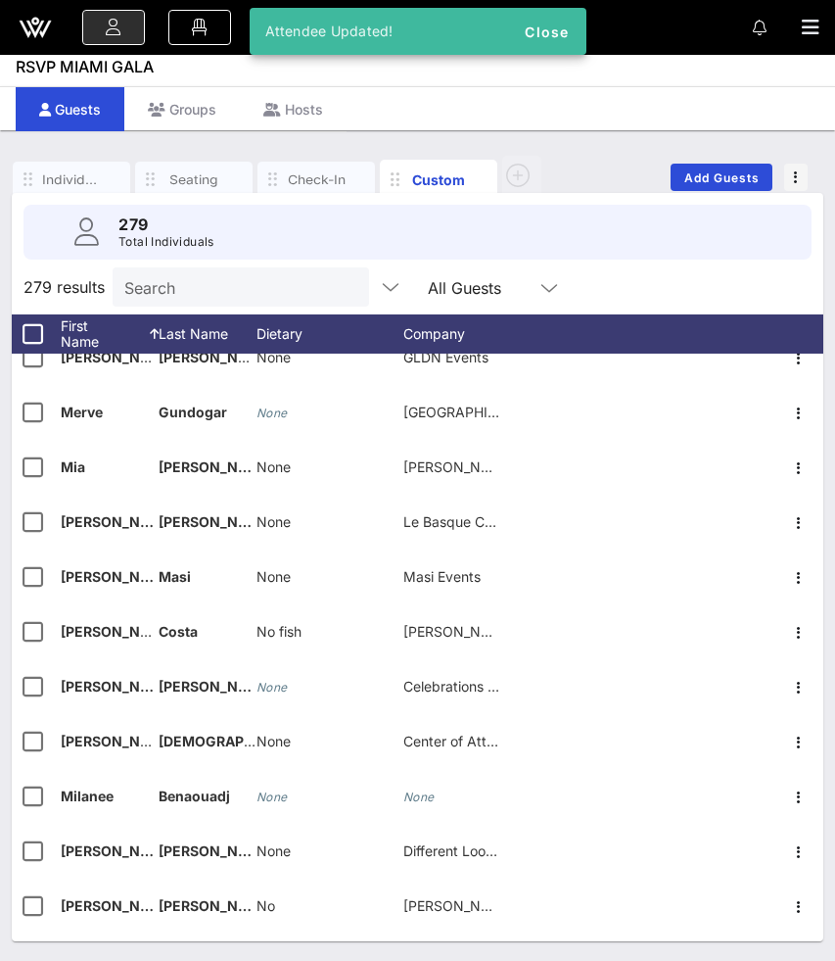
scroll to position [10075, 0]
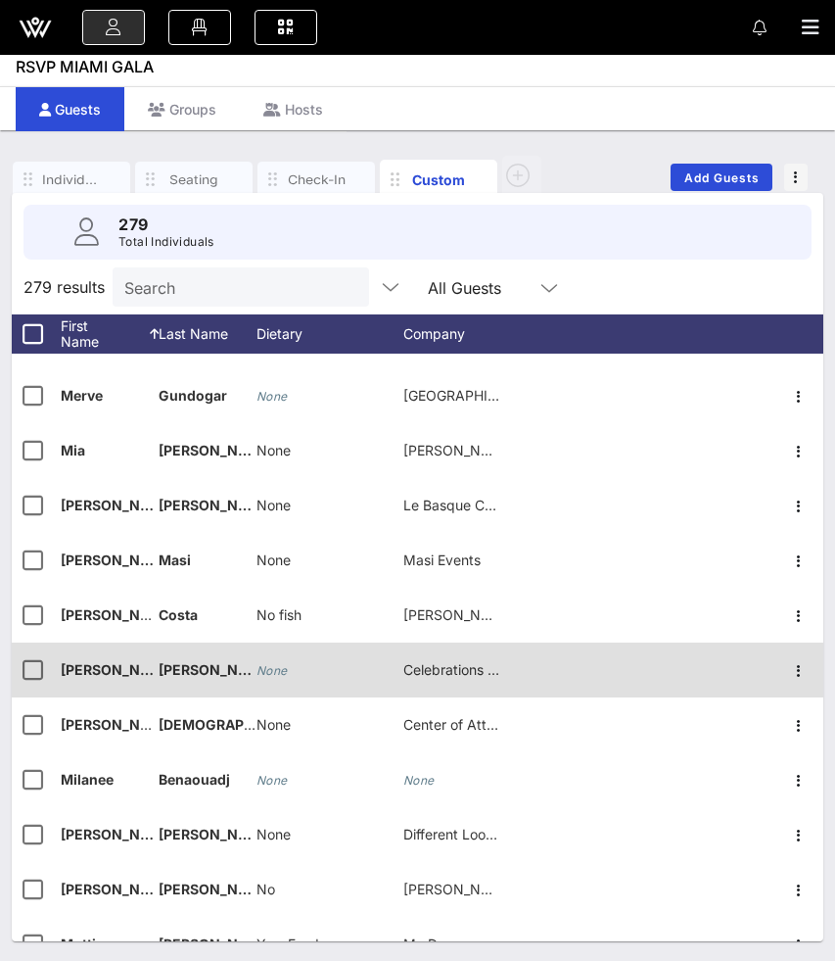
click at [267, 670] on icon "None" at bounding box center [272, 670] width 31 height 15
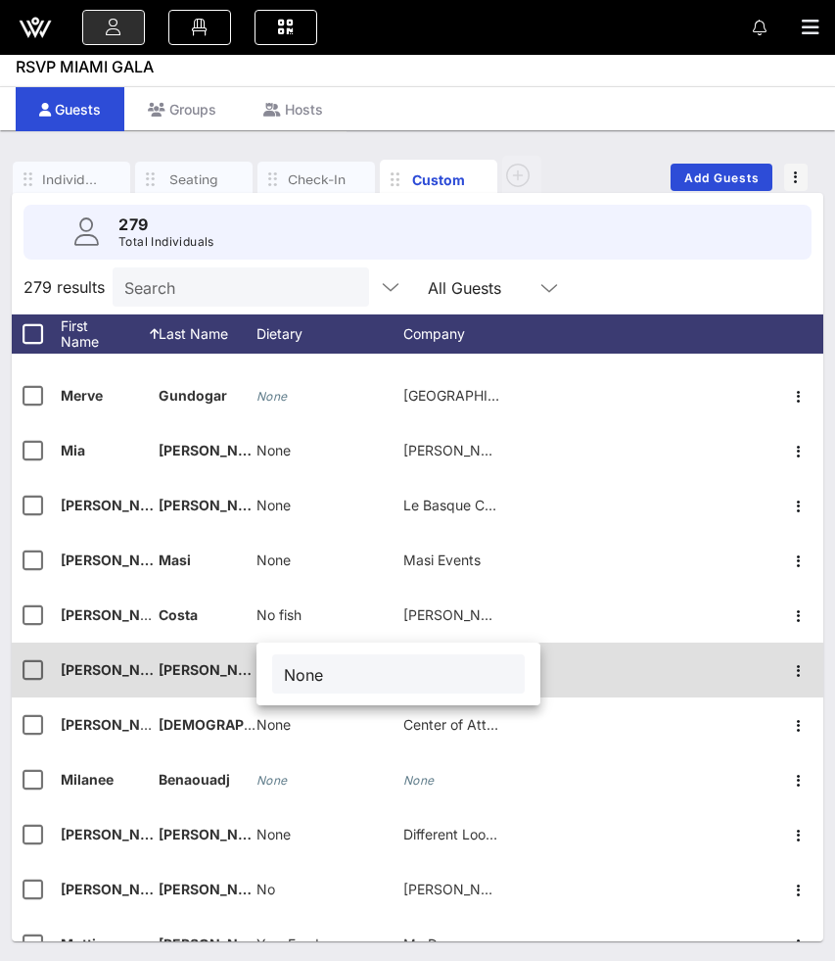
type input "None"
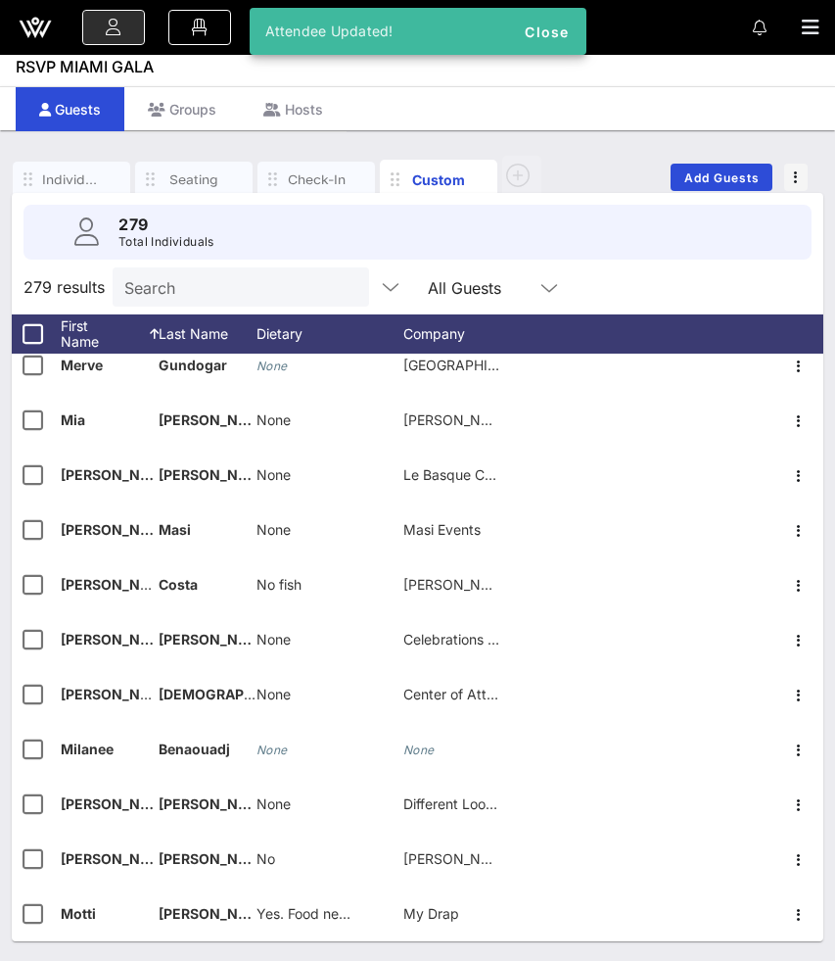
scroll to position [10109, 0]
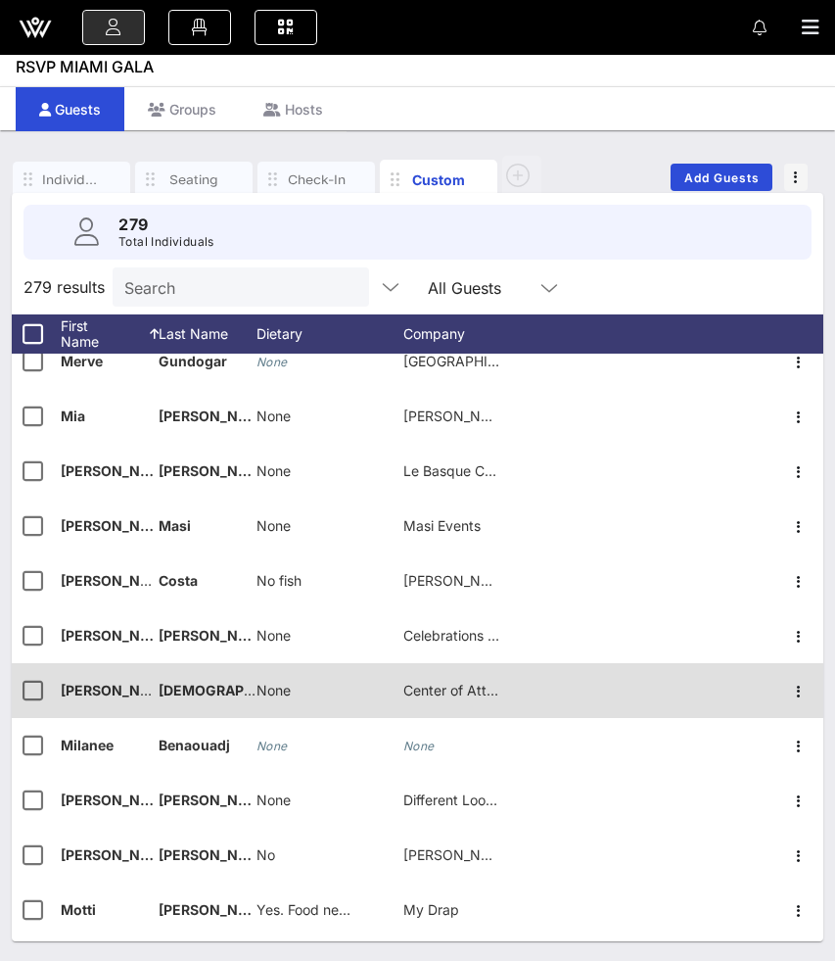
click at [163, 686] on span "[DEMOGRAPHIC_DATA]" at bounding box center [236, 689] width 155 height 17
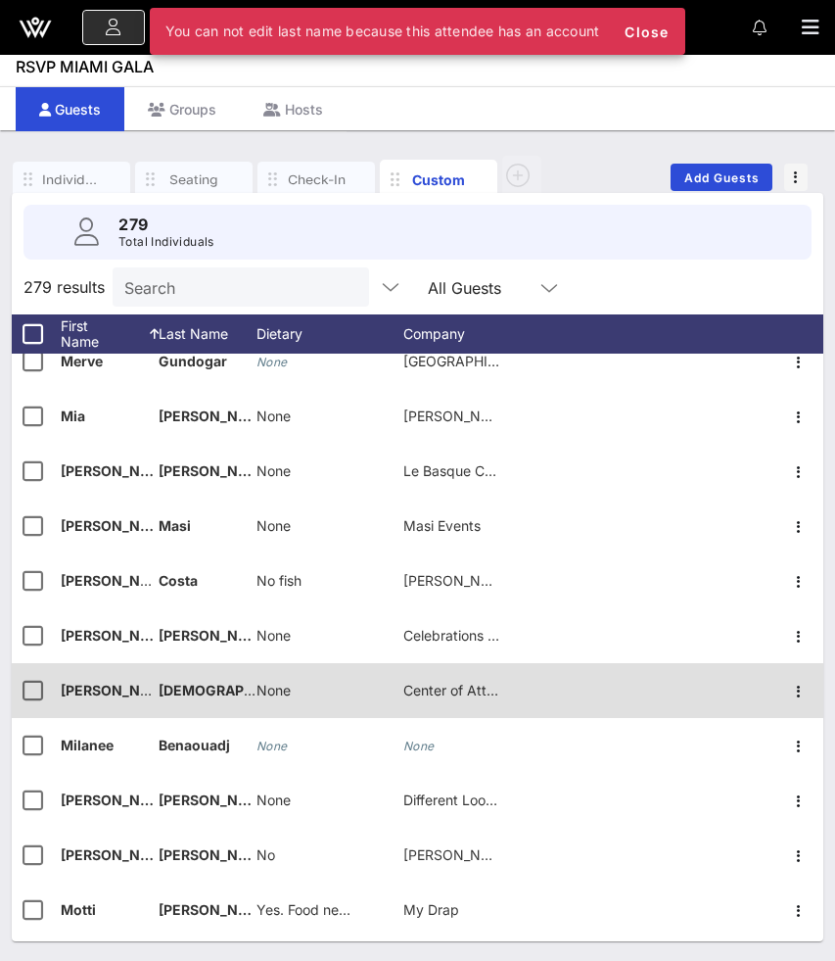
click at [163, 694] on span "[DEMOGRAPHIC_DATA]" at bounding box center [236, 689] width 155 height 17
click at [164, 692] on span "[DEMOGRAPHIC_DATA]" at bounding box center [236, 689] width 155 height 17
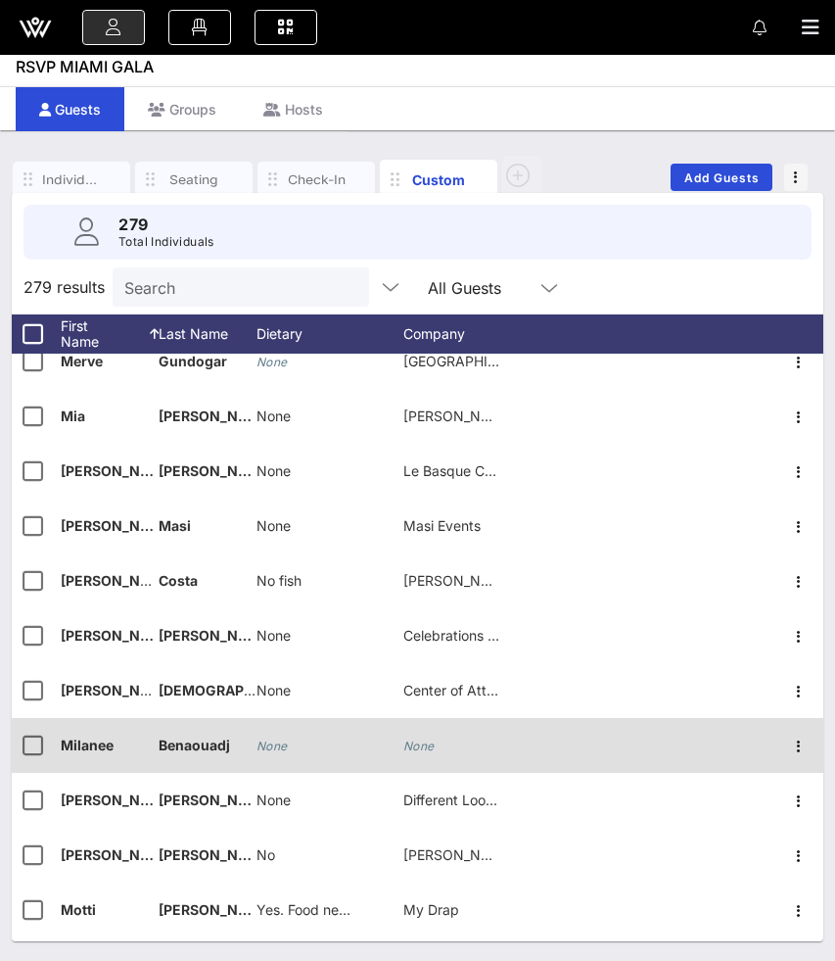
click at [282, 743] on icon "None" at bounding box center [272, 745] width 31 height 15
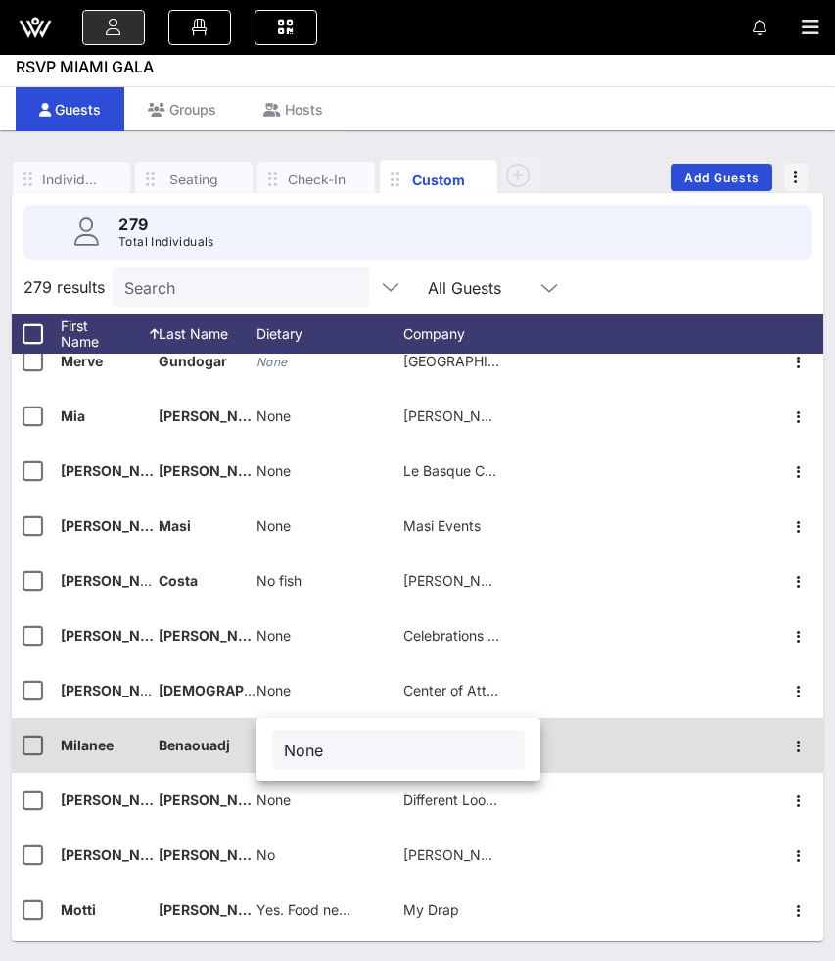
type input "None"
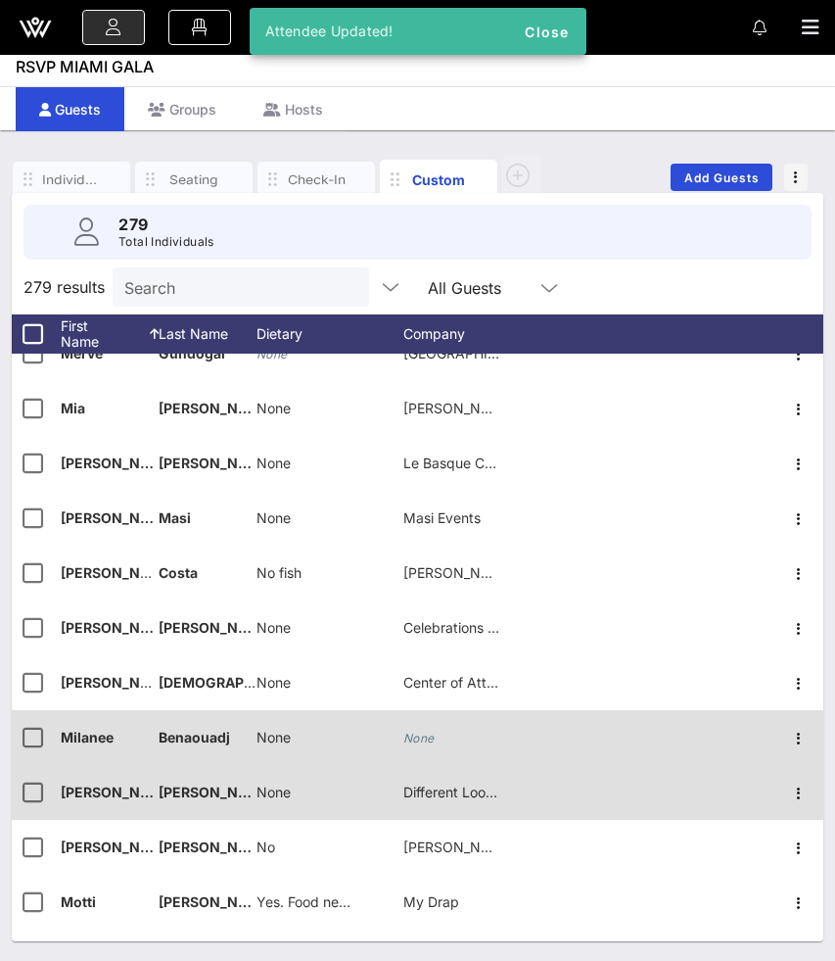
scroll to position [10119, 0]
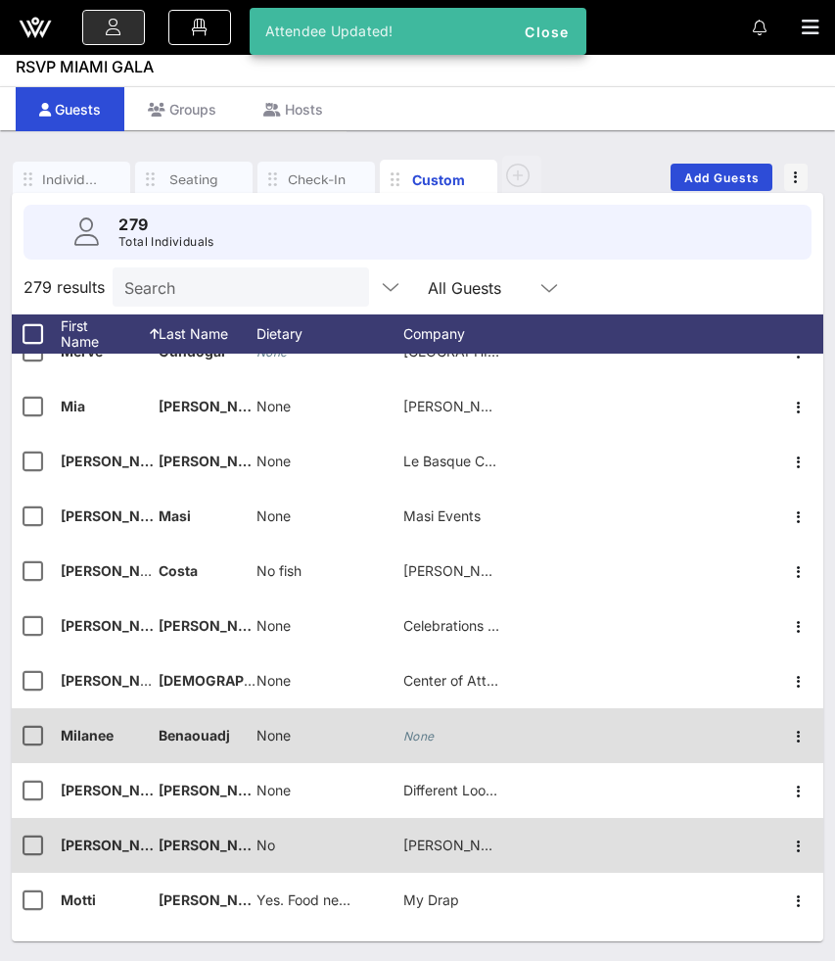
click at [267, 838] on span "No" at bounding box center [266, 844] width 19 height 17
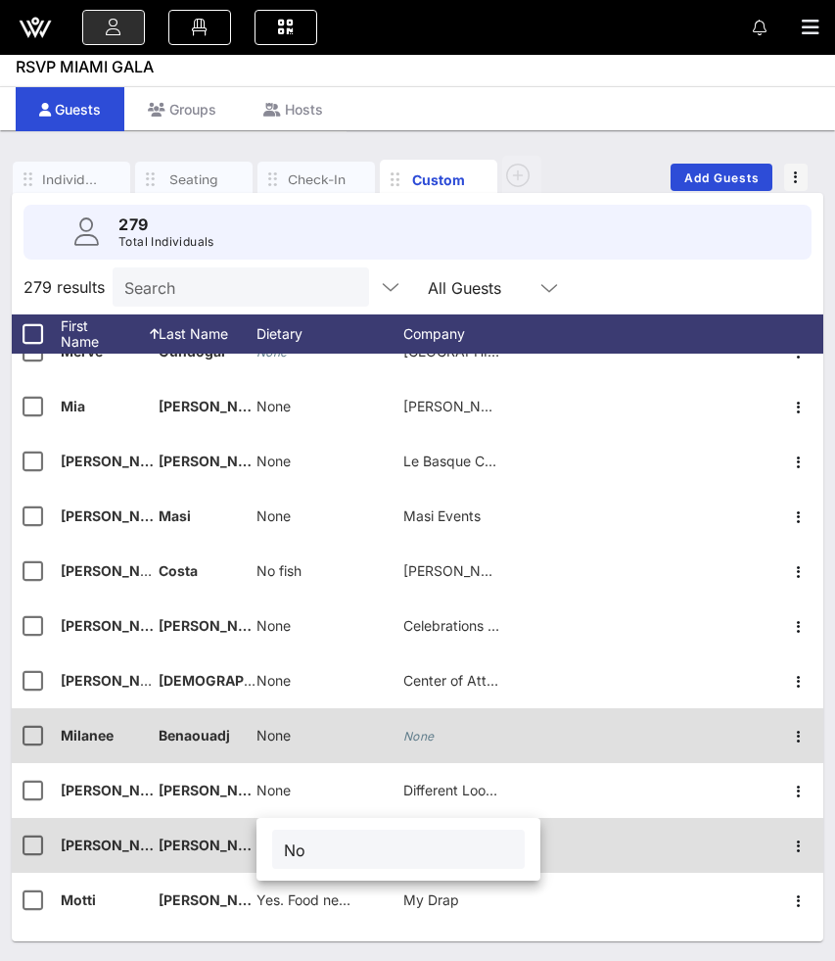
type input "N"
paste input "None"
type input "None"
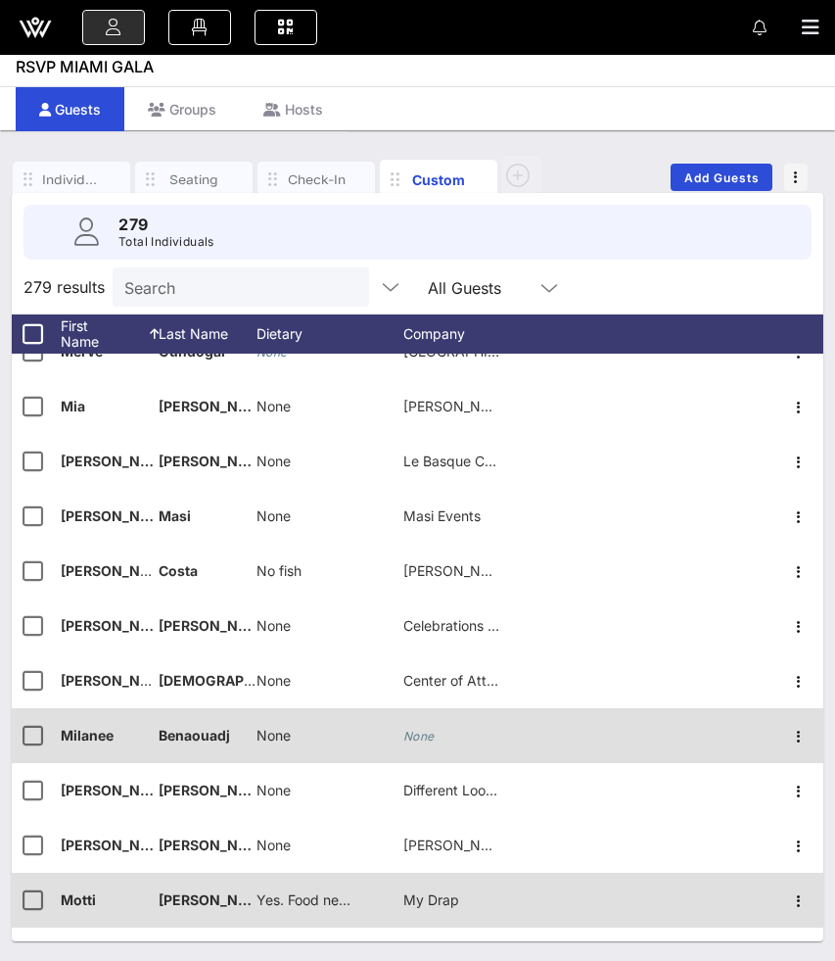
click at [291, 901] on span "Yes. Food needs to be kosher" at bounding box center [352, 899] width 190 height 17
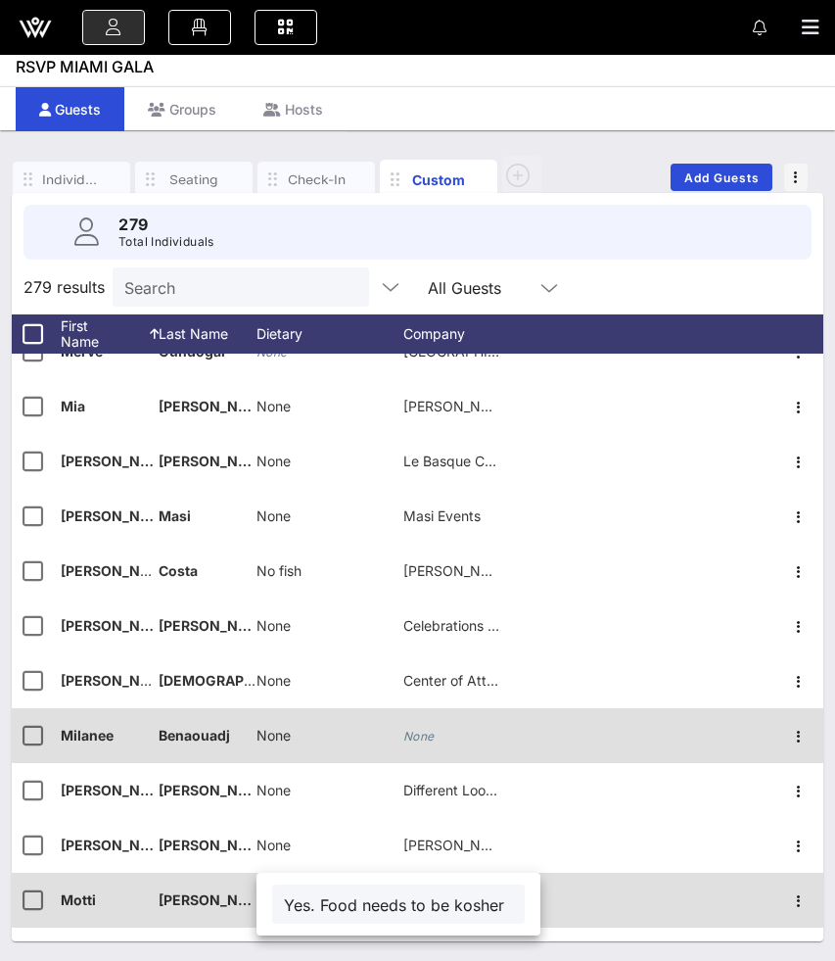
scroll to position [0, 0]
drag, startPoint x: 421, startPoint y: 902, endPoint x: 246, endPoint y: 909, distance: 175.4
click at [246, 909] on div "Event Builder Guests Floor Plan Journeys Comms QR Scanner Team Settings RSVP [G…" at bounding box center [417, 476] width 835 height 968
type input "Kosher"
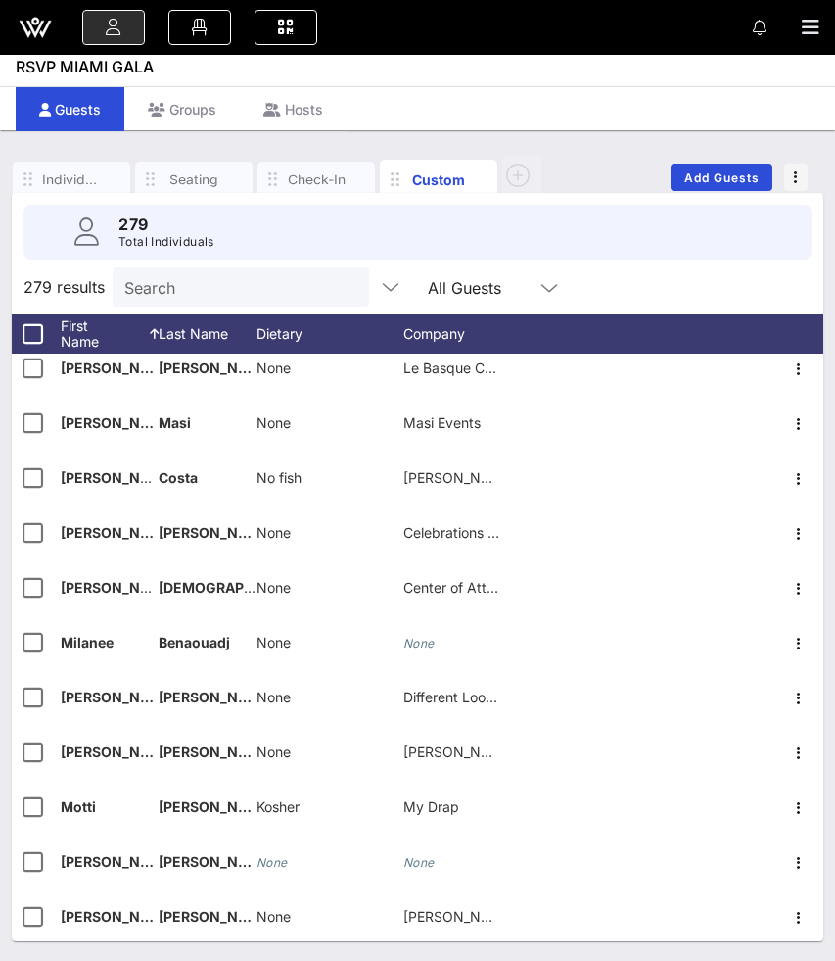
scroll to position [10240, 0]
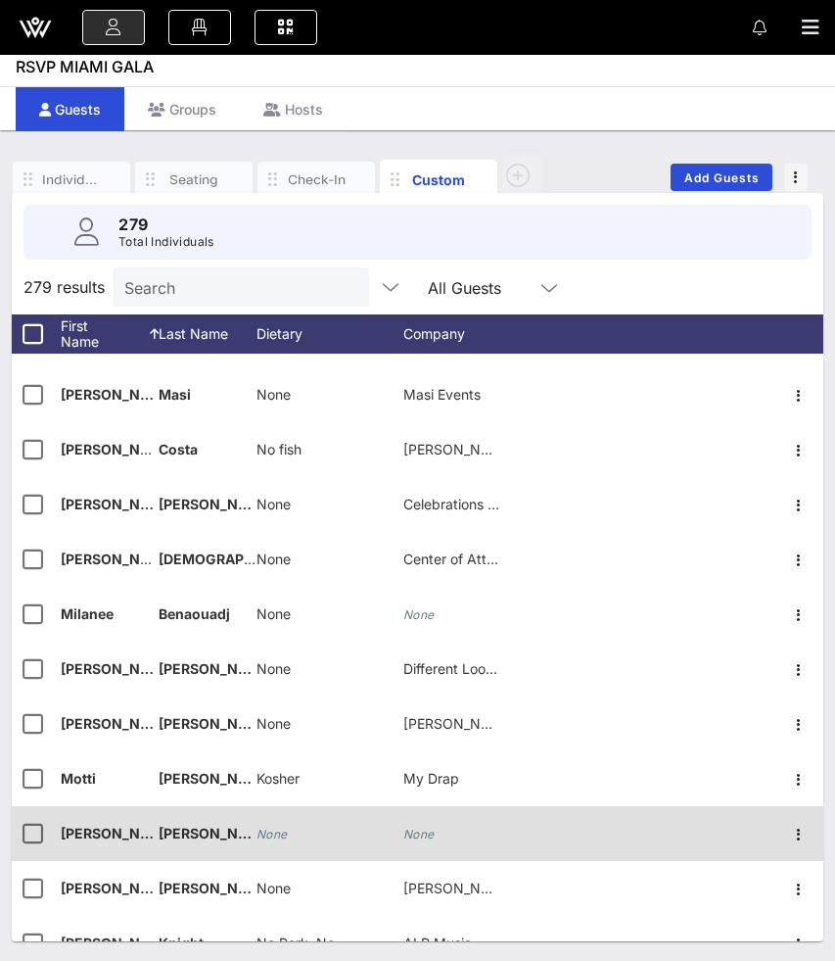
click at [267, 836] on icon "None" at bounding box center [272, 833] width 31 height 15
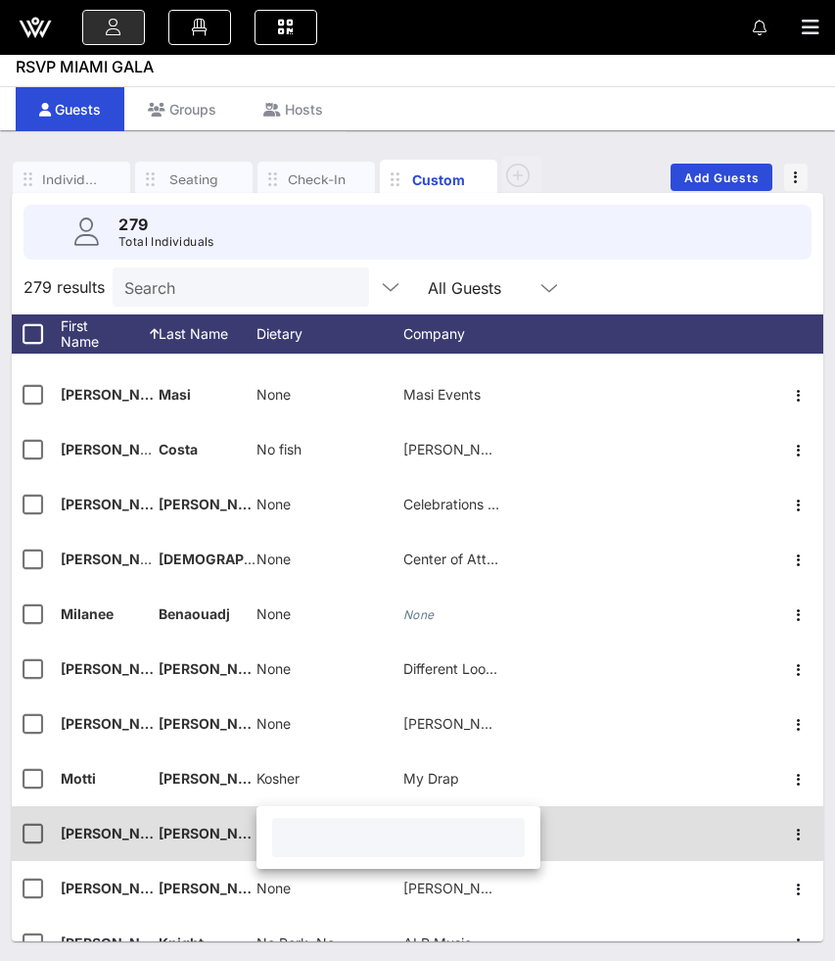
paste input "No raw onions and garlic"
type input "No raw onions and garlic"
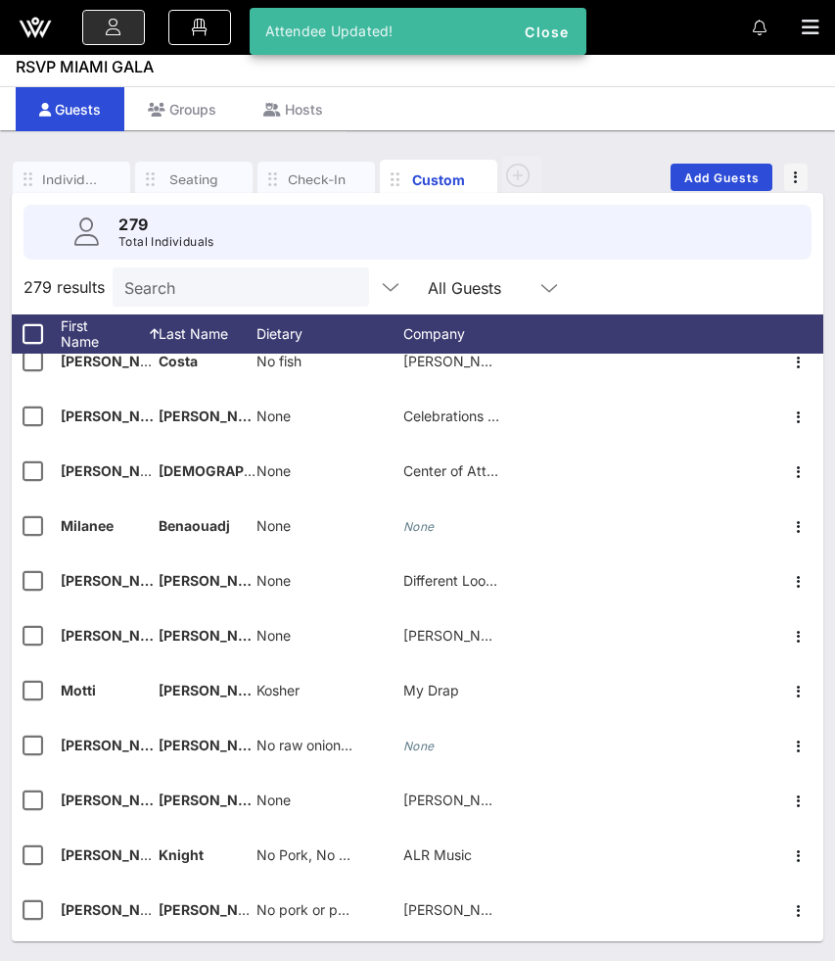
scroll to position [10335, 0]
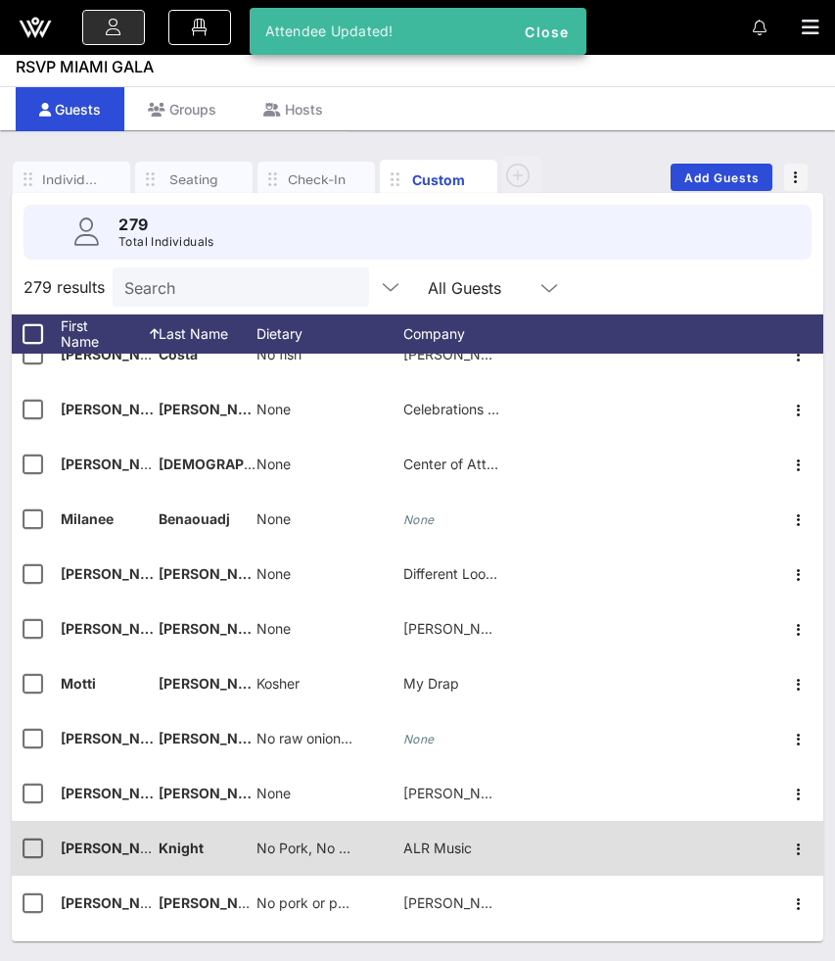
click at [306, 848] on span "No Pork, No Gluten" at bounding box center [318, 847] width 123 height 17
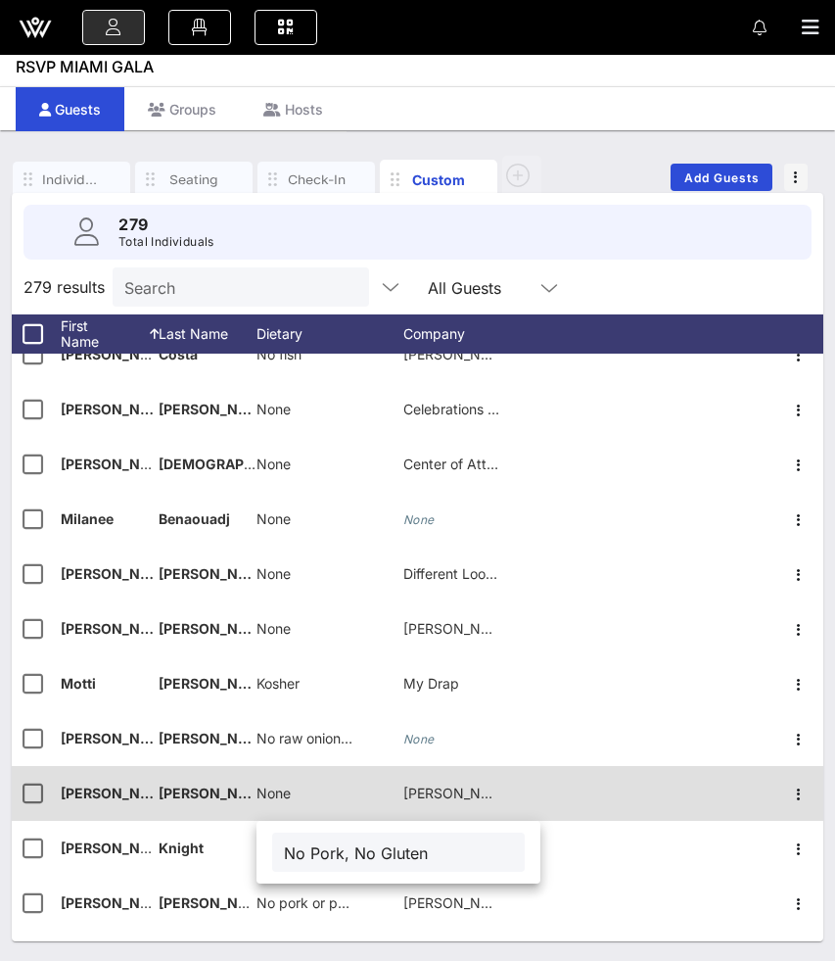
scroll to position [10416, 0]
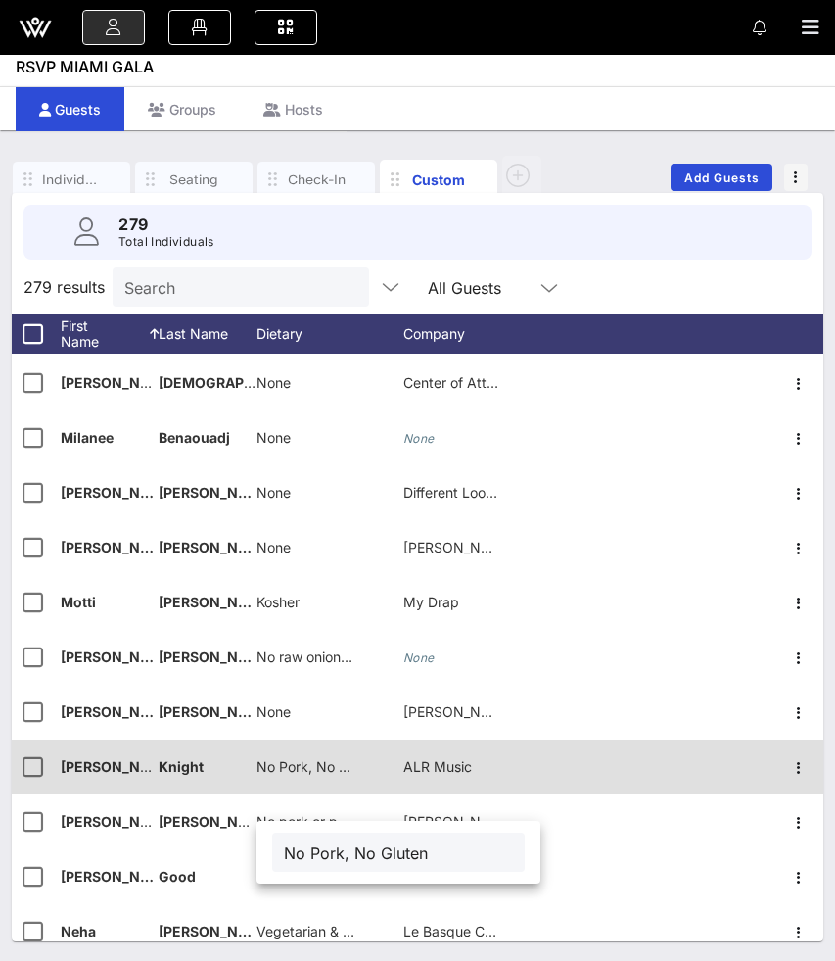
click at [634, 772] on div at bounding box center [662, 766] width 224 height 55
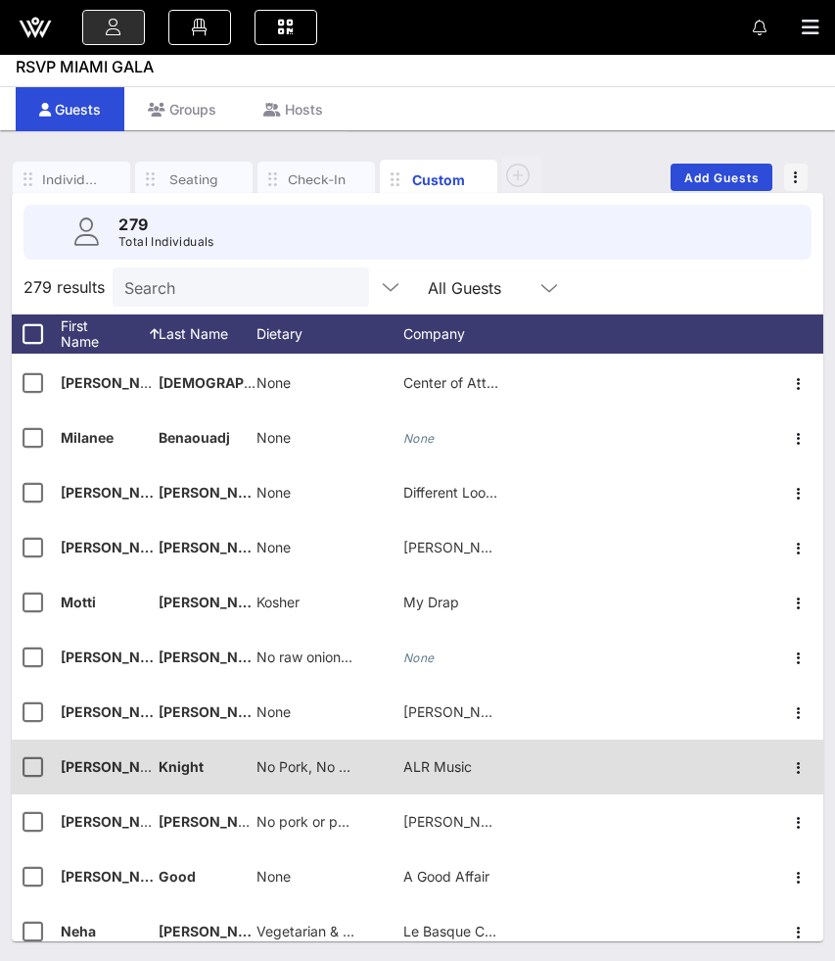
click at [303, 766] on span "No Pork, No Gluten" at bounding box center [318, 766] width 123 height 17
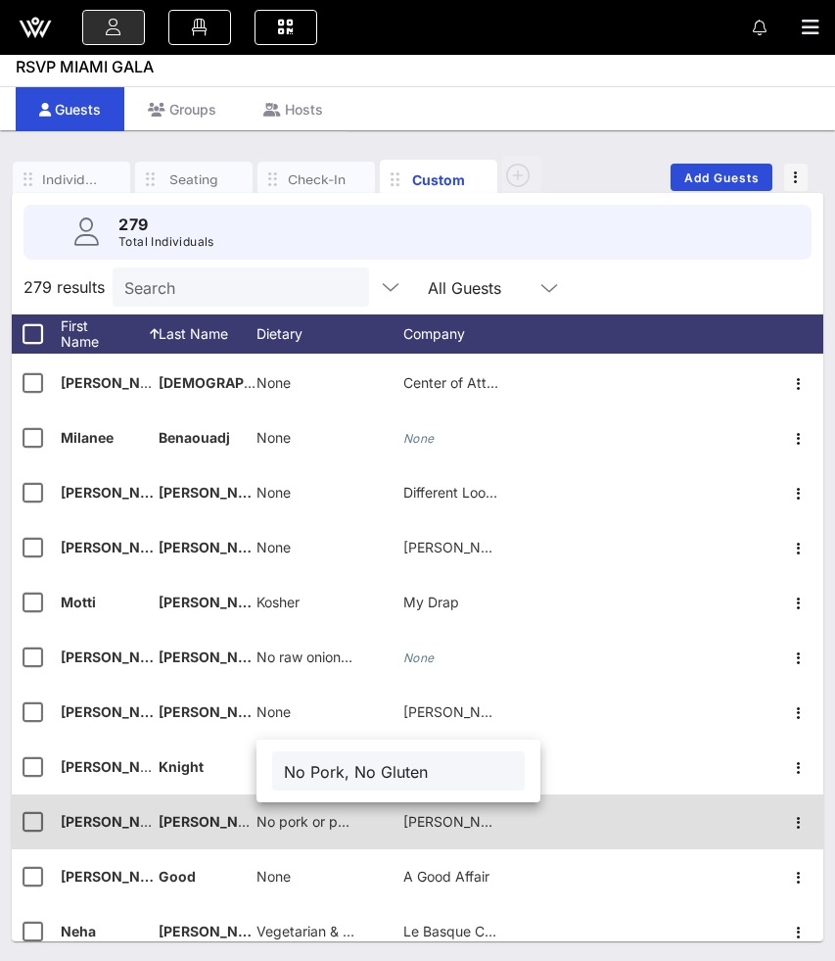
click at [285, 830] on div "No pork or pork products and no red meat" at bounding box center [306, 821] width 98 height 55
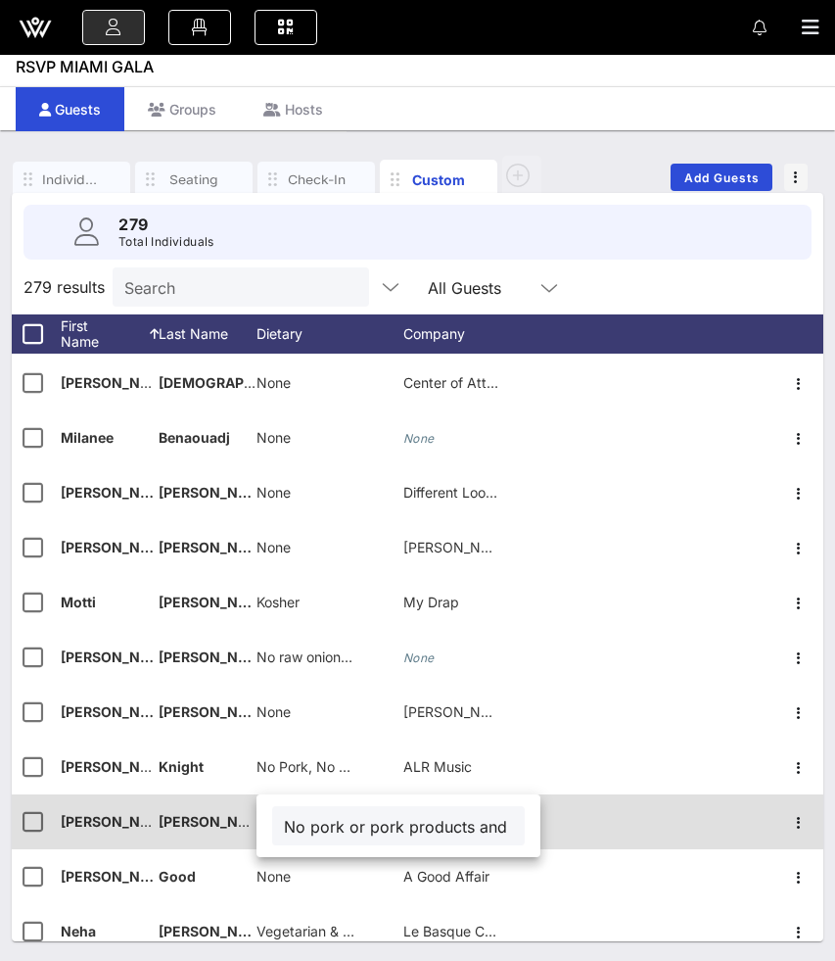
scroll to position [0, 134]
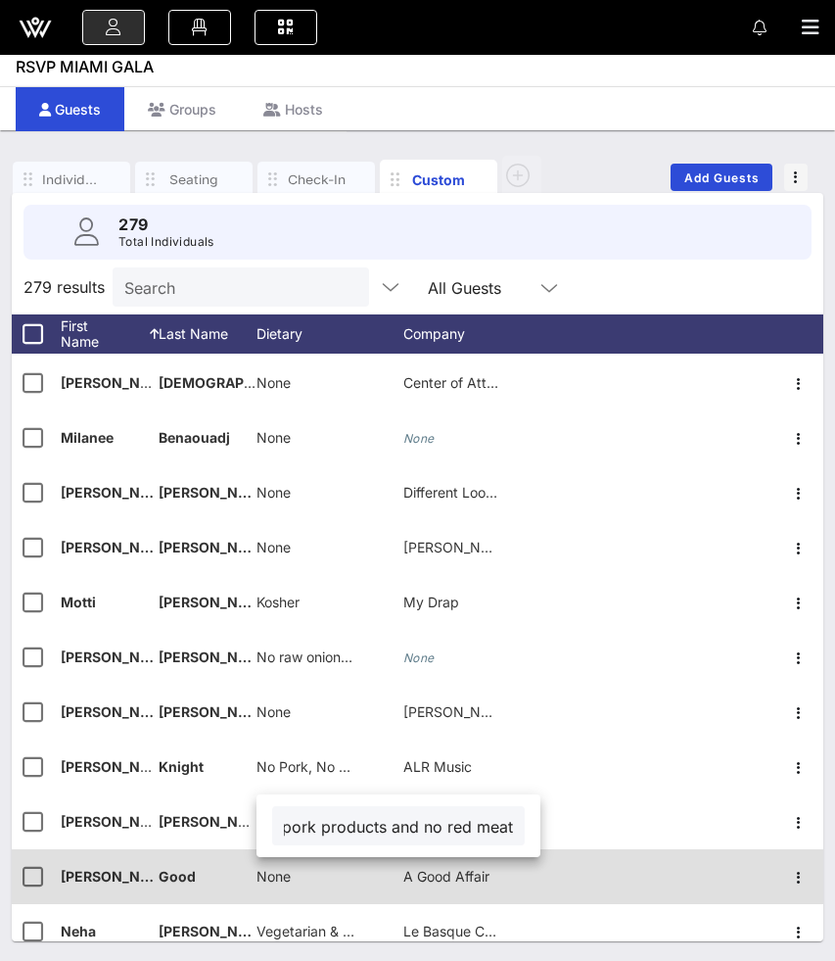
click at [296, 876] on div "None" at bounding box center [330, 887] width 147 height 77
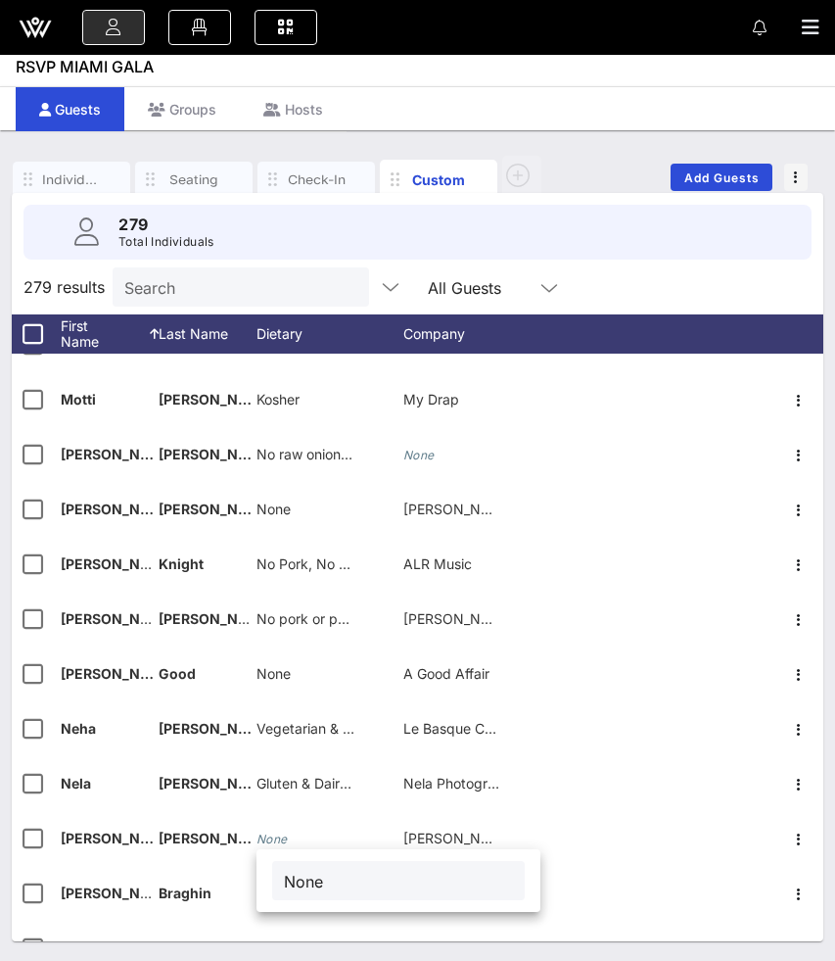
scroll to position [10618, 0]
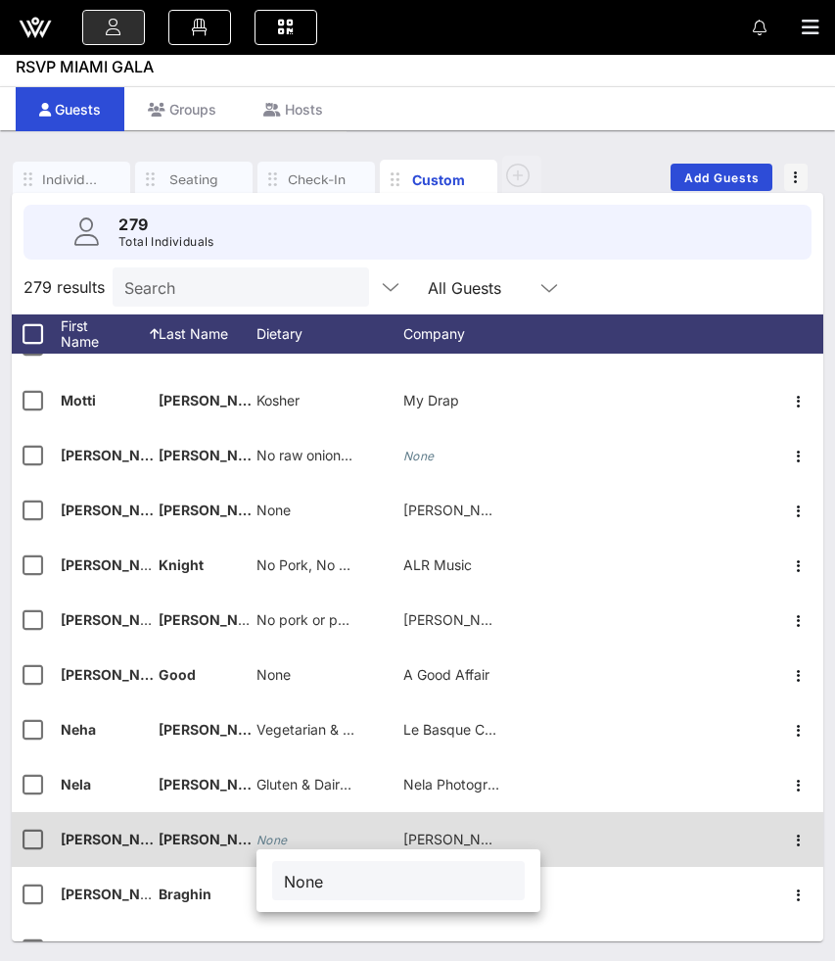
click at [273, 834] on icon "None" at bounding box center [272, 839] width 31 height 15
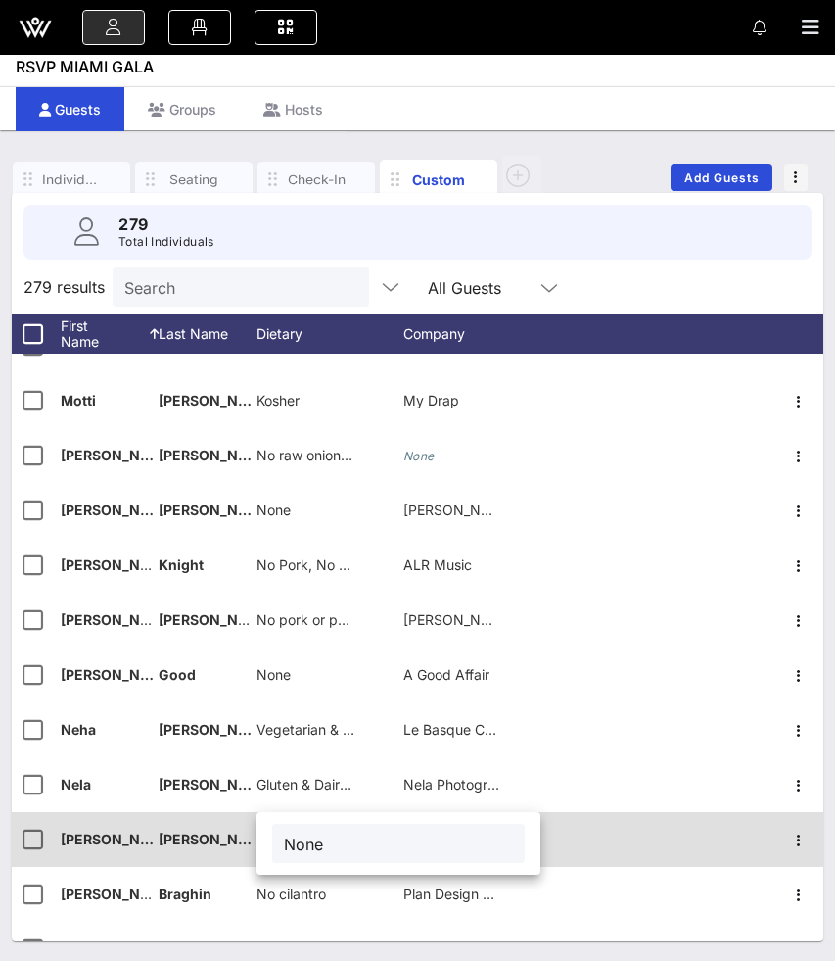
type input "None"
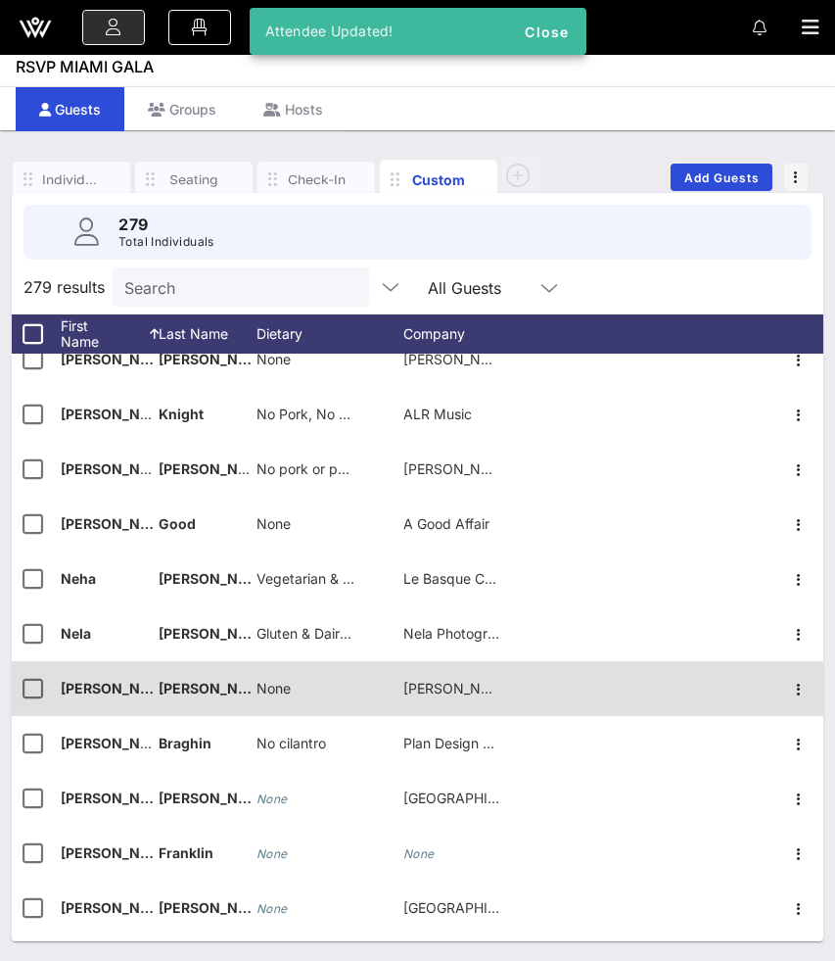
scroll to position [10782, 0]
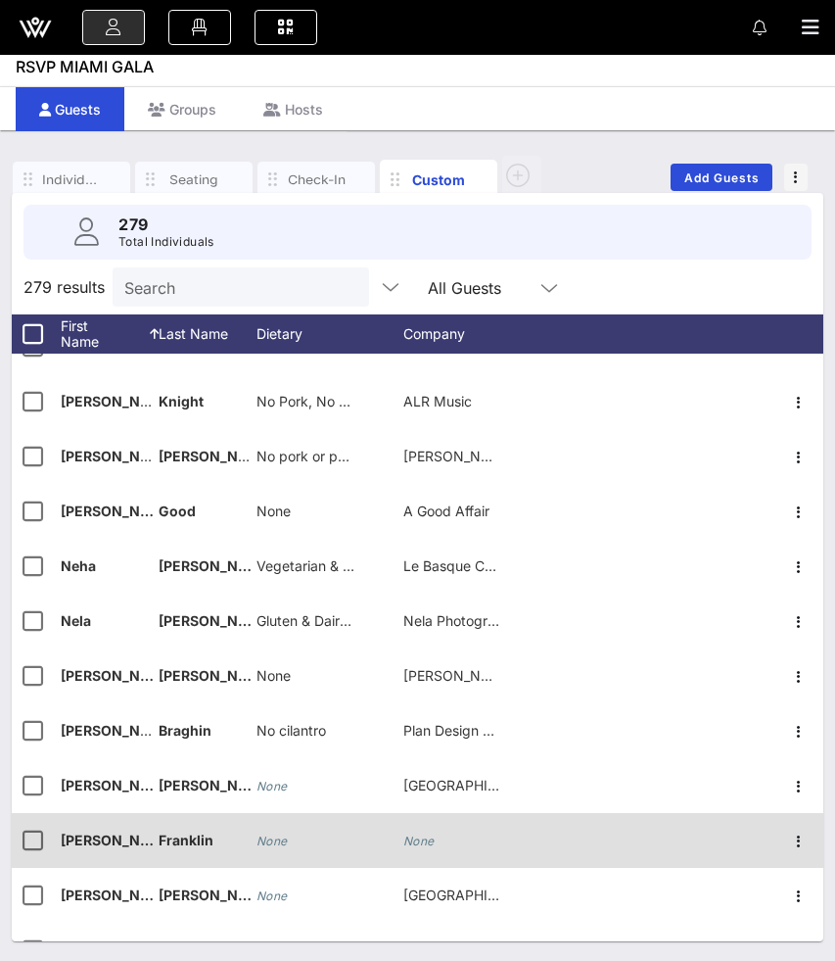
click at [270, 832] on div "None" at bounding box center [272, 840] width 31 height 55
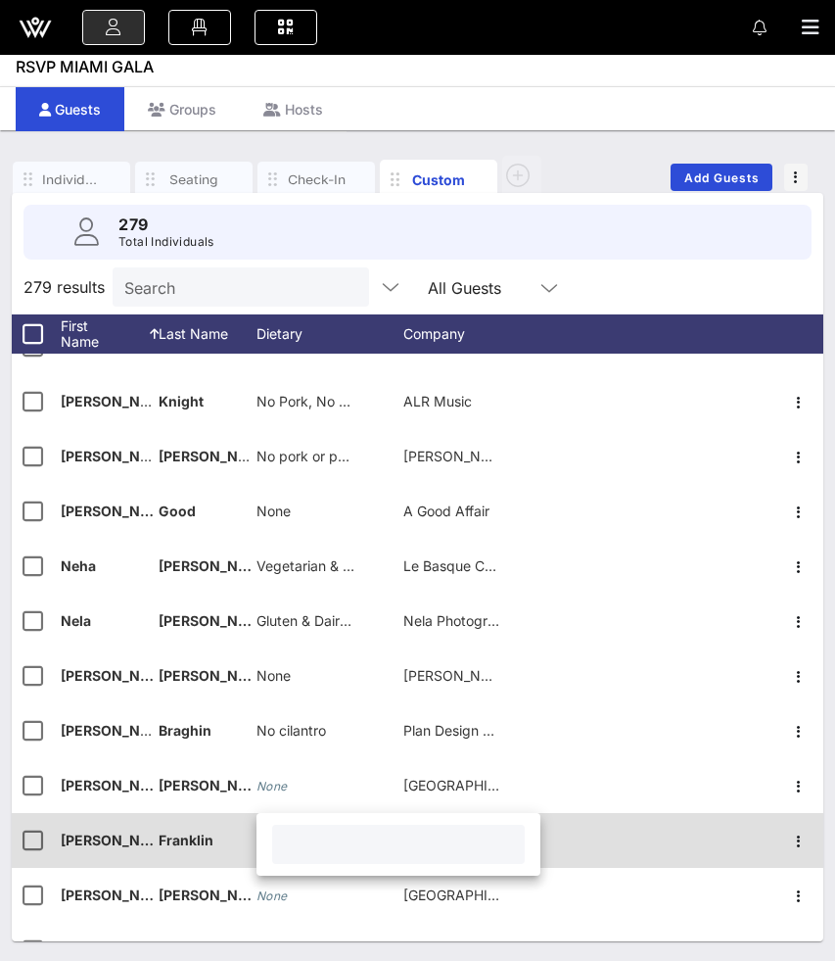
paste input "None"
type input "None"
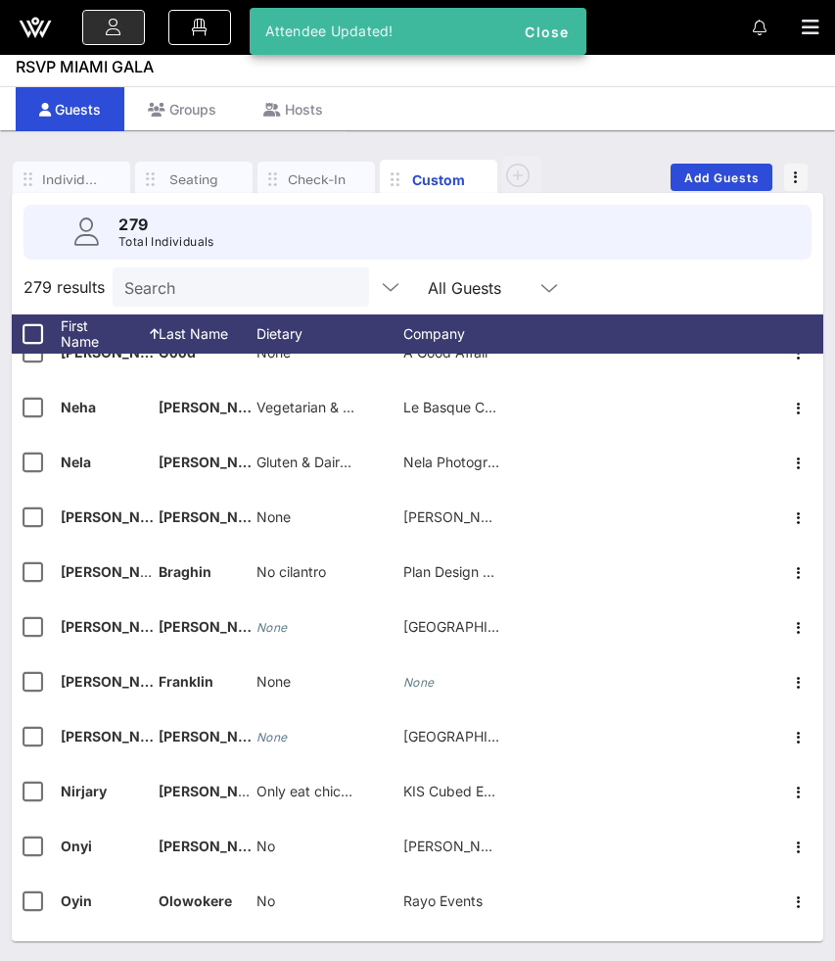
scroll to position [10946, 0]
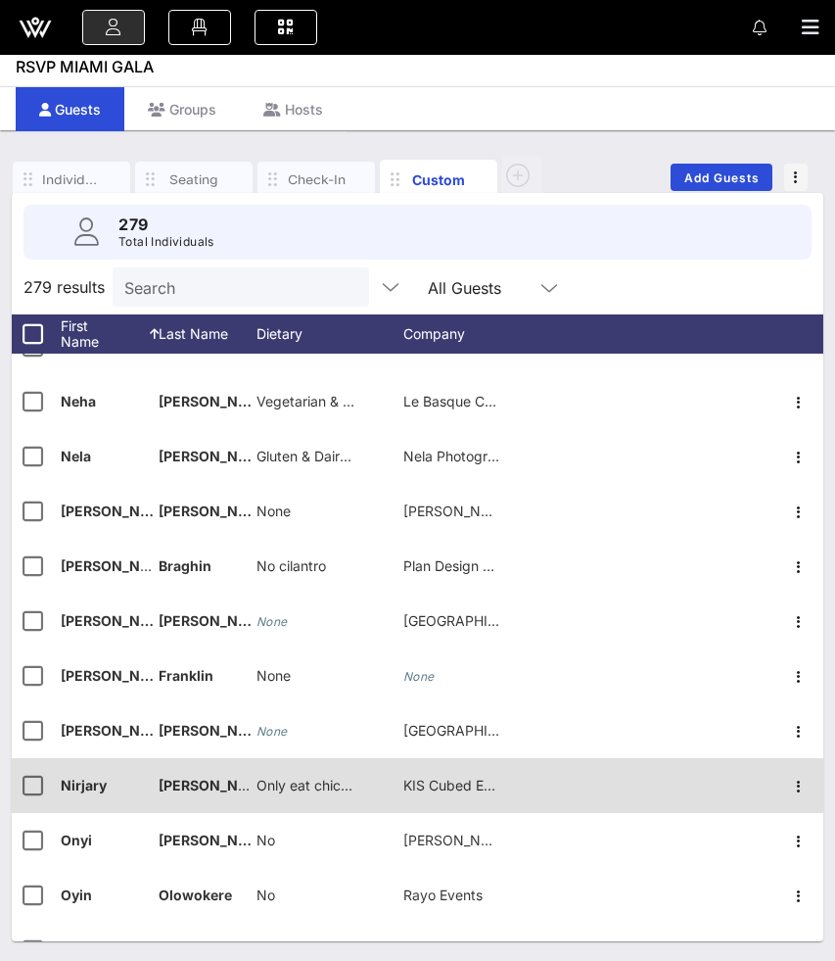
click at [305, 785] on span "Only eat chicken & fish" at bounding box center [330, 784] width 147 height 17
click at [0, 0] on input "Only eat chicken & fish" at bounding box center [0, 0] width 0 height 0
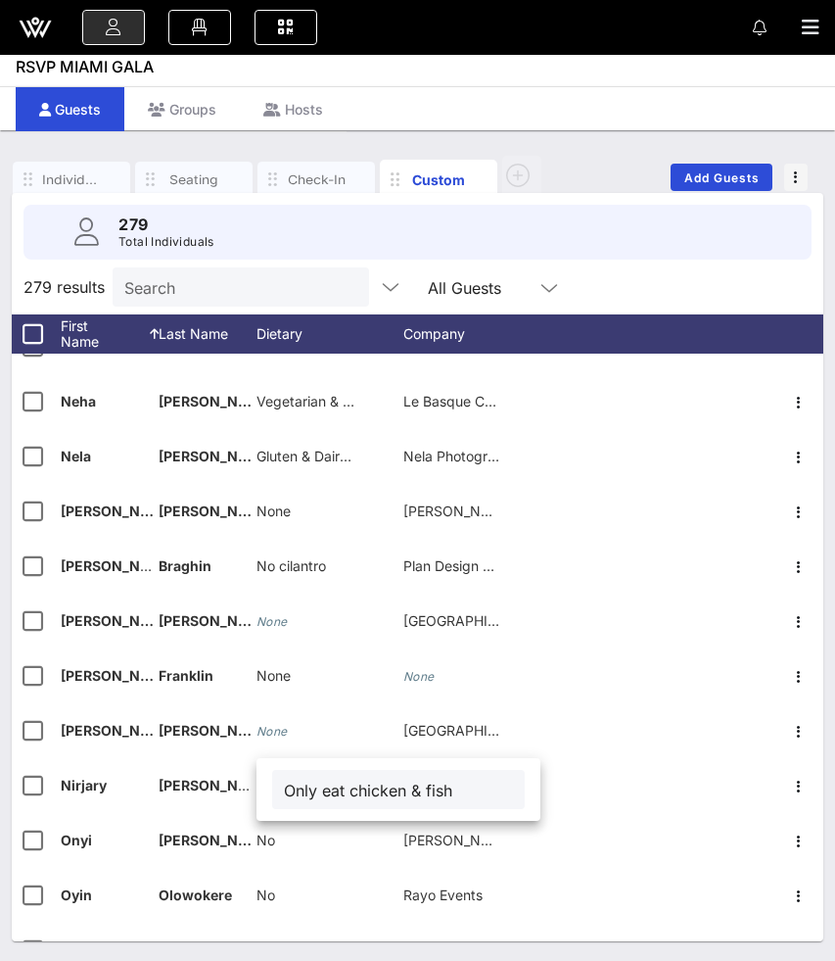
click at [330, 789] on input "Only eat chicken & fish" at bounding box center [398, 788] width 229 height 25
type input "Only chicken & fish"
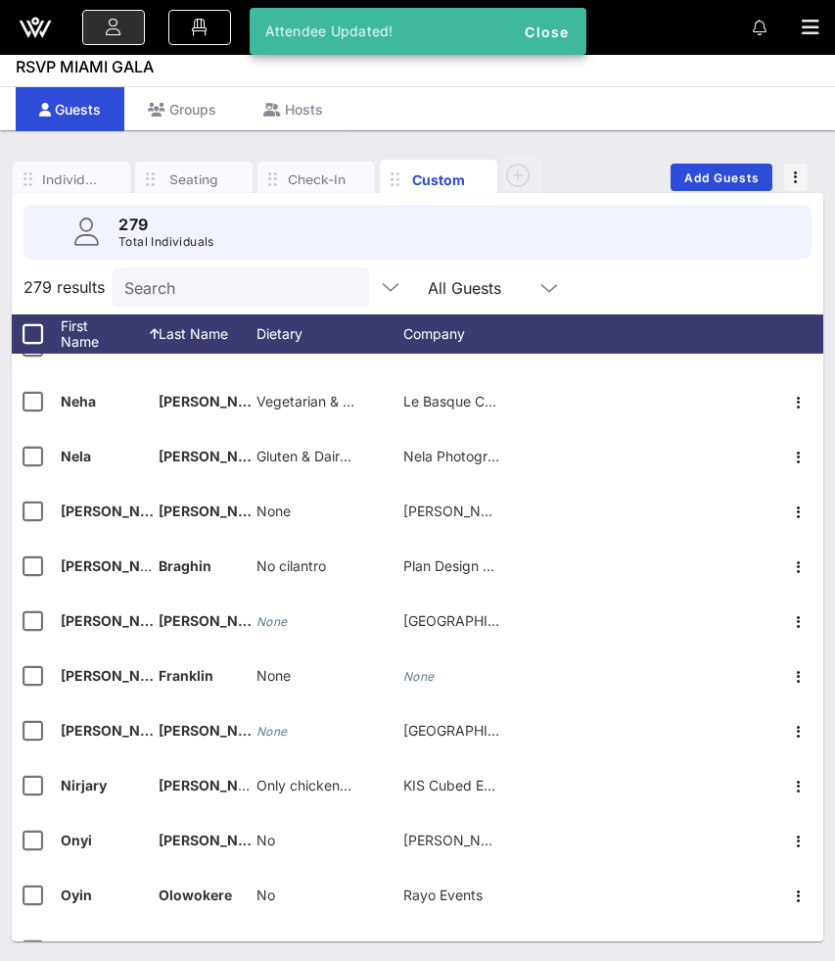
scroll to position [10997, 0]
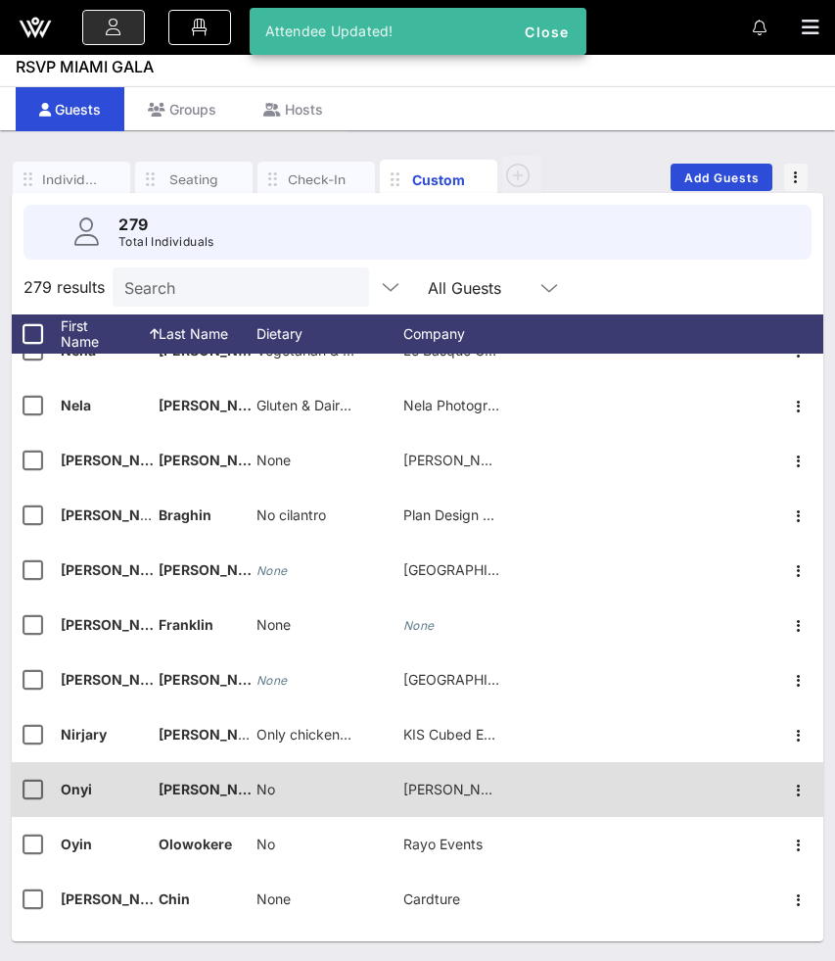
click at [270, 787] on span "No" at bounding box center [266, 788] width 19 height 17
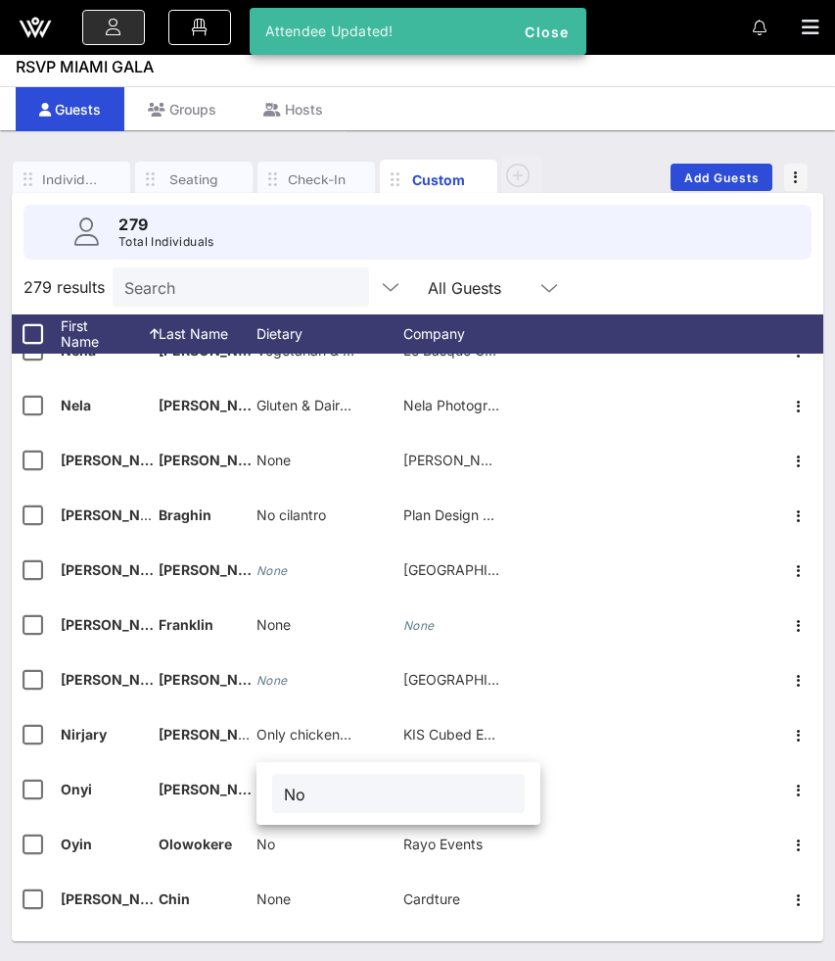
click at [295, 790] on input "No" at bounding box center [398, 792] width 229 height 25
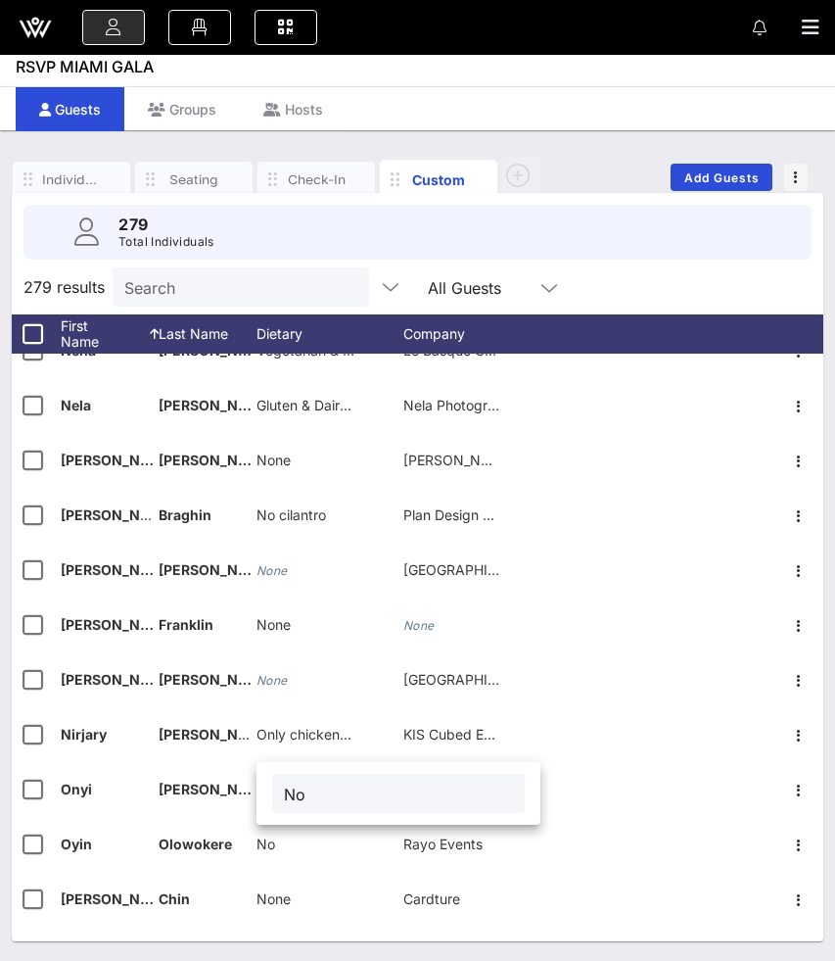
click at [295, 790] on input "No" at bounding box center [398, 792] width 229 height 25
type input "None"
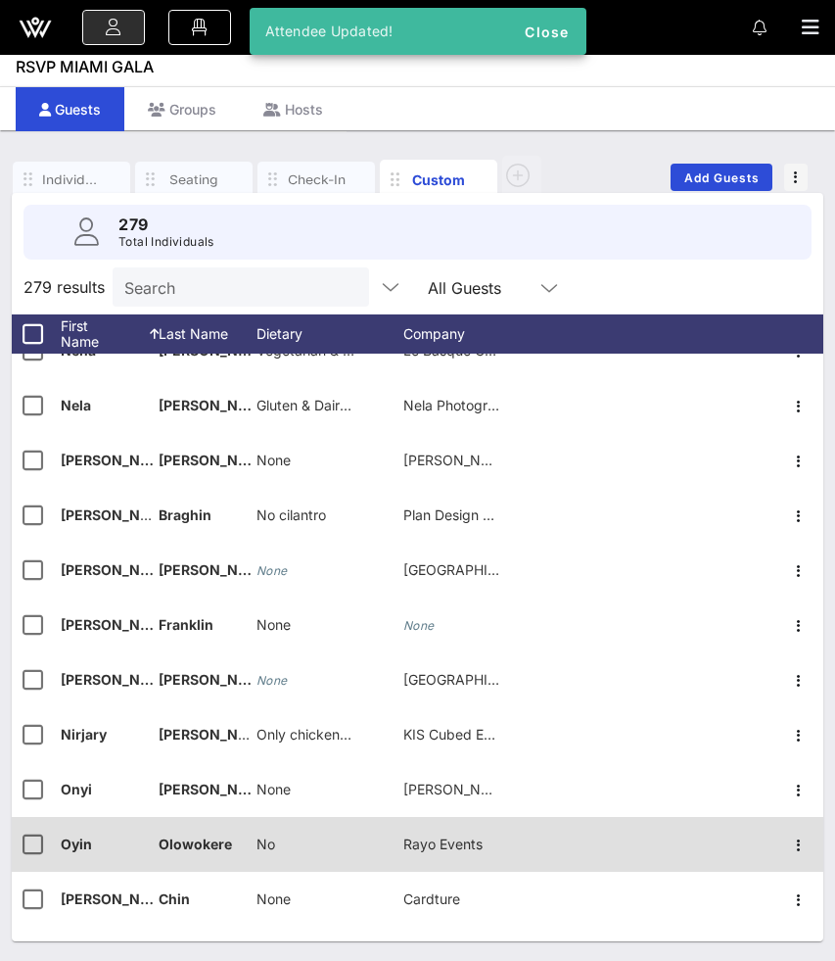
click at [262, 841] on span "No" at bounding box center [266, 843] width 19 height 17
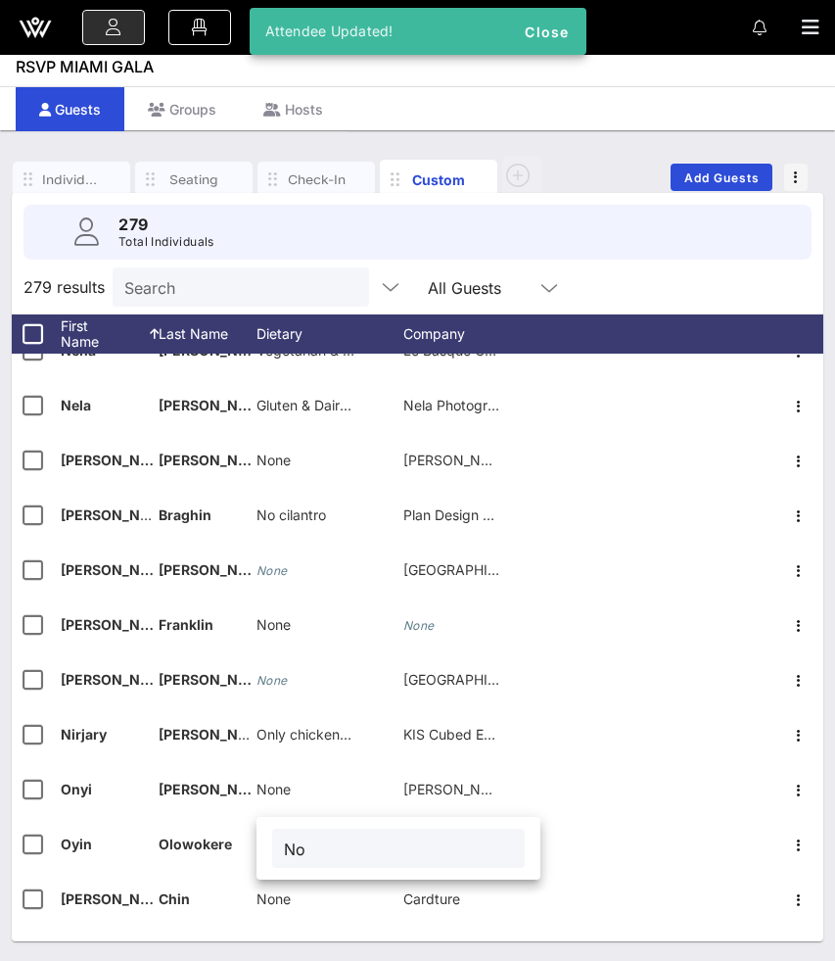
click at [304, 842] on input "No" at bounding box center [398, 847] width 229 height 25
type input "None"
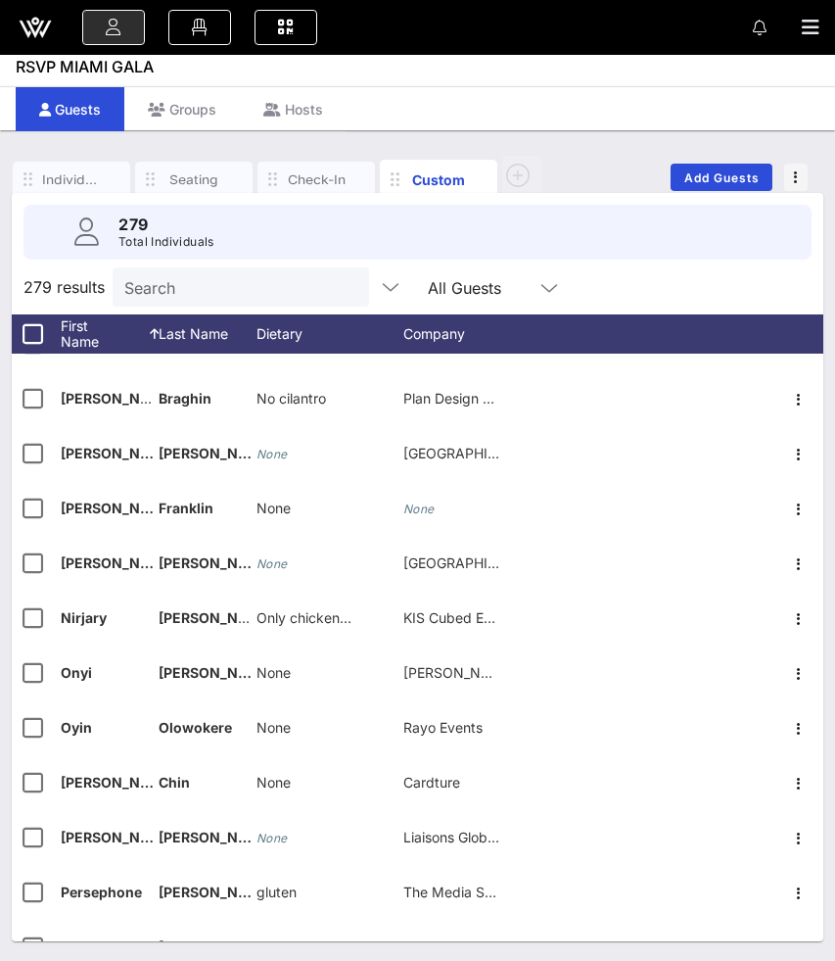
scroll to position [11112, 0]
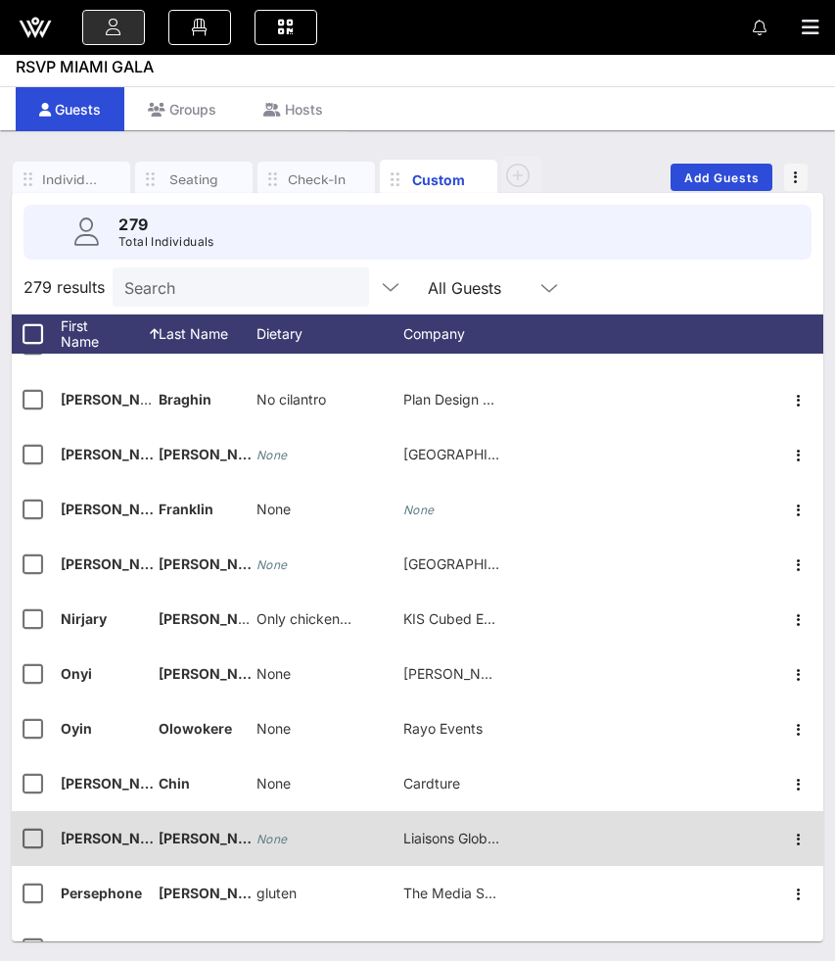
click at [269, 839] on icon "None" at bounding box center [272, 838] width 31 height 15
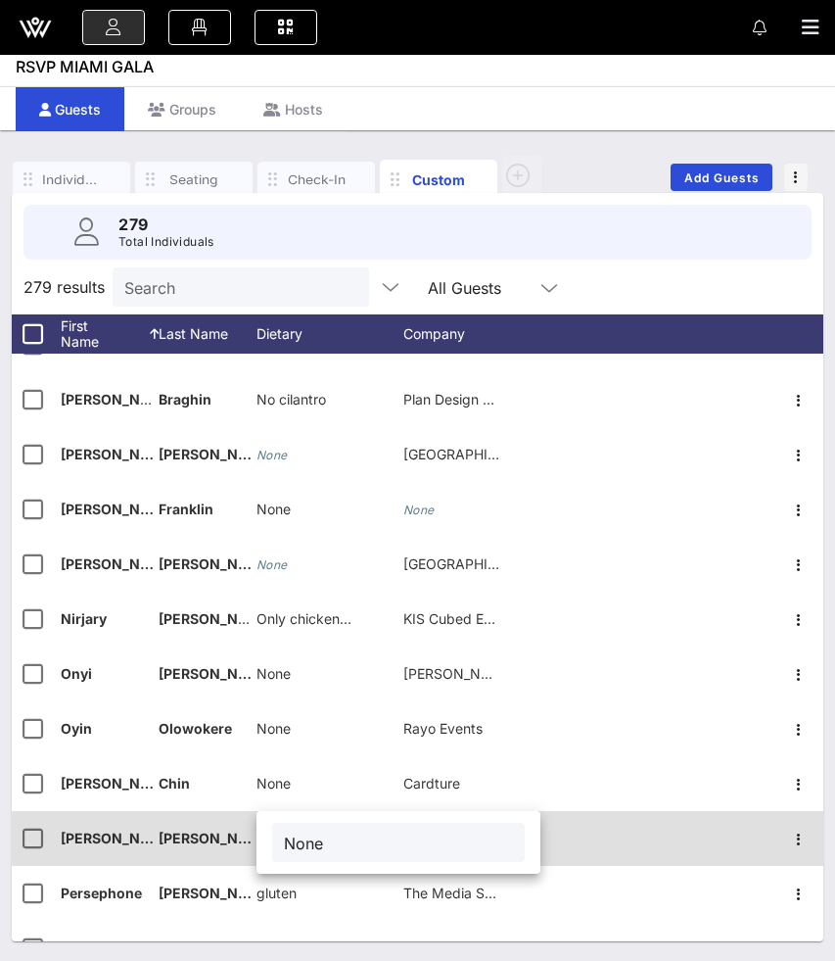
type input "None"
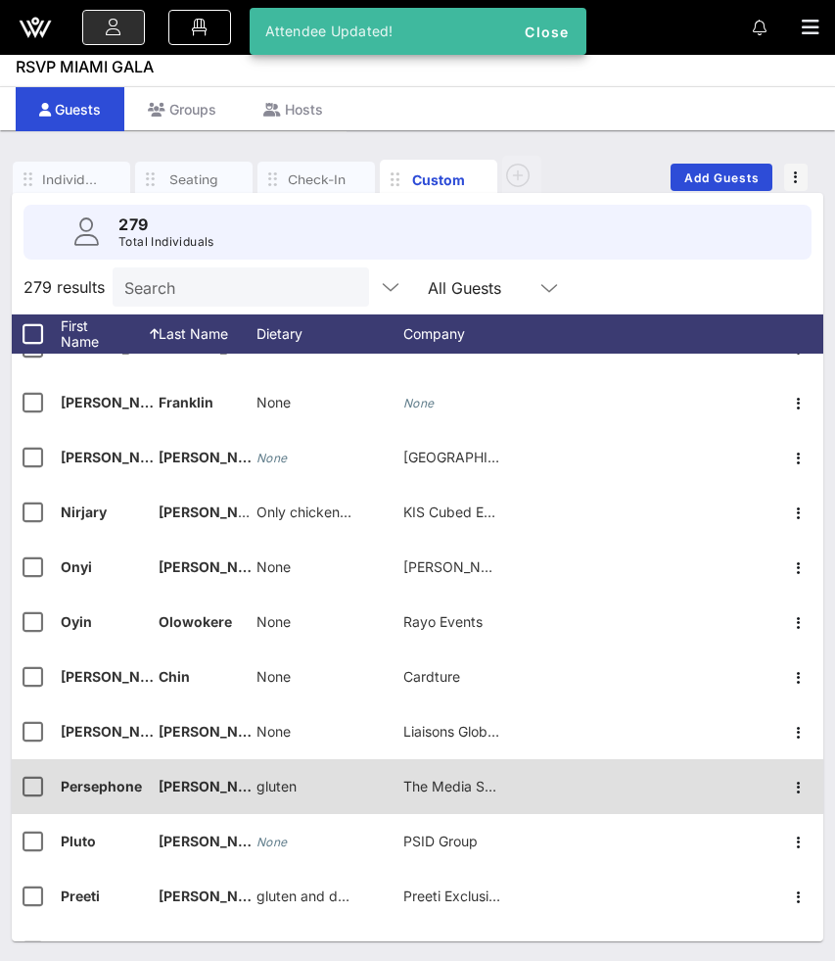
scroll to position [11225, 0]
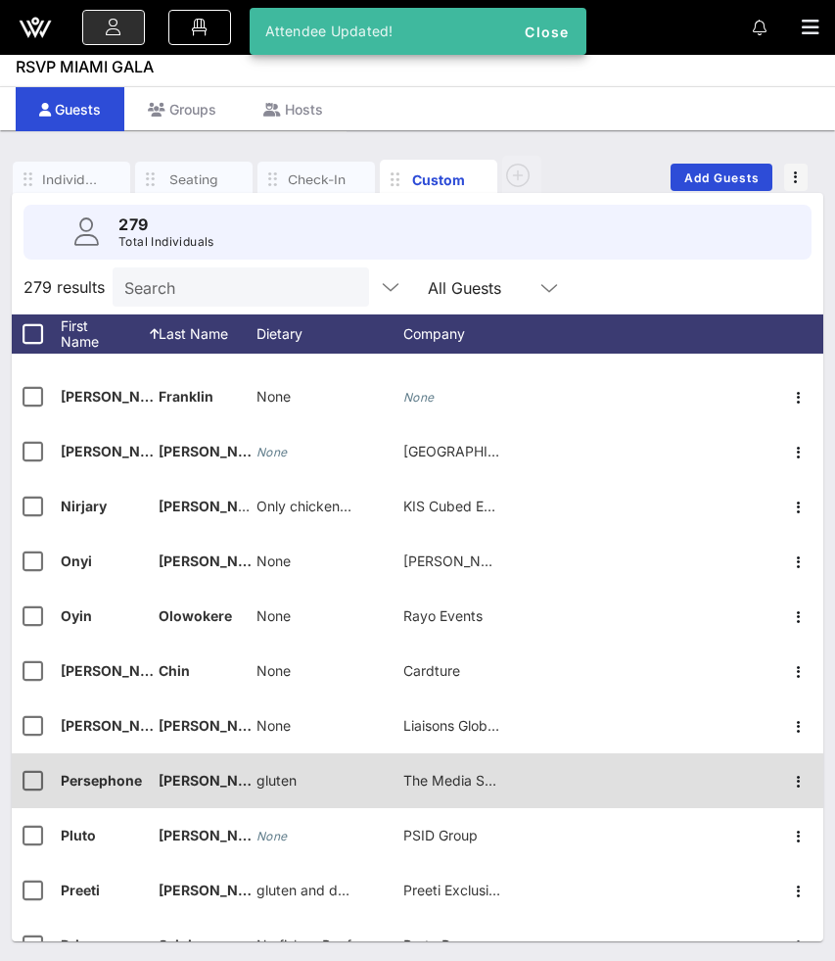
click at [259, 789] on div "gluten" at bounding box center [277, 780] width 40 height 55
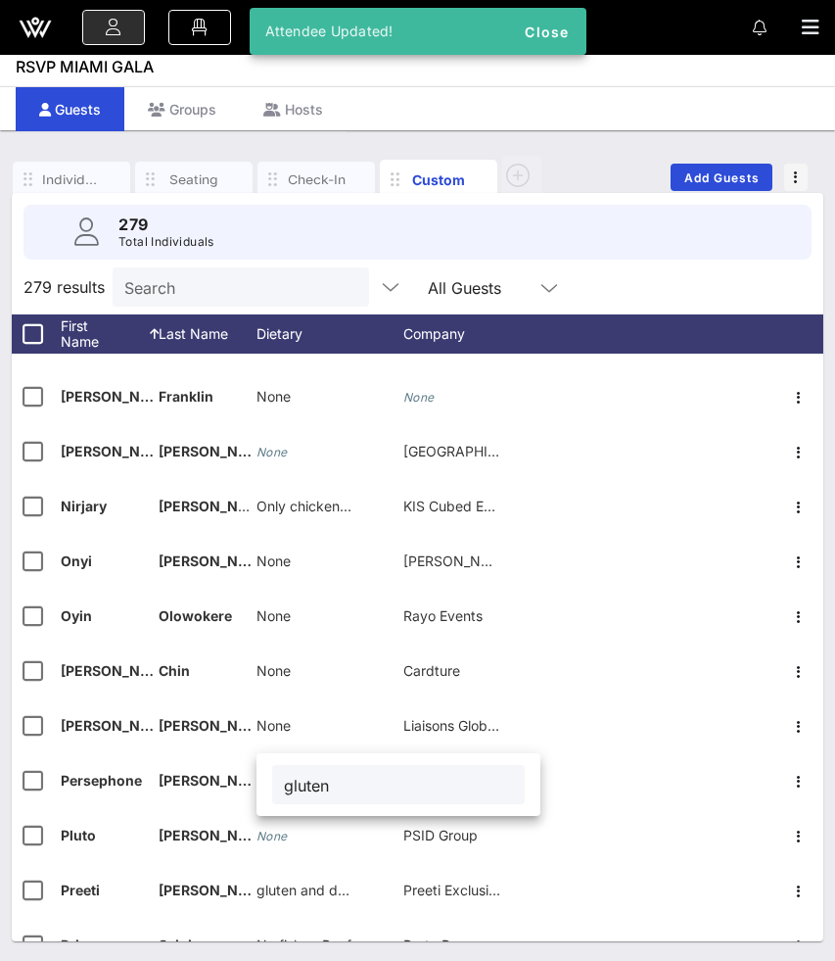
click at [289, 786] on input "gluten" at bounding box center [398, 784] width 229 height 25
type input "Gluten"
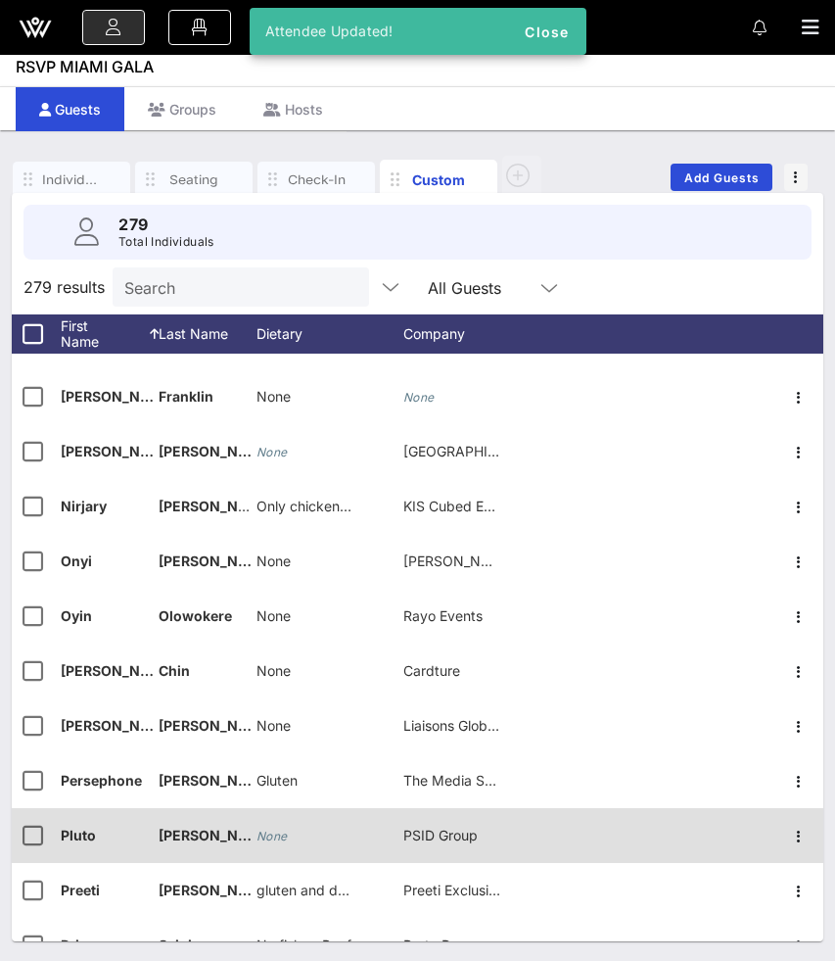
click at [269, 834] on icon "None" at bounding box center [272, 835] width 31 height 15
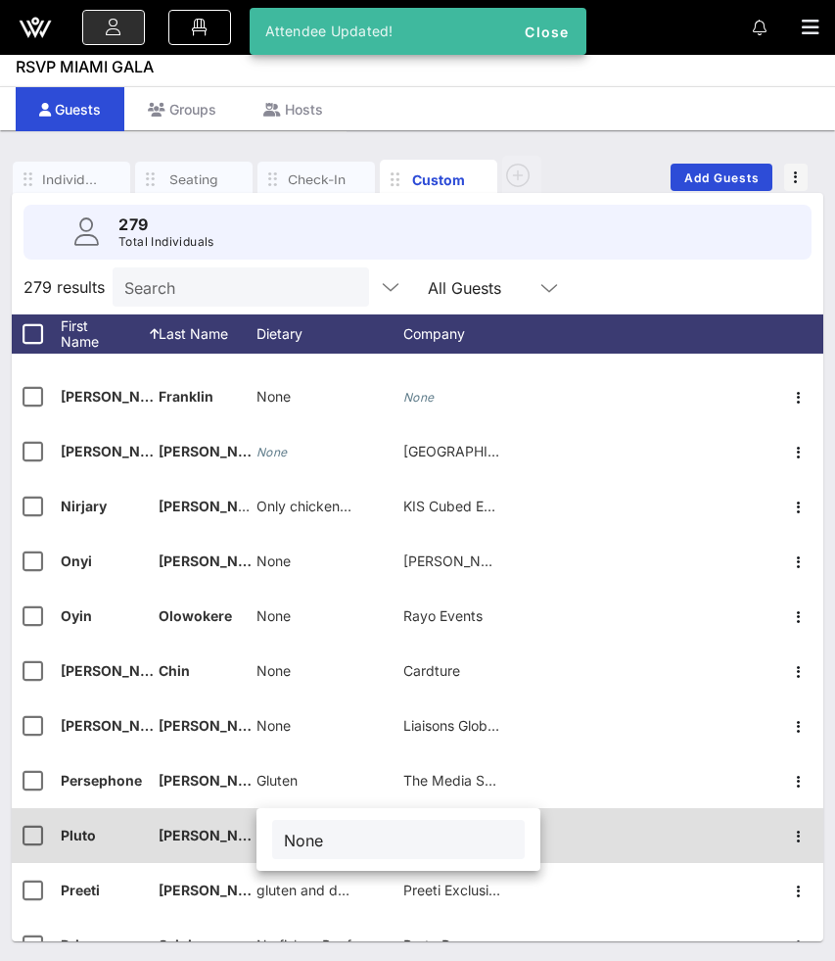
type input "None"
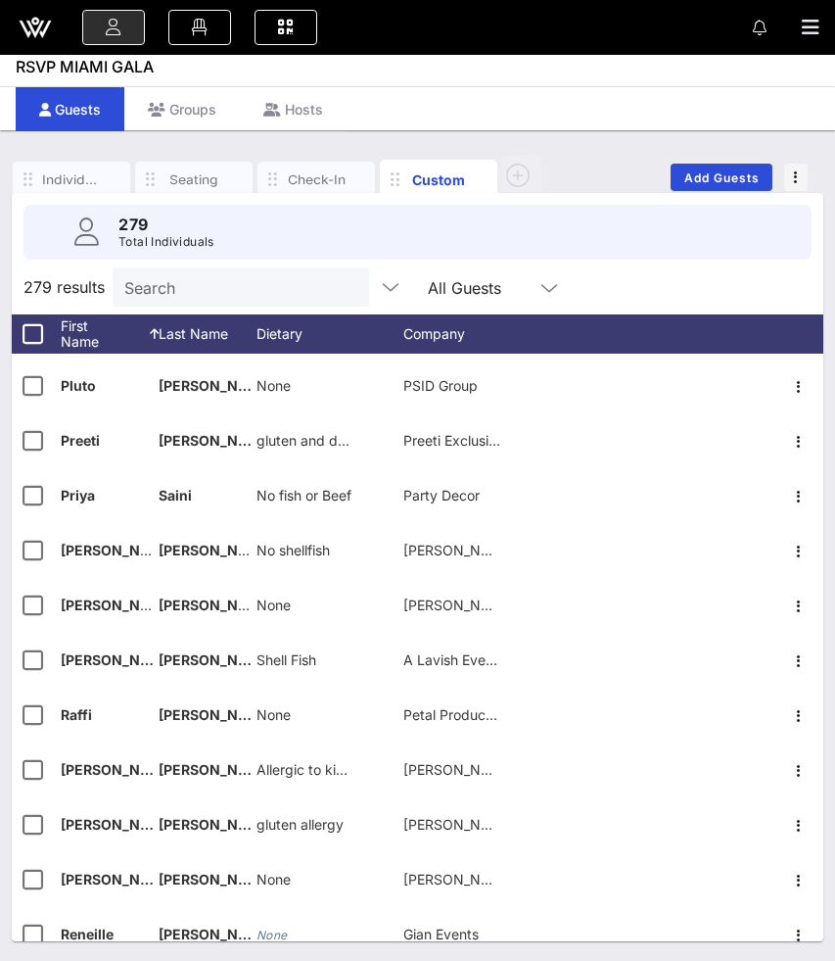
scroll to position [11678, 0]
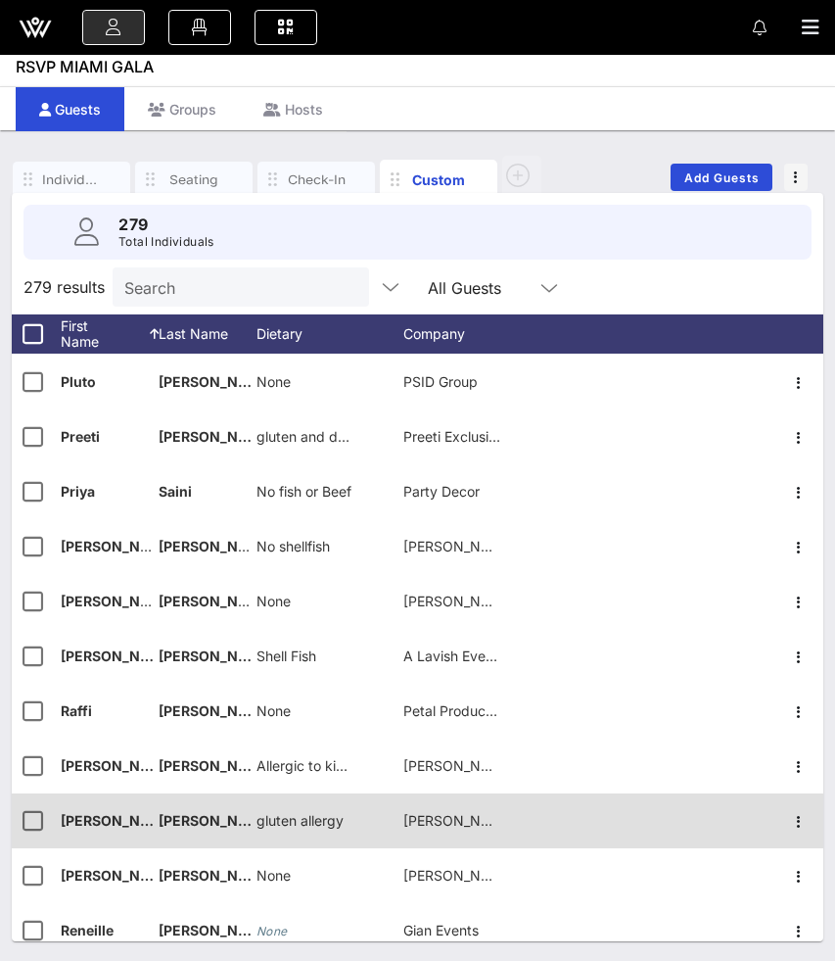
click at [293, 819] on span "gluten allergy" at bounding box center [300, 820] width 87 height 17
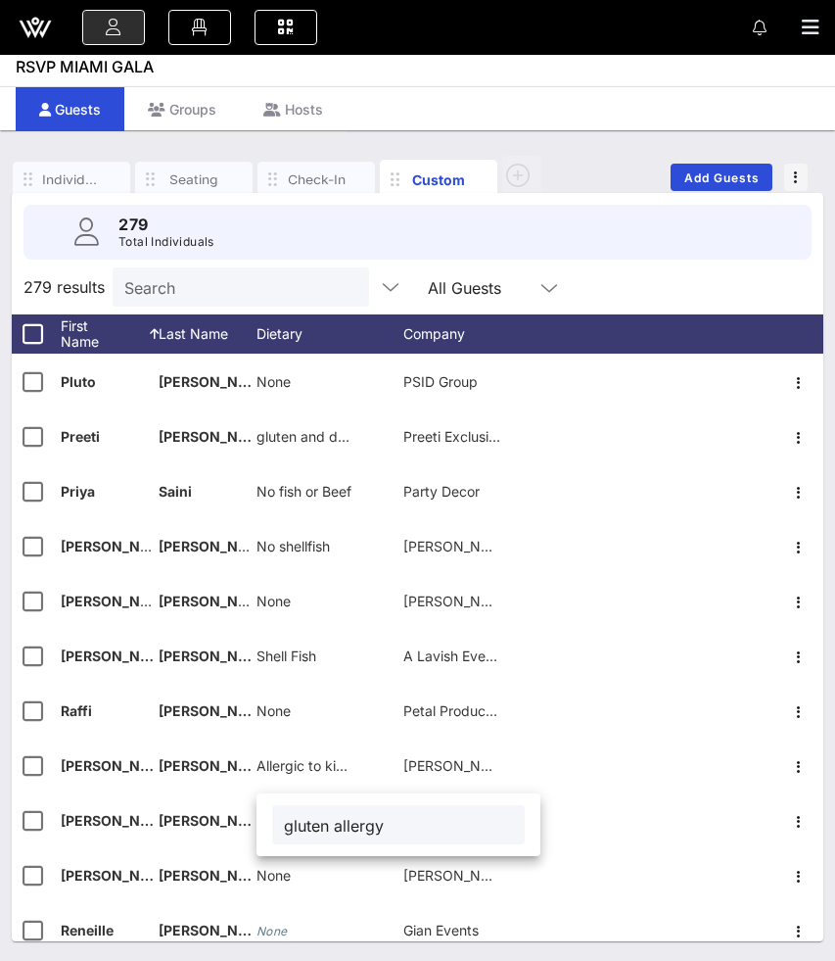
click at [291, 825] on input "gluten allergy" at bounding box center [398, 824] width 229 height 25
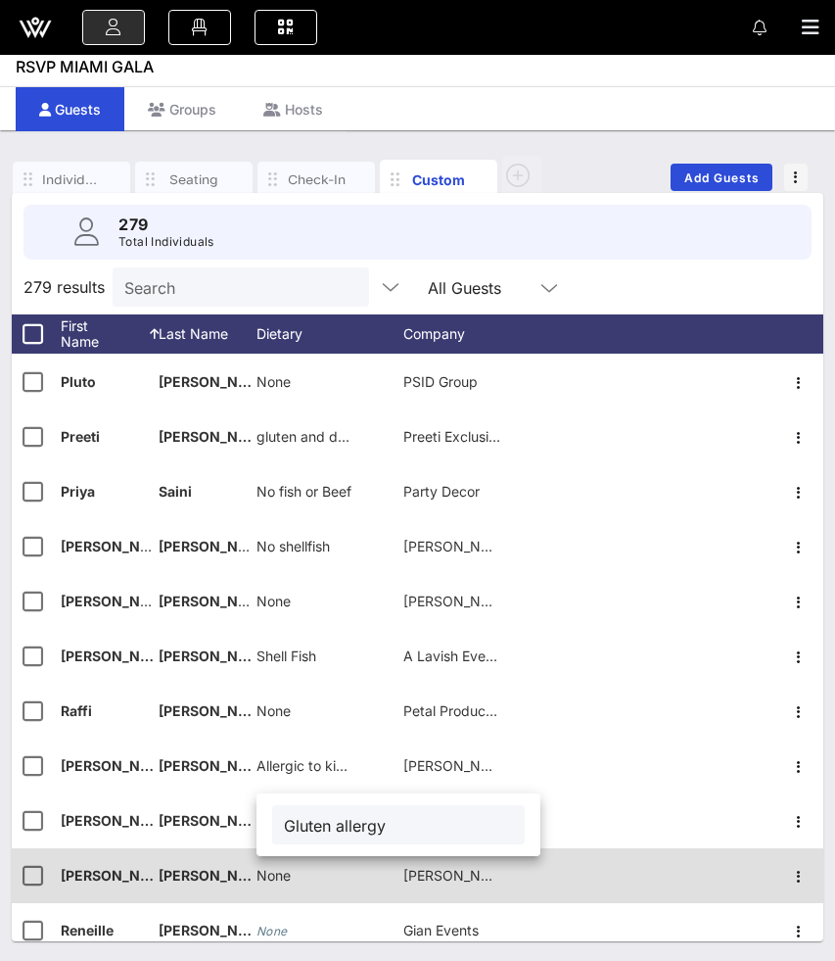
type input "Gluten allergy"
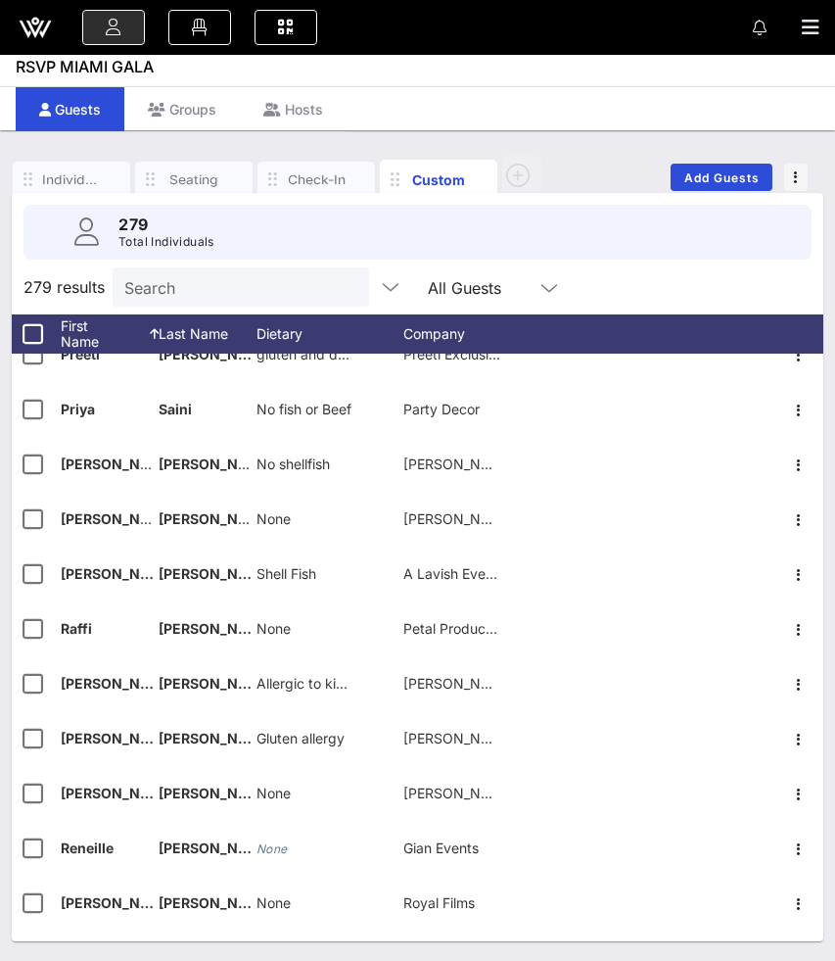
scroll to position [11765, 0]
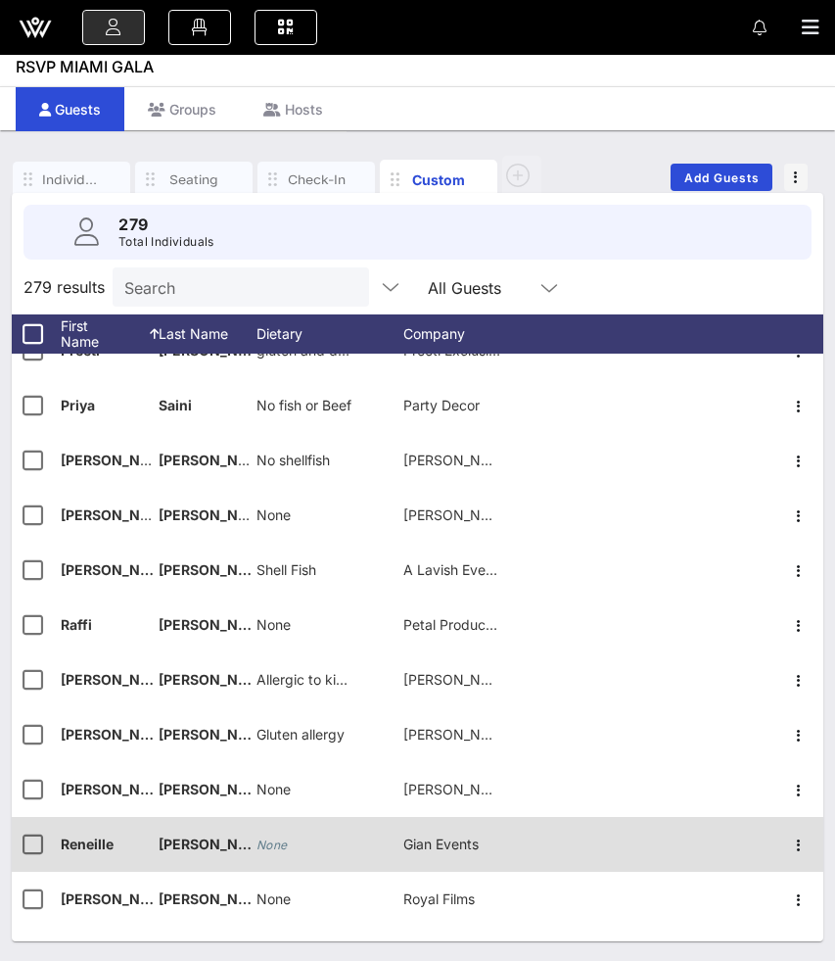
click at [268, 838] on icon "None" at bounding box center [272, 844] width 31 height 15
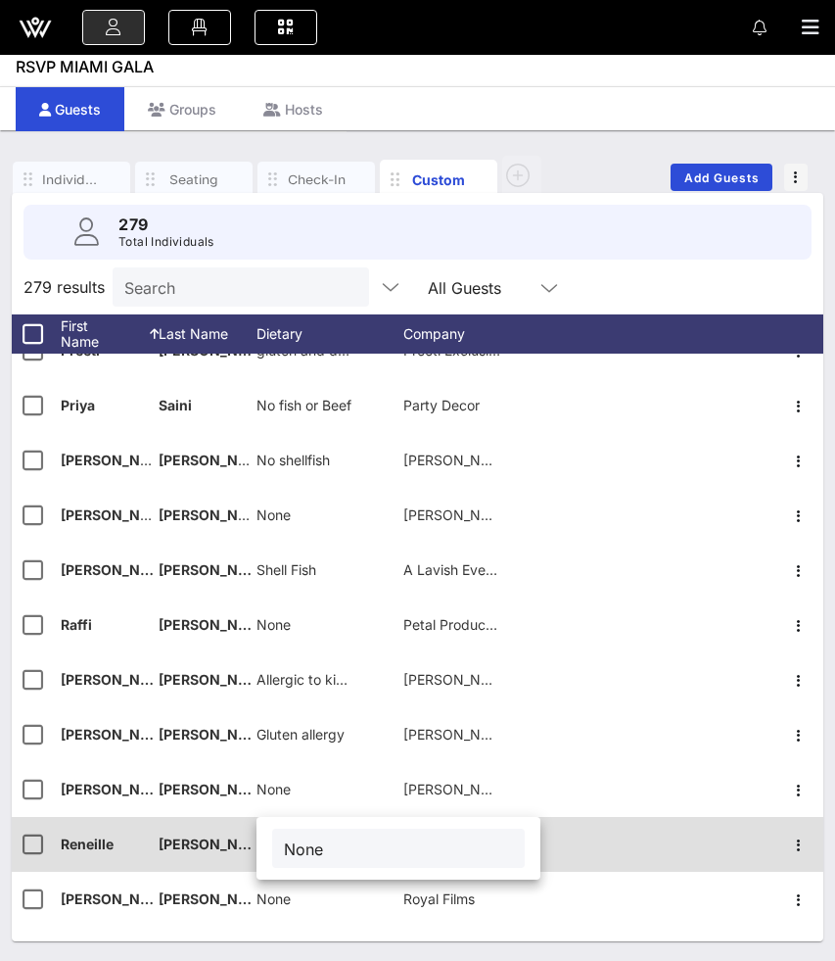
type input "None"
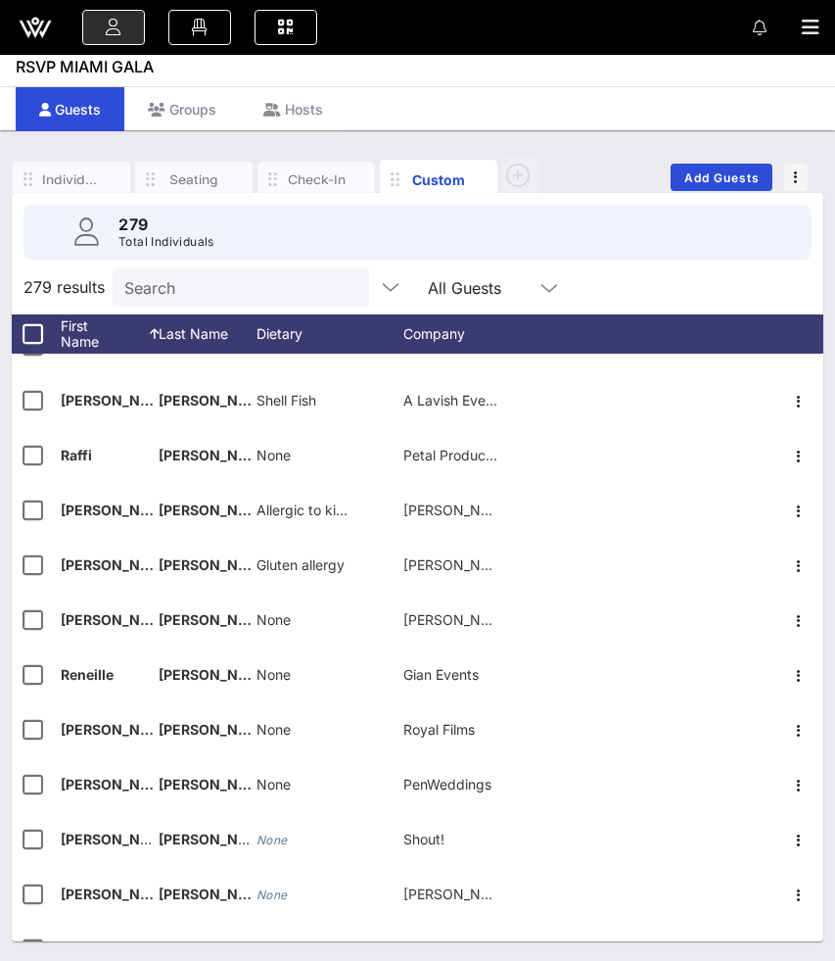
scroll to position [11935, 0]
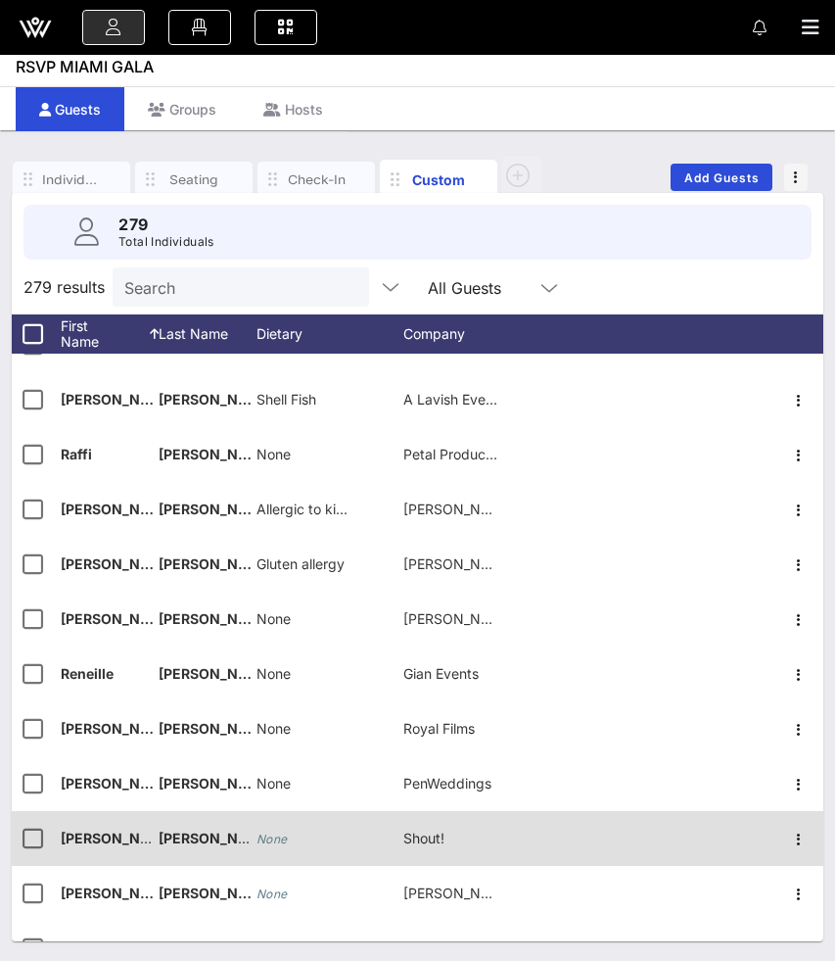
click at [275, 844] on icon "None" at bounding box center [272, 838] width 31 height 15
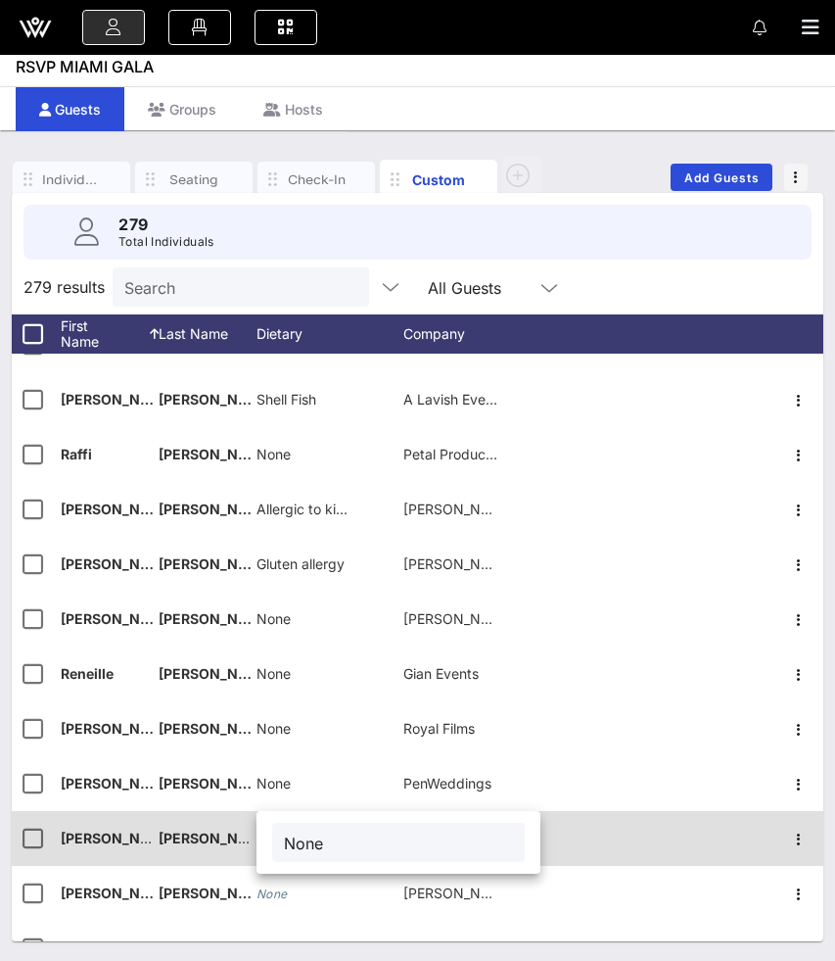
type input "None"
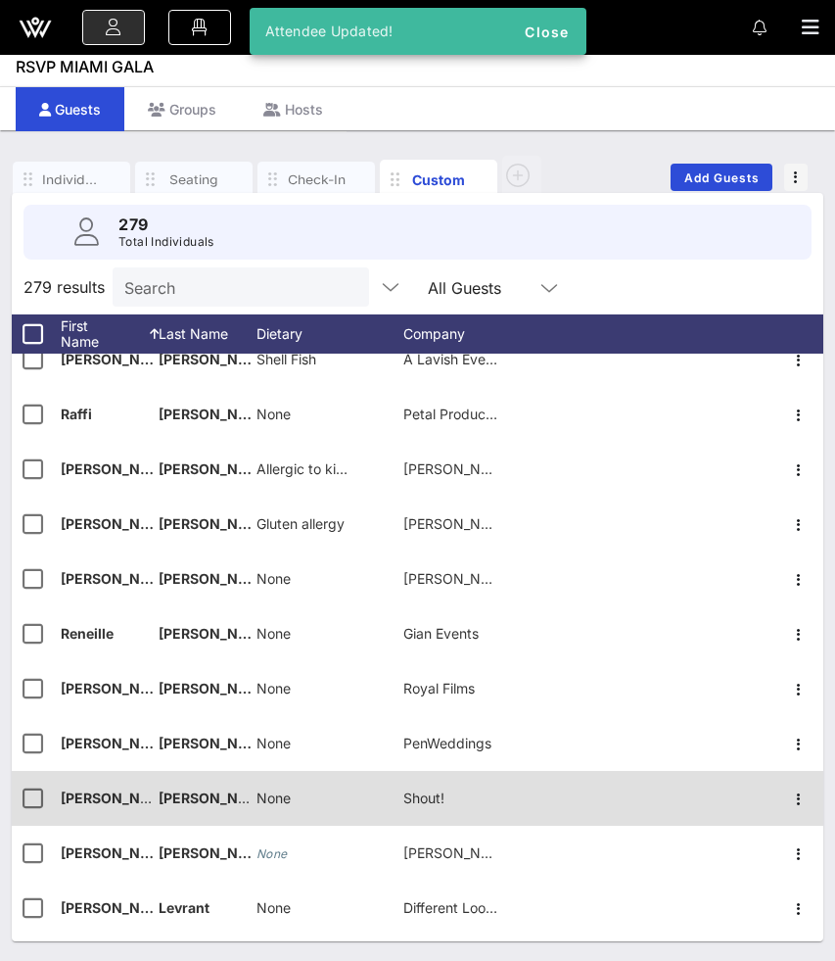
scroll to position [11985, 0]
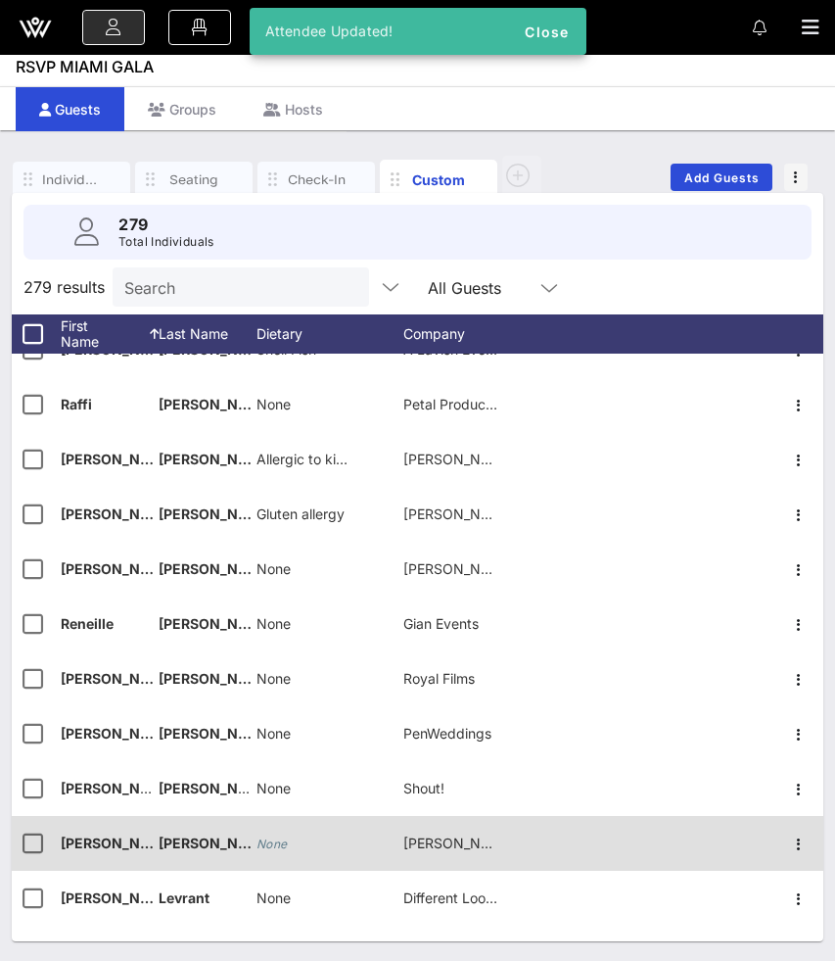
click at [277, 845] on icon "None" at bounding box center [272, 843] width 31 height 15
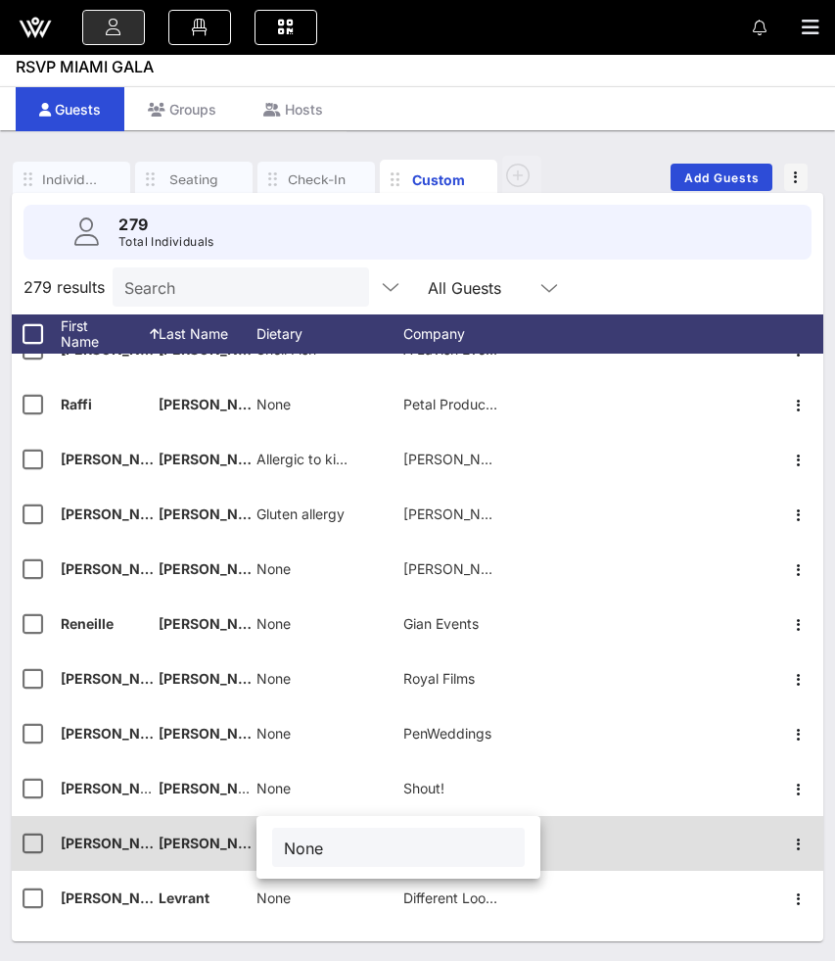
type input "None"
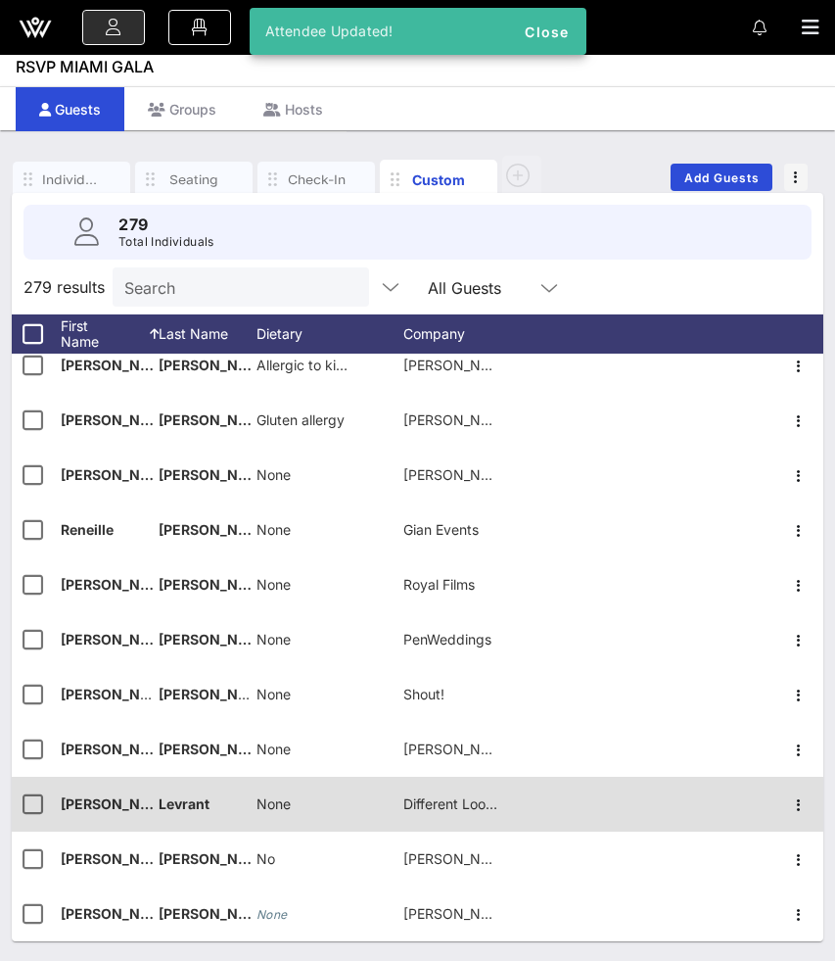
scroll to position [12081, 0]
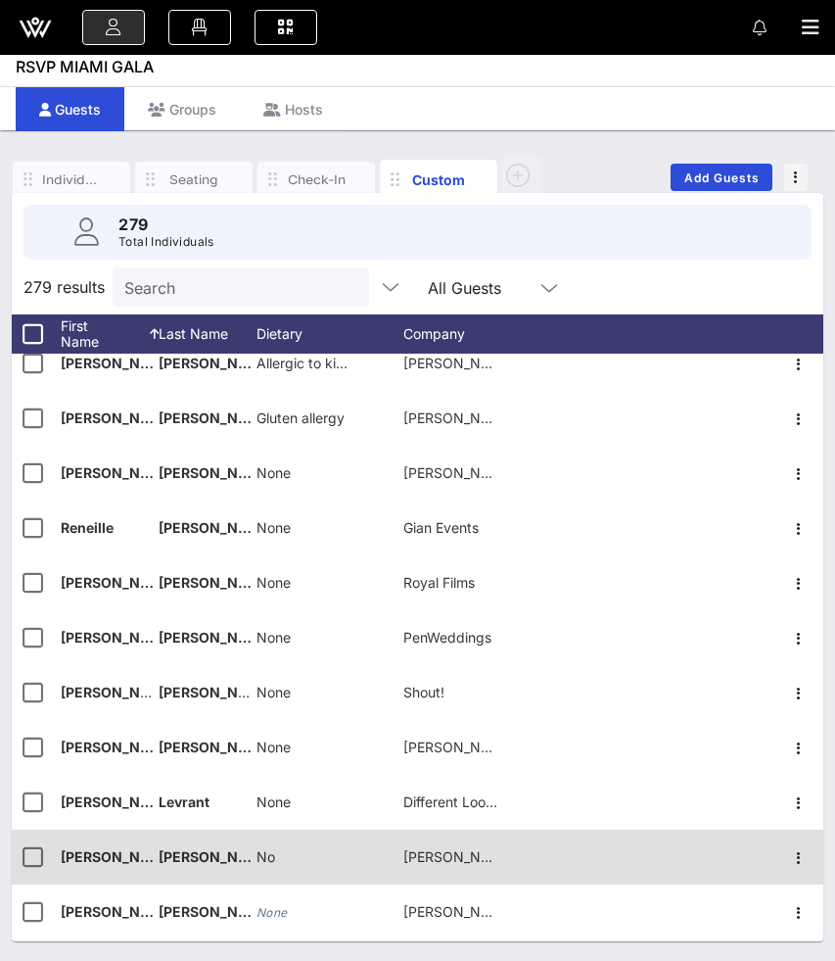
click at [279, 846] on div "No" at bounding box center [330, 867] width 147 height 77
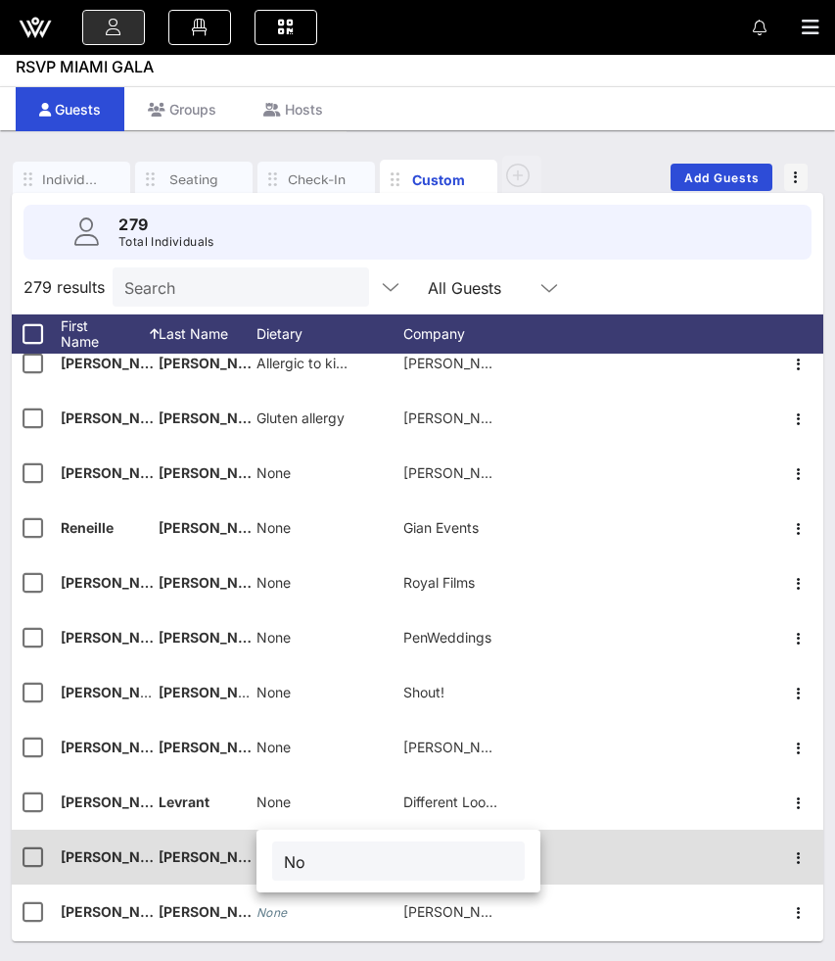
type input "N"
type input "None"
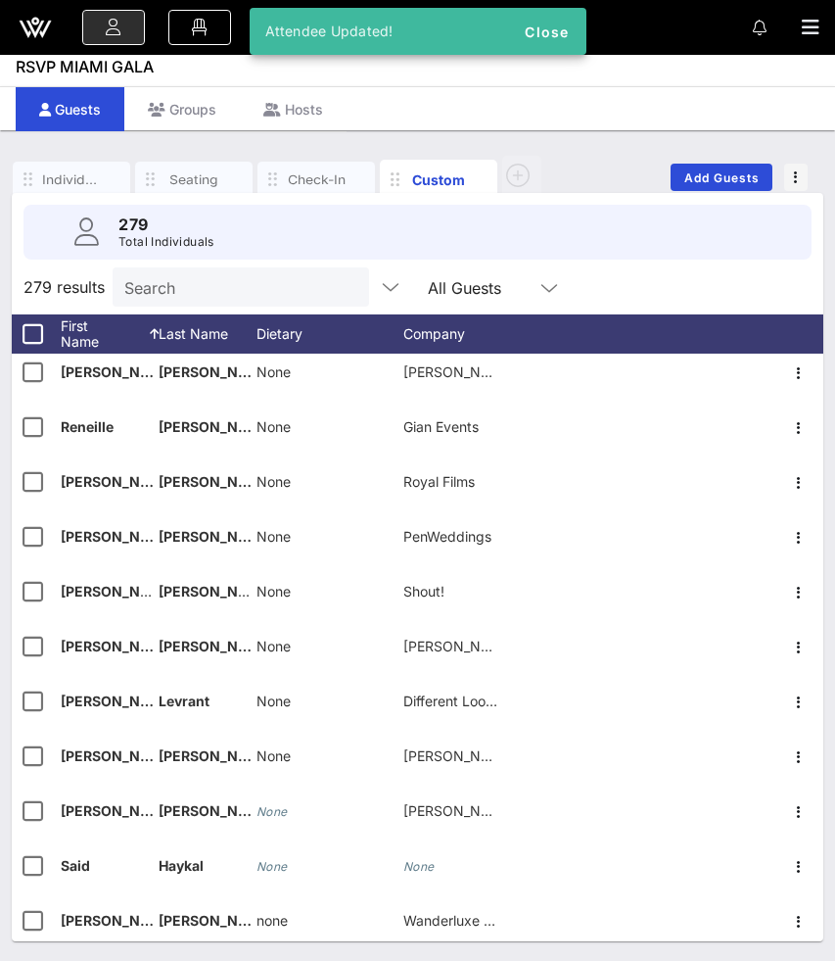
scroll to position [12193, 0]
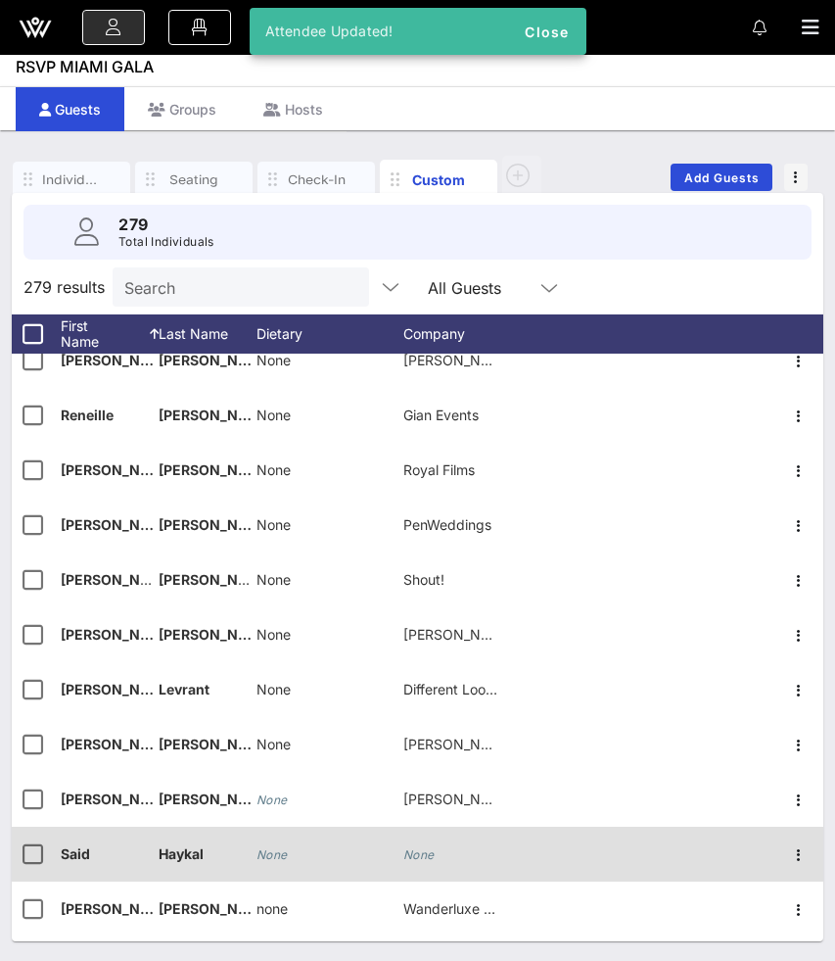
click at [264, 852] on icon "None" at bounding box center [272, 854] width 31 height 15
click at [300, 852] on span "No prok" at bounding box center [283, 853] width 52 height 17
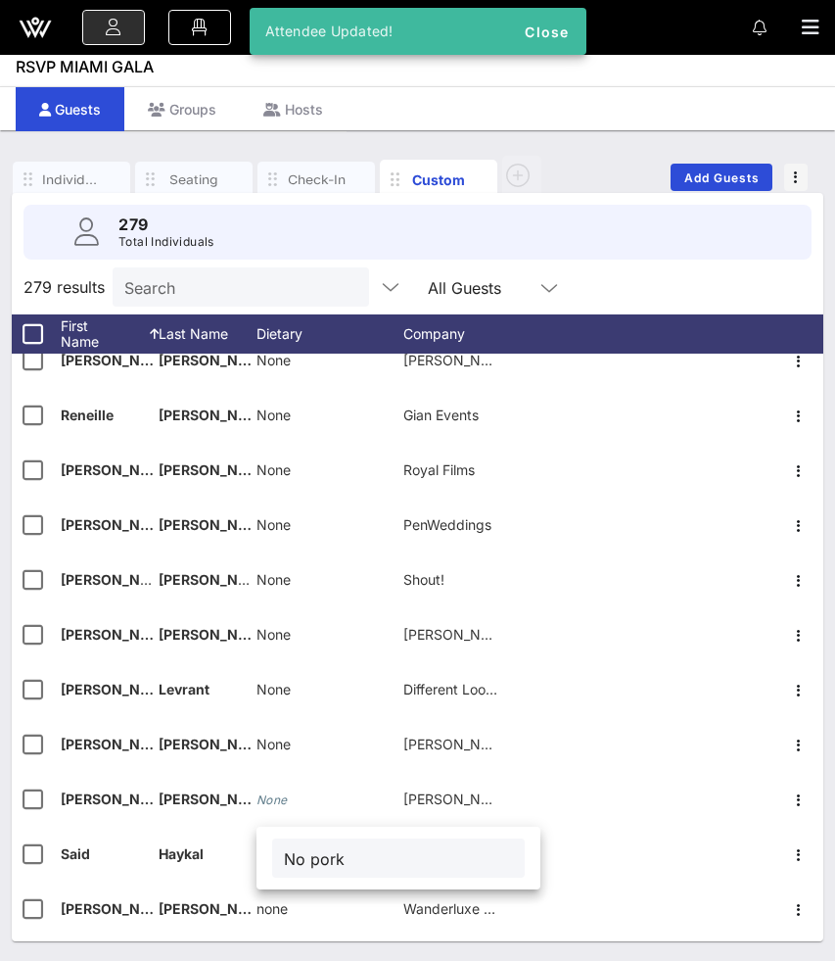
type input "No pork"
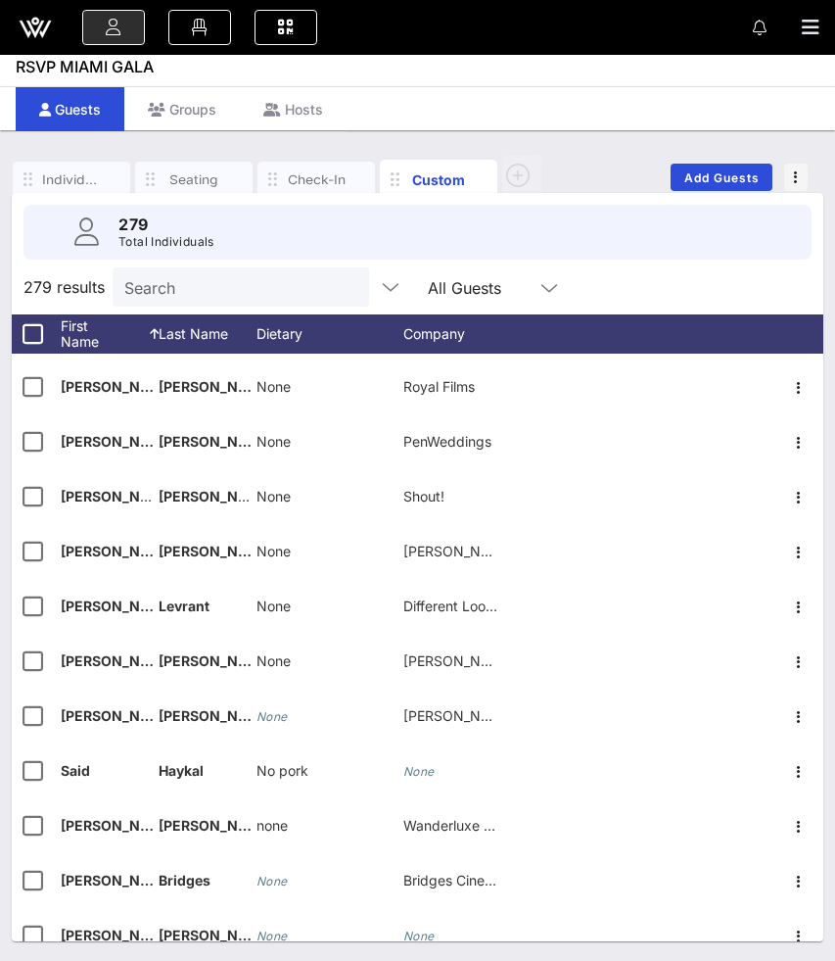
scroll to position [12321, 0]
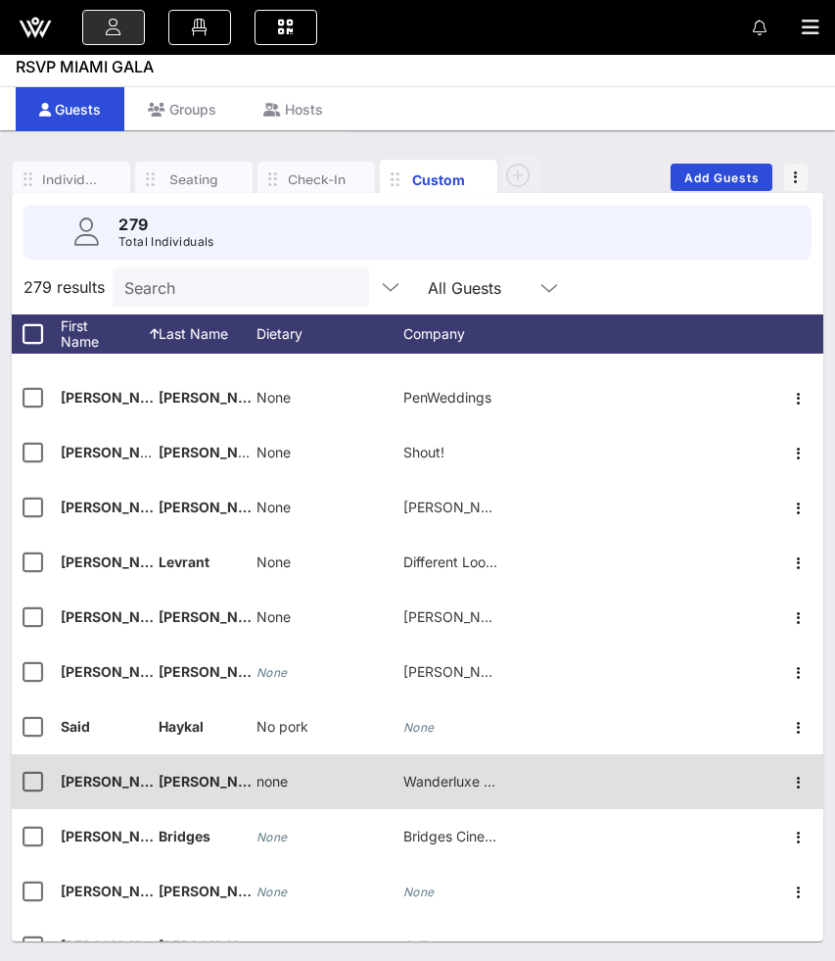
click at [271, 792] on div "none" at bounding box center [272, 781] width 31 height 55
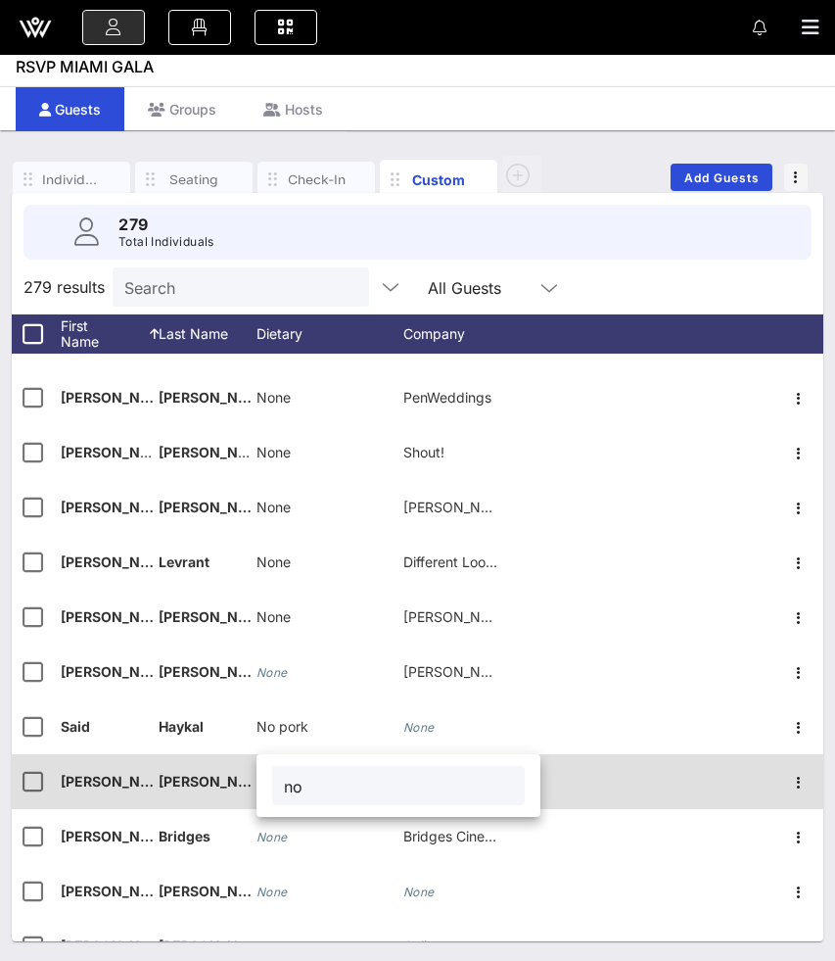
type input "n"
type input "None"
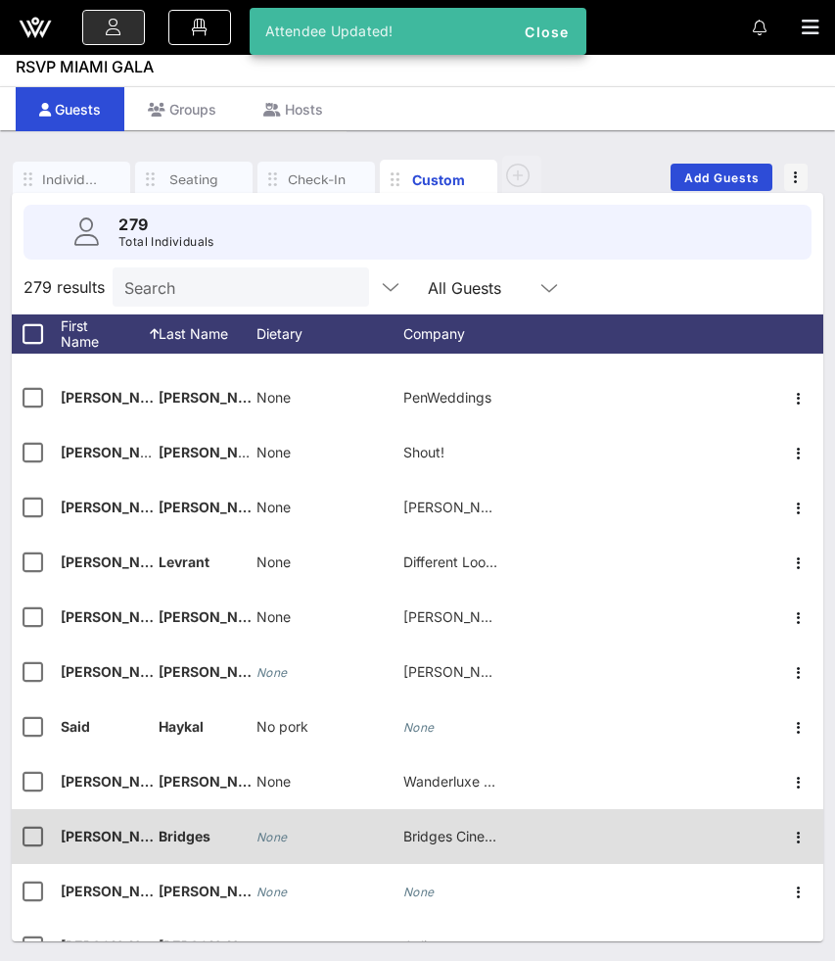
click at [274, 839] on icon "None" at bounding box center [272, 836] width 31 height 15
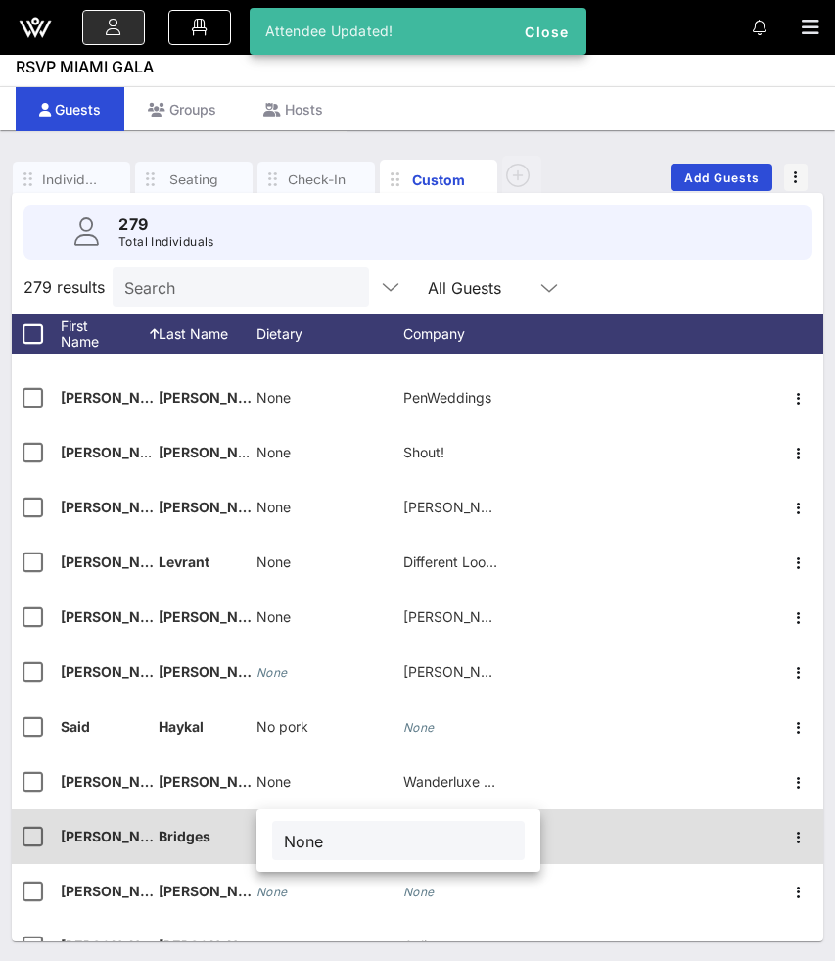
type input "None"
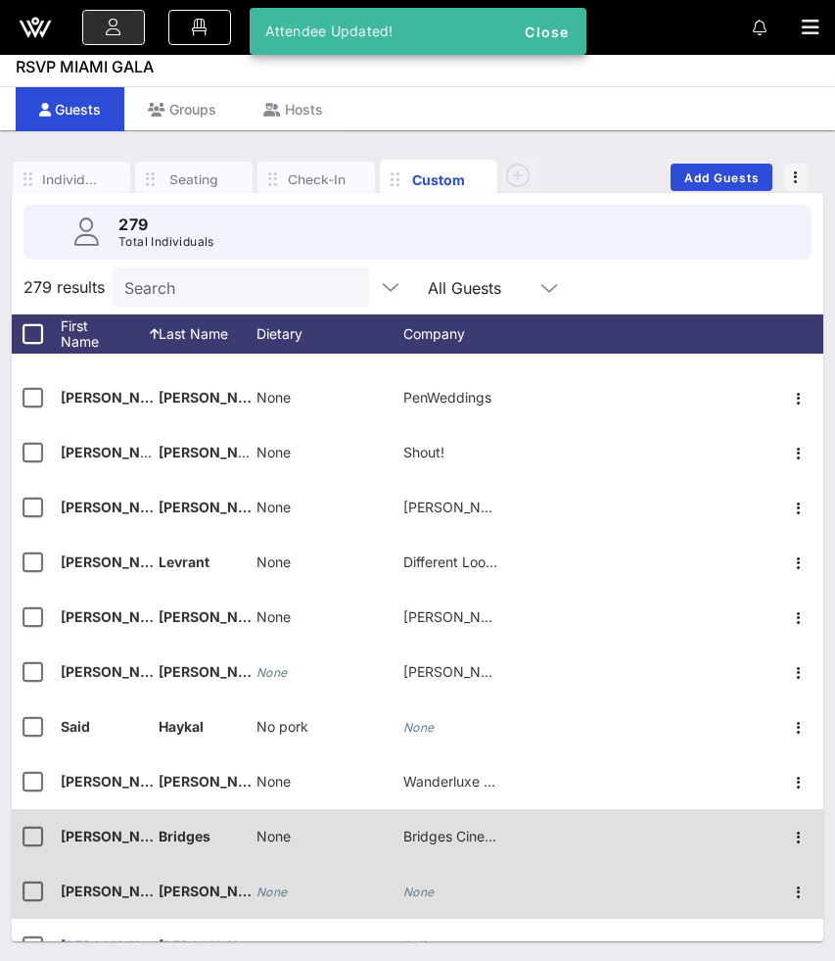
click at [275, 894] on icon "None" at bounding box center [272, 891] width 31 height 15
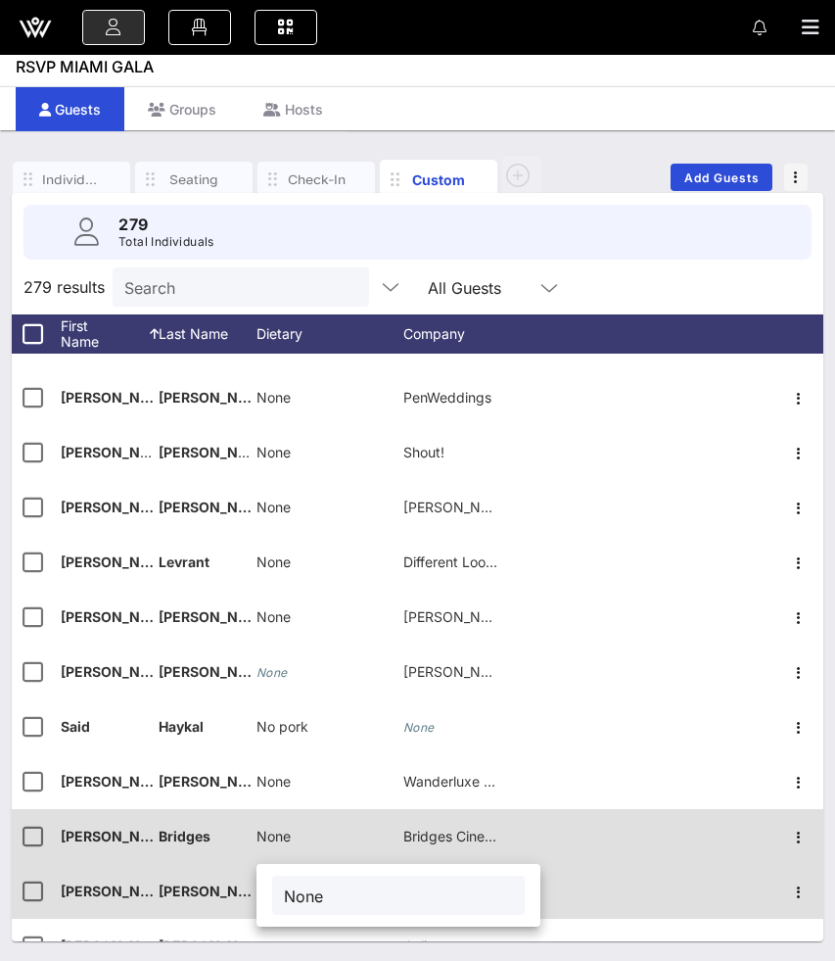
type input "None"
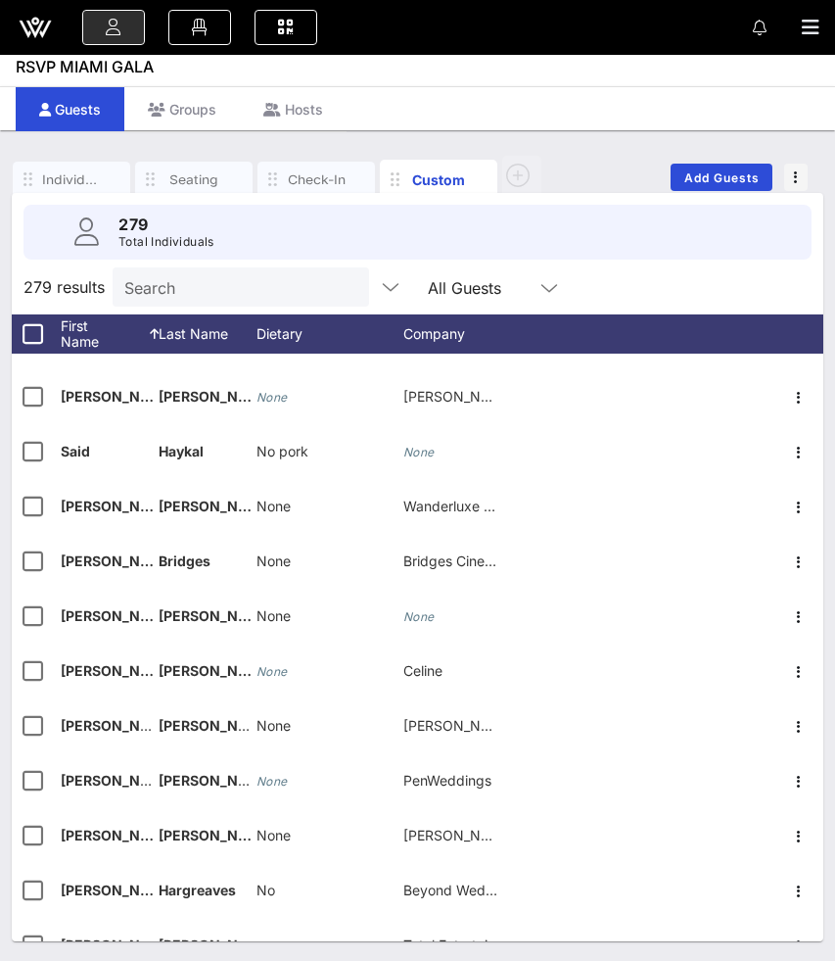
scroll to position [12597, 0]
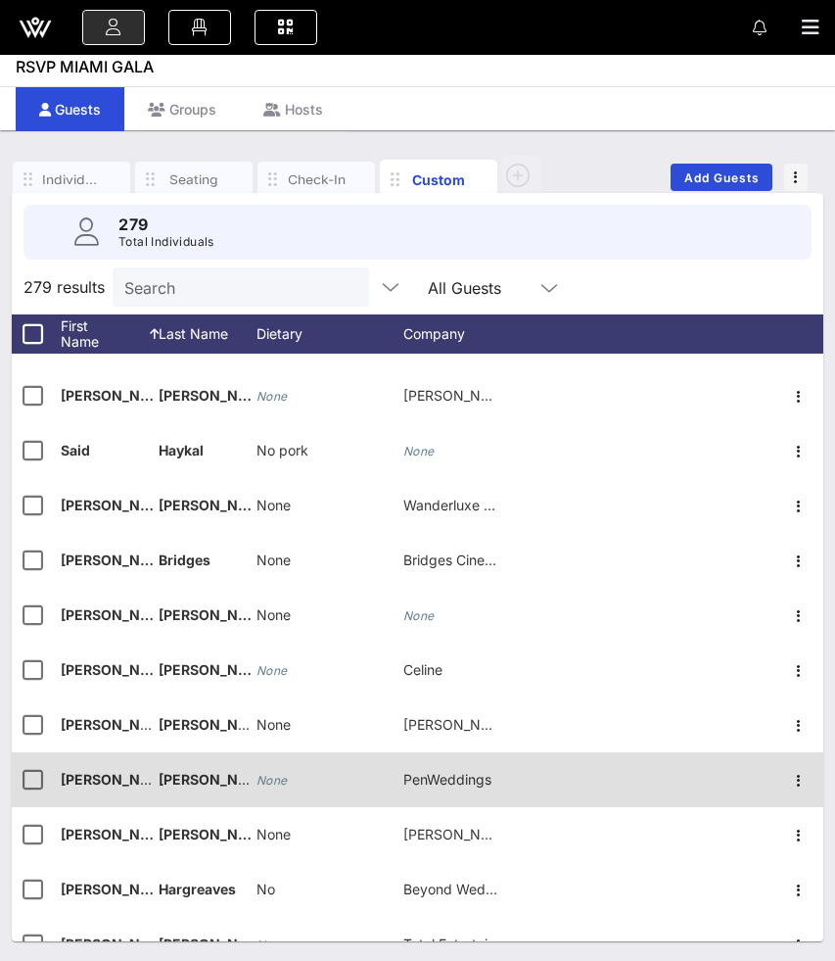
click at [279, 785] on icon "None" at bounding box center [272, 780] width 31 height 15
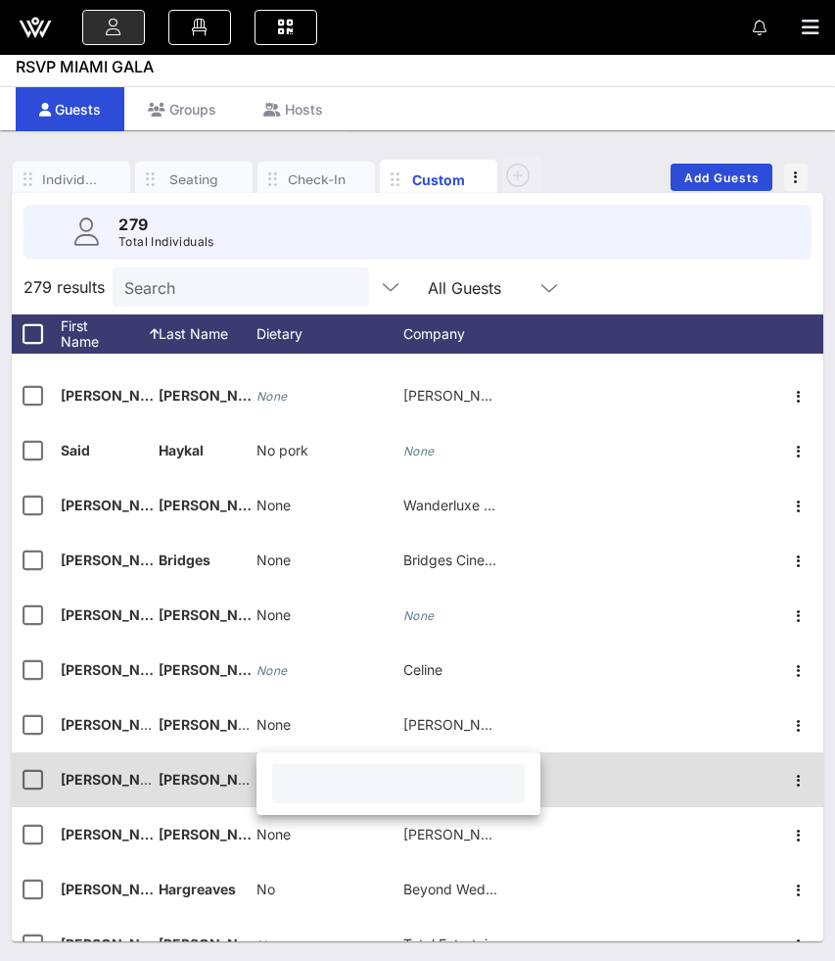
paste input "None"
type input "None"
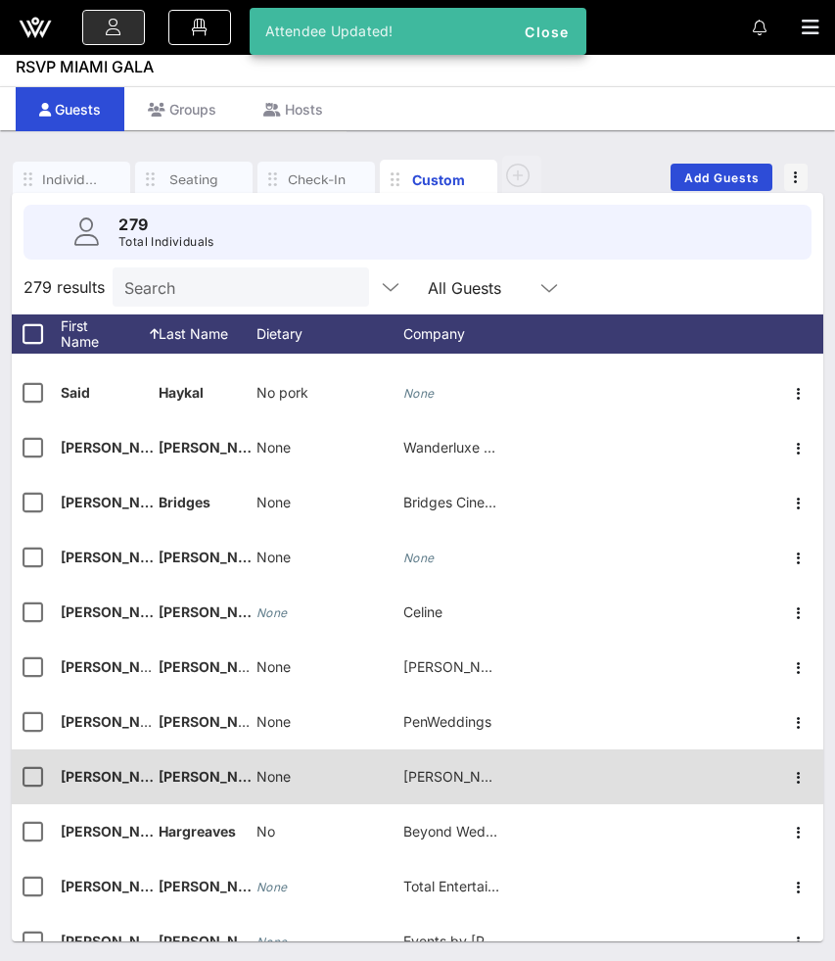
scroll to position [12659, 0]
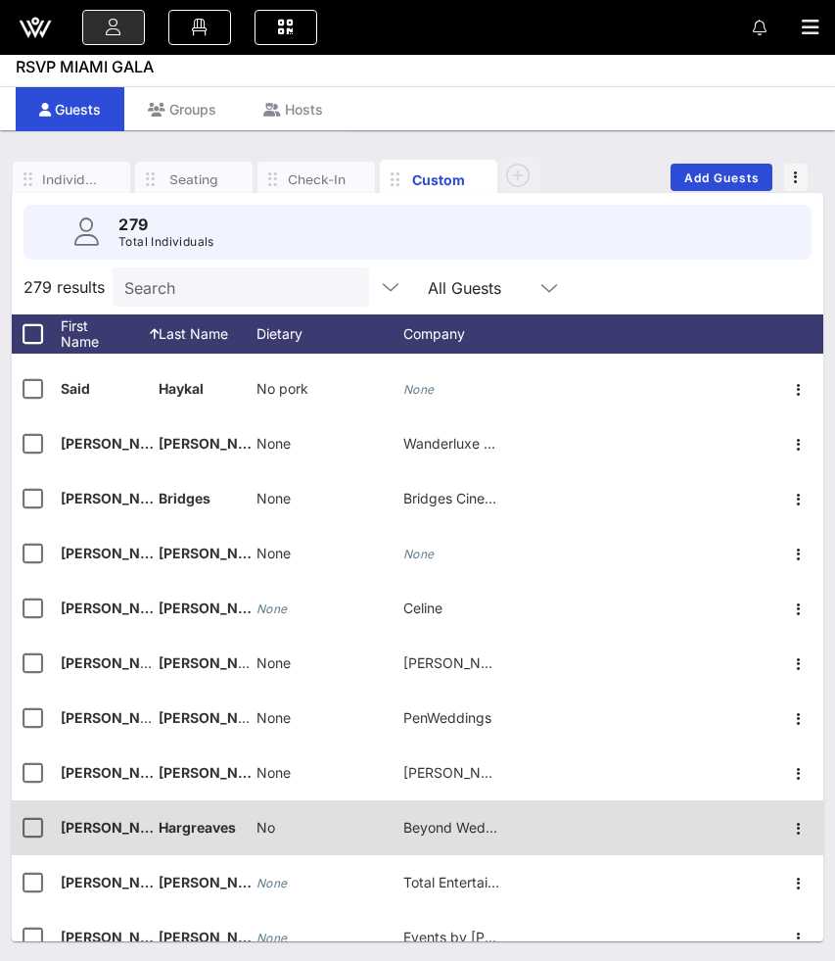
click at [267, 825] on span "No" at bounding box center [266, 827] width 19 height 17
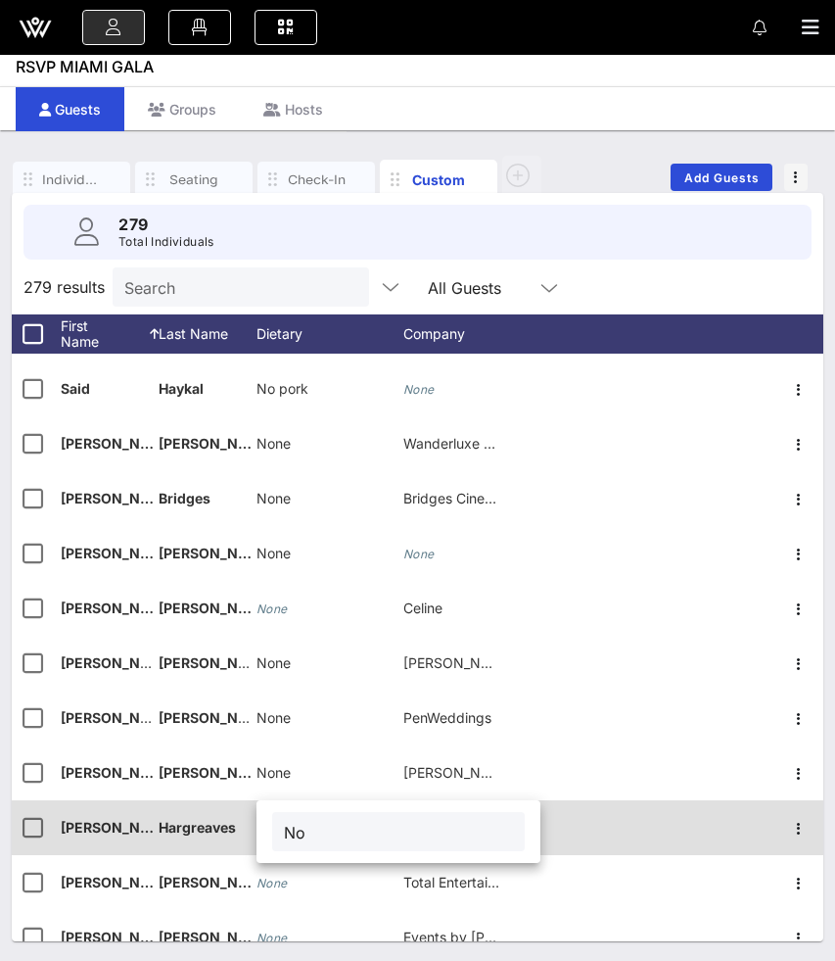
type input "N"
type input "None"
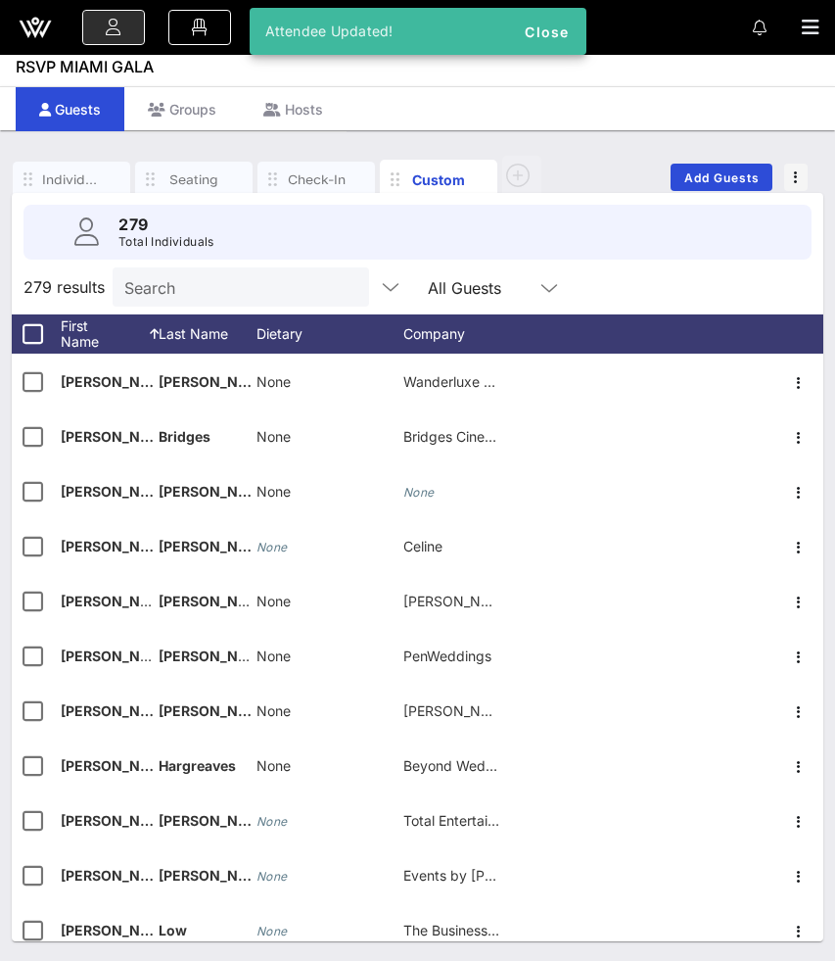
scroll to position [12720, 0]
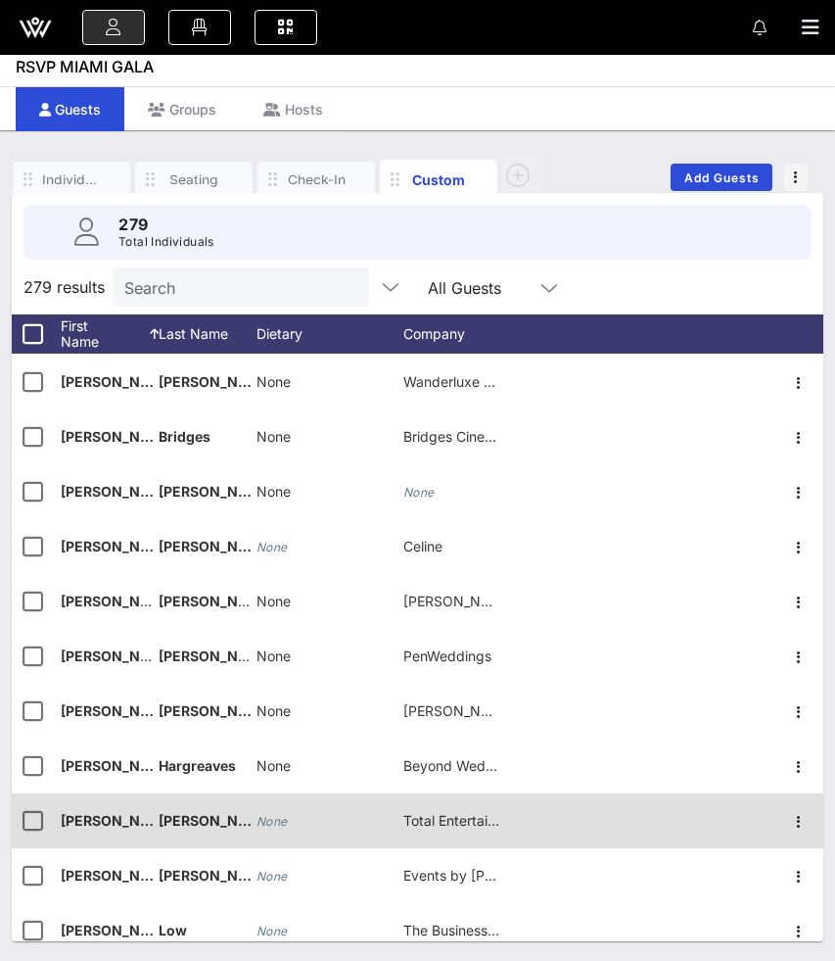
click at [268, 827] on icon "None" at bounding box center [272, 821] width 31 height 15
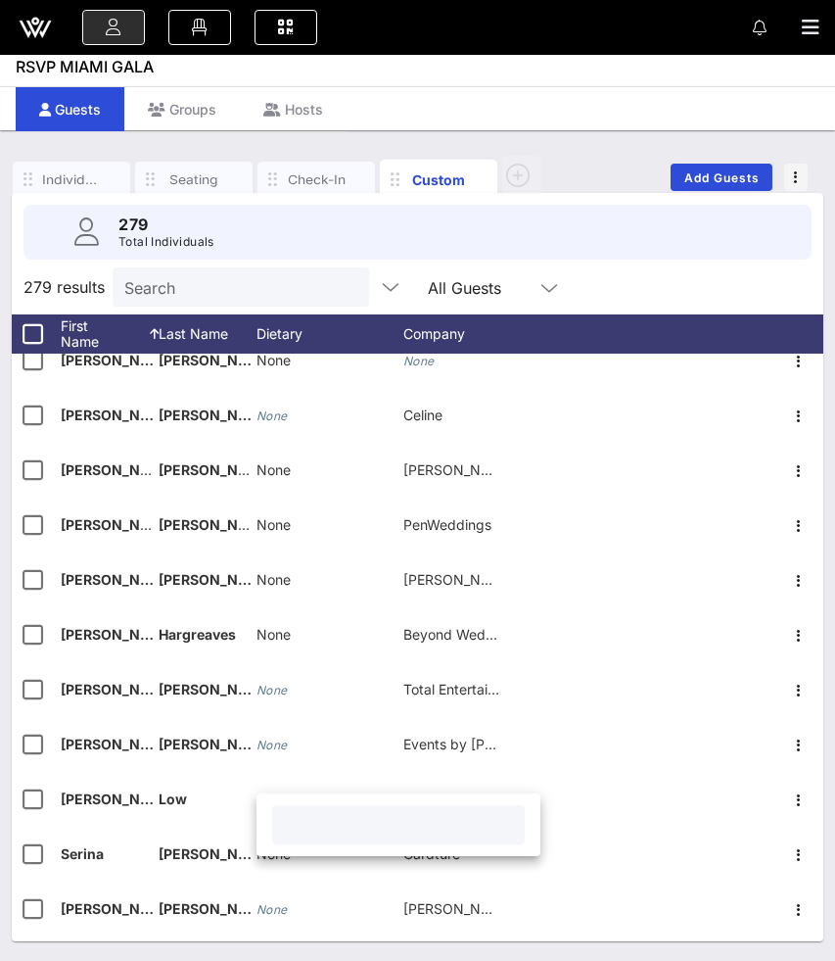
scroll to position [12878, 0]
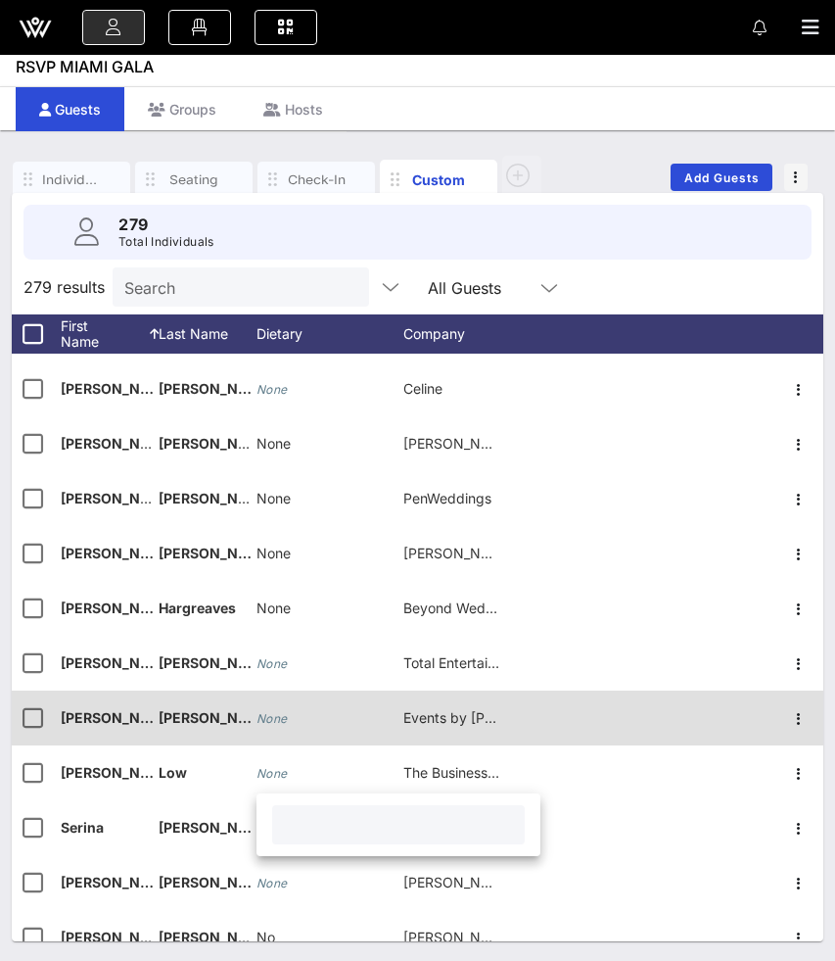
click at [272, 720] on icon "None" at bounding box center [272, 718] width 31 height 15
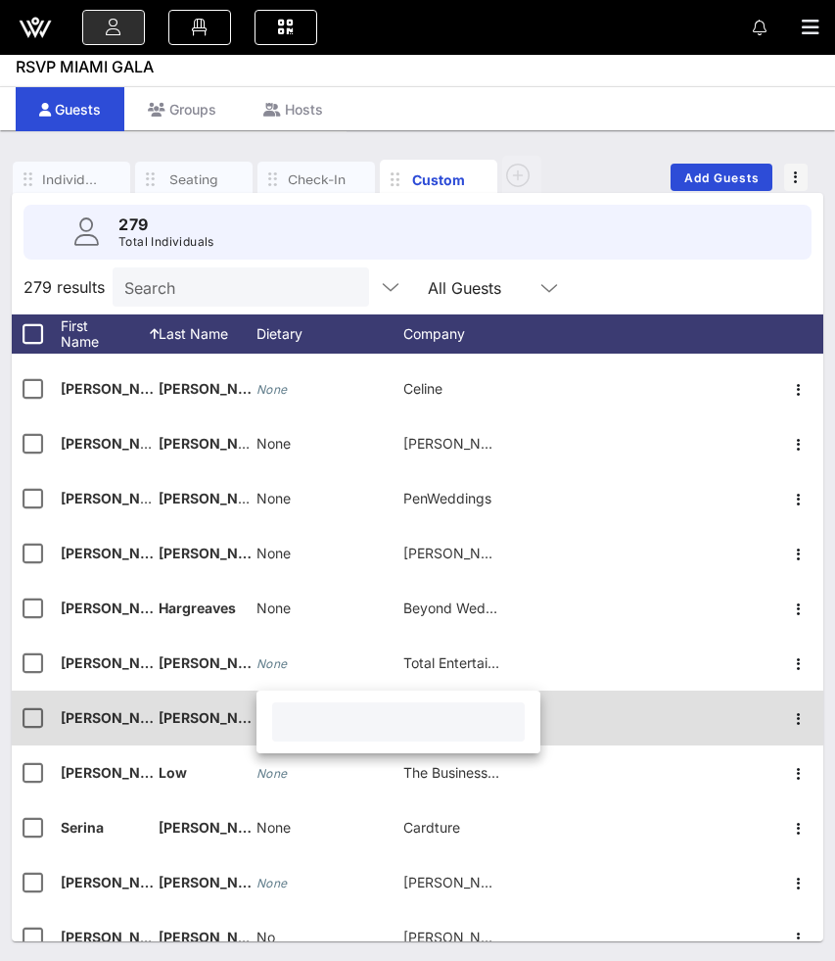
paste input "None"
type input "None"
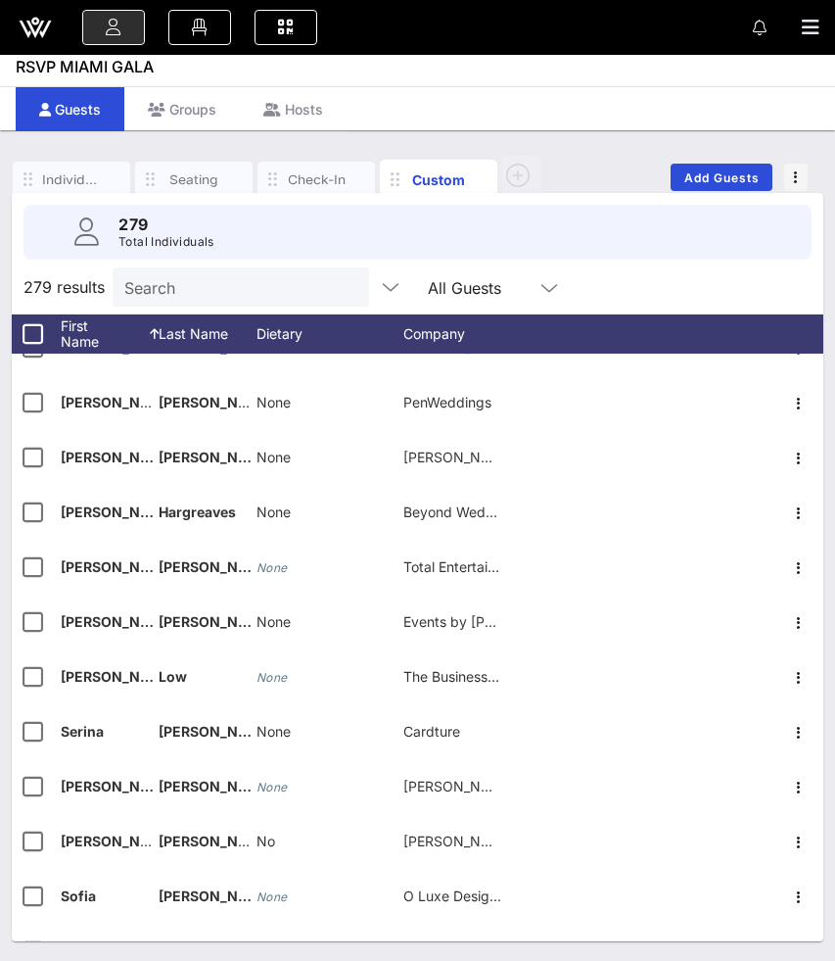
scroll to position [12990, 0]
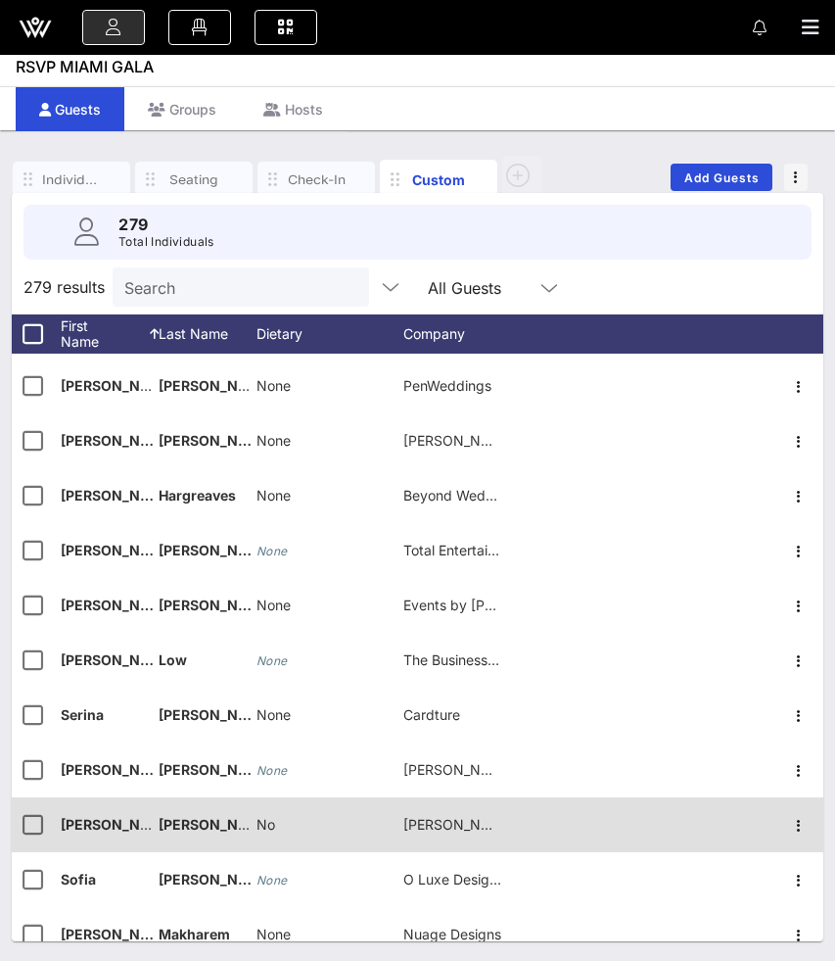
click at [274, 829] on span "No" at bounding box center [266, 824] width 19 height 17
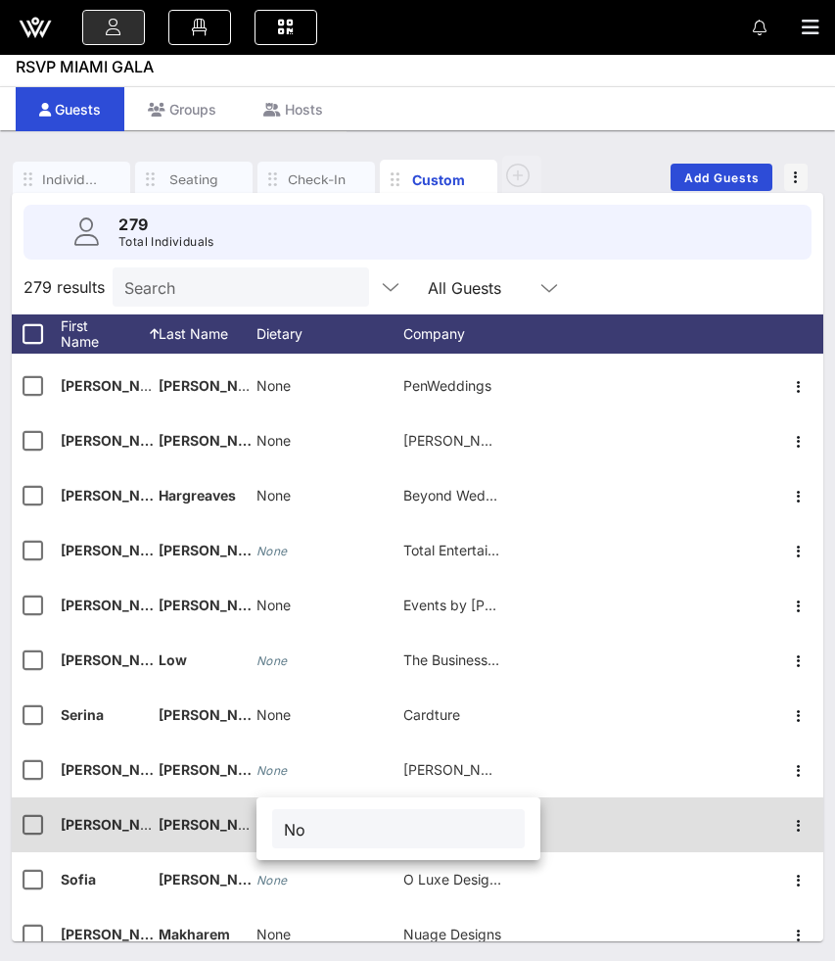
type input "N"
paste input "None"
type input "None"
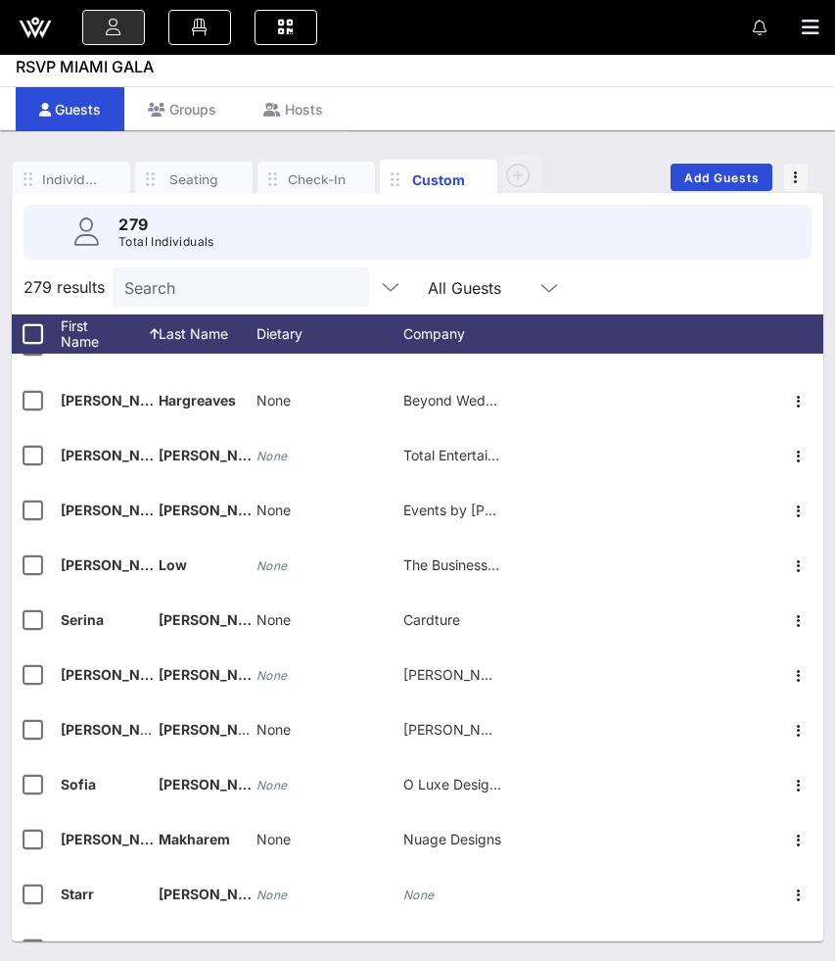
scroll to position [13180, 0]
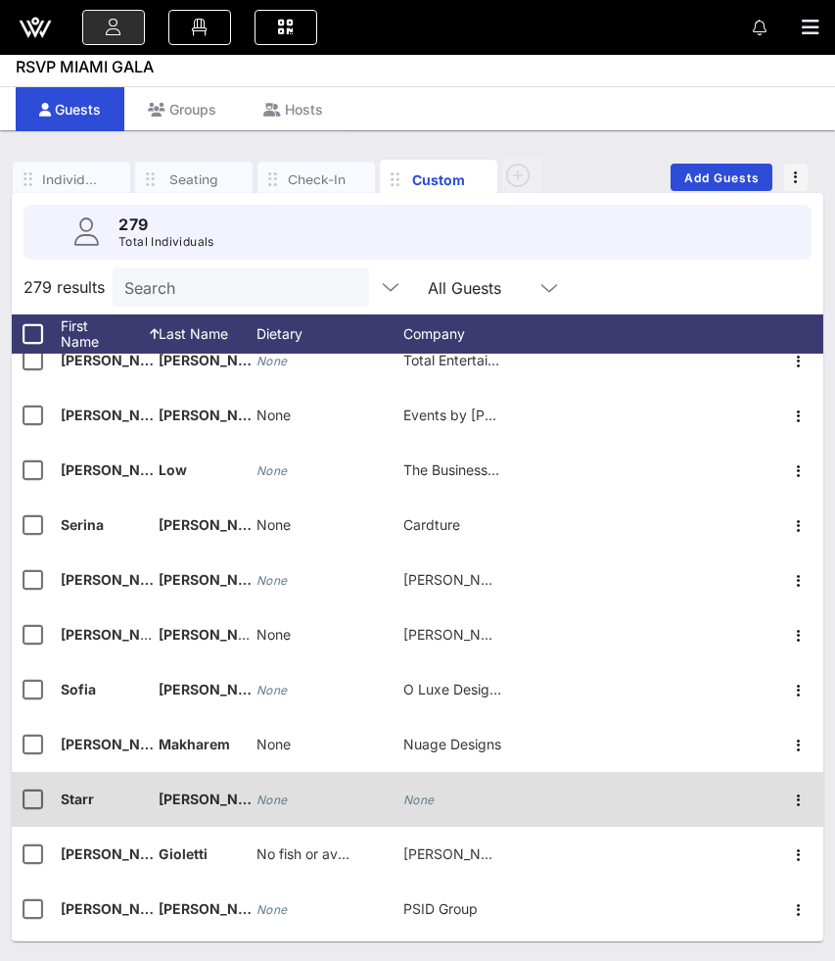
click at [270, 802] on icon "None" at bounding box center [272, 799] width 31 height 15
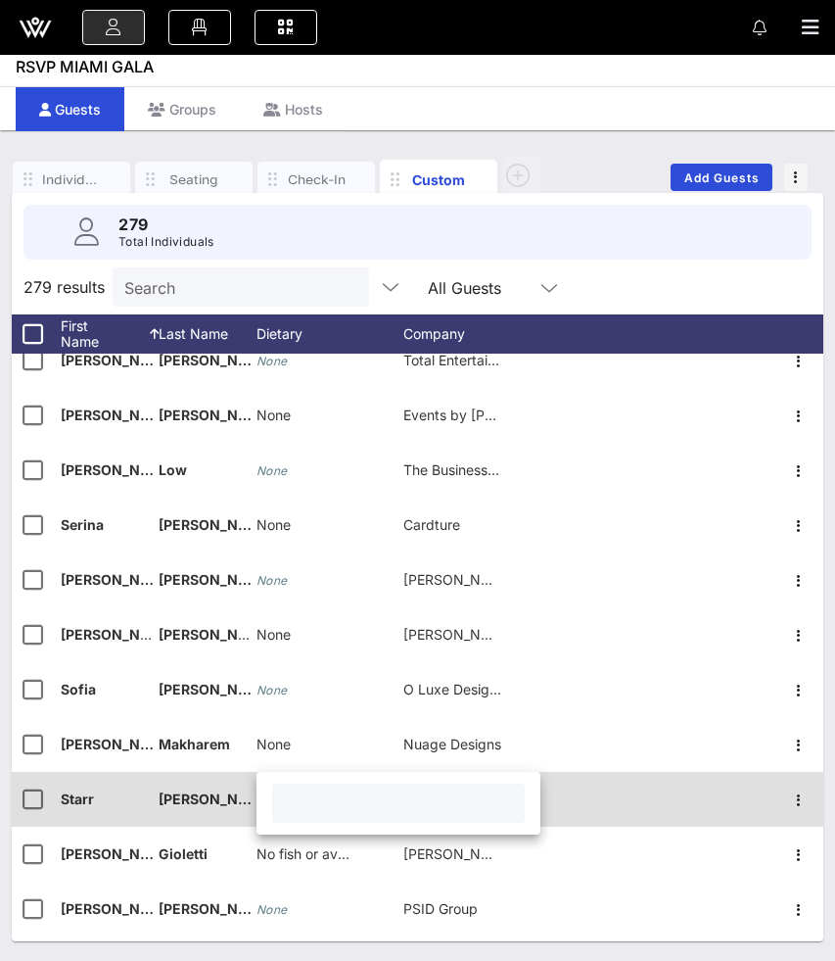
paste input "None"
type input "None"
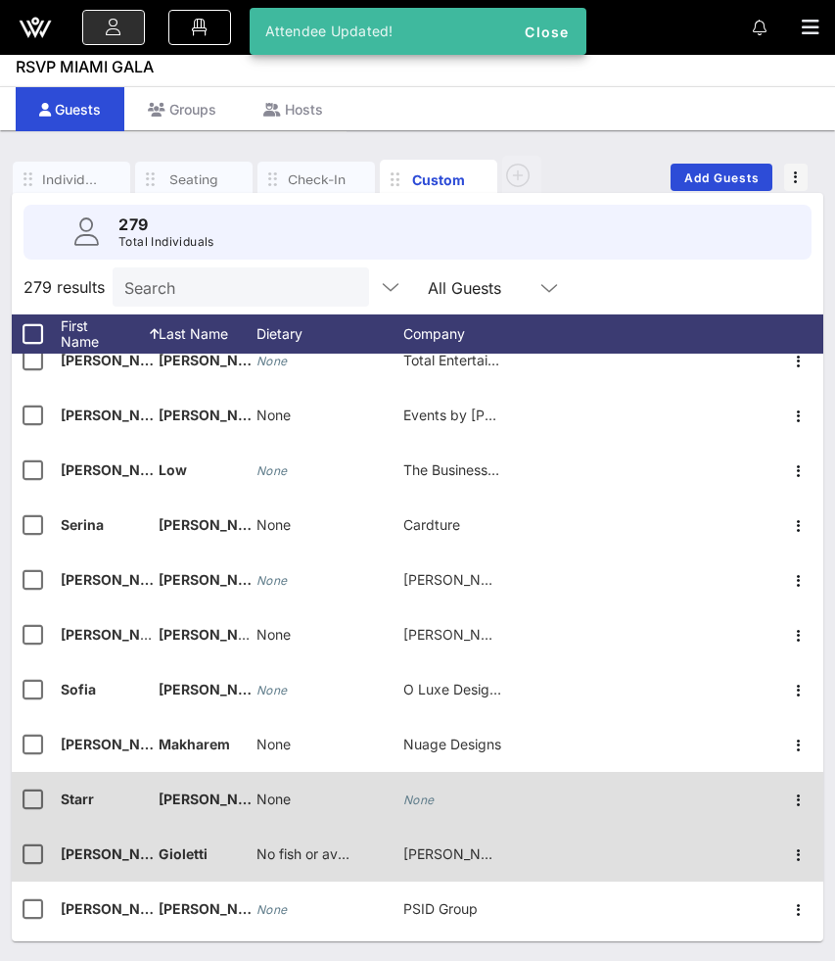
click at [285, 862] on span "No fish or avocado" at bounding box center [317, 853] width 121 height 17
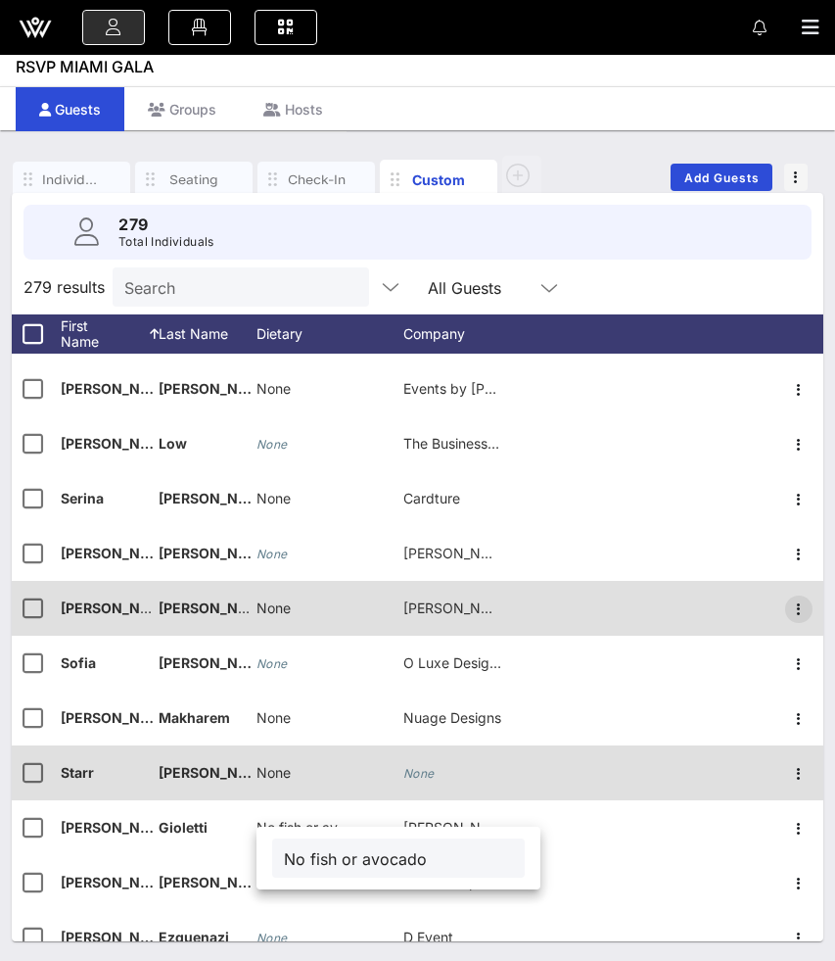
scroll to position [13219, 0]
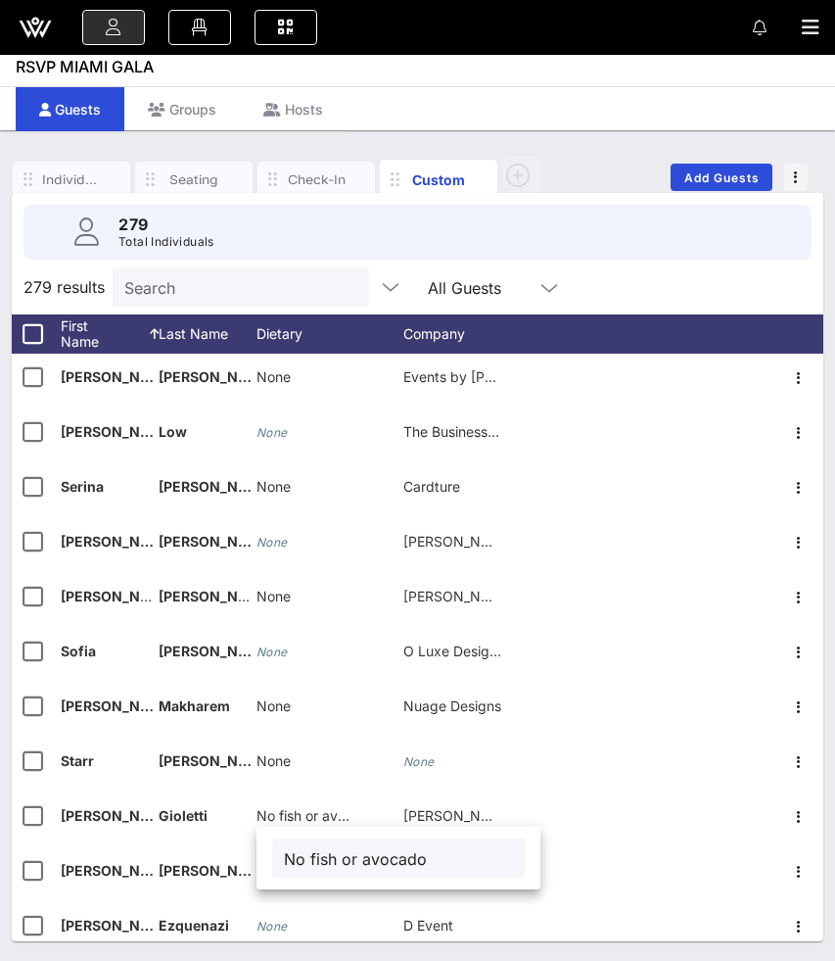
click at [578, 273] on div "279 results Search All Guests" at bounding box center [418, 286] width 812 height 55
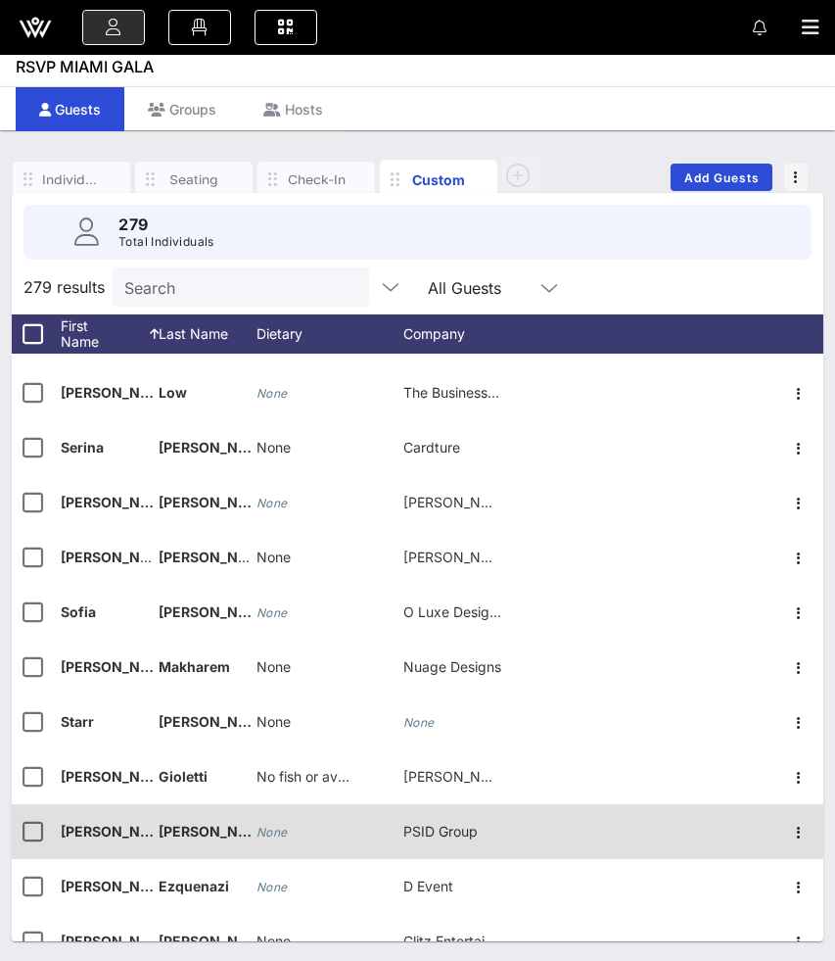
scroll to position [13256, 0]
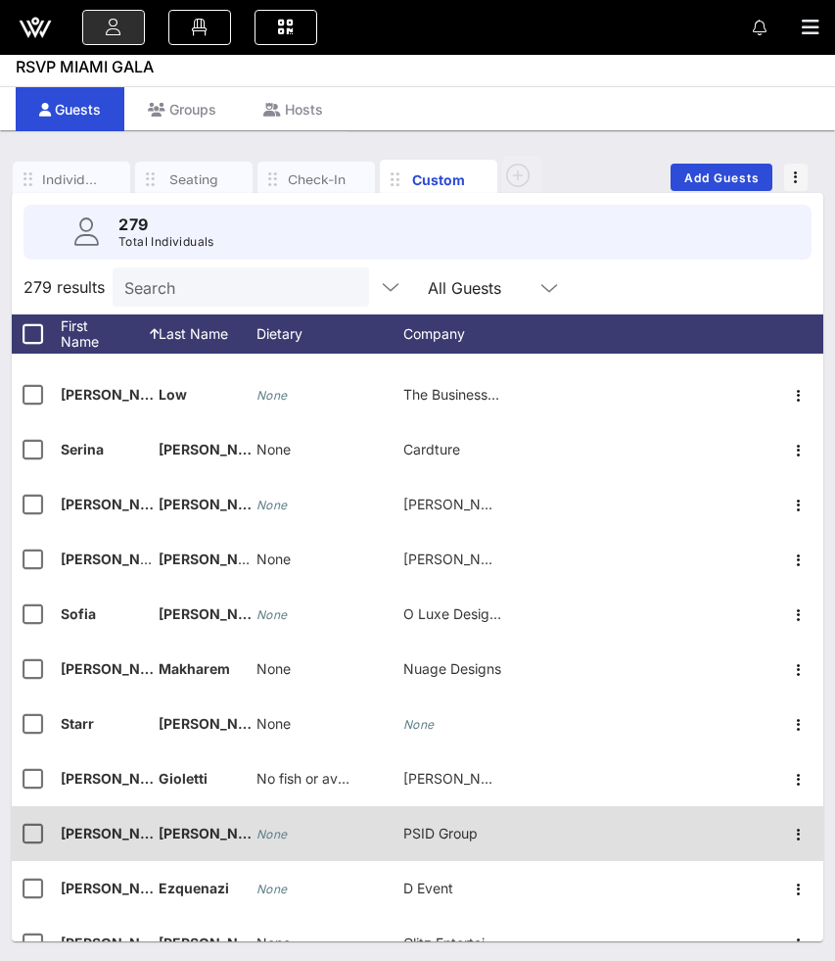
click at [278, 825] on div "None" at bounding box center [272, 833] width 31 height 55
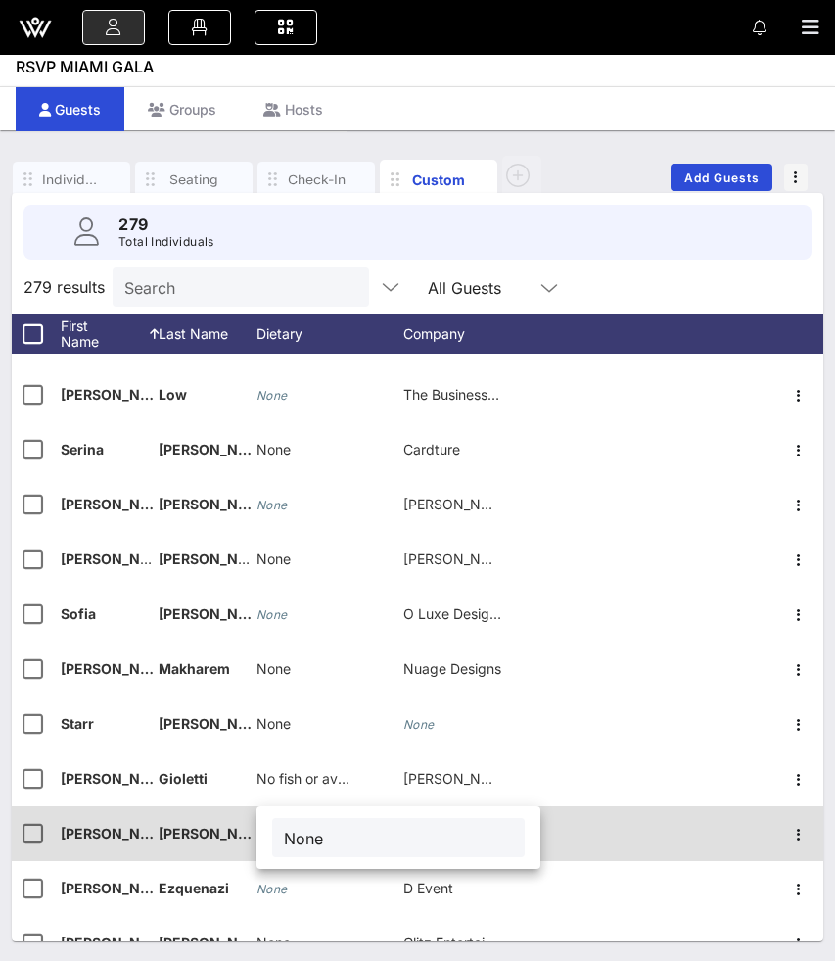
type input "None"
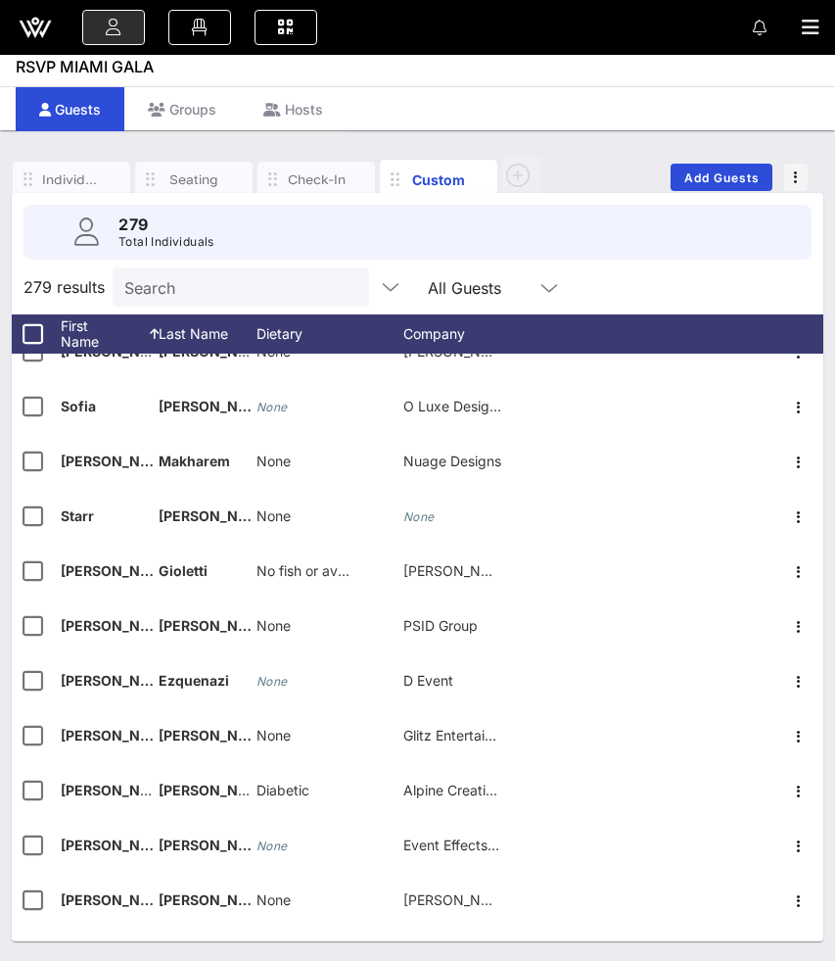
scroll to position [13465, 0]
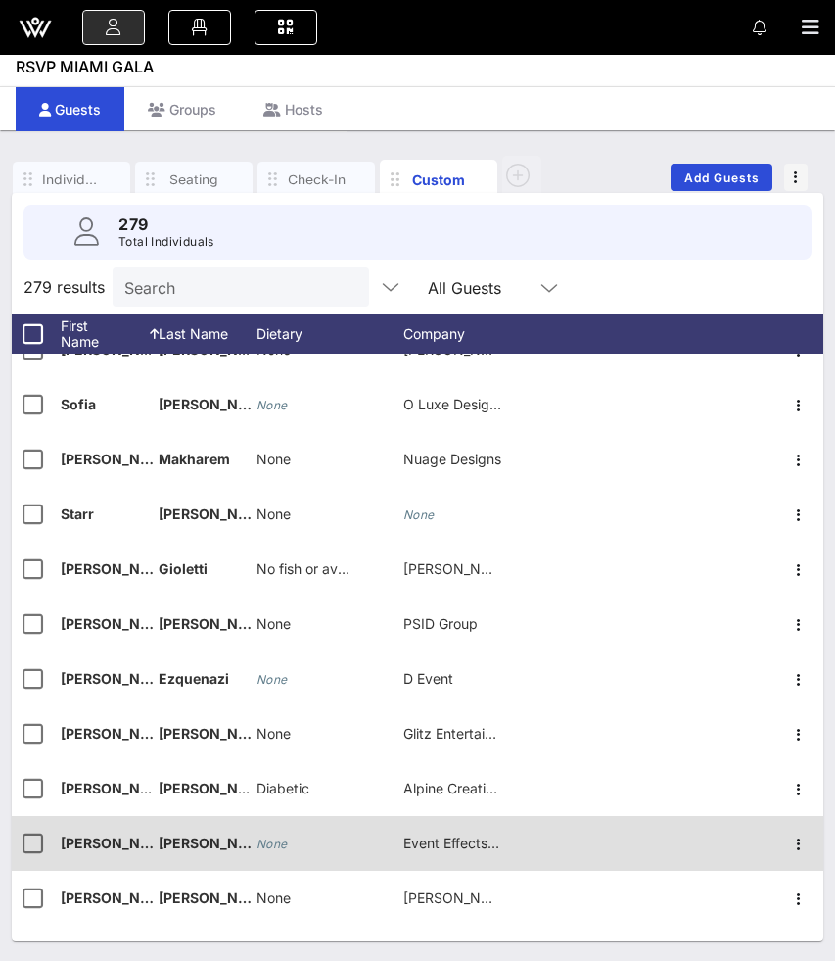
click at [276, 846] on icon "None" at bounding box center [272, 843] width 31 height 15
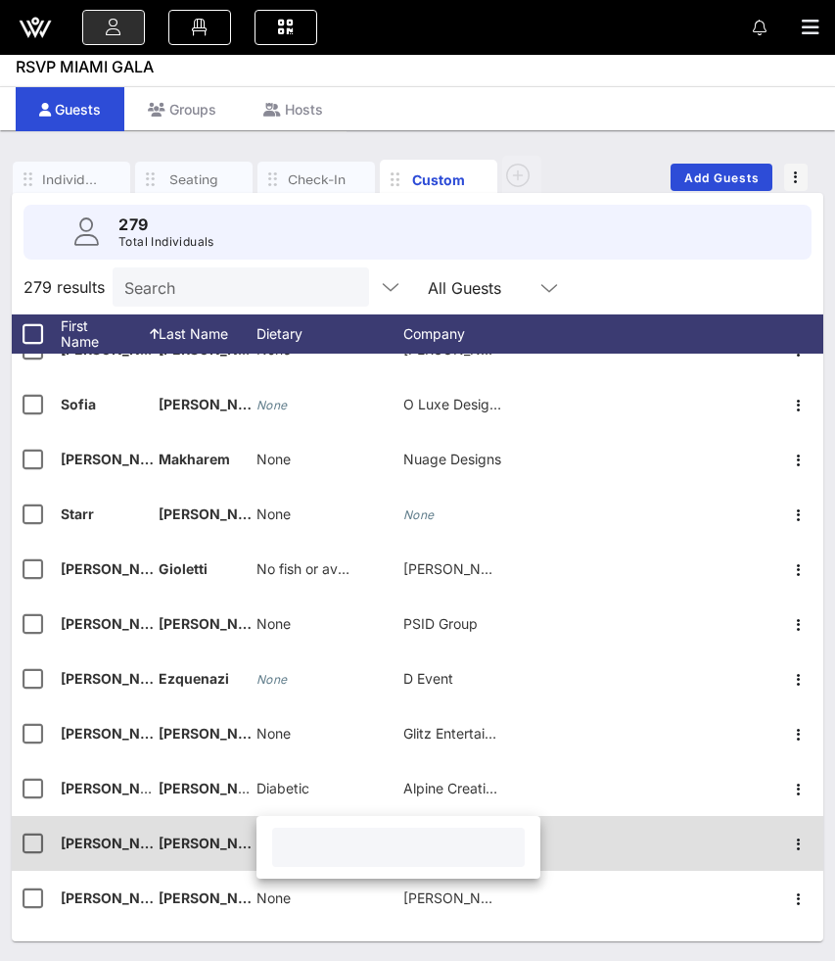
paste input "None"
type input "None"
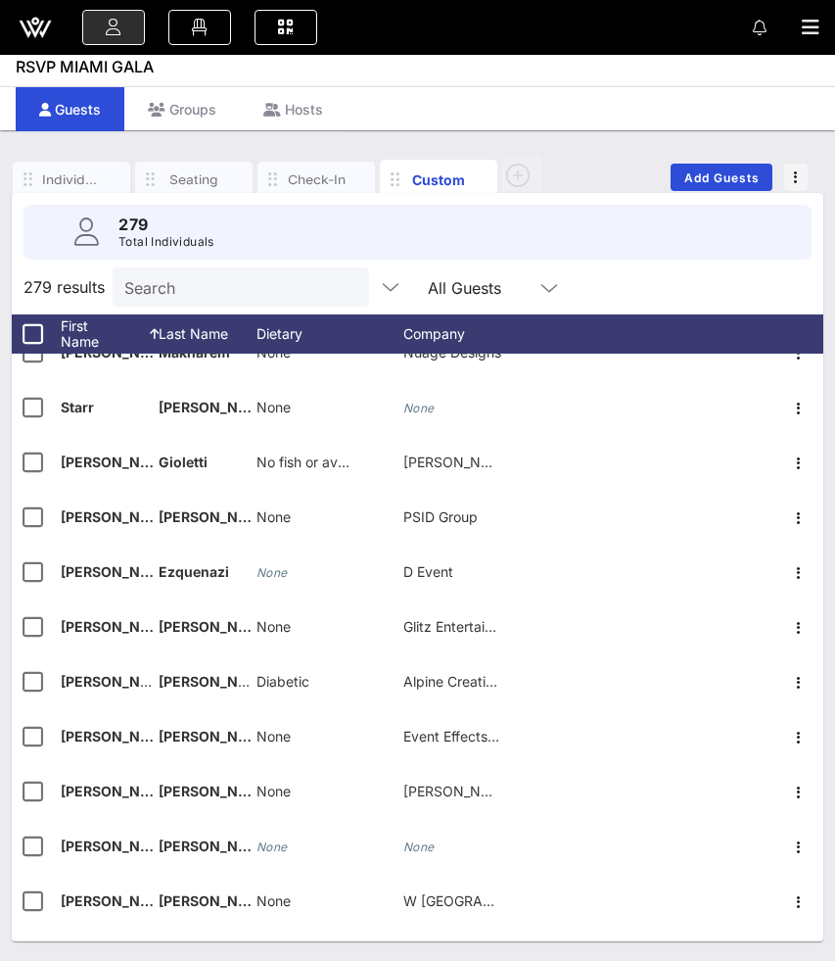
scroll to position [13665, 0]
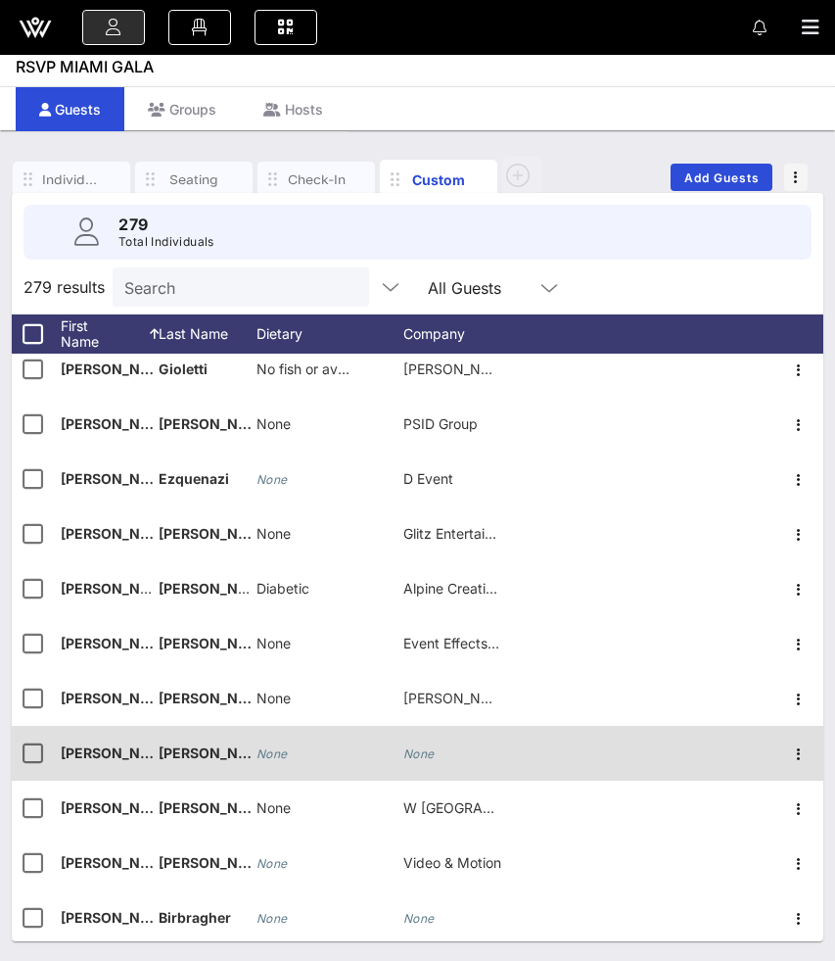
click at [423, 749] on icon "None" at bounding box center [418, 753] width 31 height 15
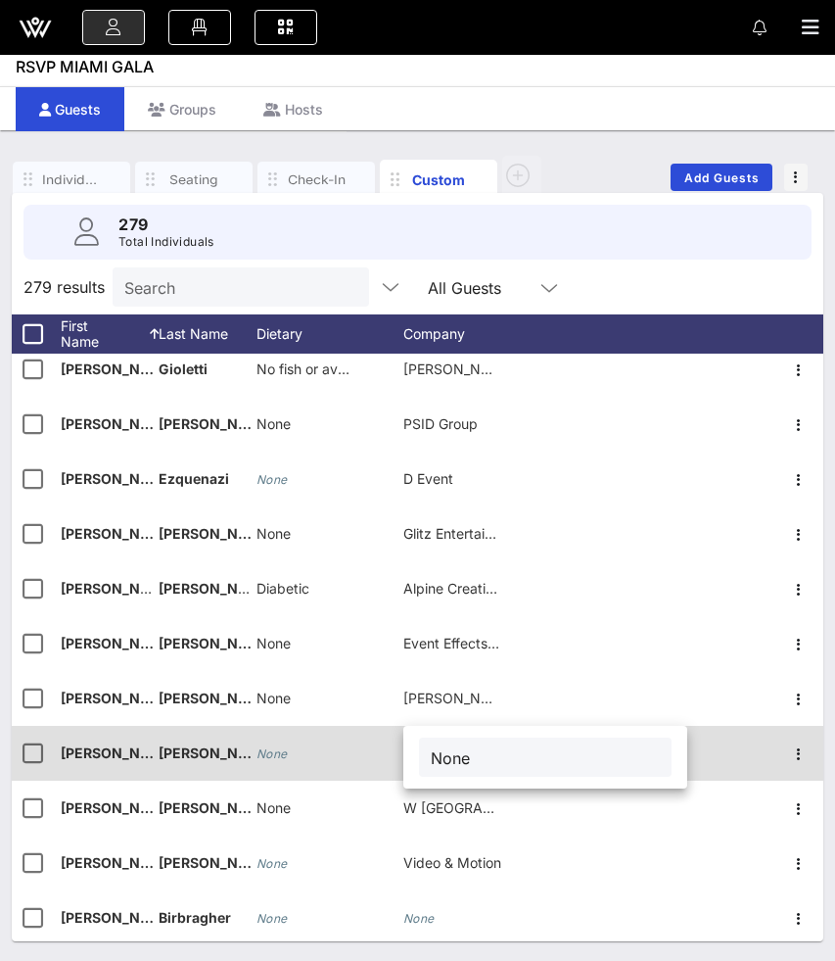
type input "None"
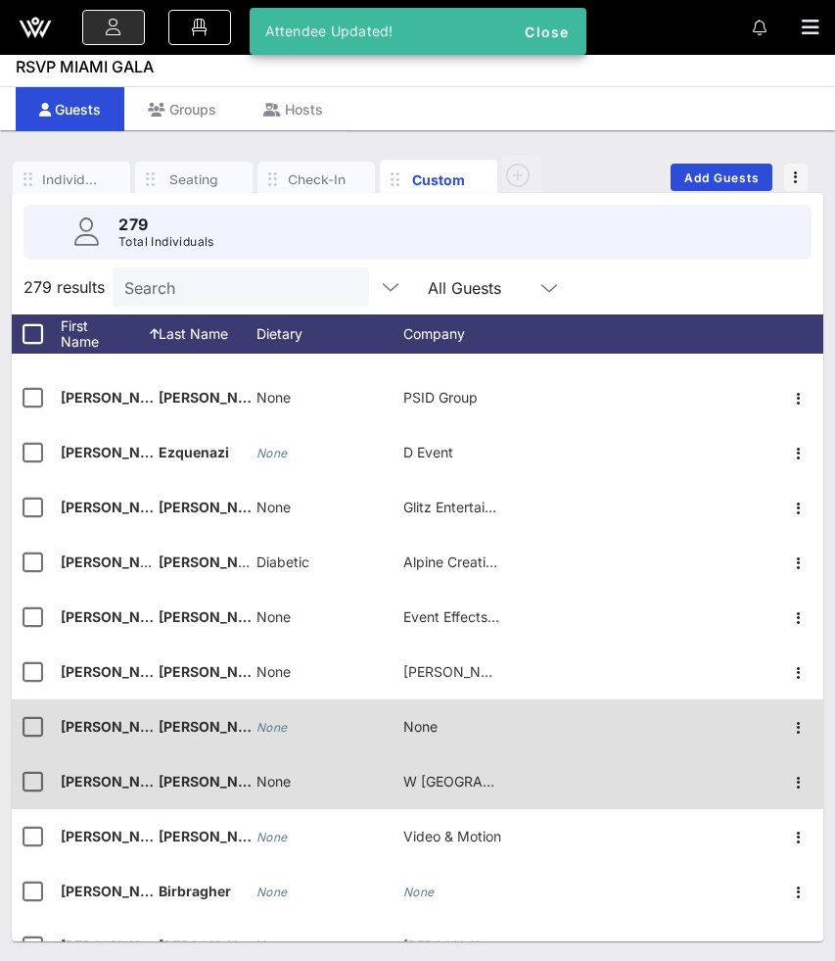
scroll to position [13692, 0]
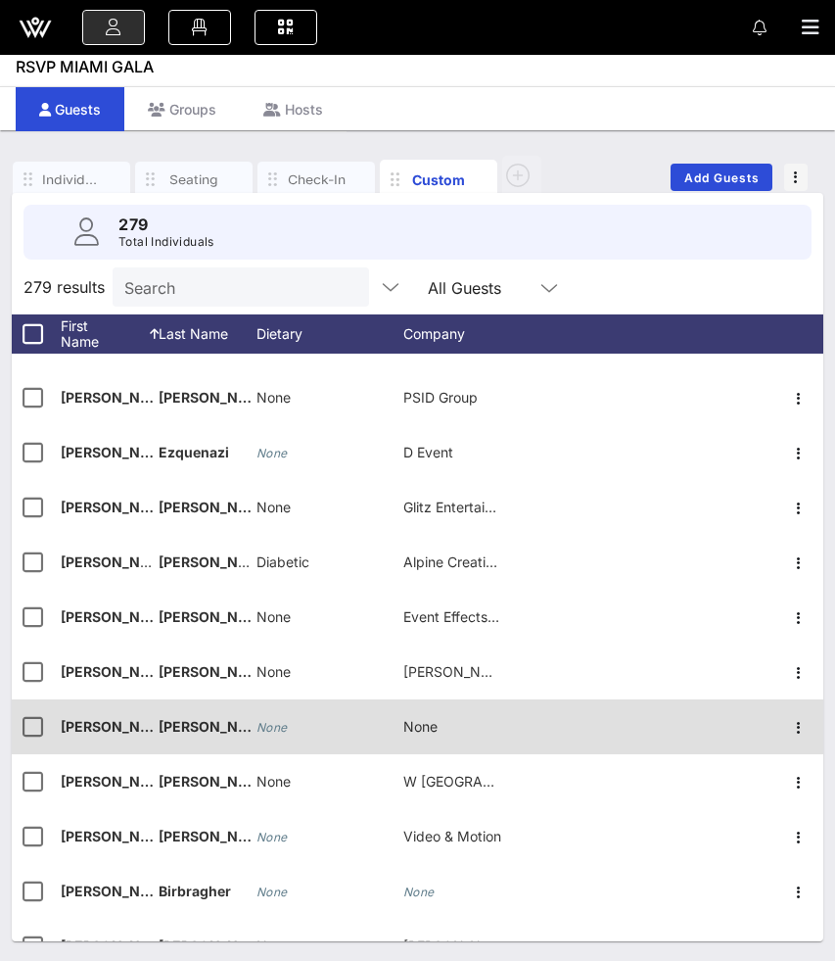
click at [279, 722] on icon "None" at bounding box center [272, 727] width 31 height 15
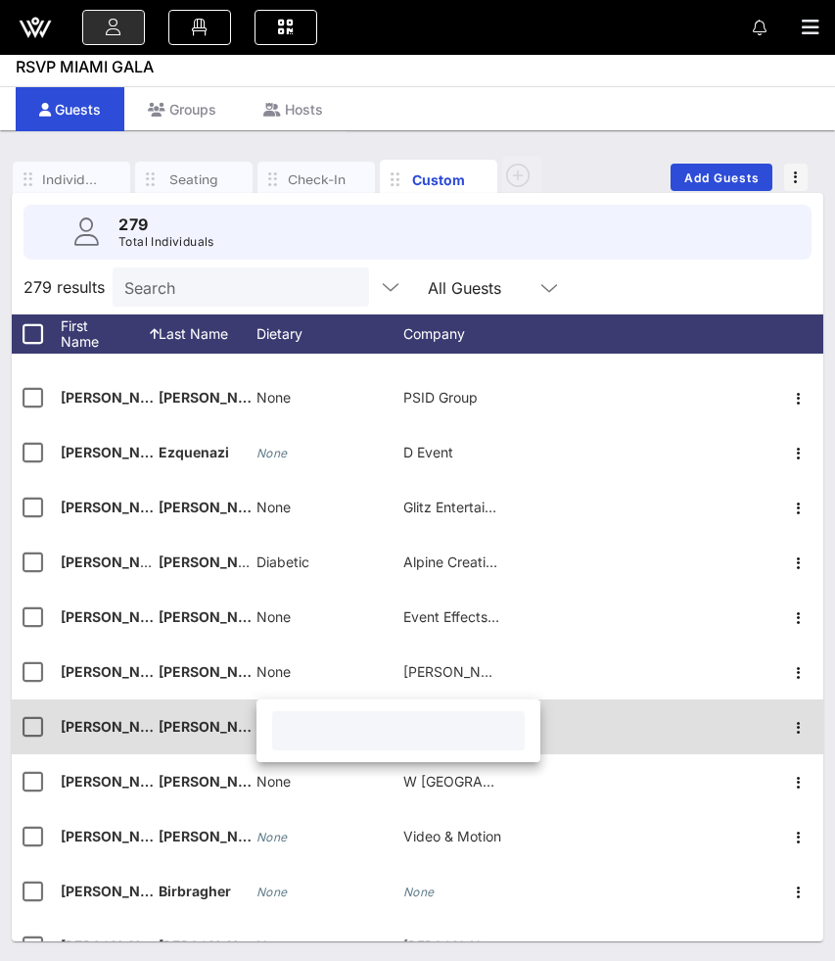
paste input "None"
type input "None"
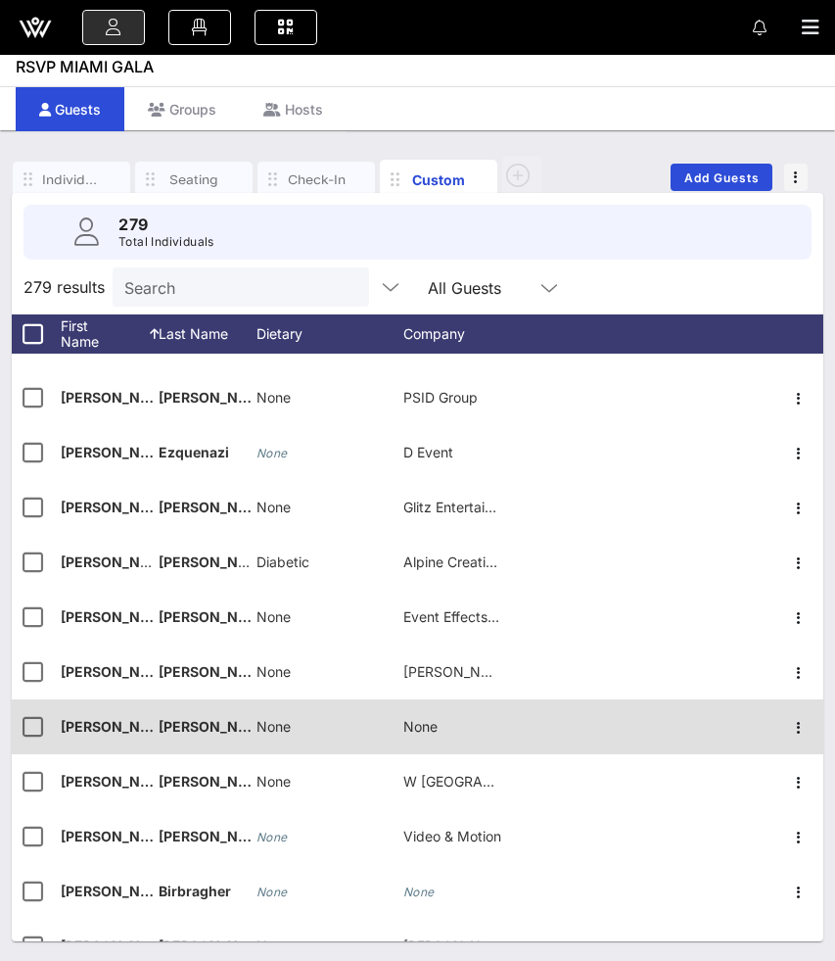
click at [422, 727] on span "None" at bounding box center [420, 726] width 34 height 17
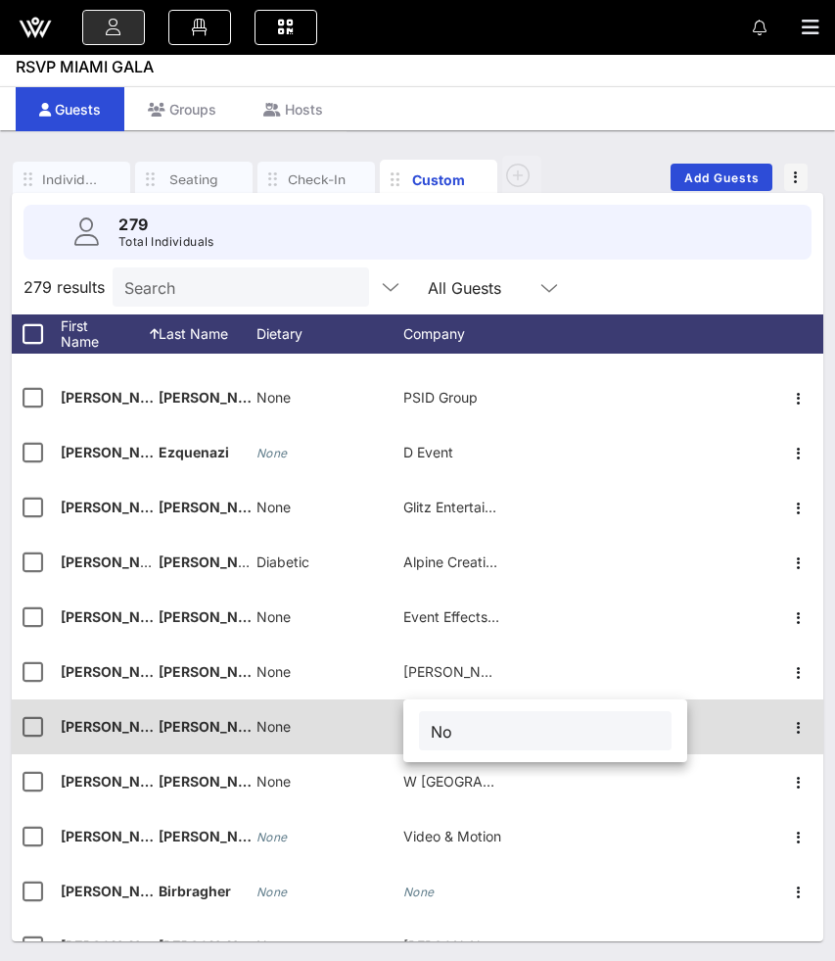
type input "N"
paste input "Liaisons Global Experiences"
type input "Liaisons Global Experiences"
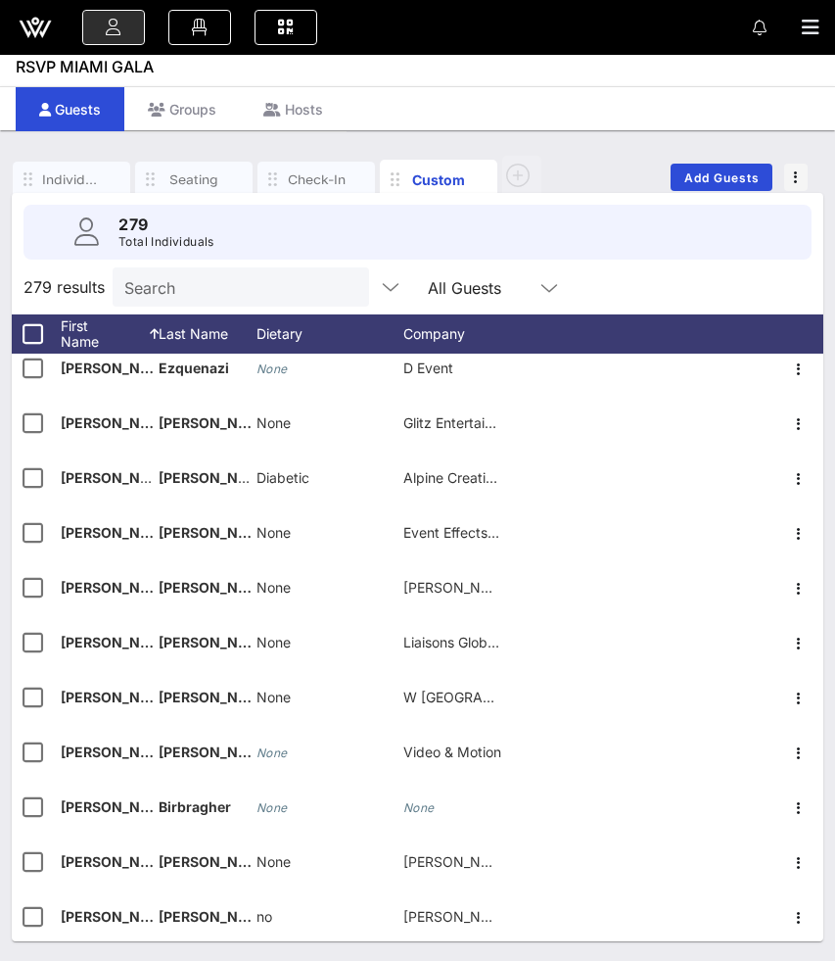
scroll to position [13794, 0]
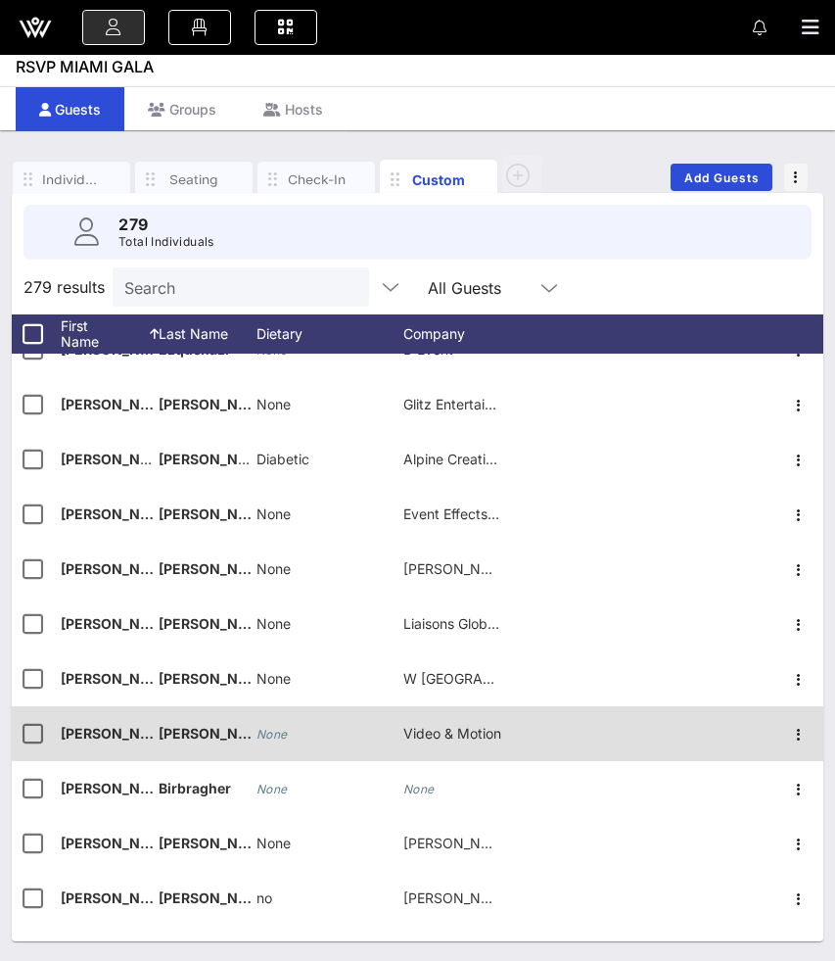
click at [277, 731] on icon "None" at bounding box center [272, 734] width 31 height 15
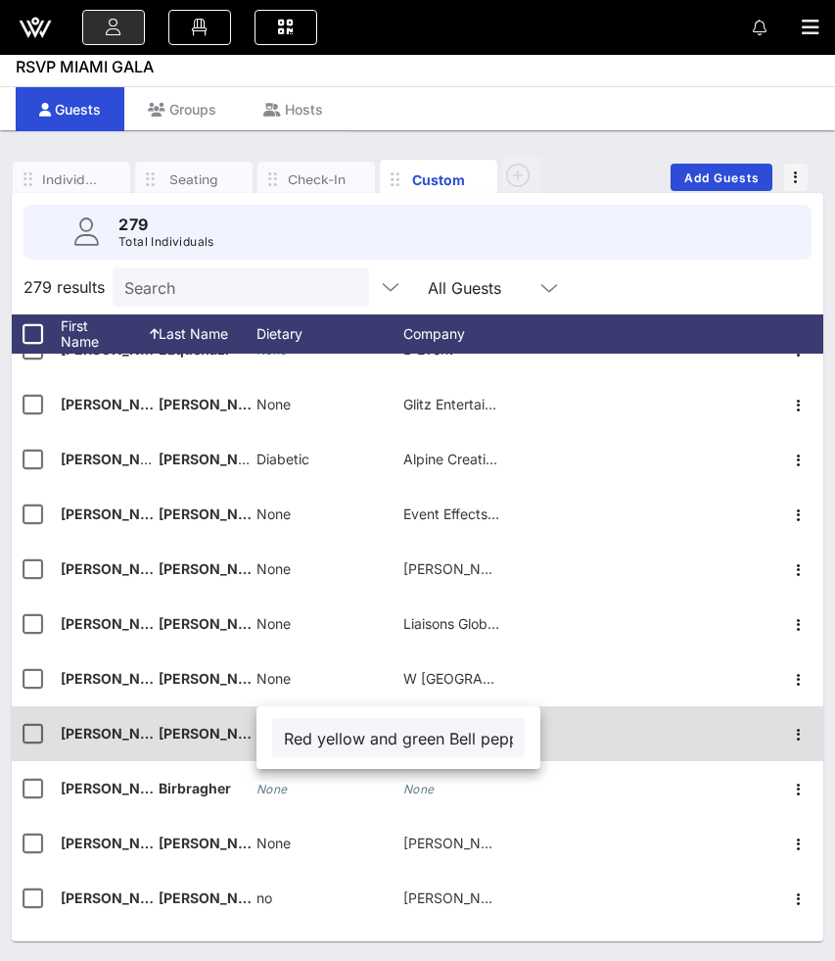
scroll to position [0, 458]
type input "Red yellow and green Bell pepper [MEDICAL_DATA] (black pepper is fine ) and all…"
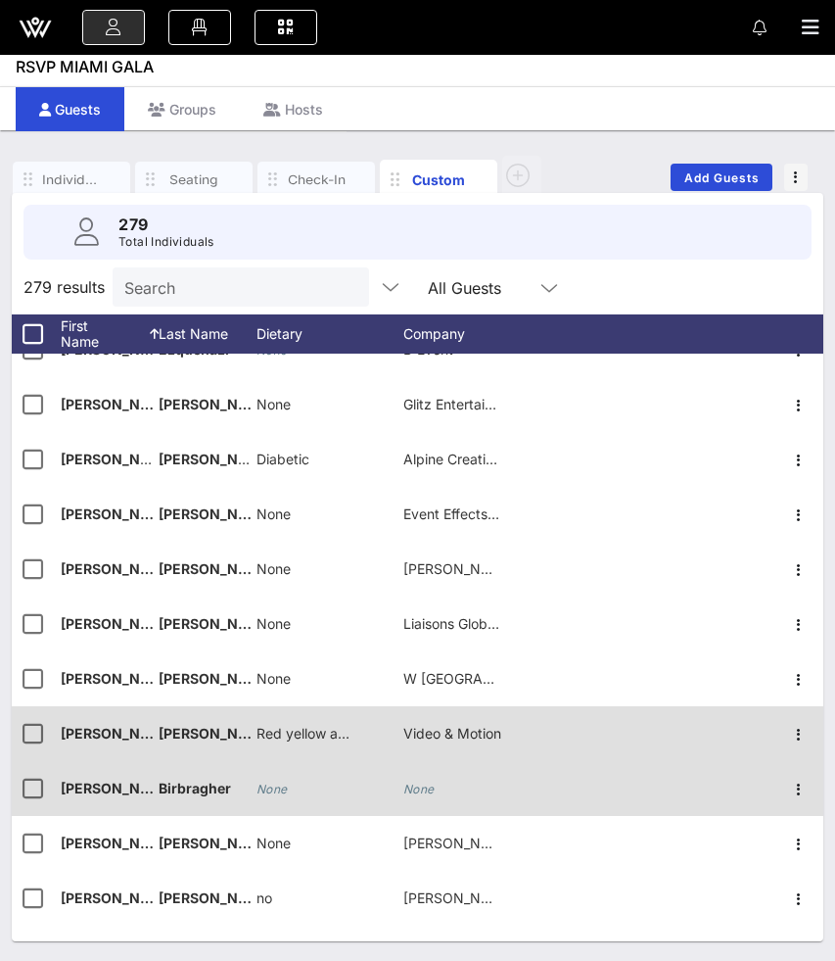
click at [268, 790] on icon "None" at bounding box center [272, 788] width 31 height 15
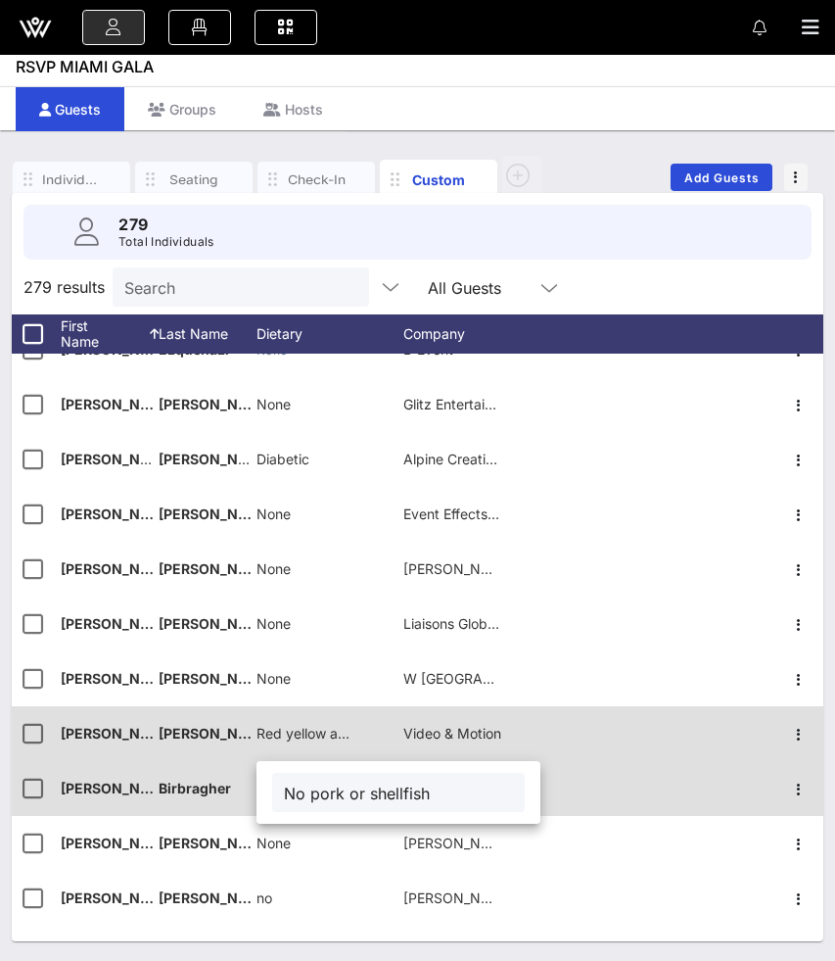
type input "No pork or shellfish"
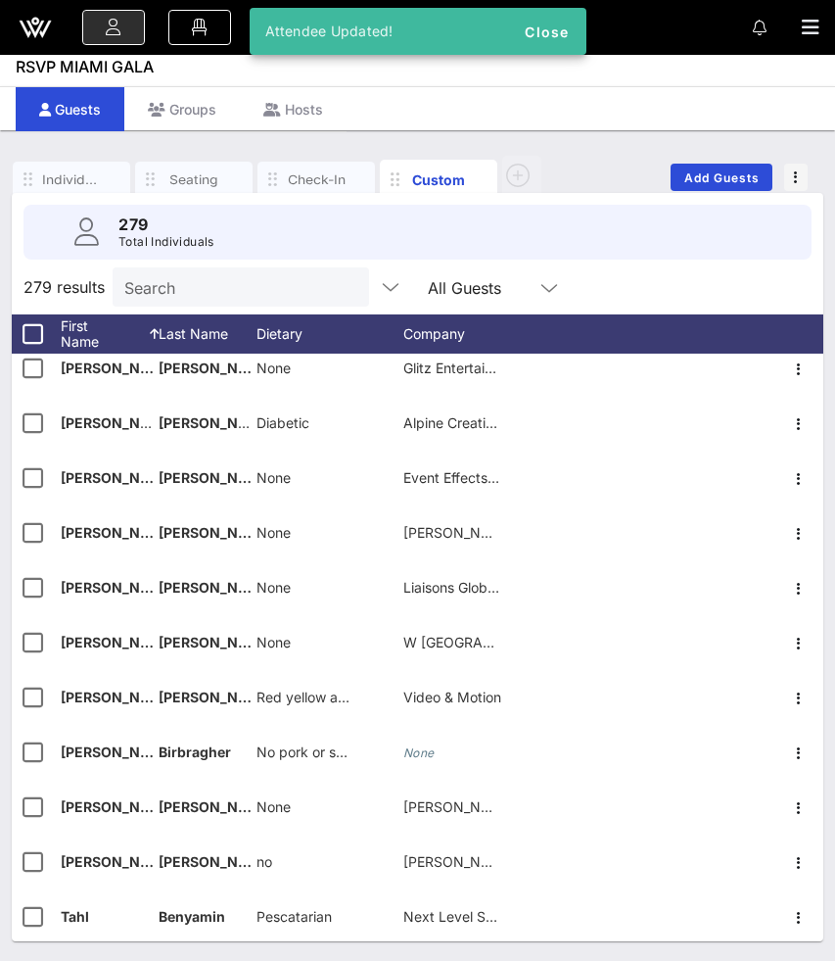
scroll to position [13830, 0]
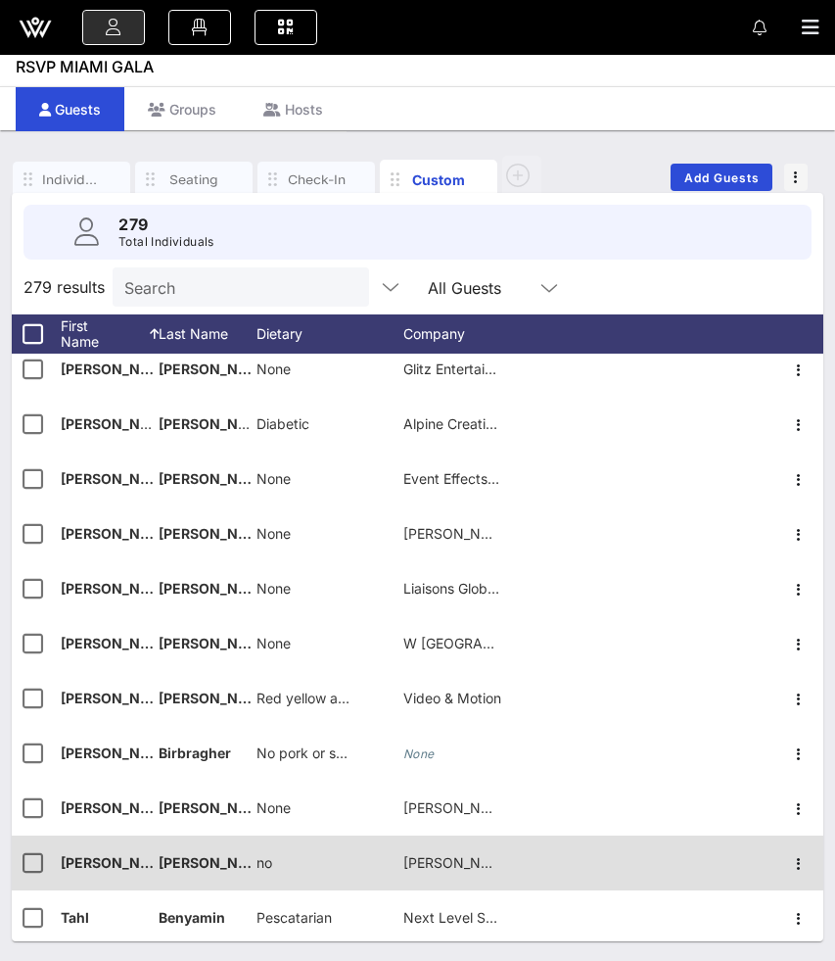
click at [274, 863] on div "no" at bounding box center [330, 873] width 147 height 77
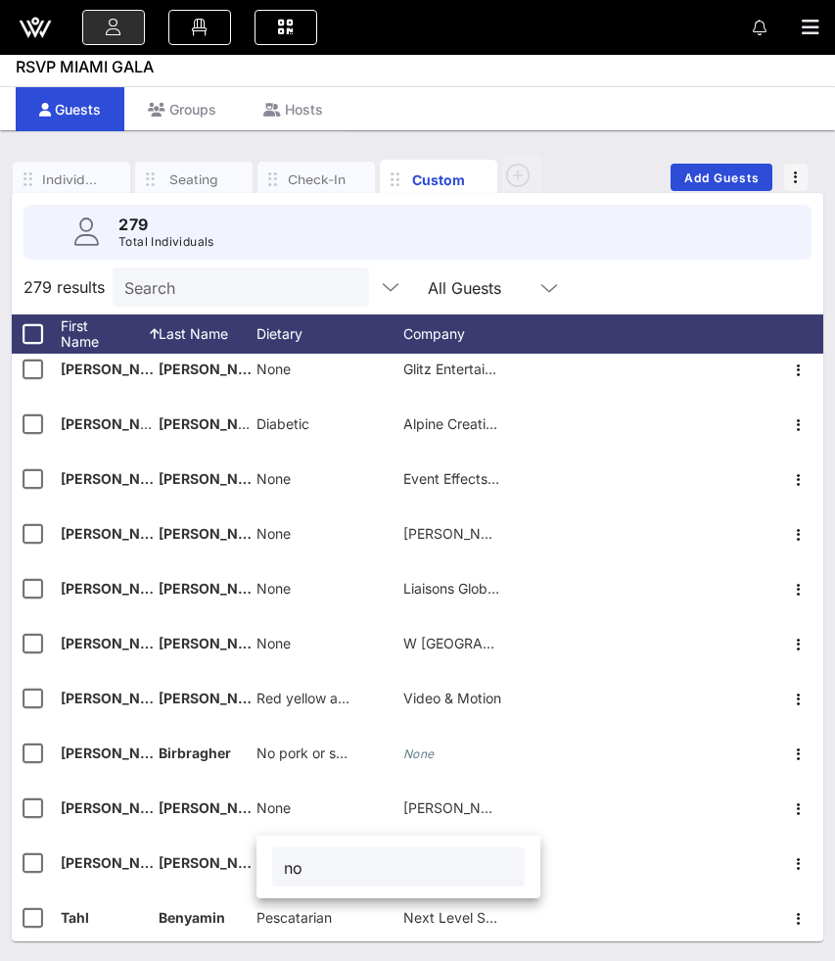
type input "n"
type input "None"
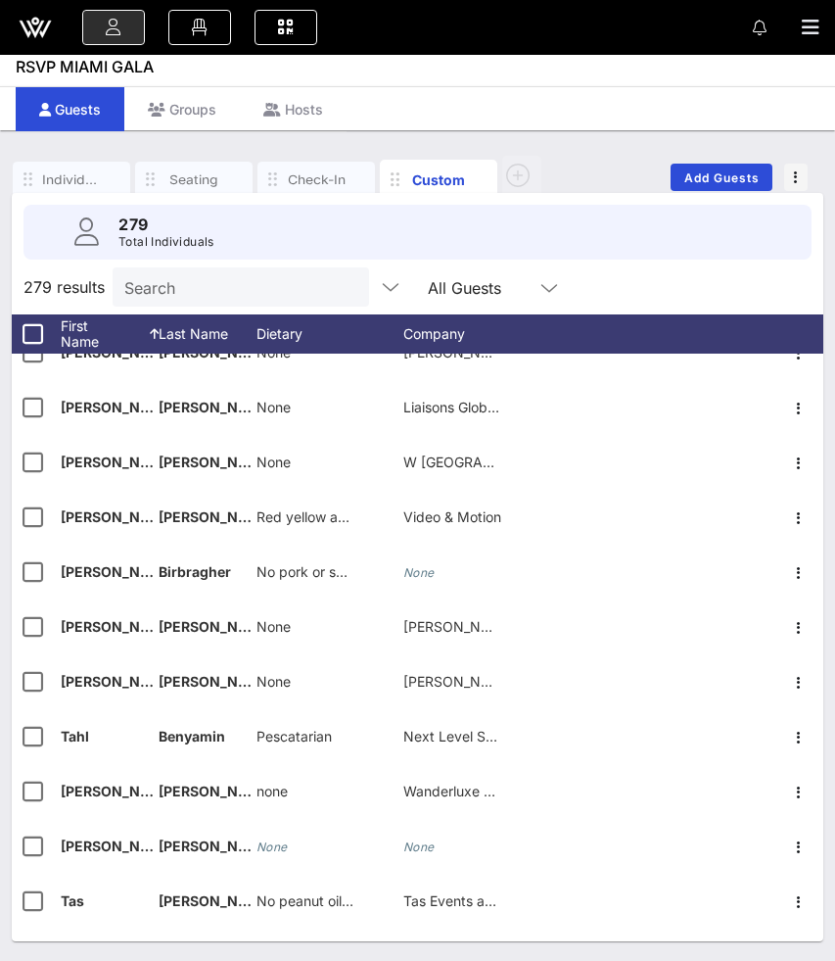
scroll to position [14010, 0]
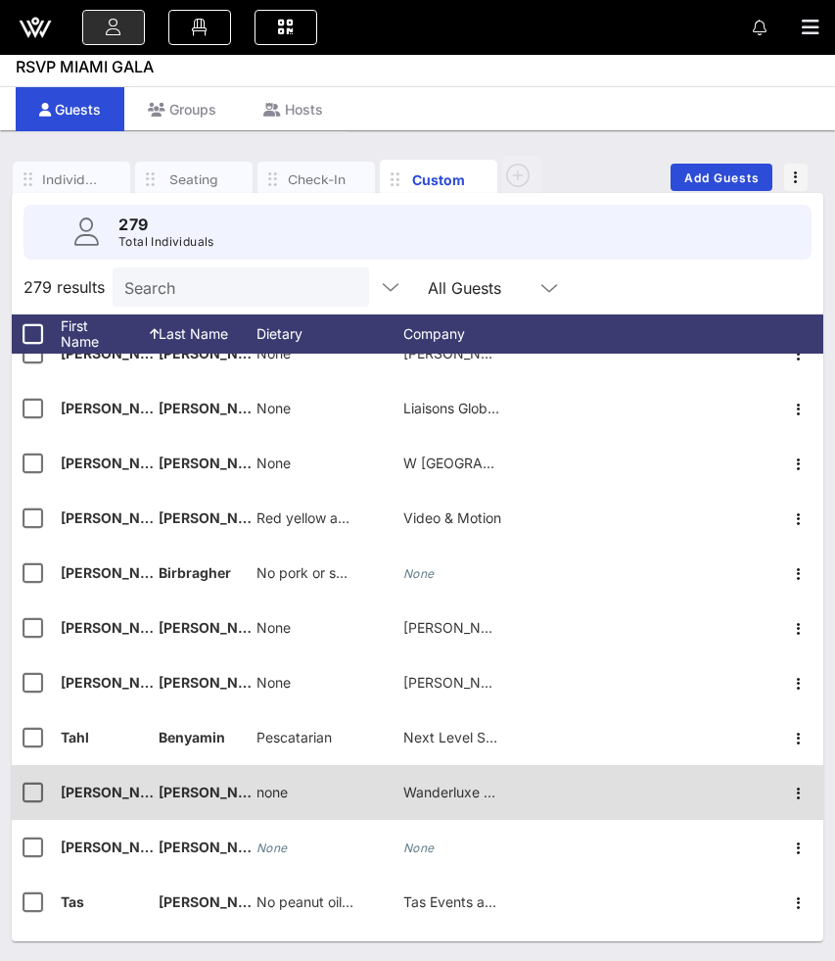
click at [281, 797] on span "none" at bounding box center [272, 791] width 31 height 17
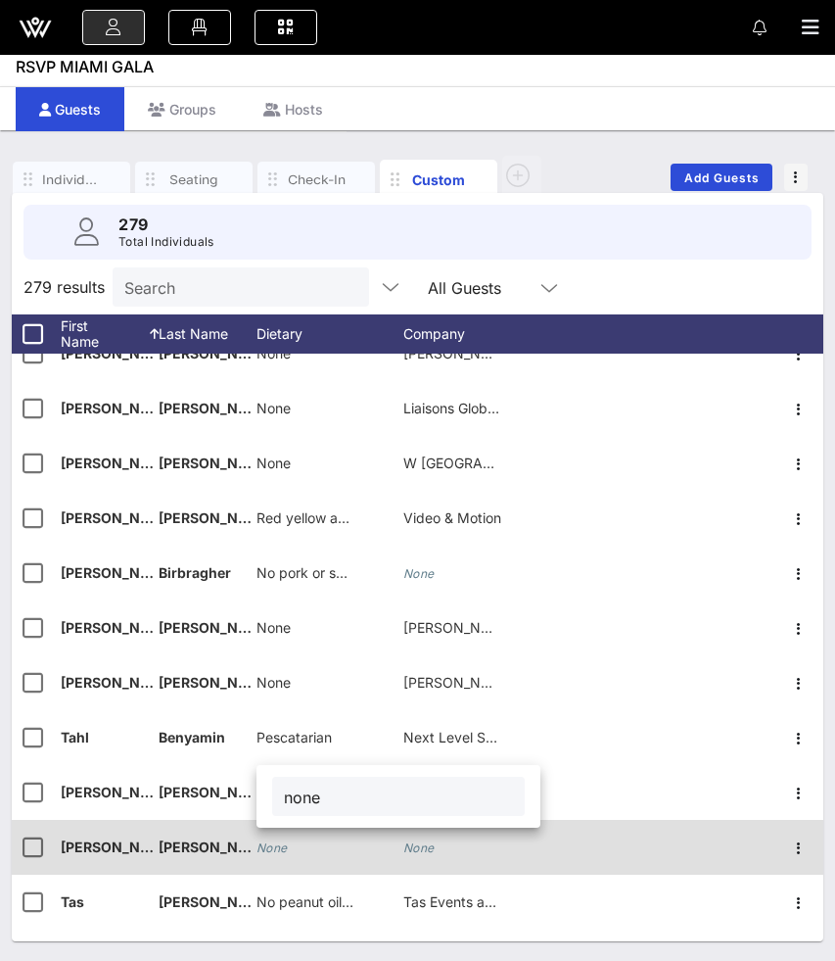
click at [272, 835] on div "None" at bounding box center [272, 847] width 31 height 55
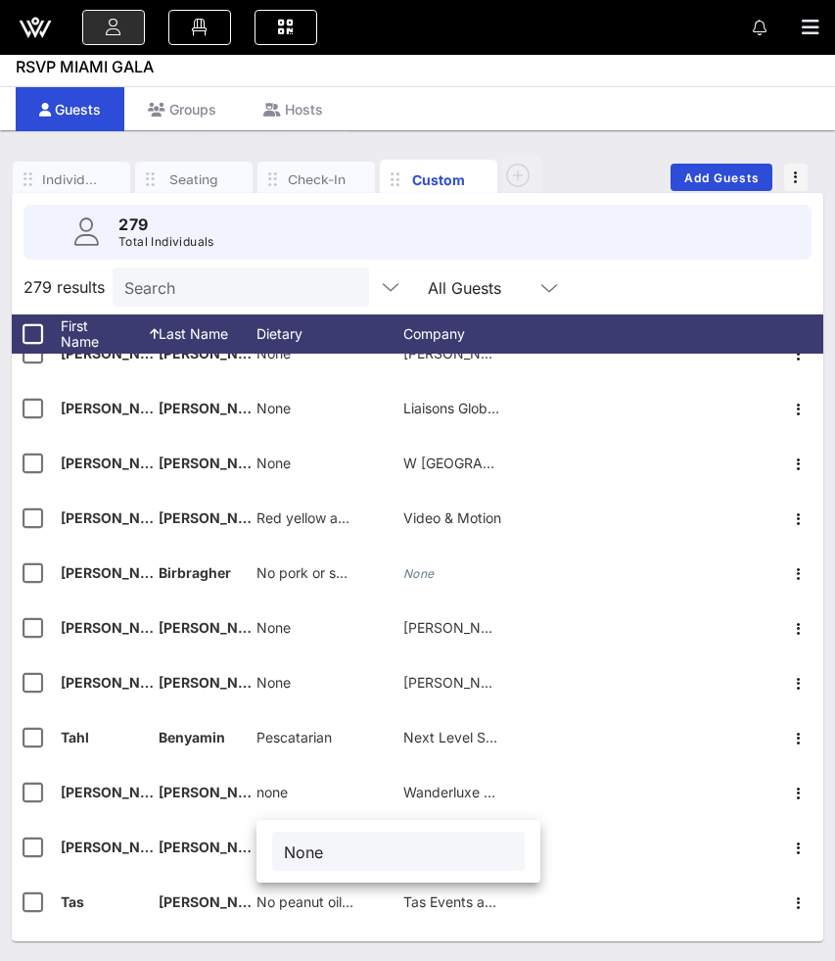
type input "None"
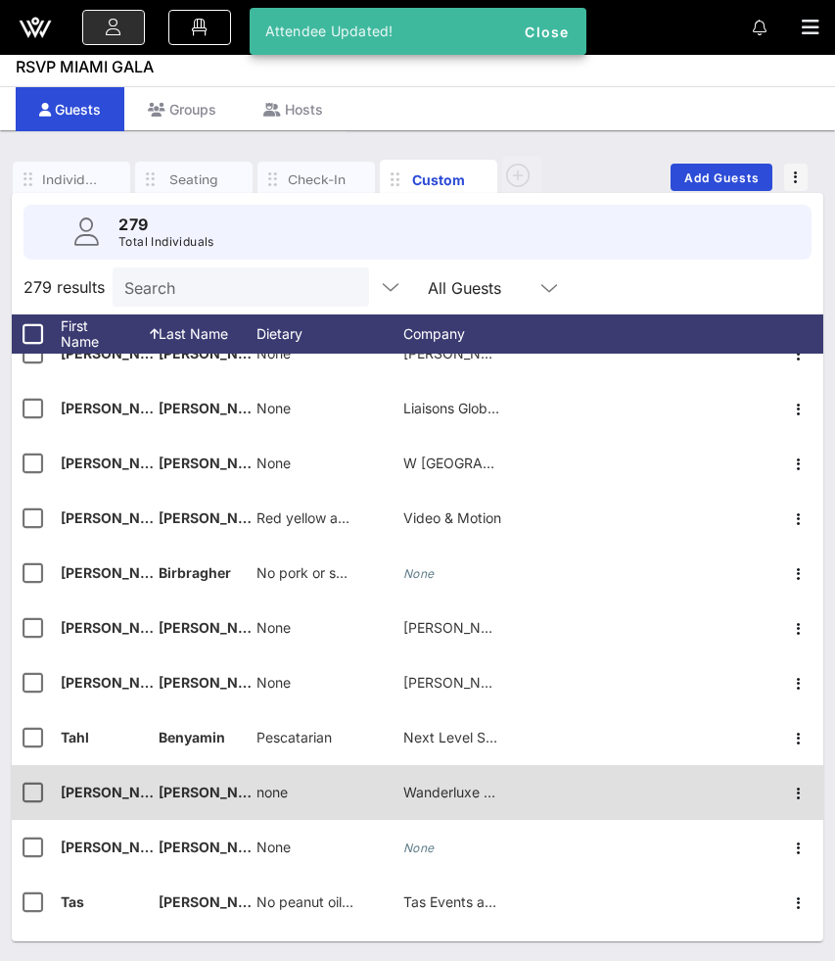
click at [260, 790] on span "none" at bounding box center [272, 791] width 31 height 17
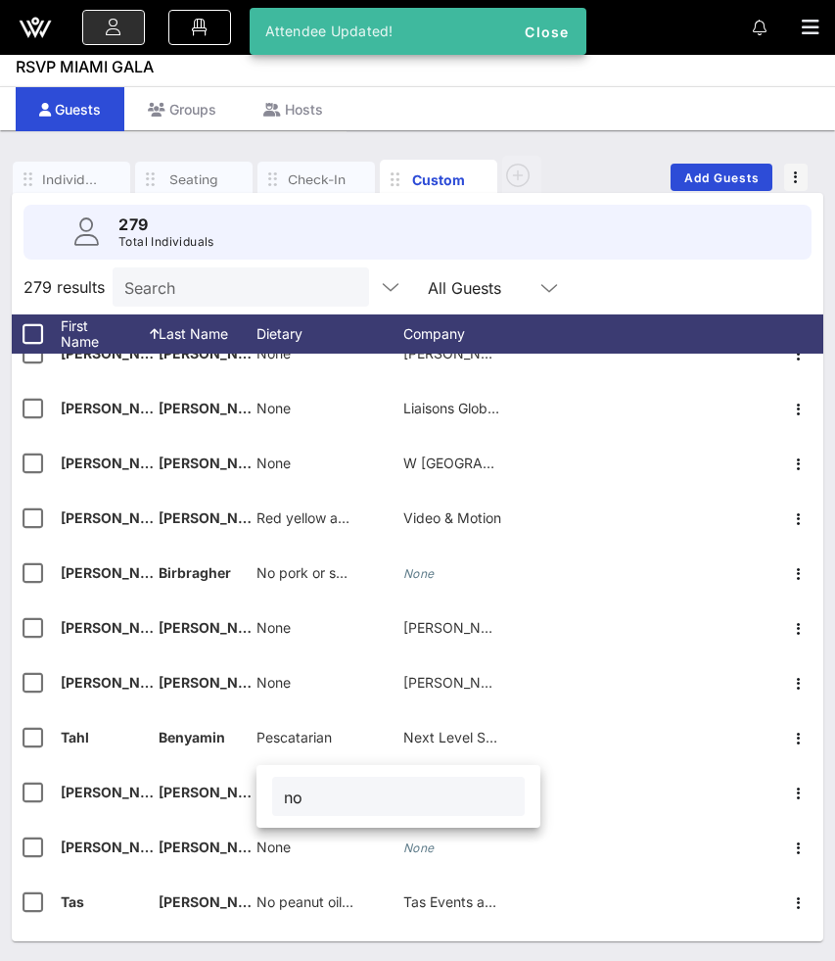
type input "n"
paste input "None"
type input "None"
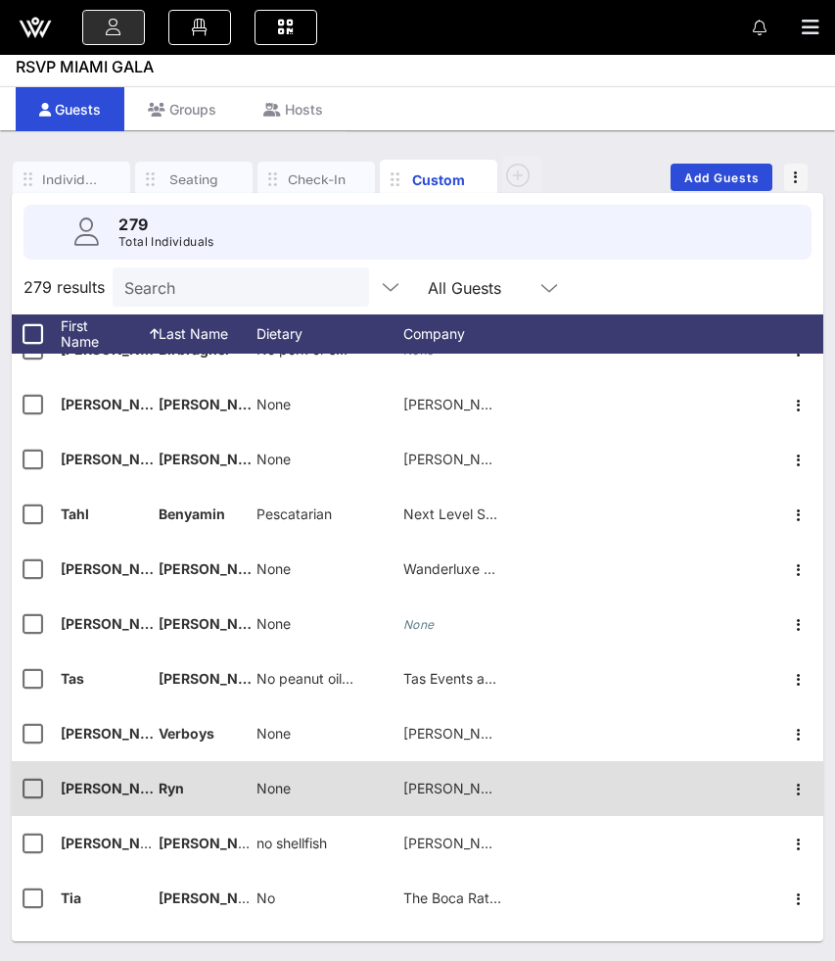
scroll to position [14236, 0]
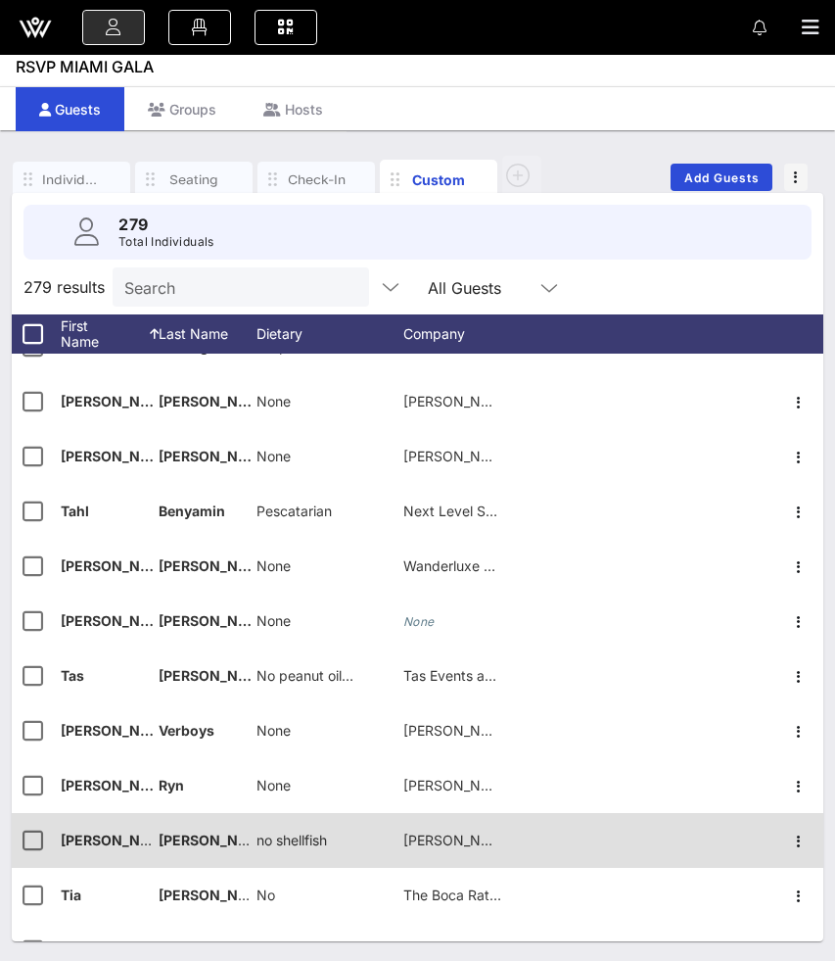
click at [252, 837] on div "[PERSON_NAME]" at bounding box center [208, 840] width 98 height 55
click at [262, 837] on span "no shellfish" at bounding box center [292, 839] width 70 height 17
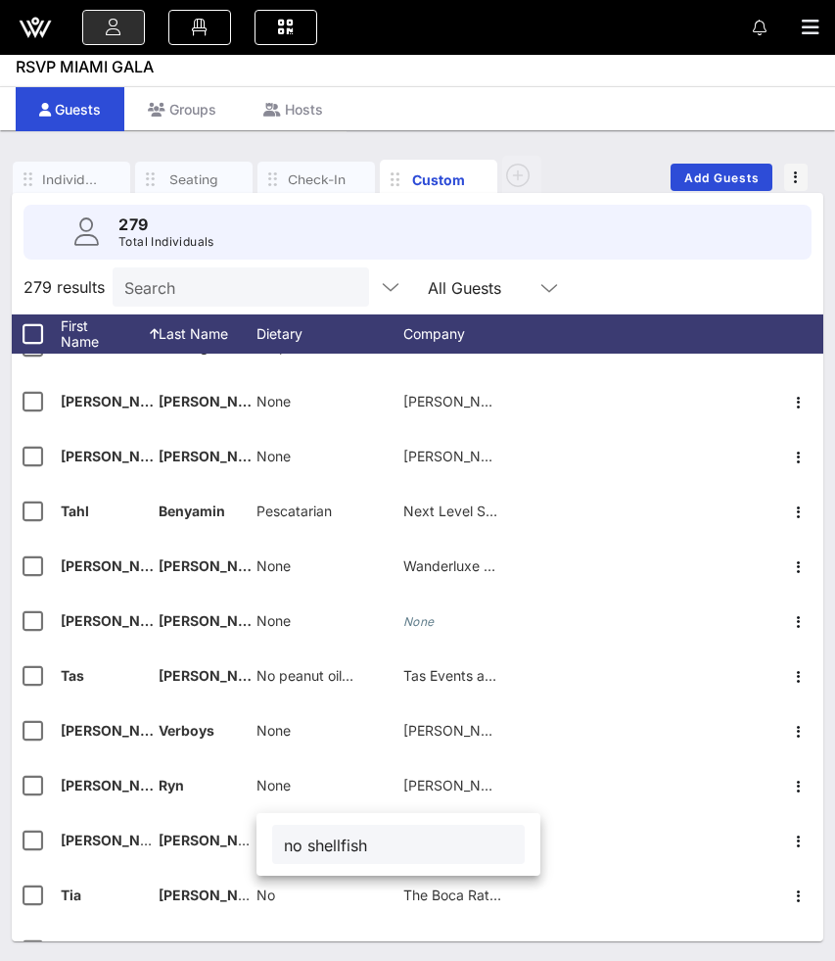
click at [290, 846] on input "no shellfish" at bounding box center [398, 843] width 229 height 25
type input "No shellfish"
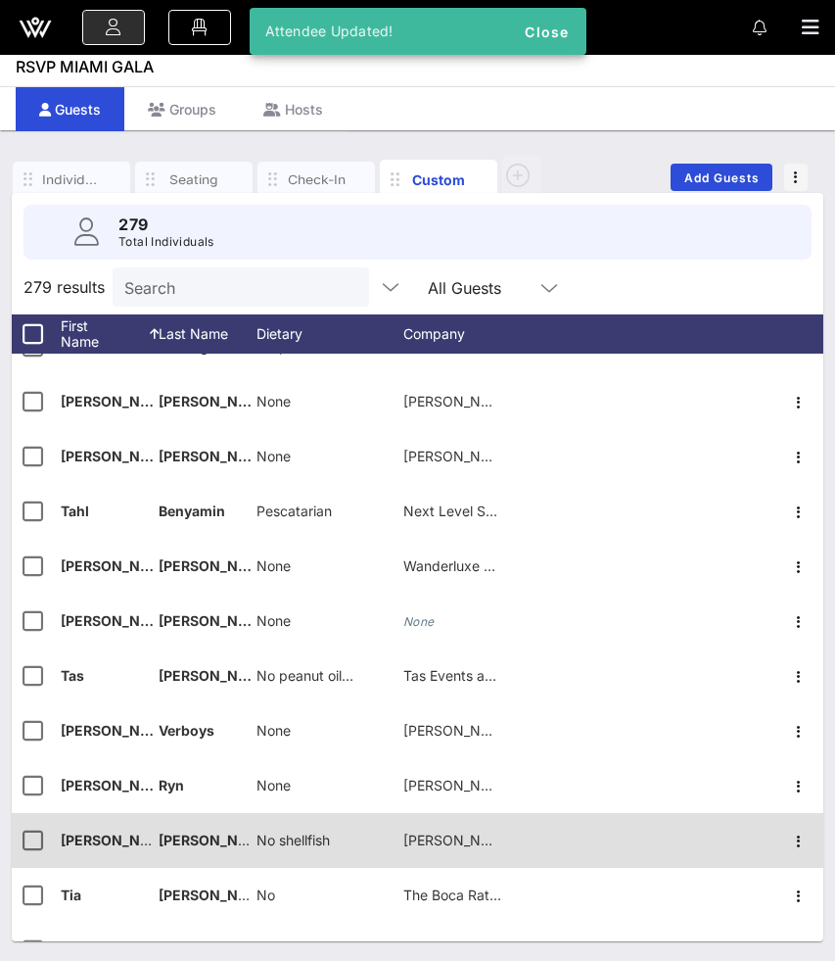
scroll to position [14276, 0]
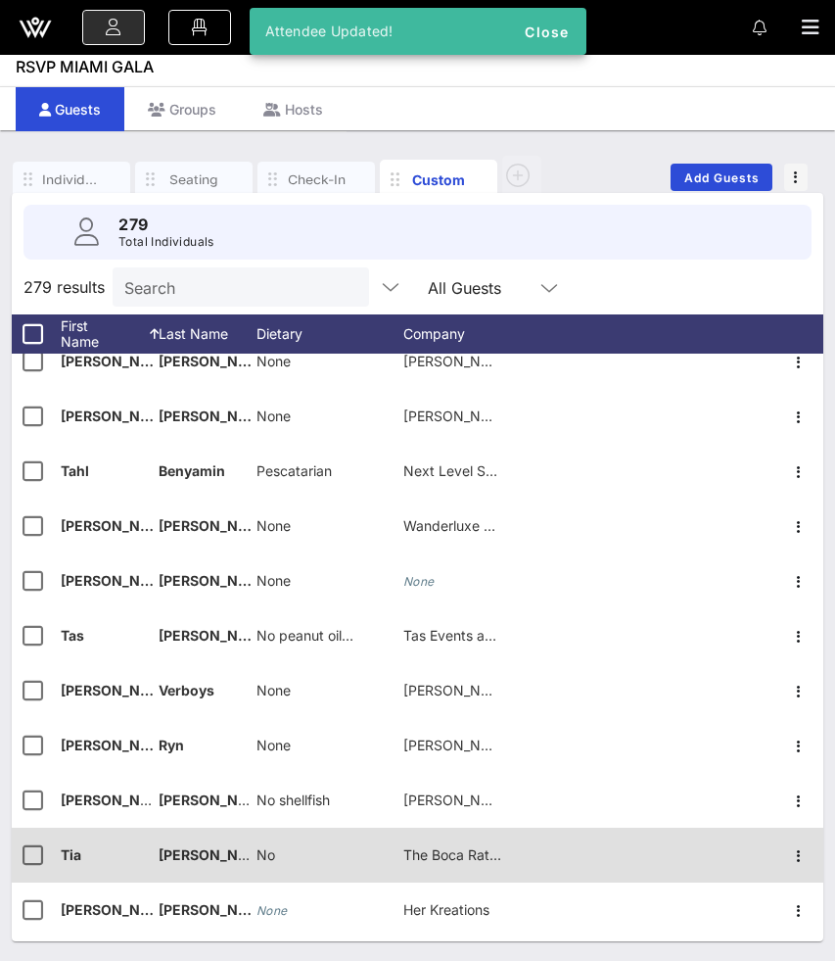
click at [274, 852] on span "No" at bounding box center [266, 854] width 19 height 17
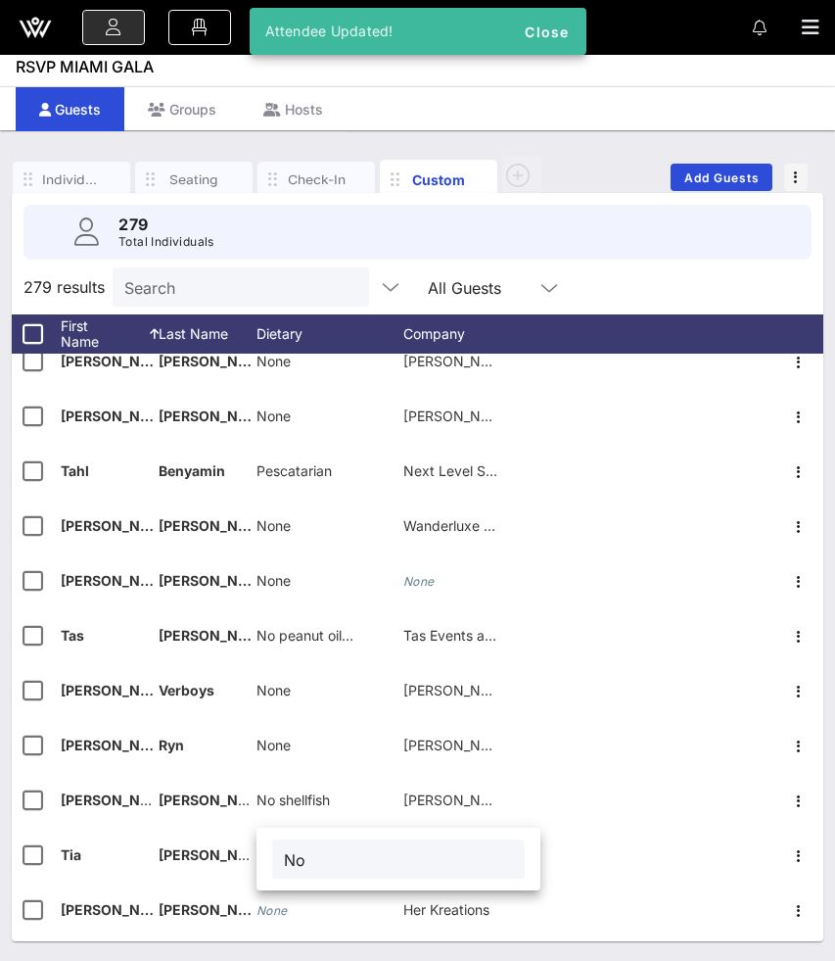
type input "N"
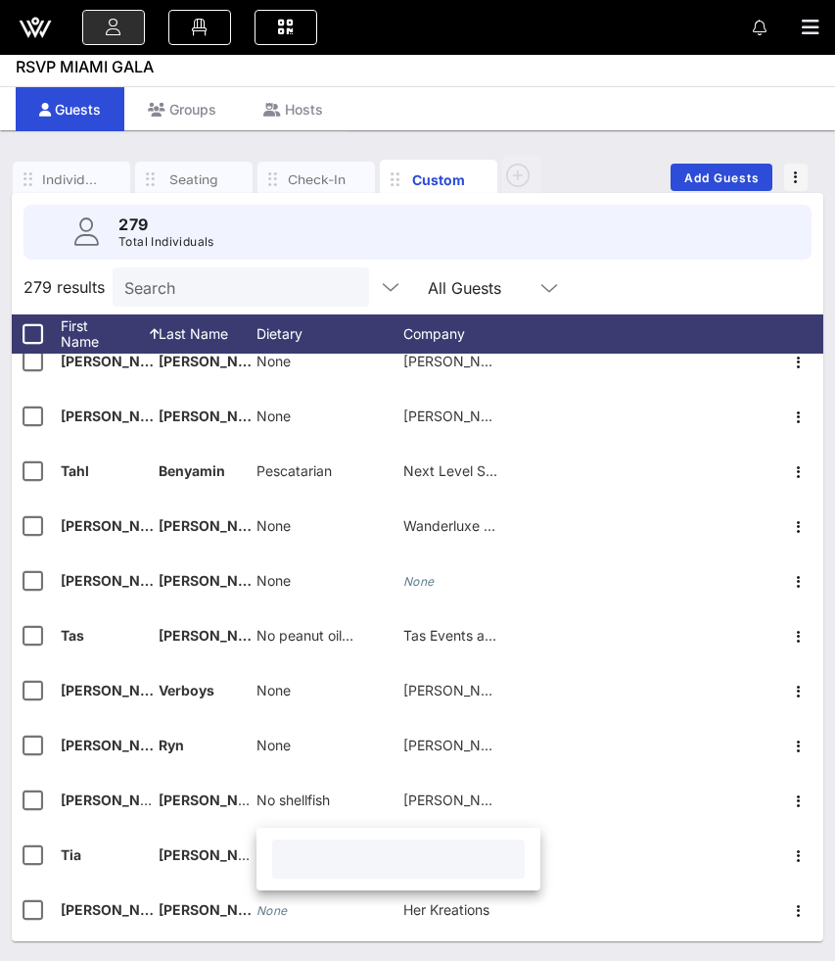
paste input "None"
type input "None"
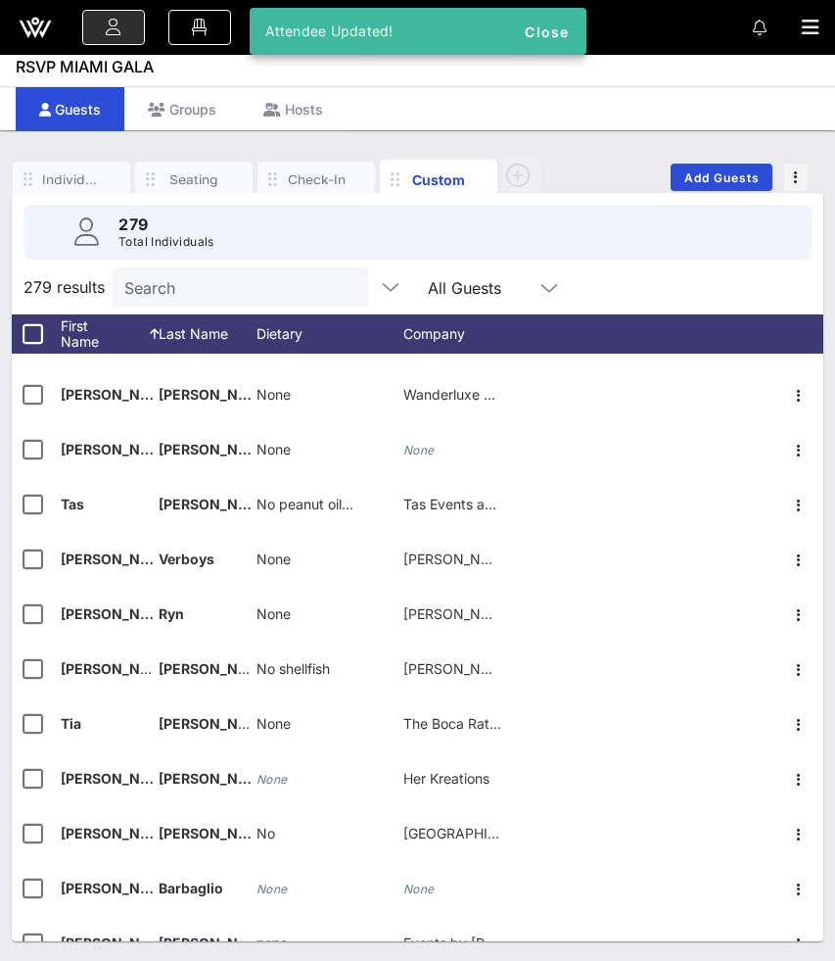
scroll to position [14410, 0]
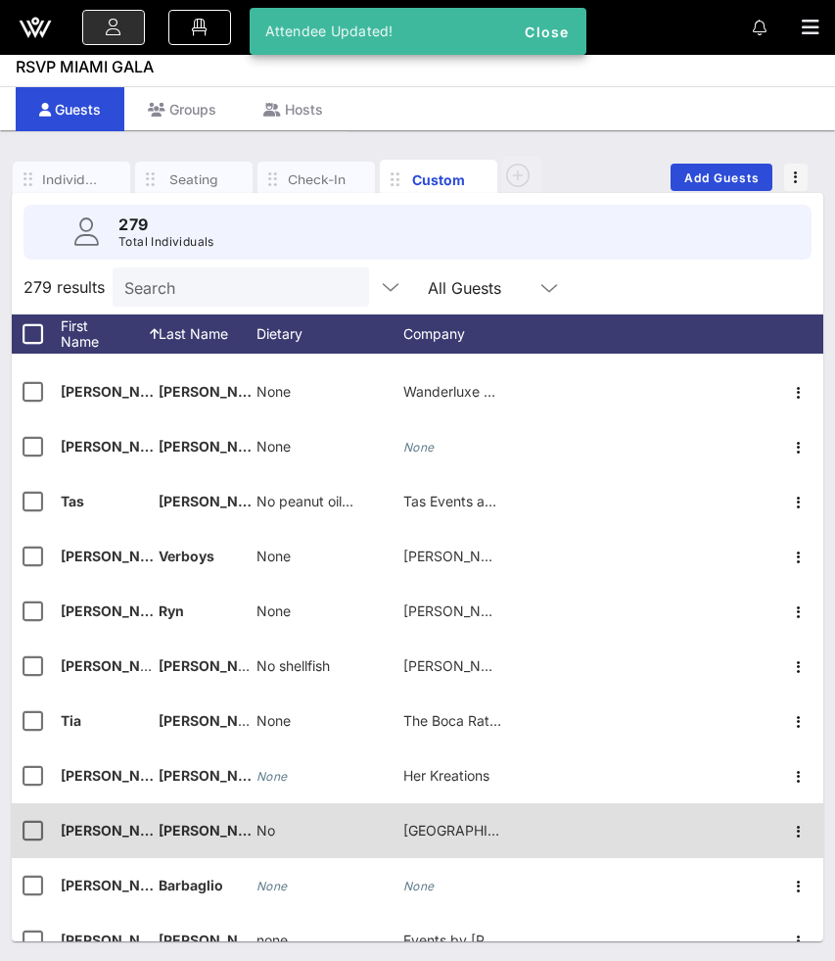
click at [278, 829] on div "No" at bounding box center [330, 841] width 147 height 77
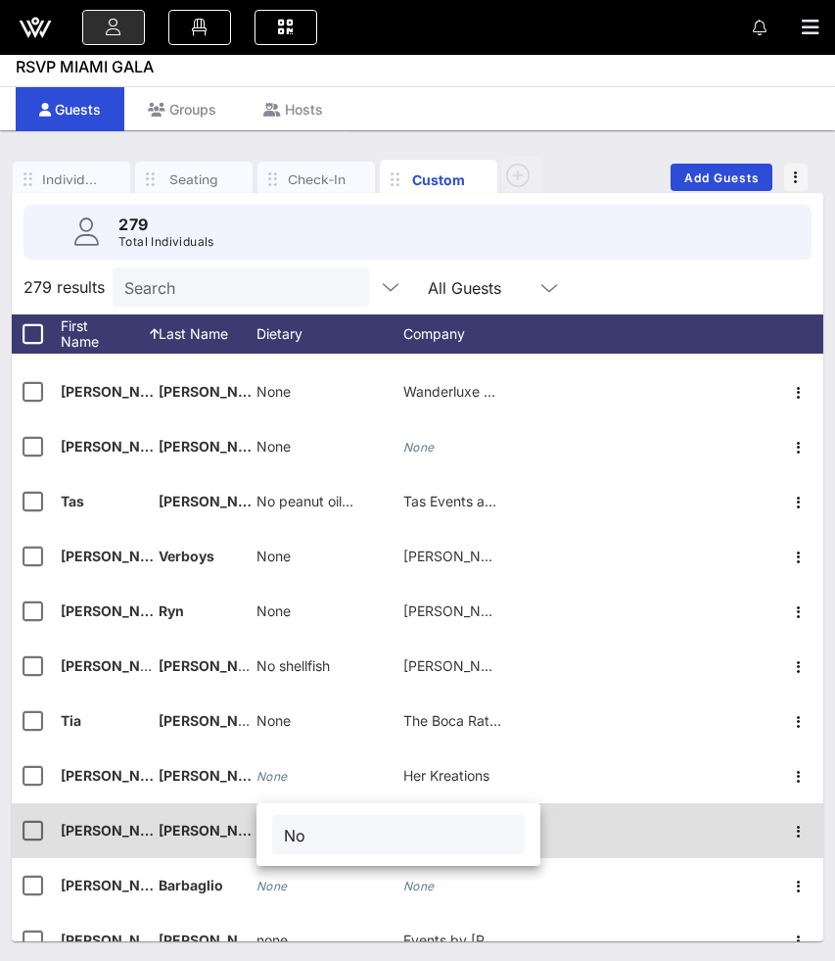
type input "N"
type input "None"
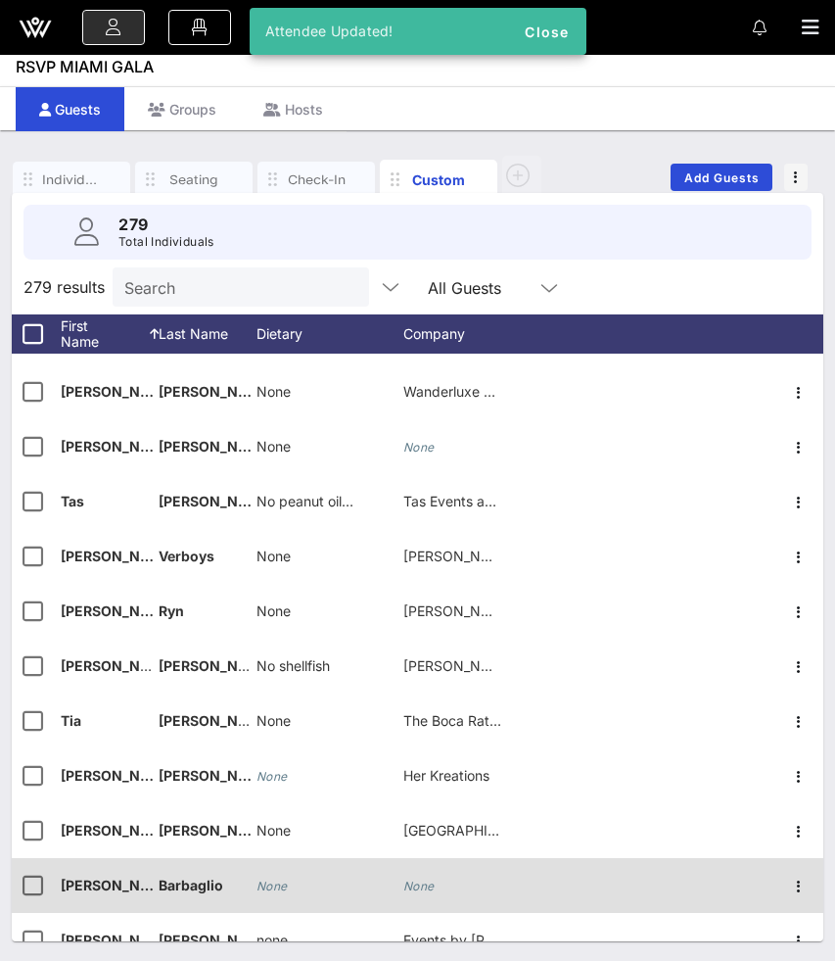
click at [265, 884] on icon "None" at bounding box center [272, 885] width 31 height 15
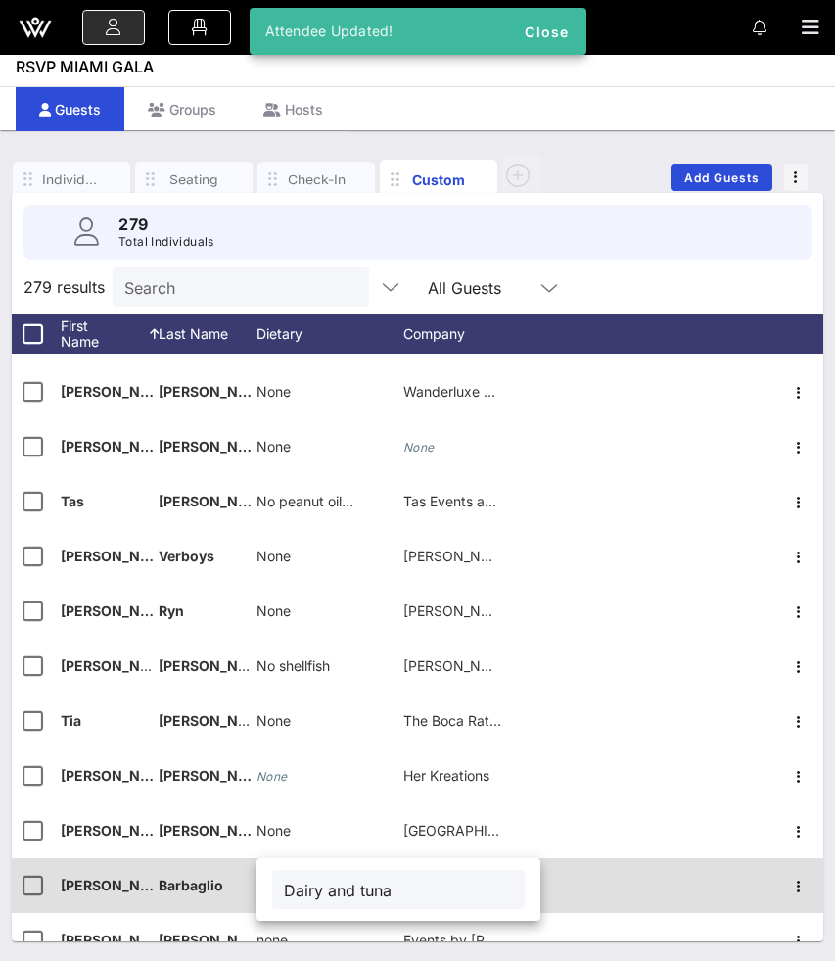
type input "Dairy and tuna"
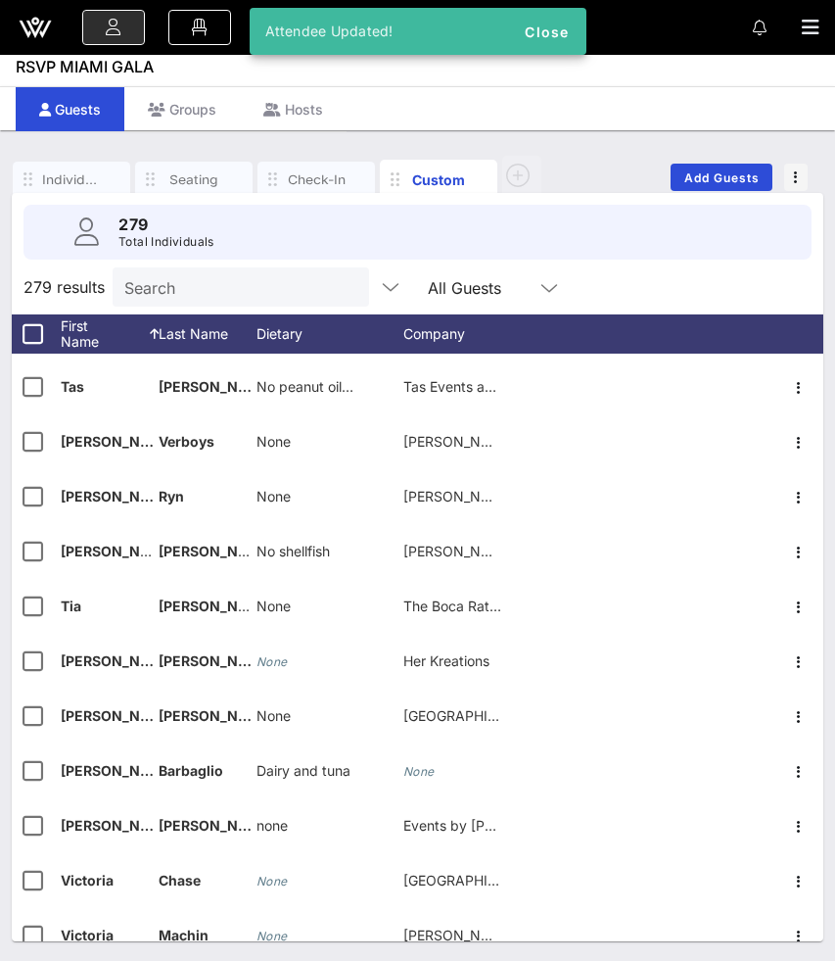
scroll to position [14532, 0]
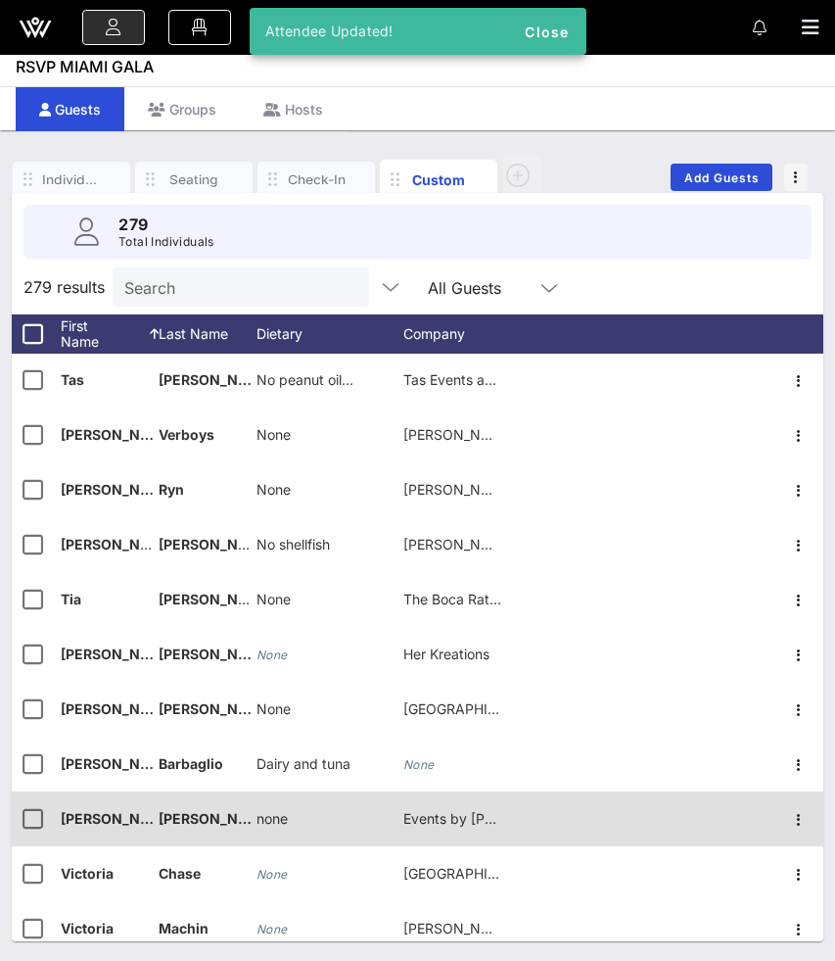
click at [264, 820] on span "none" at bounding box center [272, 818] width 31 height 17
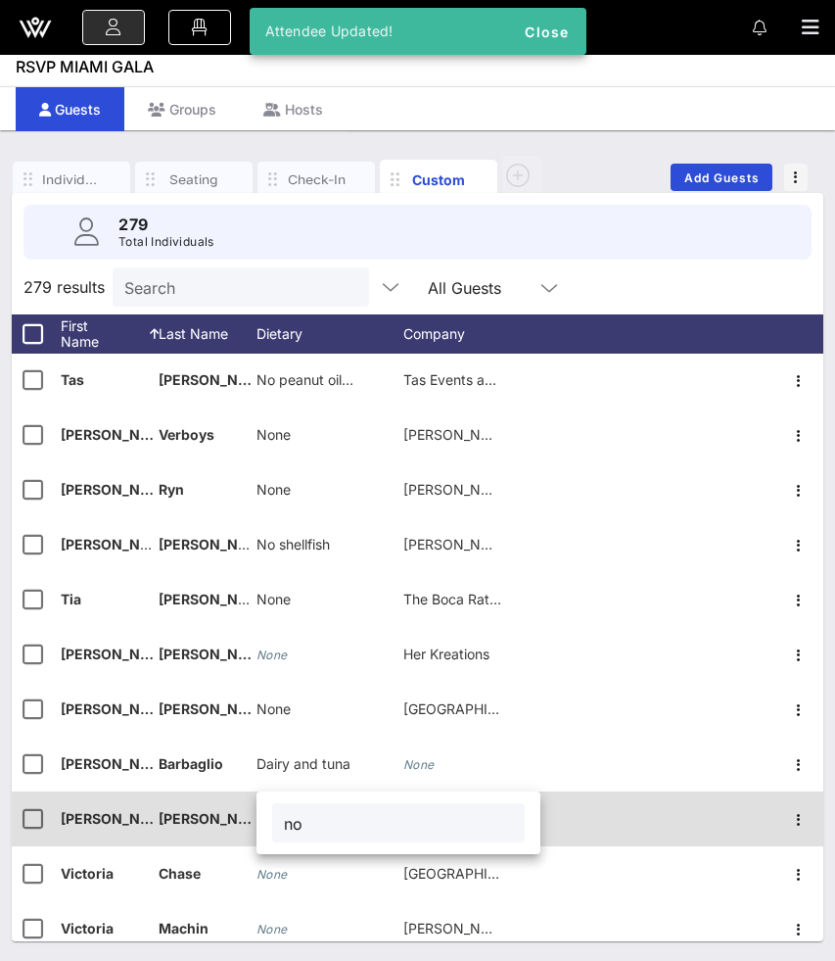
type input "n"
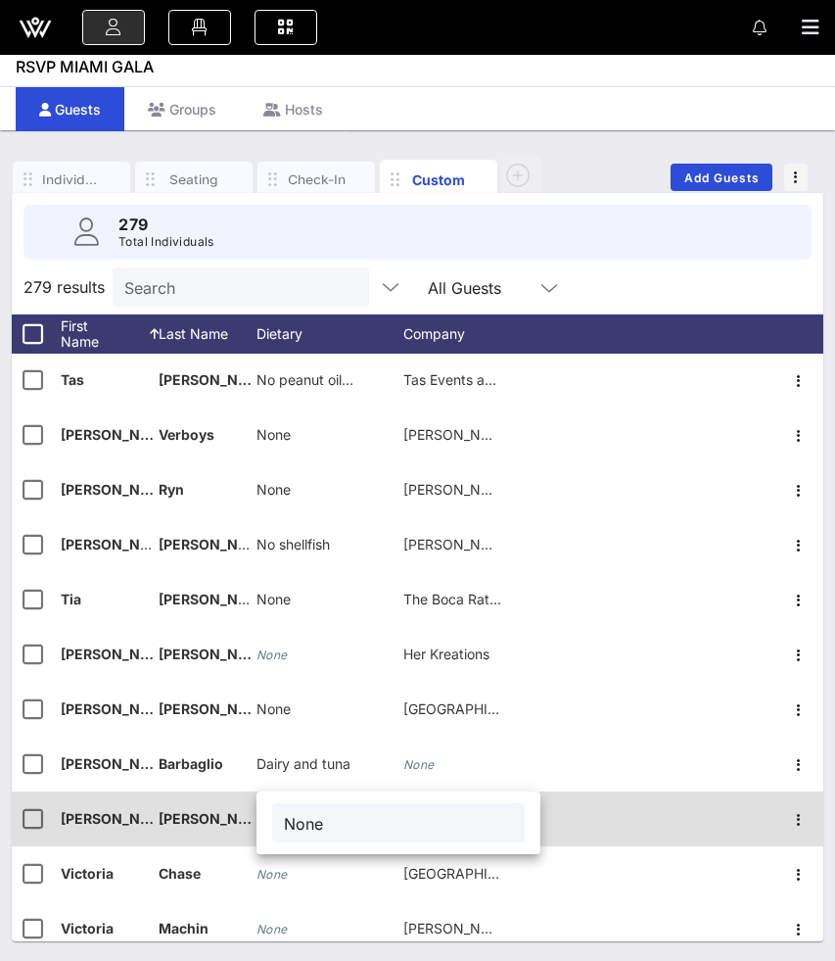
type input "None"
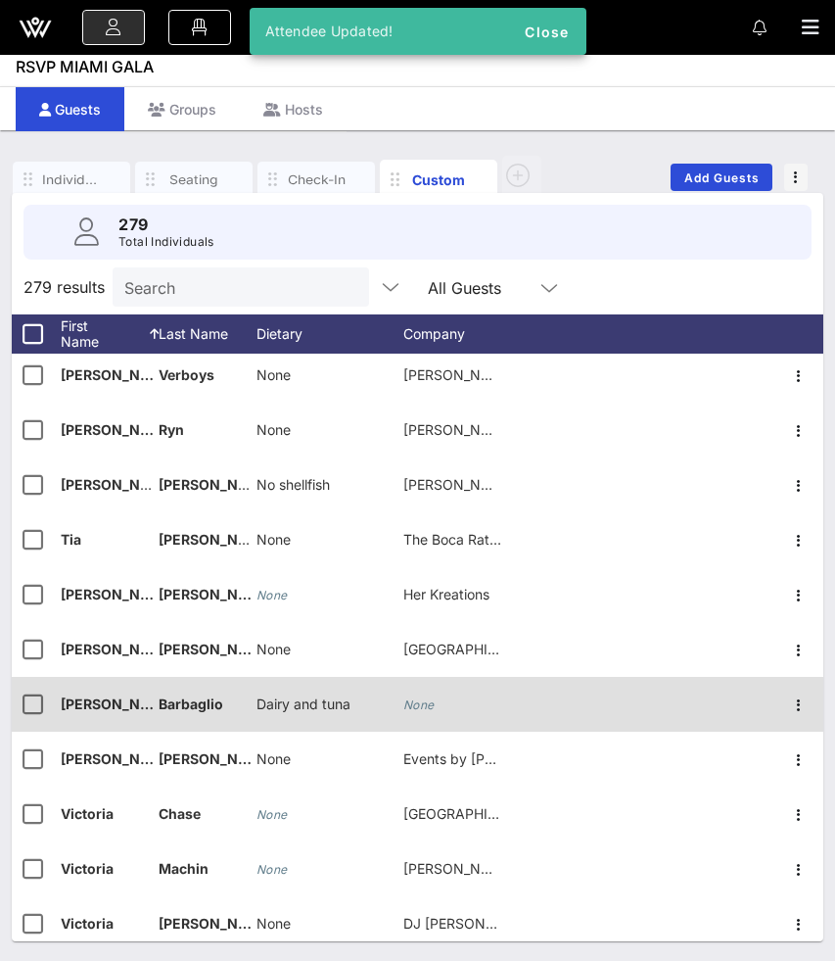
scroll to position [14595, 0]
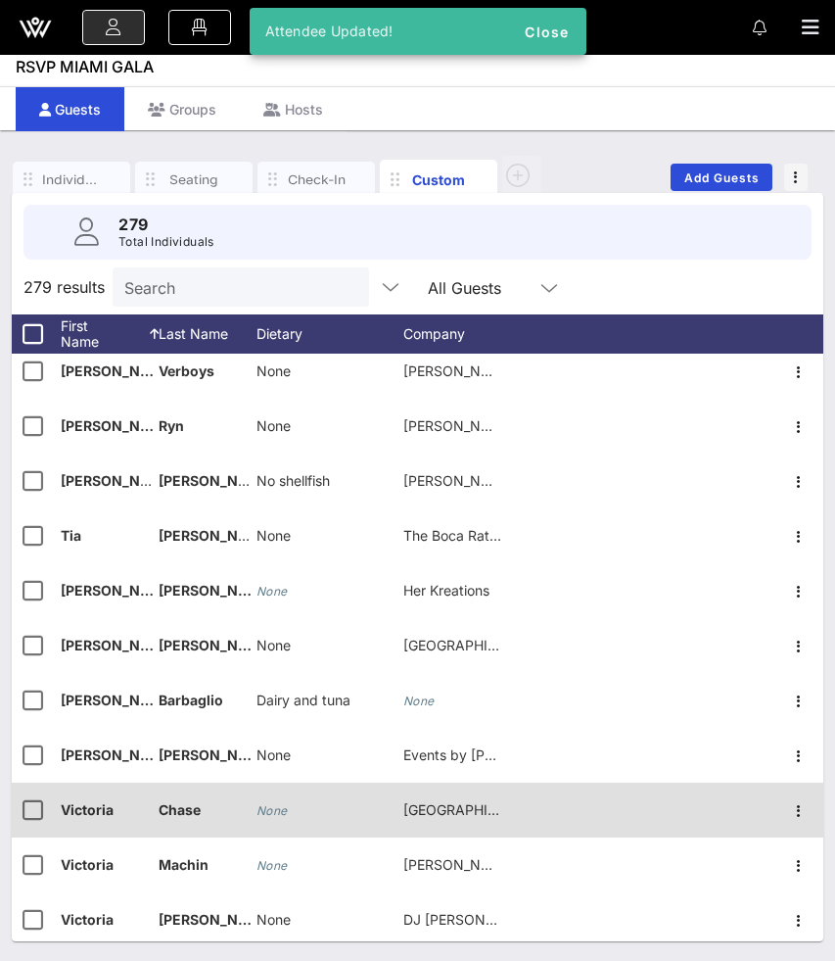
click at [271, 805] on icon "None" at bounding box center [272, 810] width 31 height 15
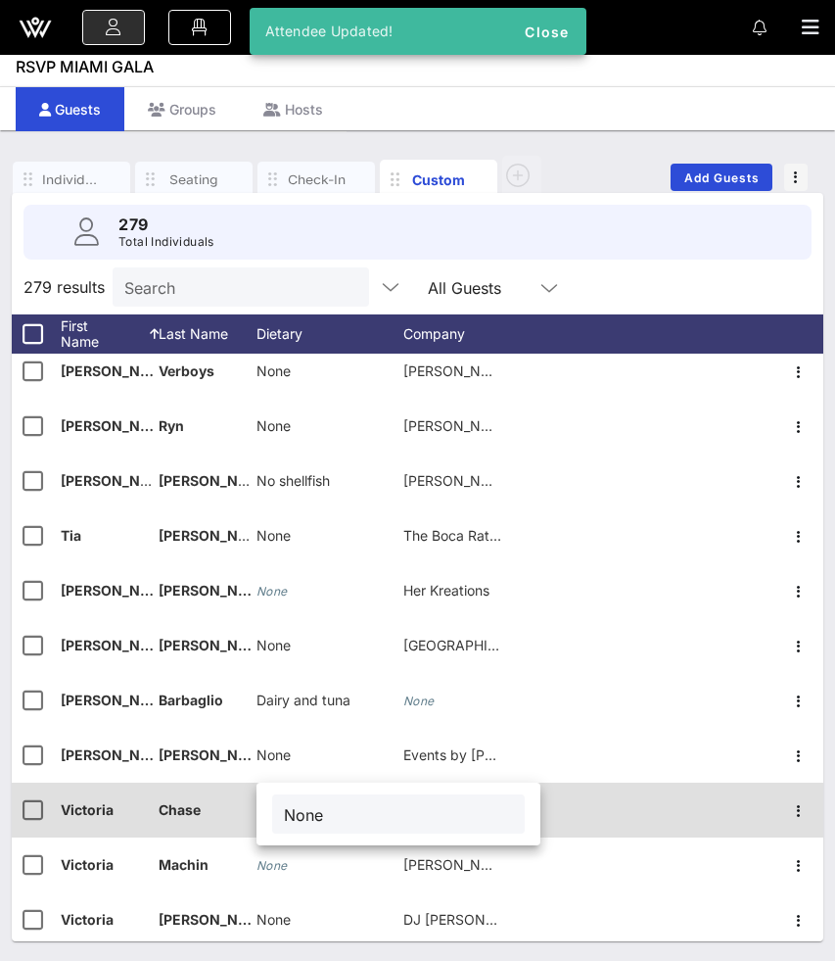
type input "None"
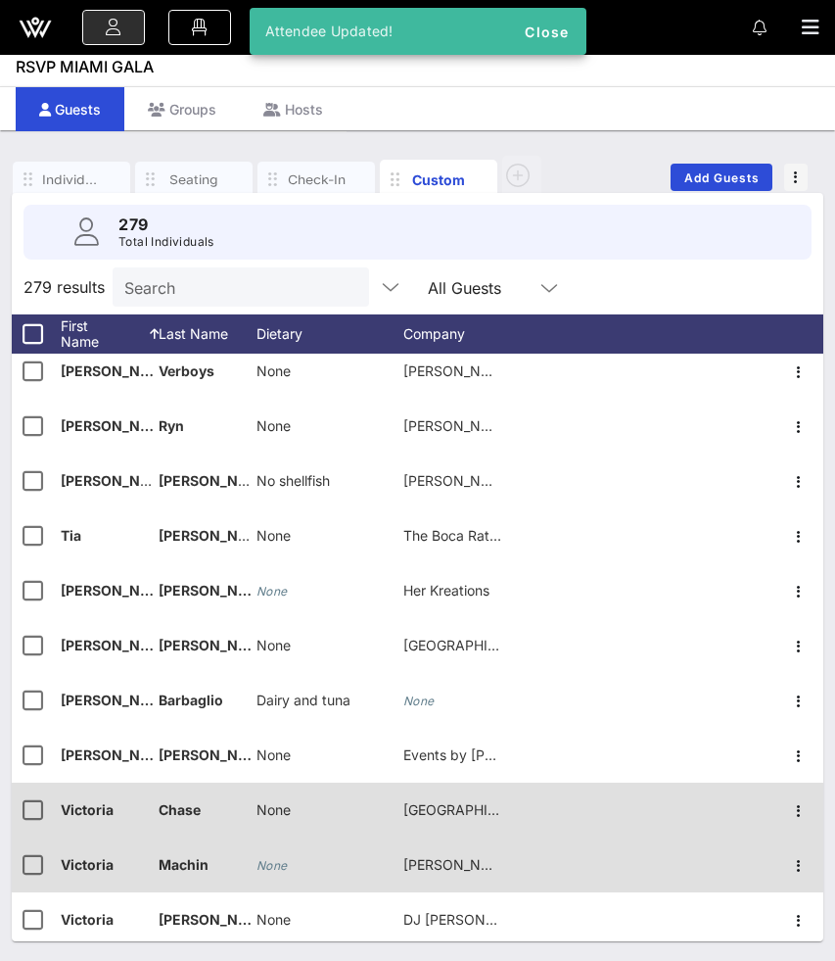
click at [302, 867] on div "None" at bounding box center [330, 875] width 147 height 77
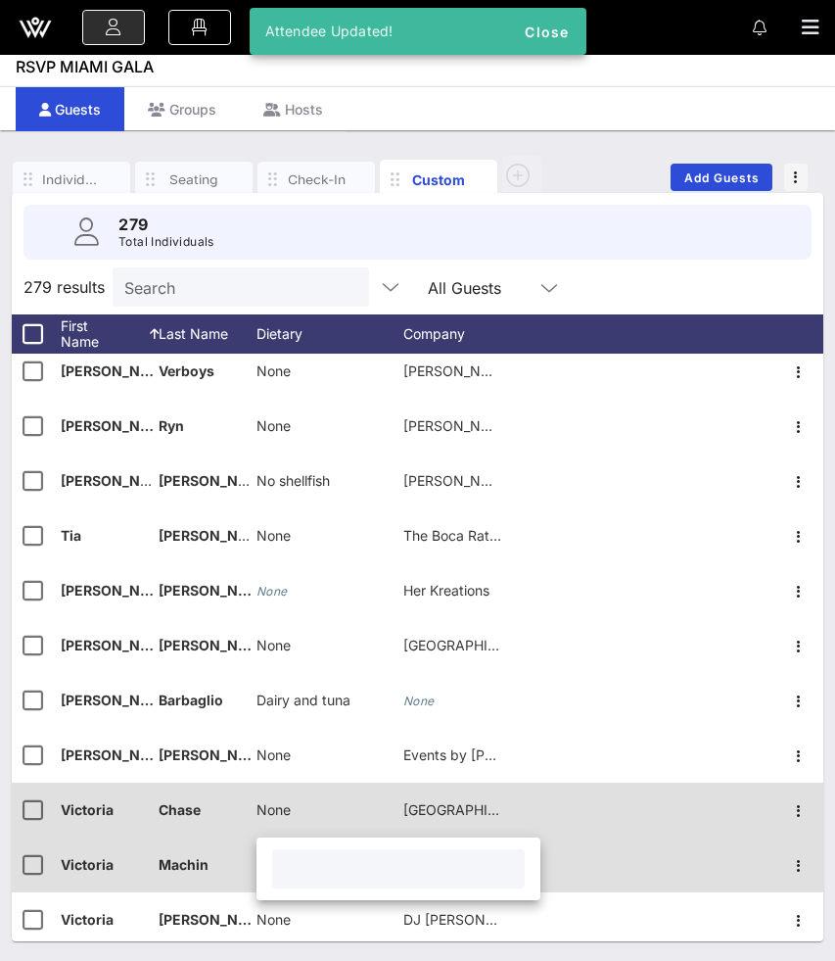
paste input "None"
type input "None"
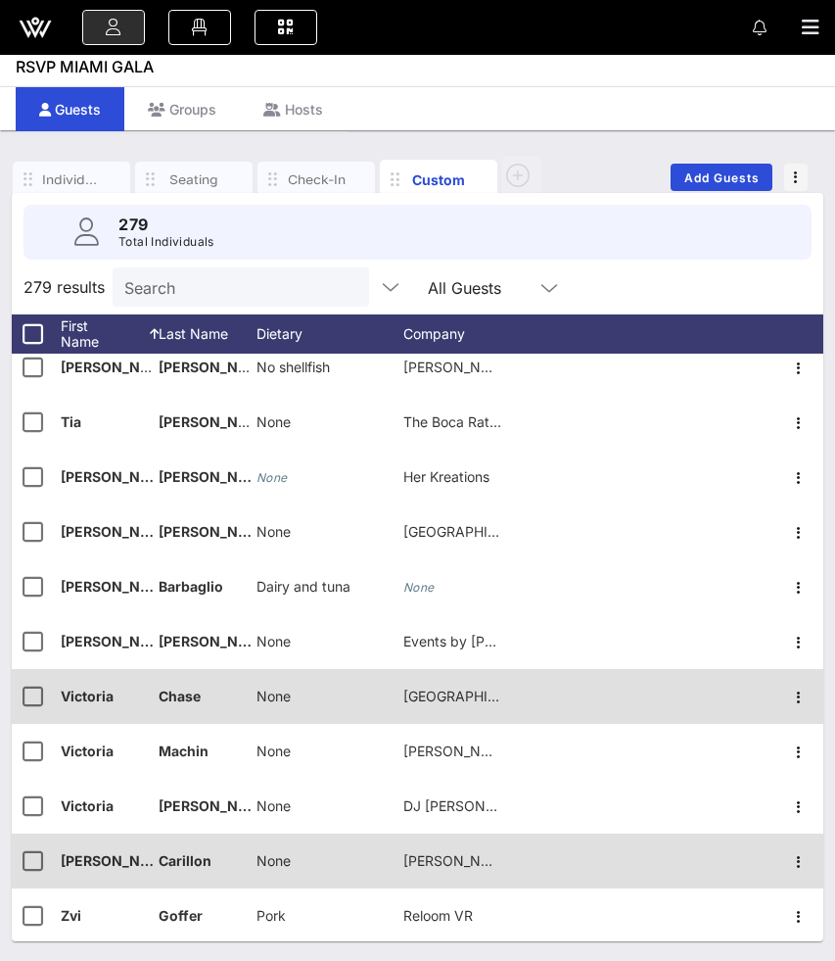
scroll to position [14711, 0]
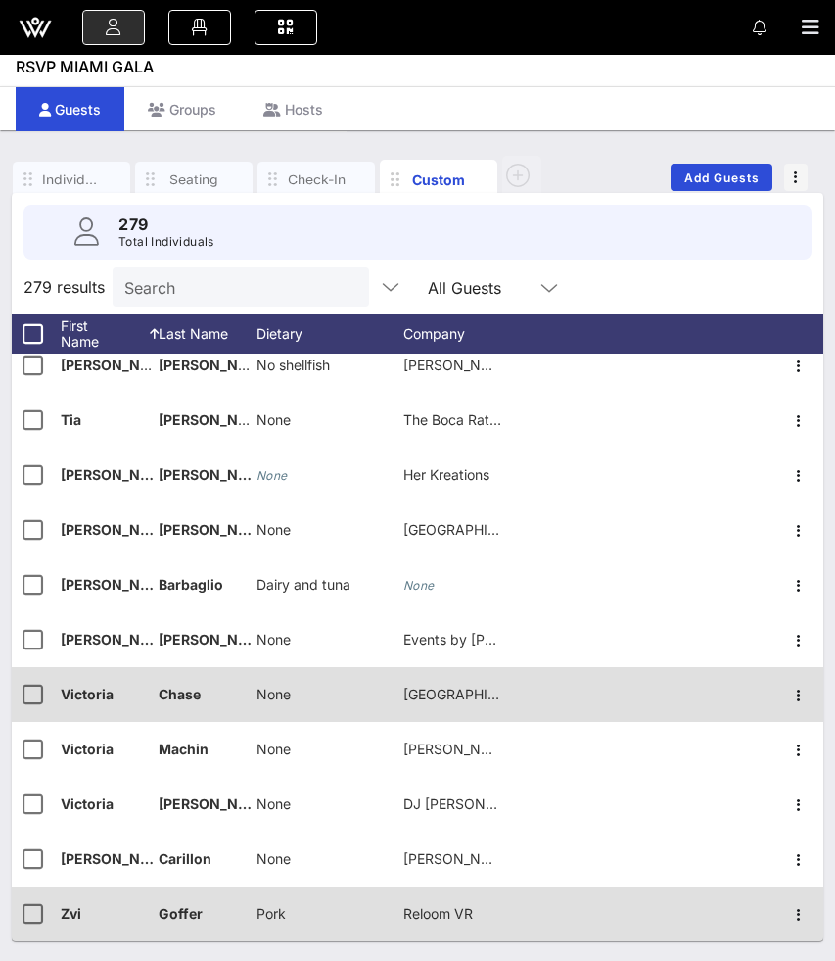
click at [275, 916] on span "Pork" at bounding box center [271, 913] width 29 height 17
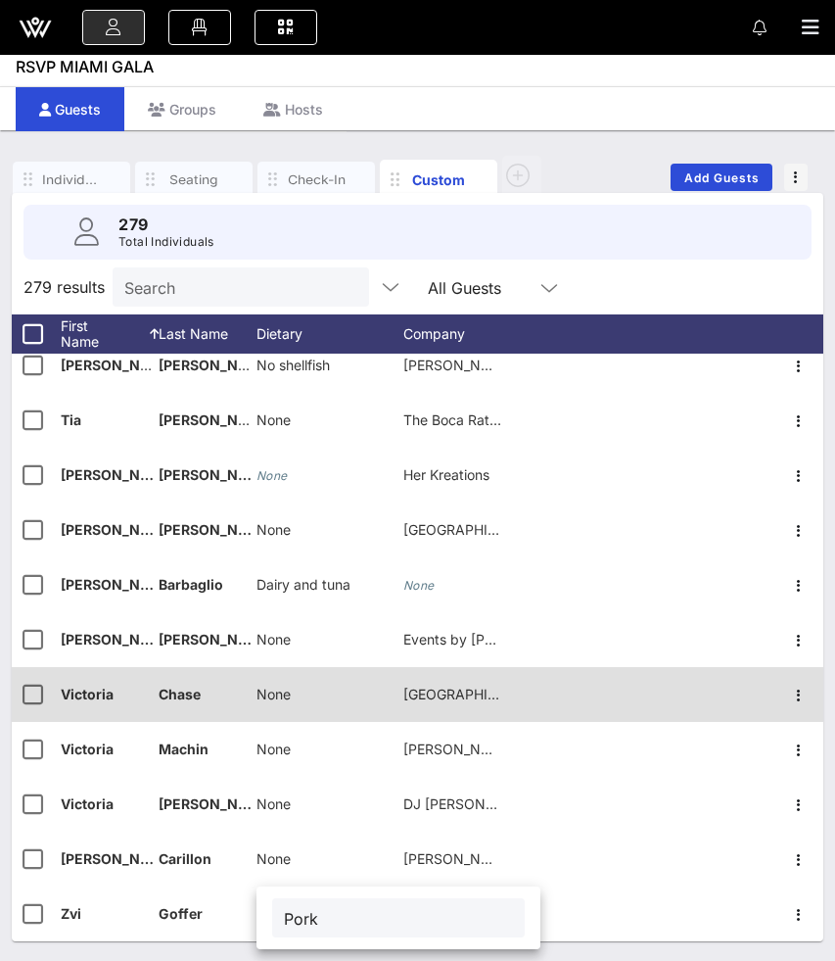
click at [284, 917] on input "Pork" at bounding box center [398, 917] width 229 height 25
type input "No Pork"
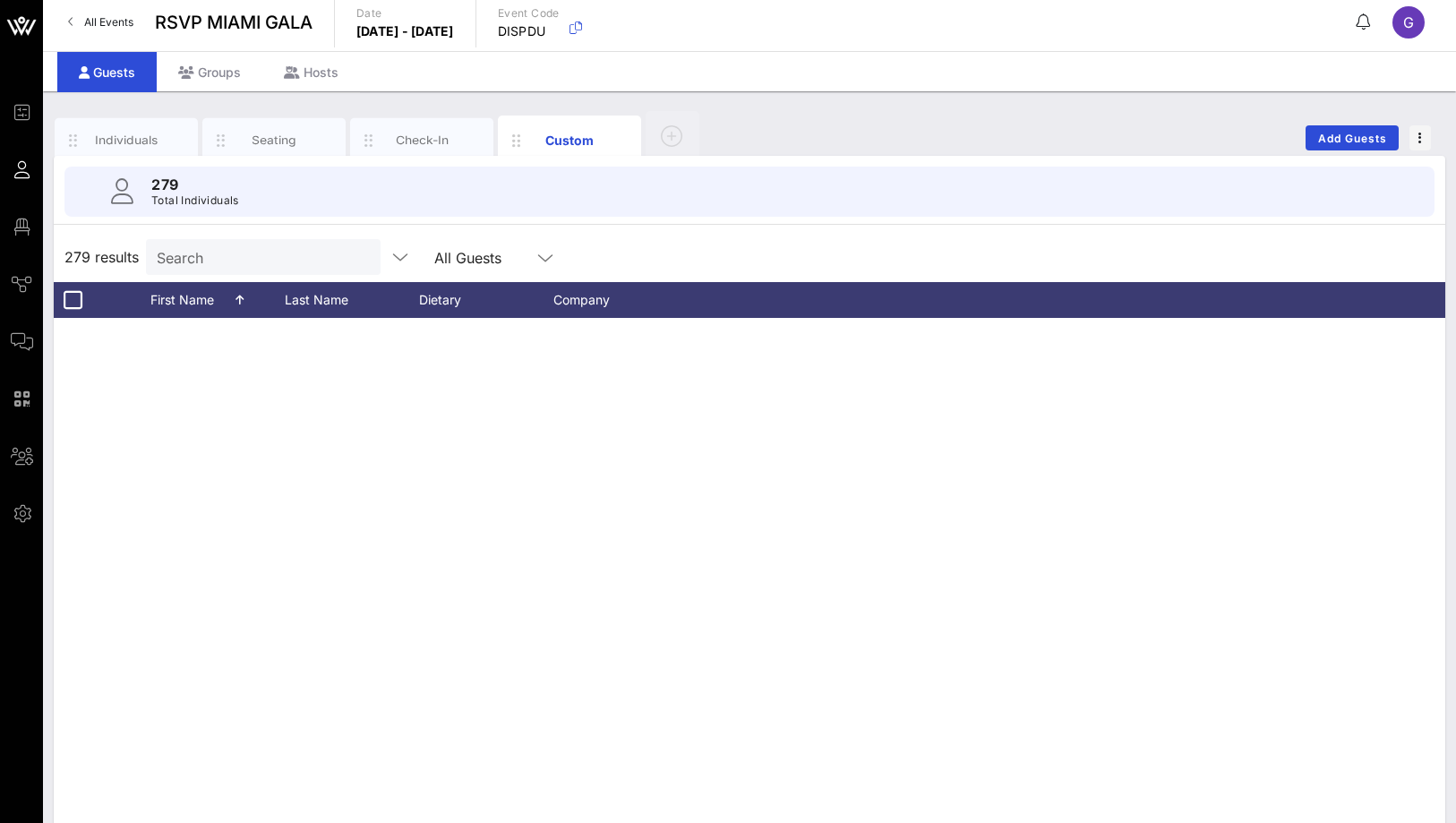
scroll to position [11019, 0]
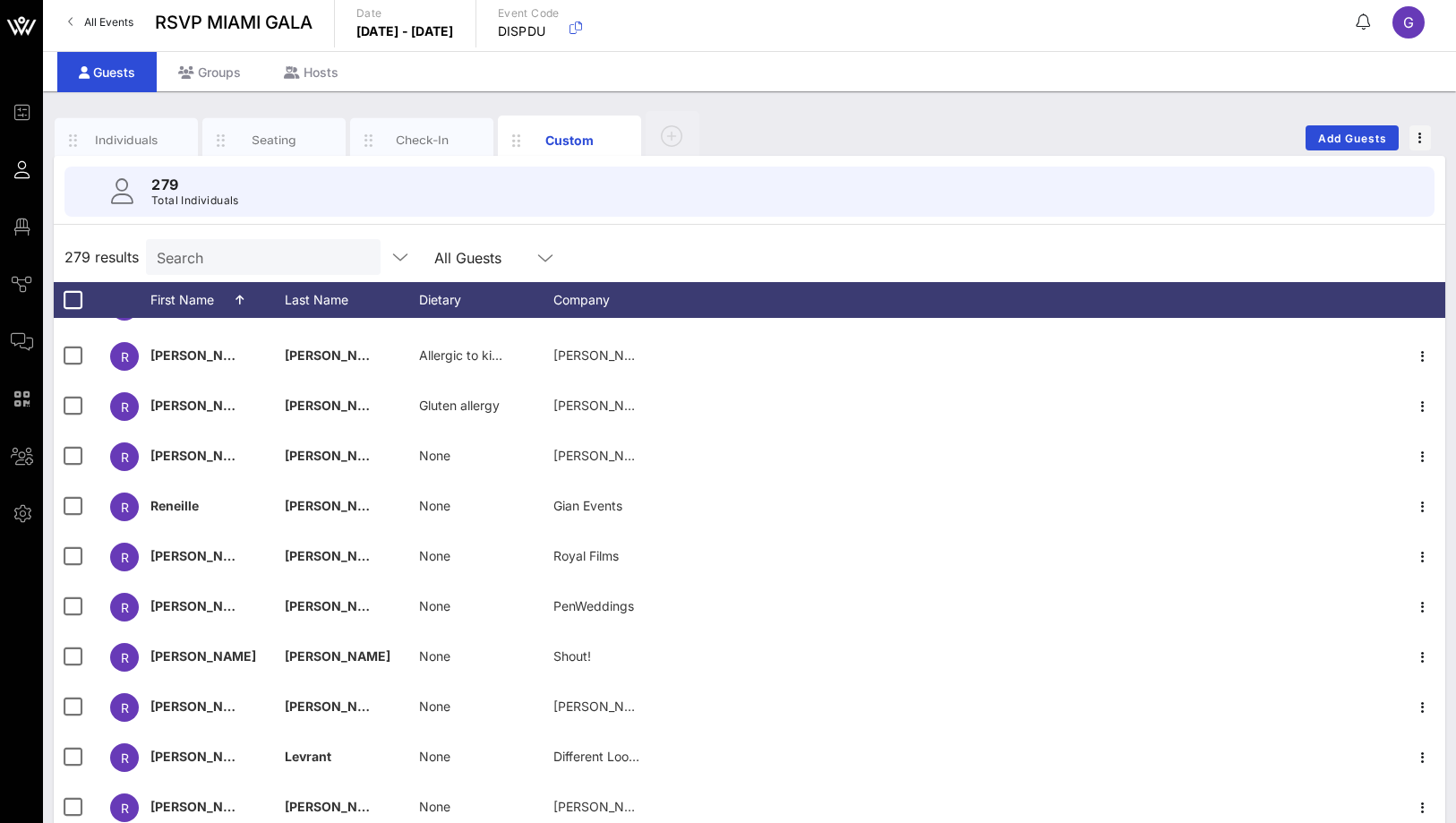
click at [247, 251] on input "Search" at bounding box center [261, 256] width 209 height 23
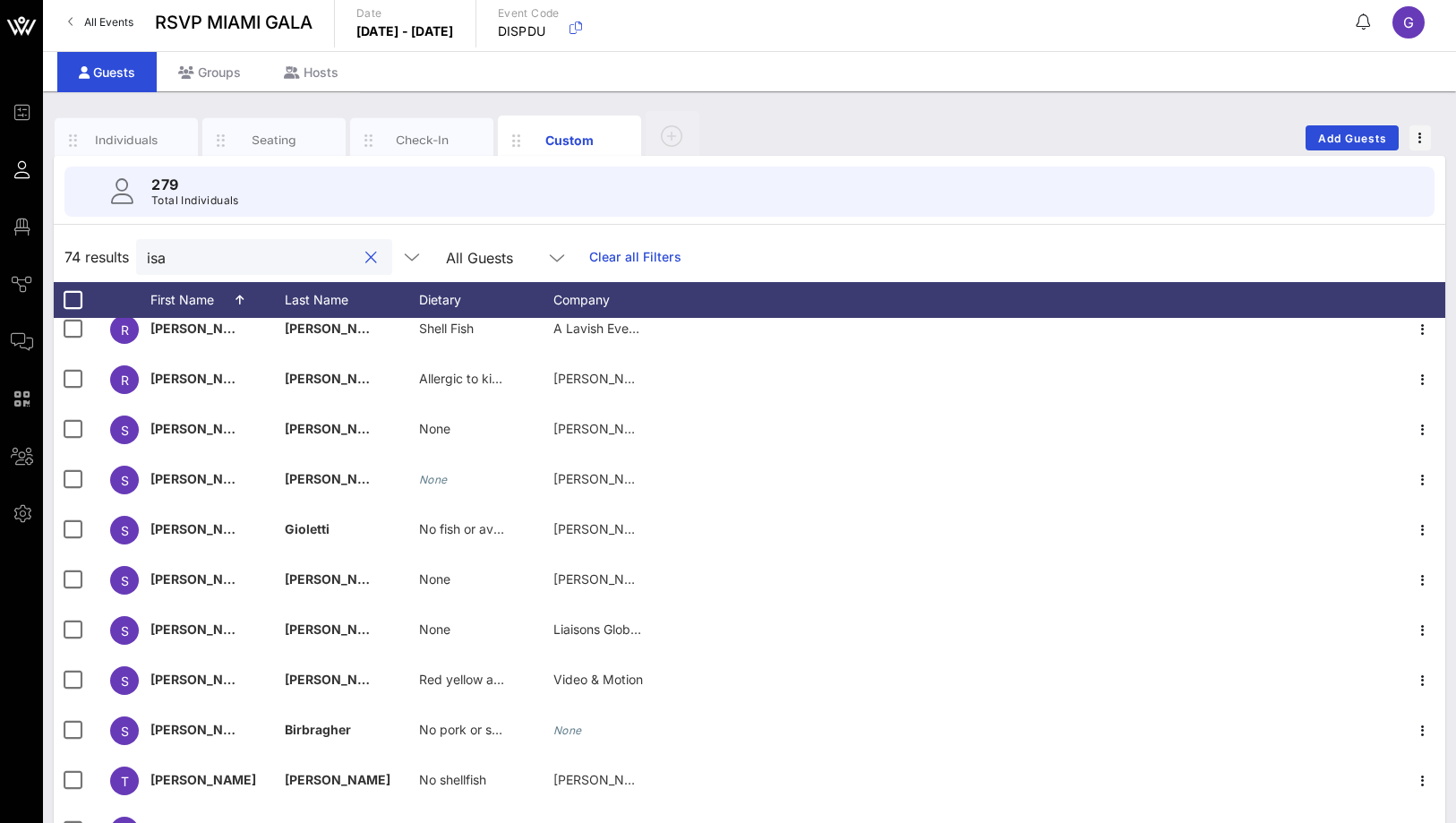
scroll to position [0, 0]
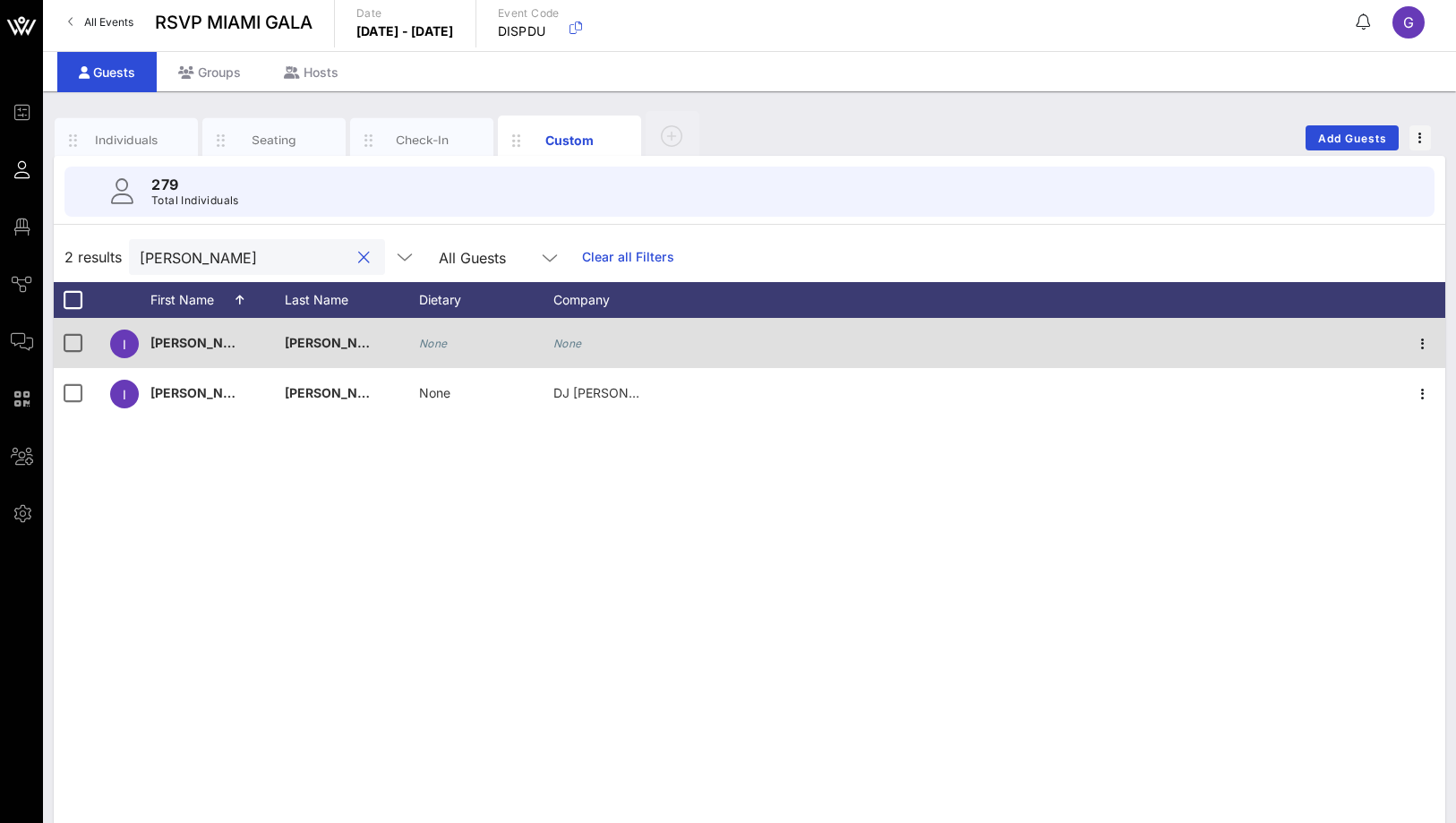
type input "[PERSON_NAME]"
click at [442, 340] on icon "None" at bounding box center [433, 343] width 28 height 14
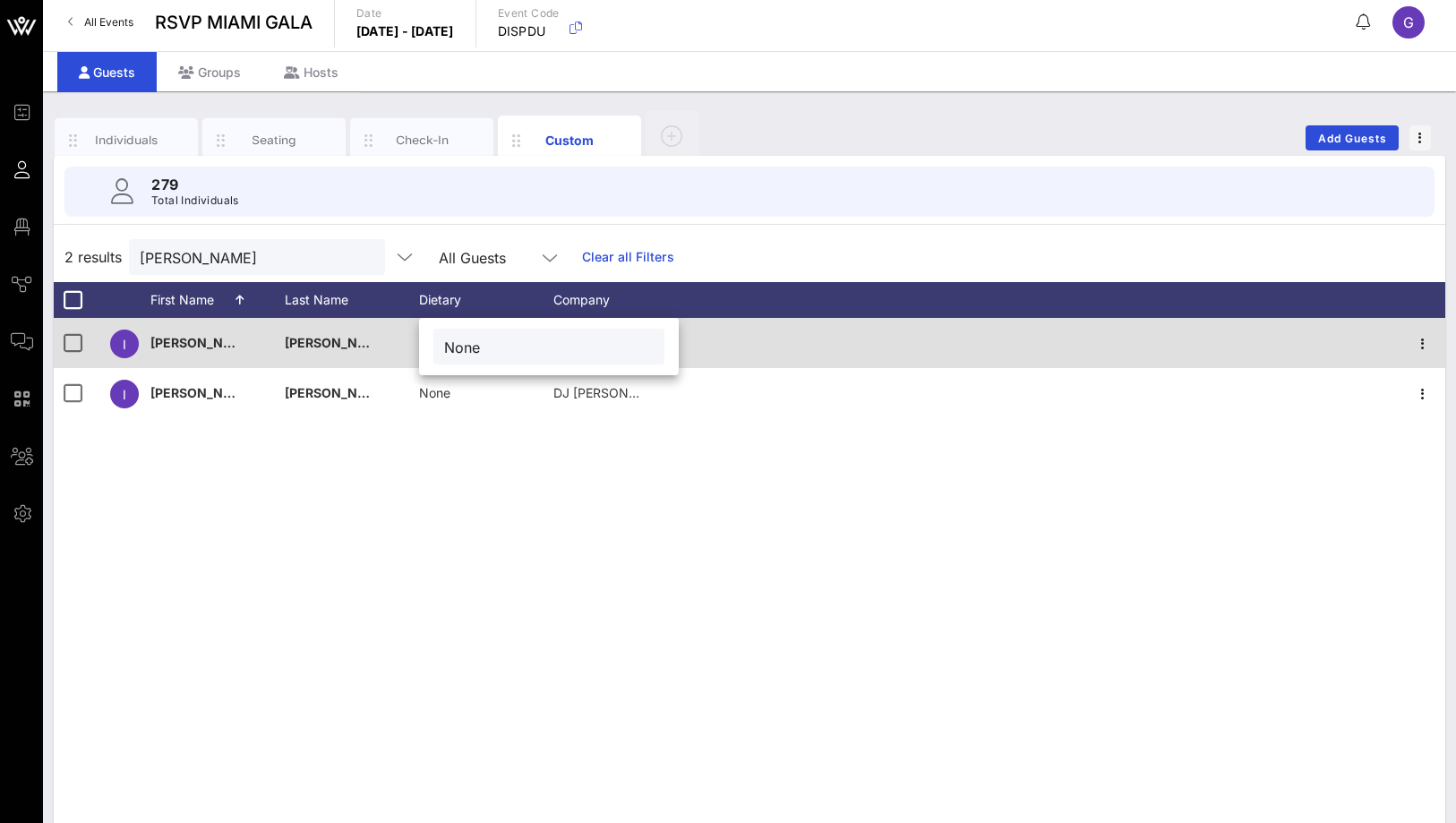
type input "None"
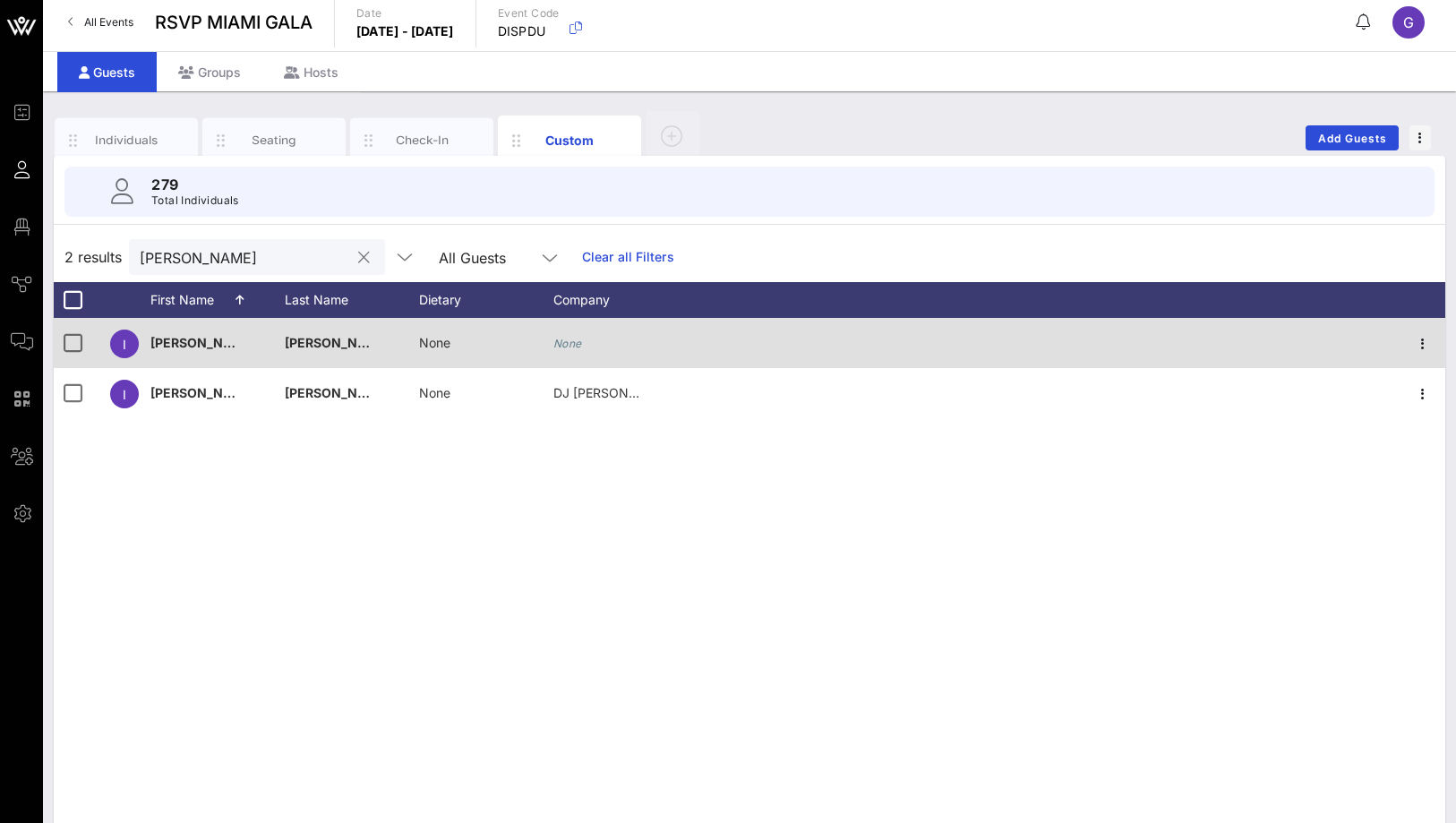
click at [237, 262] on input "[PERSON_NAME]" at bounding box center [244, 256] width 209 height 23
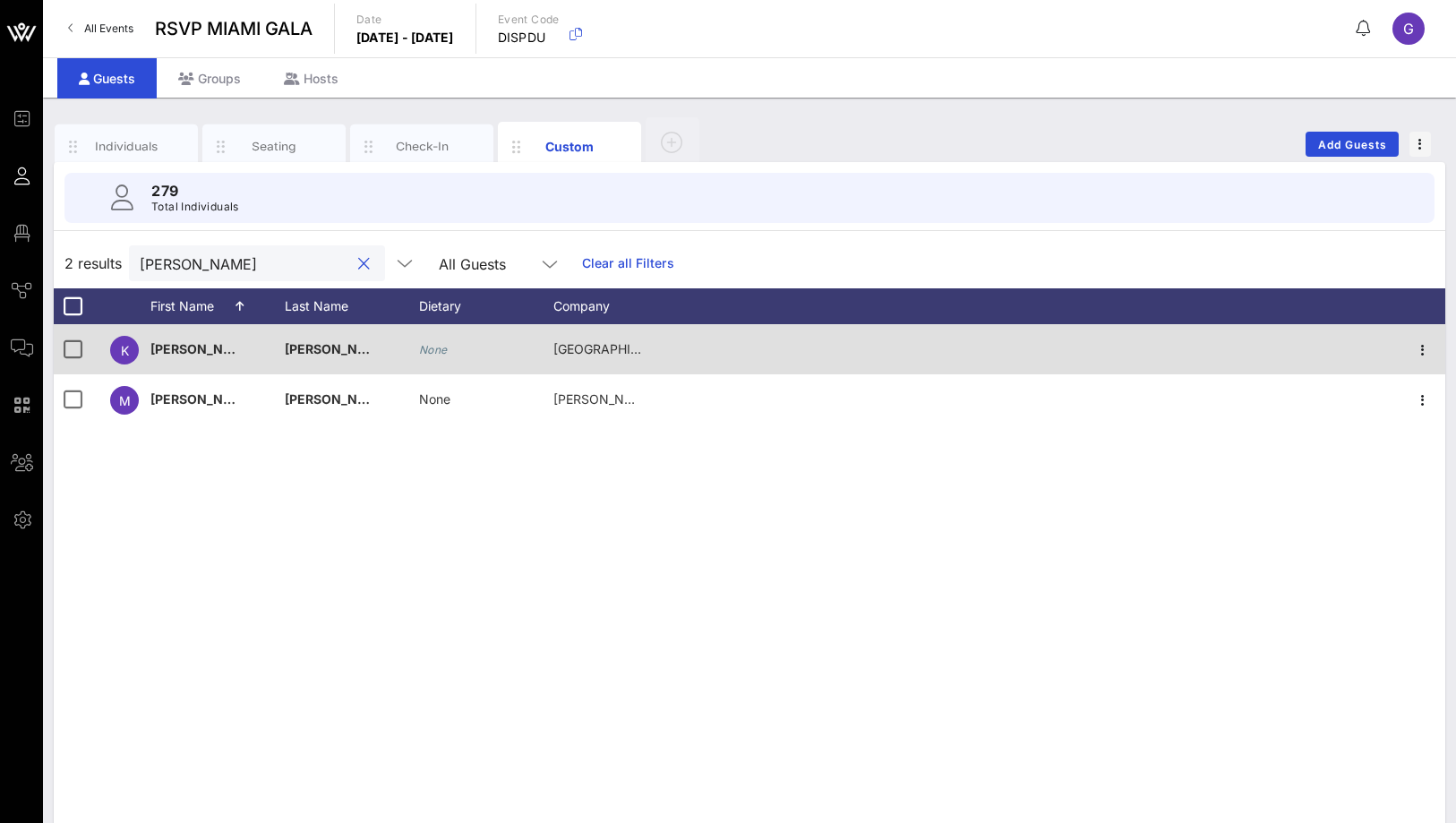
type input "[PERSON_NAME]"
click at [436, 353] on icon "None" at bounding box center [433, 349] width 28 height 14
type input "Vegetarian"
click at [353, 262] on div at bounding box center [363, 263] width 21 height 21
click at [359, 262] on button "clear icon" at bounding box center [364, 264] width 12 height 18
